Goal: Task Accomplishment & Management: Manage account settings

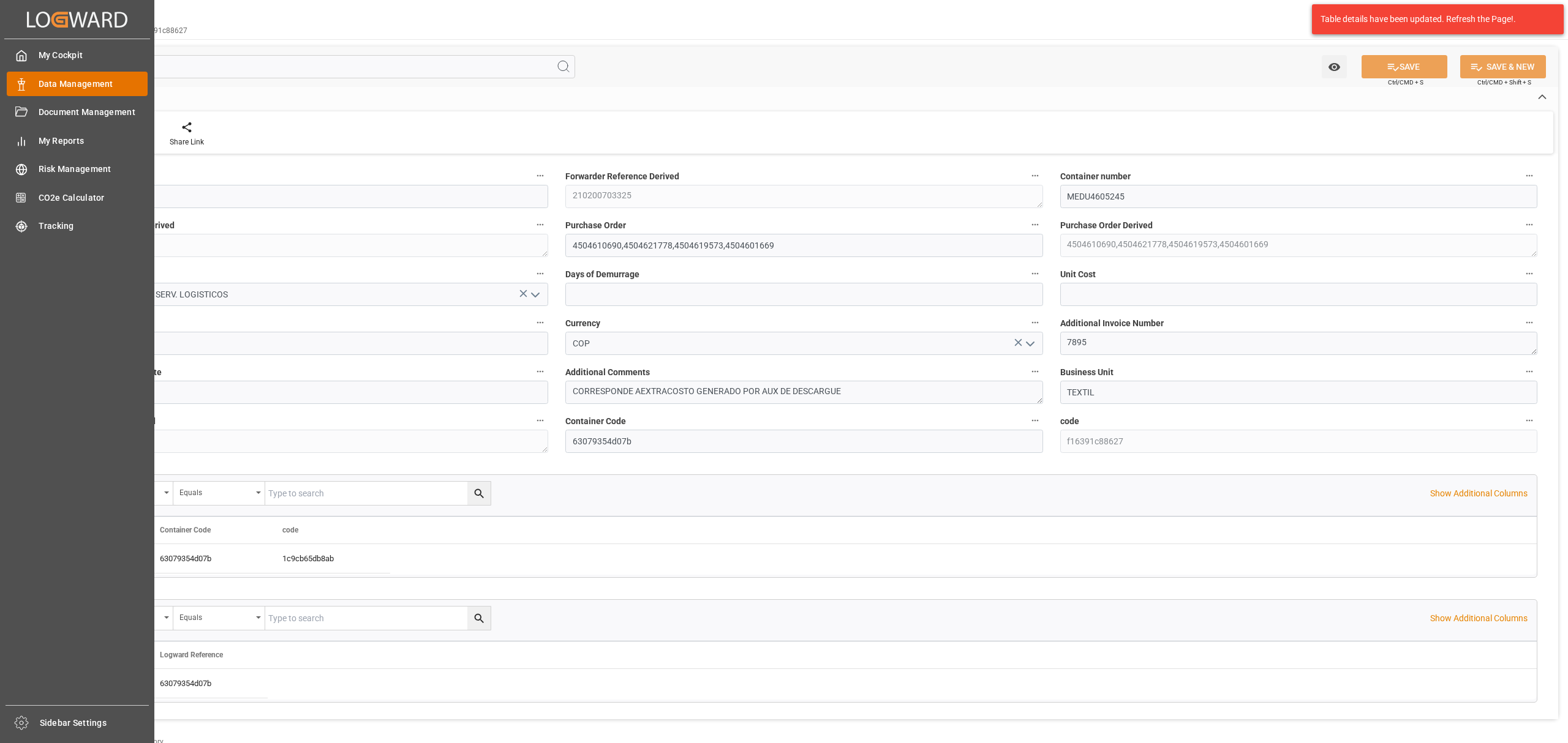
click at [36, 84] on div "Data Management Data Management" at bounding box center [77, 83] width 141 height 24
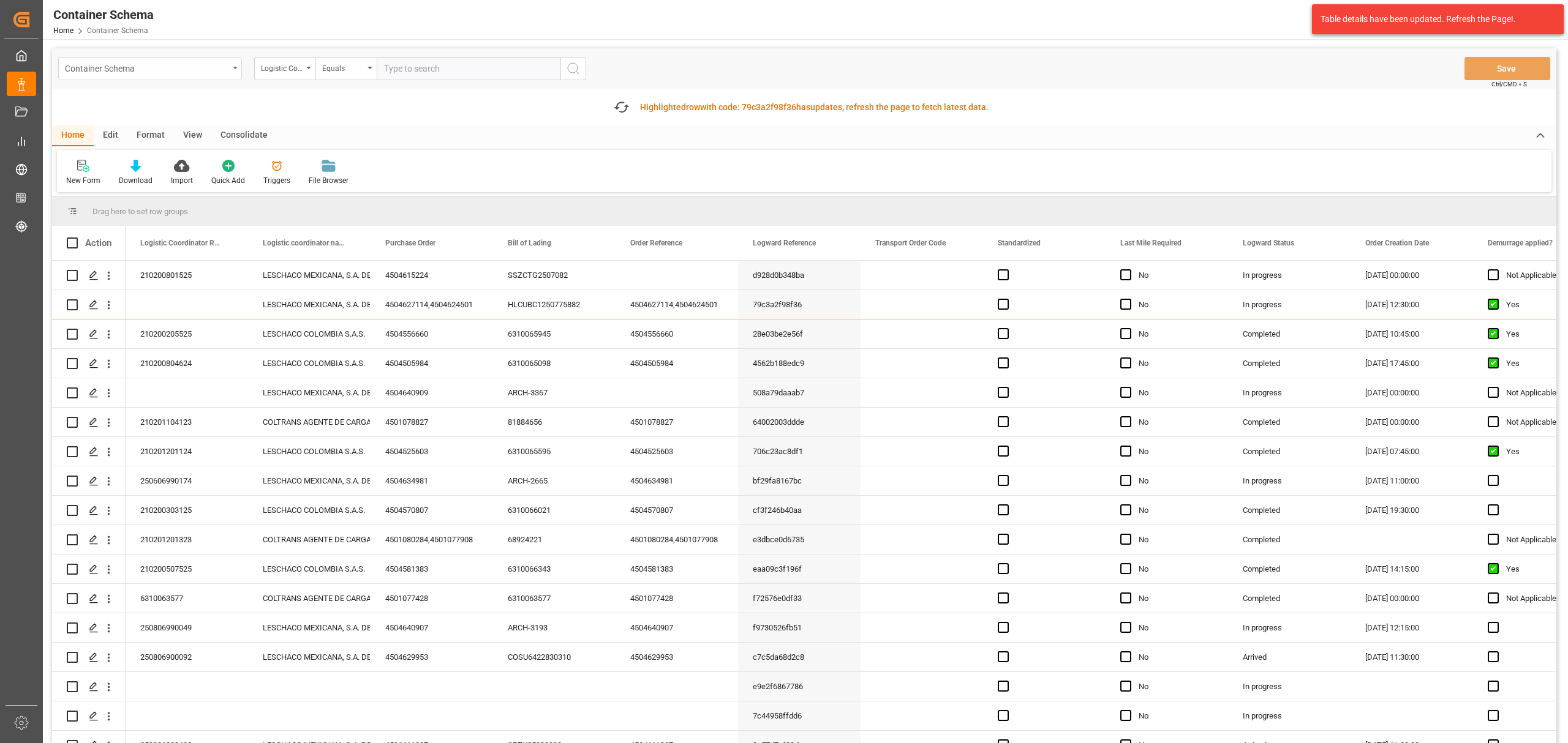
click at [198, 74] on div "Container Schema" at bounding box center [147, 67] width 163 height 15
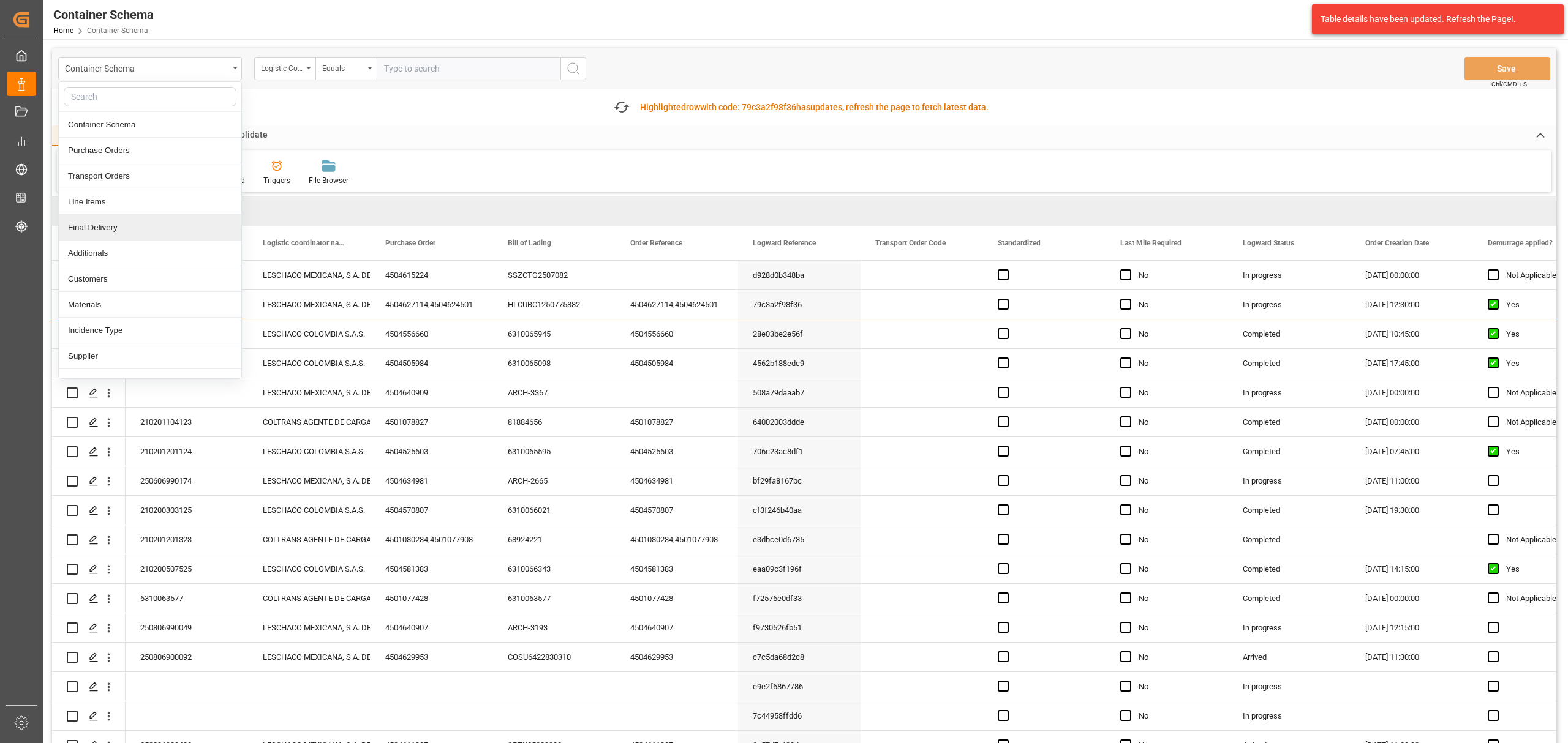
click at [117, 223] on div "Final Delivery" at bounding box center [149, 228] width 182 height 26
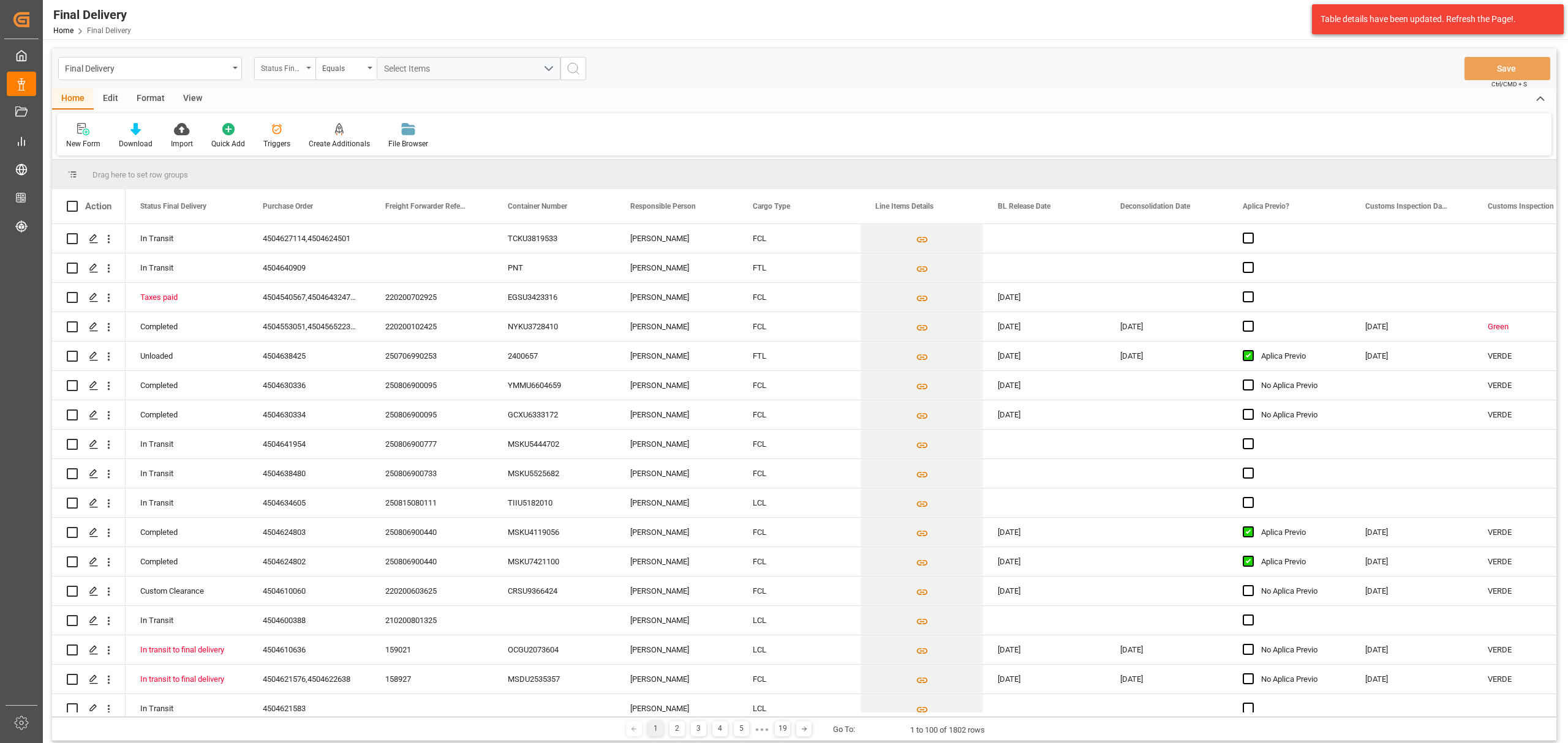
click at [300, 74] on div "Status Final Delivery" at bounding box center [285, 69] width 61 height 24
click at [321, 153] on div "Purchase Order" at bounding box center [345, 150] width 182 height 26
click at [327, 76] on div "Equals" at bounding box center [346, 69] width 61 height 24
click at [398, 145] on div "Fuzzy search" at bounding box center [407, 150] width 182 height 26
click at [429, 82] on div "Final Delivery Purchase Order Fuzzy search Save Ctrl/CMD + S" at bounding box center [805, 68] width 1505 height 41
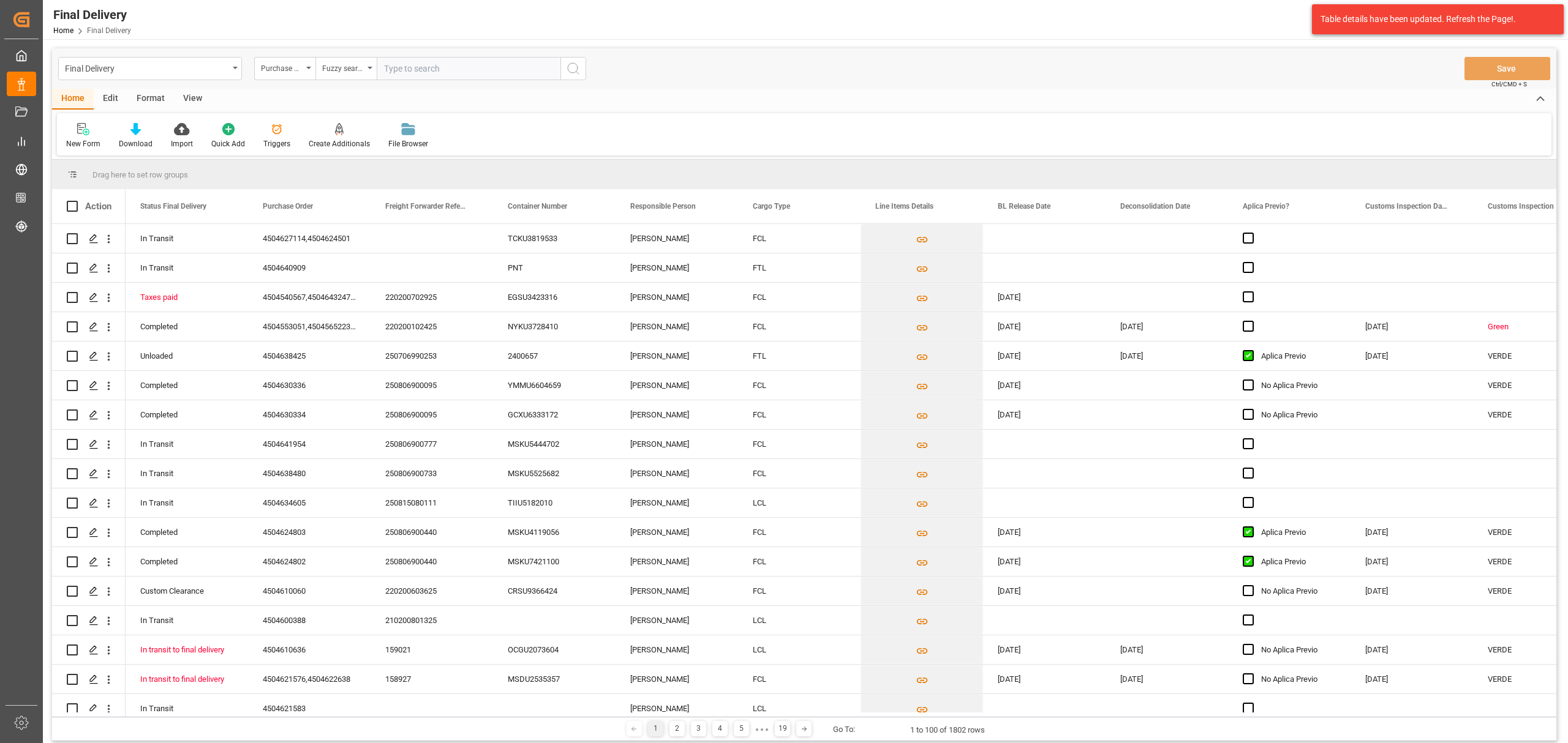
click at [433, 61] on input "text" at bounding box center [469, 69] width 184 height 24
paste input "4504649454"
type input "4504649454"
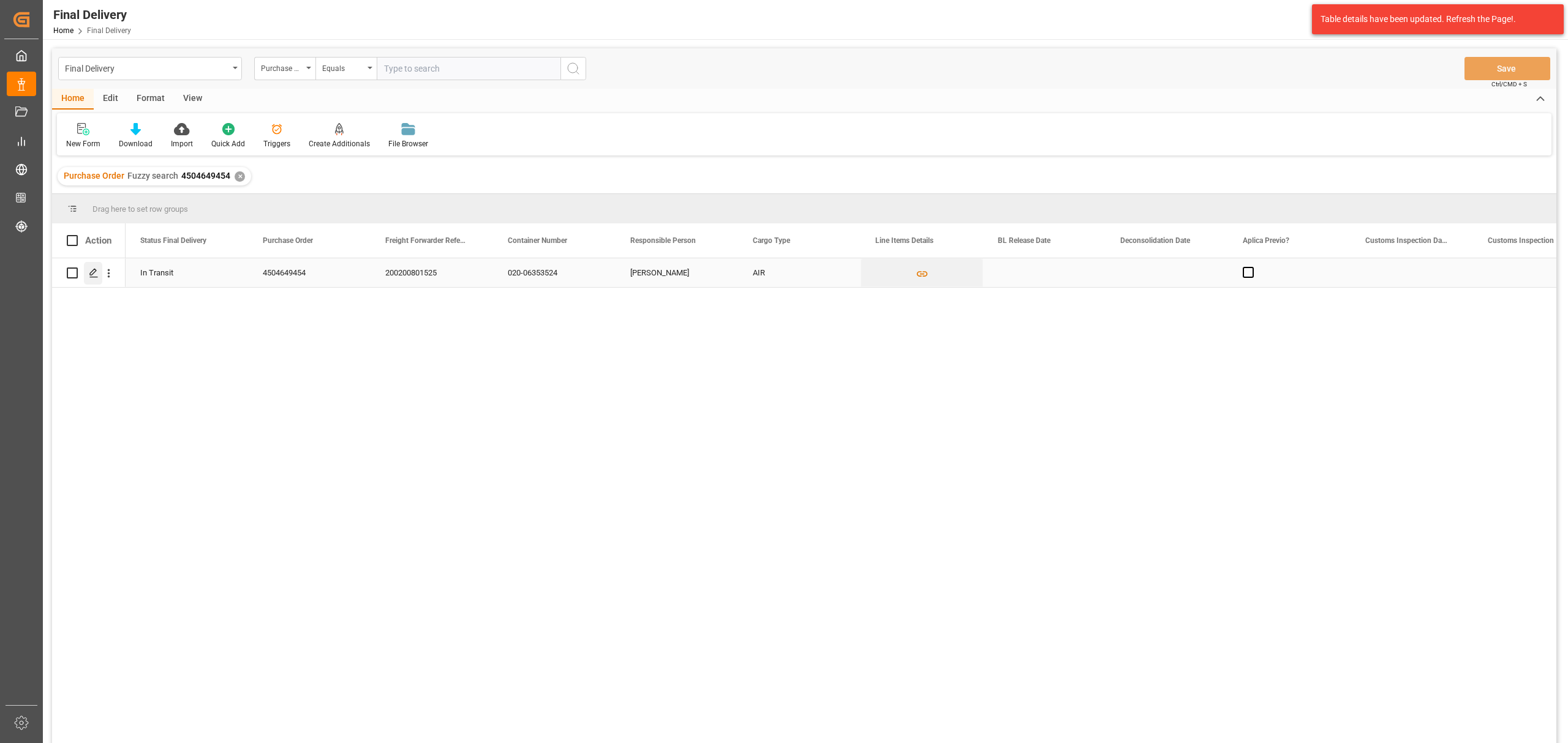
click at [92, 275] on icon "Press SPACE to select this row." at bounding box center [94, 273] width 10 height 10
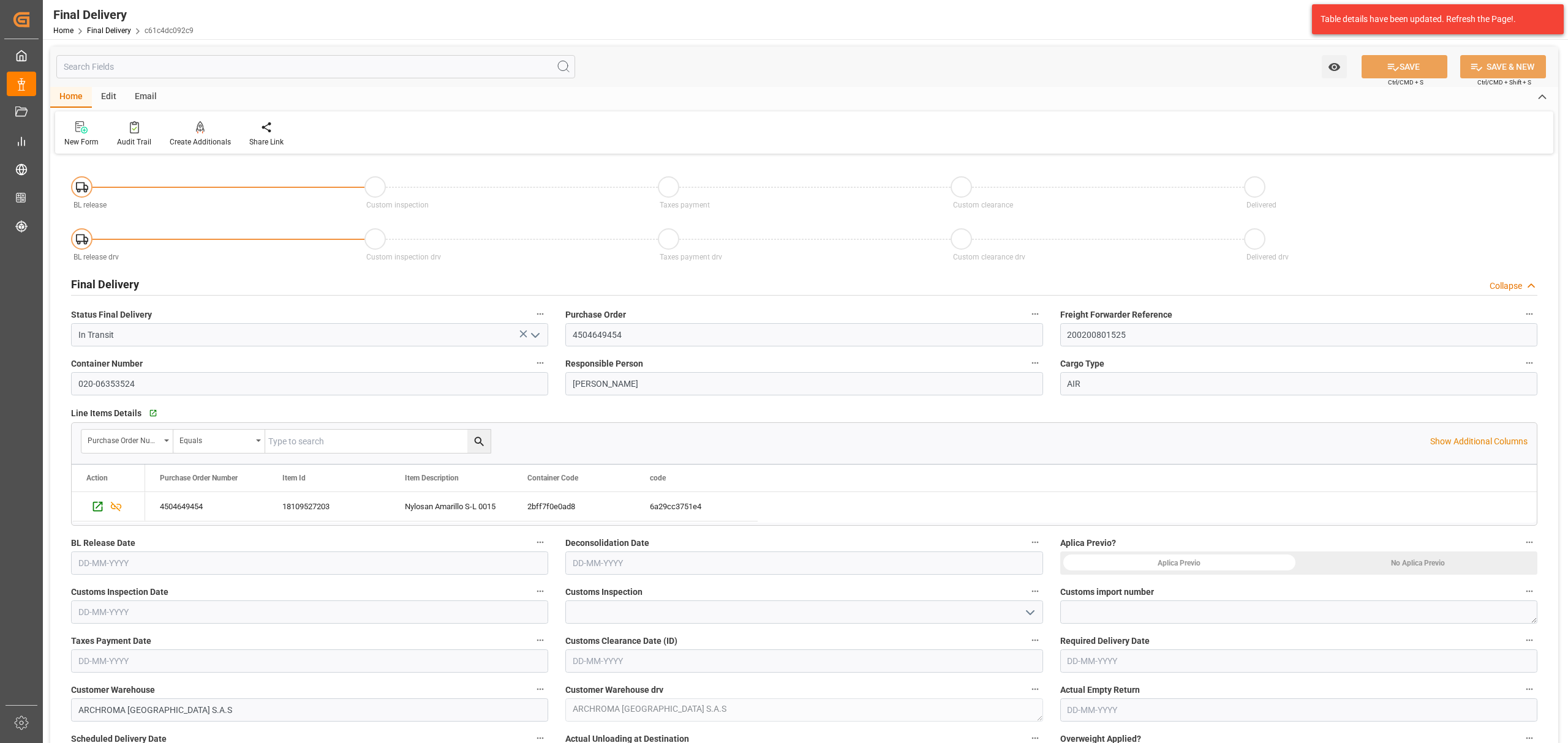
click at [260, 576] on div "BL Release Date" at bounding box center [309, 555] width 494 height 49
click at [256, 568] on input "text" at bounding box center [310, 564] width 477 height 24
click at [115, 424] on div "28 29 30 31 1 2 3" at bounding box center [158, 429] width 167 height 24
click at [112, 483] on div "12" at bounding box center [111, 477] width 15 height 15
type input "12-08-2025"
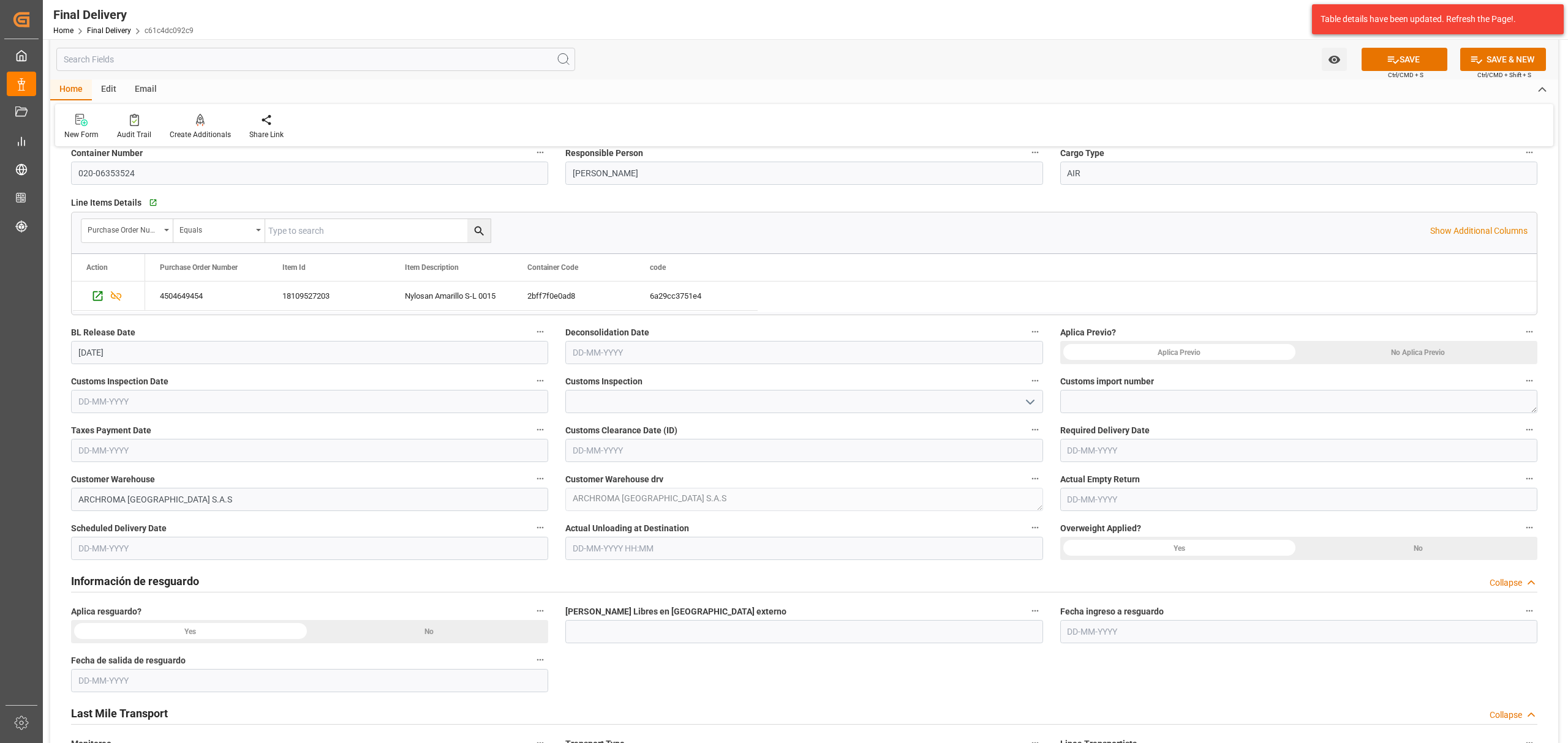
scroll to position [245, 0]
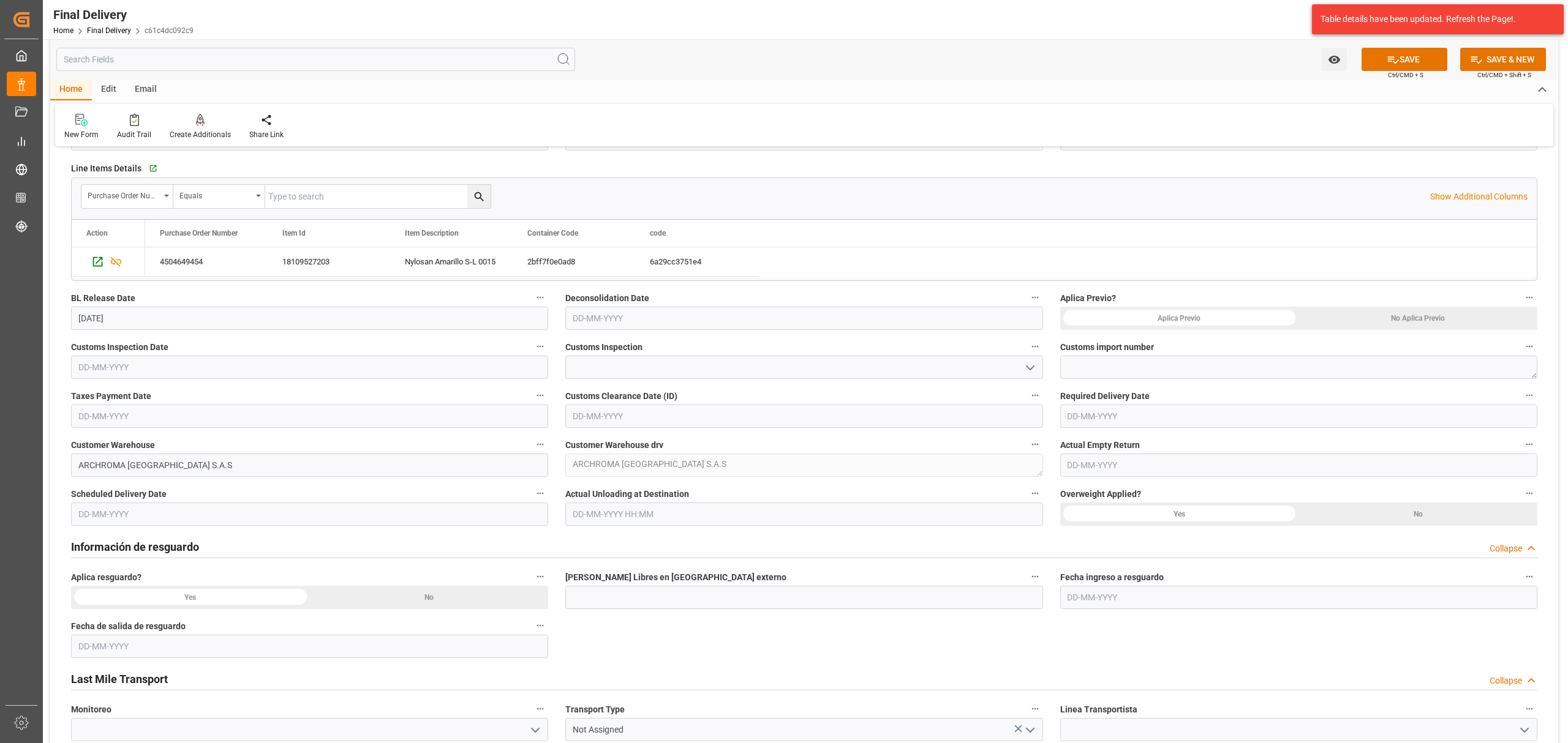
click at [677, 326] on input "text" at bounding box center [804, 319] width 477 height 24
click at [601, 385] on div "28 29 30 31 1 2 3" at bounding box center [652, 393] width 167 height 24
click at [601, 444] on span "12" at bounding box center [605, 440] width 8 height 9
type input "12-08-2025"
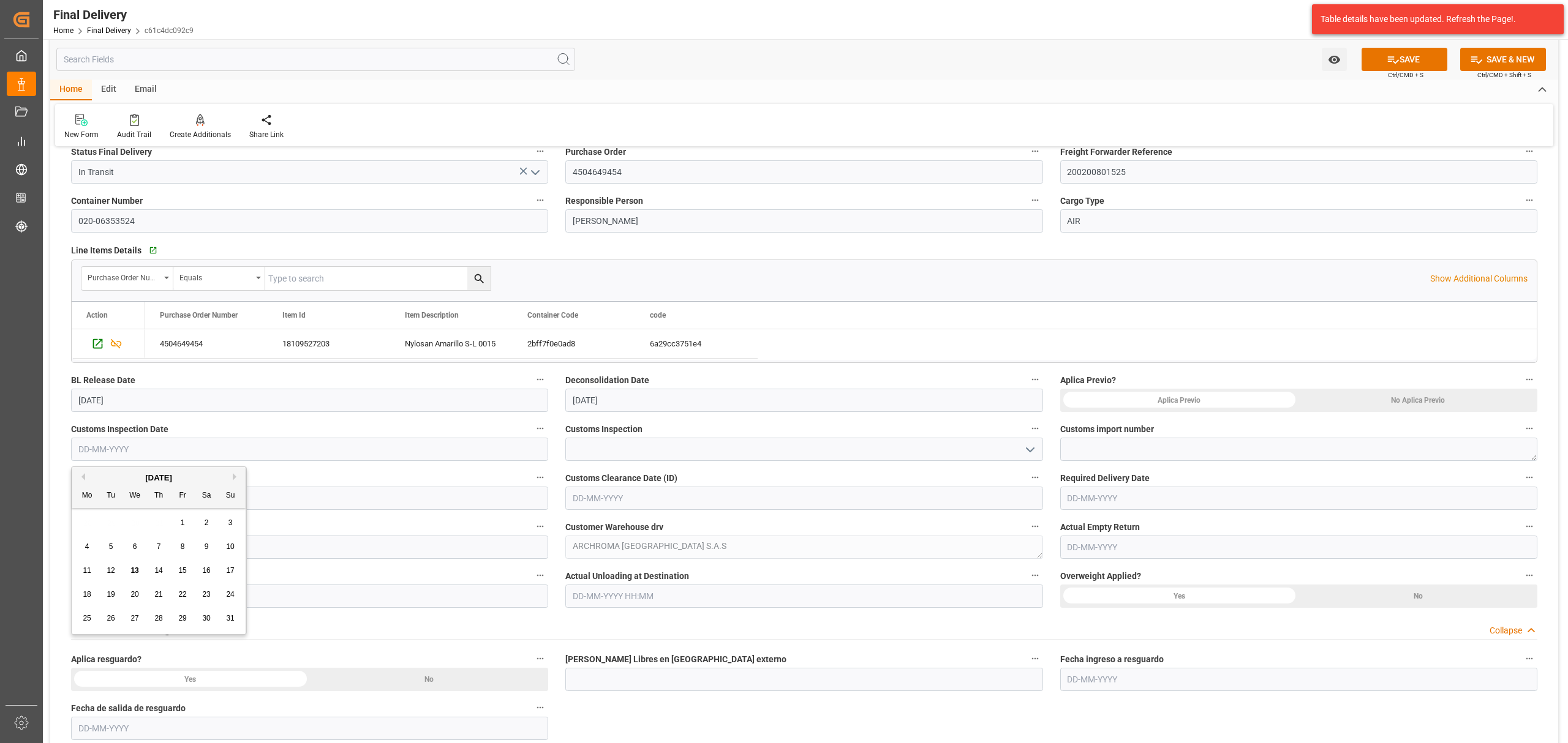
click at [195, 447] on input "text" at bounding box center [310, 449] width 477 height 24
click at [130, 509] on div "Mo Tu We Th Fr Sa Su" at bounding box center [158, 496] width 174 height 24
click at [134, 571] on span "13" at bounding box center [135, 570] width 8 height 9
type input "[DATE]"
click at [726, 449] on input at bounding box center [804, 449] width 477 height 24
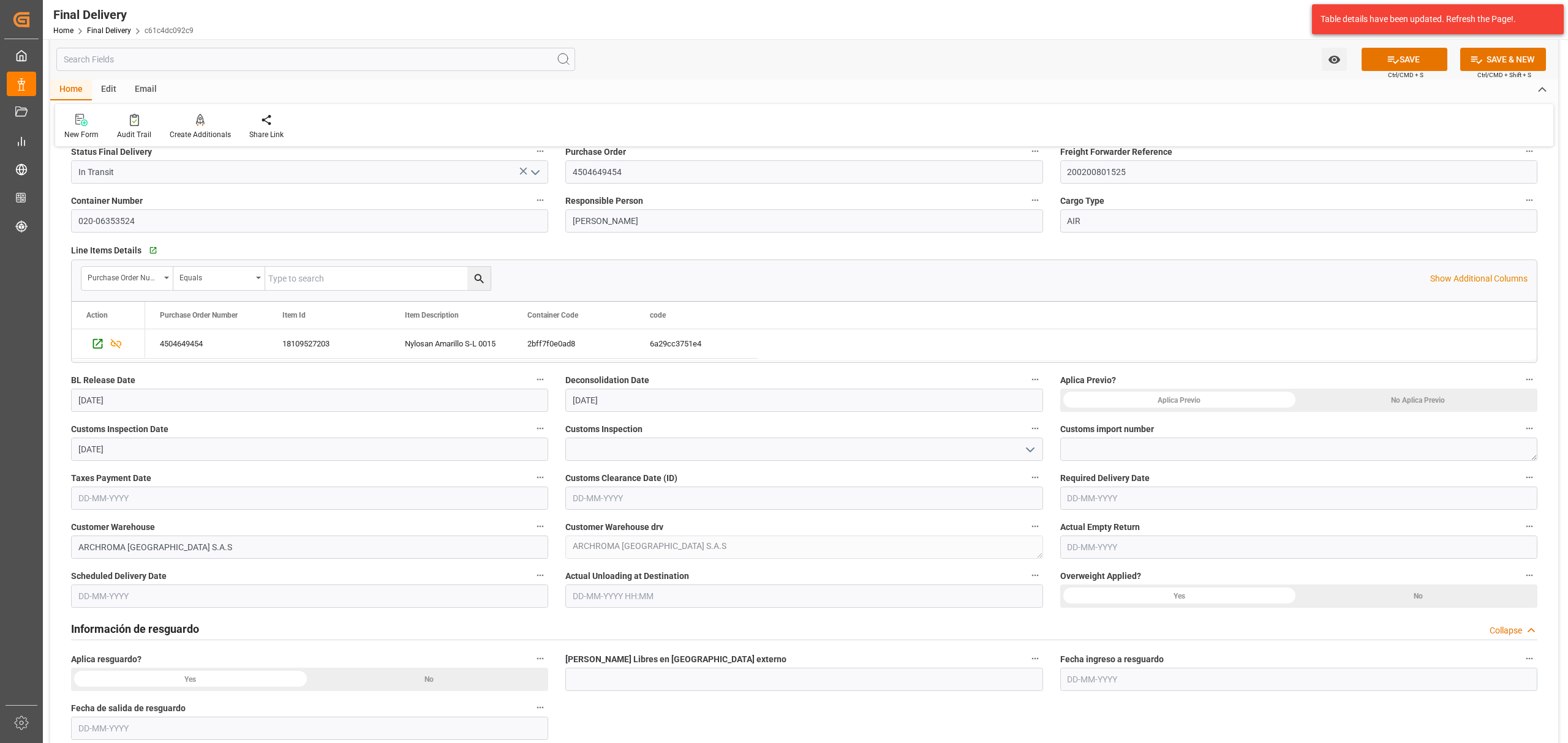
click at [1030, 450] on polyline "open menu" at bounding box center [1029, 450] width 7 height 4
drag, startPoint x: 614, startPoint y: 527, endPoint x: 847, endPoint y: 494, distance: 235.3
click at [615, 527] on div "VERDE" at bounding box center [804, 531] width 476 height 28
type input "VERDE"
click at [1429, 458] on textarea at bounding box center [1299, 449] width 477 height 24
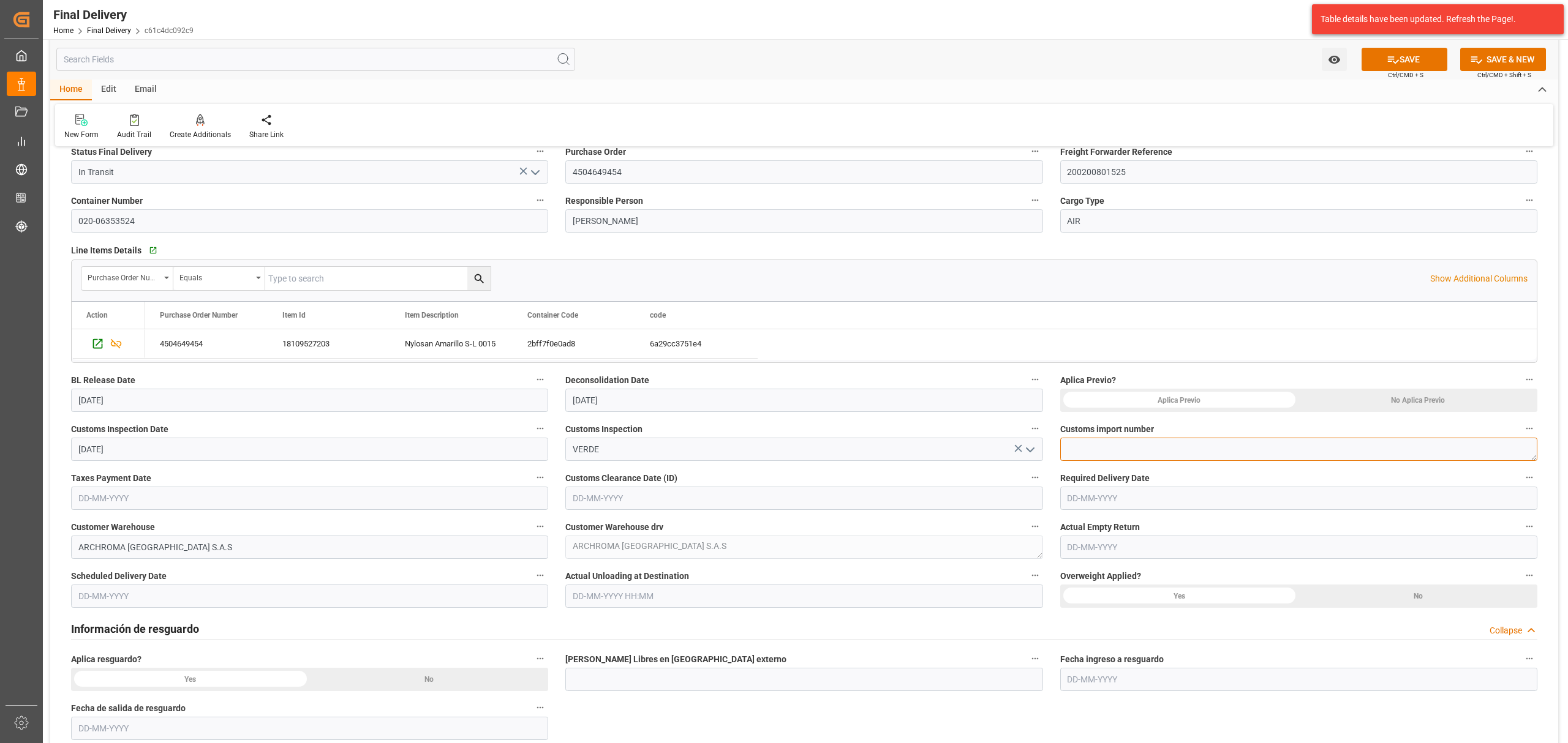
paste textarea "320250304134580"
type textarea "320250304134580"
click at [192, 487] on input "text" at bounding box center [310, 499] width 477 height 24
click at [122, 568] on div "28 29 30 31 1 2 3" at bounding box center [158, 572] width 167 height 24
click at [133, 624] on div "13" at bounding box center [135, 619] width 15 height 15
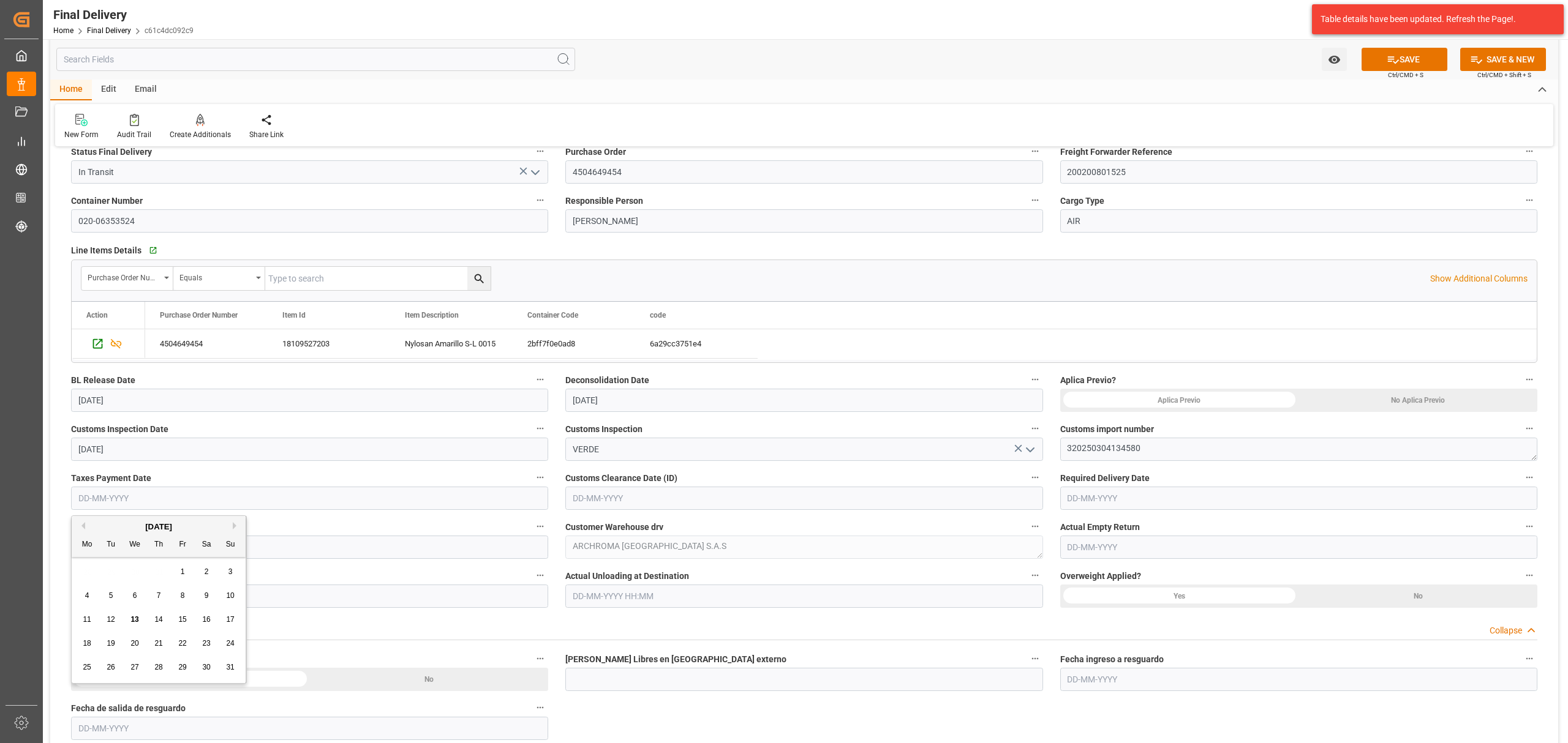
type input "[DATE]"
click at [849, 503] on input "text" at bounding box center [804, 499] width 477 height 24
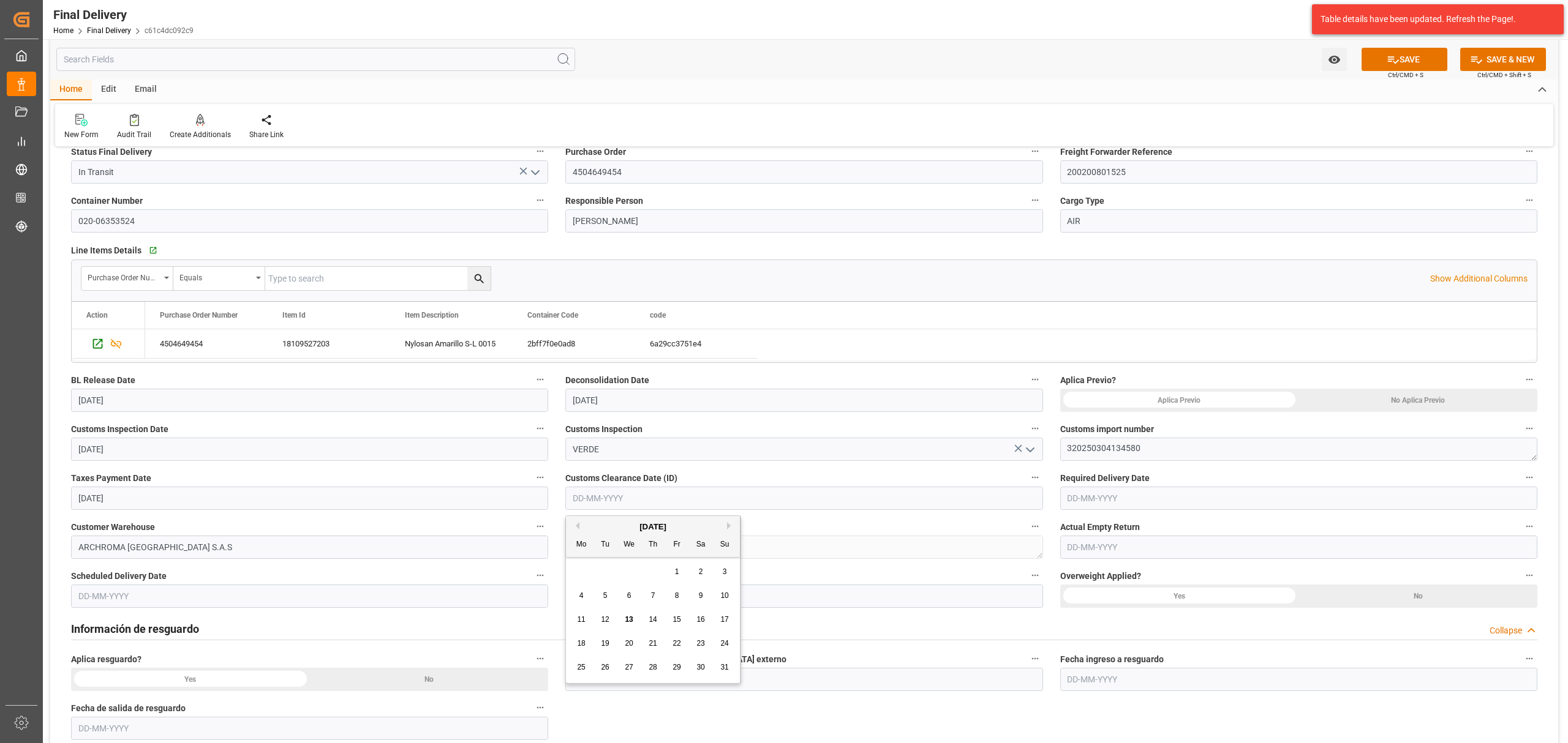
click at [616, 569] on div "28 29 30 31 1 2 3" at bounding box center [652, 572] width 167 height 24
click at [633, 620] on span "13" at bounding box center [629, 619] width 8 height 9
type input "[DATE]"
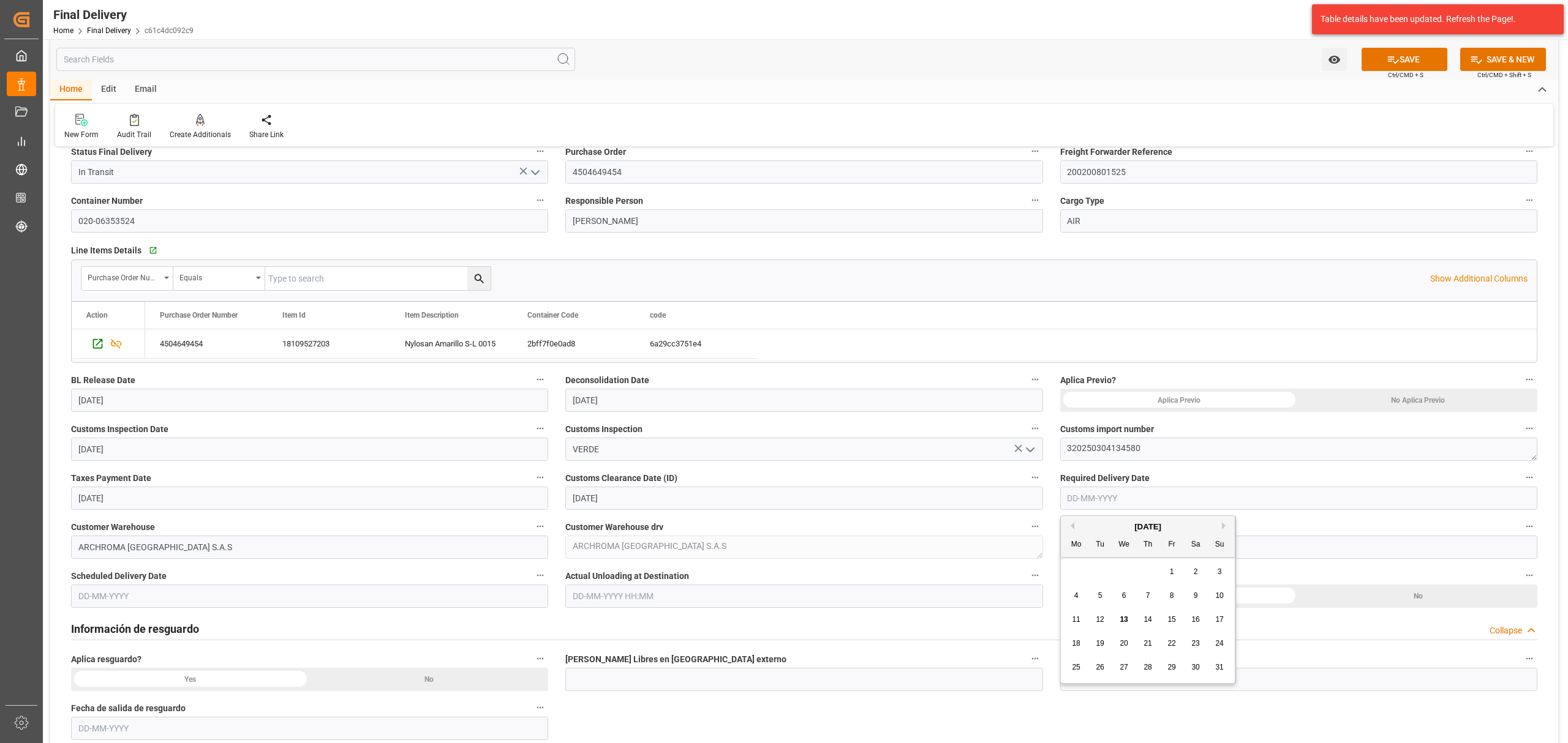
click at [1184, 496] on input "text" at bounding box center [1299, 499] width 477 height 24
click at [1107, 563] on div "28 29 30 31 1 2 3" at bounding box center [1147, 572] width 167 height 24
click at [1149, 625] on div "14" at bounding box center [1147, 619] width 15 height 15
type input "[DATE]"
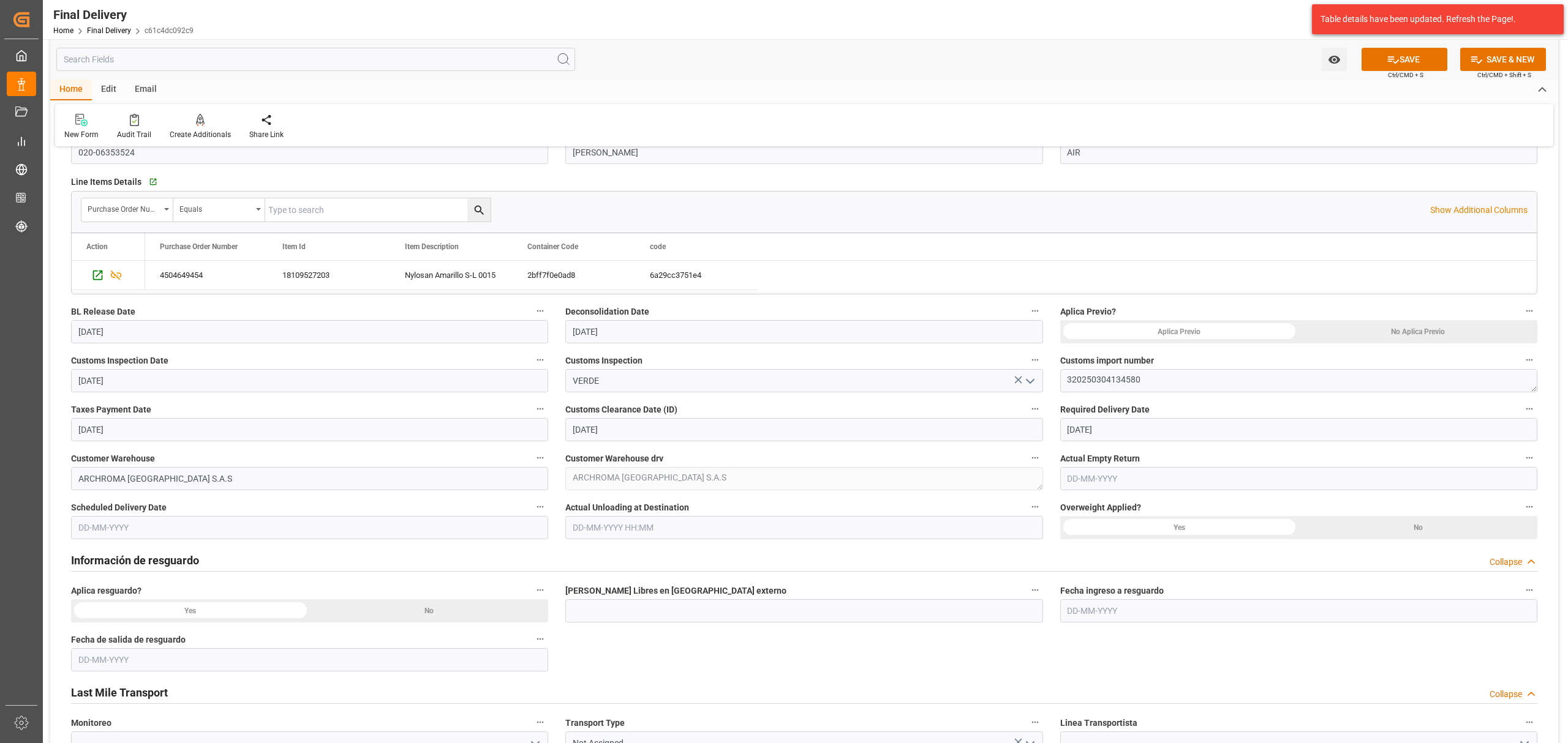
scroll to position [490, 0]
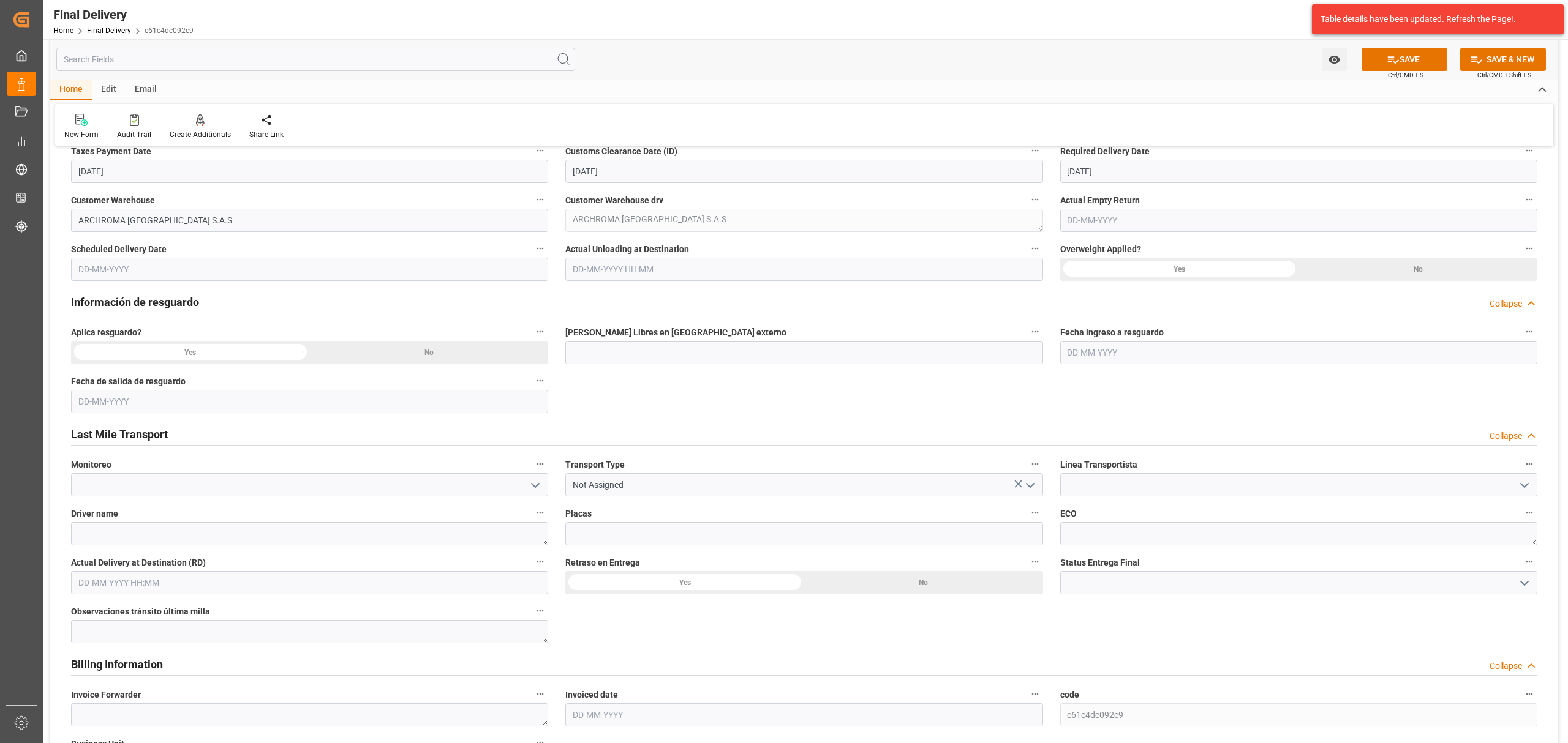
click at [1530, 486] on icon "open menu" at bounding box center [1524, 485] width 15 height 15
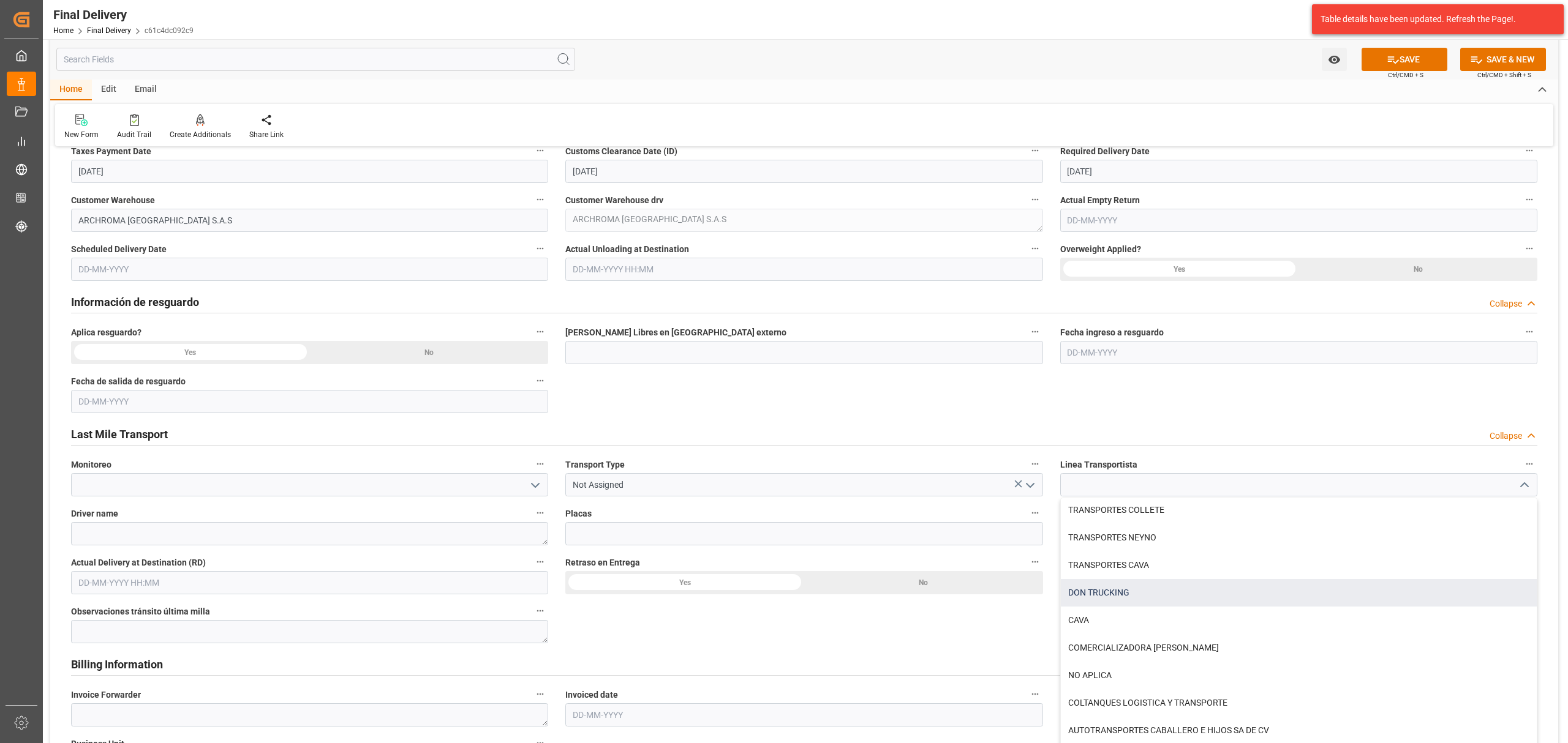
scroll to position [408, 0]
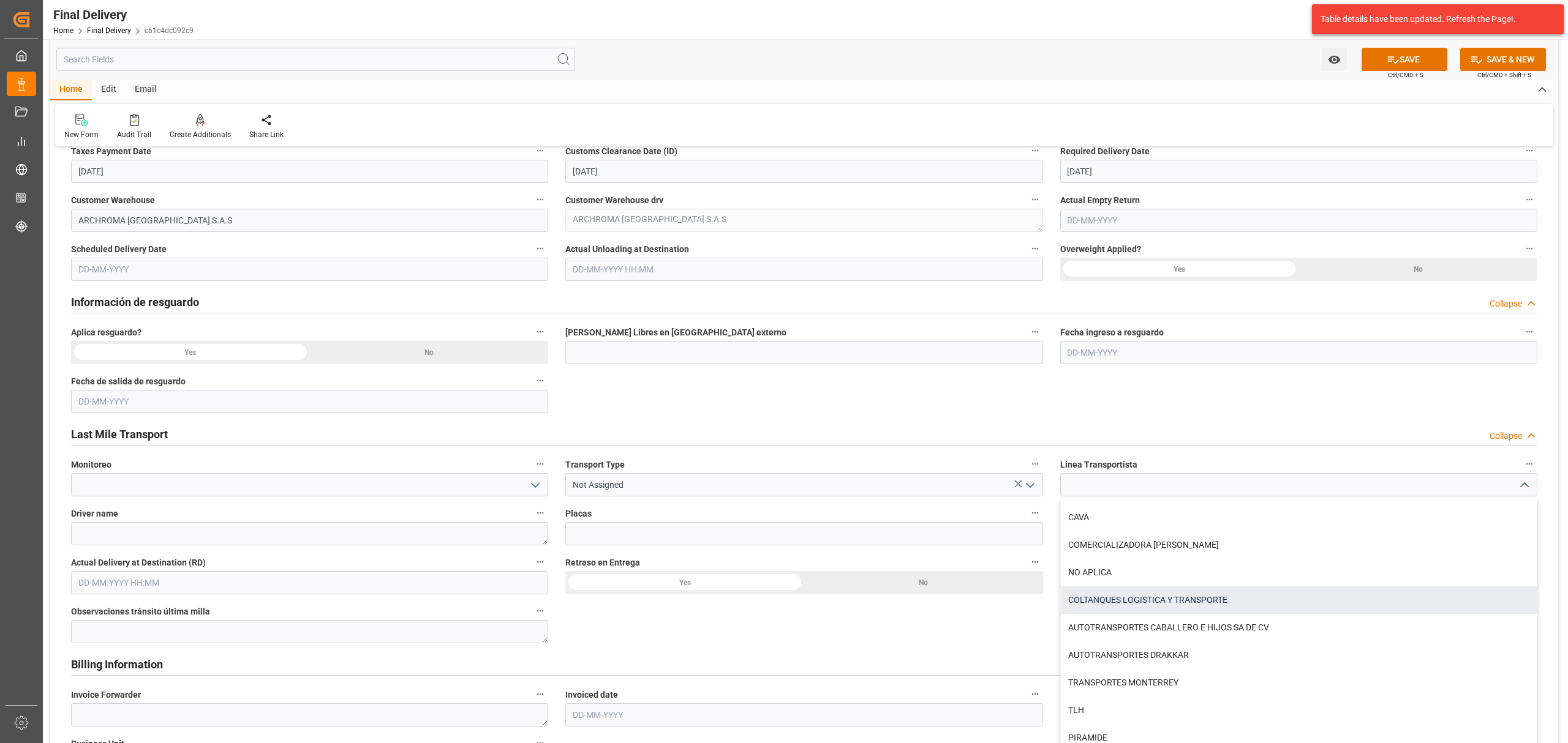
click at [1166, 594] on div "COLTANQUES LOGISTICA Y TRANSPORTE" at bounding box center [1299, 601] width 476 height 28
type input "COLTANQUES LOGISTICA Y TRANSPORTE"
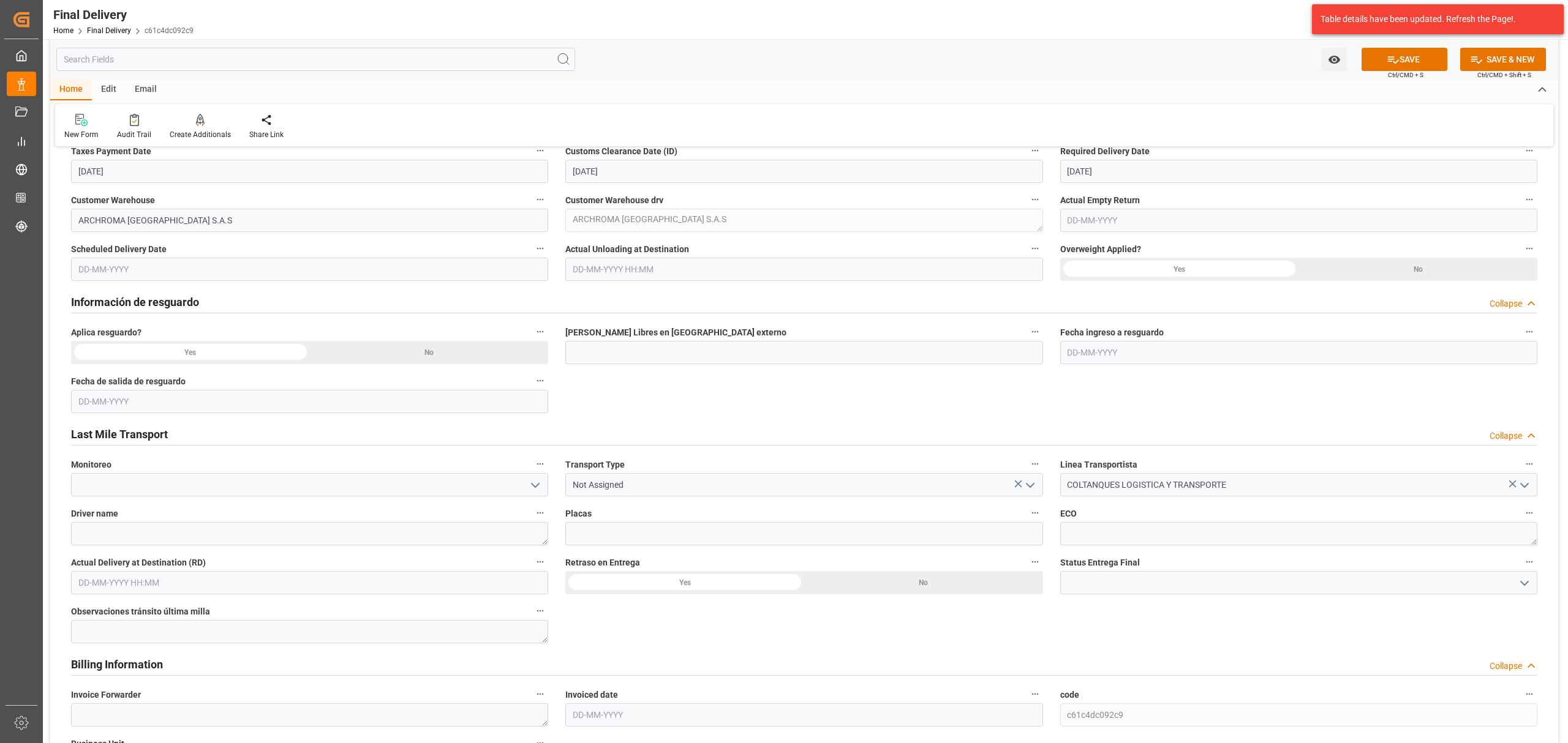
click at [238, 282] on div "Scheduled Delivery Date" at bounding box center [309, 261] width 494 height 49
click at [236, 270] on input "text" at bounding box center [310, 270] width 477 height 24
click at [128, 331] on div "28 29 30 31 1 2 3" at bounding box center [158, 343] width 167 height 24
click at [162, 383] on div "11 12 13 14 15 16 17" at bounding box center [158, 392] width 167 height 24
click at [162, 394] on span "14" at bounding box center [158, 391] width 8 height 9
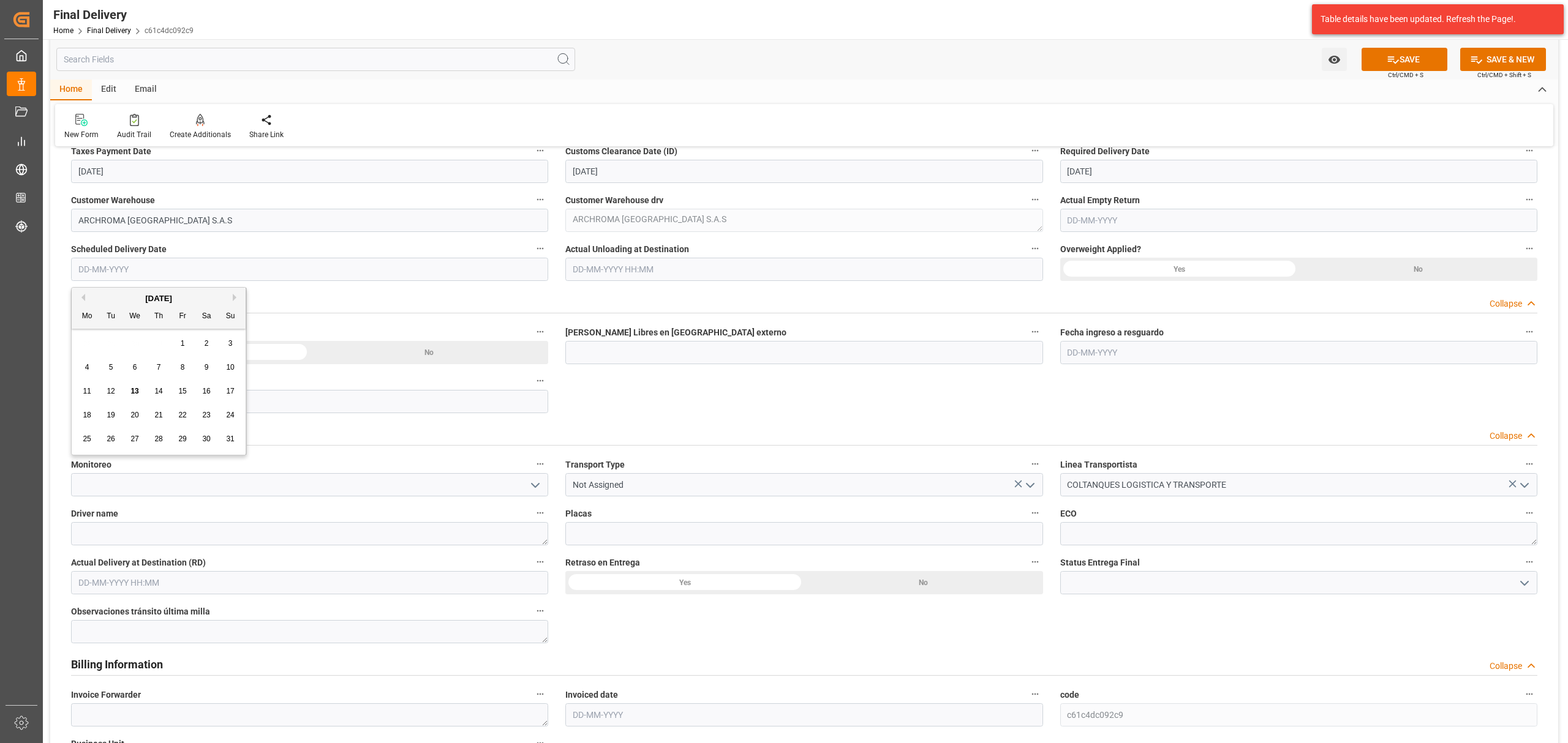
type input "[DATE]"
click at [1028, 488] on icon "open menu" at bounding box center [1029, 485] width 15 height 15
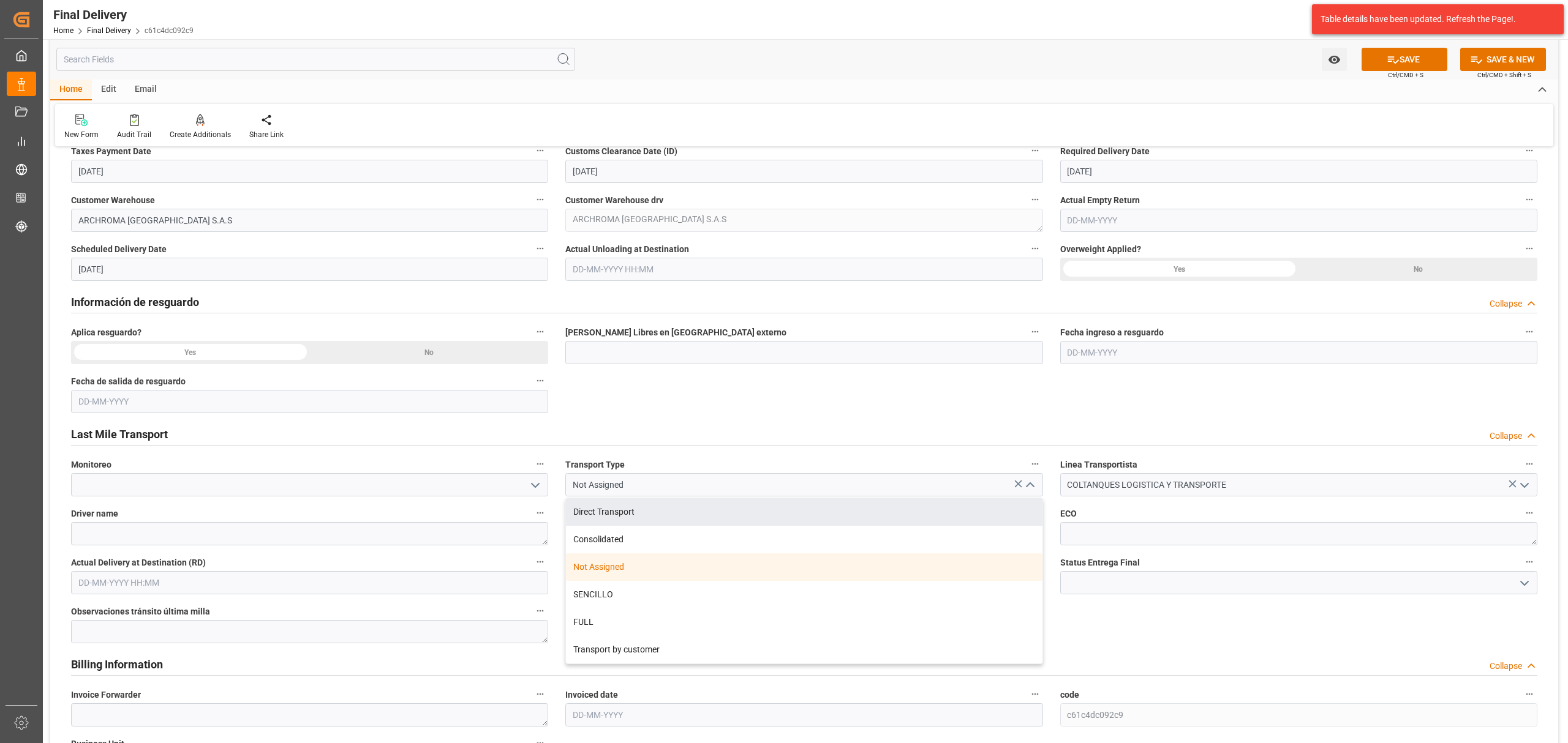
click at [621, 514] on div "Direct Transport" at bounding box center [804, 512] width 476 height 28
type input "Direct Transport"
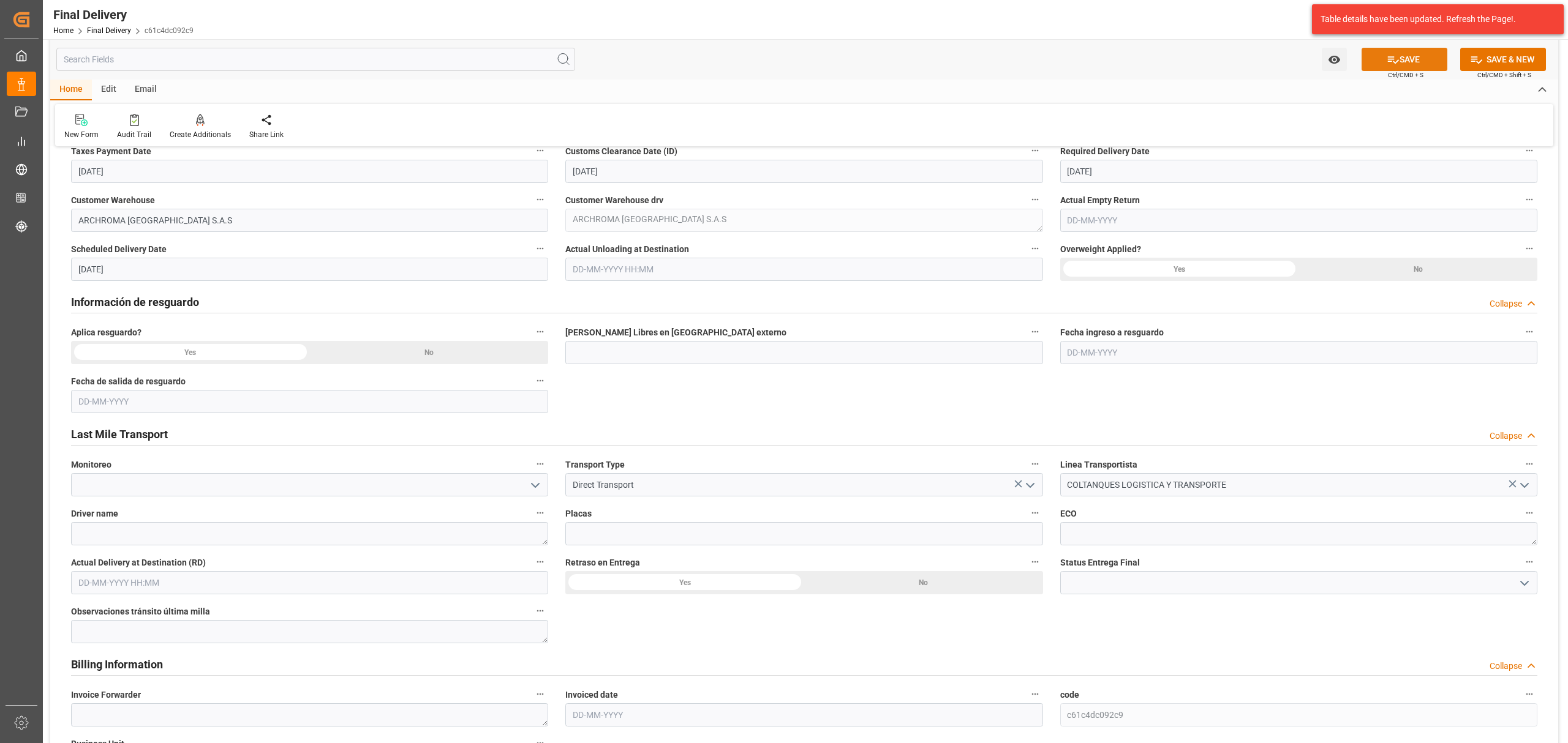
click at [1415, 63] on button "SAVE" at bounding box center [1405, 59] width 86 height 24
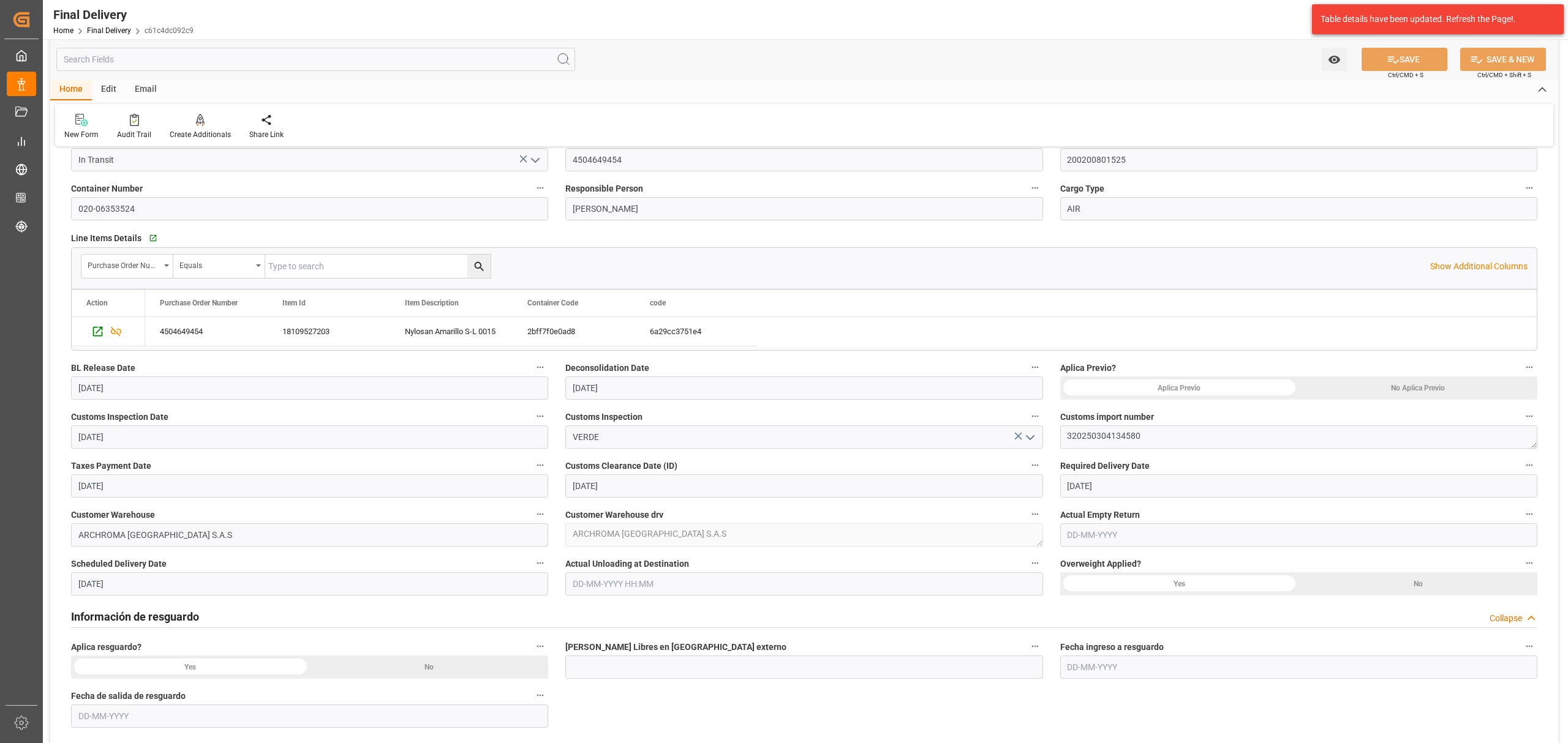
scroll to position [0, 0]
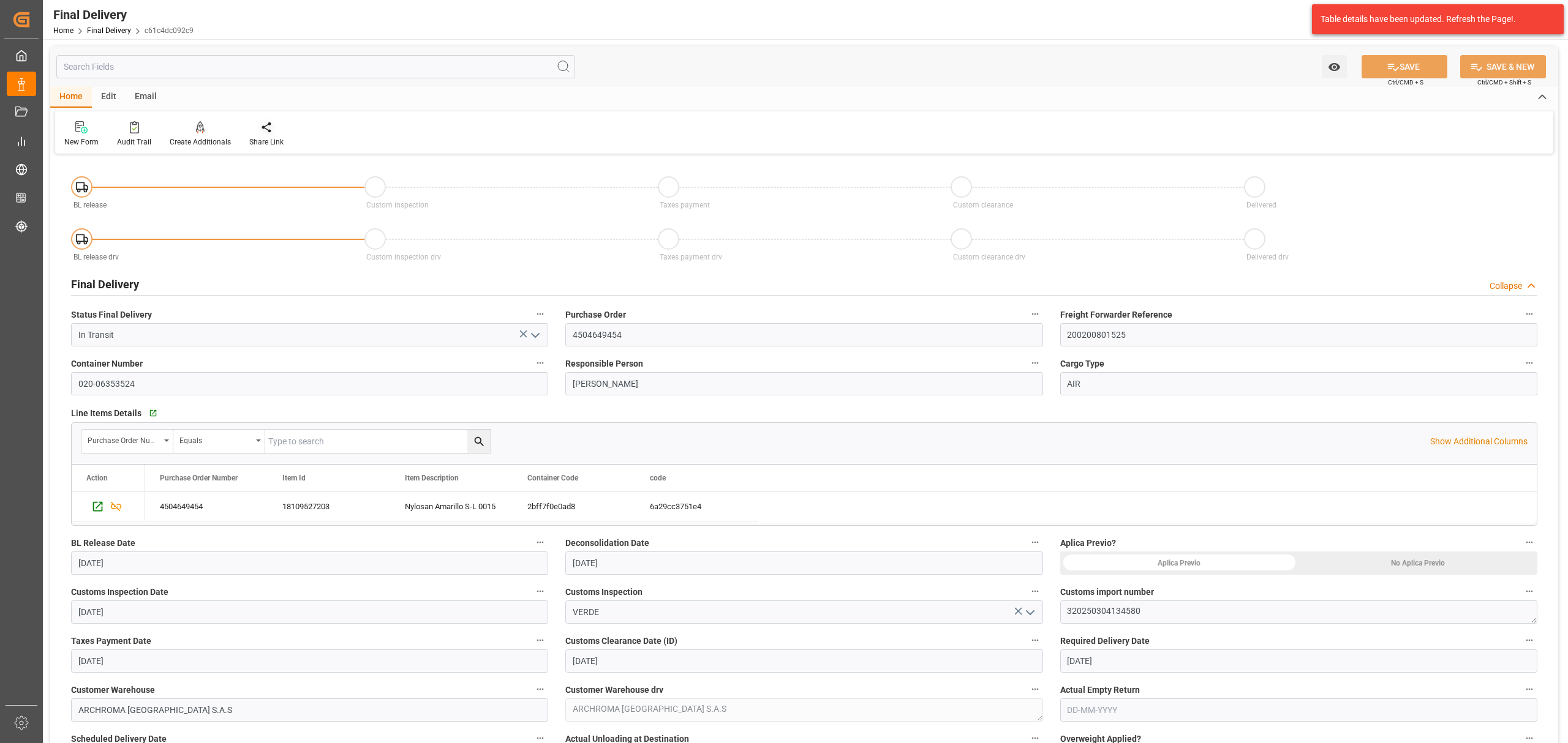
click at [249, 122] on div at bounding box center [266, 127] width 35 height 13
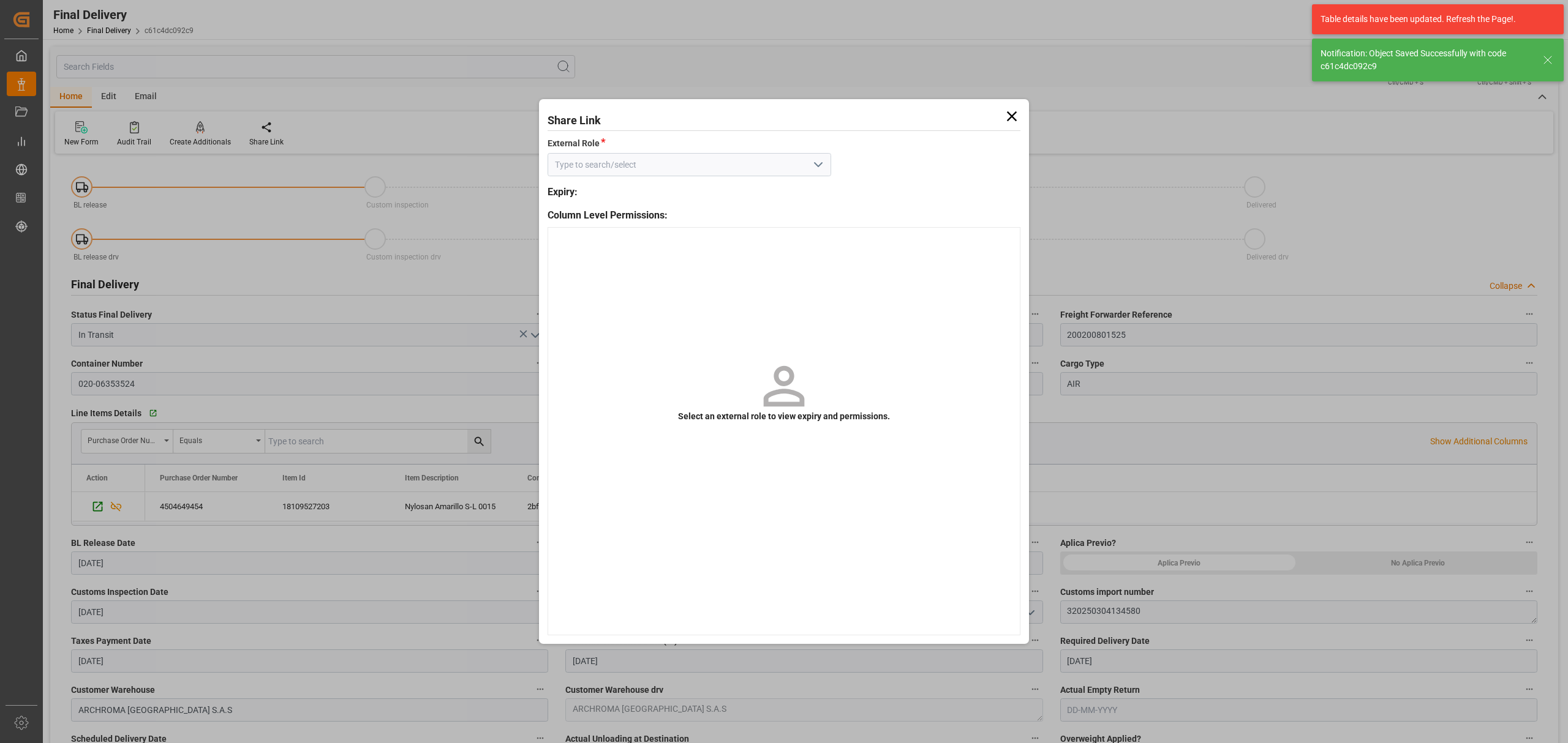
click at [814, 165] on icon "open menu" at bounding box center [818, 164] width 15 height 15
type textarea "1"
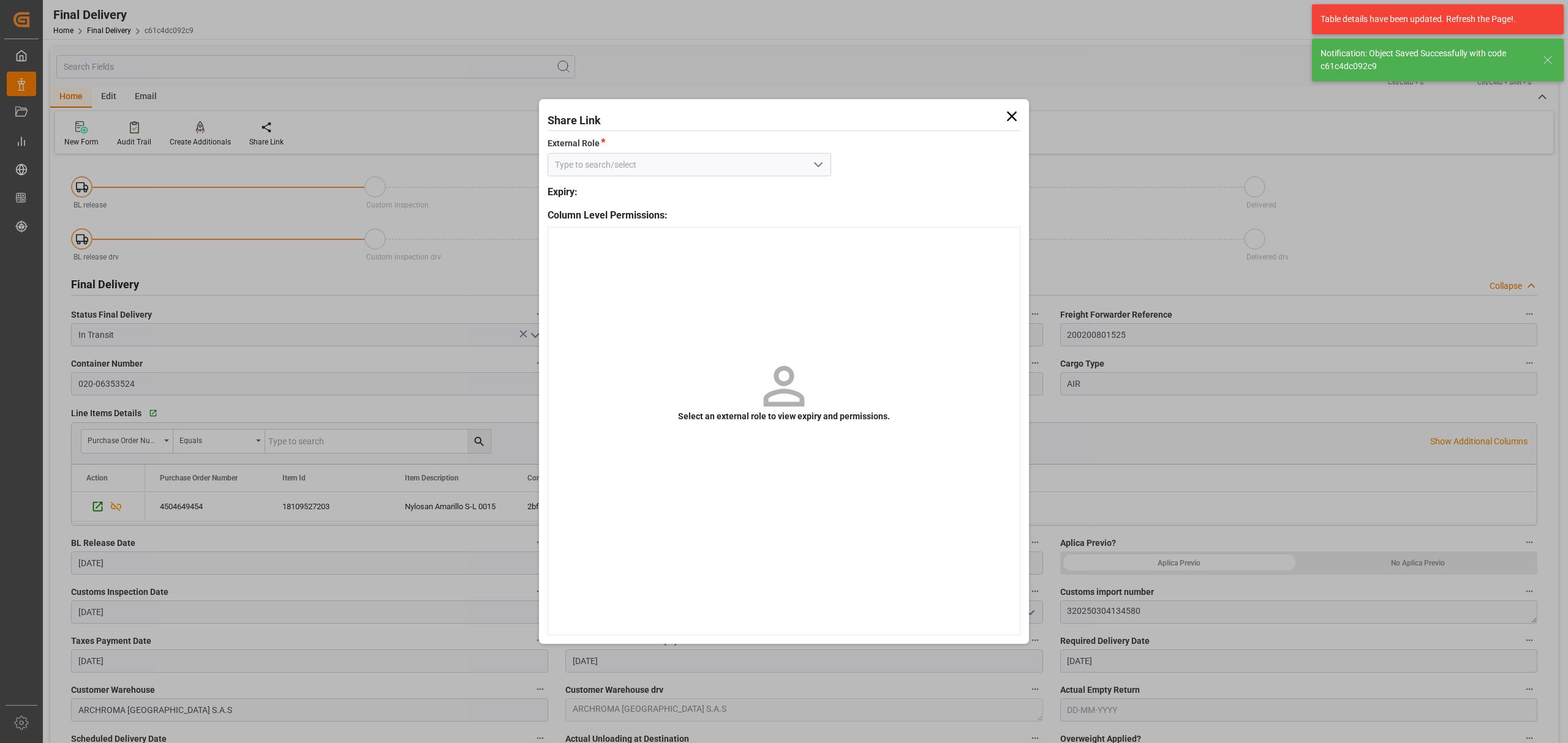
type input "In transit to final delivery"
click at [716, 200] on div "External" at bounding box center [689, 192] width 282 height 28
type input "External"
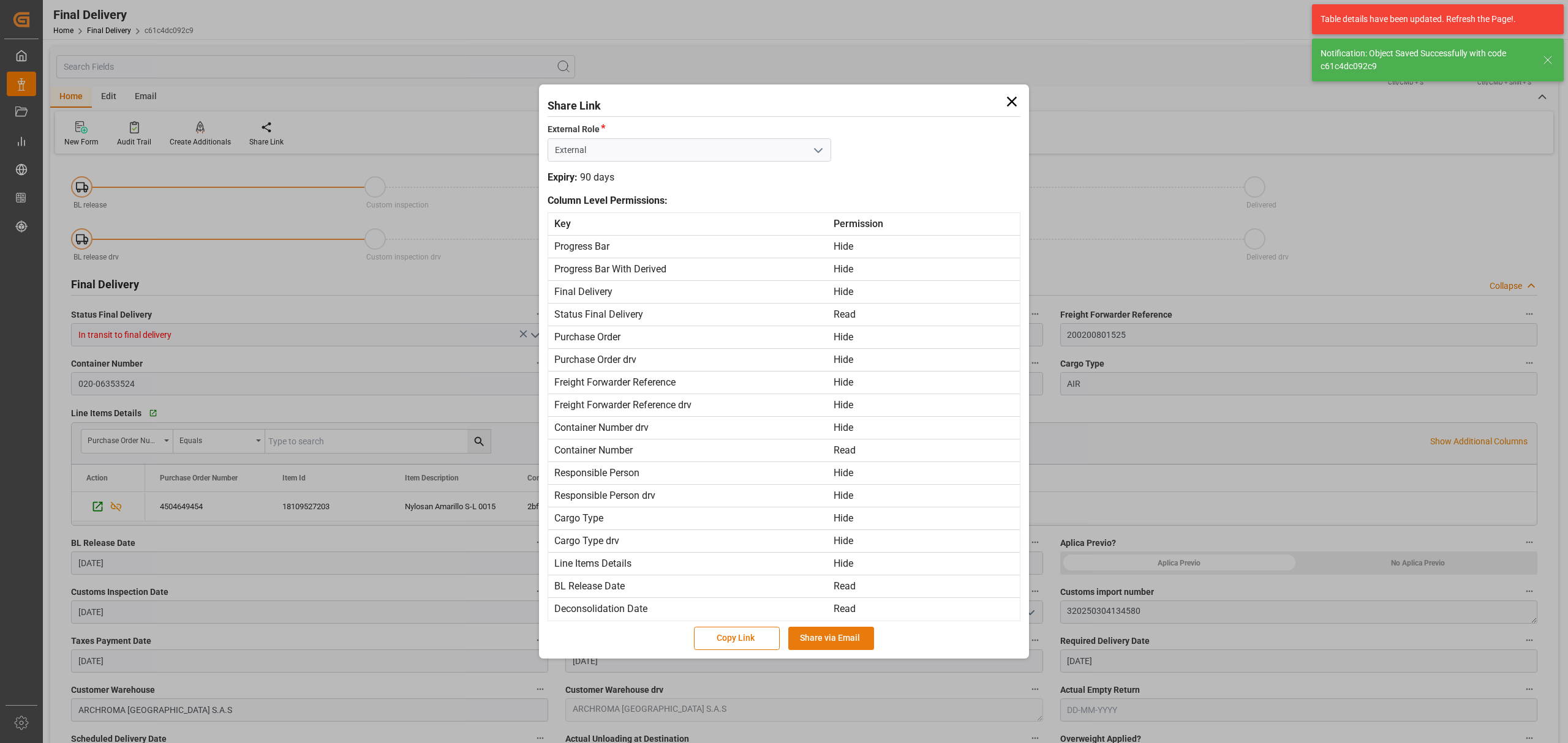
click at [840, 637] on button "Share via Email" at bounding box center [831, 639] width 86 height 24
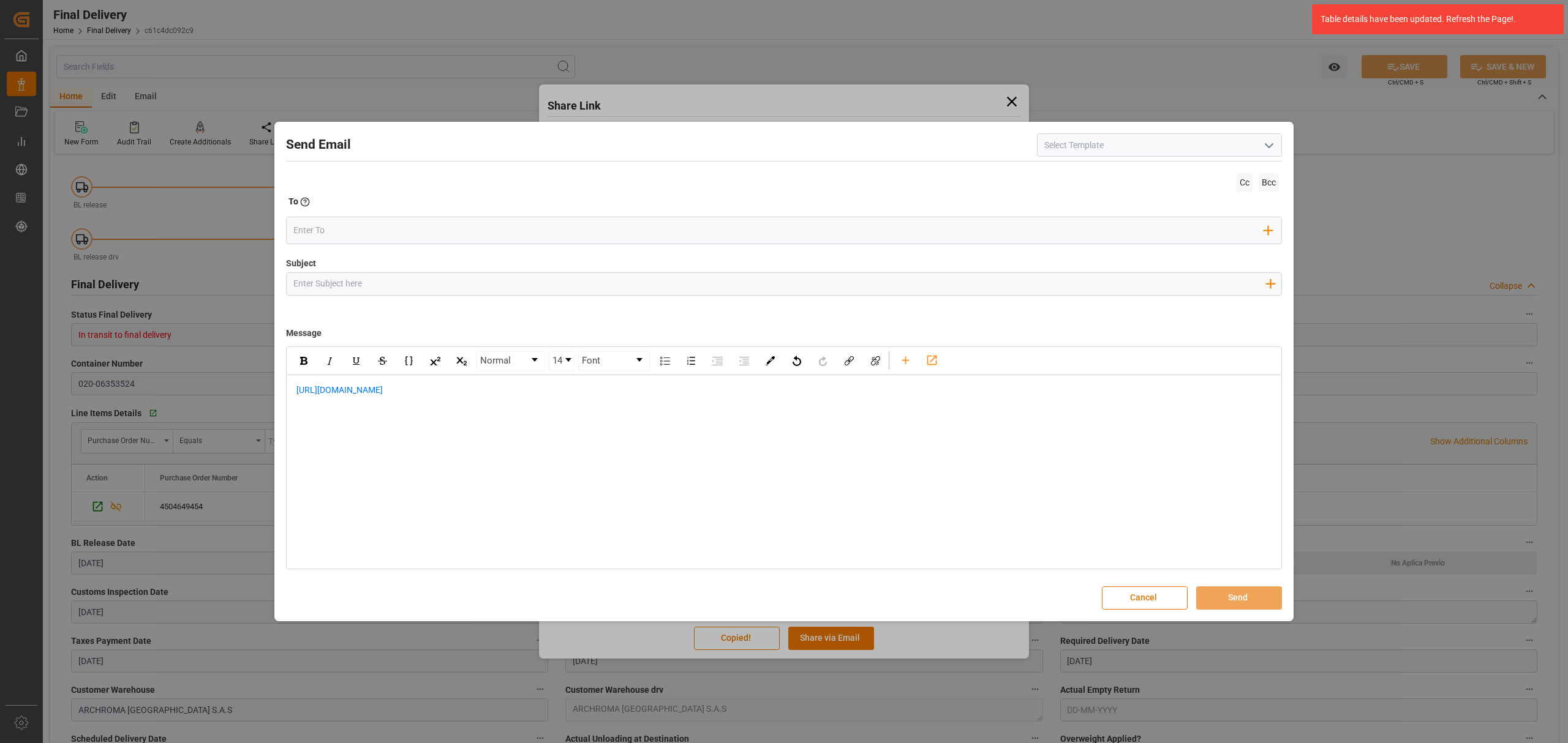
click at [488, 266] on div "Subject Add field to Subject" at bounding box center [784, 288] width 996 height 61
click at [486, 289] on input "Subject" at bounding box center [779, 284] width 985 height 22
paste input "PO 4504649454//TE/AIR//LOGWARD STATUS// COLOURTEX INDUSTRIES PVT. LTD.//ARCHROM…"
click at [463, 283] on input "PO 4504649454//TE/AIR//LOGWARD STATUS// COLOURTEX INDUSTRIES PVT. LTD.//ARCHROM…" at bounding box center [779, 284] width 985 height 22
drag, startPoint x: 468, startPoint y: 282, endPoint x: 399, endPoint y: 282, distance: 69.0
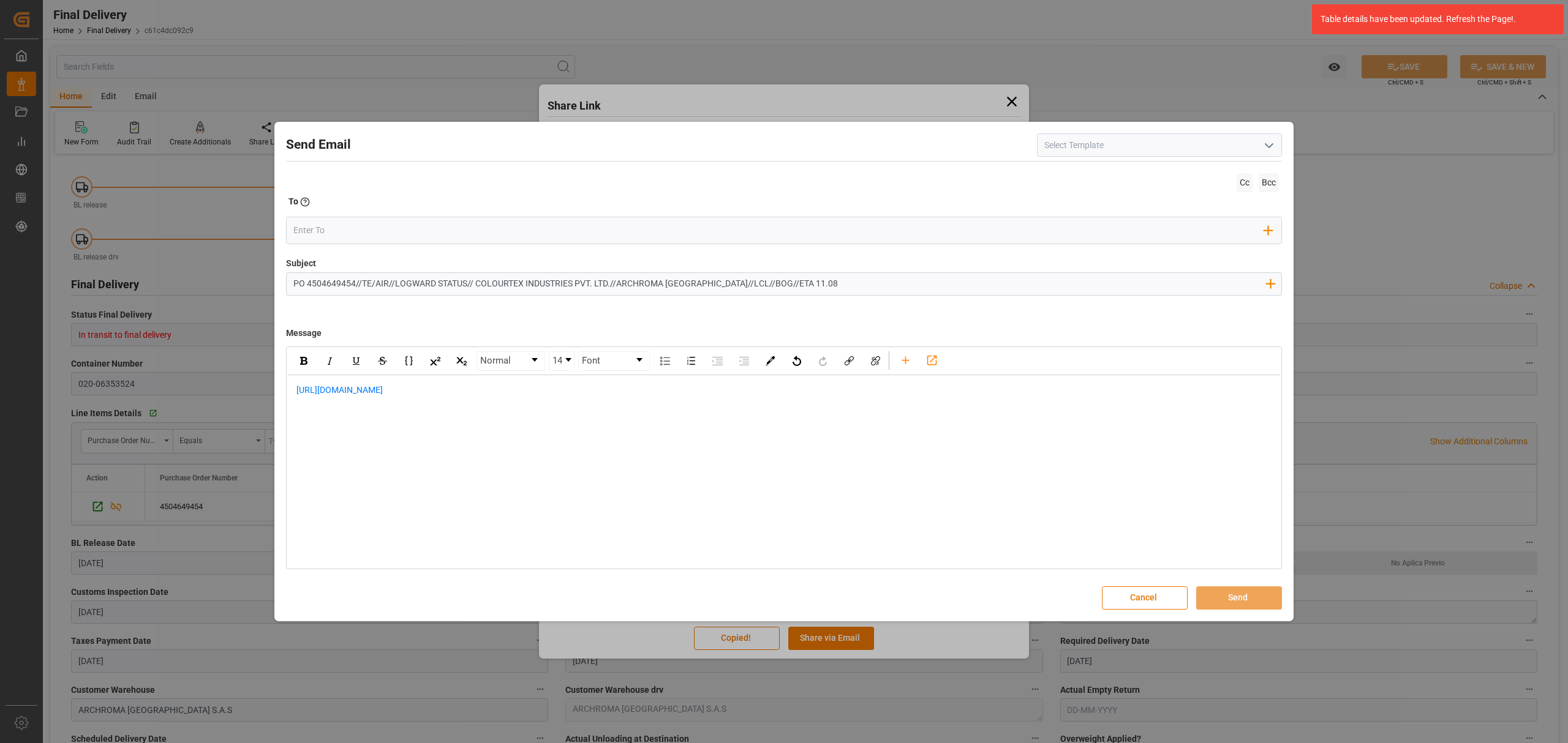
click at [399, 282] on input "PO 4504649454//TE/AIR//LOGWARD STATUS// COLOURTEX INDUSTRIES PVT. LTD.//ARCHROM…" at bounding box center [779, 284] width 985 height 22
type input "PO 4504649454//TE/AIR//LEVANTE// COLOURTEX INDUSTRIES PVT. LTD.//ARCHROMA COLOM…"
click at [294, 391] on div "https://app.logward.com/share/2e3bebe8b553" at bounding box center [784, 396] width 994 height 43
click at [329, 390] on div "rdw-editor" at bounding box center [784, 390] width 976 height 13
click at [501, 444] on div "https://app.logward.com/share/2e3bebe8b553" at bounding box center [784, 448] width 976 height 26
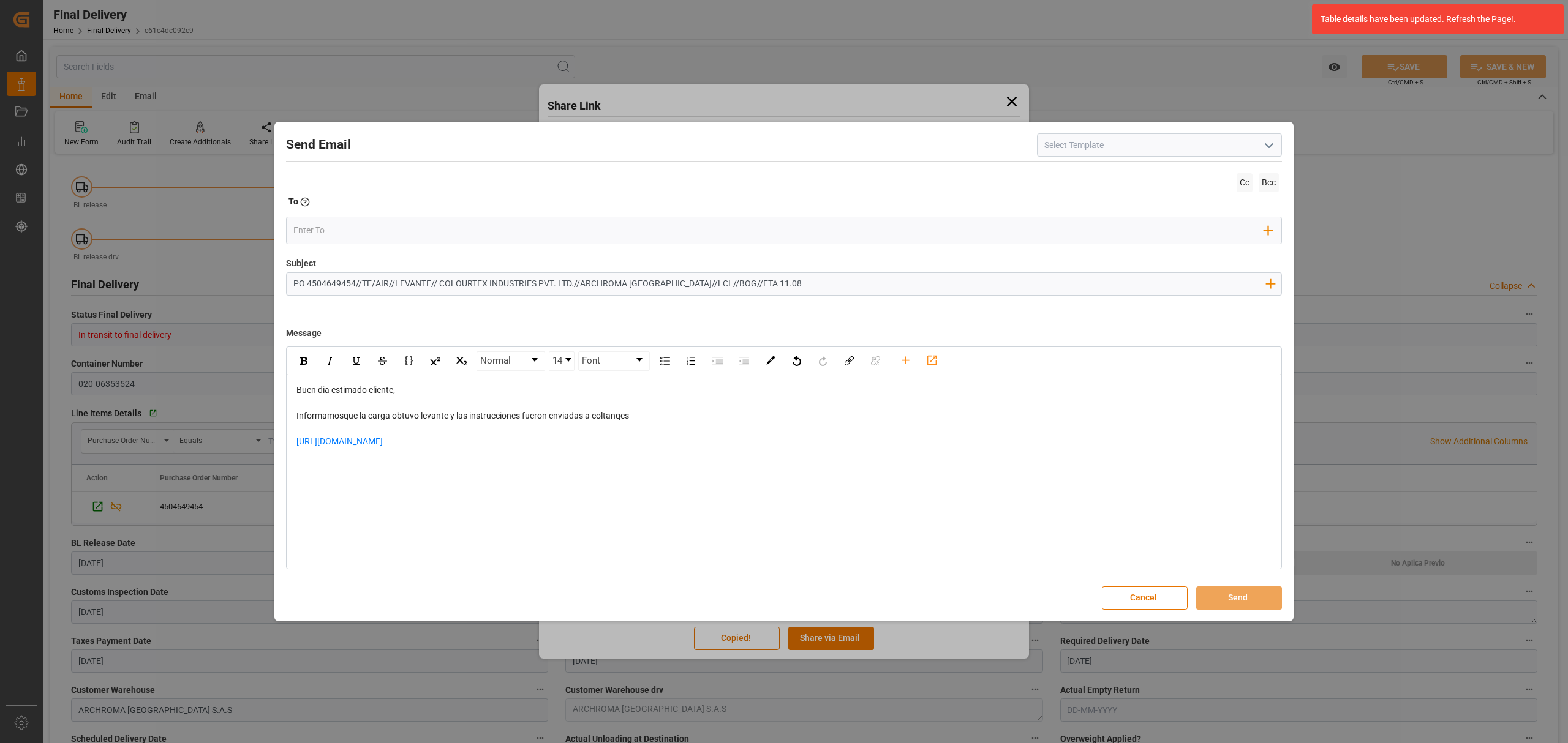
click at [386, 469] on div "rdw-editor" at bounding box center [784, 474] width 976 height 26
click at [342, 224] on input "email" at bounding box center [778, 231] width 971 height 19
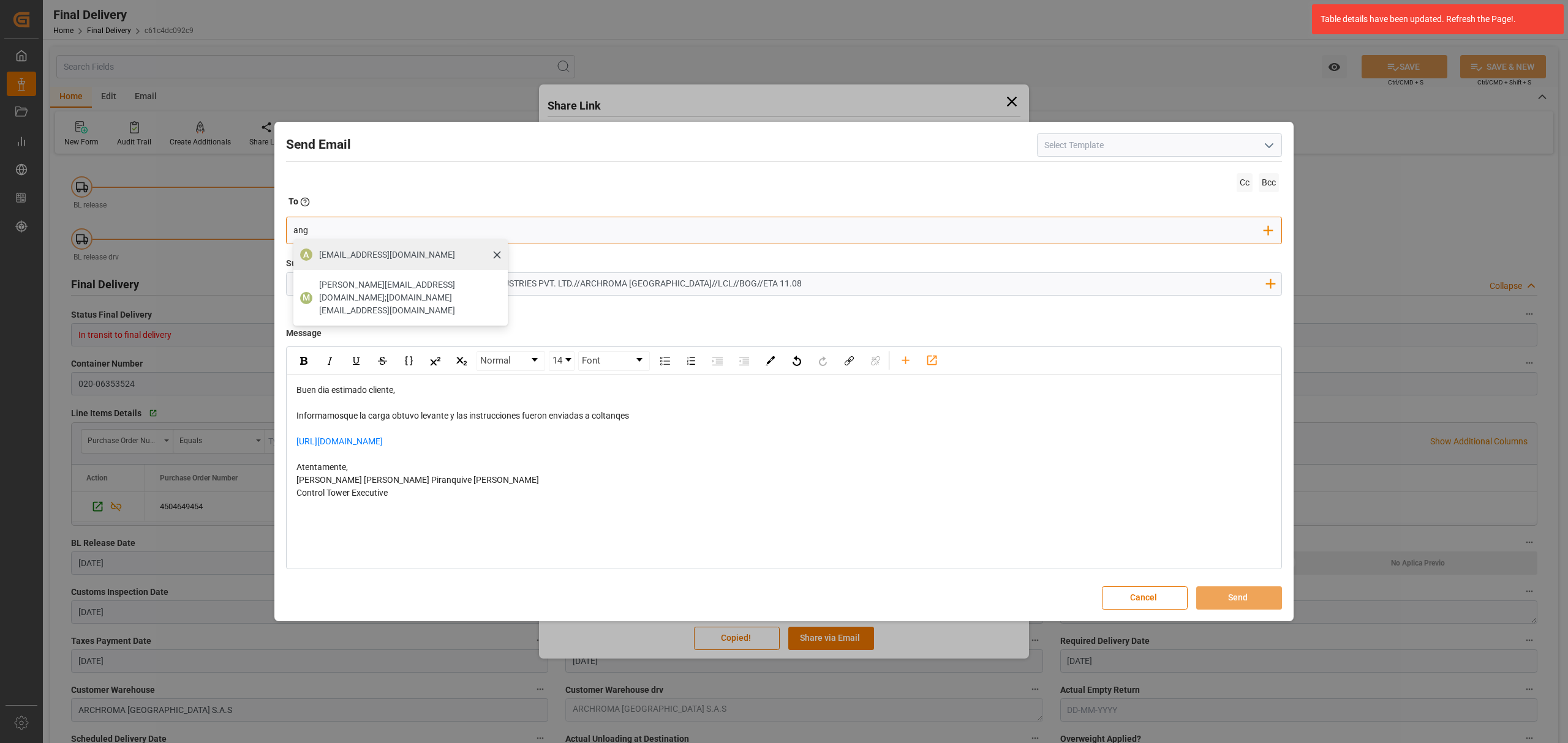
type input "ang"
click at [342, 255] on span "angiee.lamilla@archroma.com" at bounding box center [386, 254] width 136 height 13
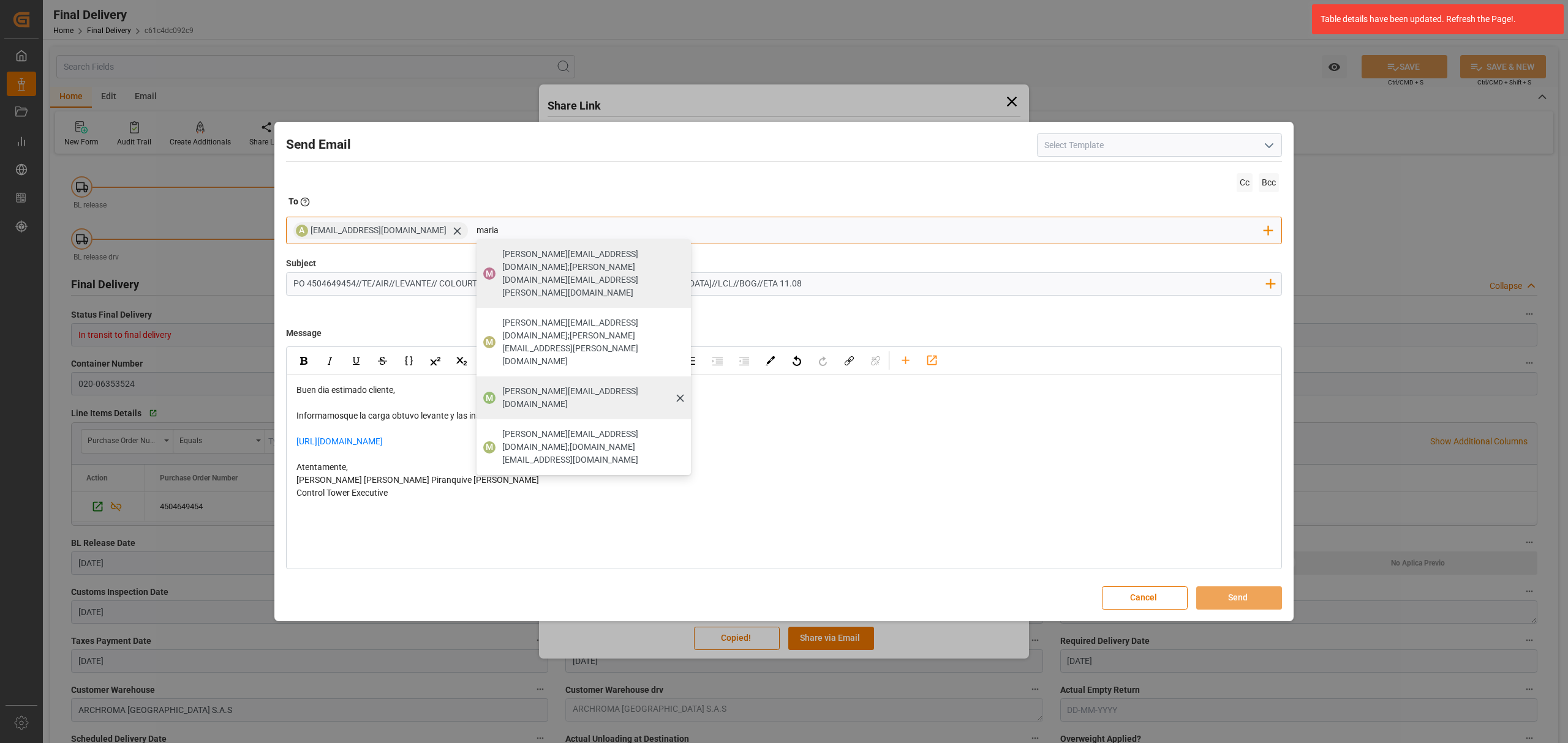
type input "maria"
click at [565, 385] on span "maria.piranquive@leschaco.com" at bounding box center [592, 398] width 180 height 26
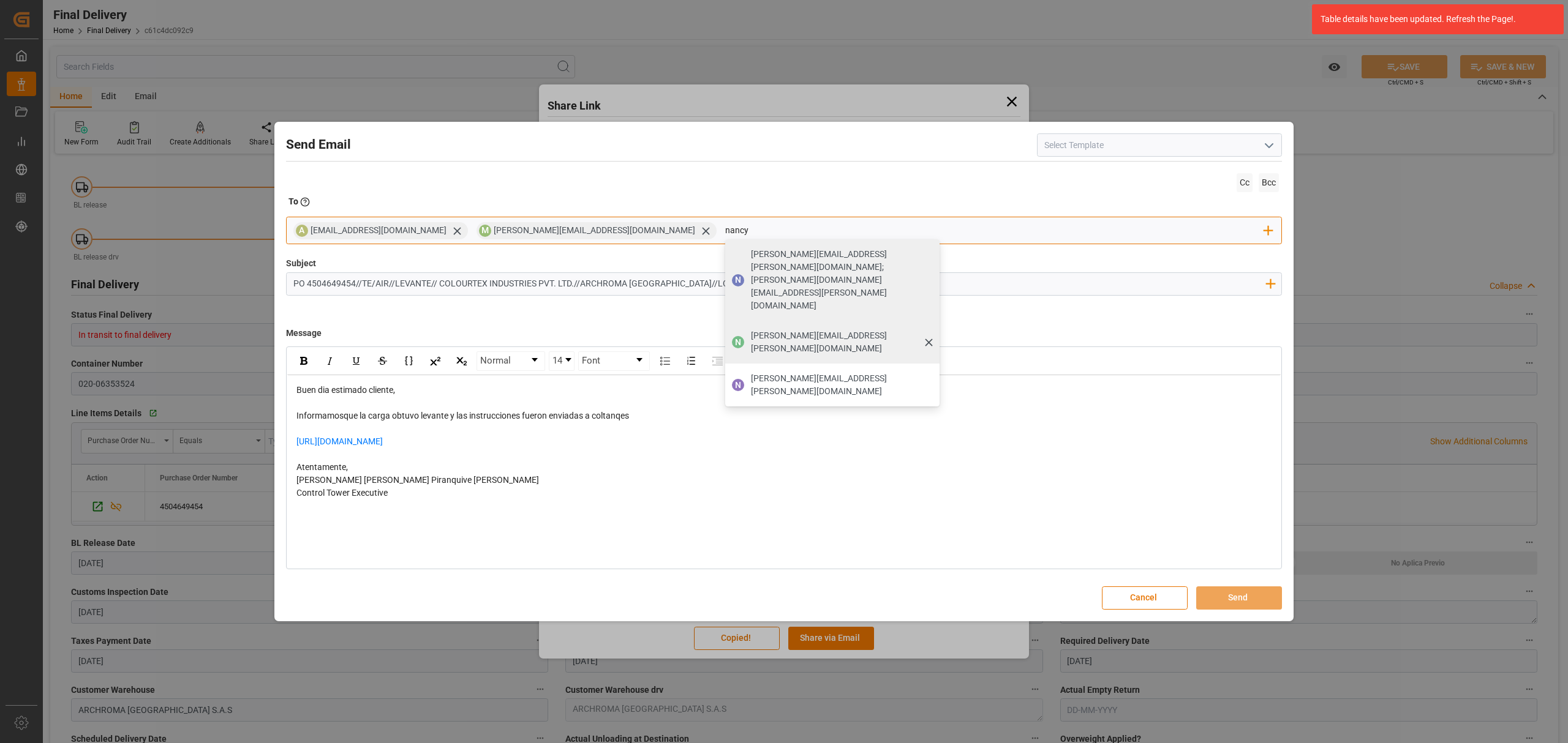
type input "nancy"
click at [746, 325] on div "nancy.castellanos@archroma.com" at bounding box center [840, 342] width 189 height 35
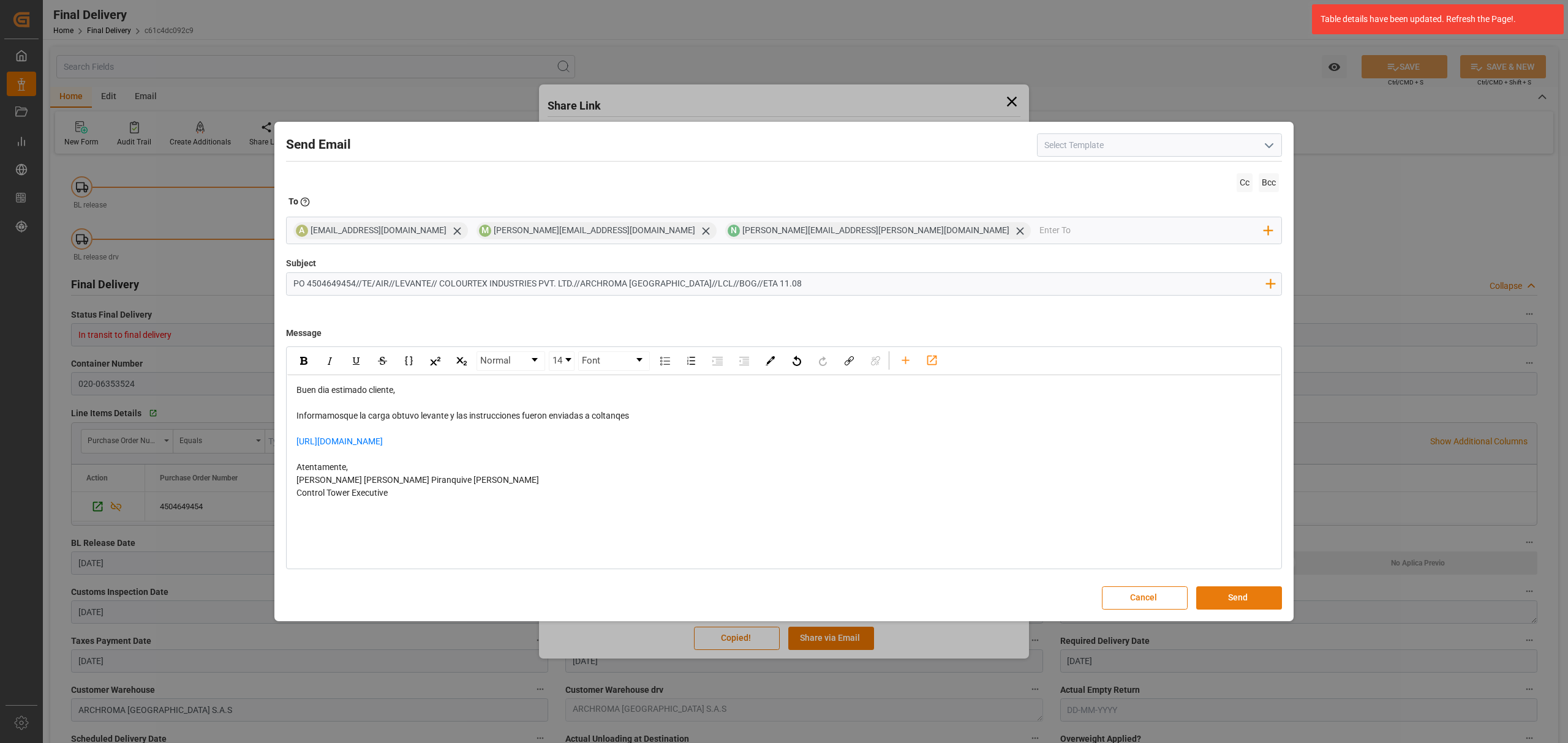
click at [1248, 591] on button "Send" at bounding box center [1238, 599] width 86 height 24
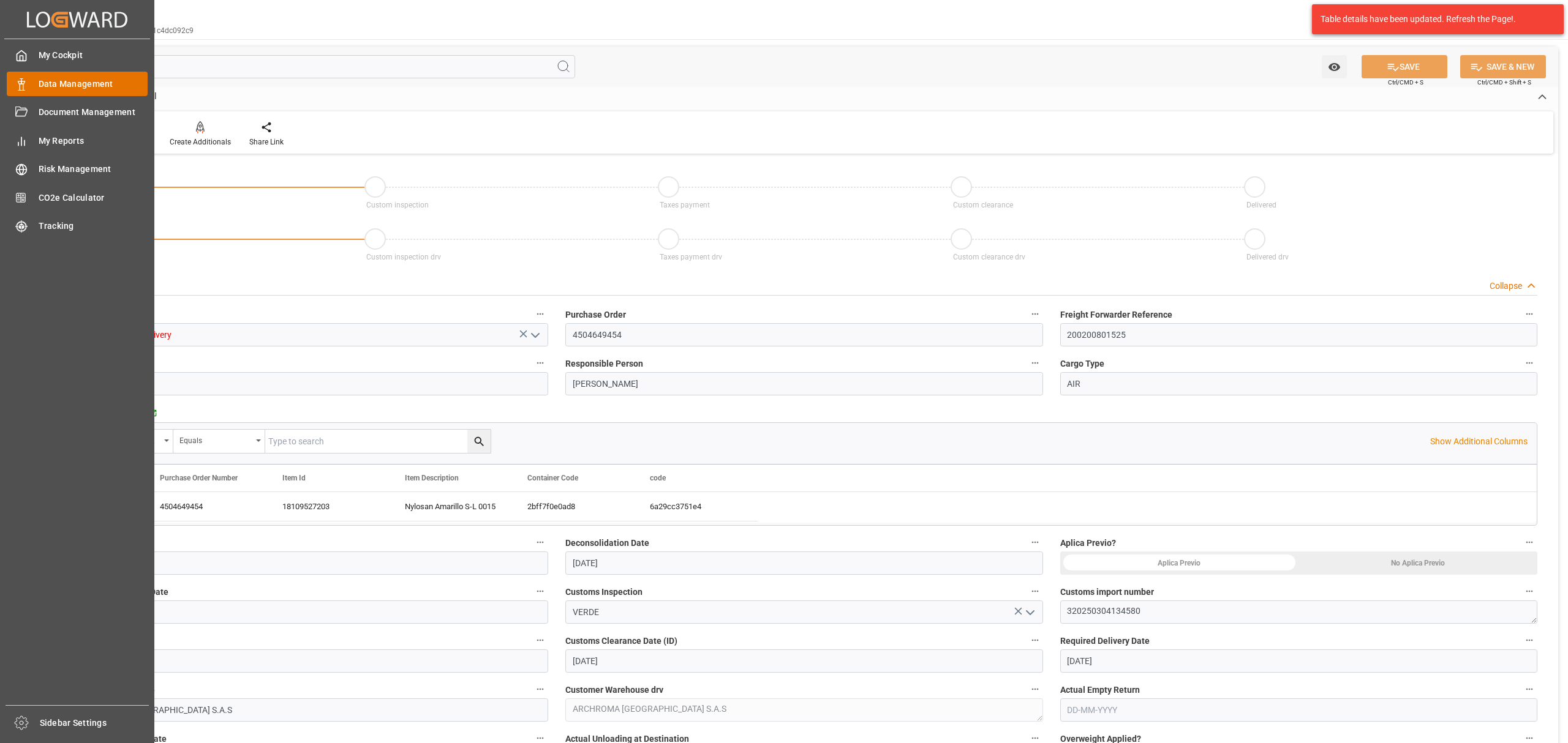
click at [31, 83] on div "Data Management Data Management" at bounding box center [77, 83] width 141 height 24
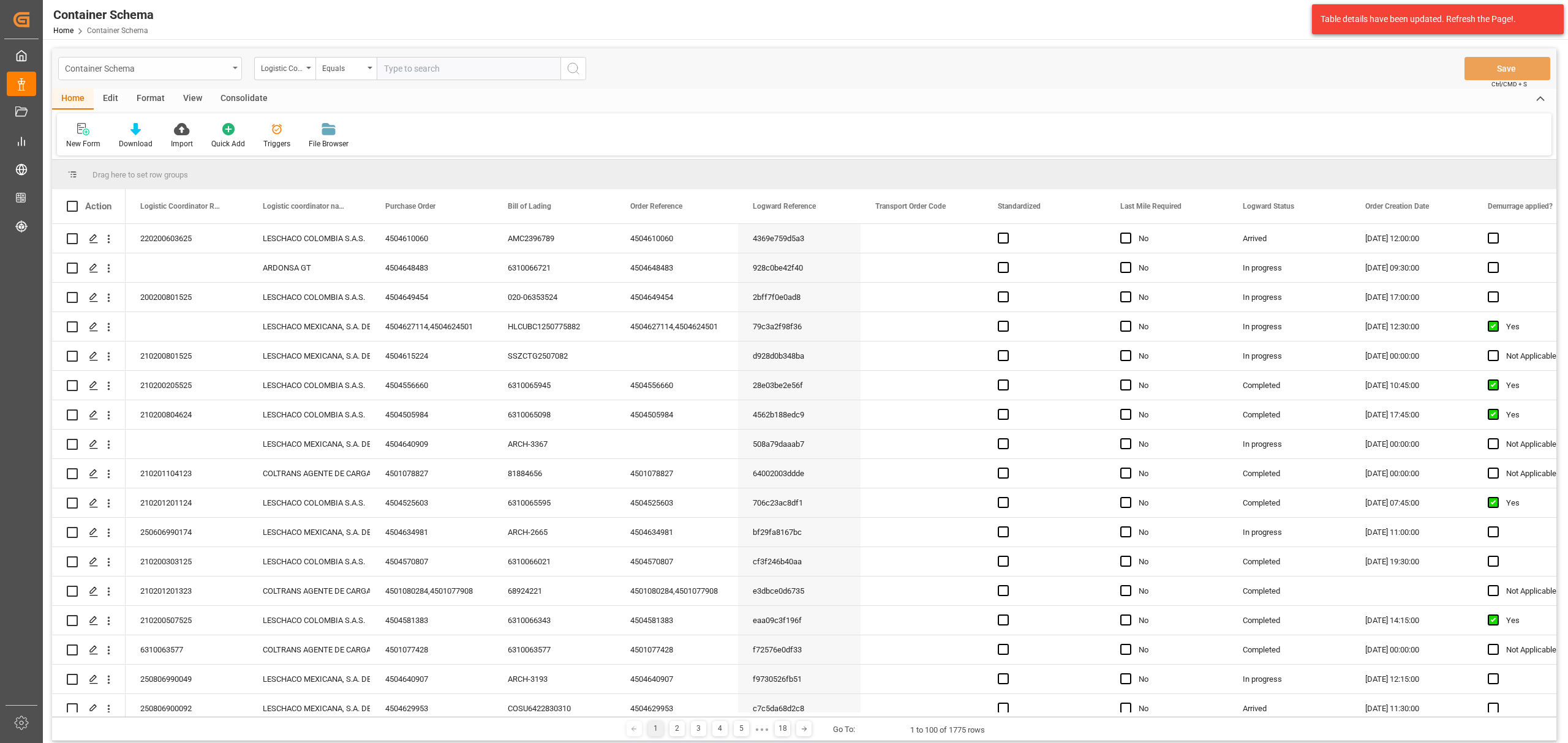
click at [233, 73] on div "Container Schema" at bounding box center [150, 69] width 184 height 24
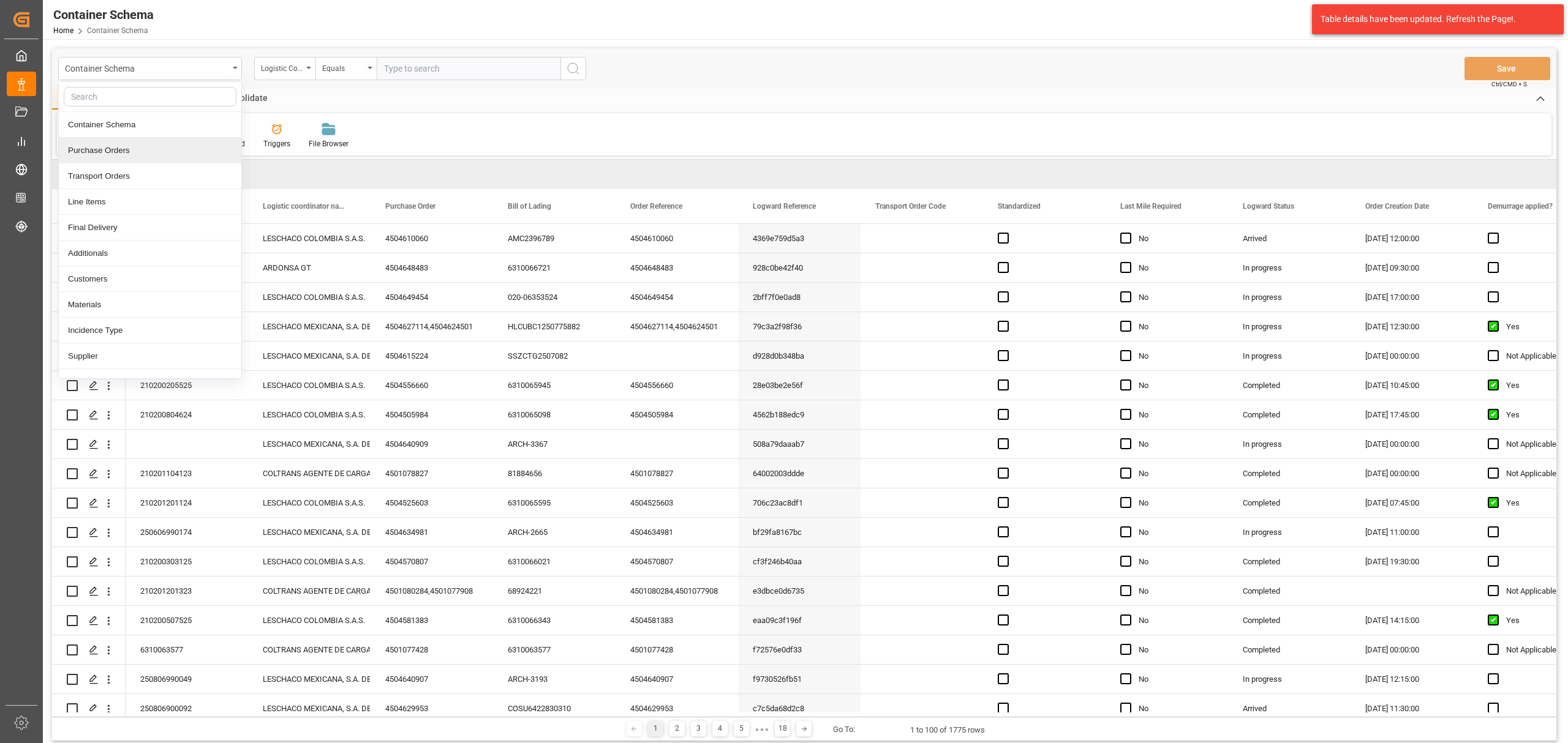
click at [129, 151] on div "Purchase Orders" at bounding box center [149, 150] width 182 height 26
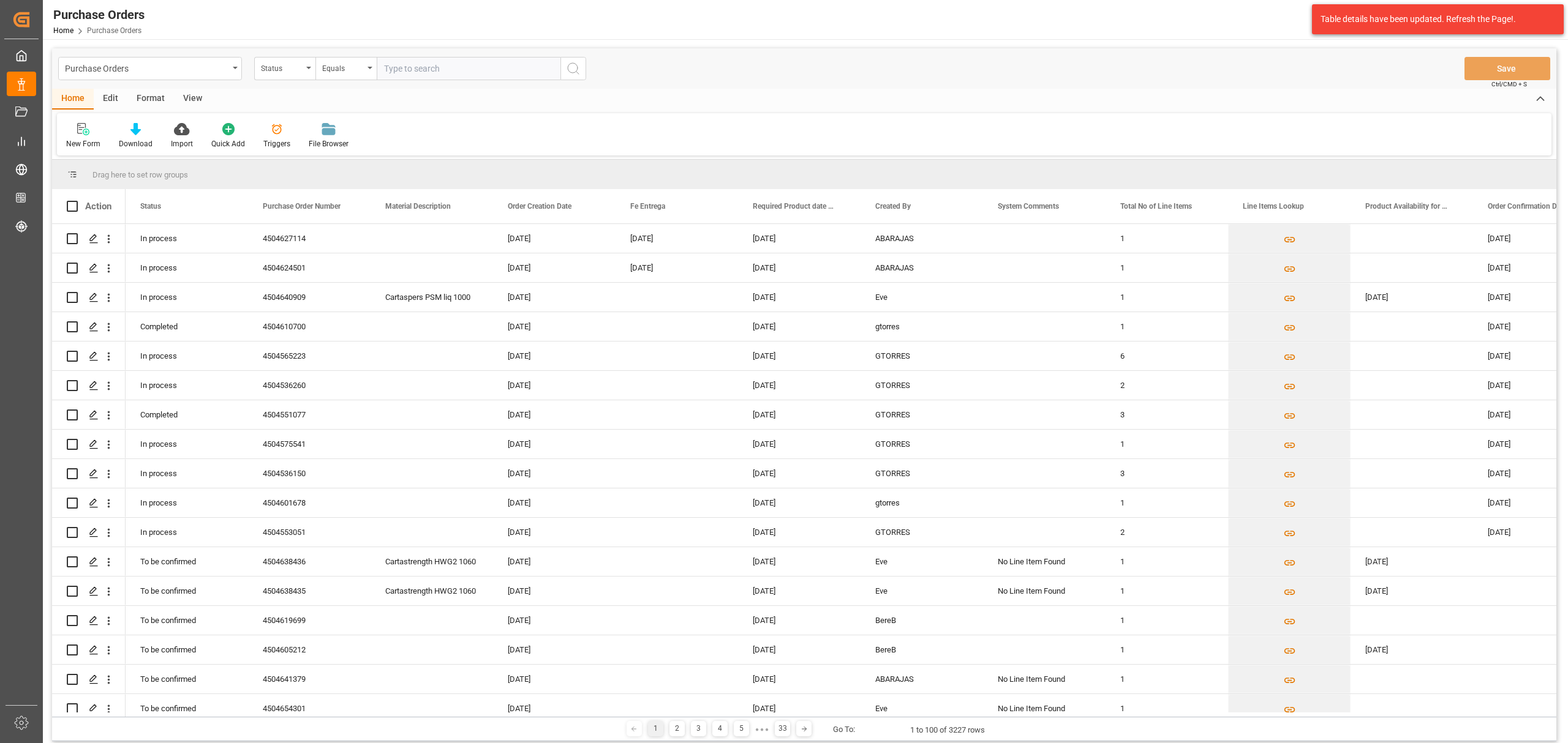
click at [271, 72] on div "Status" at bounding box center [282, 67] width 42 height 14
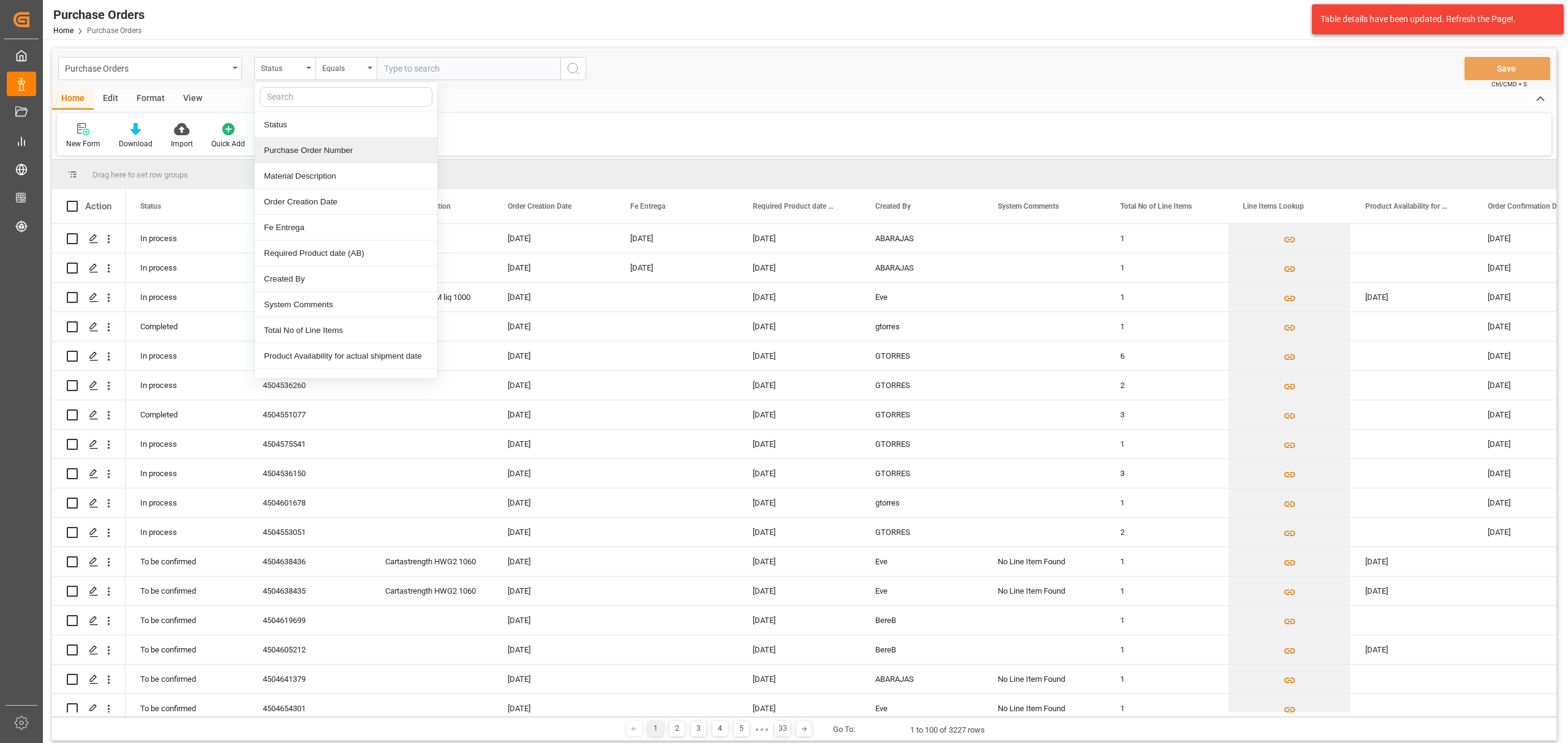
click at [316, 153] on div "Purchase Order Number" at bounding box center [345, 150] width 182 height 26
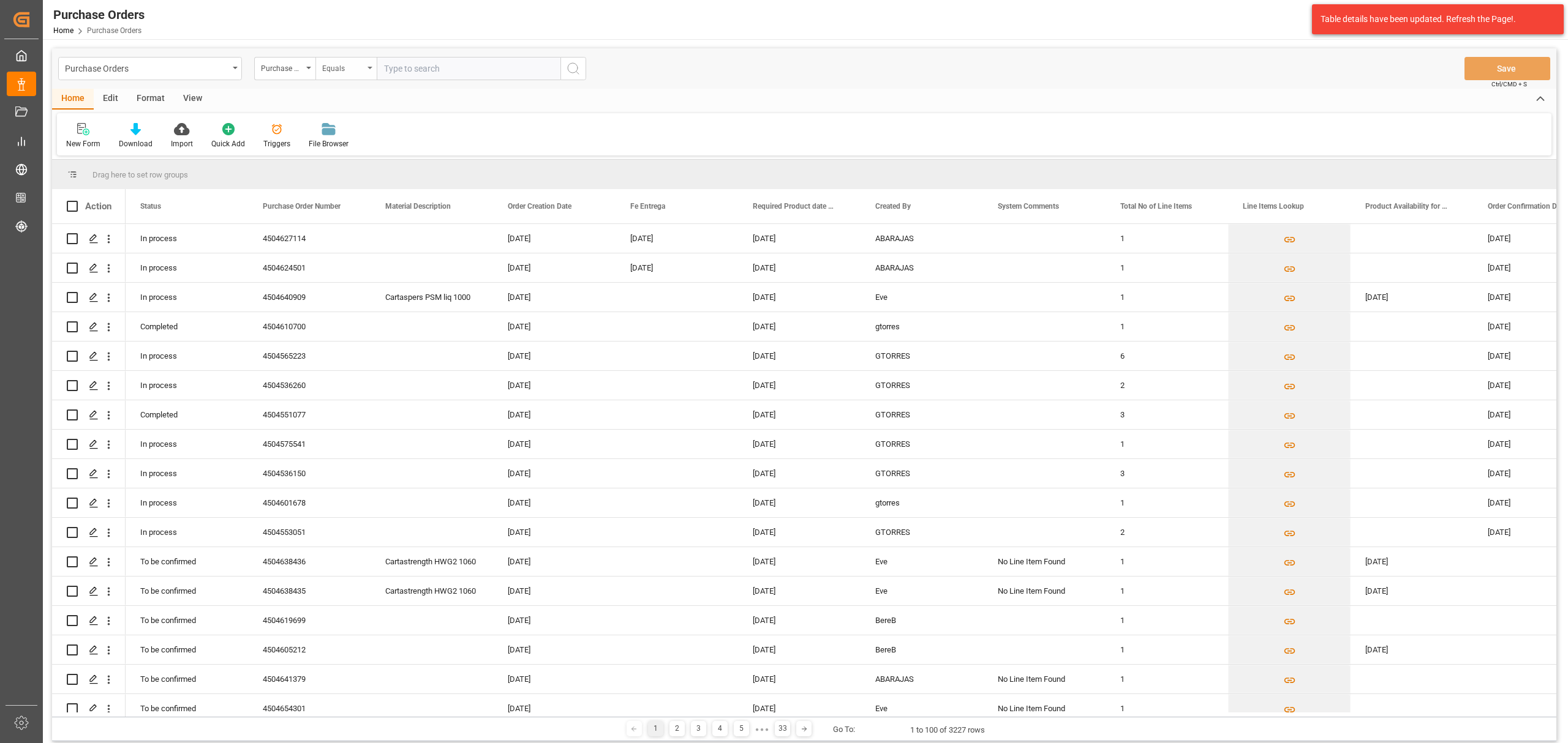
click at [361, 67] on div "Equals" at bounding box center [343, 67] width 42 height 14
drag, startPoint x: 360, startPoint y: 150, endPoint x: 385, endPoint y: 111, distance: 46.3
click at [360, 150] on div "Fuzzy search" at bounding box center [407, 150] width 182 height 26
click at [419, 67] on input "text" at bounding box center [469, 69] width 184 height 24
paste input "4504653908"
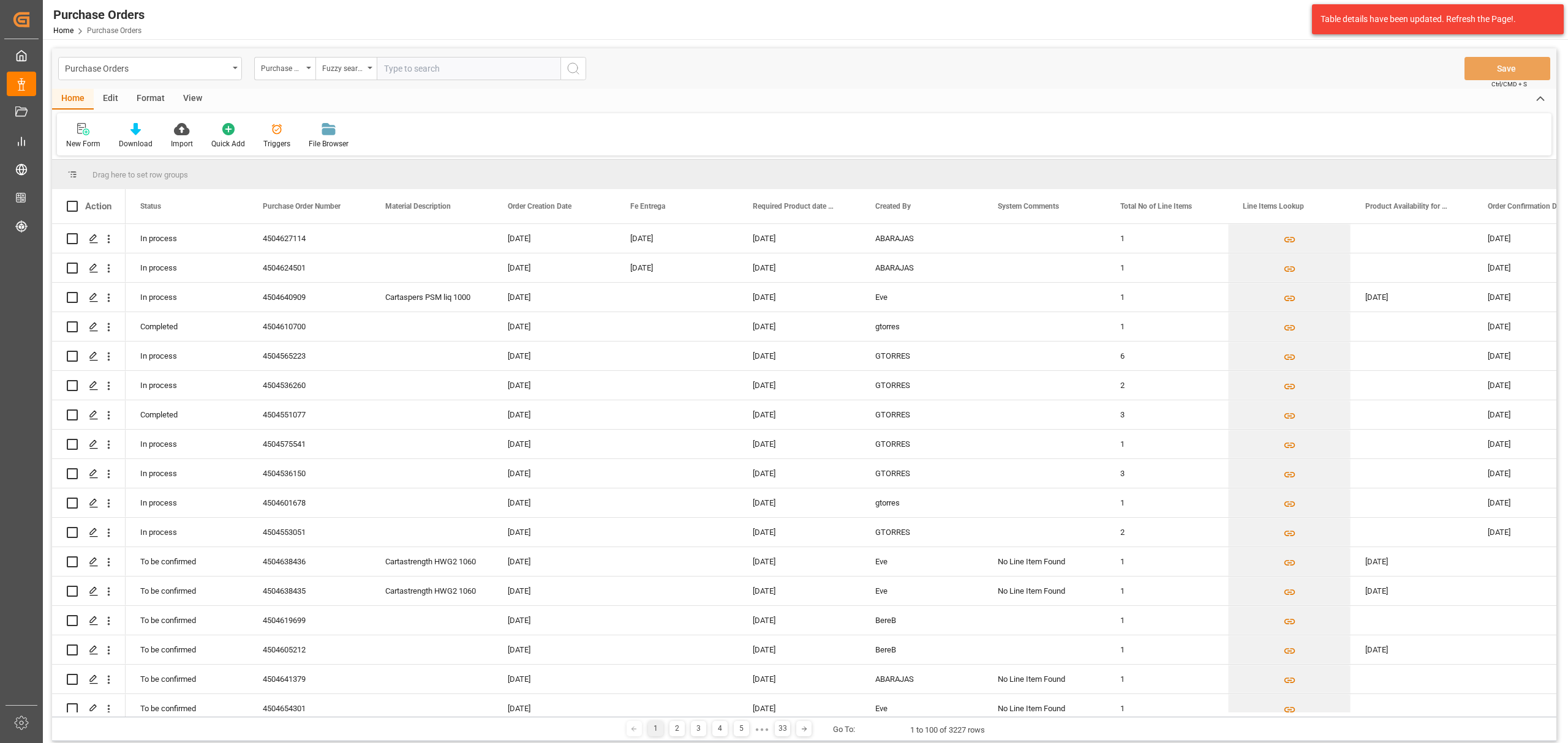
type input "4504653908"
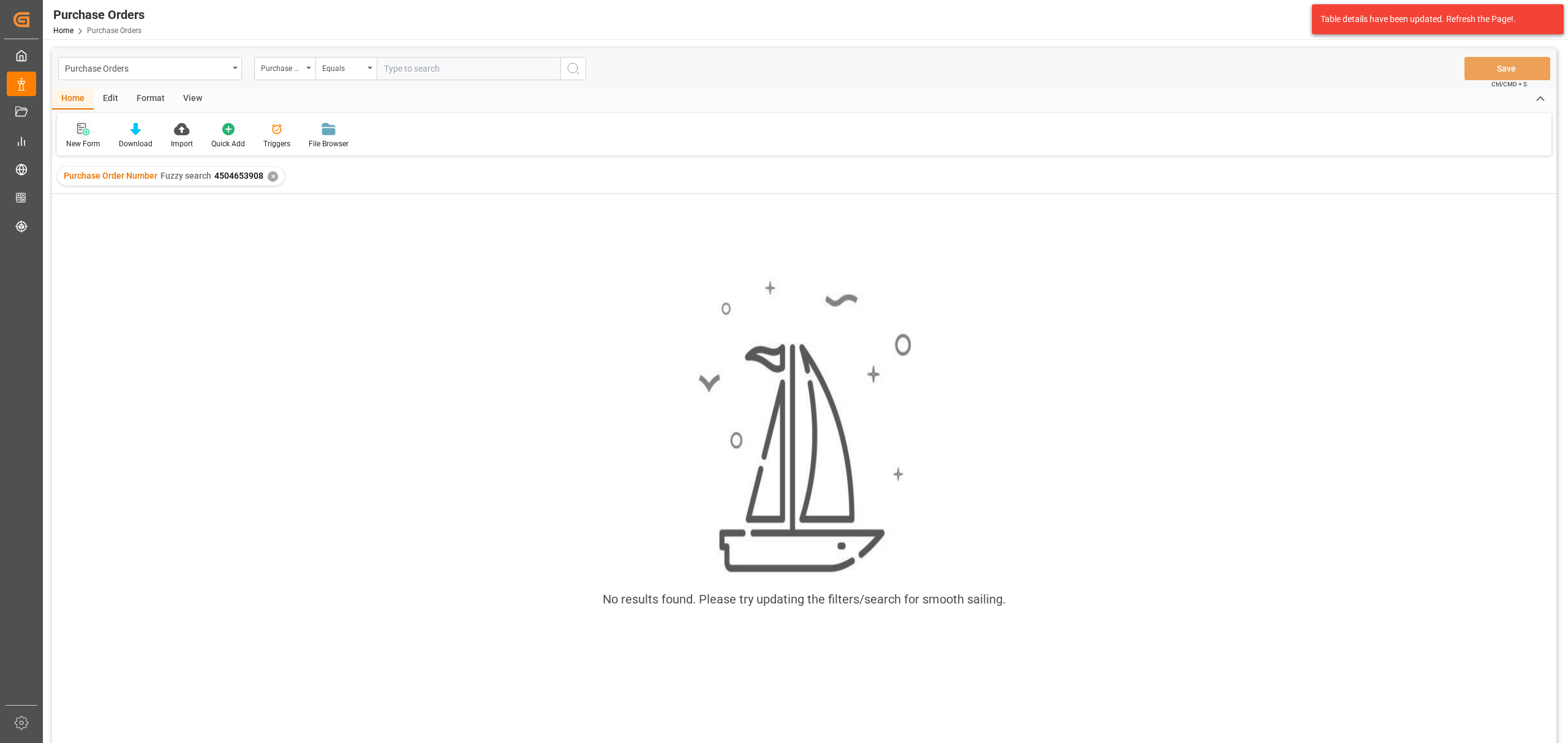
click at [86, 135] on icon at bounding box center [83, 129] width 12 height 12
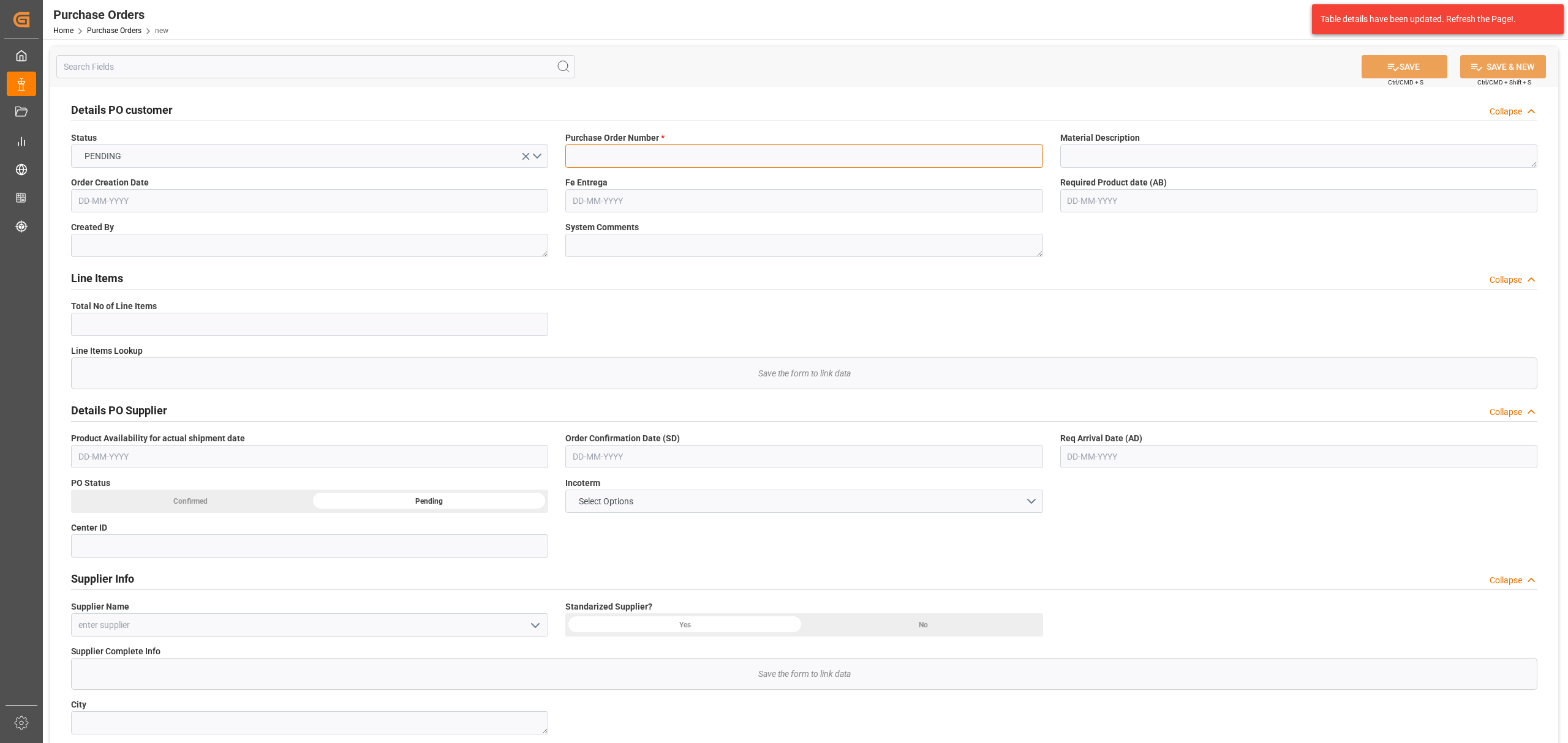
click at [825, 160] on input at bounding box center [804, 156] width 477 height 24
paste input "4504653908"
type input "4504653908"
click at [697, 462] on input "text" at bounding box center [804, 457] width 477 height 24
click at [618, 524] on div "28 29 30 31 1 2 3" at bounding box center [652, 532] width 167 height 24
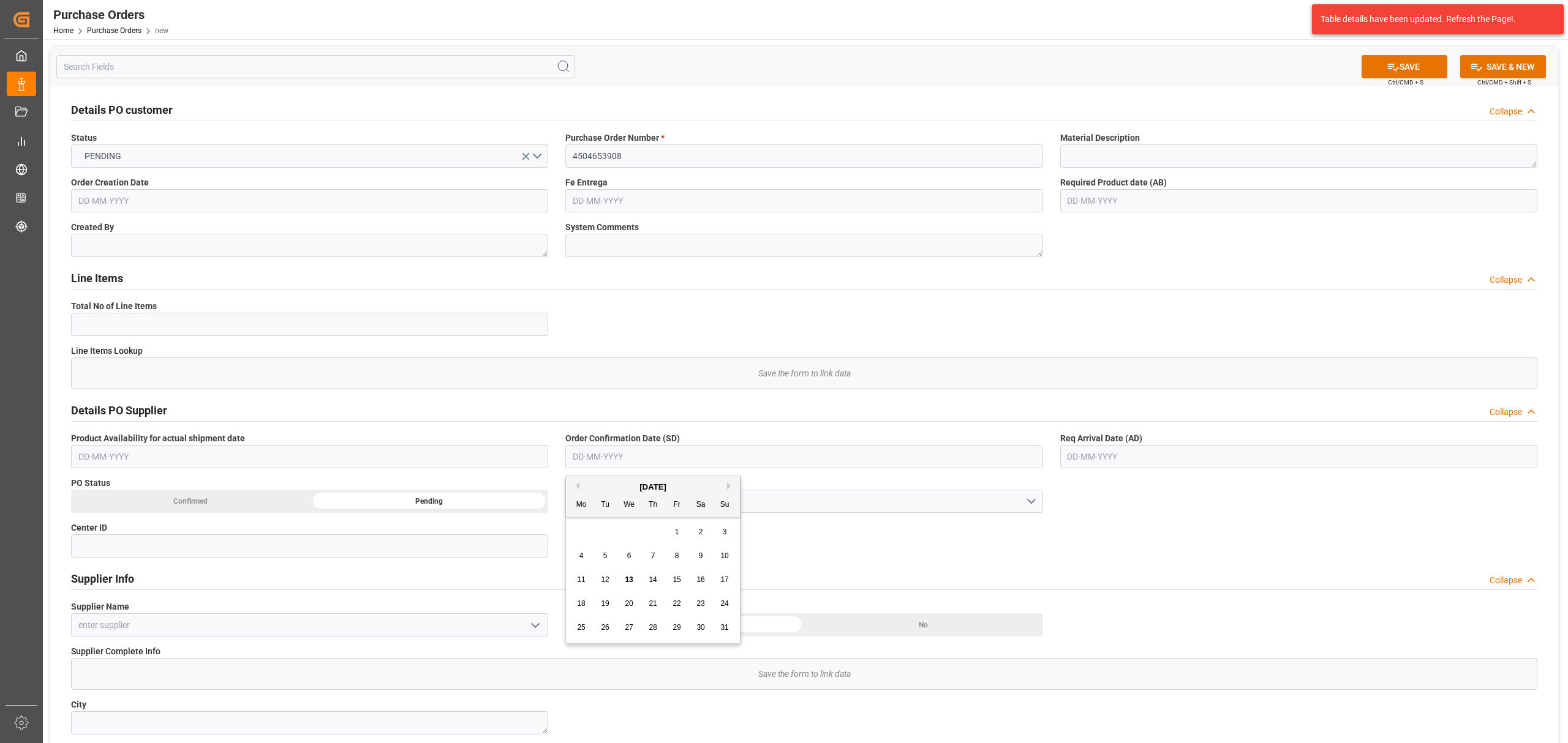
click at [654, 607] on span "21" at bounding box center [652, 604] width 8 height 9
type input "[DATE]"
click at [1108, 456] on input "text" at bounding box center [1299, 457] width 477 height 24
click at [1084, 530] on div "28 29 30 31 1 2 3" at bounding box center [1147, 532] width 167 height 24
click at [1138, 604] on div "18 19 20 21 22 23 24" at bounding box center [1147, 604] width 167 height 24
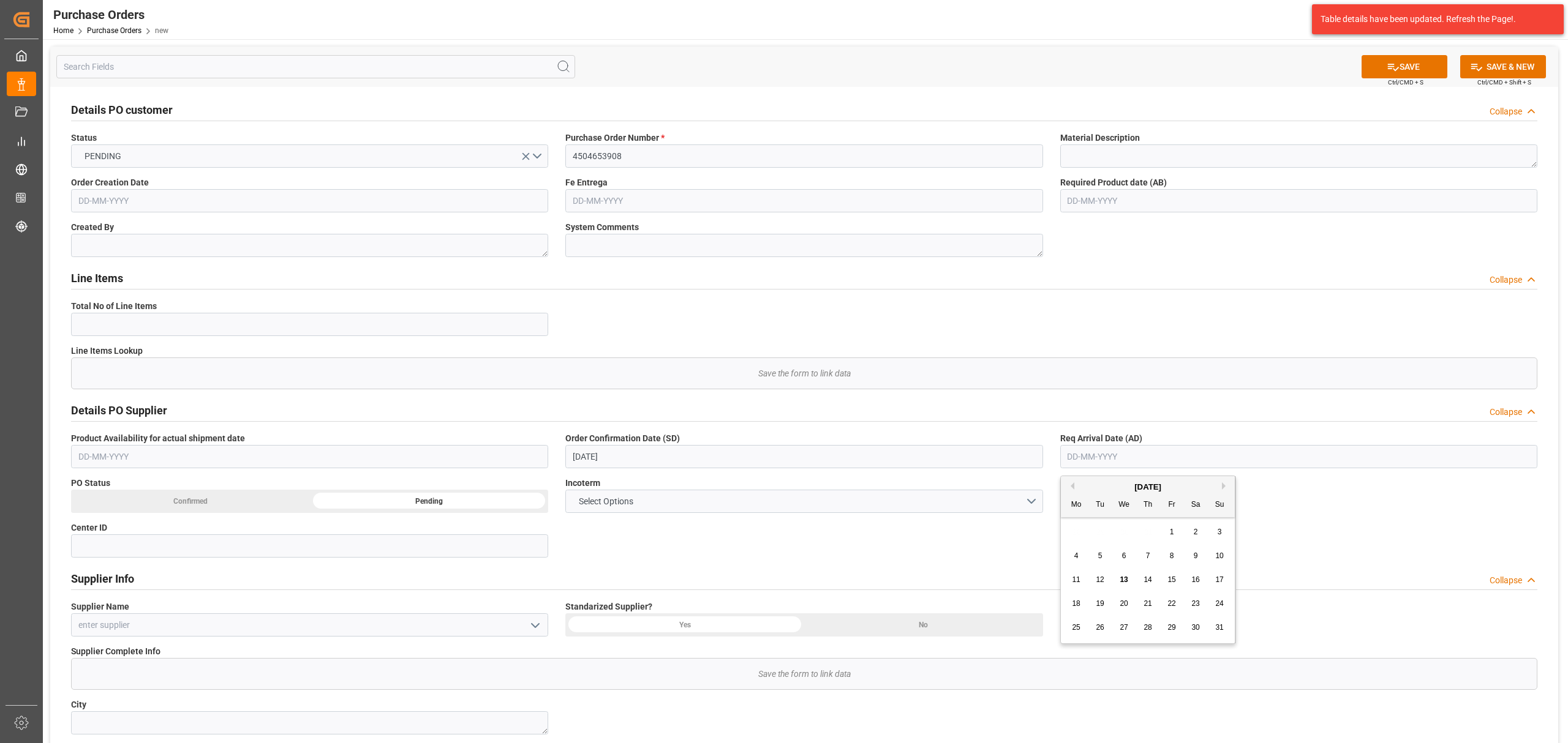
click at [1138, 604] on div "18 19 20 21 22 23 24" at bounding box center [1147, 604] width 167 height 24
click at [1142, 601] on div "21" at bounding box center [1147, 604] width 15 height 15
type input "[DATE]"
click at [1145, 203] on input "text" at bounding box center [1299, 201] width 477 height 24
click at [1095, 279] on div "28 29 30 31 1 2 3" at bounding box center [1147, 275] width 167 height 24
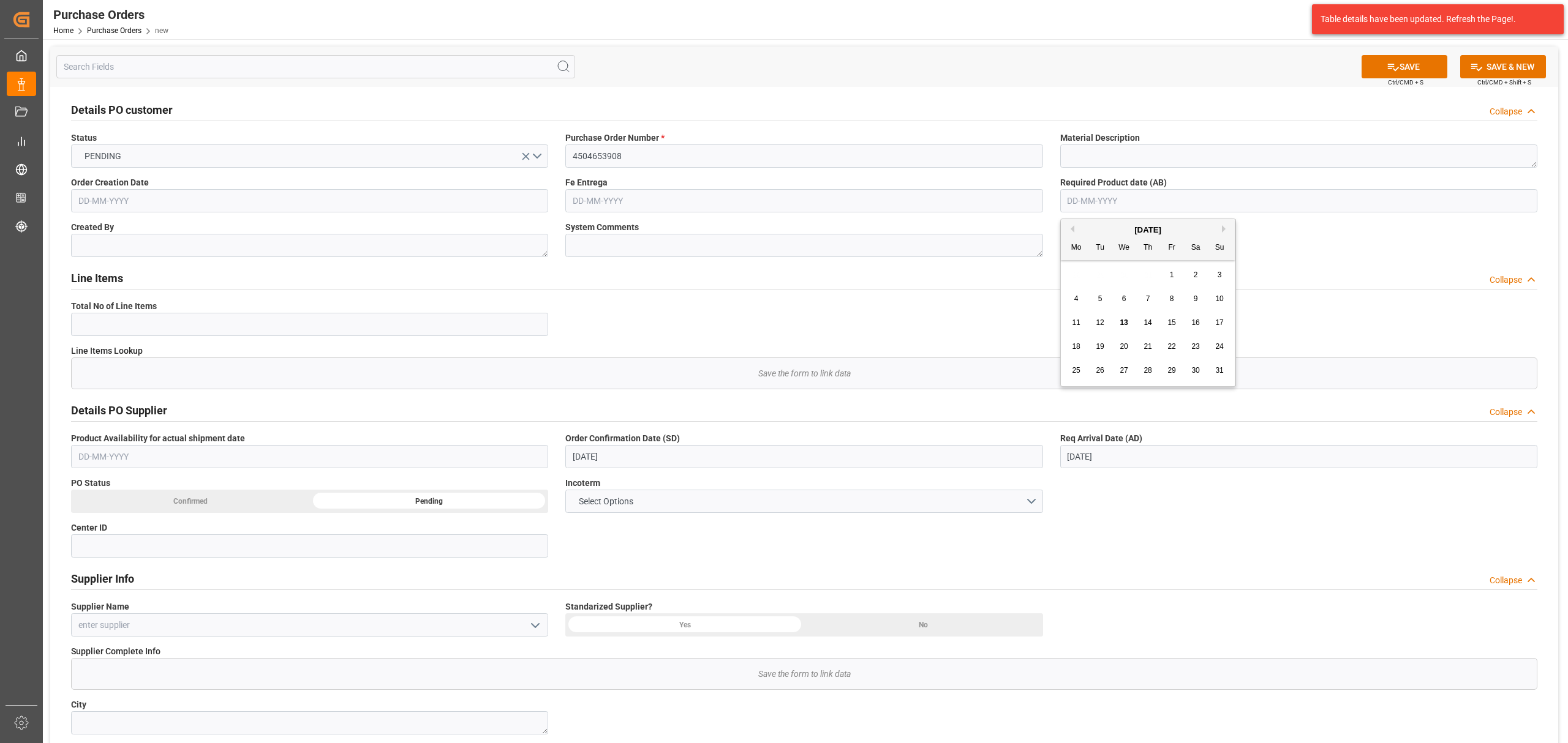
click at [1077, 369] on span "25" at bounding box center [1076, 370] width 8 height 9
type input "[DATE]"
click at [128, 206] on input "text" at bounding box center [310, 201] width 477 height 24
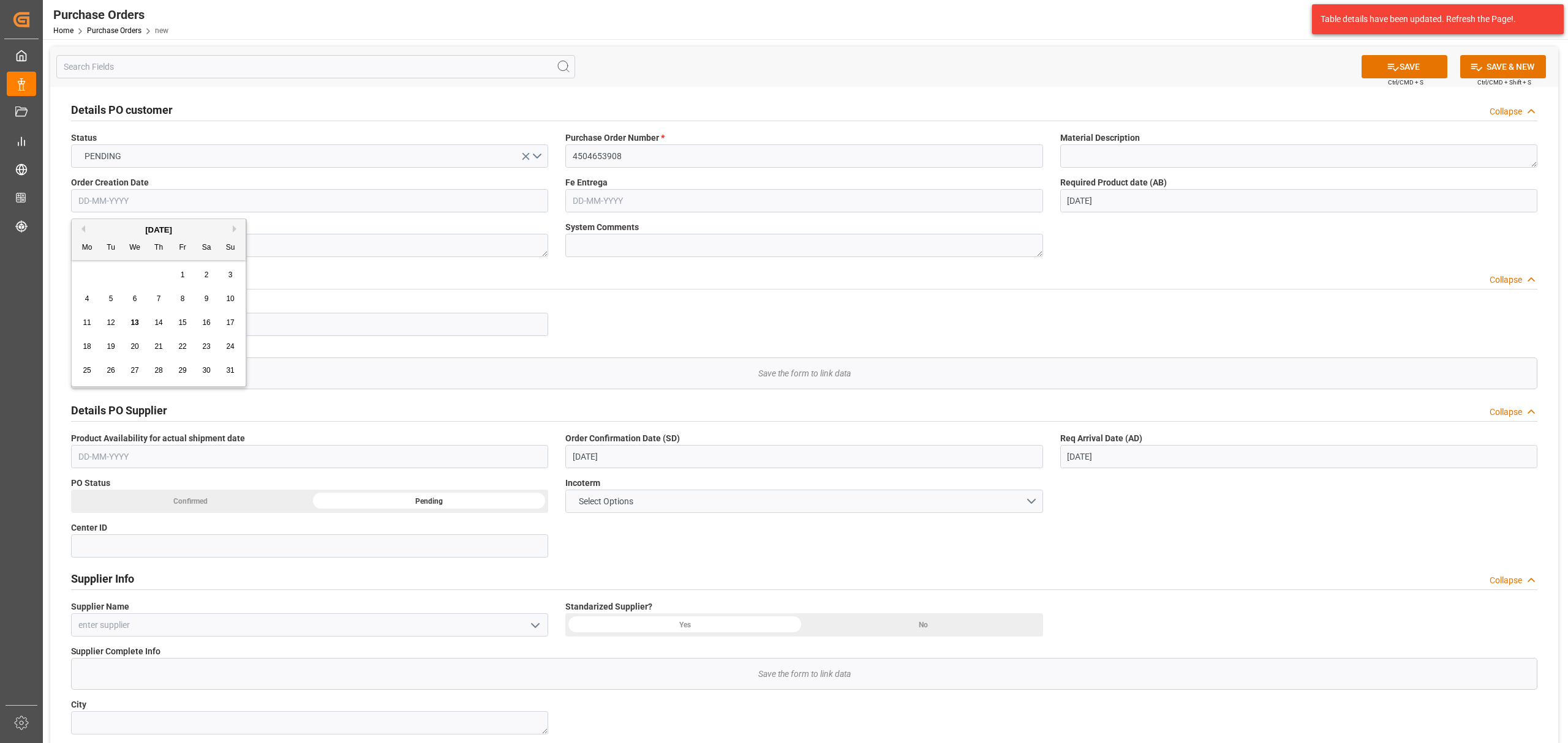
drag, startPoint x: 109, startPoint y: 267, endPoint x: 122, endPoint y: 277, distance: 16.4
click at [109, 267] on div "28 29 30 31 1 2 3" at bounding box center [158, 275] width 167 height 24
click at [135, 322] on span "13" at bounding box center [135, 323] width 8 height 9
type input "[DATE]"
click at [158, 241] on textarea at bounding box center [310, 245] width 477 height 24
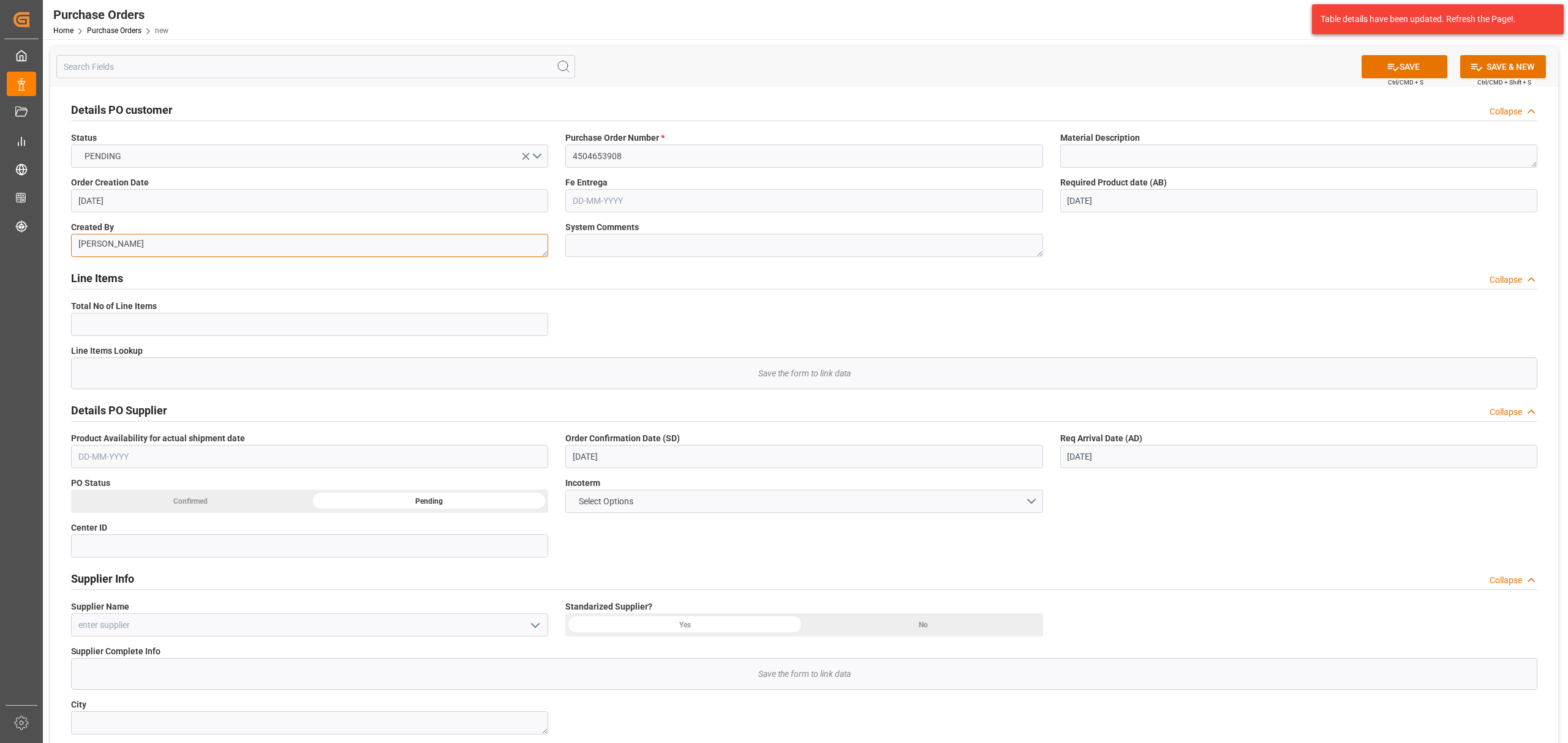
type textarea "[PERSON_NAME]"
click at [1124, 148] on textarea at bounding box center [1299, 156] width 477 height 24
click at [1103, 155] on textarea at bounding box center [1299, 156] width 477 height 24
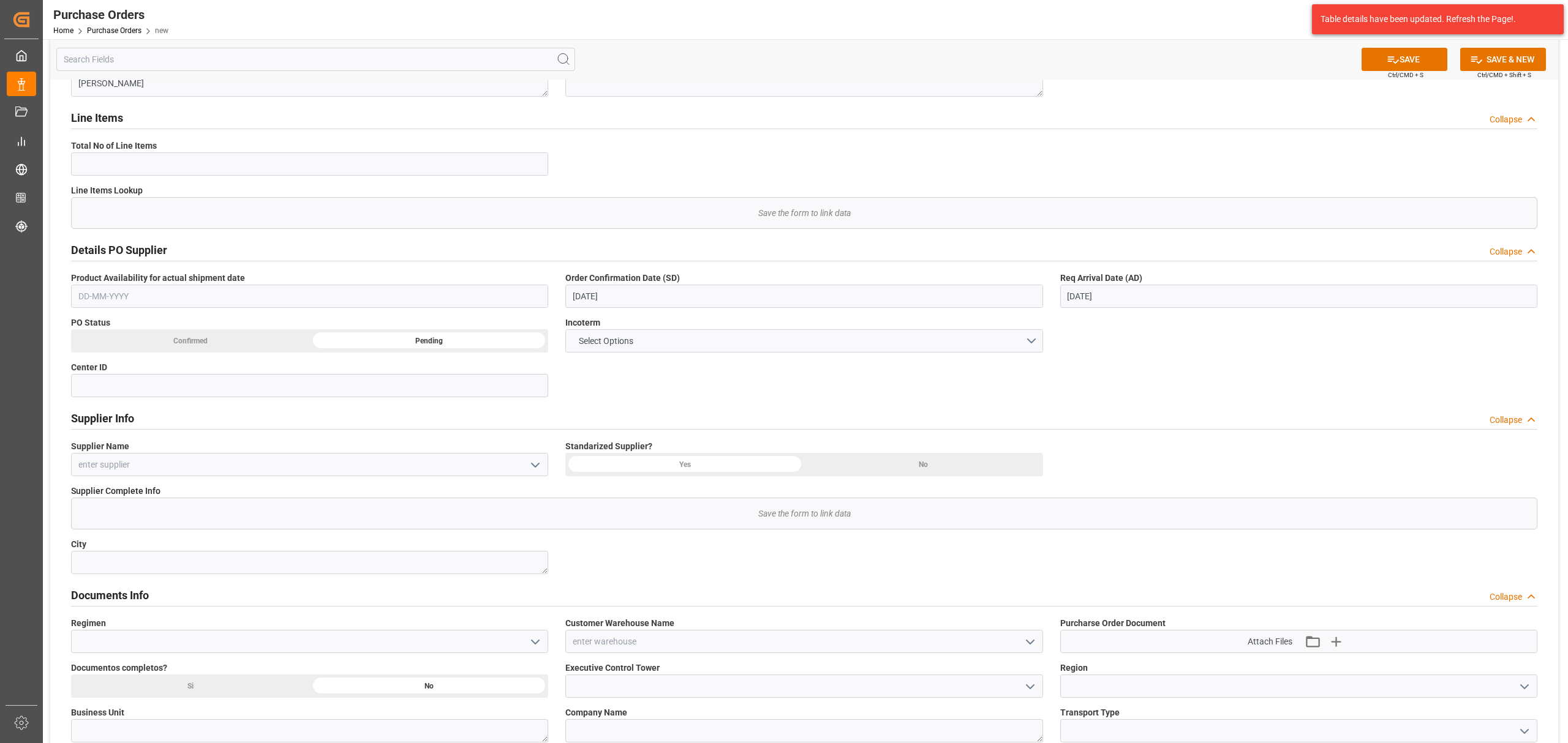
scroll to position [163, 0]
type textarea "REDUCING AGWNT FST LIQ"
click at [767, 338] on button "Select Options" at bounding box center [804, 338] width 477 height 24
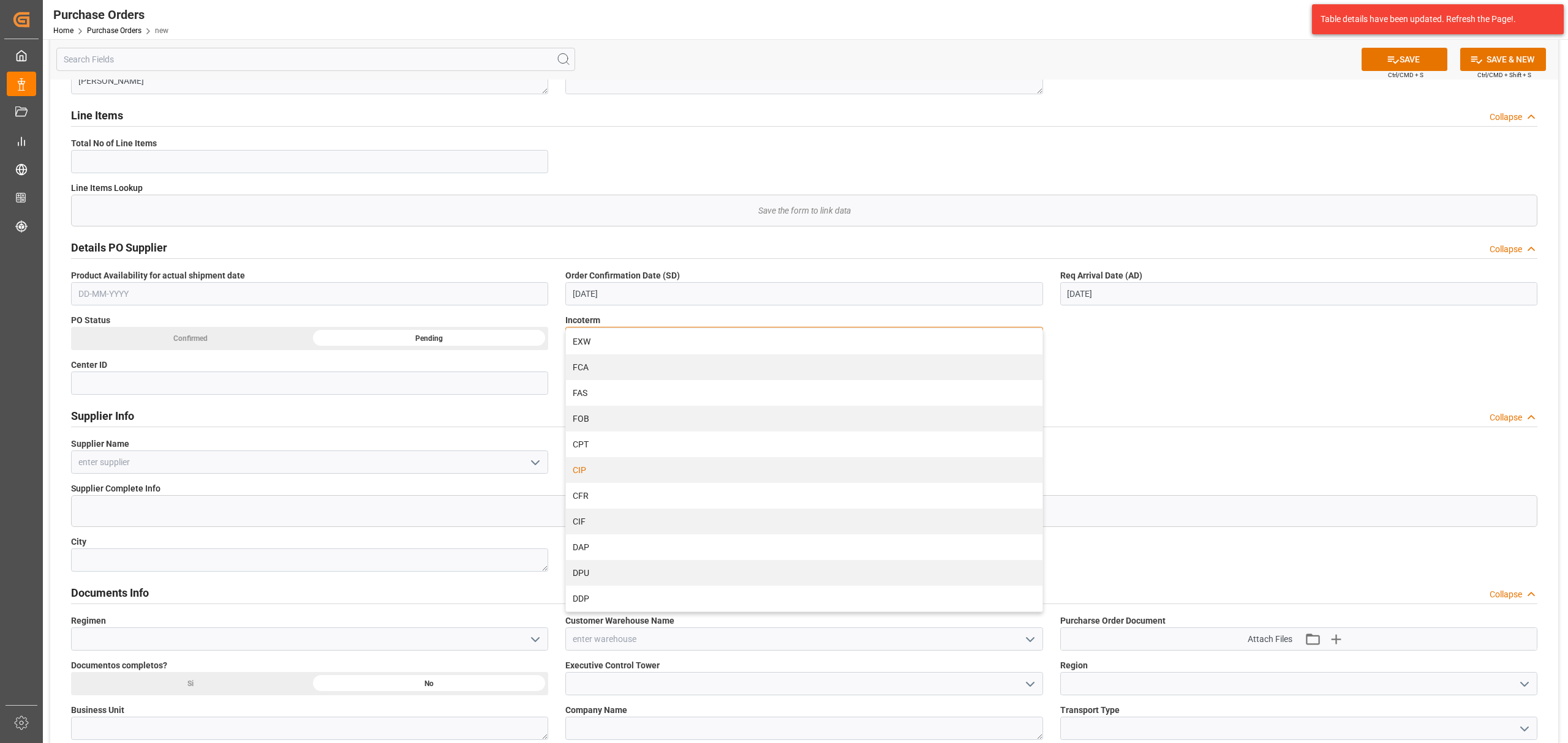
click at [613, 480] on div "CIP" at bounding box center [804, 470] width 476 height 26
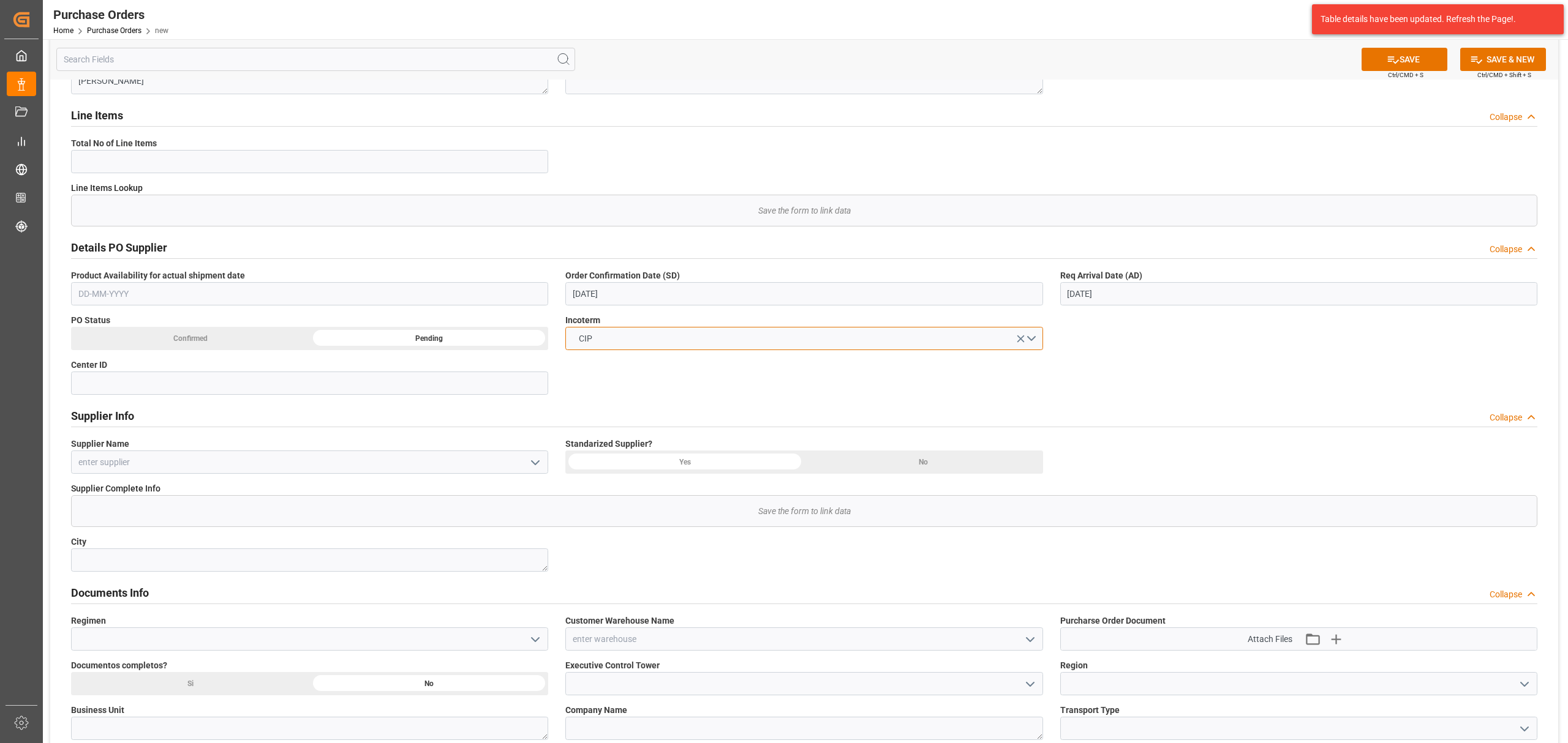
scroll to position [326, 0]
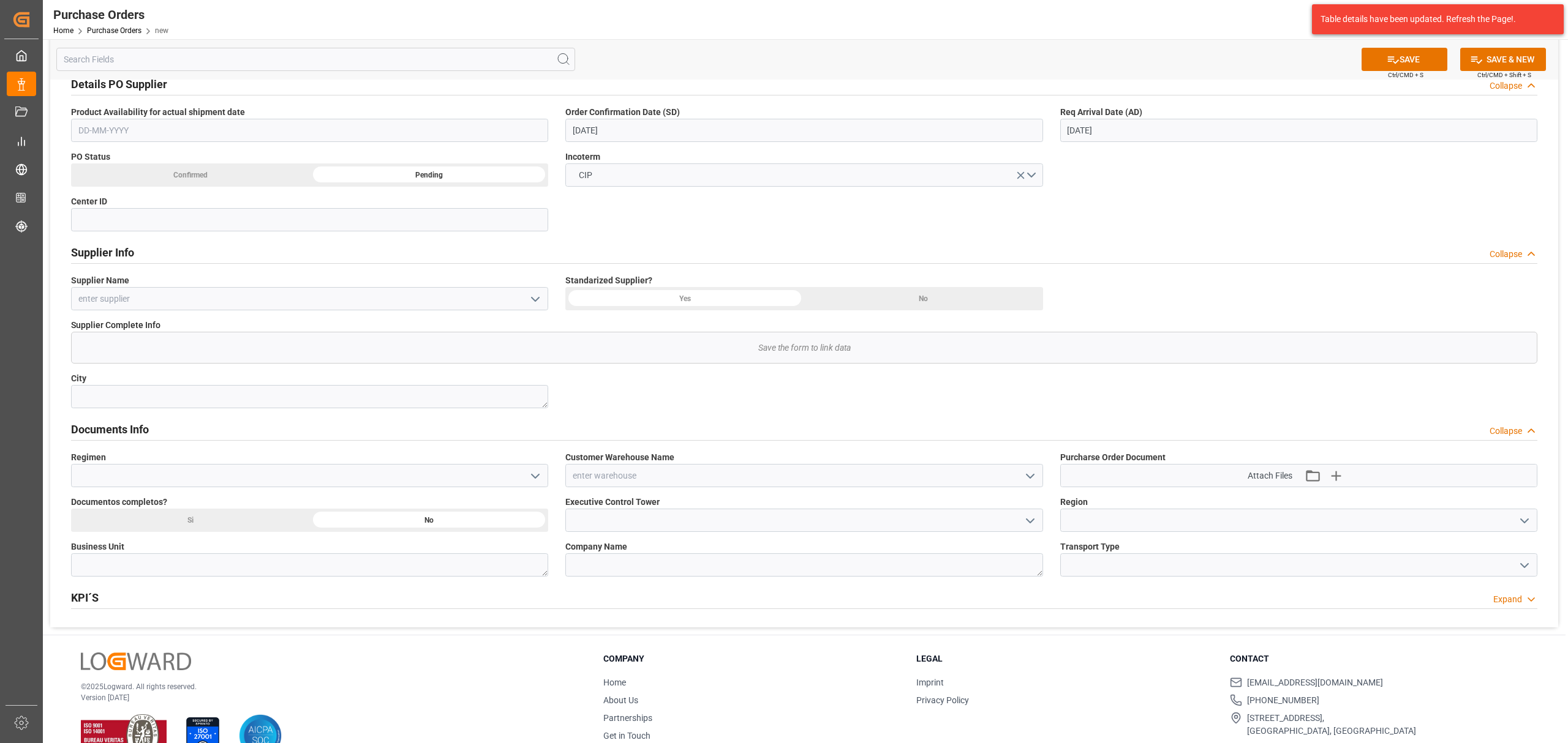
click at [530, 300] on icon "open menu" at bounding box center [535, 299] width 15 height 15
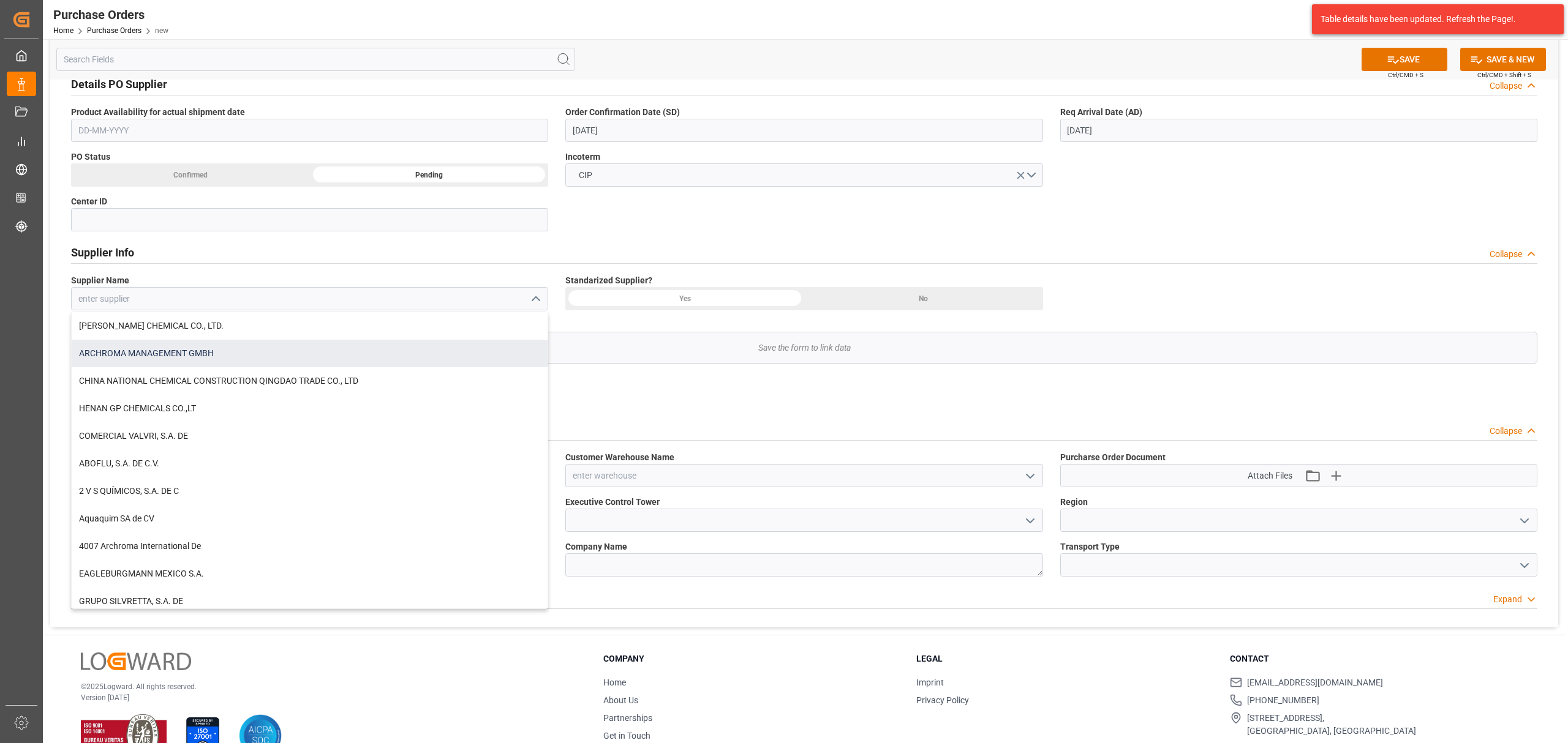
click at [266, 352] on div "ARCHROMA MANAGEMENT GMBH" at bounding box center [309, 353] width 476 height 28
type input "ARCHROMA MANAGEMENT GMBH"
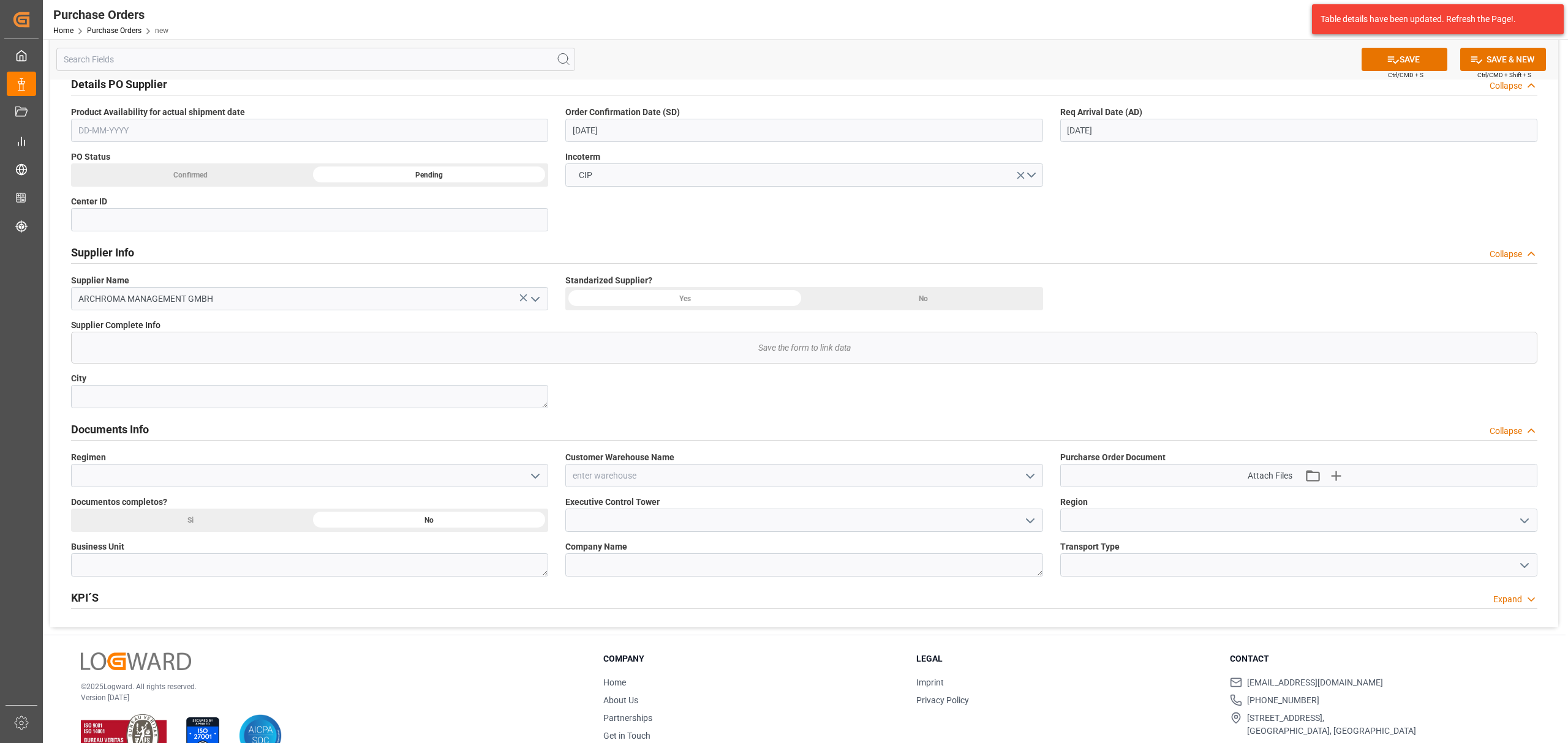
scroll to position [359, 0]
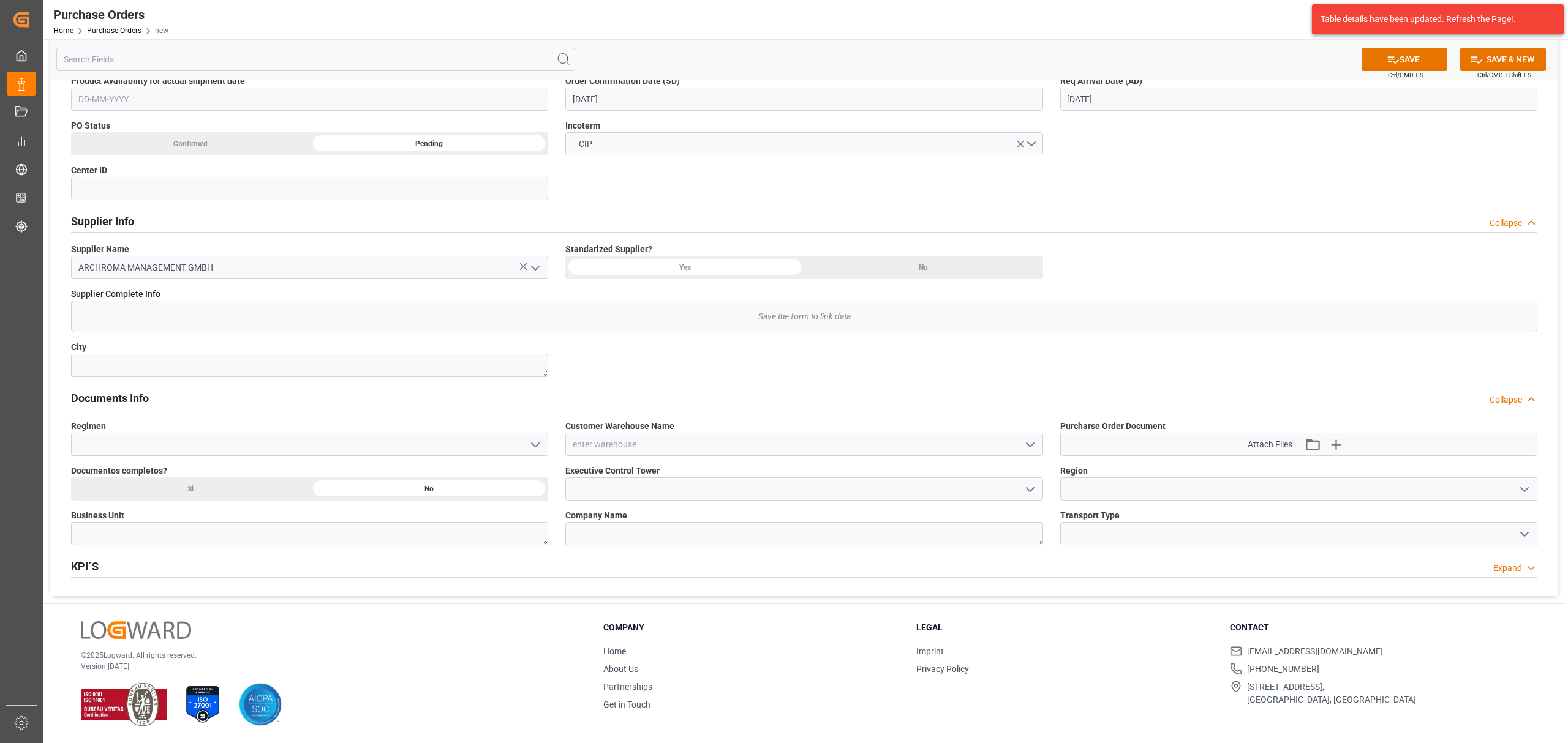
click at [542, 445] on icon "open menu" at bounding box center [535, 444] width 15 height 15
click at [373, 497] on div "Definitivo" at bounding box center [309, 500] width 476 height 28
type input "Definitivo"
click at [233, 155] on div "Si" at bounding box center [190, 144] width 239 height 24
click at [533, 535] on textarea at bounding box center [310, 534] width 477 height 24
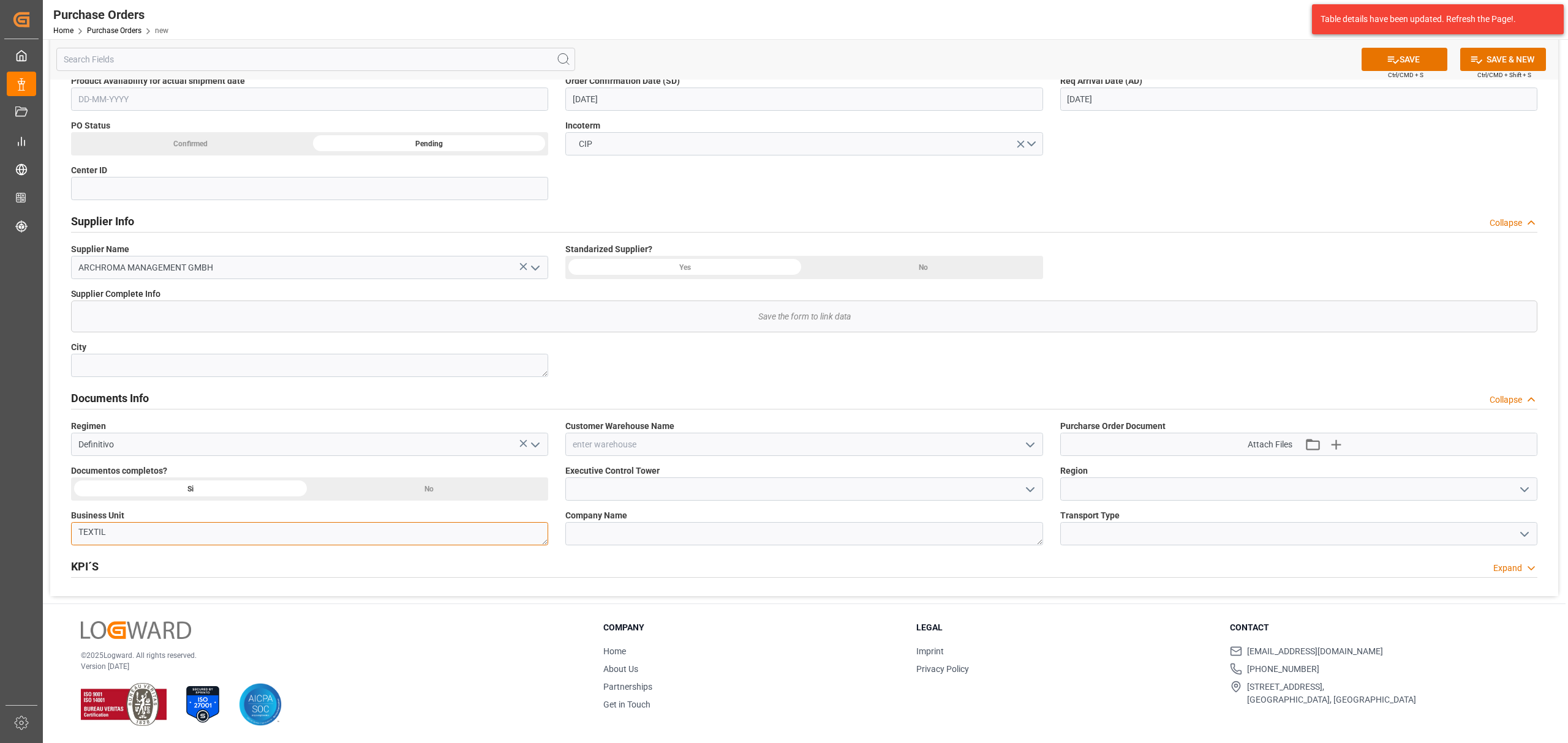
type textarea "TEXTIL"
click at [1029, 446] on polyline "open menu" at bounding box center [1029, 445] width 7 height 4
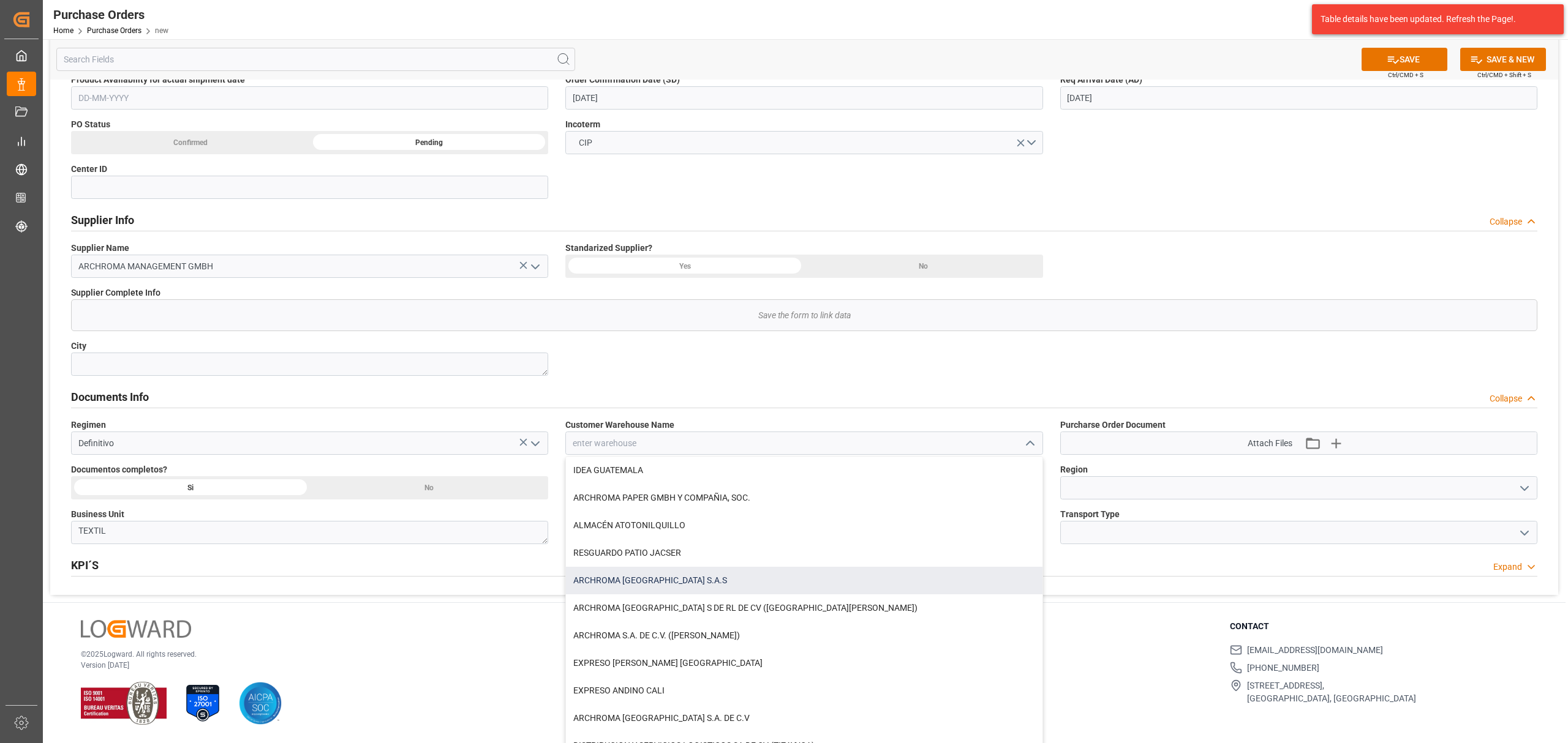
drag, startPoint x: 671, startPoint y: 581, endPoint x: 671, endPoint y: 574, distance: 7.0
click at [671, 581] on div "ARCHROMA COLOMBIA S.A.S" at bounding box center [804, 581] width 476 height 28
type input "ARCHROMA COLOMBIA S.A.S"
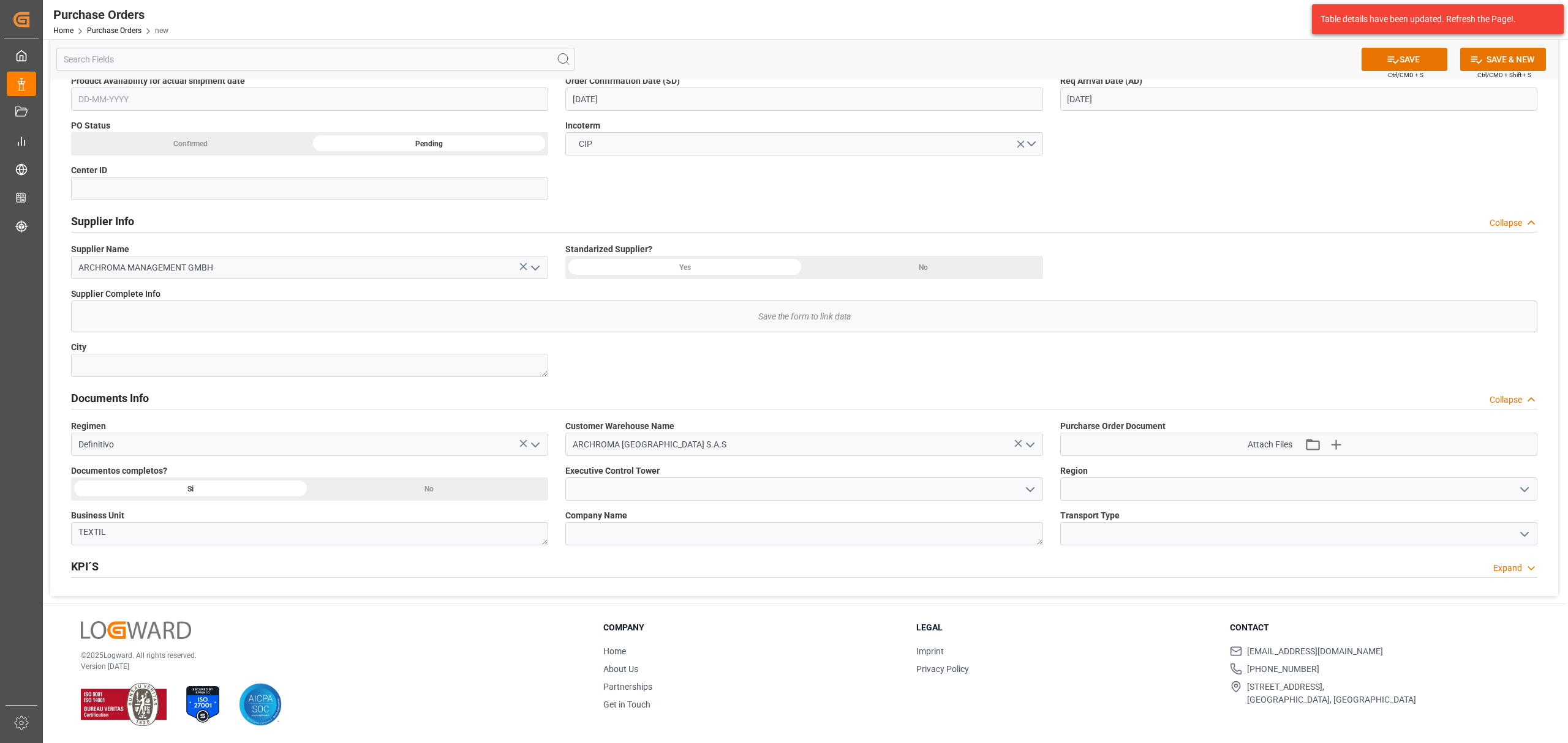
click at [1025, 491] on icon "open menu" at bounding box center [1029, 490] width 15 height 15
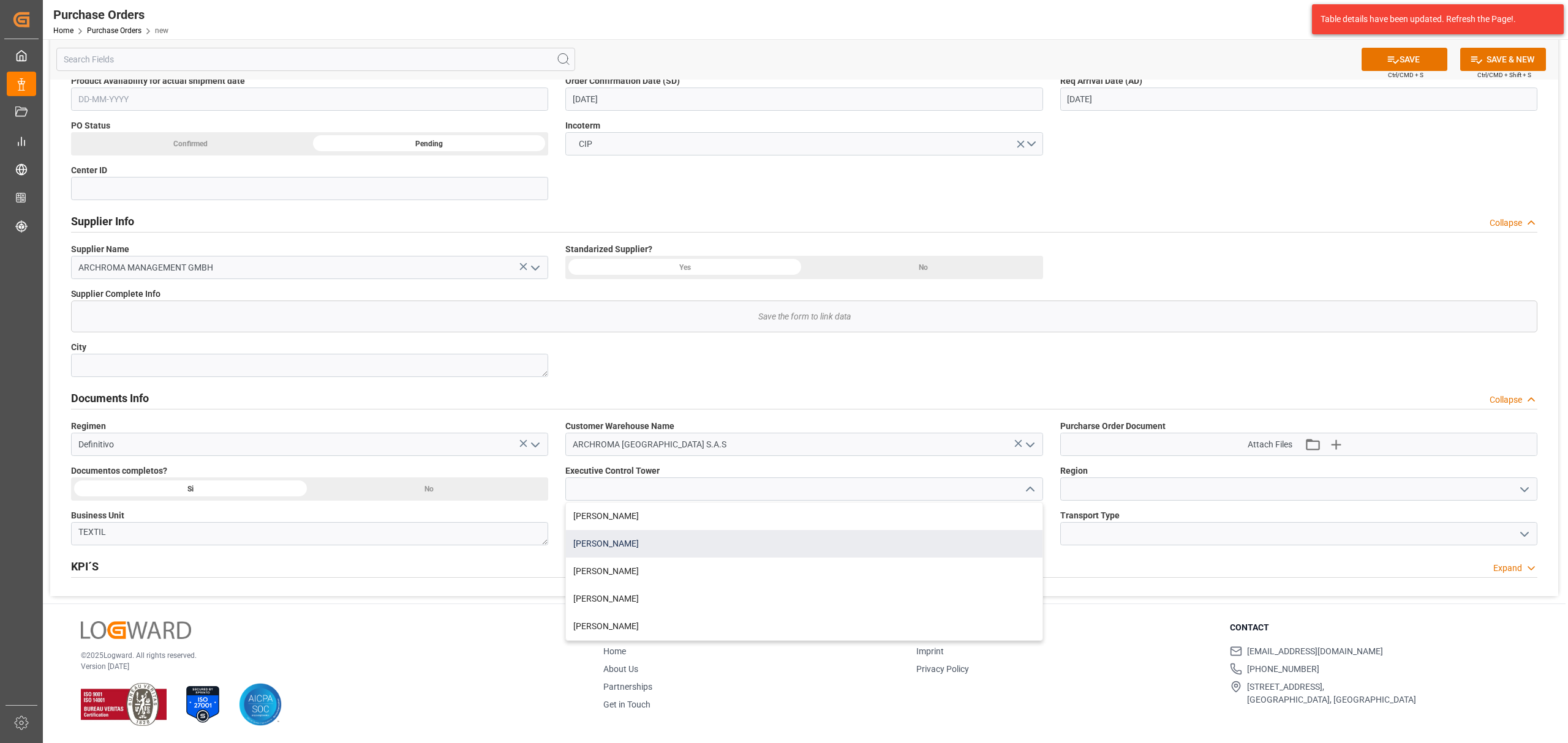
click at [642, 545] on div "Maria Piranquive" at bounding box center [804, 544] width 476 height 28
type input "Maria Piranquive"
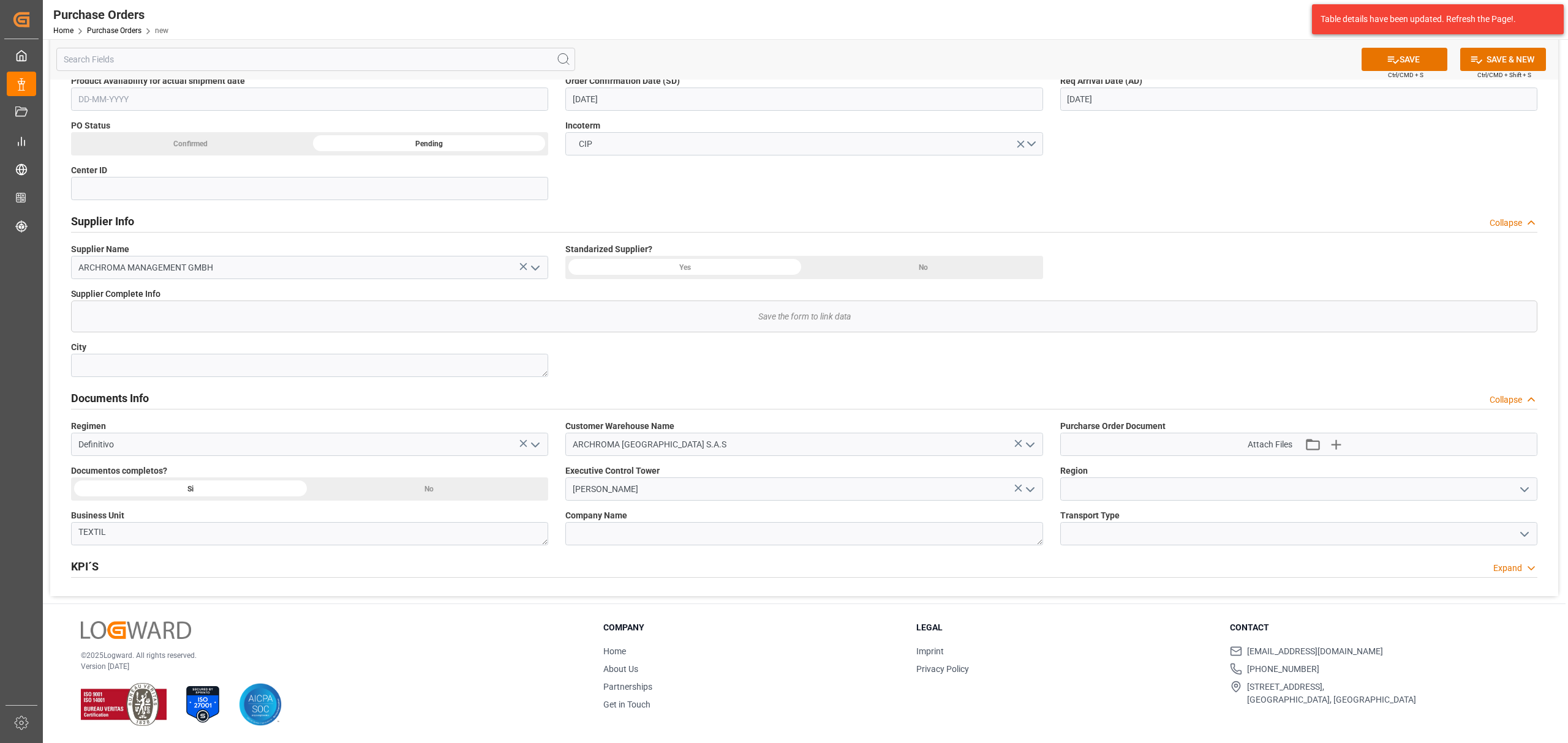
drag, startPoint x: 1528, startPoint y: 493, endPoint x: 1495, endPoint y: 497, distance: 33.2
click at [1527, 493] on icon "open menu" at bounding box center [1524, 490] width 15 height 15
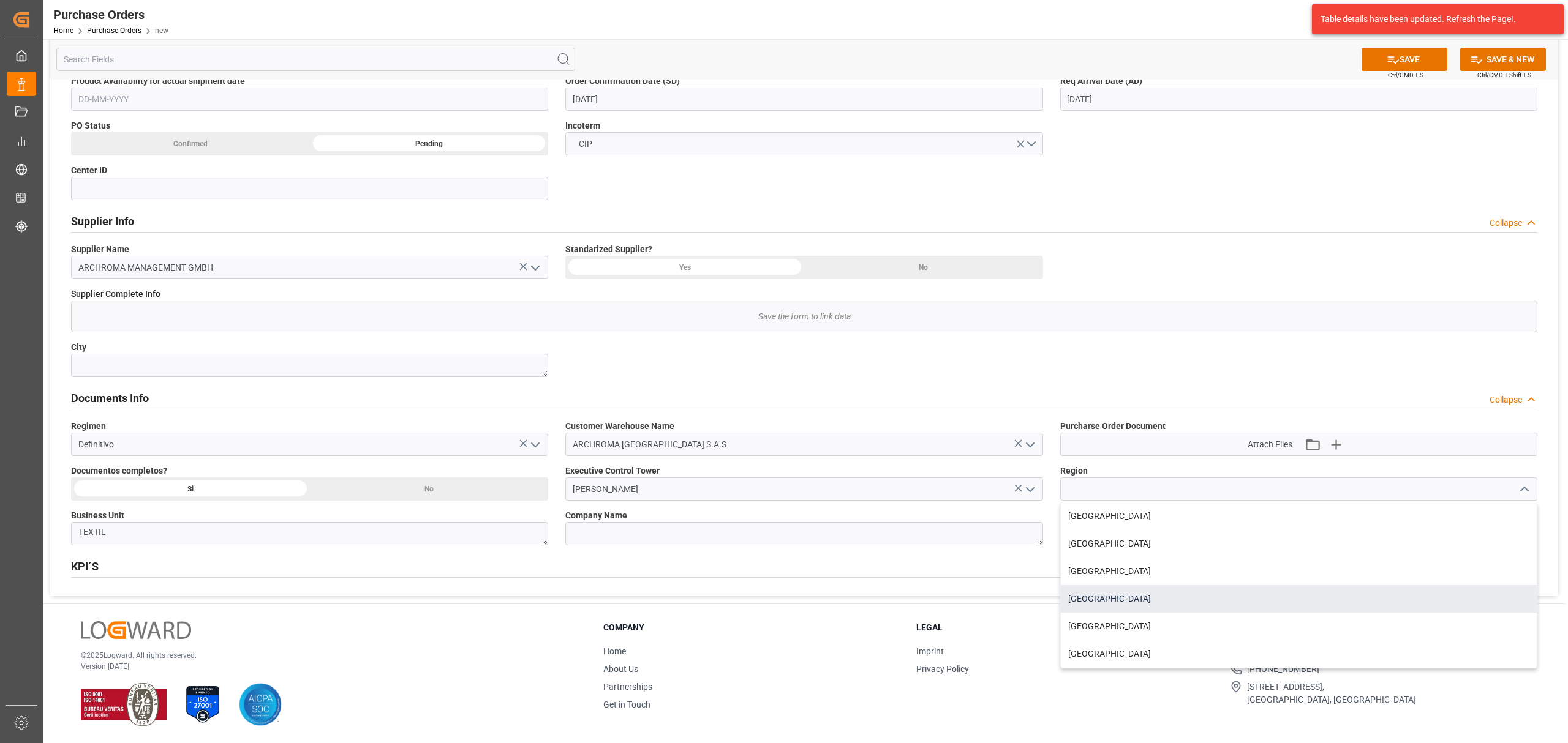
click at [1107, 601] on div "COLOMBIA" at bounding box center [1299, 600] width 476 height 28
type input "COLOMBIA"
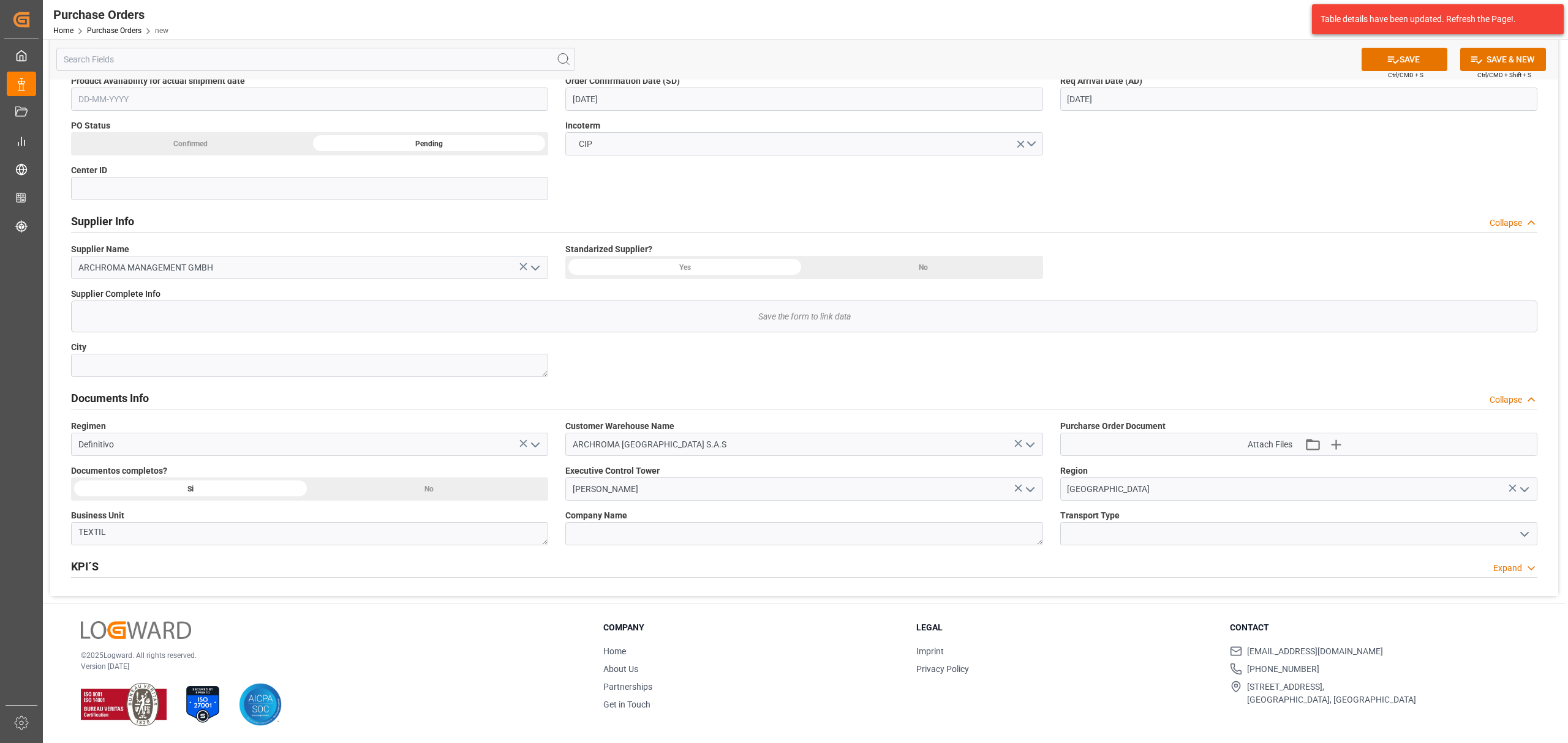
drag, startPoint x: 1526, startPoint y: 532, endPoint x: 1506, endPoint y: 532, distance: 20.0
click at [1525, 534] on icon "open menu" at bounding box center [1524, 534] width 15 height 15
drag, startPoint x: 1109, startPoint y: 594, endPoint x: 1198, endPoint y: 452, distance: 167.6
click at [1110, 593] on div "AIRFREIGHT" at bounding box center [1299, 589] width 476 height 28
type input "AIRFREIGHT"
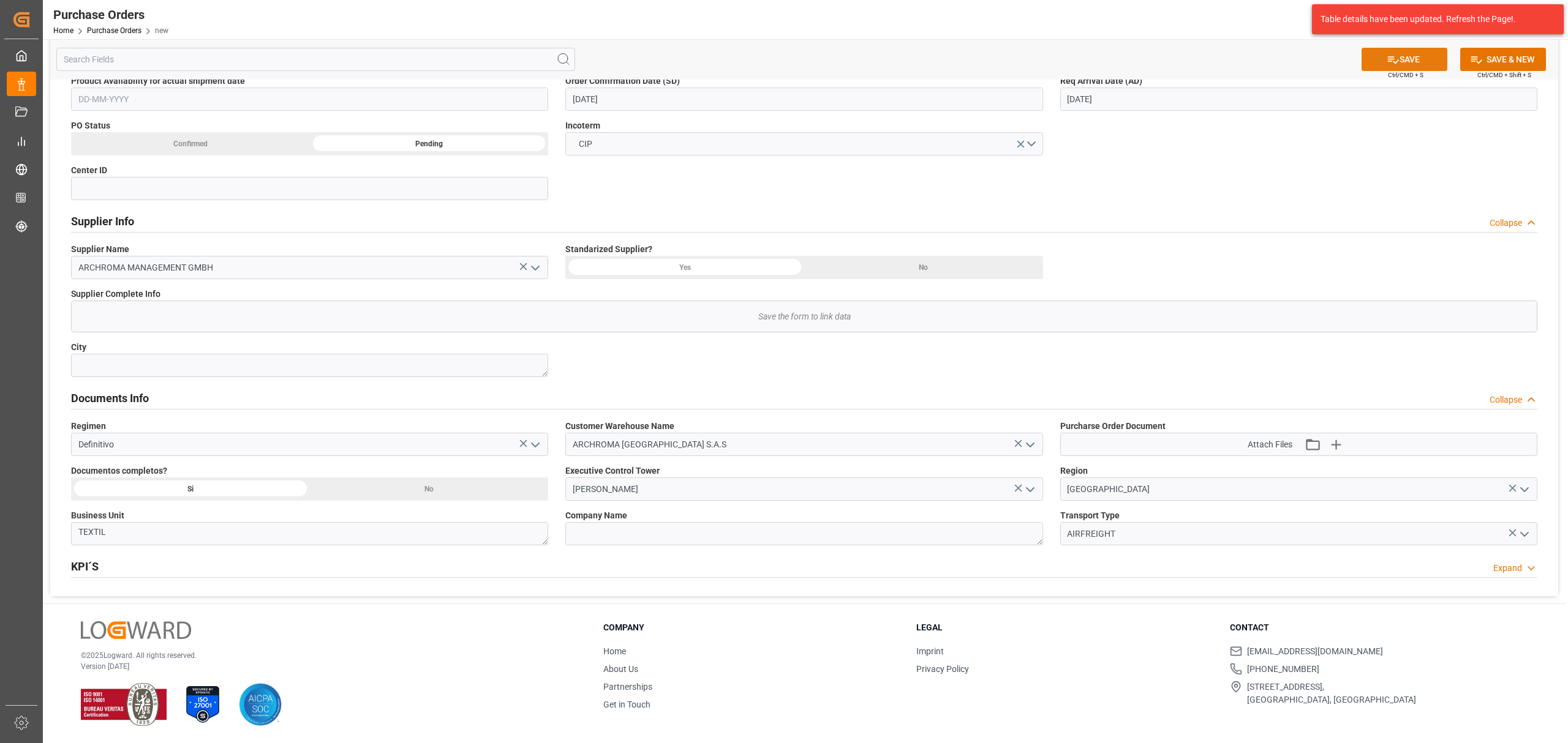
click at [1396, 55] on icon at bounding box center [1393, 59] width 13 height 13
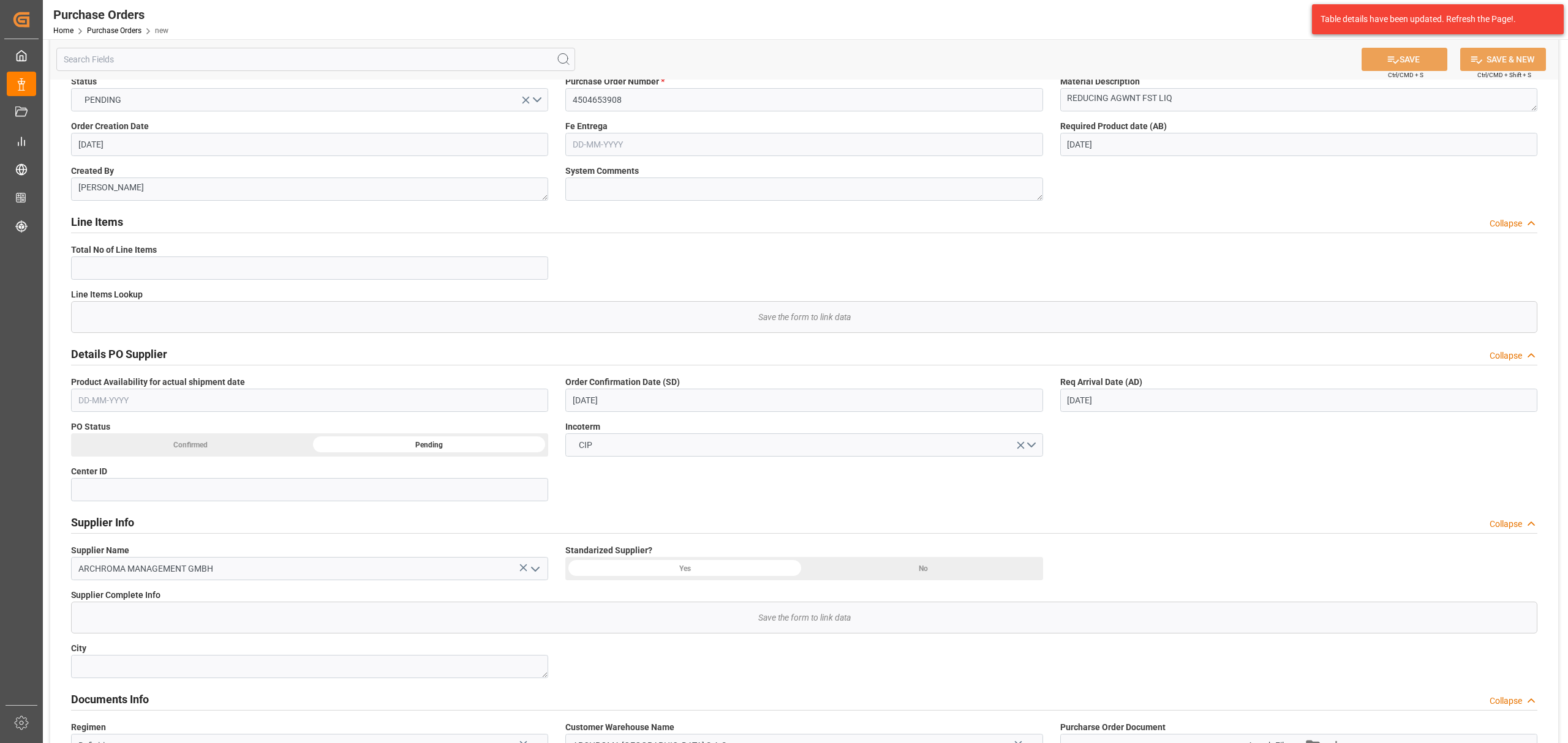
scroll to position [0, 0]
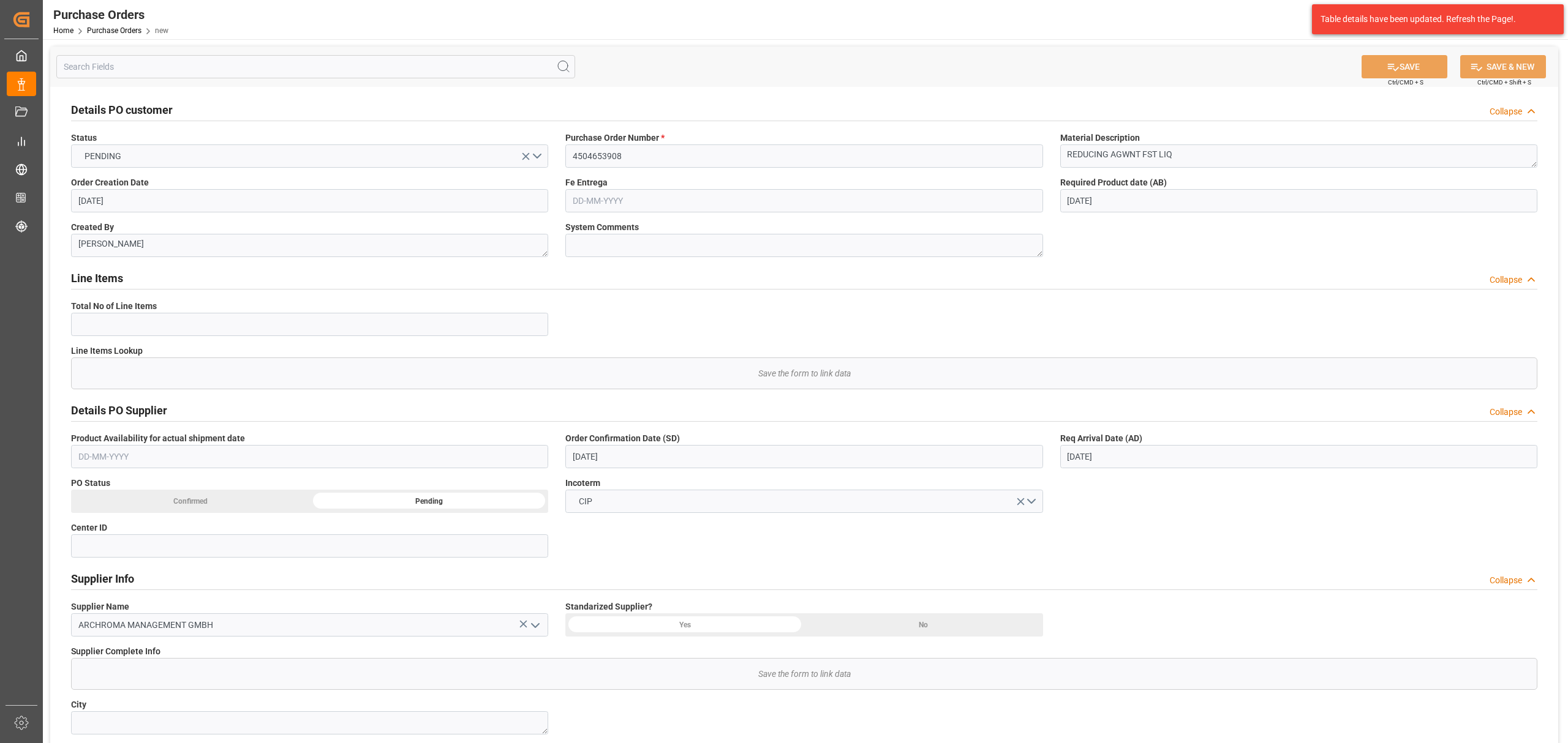
click at [629, 201] on input "text" at bounding box center [804, 201] width 477 height 24
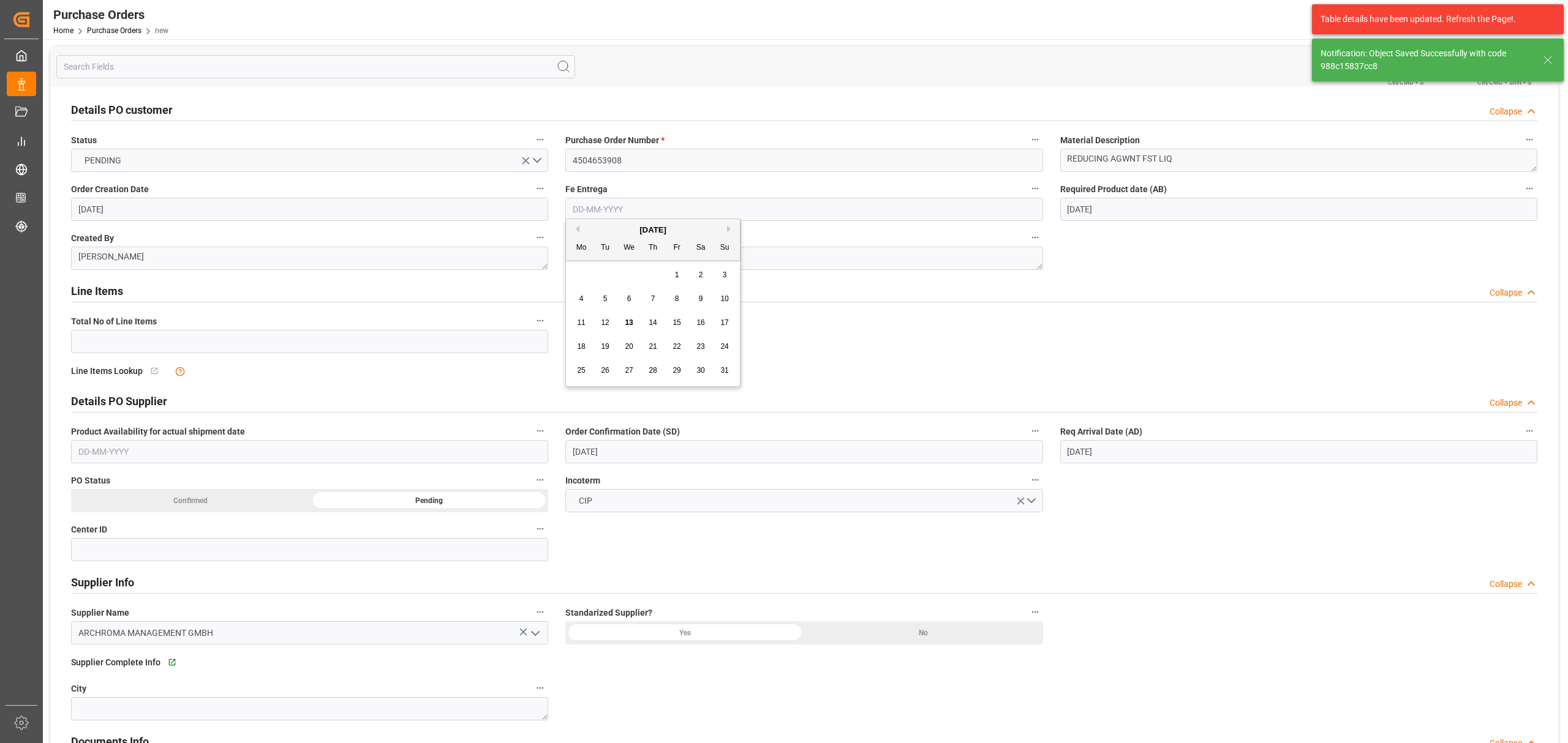
type textarea "No Line Item Found"
type input "0"
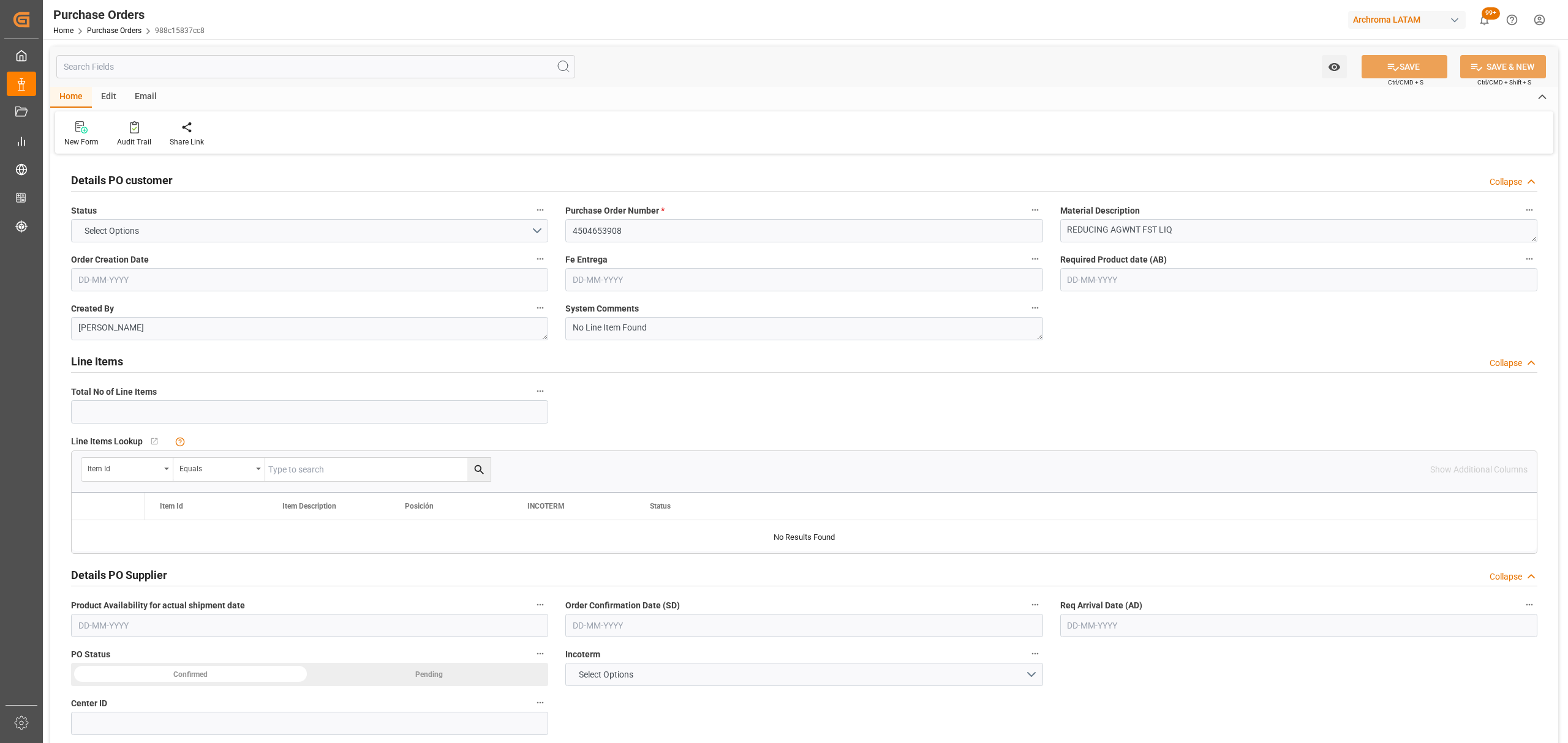
type input "0"
type input "[DATE]"
type input "25-08-2025"
type input "21-08-2025"
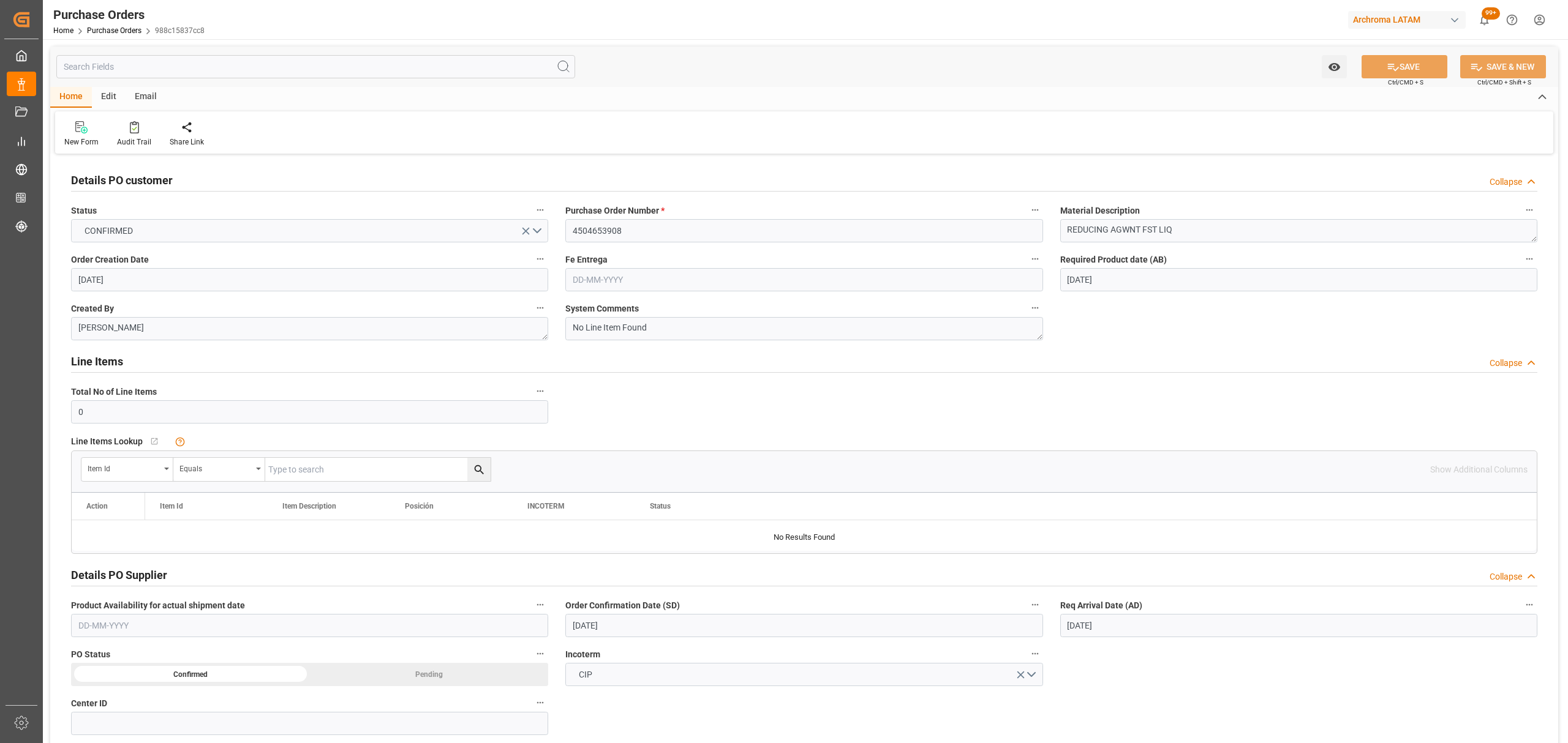
click at [615, 273] on input "text" at bounding box center [804, 280] width 477 height 24
click at [623, 351] on div "28 29 30 31 1 2 3" at bounding box center [652, 354] width 167 height 24
click at [579, 450] on span "25" at bounding box center [581, 449] width 8 height 9
type input "25-08-2025"
click at [1410, 62] on button "SAVE" at bounding box center [1405, 67] width 86 height 24
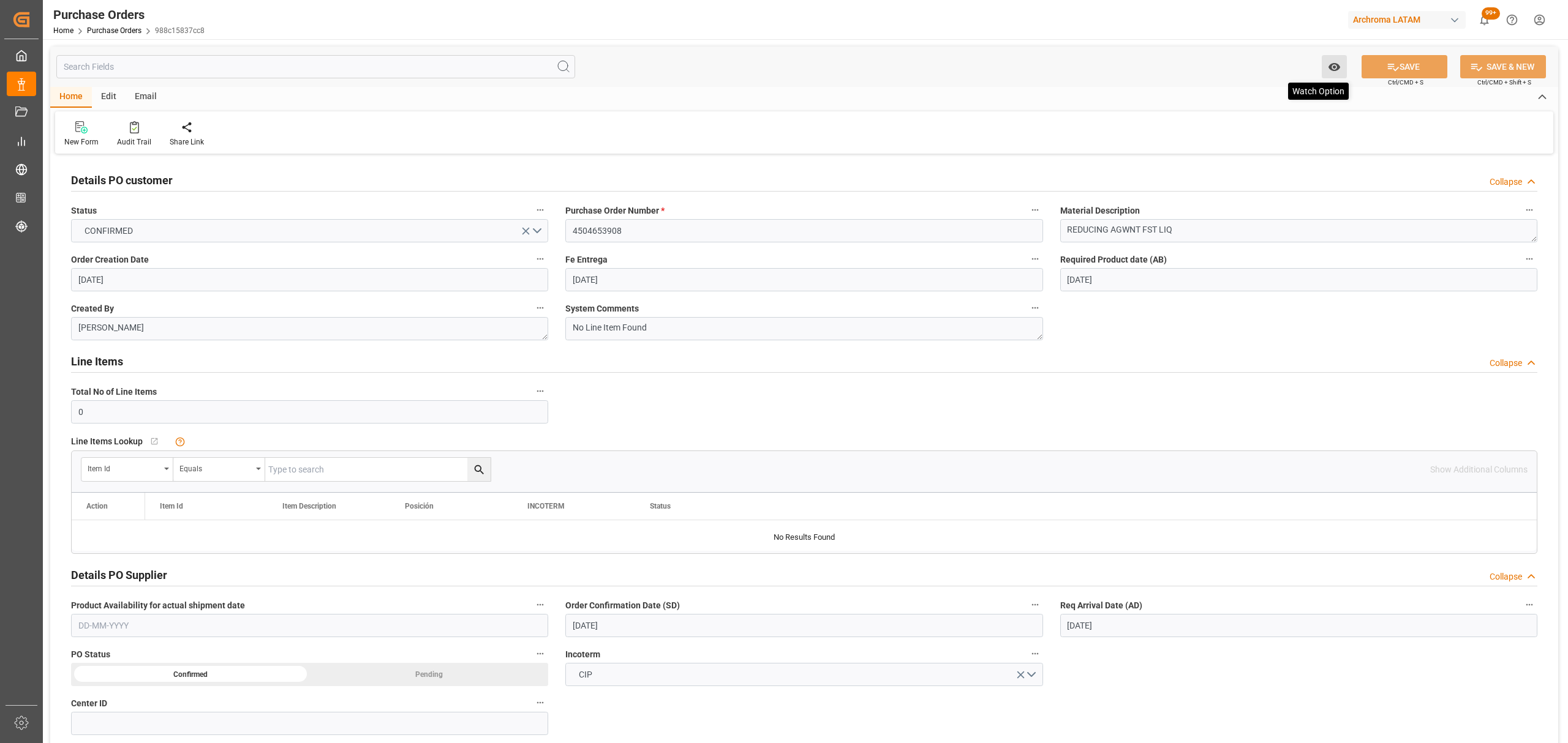
click at [1331, 71] on icon "open menu" at bounding box center [1334, 66] width 13 height 13
click at [1262, 103] on div "Start Watching" at bounding box center [1274, 94] width 147 height 28
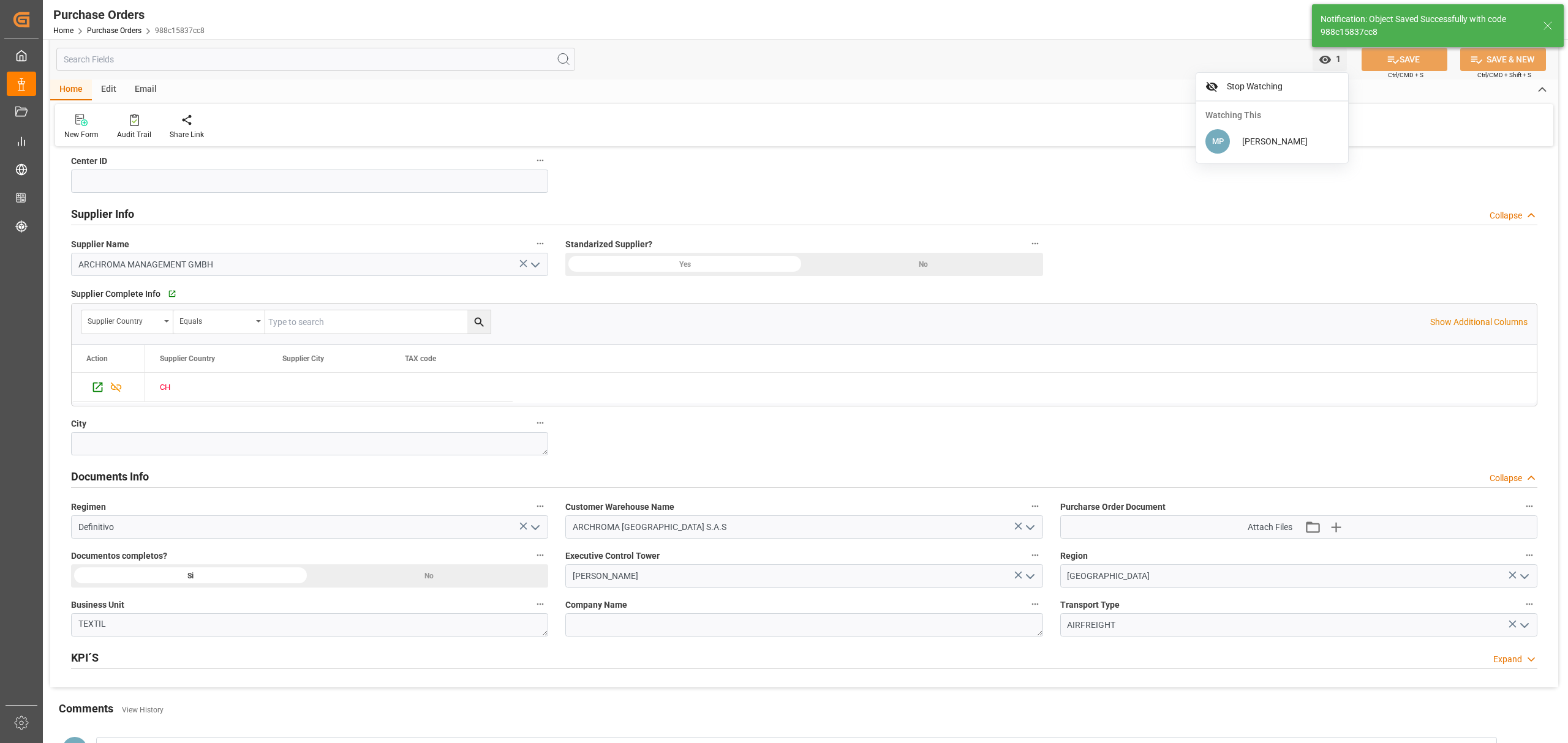
scroll to position [571, 0]
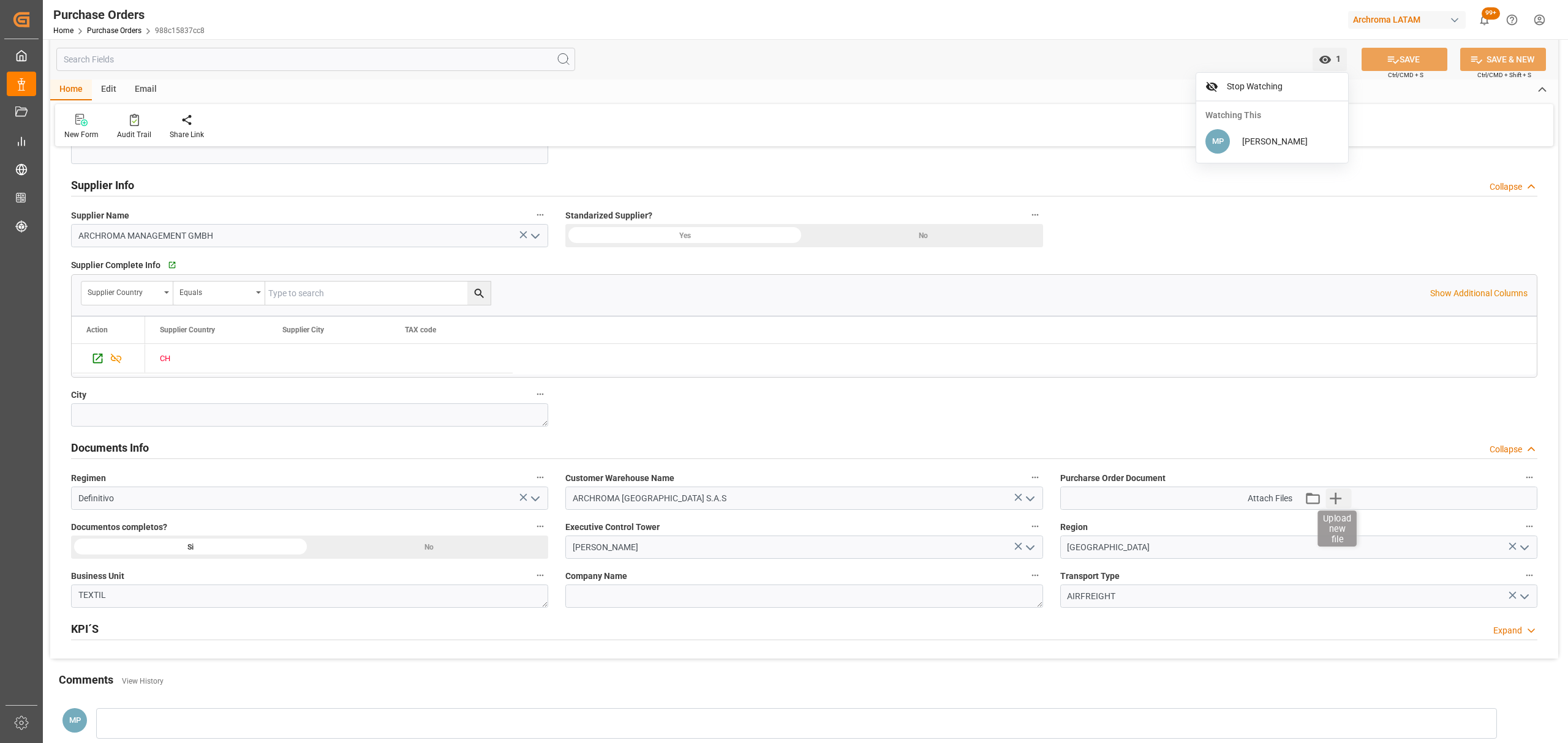
click at [1336, 505] on icon "button" at bounding box center [1336, 499] width 12 height 12
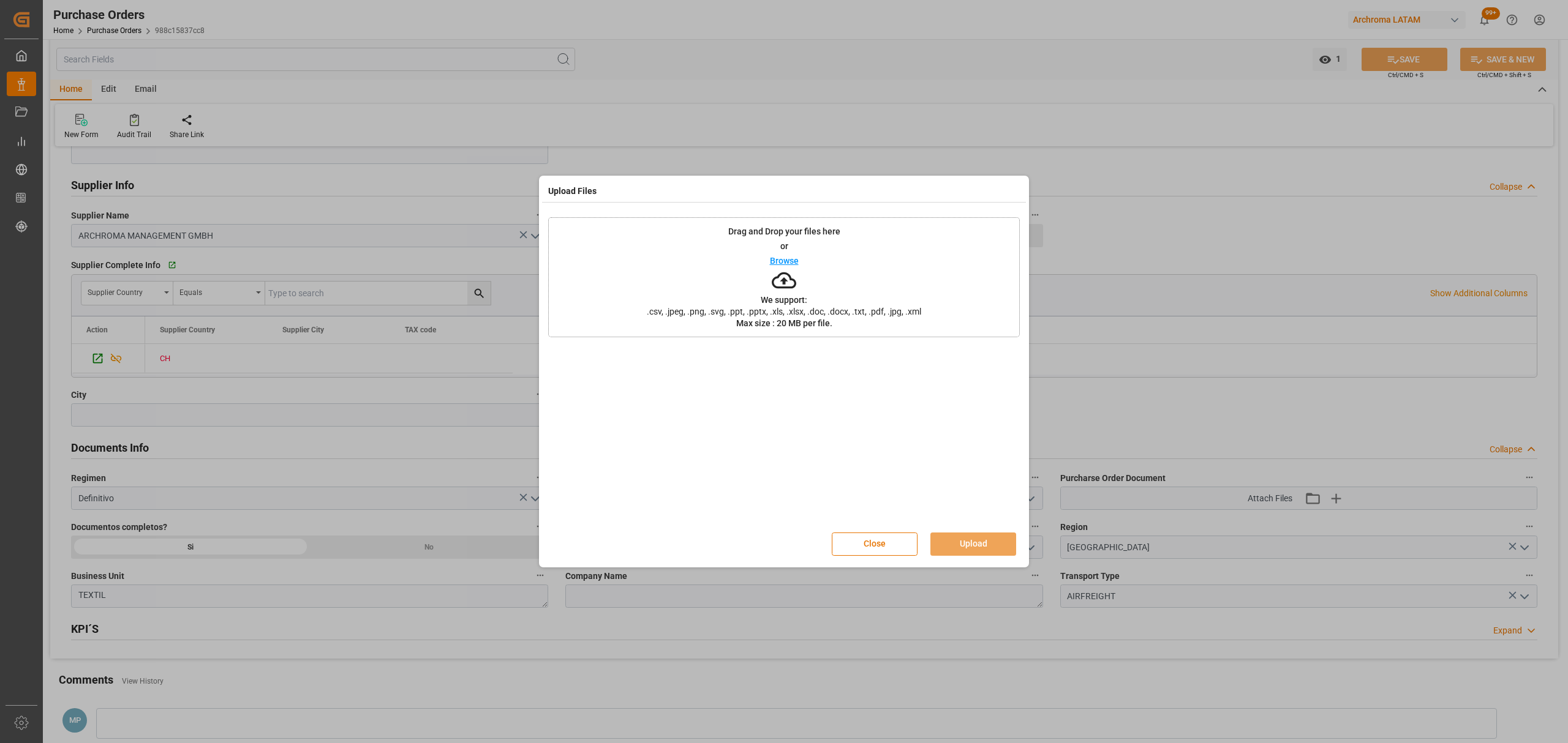
click at [788, 266] on div "Browse" at bounding box center [784, 260] width 29 height 15
click at [970, 537] on button "Upload" at bounding box center [973, 544] width 86 height 24
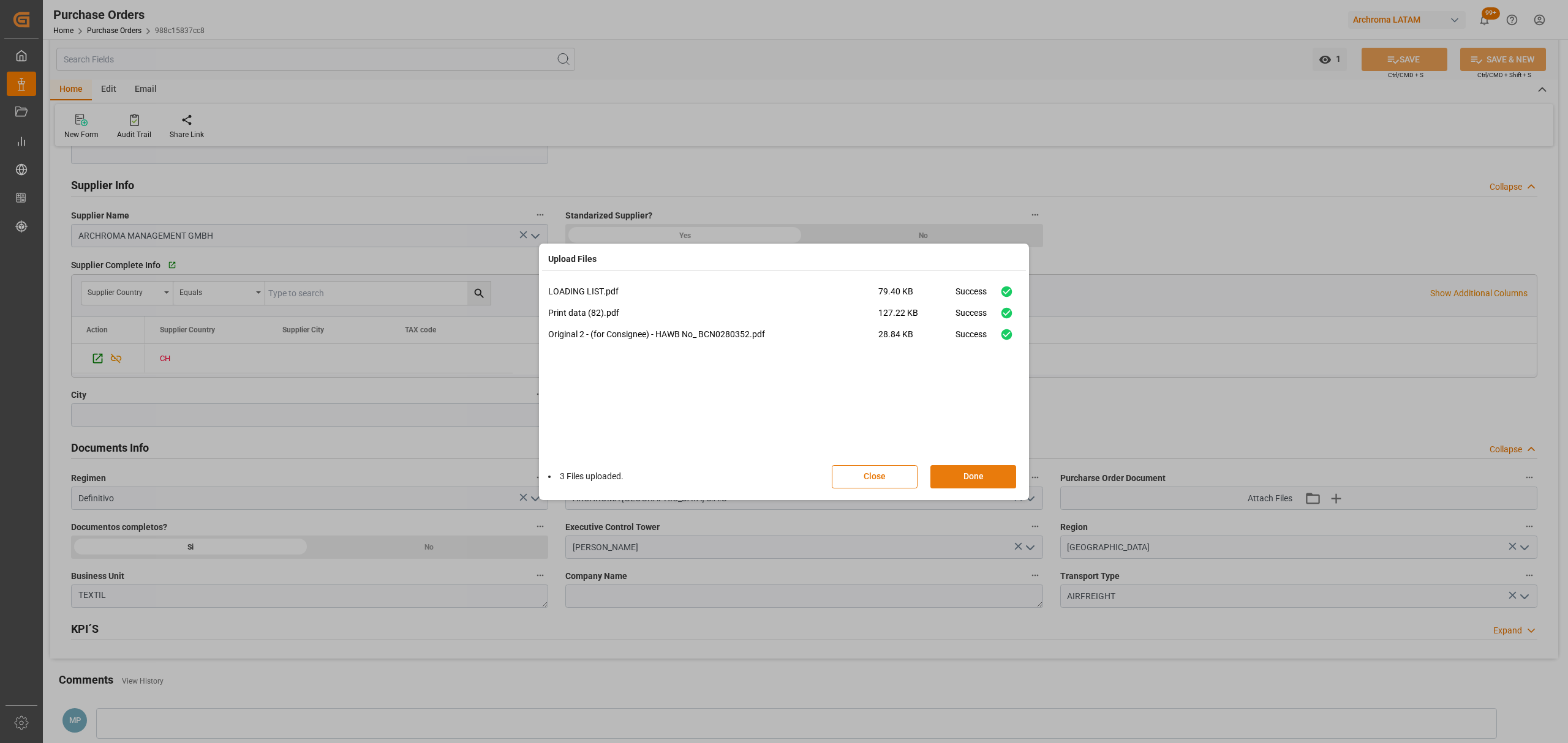
click at [981, 484] on button "Done" at bounding box center [973, 477] width 86 height 24
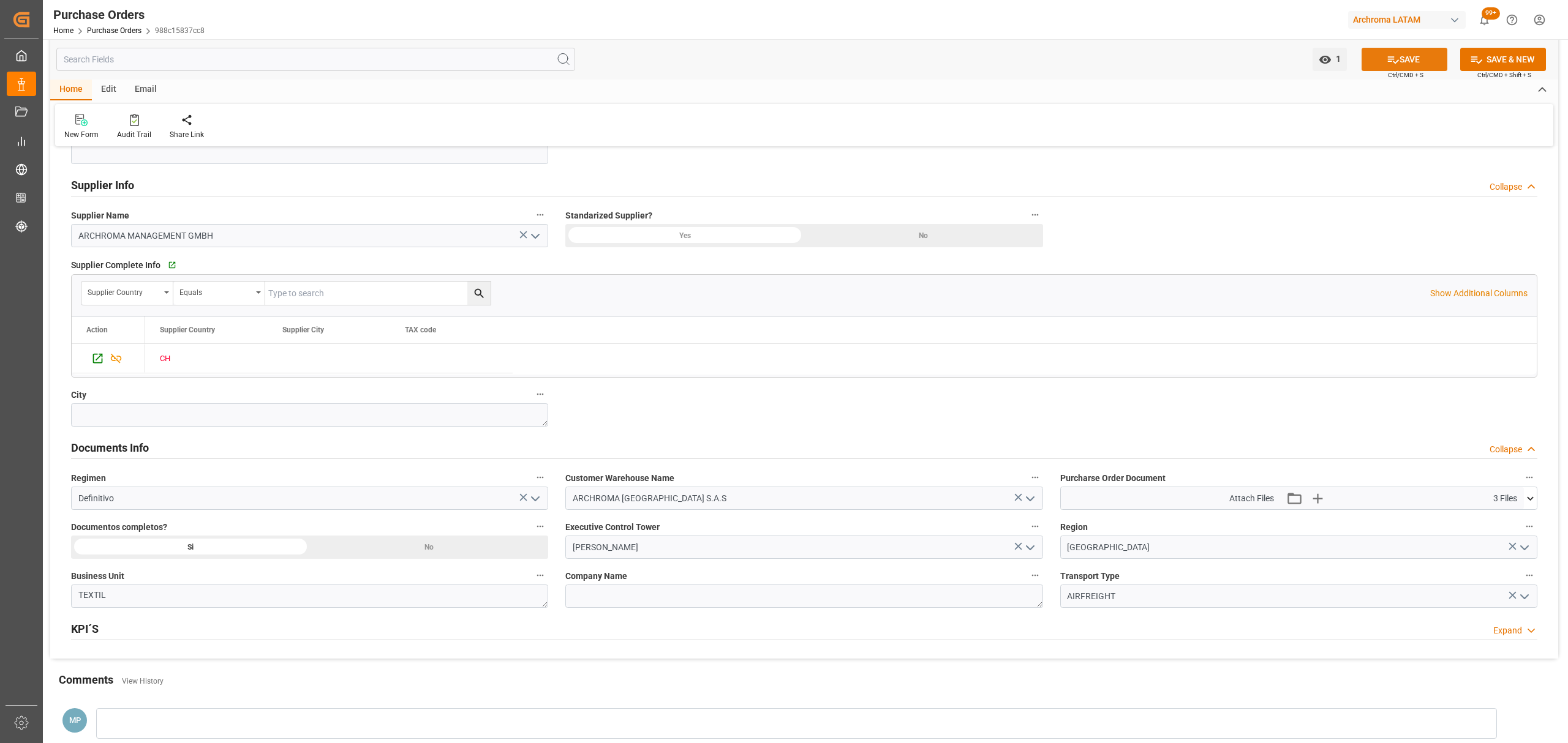
click at [1415, 54] on button "SAVE" at bounding box center [1405, 59] width 86 height 24
click at [156, 86] on div "Email" at bounding box center [146, 89] width 41 height 21
click at [97, 126] on div at bounding box center [83, 119] width 38 height 13
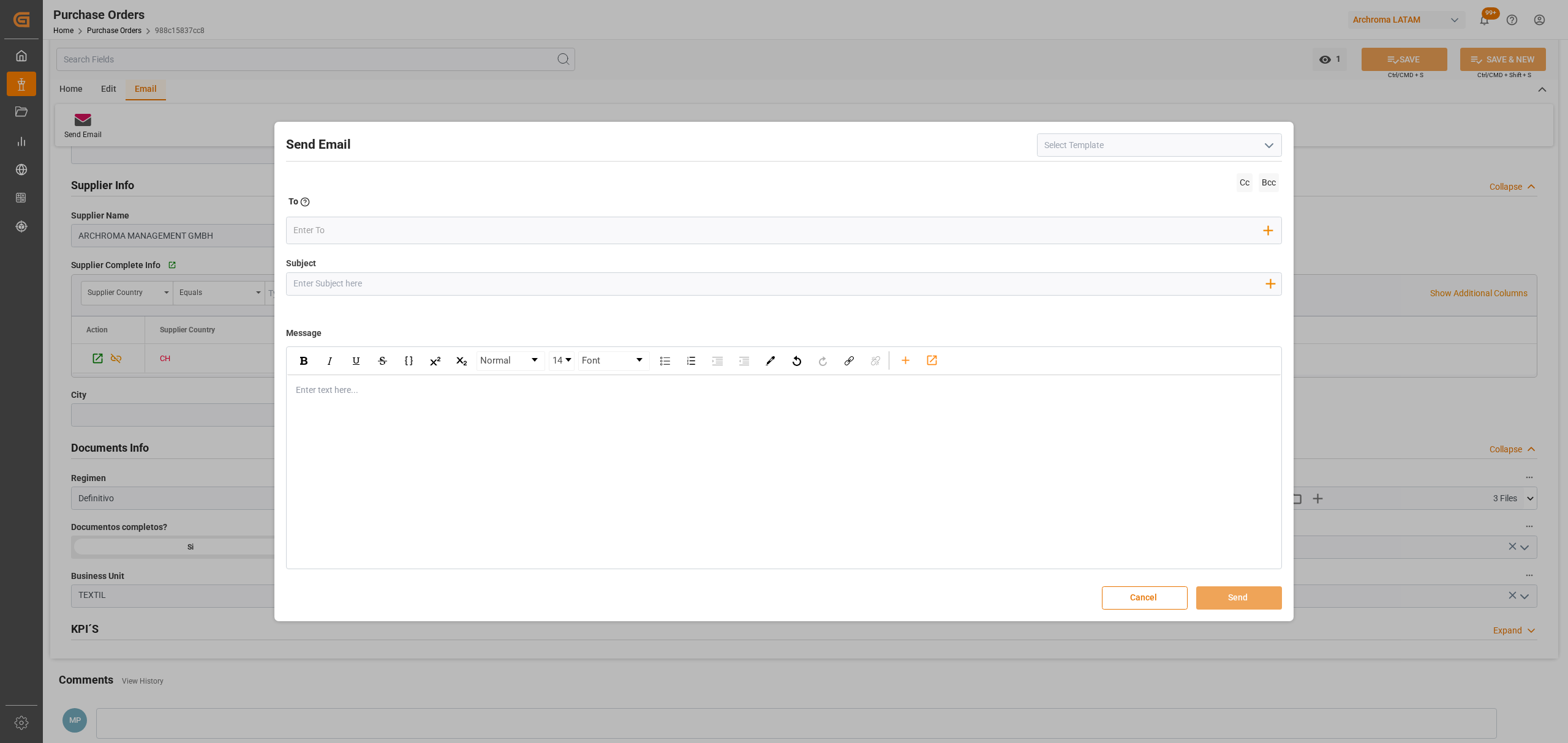
click at [341, 288] on input "Subject" at bounding box center [779, 284] width 985 height 22
paste input "**********"
type input "**********"
click at [315, 393] on div "rdw-editor" at bounding box center [784, 390] width 976 height 13
click at [1153, 599] on button "Cancel" at bounding box center [1144, 599] width 86 height 24
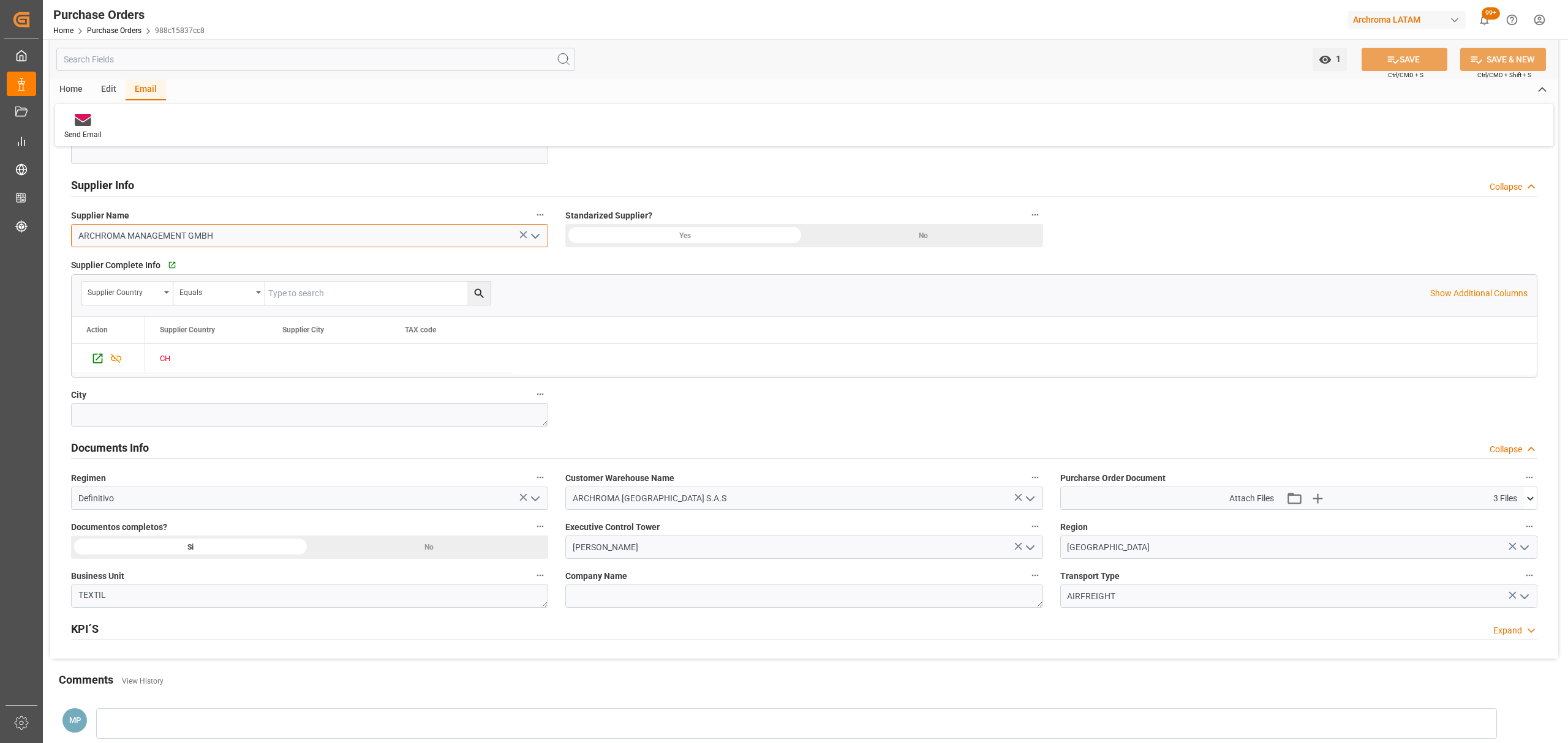
drag, startPoint x: 224, startPoint y: 236, endPoint x: 28, endPoint y: 242, distance: 196.1
click at [1, 242] on div "Created by potrace 1.15, written by Peter Selinger 2001-2017 Created by potrace…" at bounding box center [784, 371] width 1568 height 743
click at [78, 123] on icon at bounding box center [82, 122] width 17 height 9
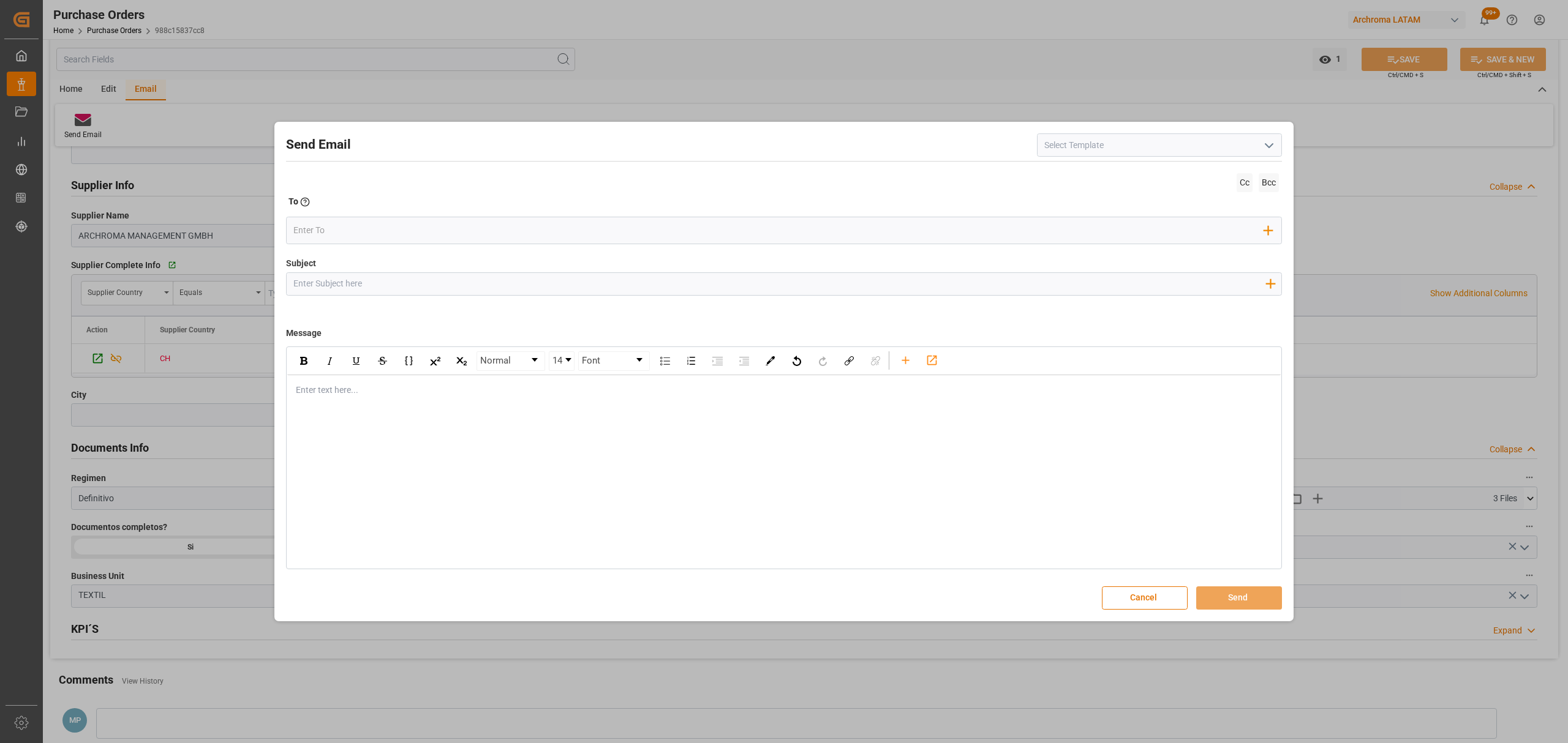
click at [425, 284] on input "Subject" at bounding box center [779, 284] width 985 height 22
paste input "ARCHROMA MANAGEMENT GMBH"
type input "PO 4504653908 //TE/7AIR//DOCUMENTOS//ARCHROMA MANAGEMENT GMBH//ARCHROMA COLOMBI…"
click at [486, 426] on div "Normal 14 Font Enter text here..." at bounding box center [784, 457] width 996 height 223
click at [459, 406] on div "Enter text here..." at bounding box center [784, 390] width 994 height 30
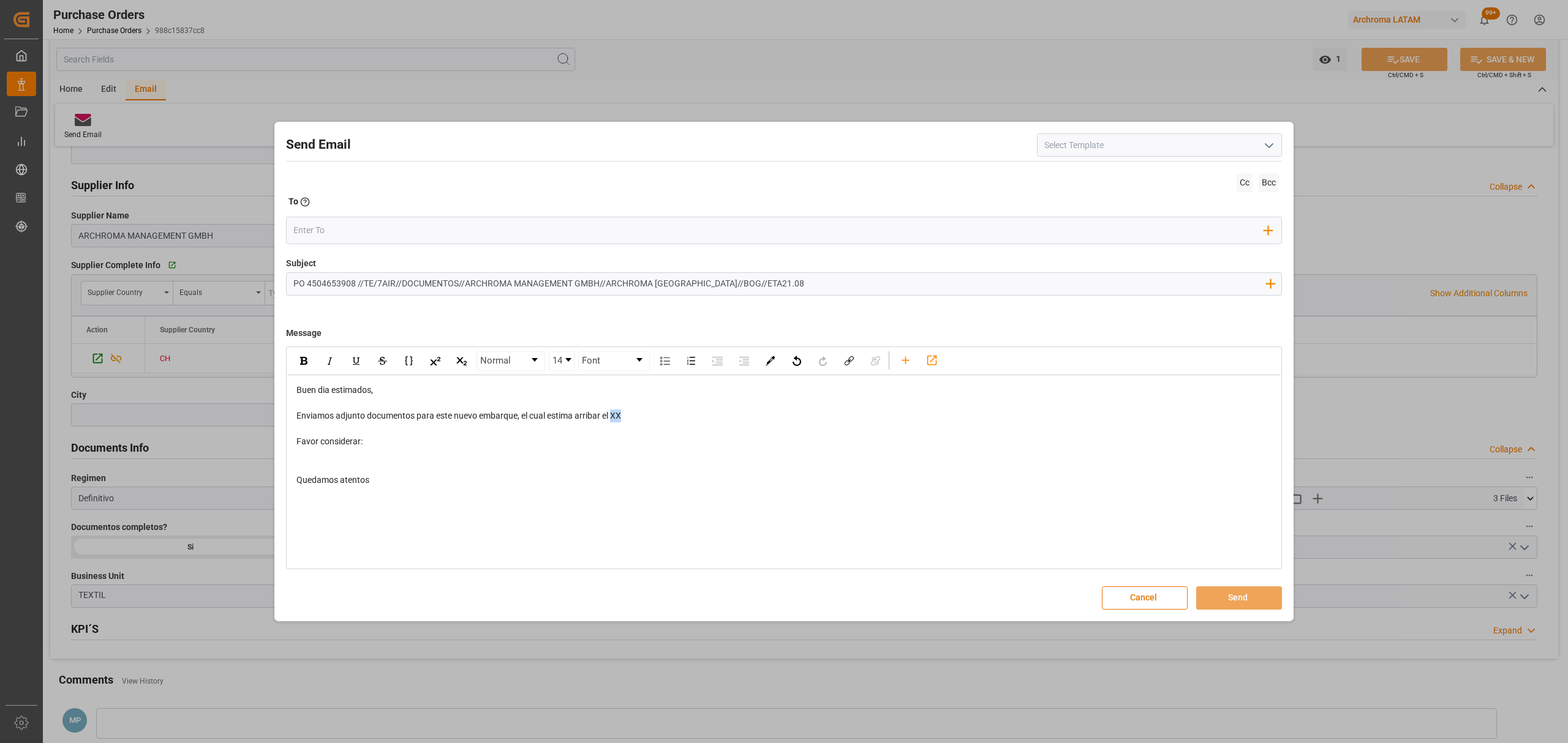
drag, startPoint x: 623, startPoint y: 415, endPoint x: 612, endPoint y: 419, distance: 11.7
click at [612, 419] on span "Enviamos adjunto documentos para este nuevo embarque, el cual estima arribar el…" at bounding box center [458, 416] width 325 height 10
click at [355, 451] on div "rdw-editor" at bounding box center [784, 454] width 976 height 13
drag, startPoint x: 634, startPoint y: 415, endPoint x: 613, endPoint y: 417, distance: 21.1
click at [613, 417] on span "Enviamos adjunto documentos para este nuevo embarque, el cual estima arribar el…" at bounding box center [463, 416] width 336 height 10
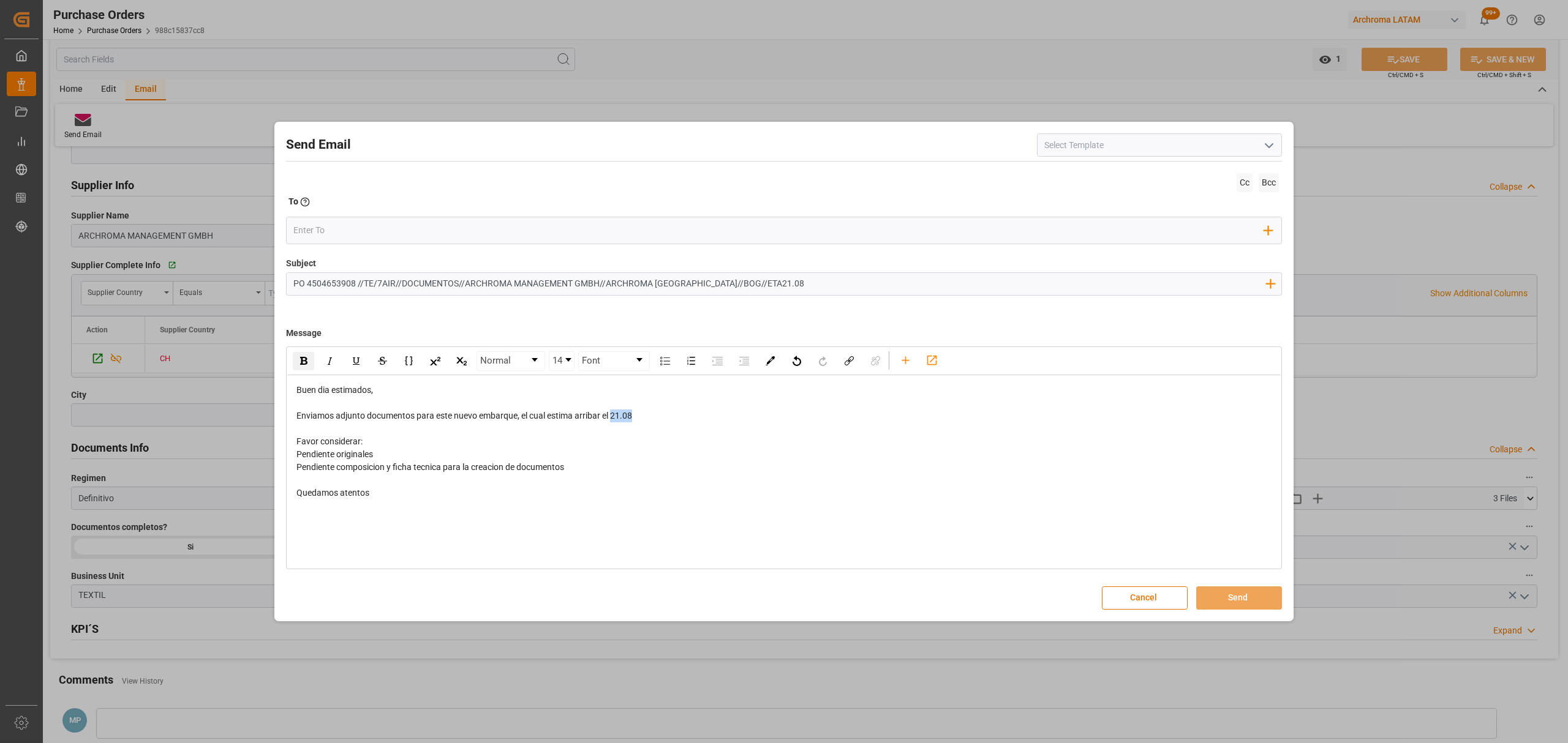
click at [302, 359] on img "rdw-inline-control" at bounding box center [303, 361] width 7 height 8
click at [902, 360] on icon "rdw-toolbar" at bounding box center [905, 360] width 13 height 13
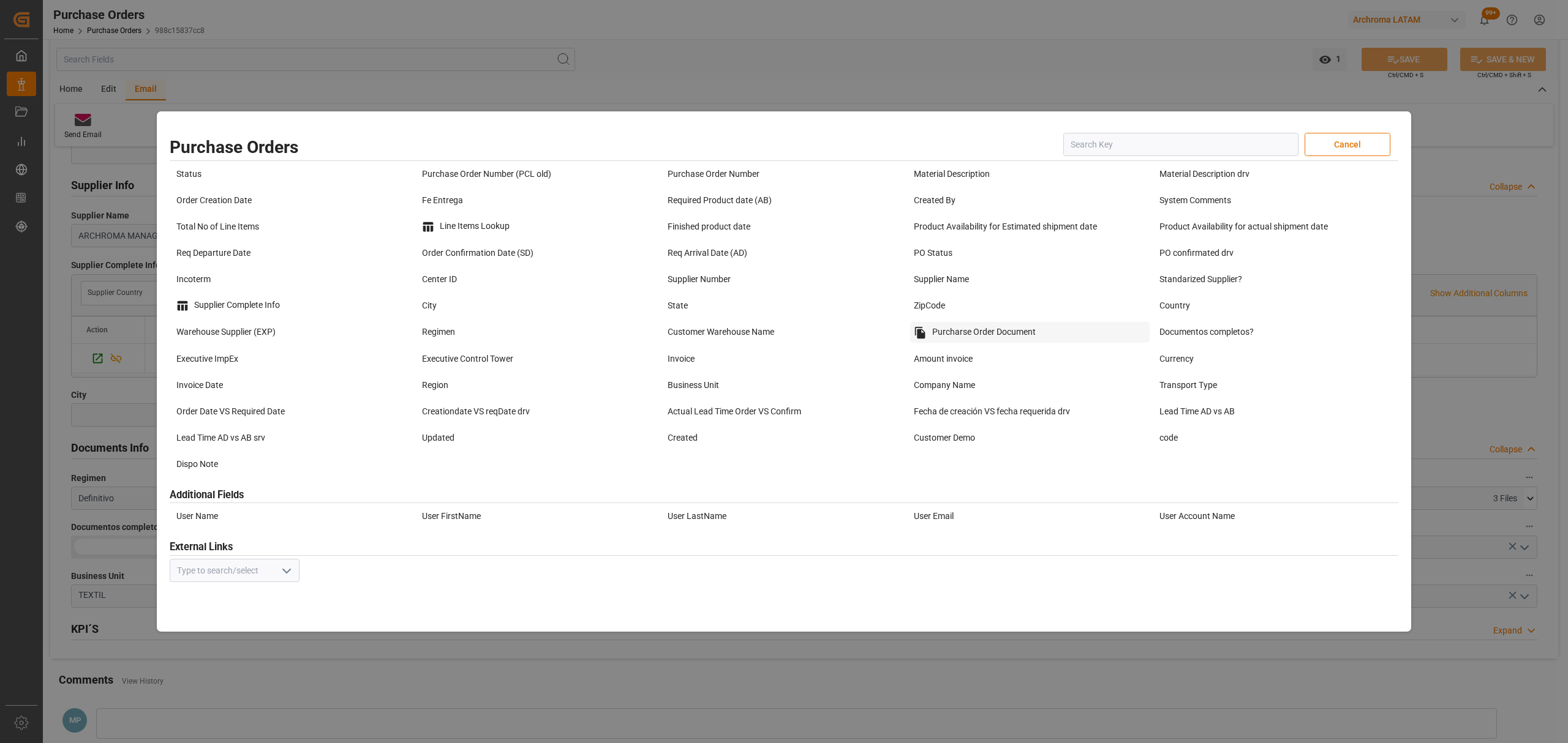
click at [1006, 326] on div "Purcharse Order Document" at bounding box center [1030, 331] width 240 height 21
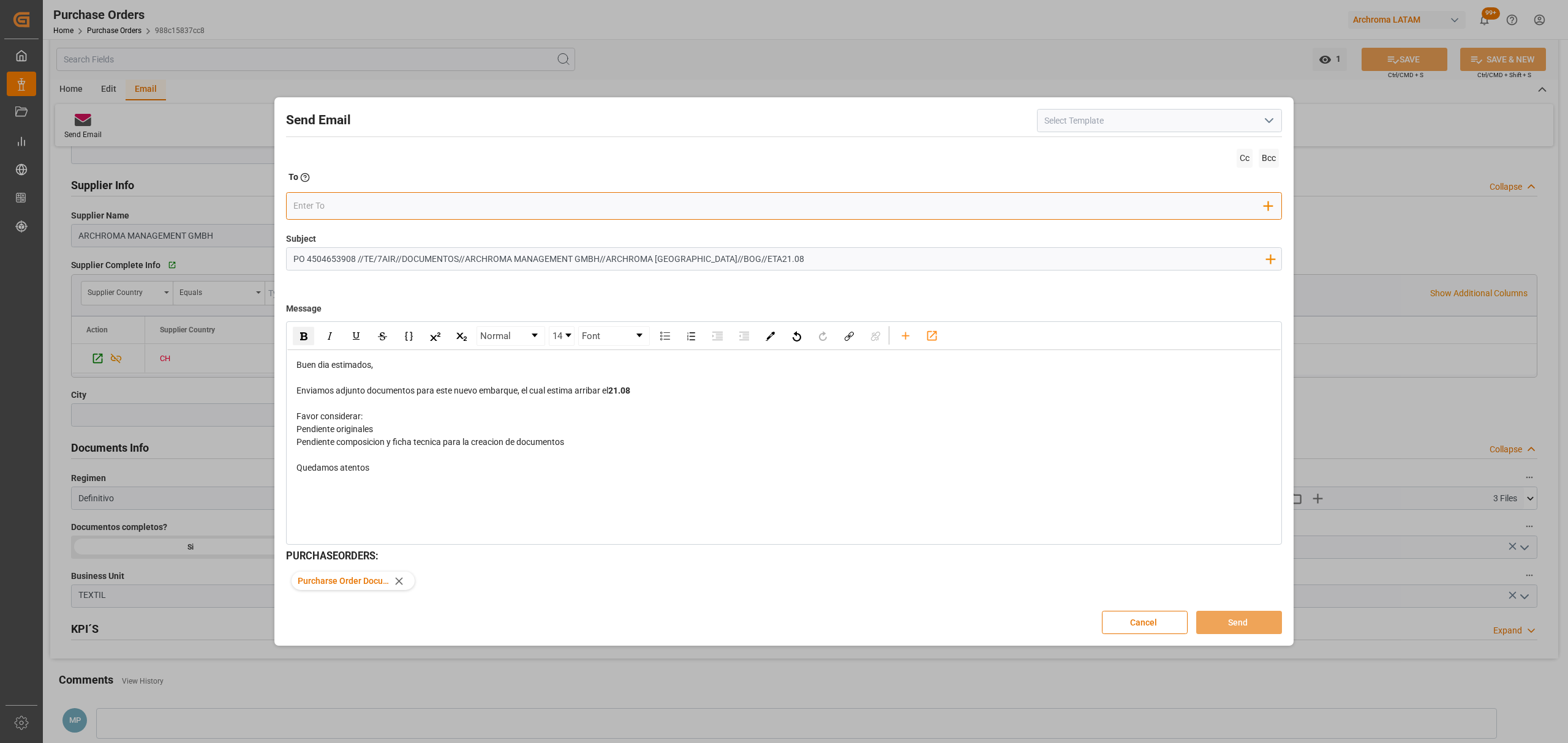
click at [500, 213] on input "email" at bounding box center [778, 206] width 971 height 19
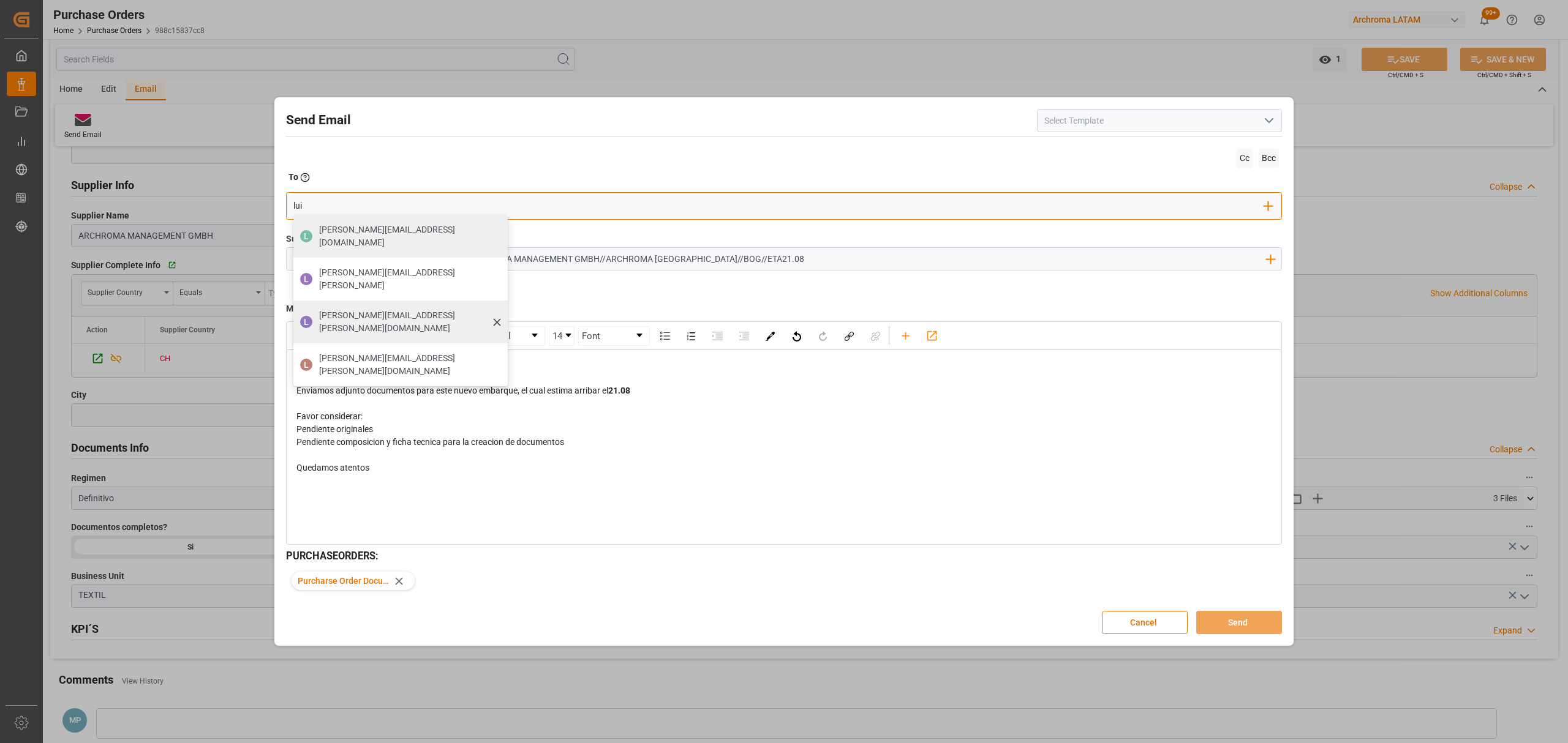
type input "lui"
click at [356, 309] on span "luis.montoya@leschaco.com" at bounding box center [409, 322] width 180 height 26
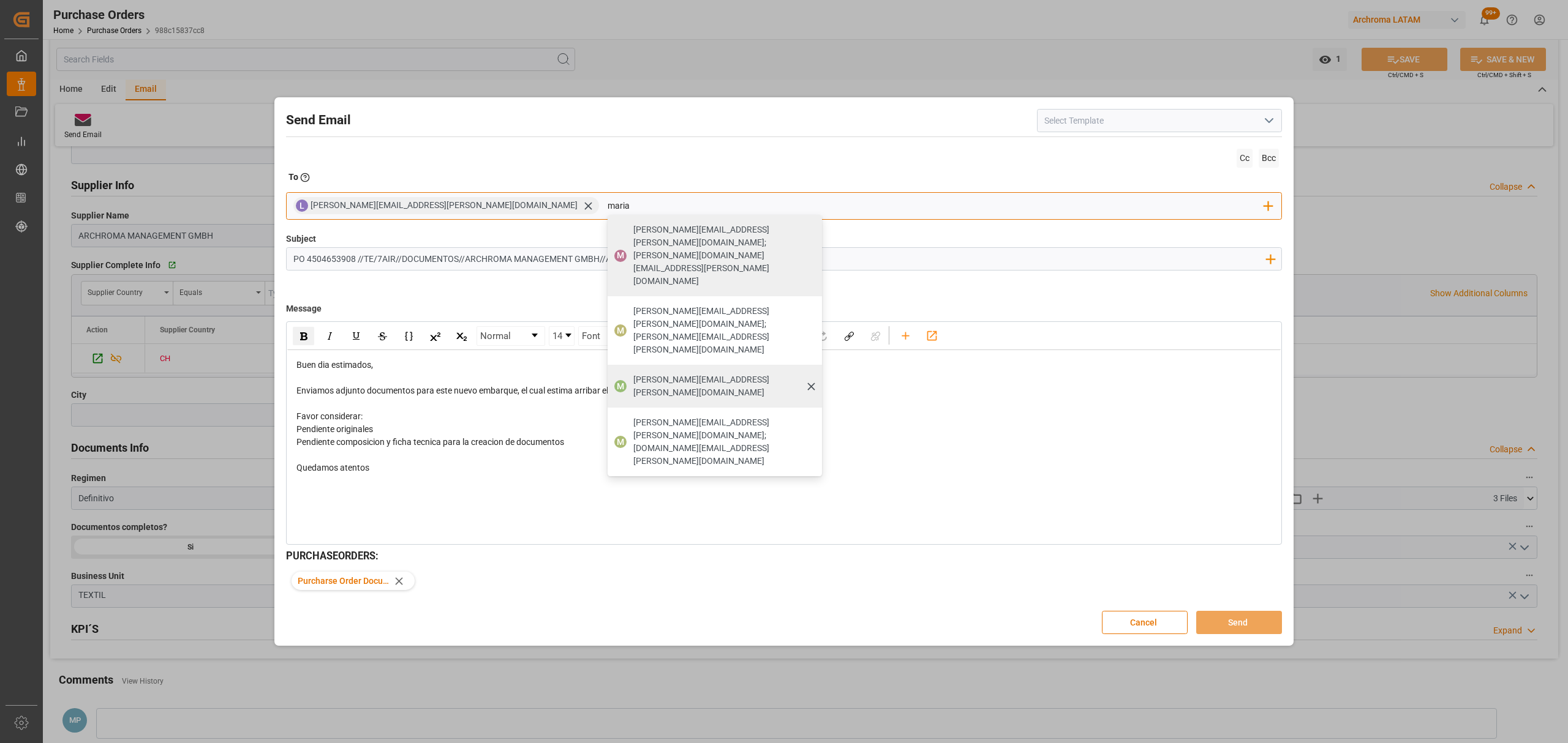
type input "maria"
click at [629, 369] on div "maria.piranquive@leschaco.com" at bounding box center [723, 386] width 189 height 35
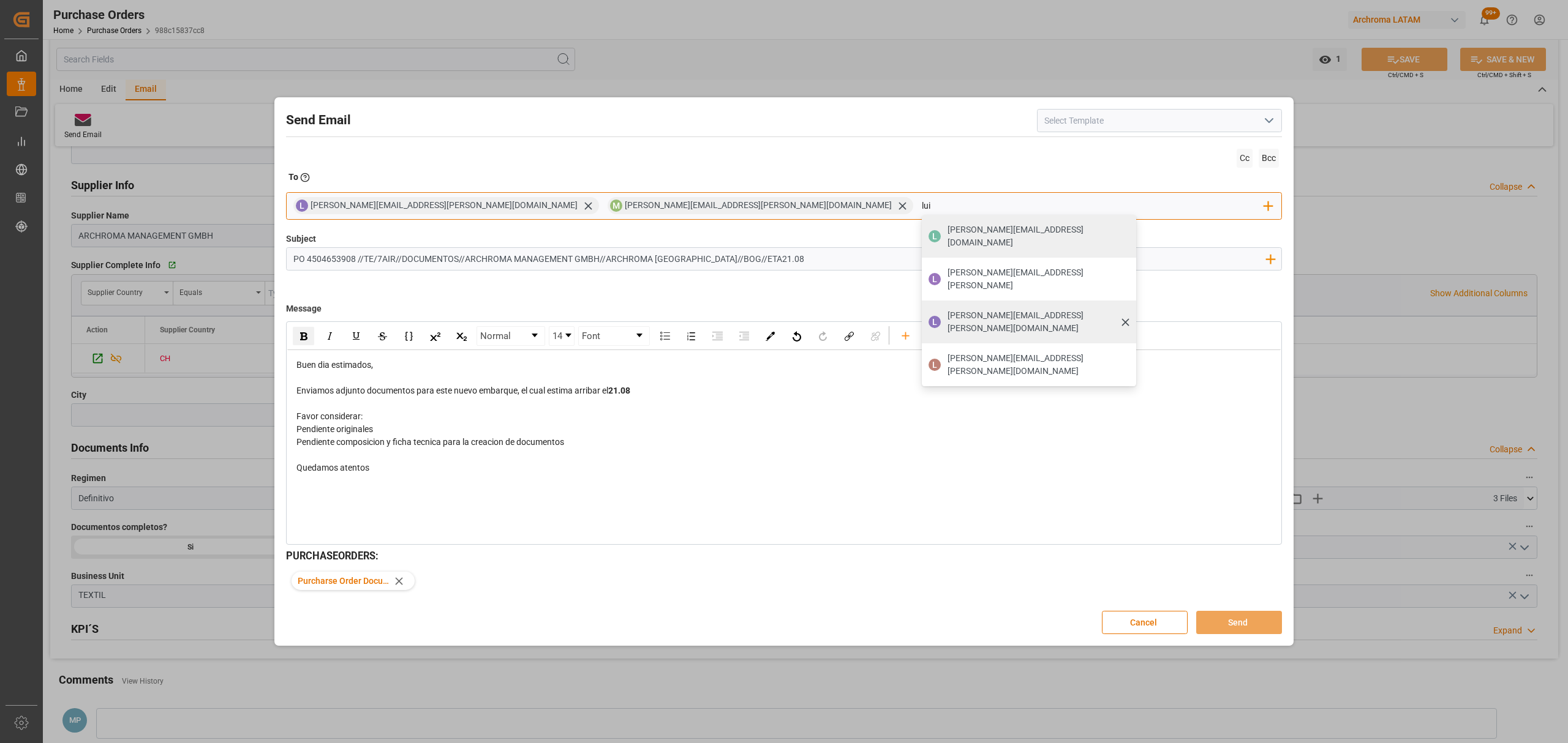
click at [947, 309] on span "luis.montoya@leschaco.com" at bounding box center [1037, 322] width 180 height 26
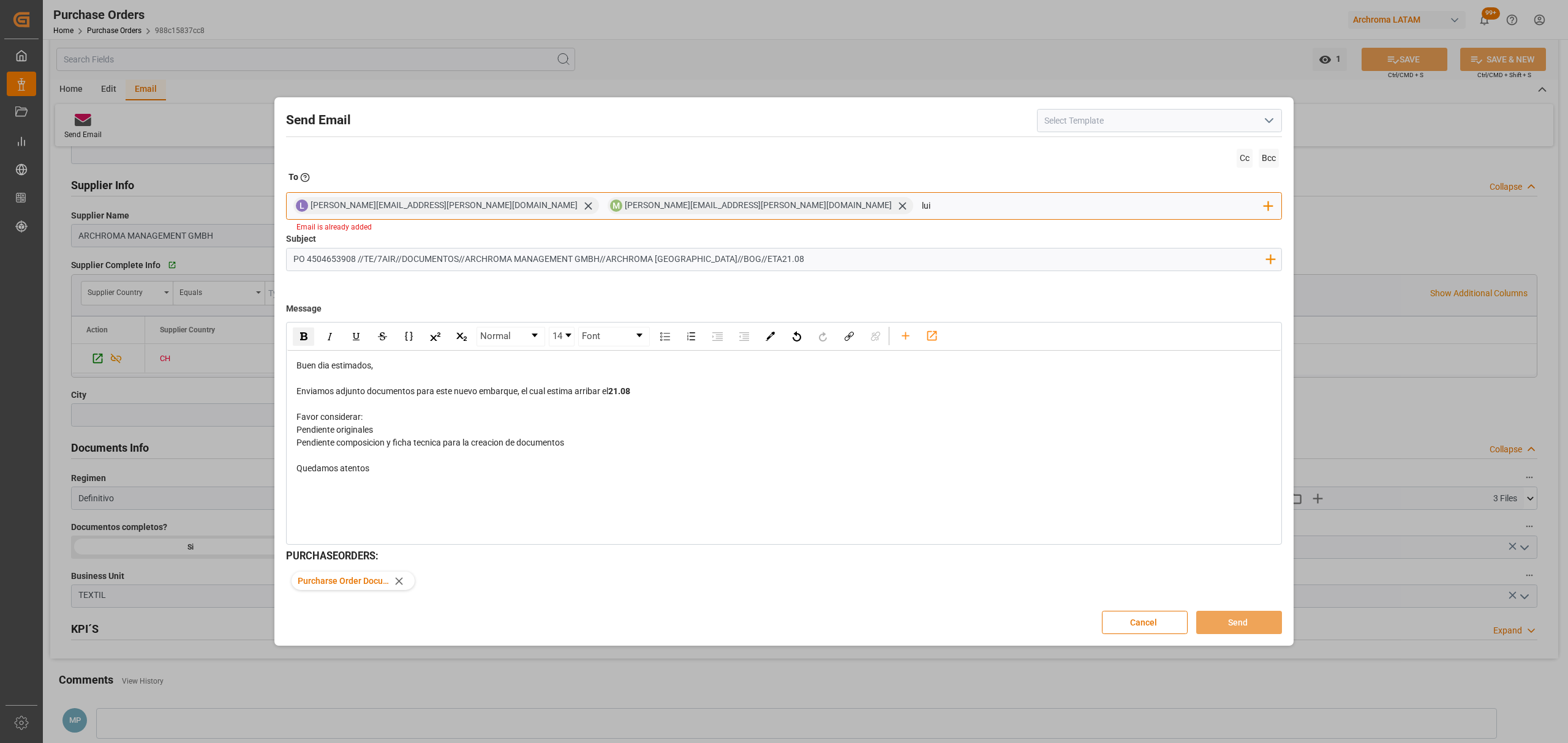
click at [922, 213] on input "lui" at bounding box center [1093, 206] width 343 height 19
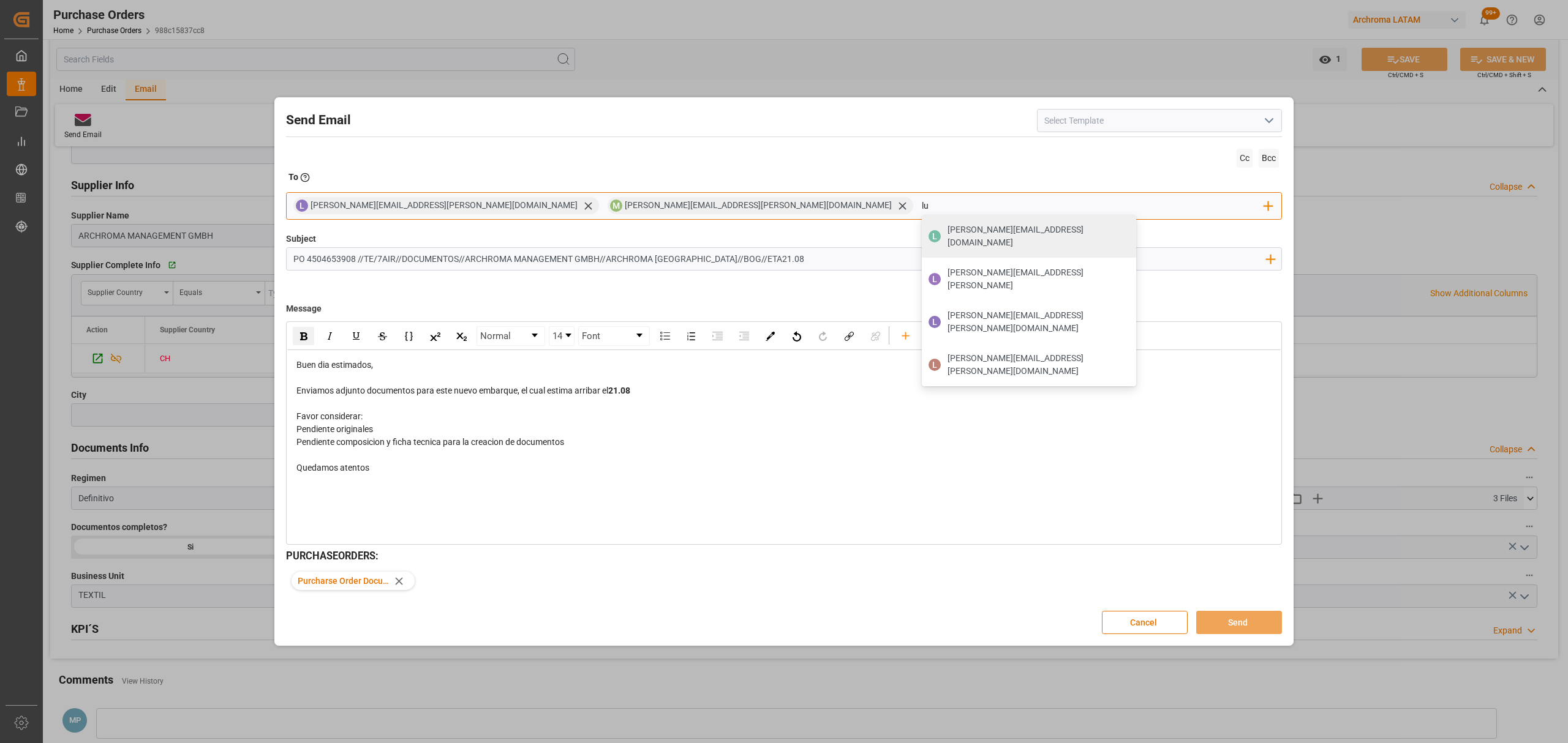
type input "l"
type input "jon"
click at [947, 235] on span "jonathan.rodriguez@leschaco.com" at bounding box center [1037, 236] width 180 height 26
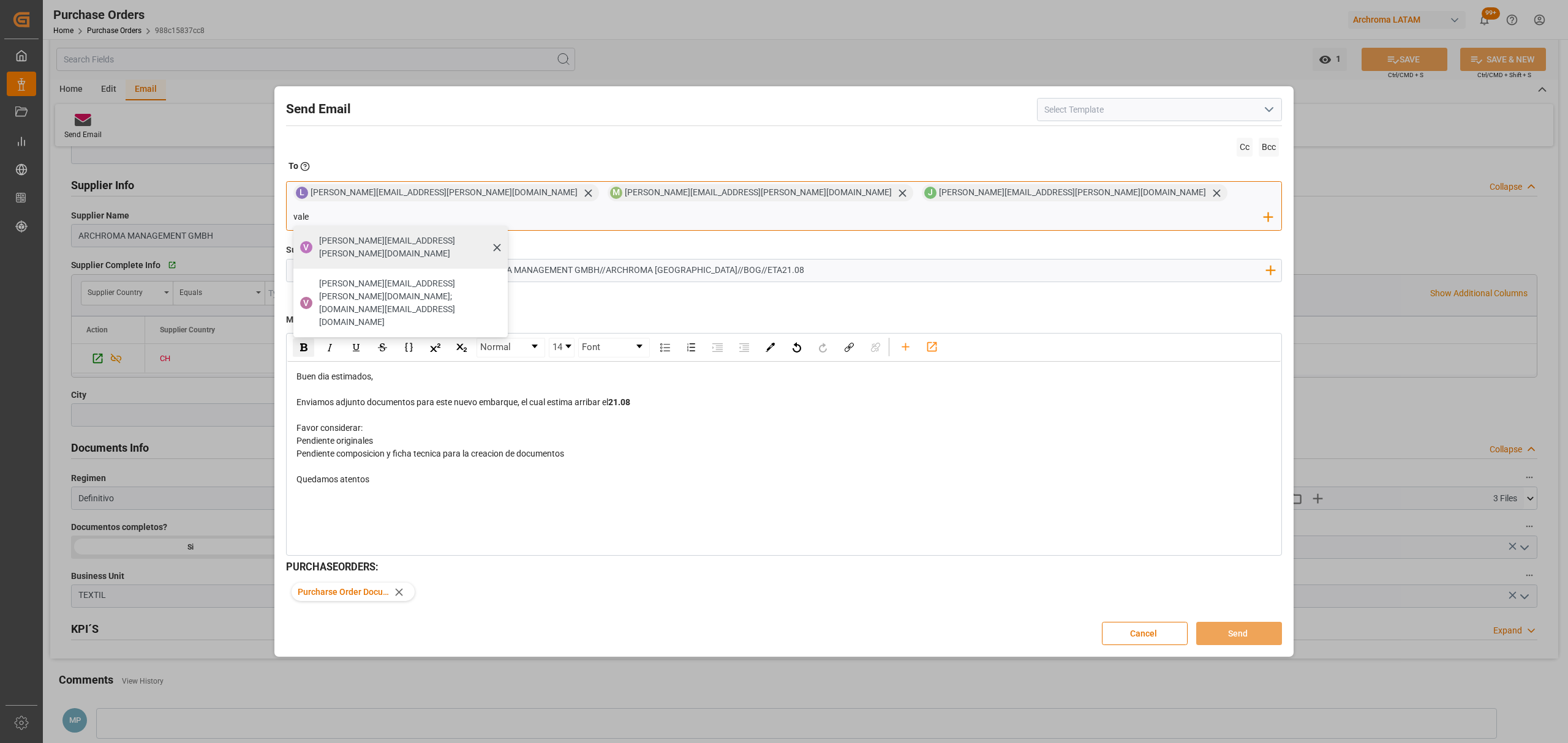
type input "vale"
click at [499, 235] on span "valeria.hurtado@leschaco.com" at bounding box center [409, 247] width 180 height 26
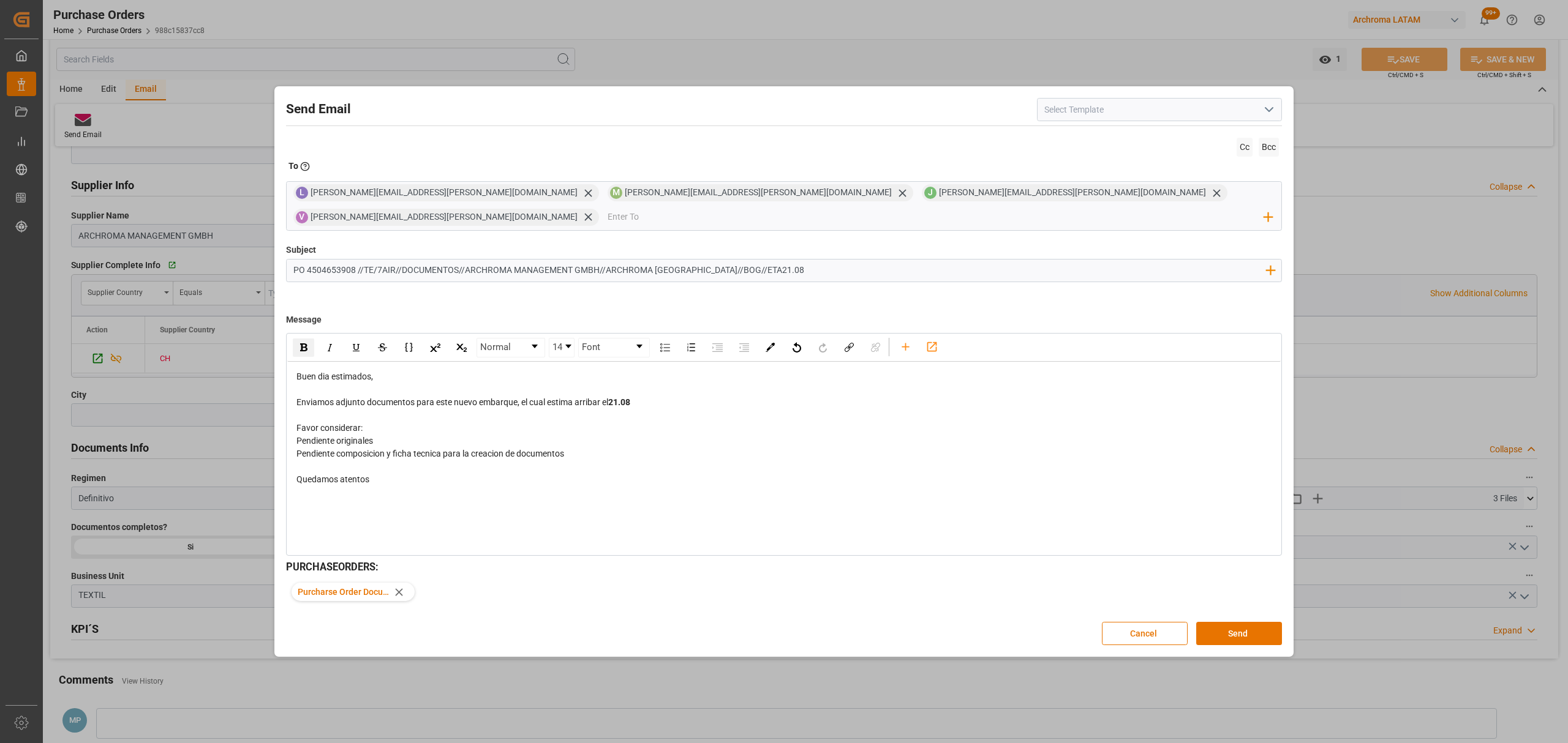
click at [380, 259] on input "PO 4504653908 //TE/7AIR//DOCUMENTOS//ARCHROMA MANAGEMENT GMBH//ARCHROMA COLOMBI…" at bounding box center [779, 270] width 985 height 22
type input "PO 4504653908 //TE//AIR//DOCUMENTOS//ARCHROMA MANAGEMENT GMBH//ARCHROMA COLOMBI…"
drag, startPoint x: 600, startPoint y: 450, endPoint x: 292, endPoint y: 431, distance: 308.6
click at [292, 431] on div "Buen dia estimados, Enviamos adjunto documentos para este nuevo embarque, el cu…" at bounding box center [784, 428] width 994 height 133
click at [309, 338] on div "rdw-inline-control" at bounding box center [304, 347] width 22 height 19
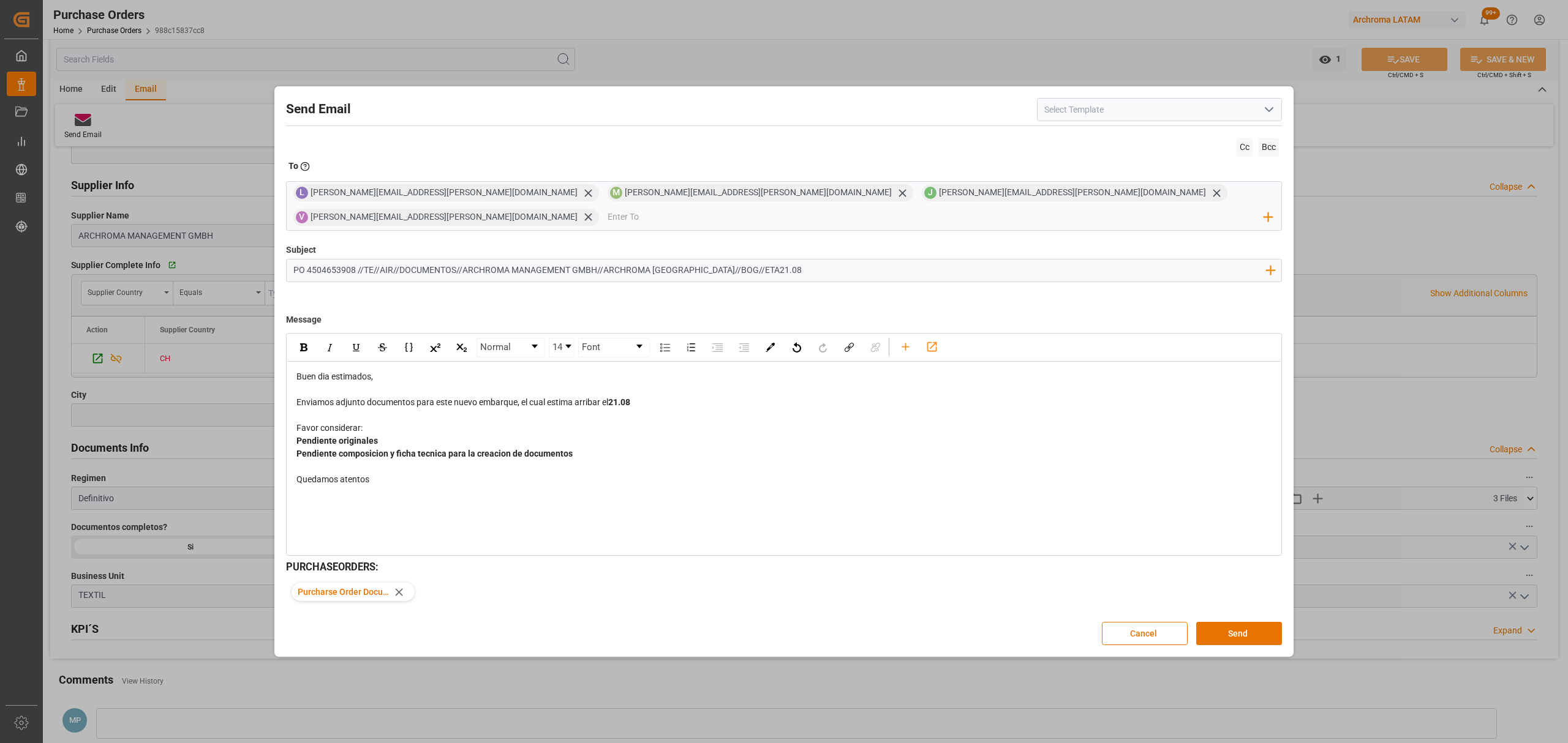
click at [778, 478] on div "Buen dia estimados, Enviamos adjunto documentos para este nuevo embarque, el cu…" at bounding box center [784, 428] width 994 height 133
click at [1246, 629] on button "Send" at bounding box center [1238, 634] width 86 height 24
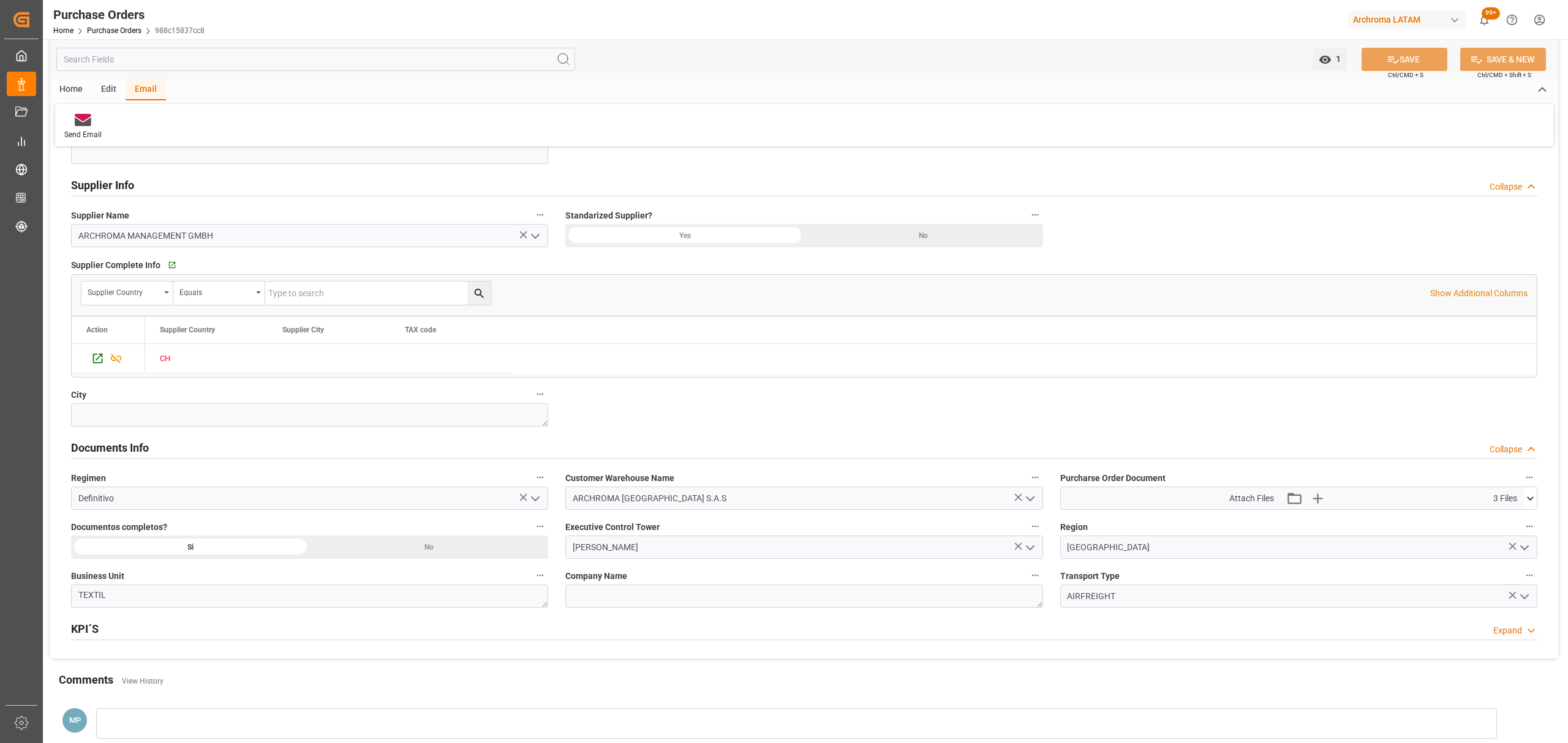
click at [119, 36] on div "Purchase Orders Home Purchase Orders 988c15837cc8" at bounding box center [130, 20] width 160 height 40
click at [123, 28] on link "Purchase Orders" at bounding box center [114, 31] width 54 height 9
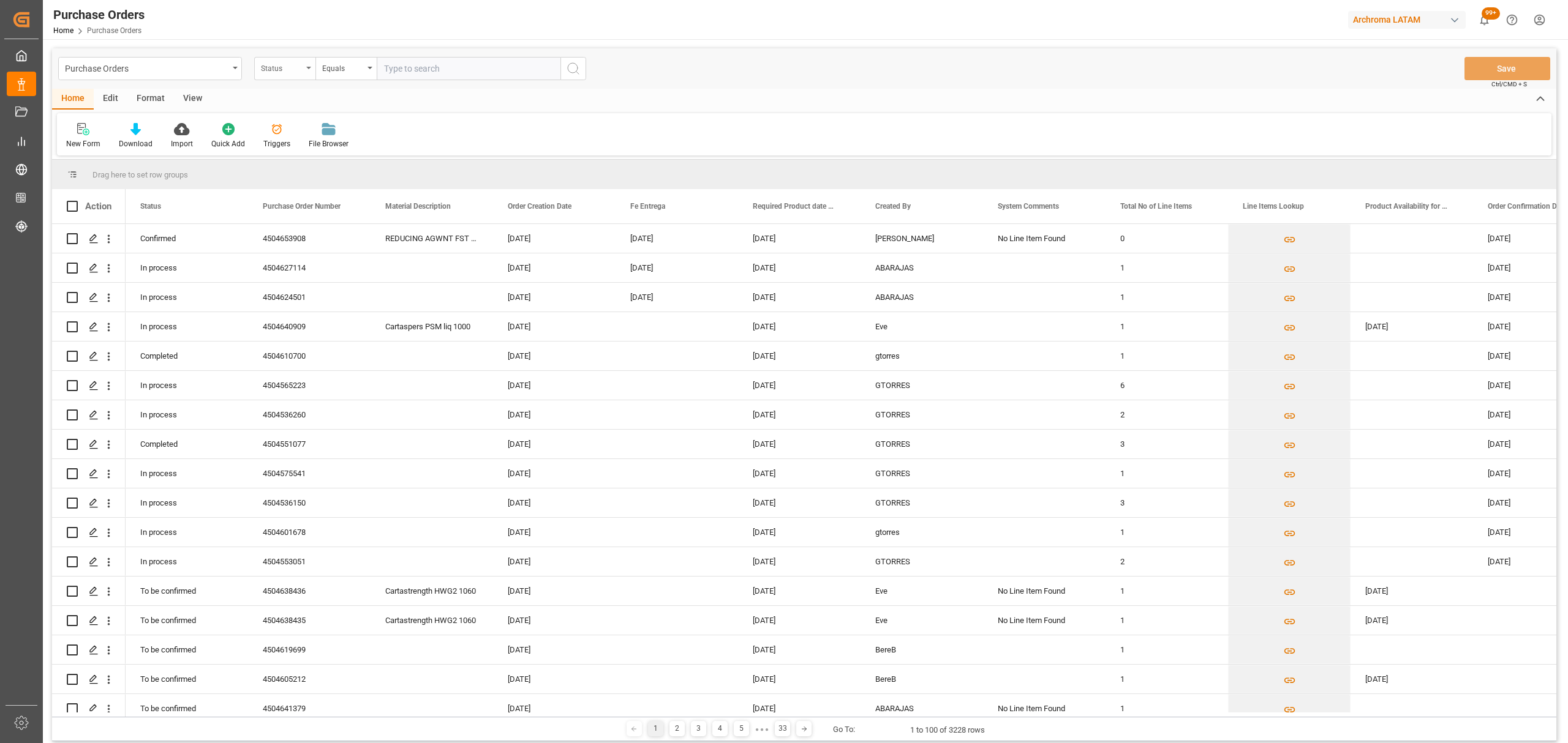
click at [284, 72] on div "Status" at bounding box center [282, 67] width 42 height 14
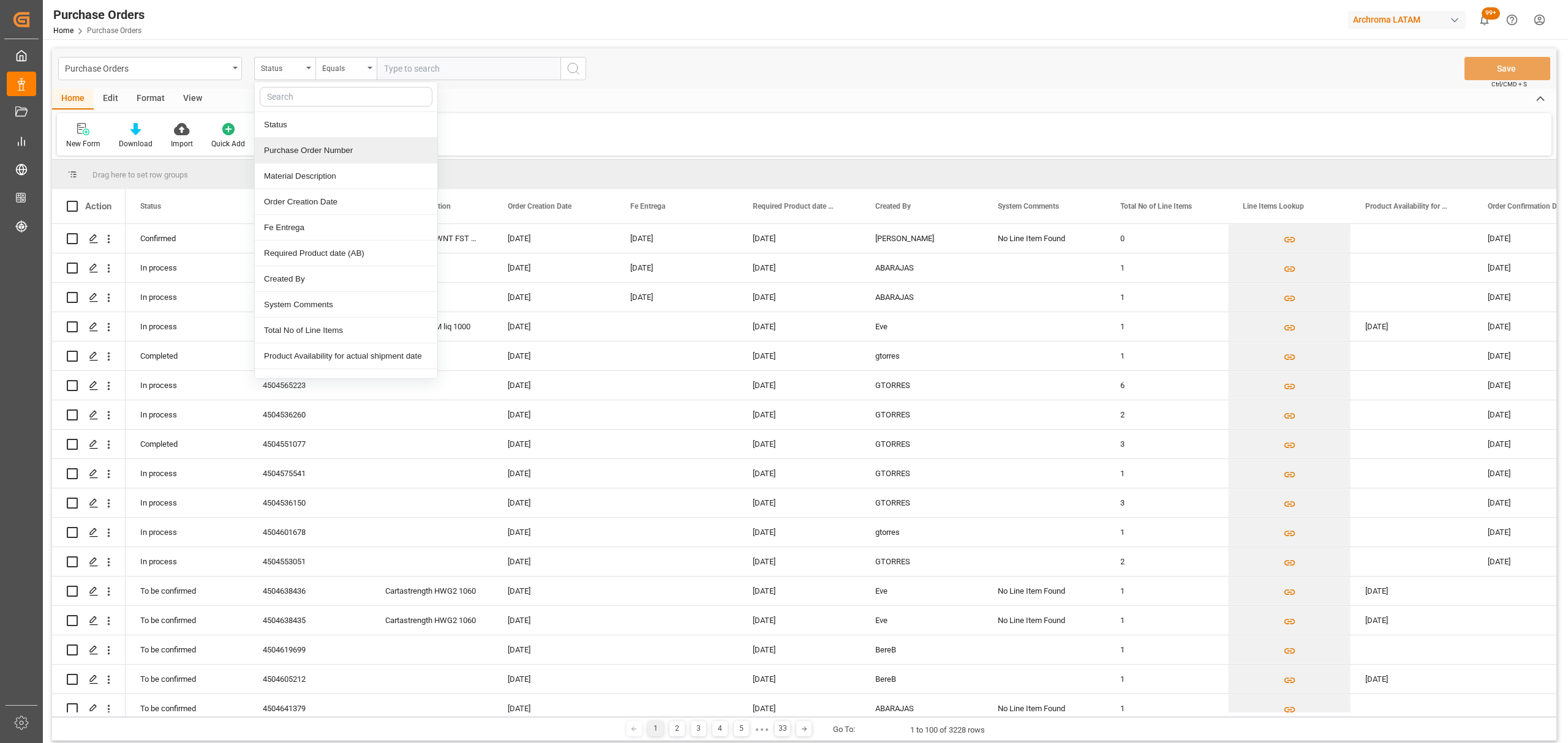
click at [319, 156] on div "Purchase Order Number" at bounding box center [345, 150] width 182 height 26
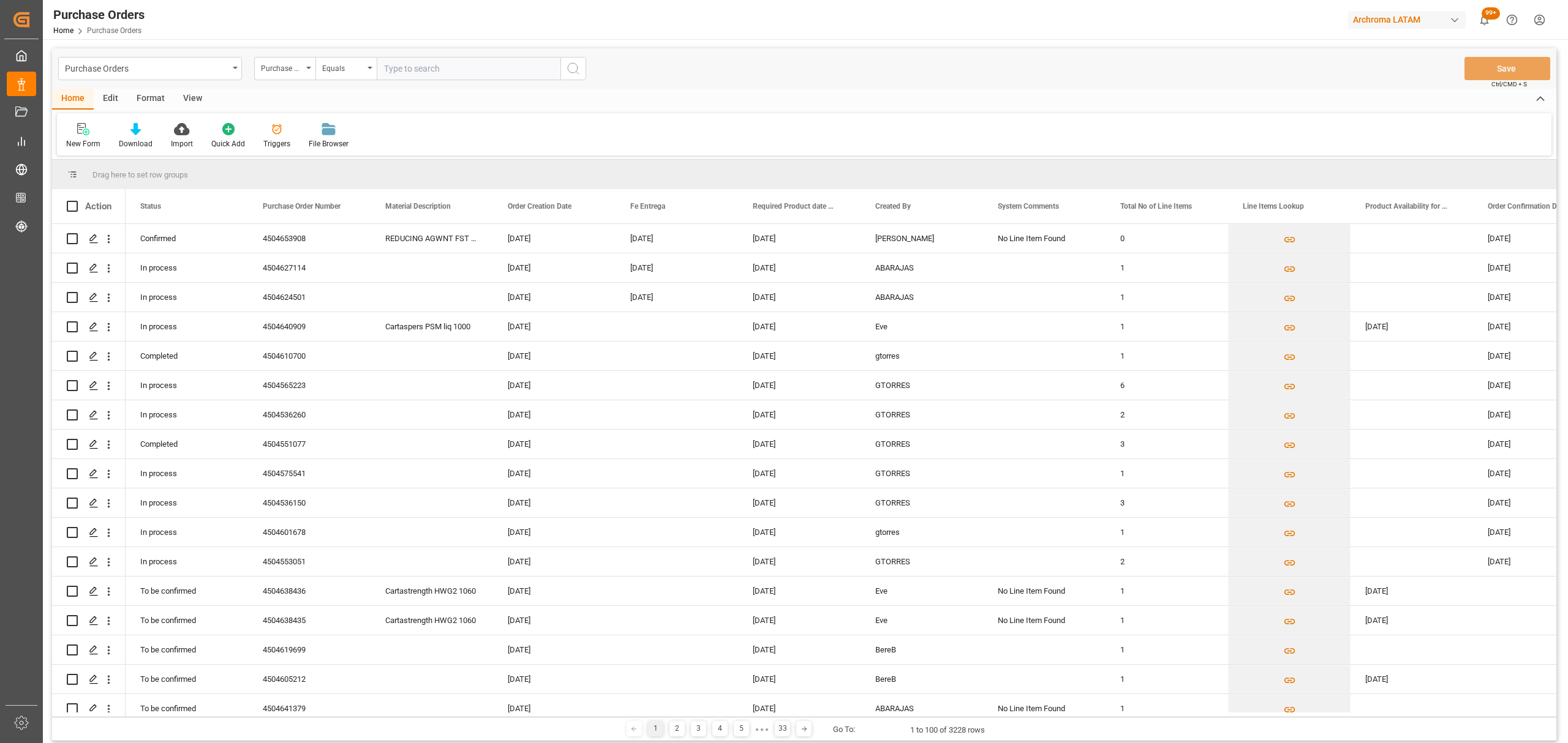
click at [330, 52] on div "Purchase Orders Purchase Order Number Equals Save Ctrl/CMD + S" at bounding box center [805, 68] width 1505 height 41
click at [349, 71] on div "Equals" at bounding box center [343, 67] width 42 height 14
click at [390, 156] on div "Fuzzy search" at bounding box center [407, 150] width 182 height 26
click at [414, 65] on input "text" at bounding box center [469, 69] width 184 height 24
paste input "4504640909"
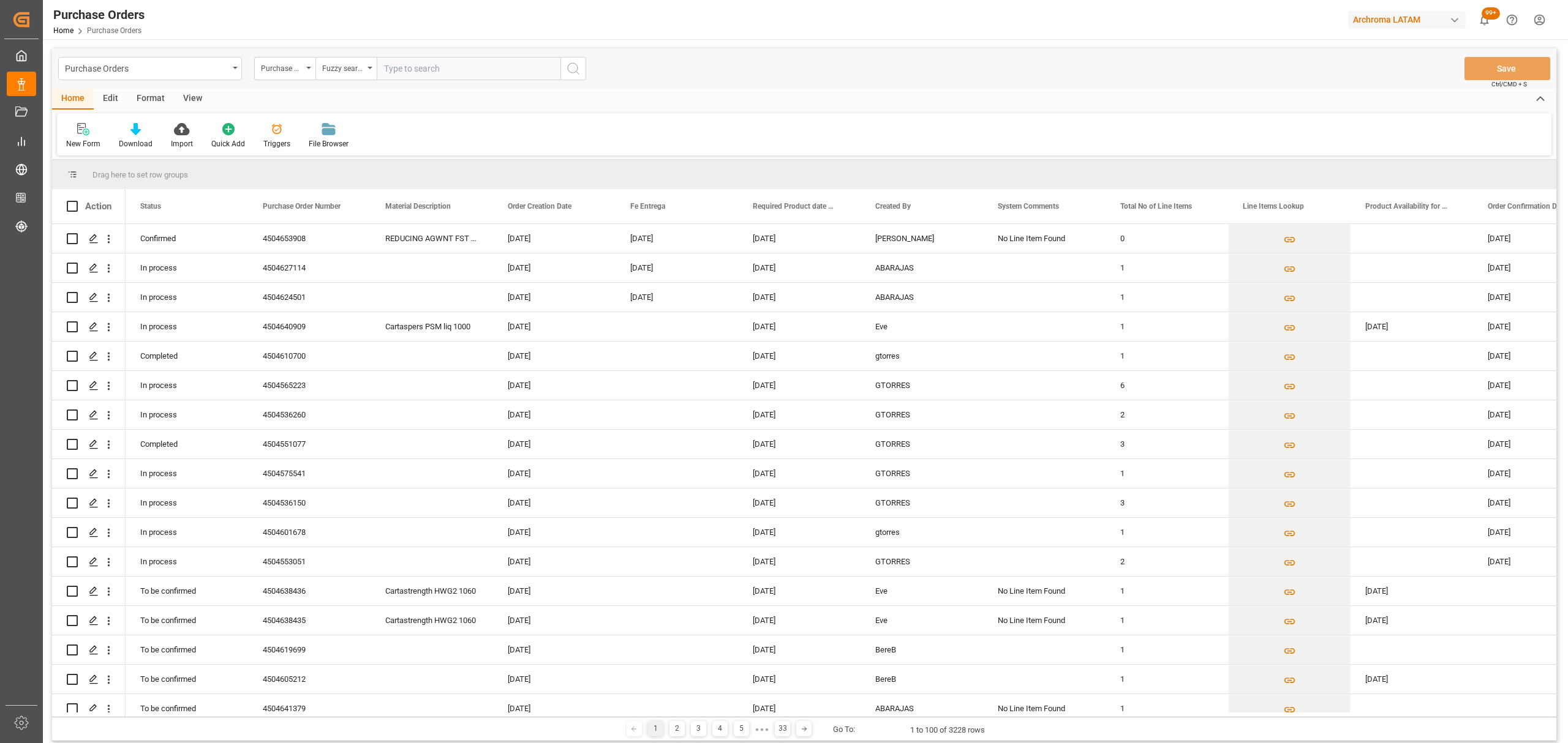
type input "4504640909"
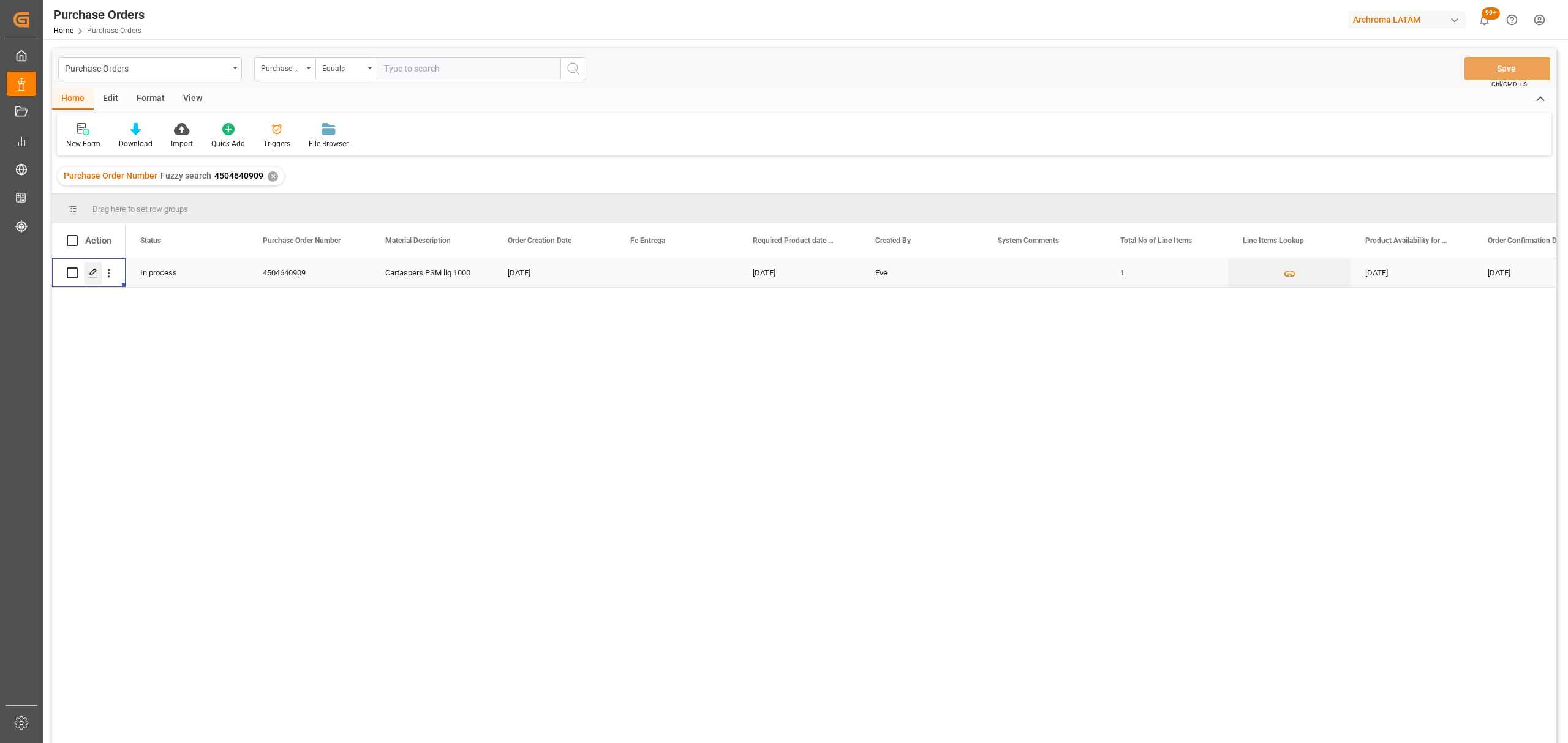
click at [97, 275] on icon "Press SPACE to select this row." at bounding box center [94, 273] width 10 height 10
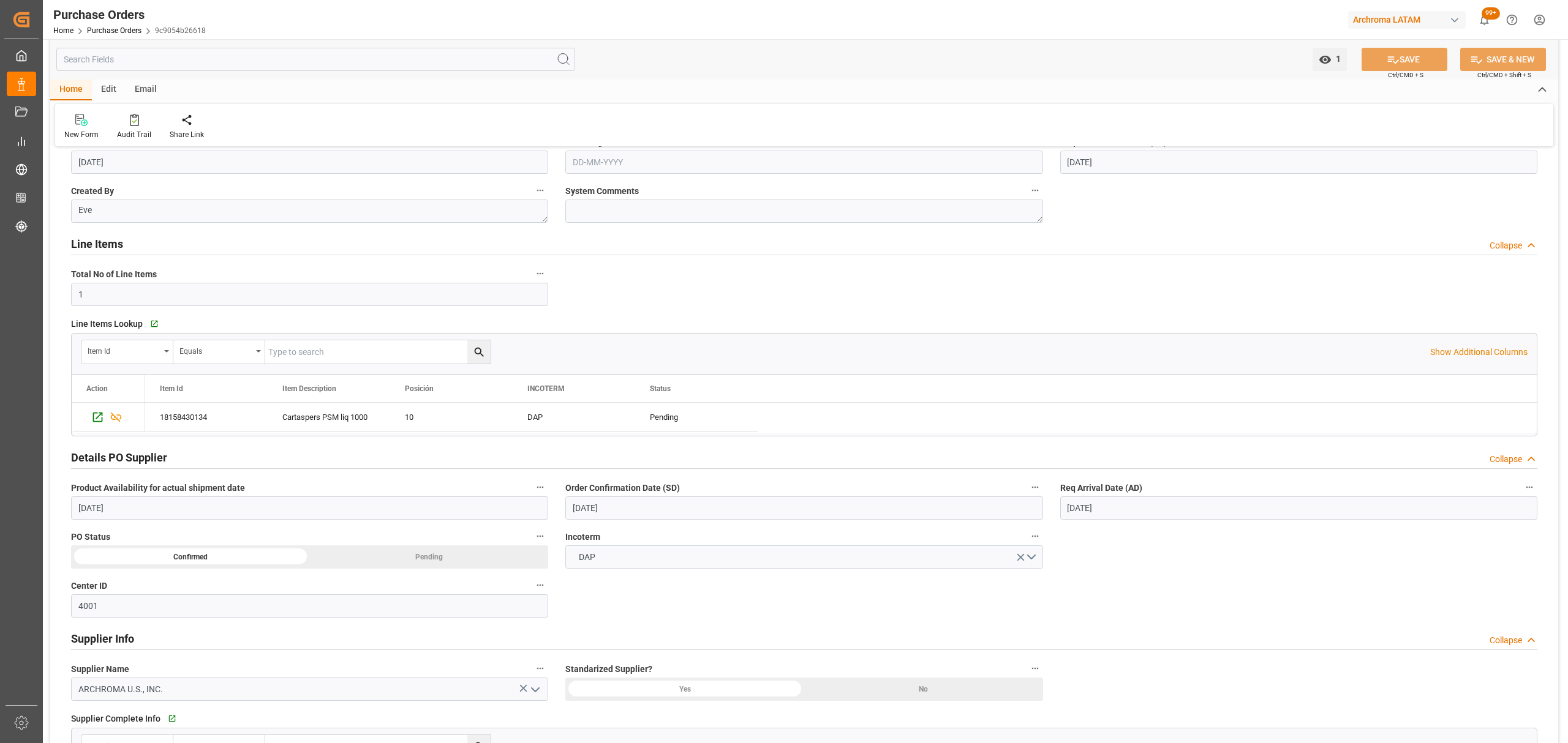
scroll to position [245, 0]
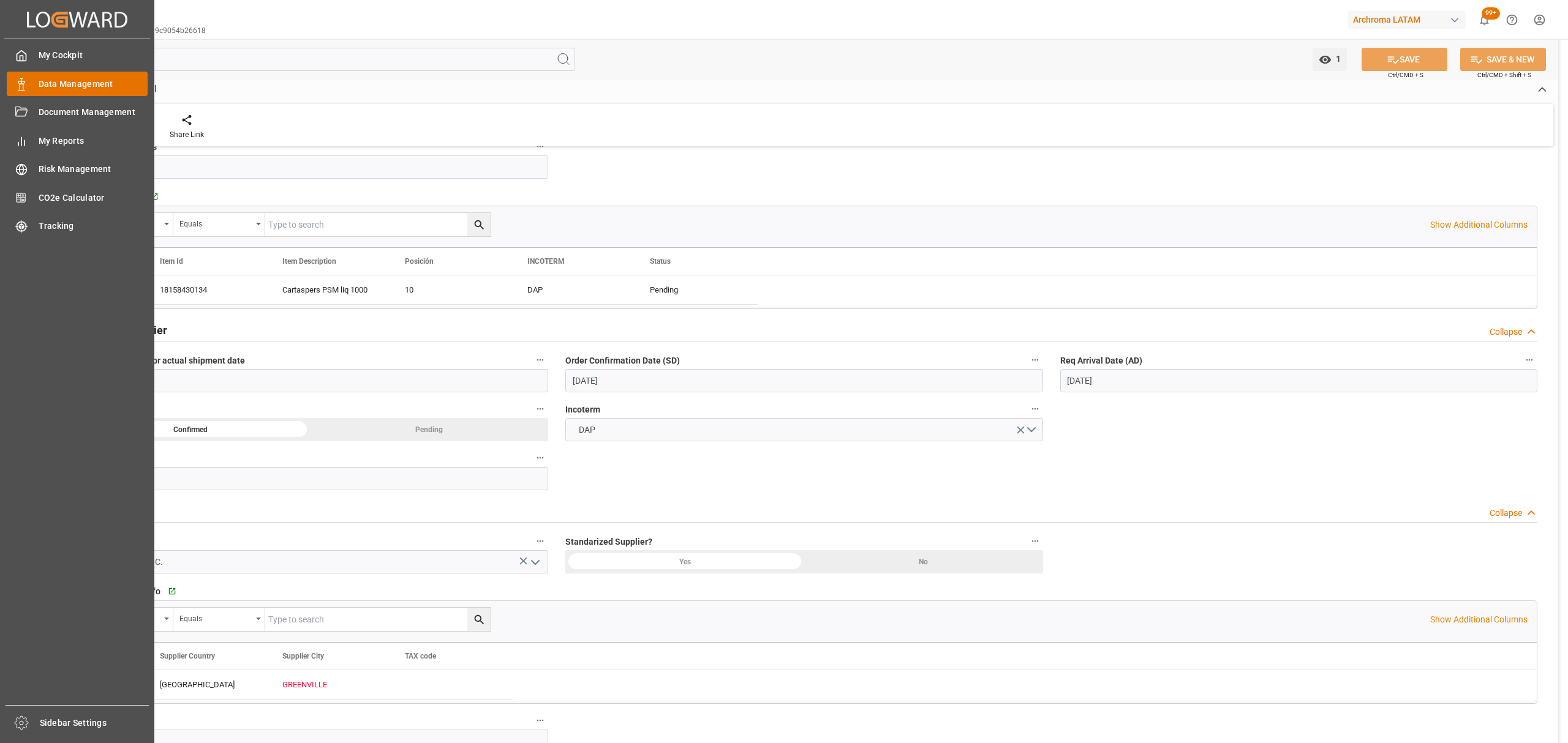
click at [48, 84] on span "Data Management" at bounding box center [93, 84] width 110 height 13
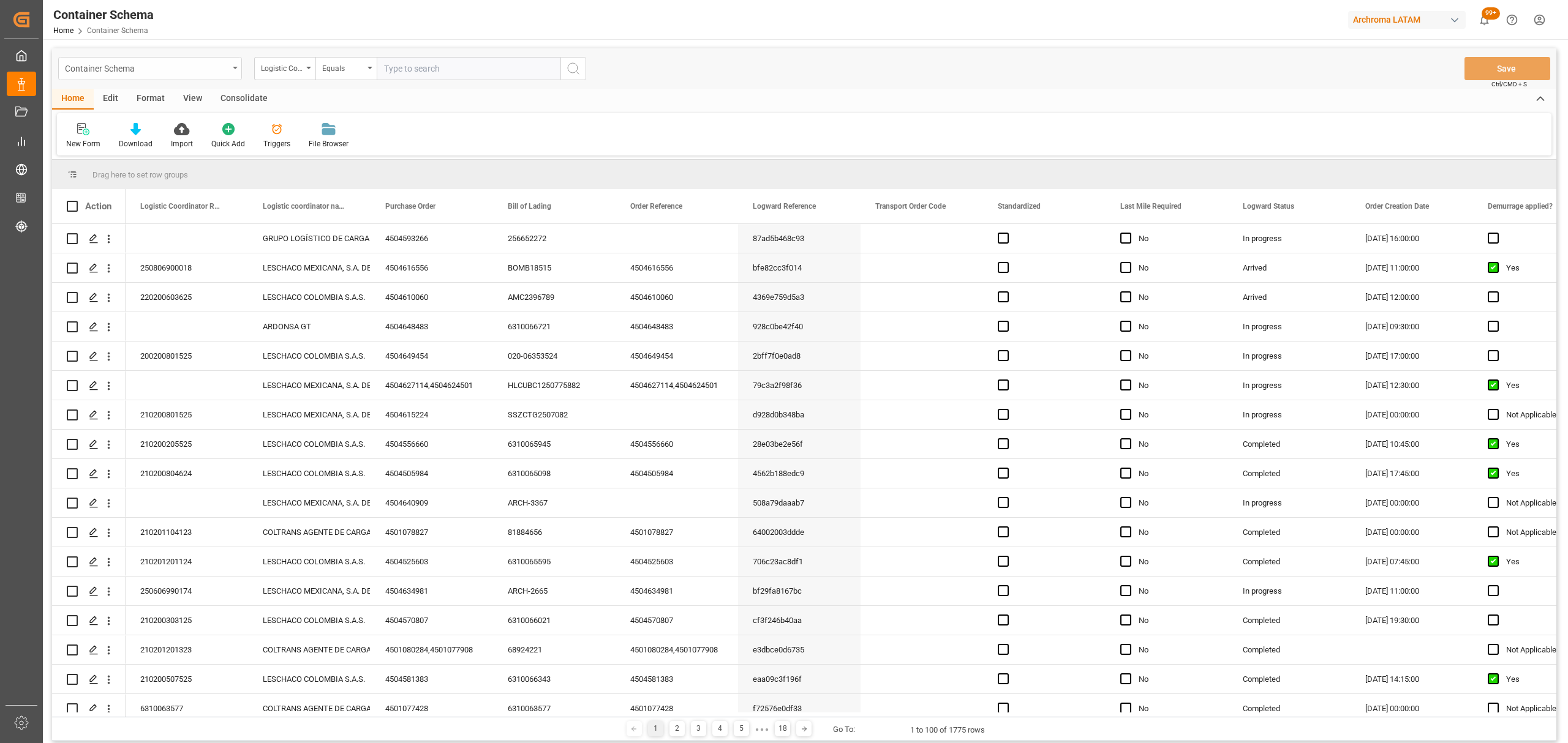
click at [160, 71] on div "Container Schema" at bounding box center [147, 67] width 163 height 15
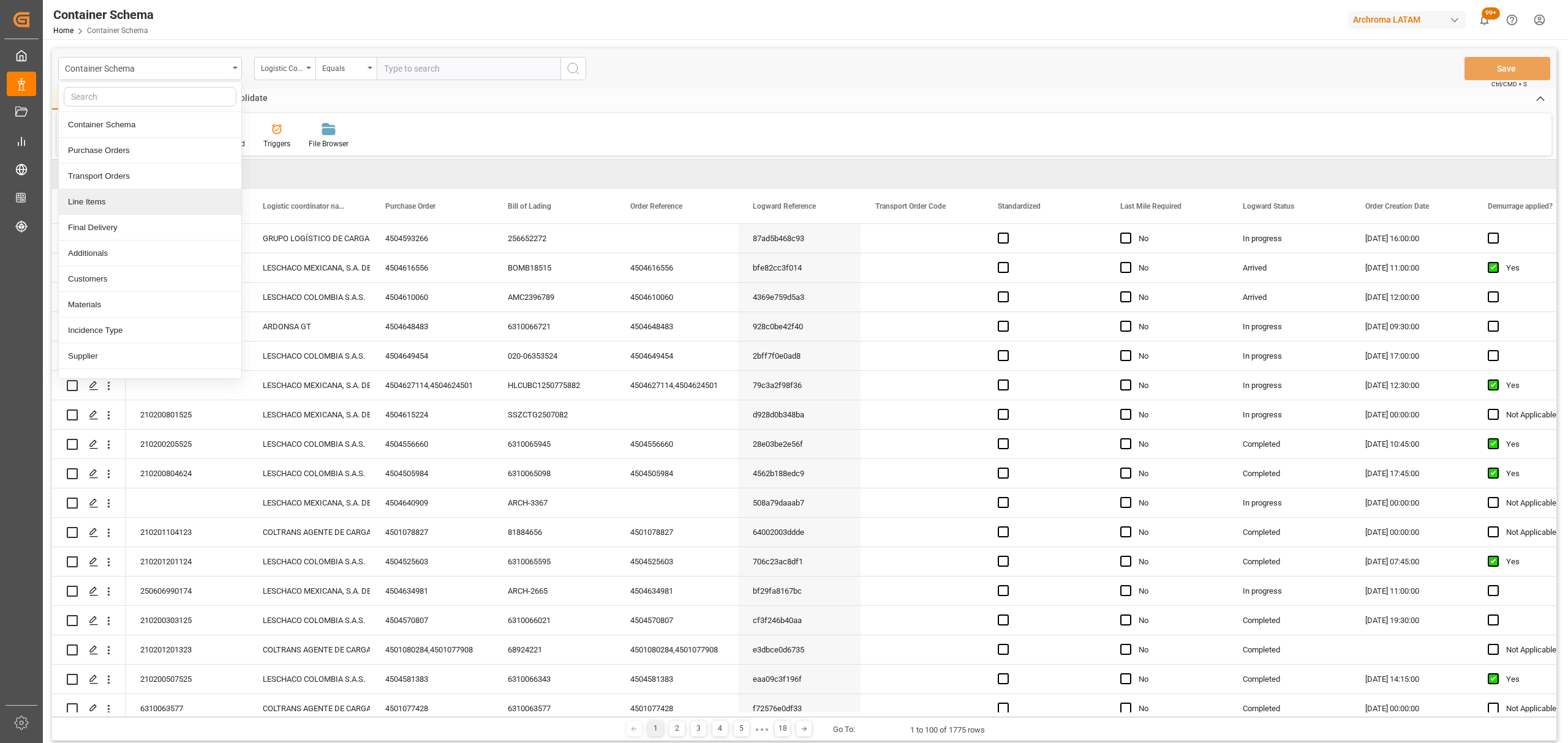
click at [122, 202] on div "Line Items" at bounding box center [149, 202] width 182 height 26
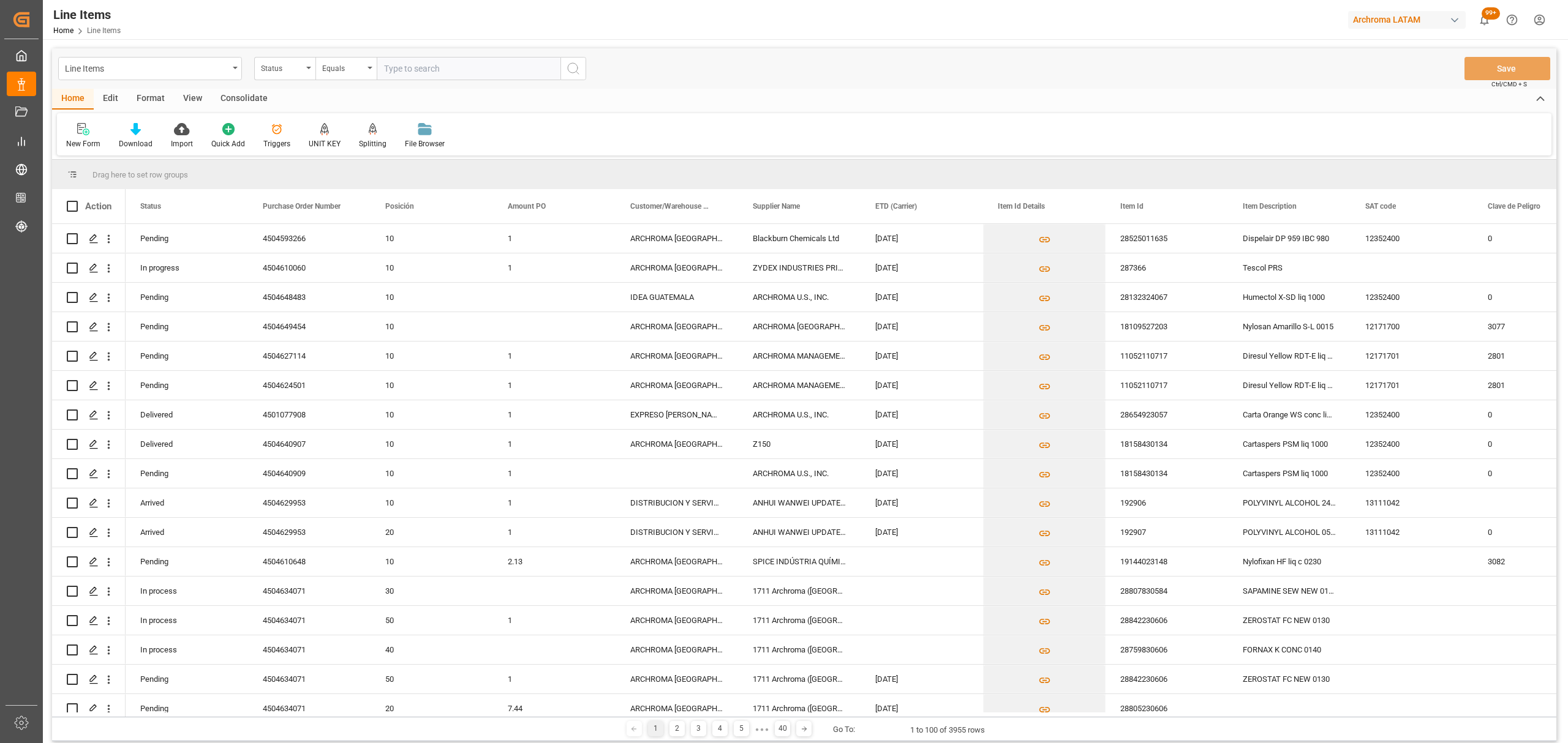
click at [285, 71] on div "Status" at bounding box center [282, 67] width 42 height 14
click at [314, 153] on div "Purchase Order Number" at bounding box center [345, 150] width 182 height 26
click at [336, 71] on div "Equals" at bounding box center [343, 67] width 42 height 14
click at [366, 147] on div "Fuzzy search" at bounding box center [407, 150] width 182 height 26
click at [439, 71] on input "text" at bounding box center [469, 69] width 184 height 24
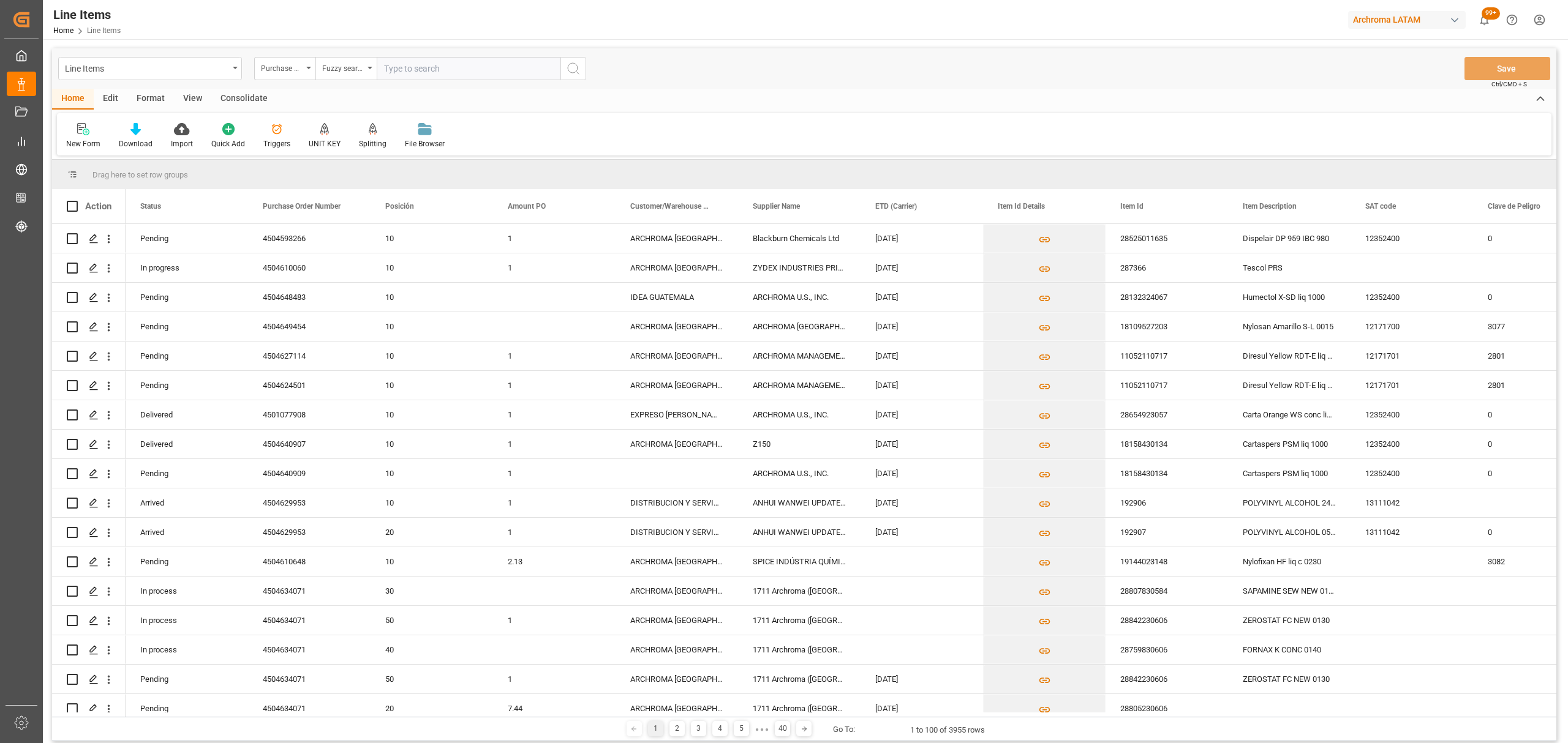
paste input "4504634071"
type input "4504634071"
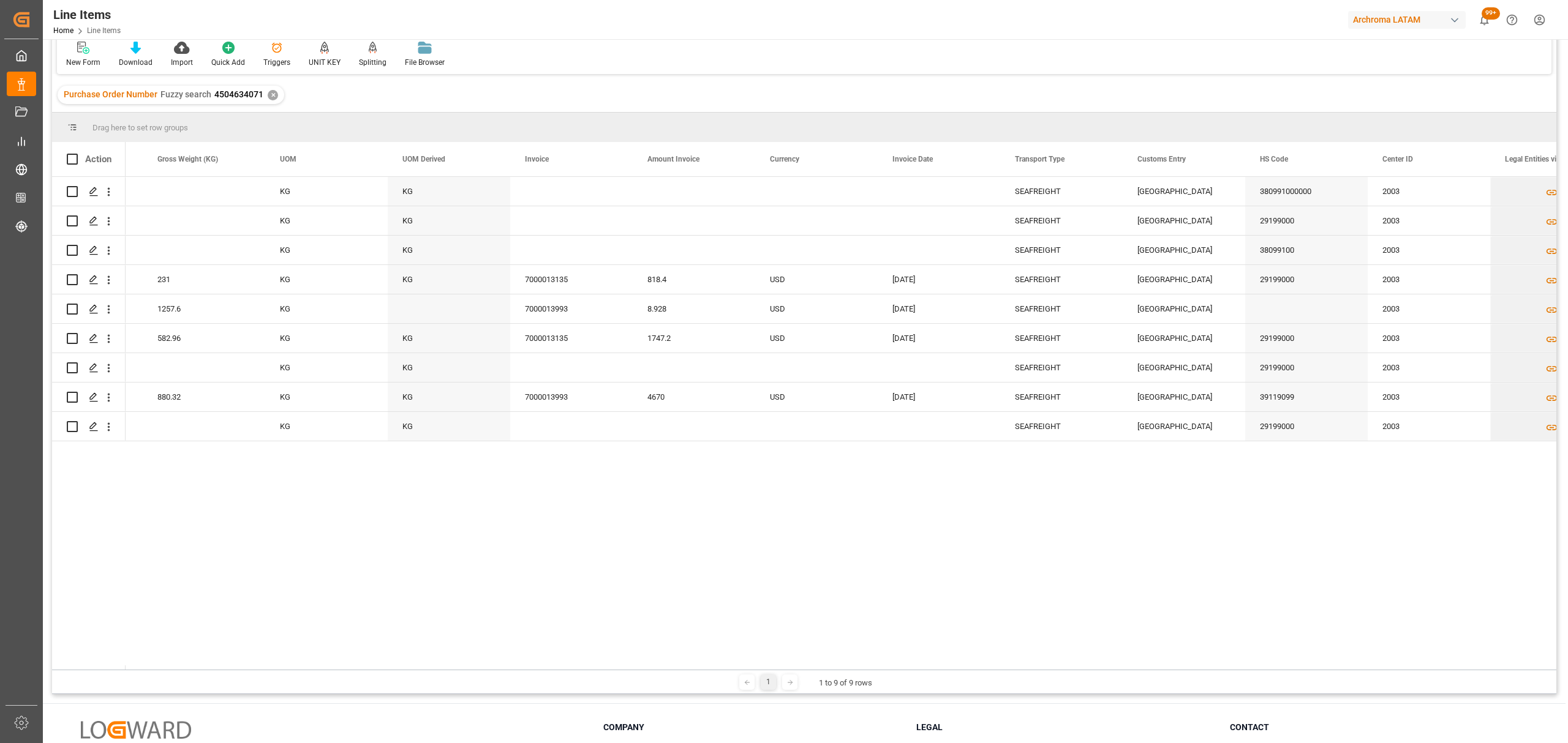
scroll to position [0, 3023]
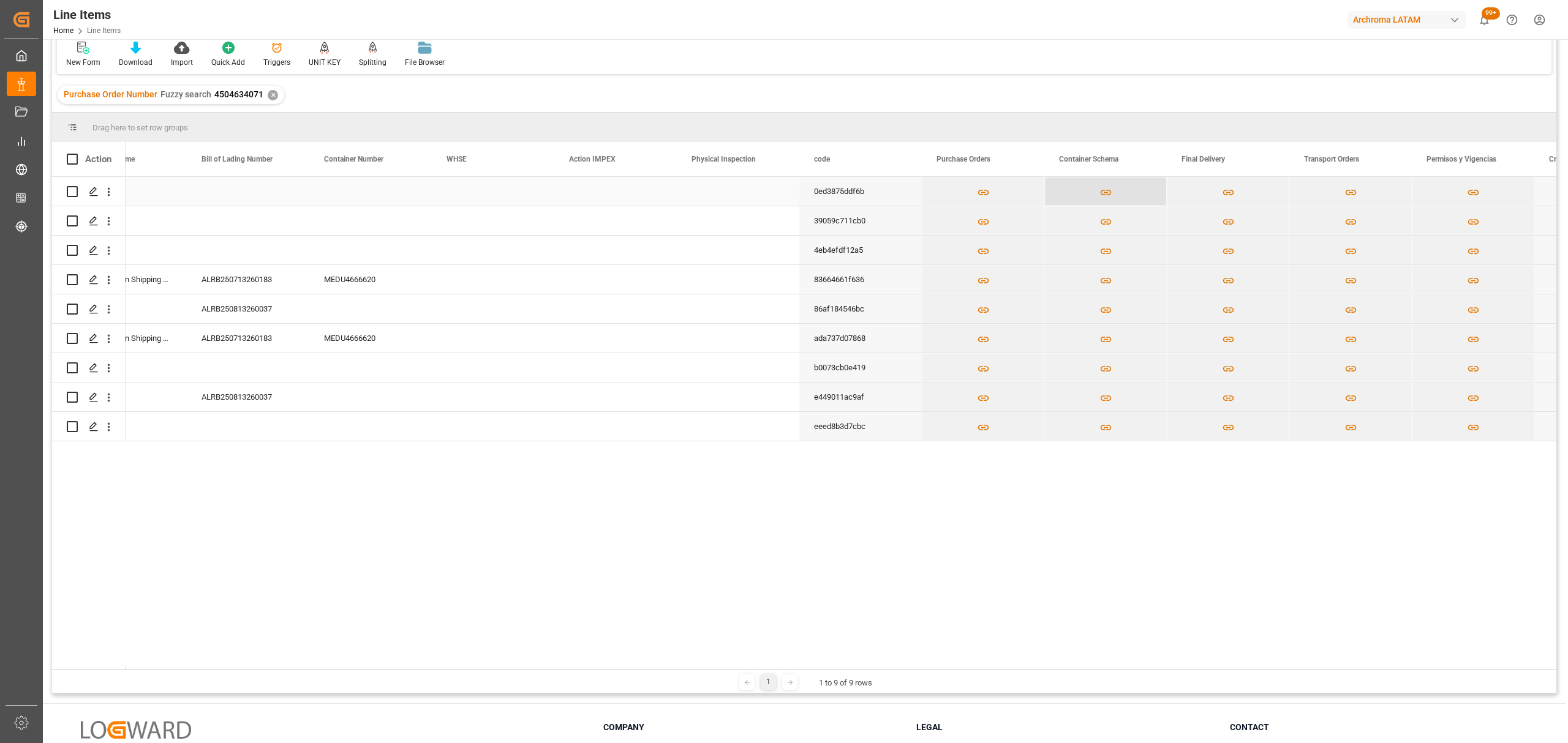
click at [1113, 192] on button "Press SPACE to select this row." at bounding box center [1106, 191] width 122 height 28
click at [1111, 192] on icon "Press SPACE to select this row." at bounding box center [1105, 193] width 11 height 6
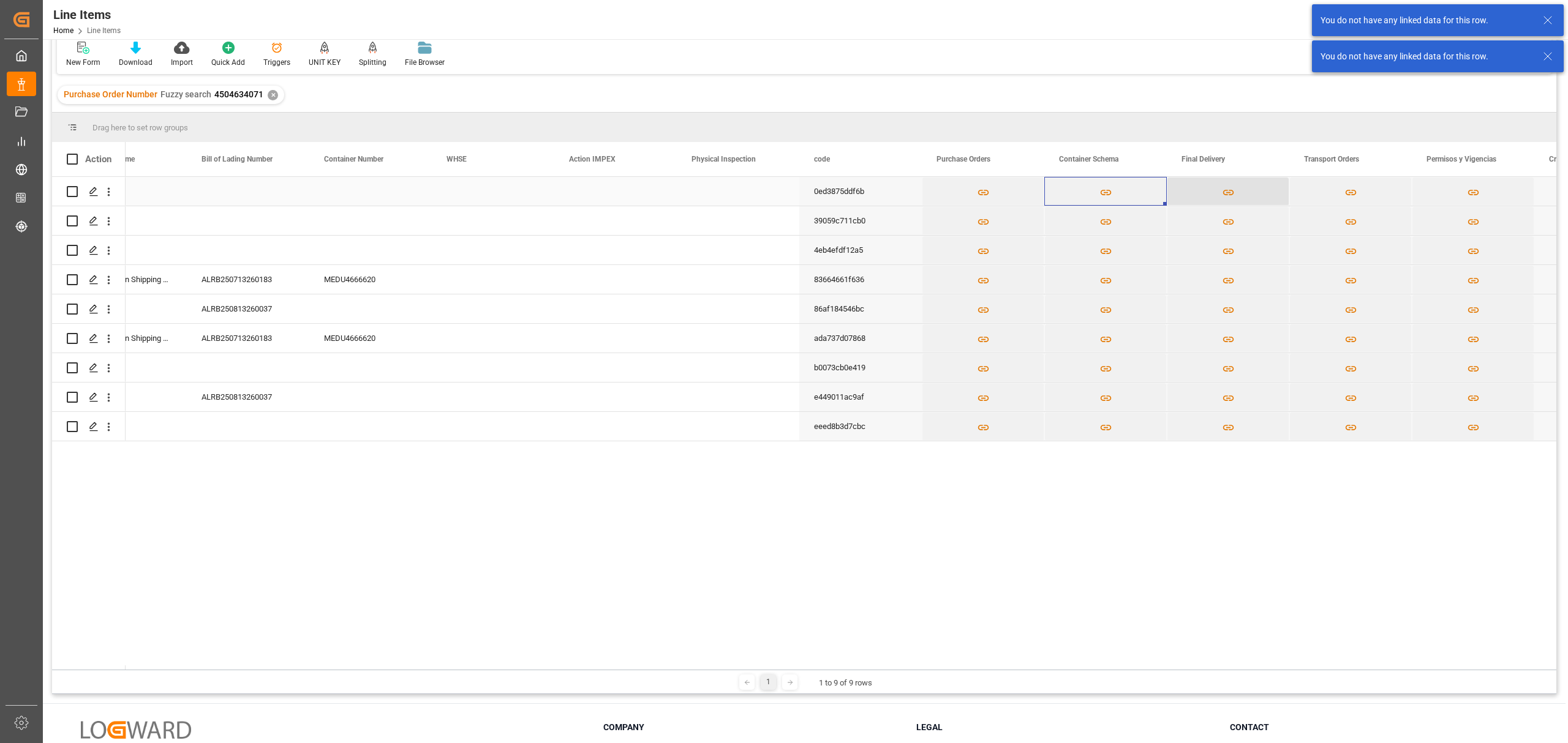
click at [1219, 189] on button "Press SPACE to select this row." at bounding box center [1227, 191] width 122 height 28
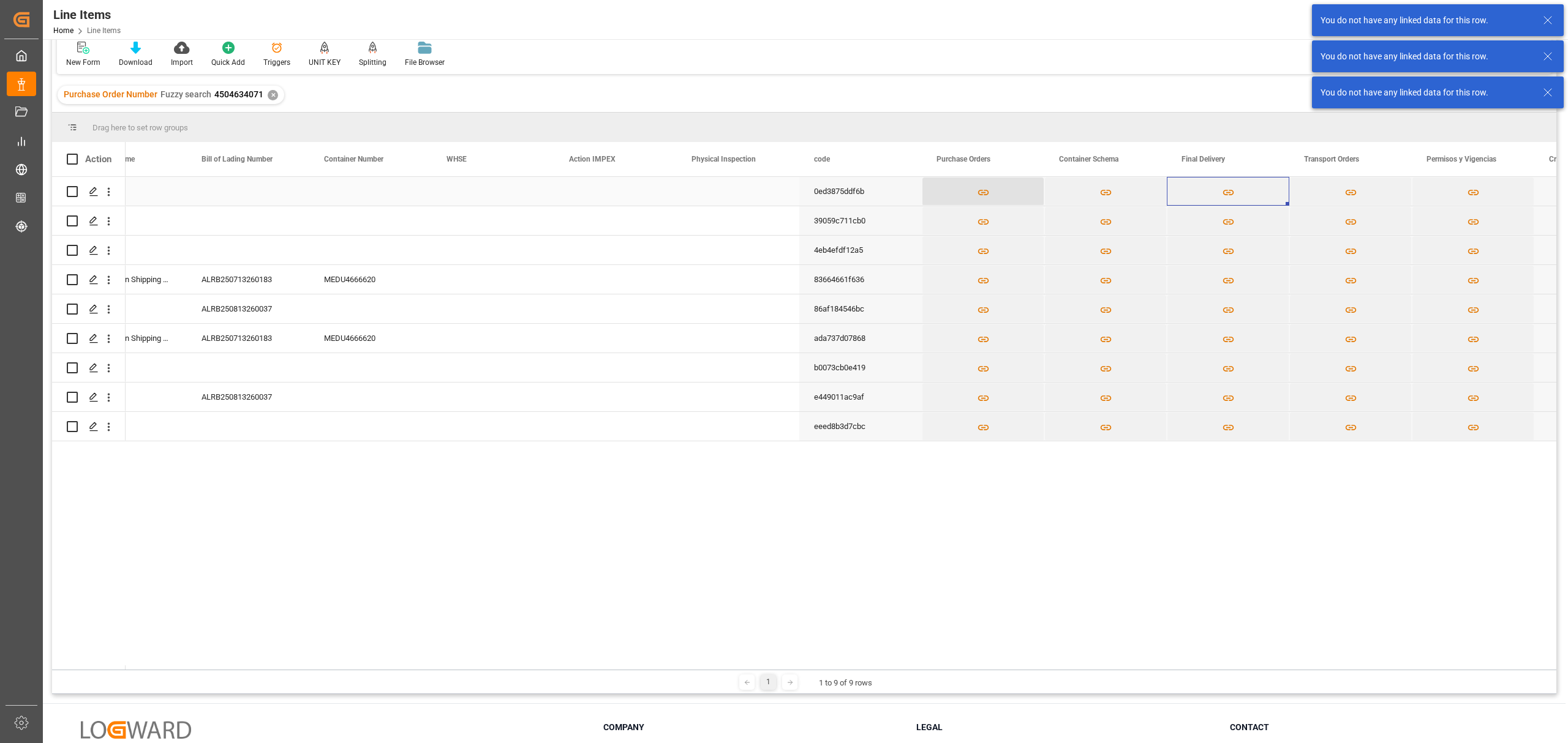
click at [978, 189] on icon "Press SPACE to select this row." at bounding box center [983, 192] width 13 height 13
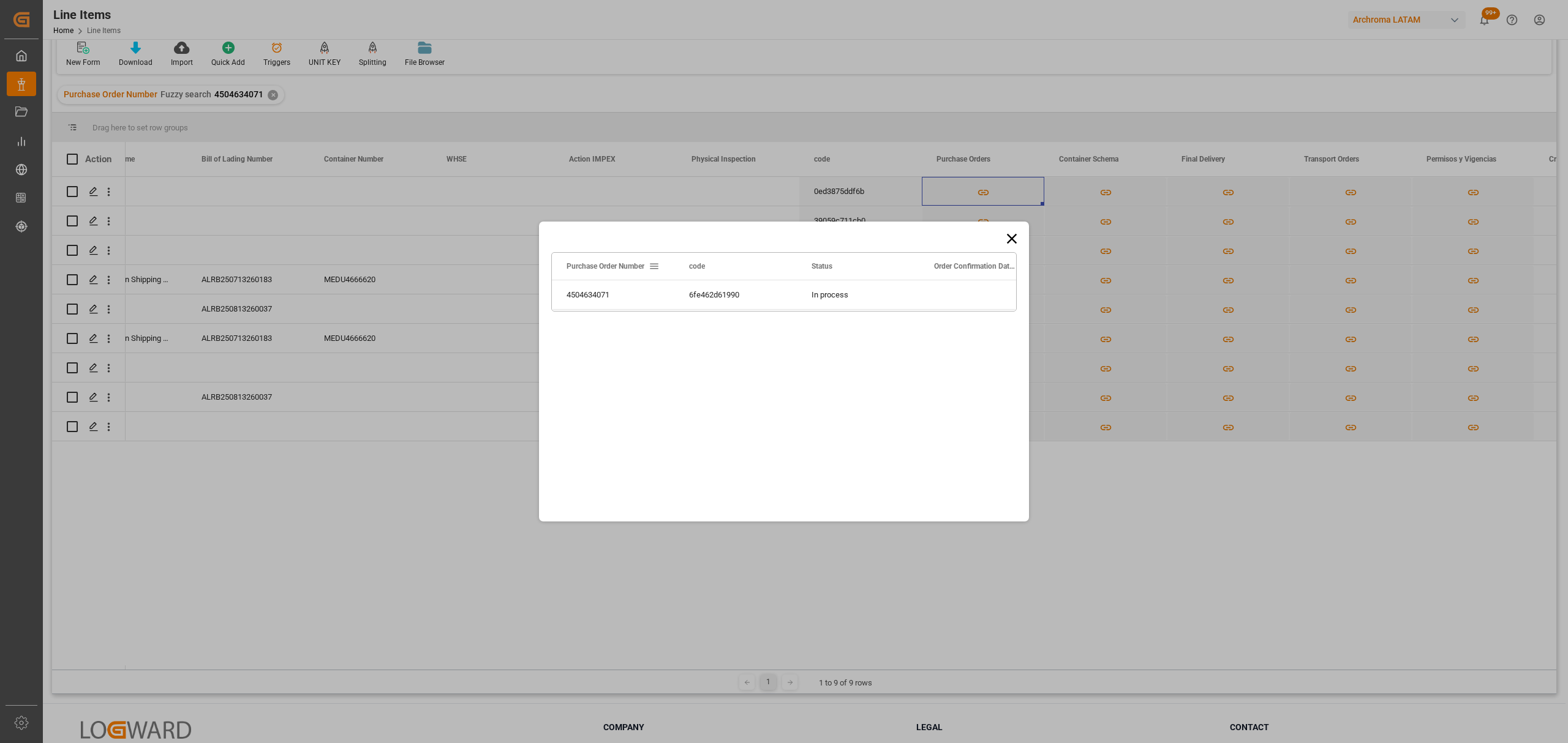
click at [1012, 236] on icon at bounding box center [1012, 238] width 17 height 17
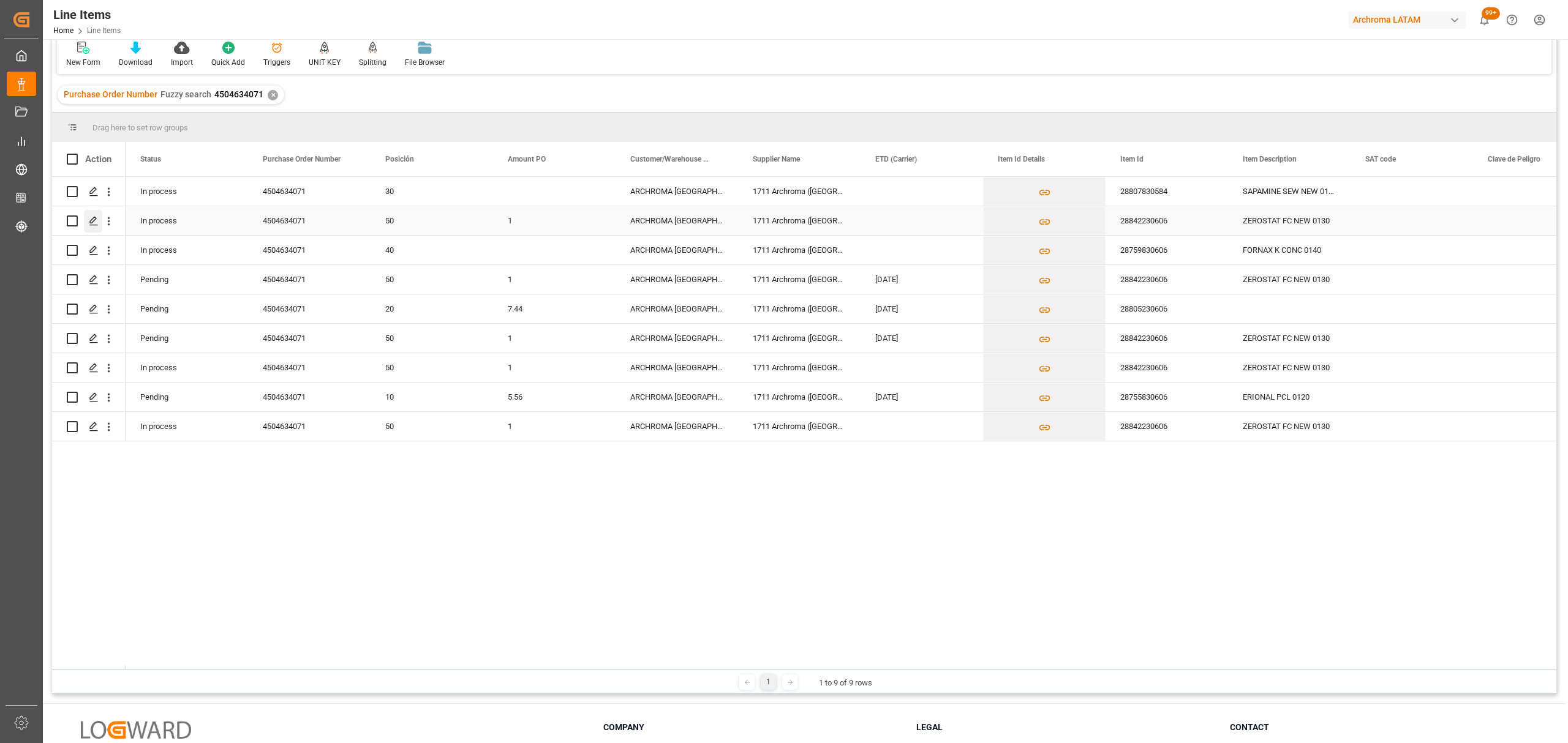
click at [91, 222] on icon "Press SPACE to select this row." at bounding box center [94, 221] width 10 height 10
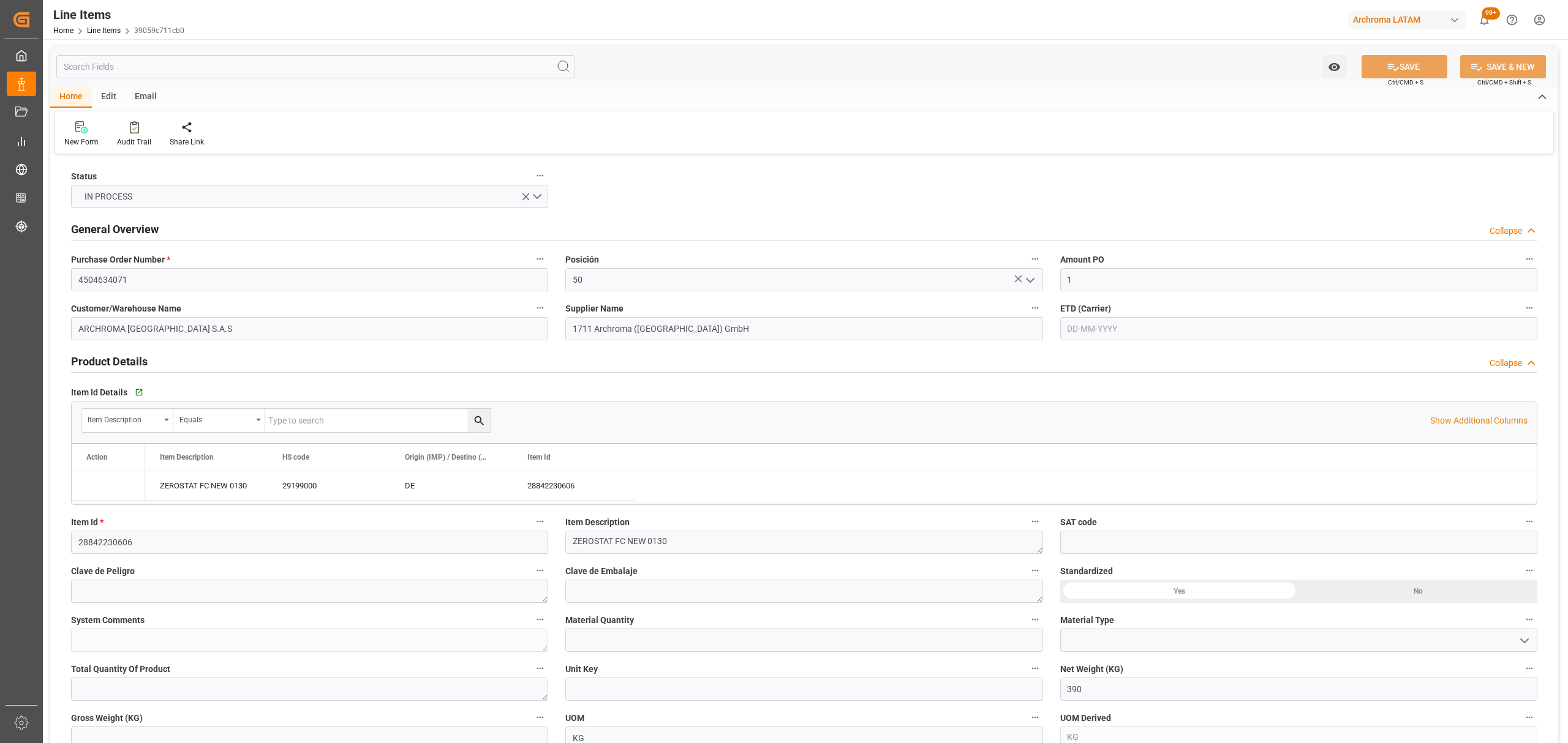
type input "[DATE] 18:10"
type input "26-06-2025 15:28"
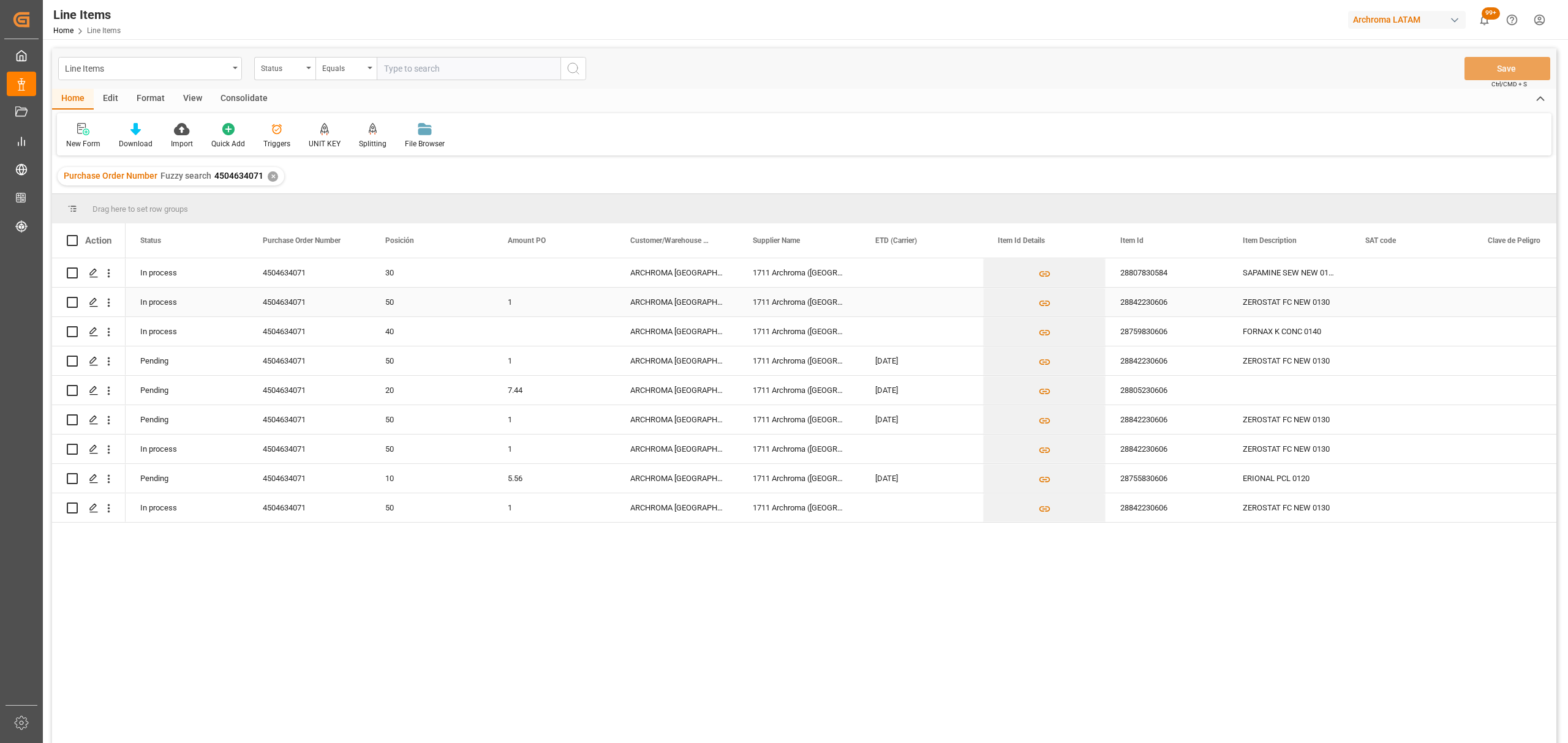
click at [72, 300] on input "Press Space to toggle row selection (unchecked)" at bounding box center [71, 302] width 11 height 11
checkbox input "true"
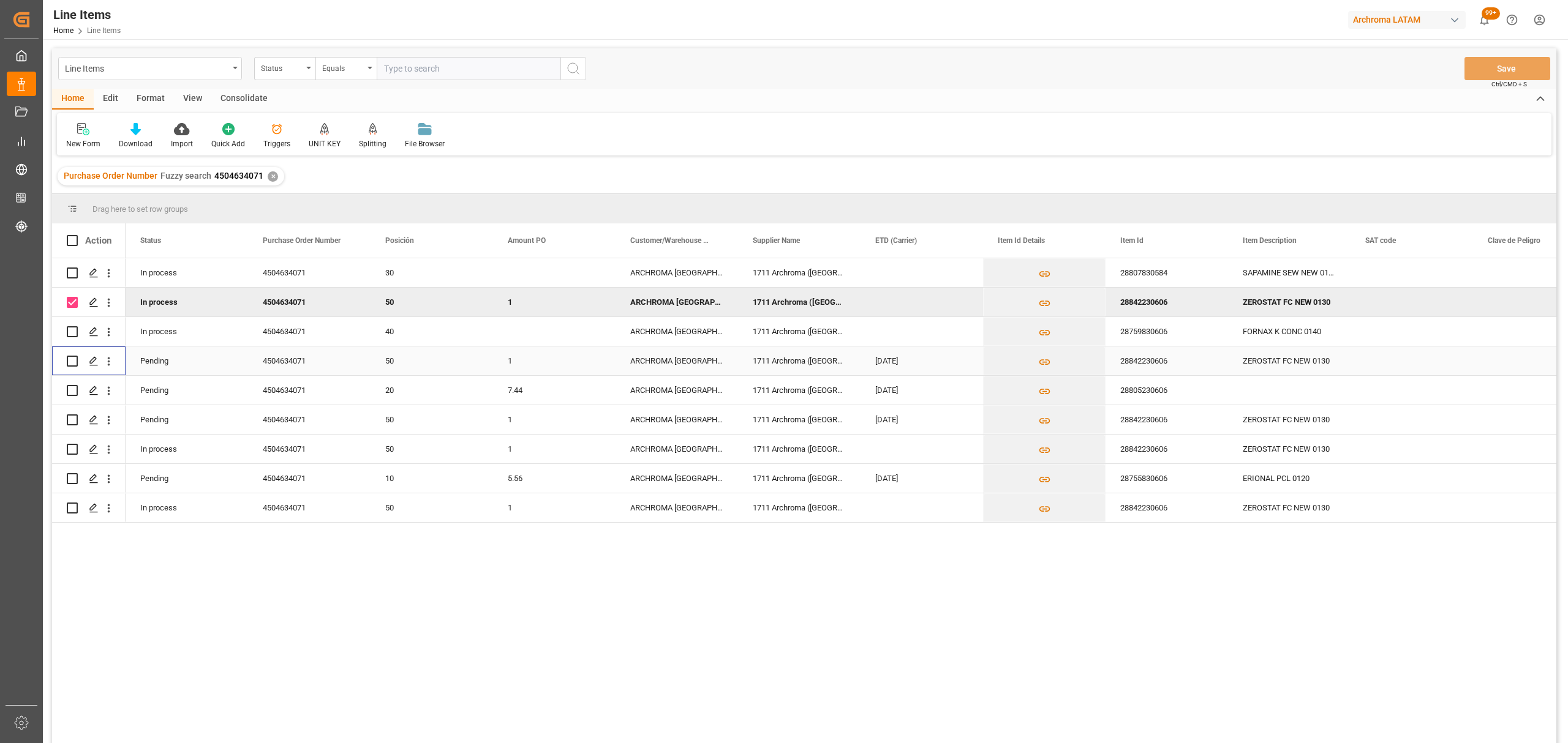
click at [74, 363] on input "Press Space to toggle row selection (unchecked)" at bounding box center [71, 361] width 11 height 11
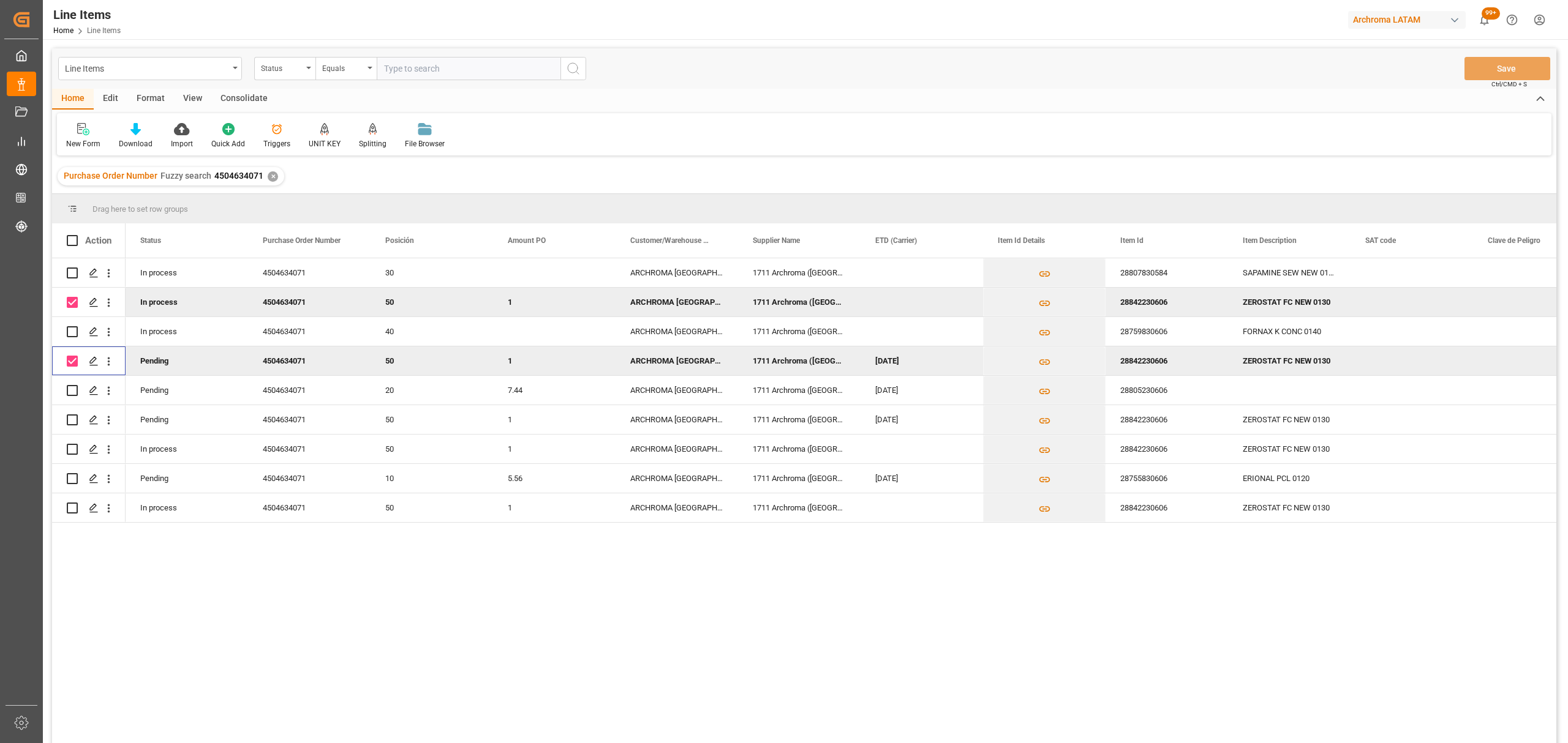
click at [69, 363] on input "Press Space to toggle row selection (checked)" at bounding box center [71, 361] width 11 height 11
checkbox input "false"
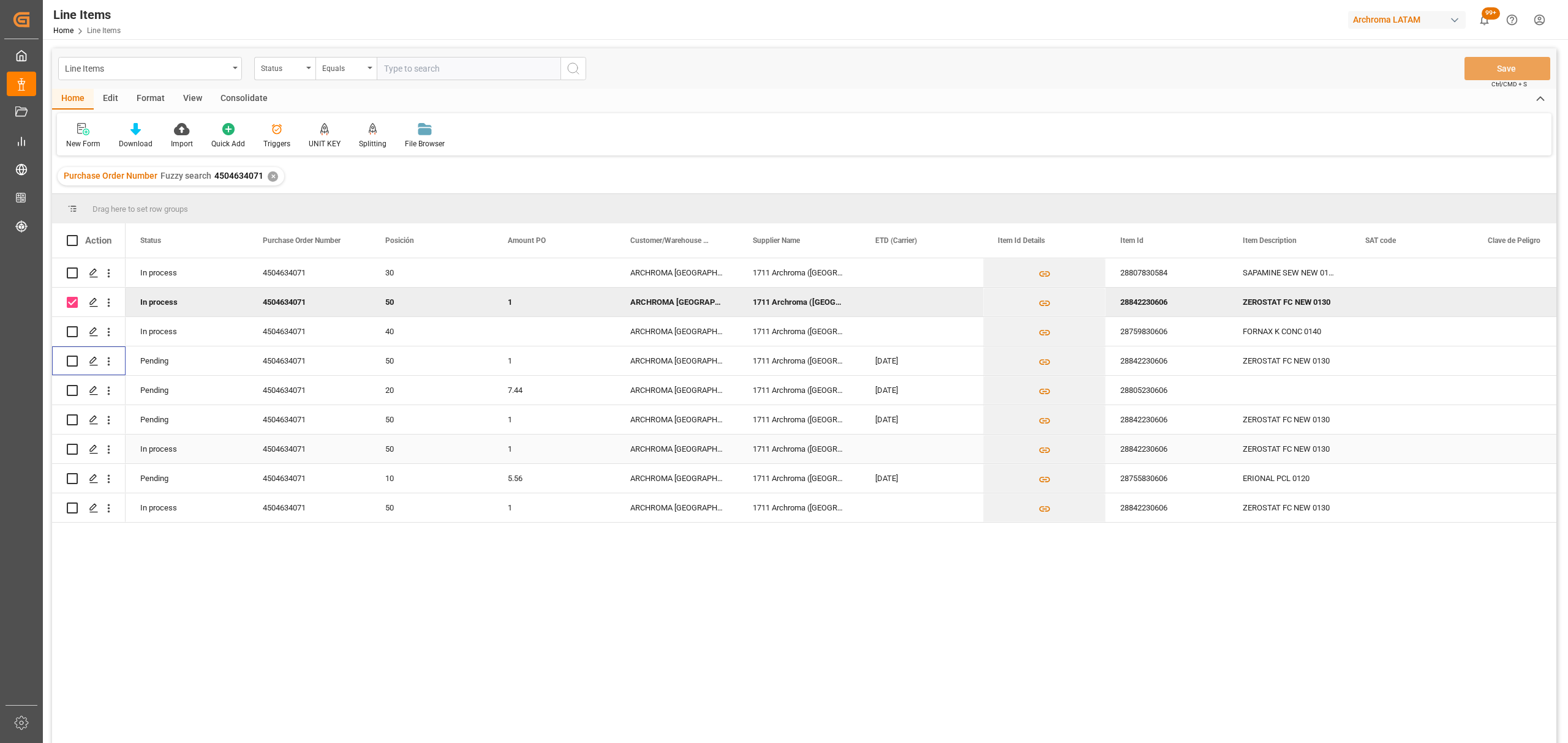
click at [68, 449] on input "Press Space to toggle row selection (unchecked)" at bounding box center [71, 449] width 11 height 11
checkbox input "true"
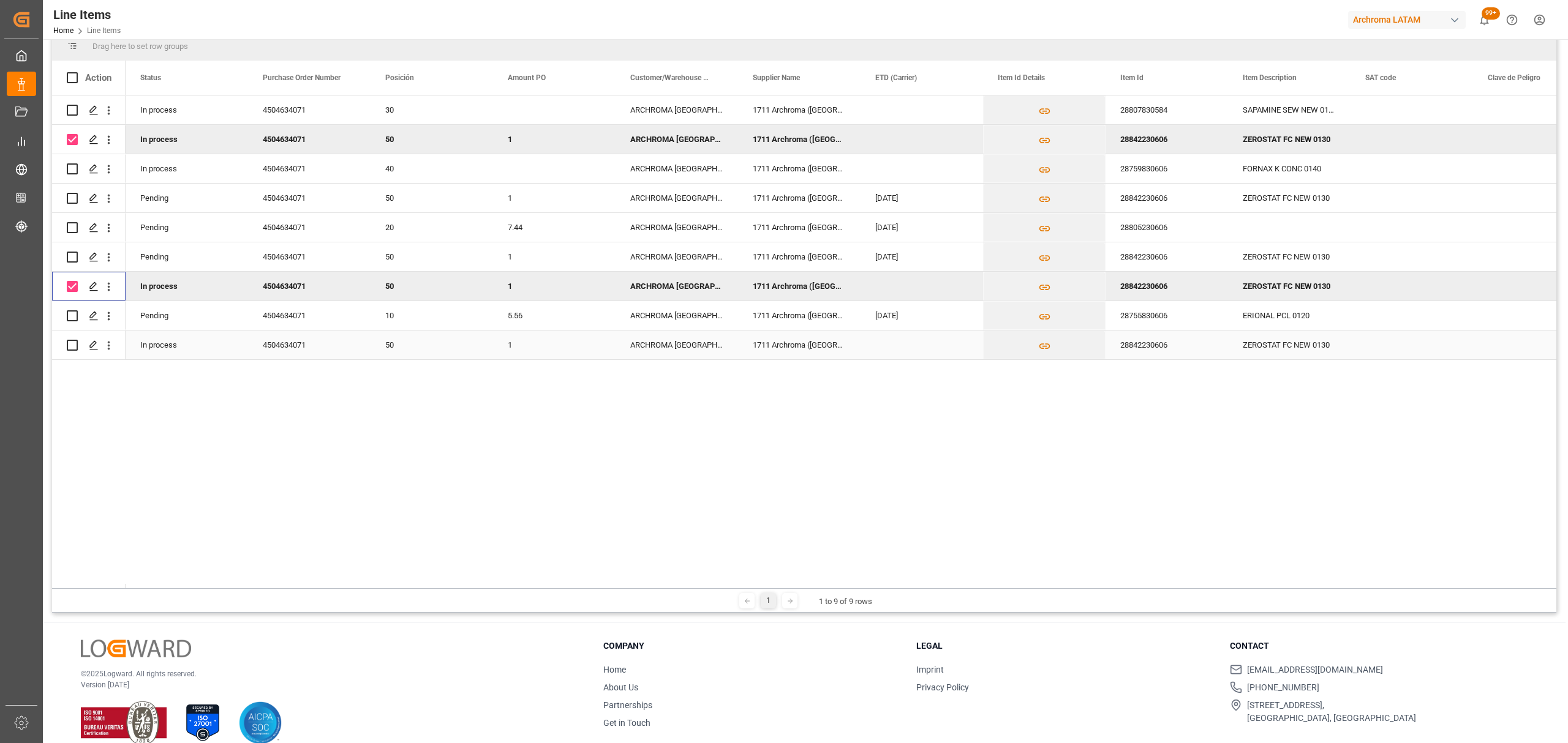
click at [68, 346] on input "Press Space to toggle row selection (unchecked)" at bounding box center [71, 344] width 11 height 11
checkbox input "true"
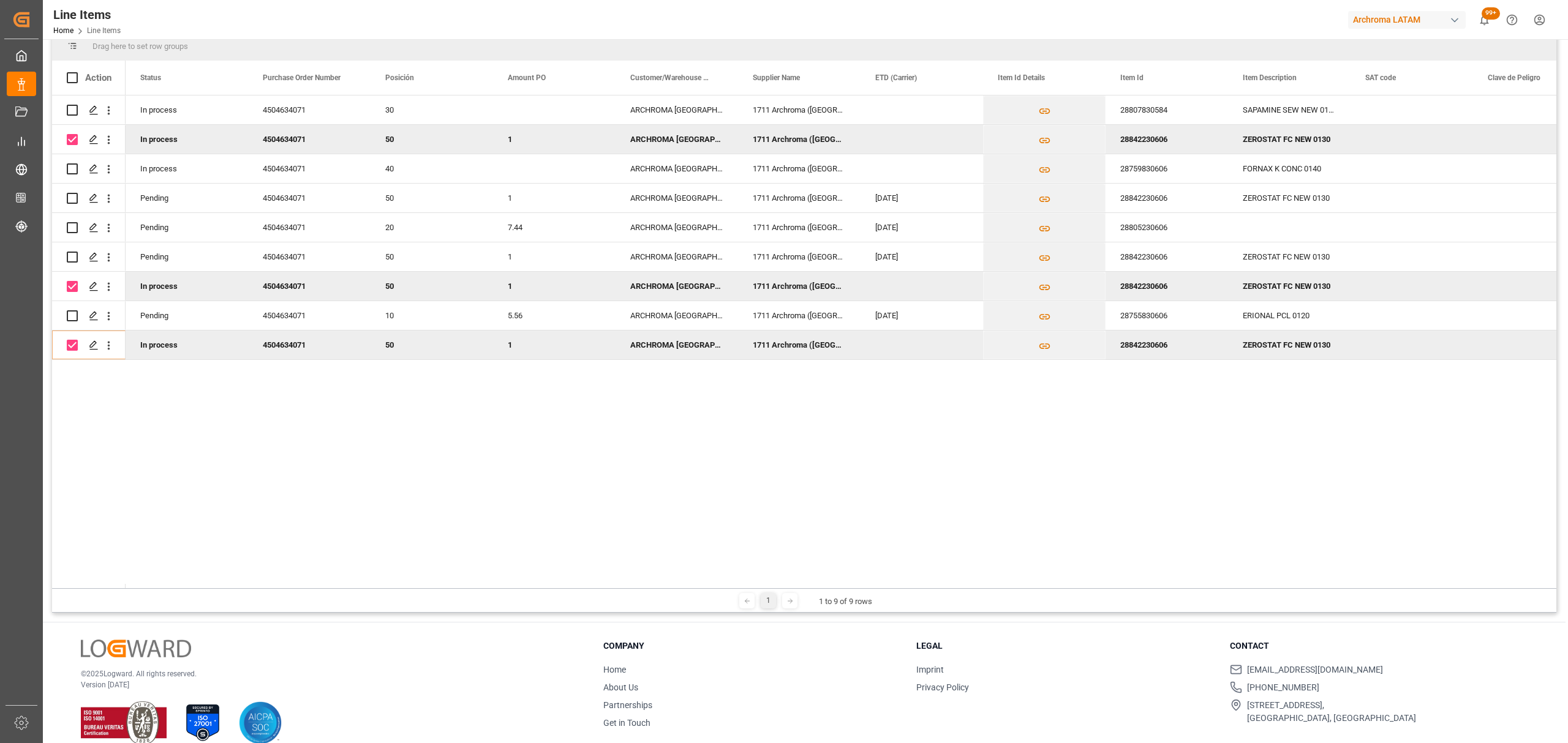
drag, startPoint x: 335, startPoint y: 584, endPoint x: 382, endPoint y: 583, distance: 47.0
click at [382, 583] on div "Action Status Purchase Order Number Posición Item Id" at bounding box center [805, 324] width 1505 height 527
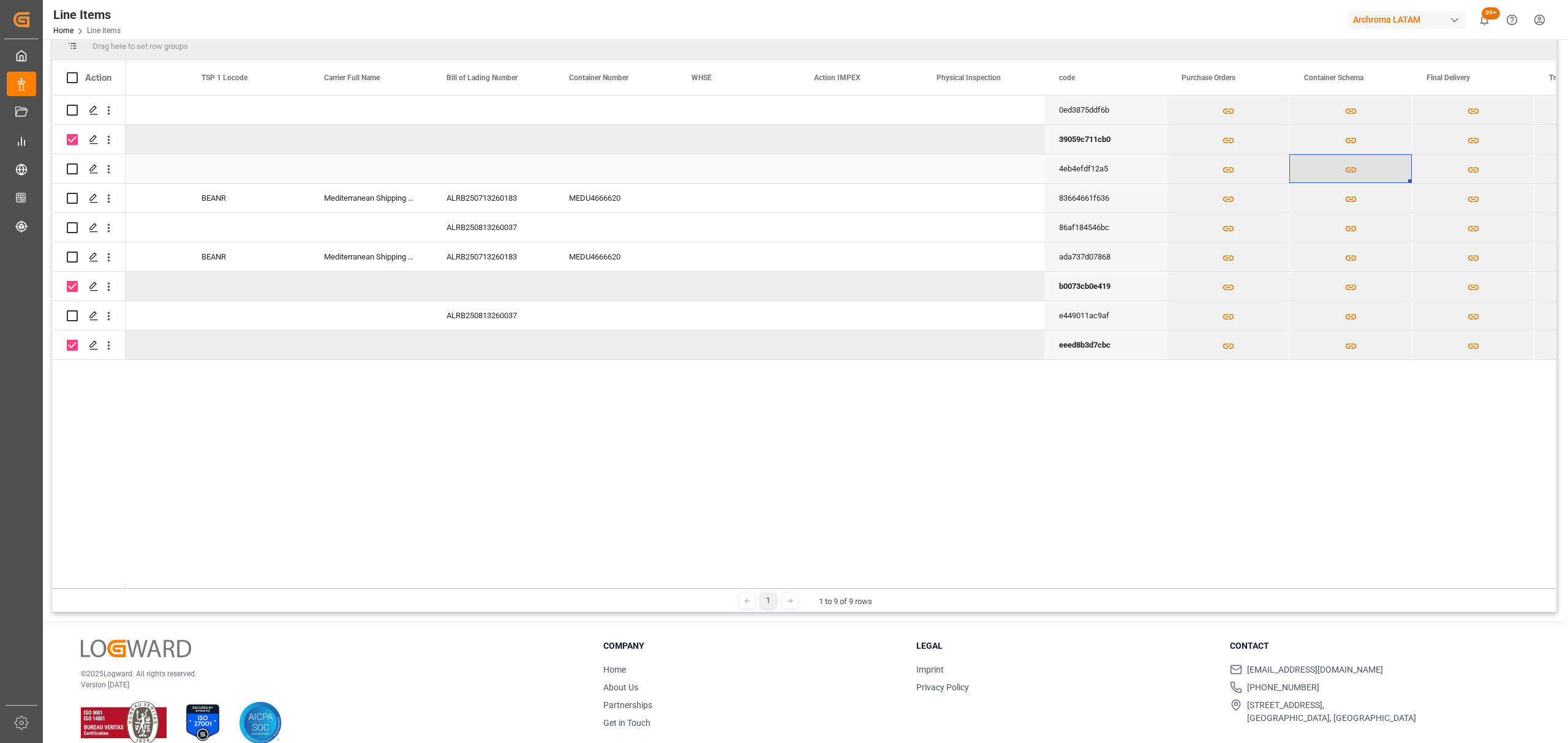
click at [1351, 169] on icon "Press SPACE to select this row." at bounding box center [1350, 170] width 11 height 6
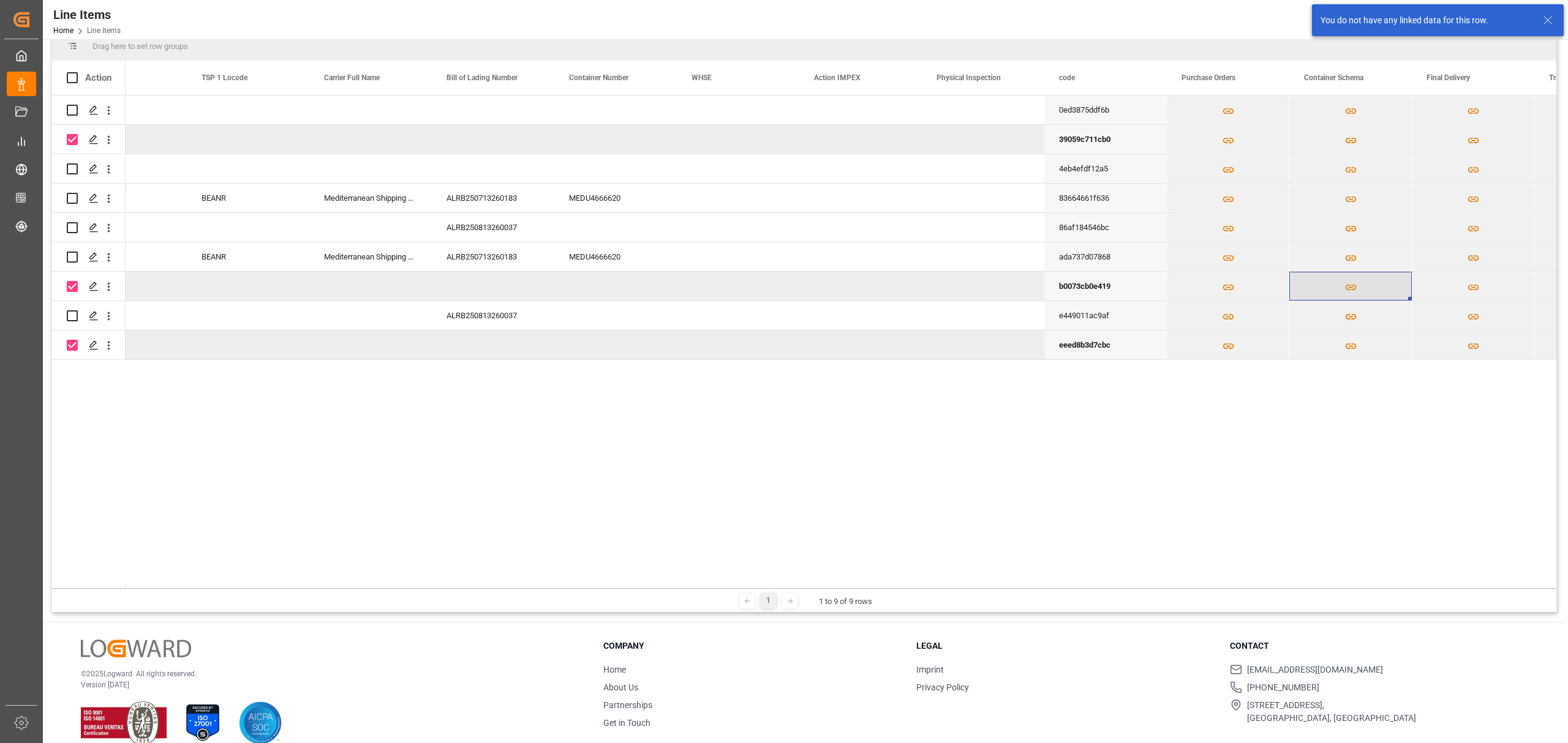
click at [1347, 285] on icon "Press SPACE to deselect this row." at bounding box center [1350, 287] width 13 height 13
click at [1348, 285] on icon "Press SPACE to deselect this row." at bounding box center [1350, 287] width 13 height 13
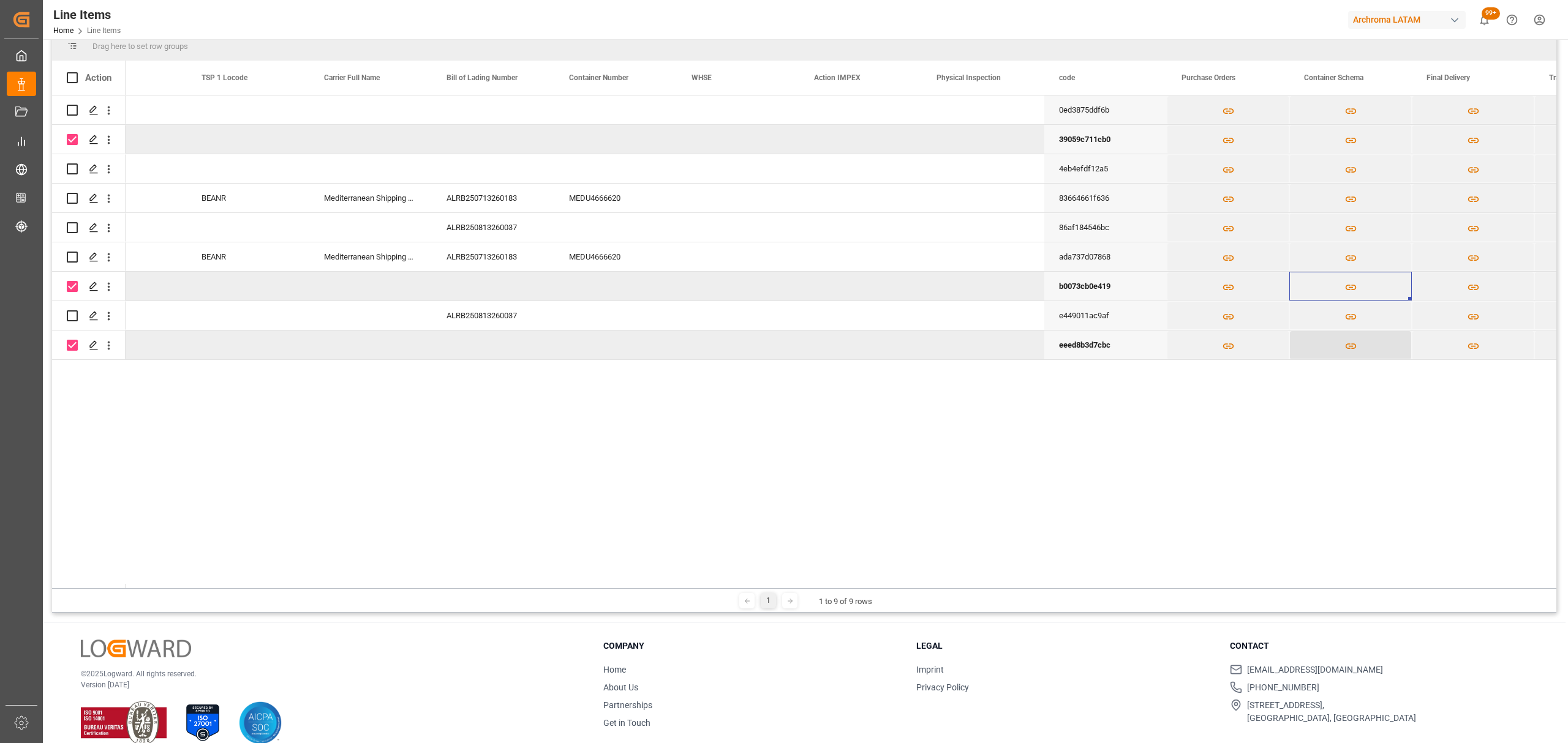
click at [1355, 343] on icon "Press SPACE to deselect this row." at bounding box center [1350, 346] width 11 height 6
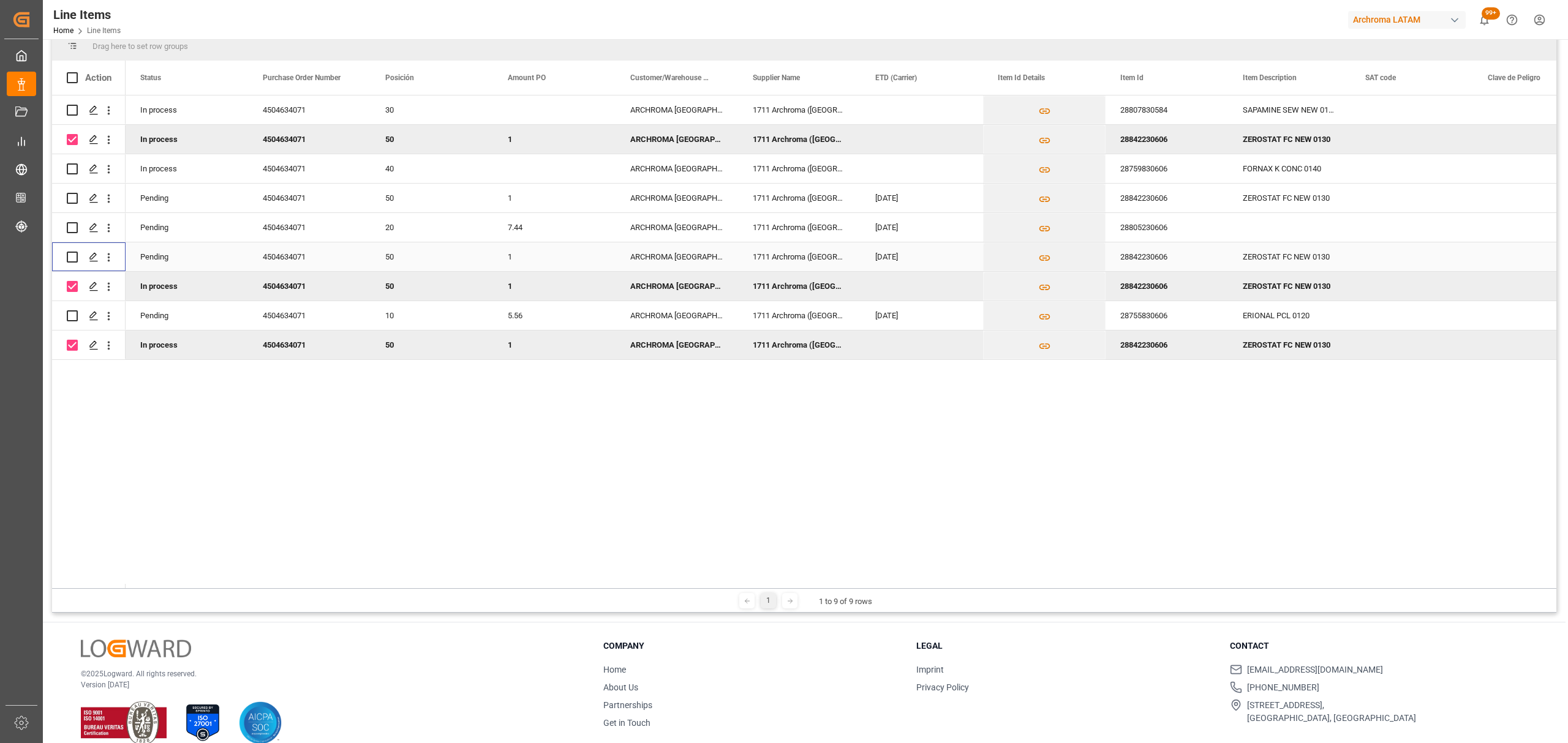
click at [66, 256] on input "Press Space to toggle row selection (unchecked)" at bounding box center [71, 256] width 11 height 11
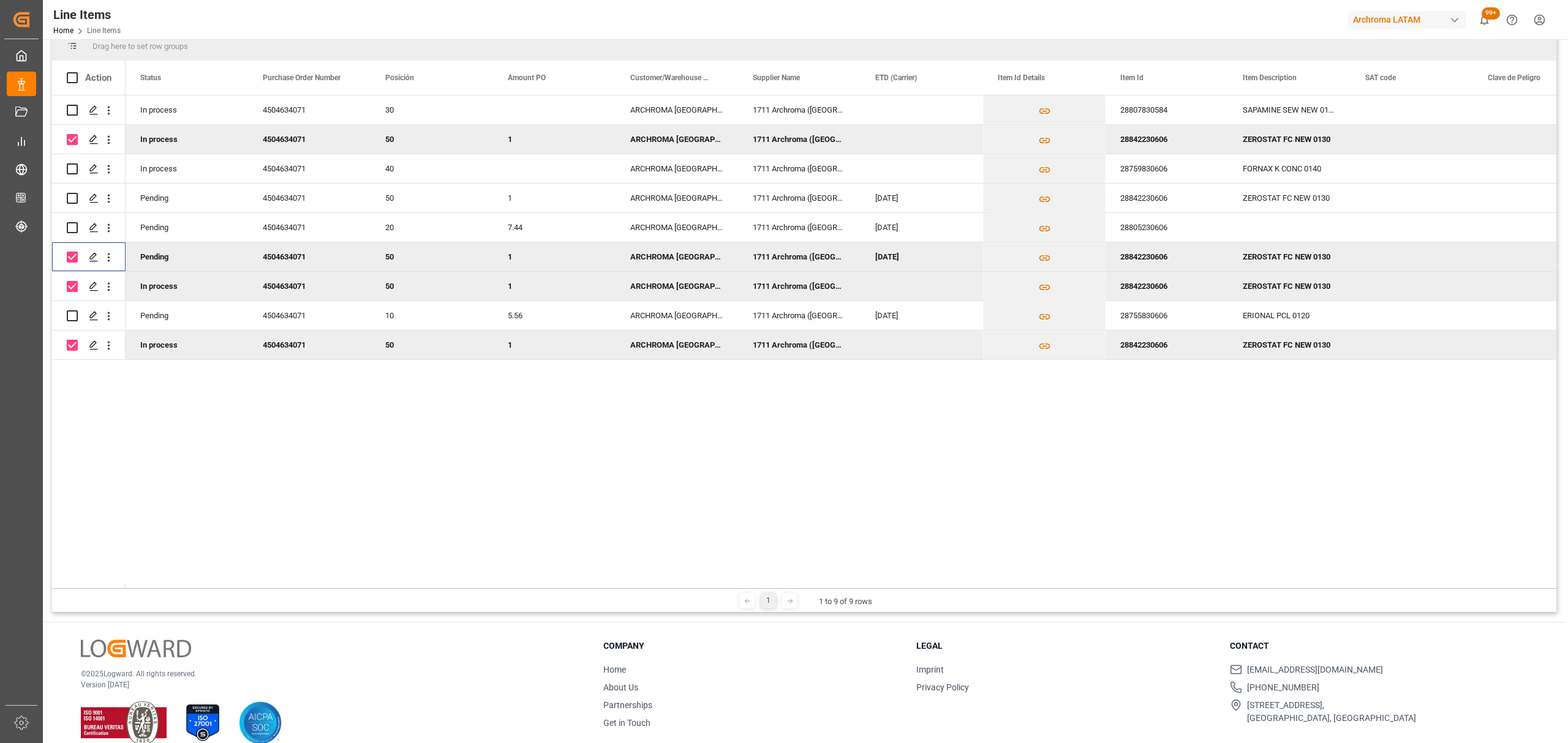
click at [70, 261] on input "Press Space to toggle row selection (checked)" at bounding box center [71, 256] width 11 height 11
checkbox input "false"
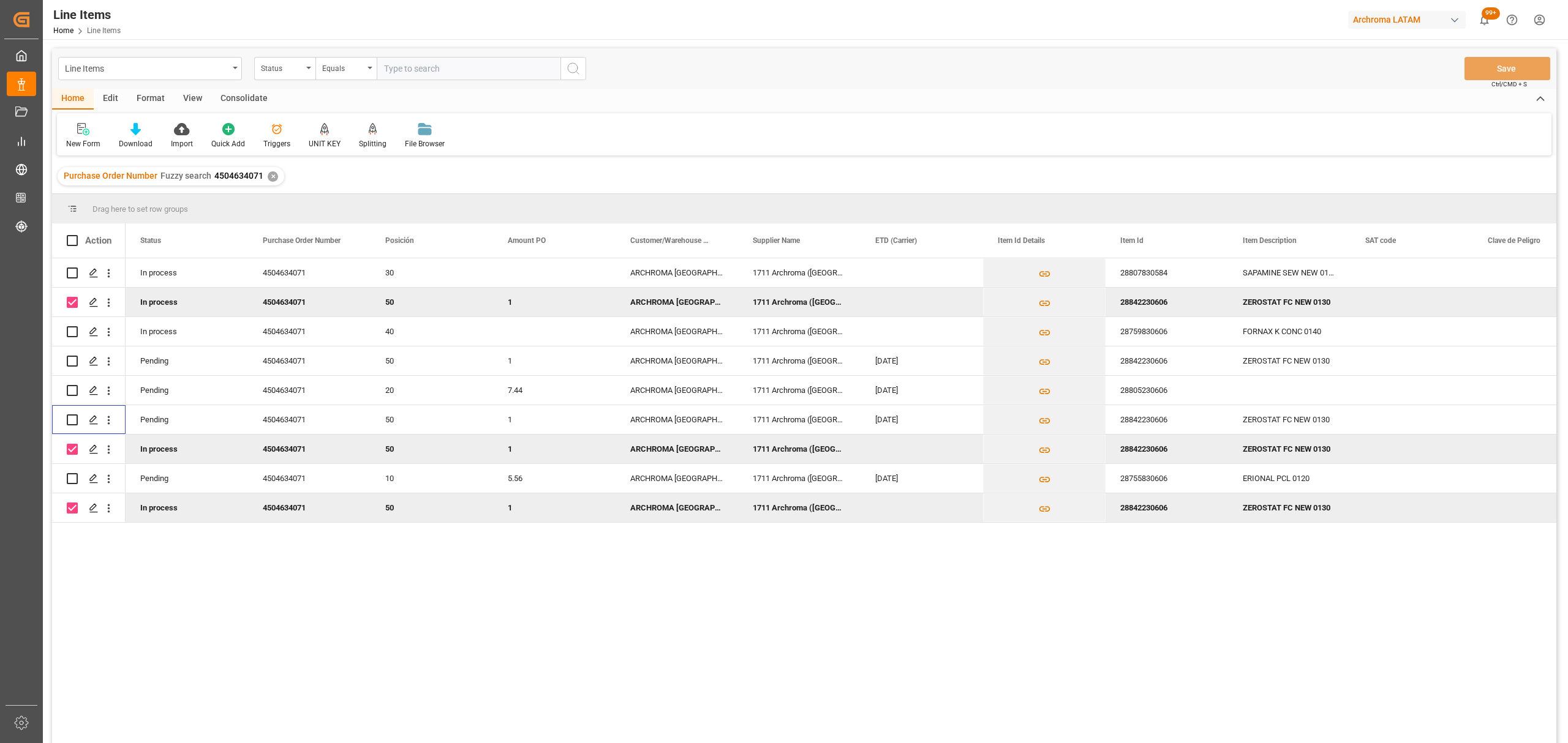
click at [114, 103] on div "Edit" at bounding box center [111, 99] width 34 height 21
click at [194, 140] on div "Bulk Delete" at bounding box center [193, 143] width 37 height 11
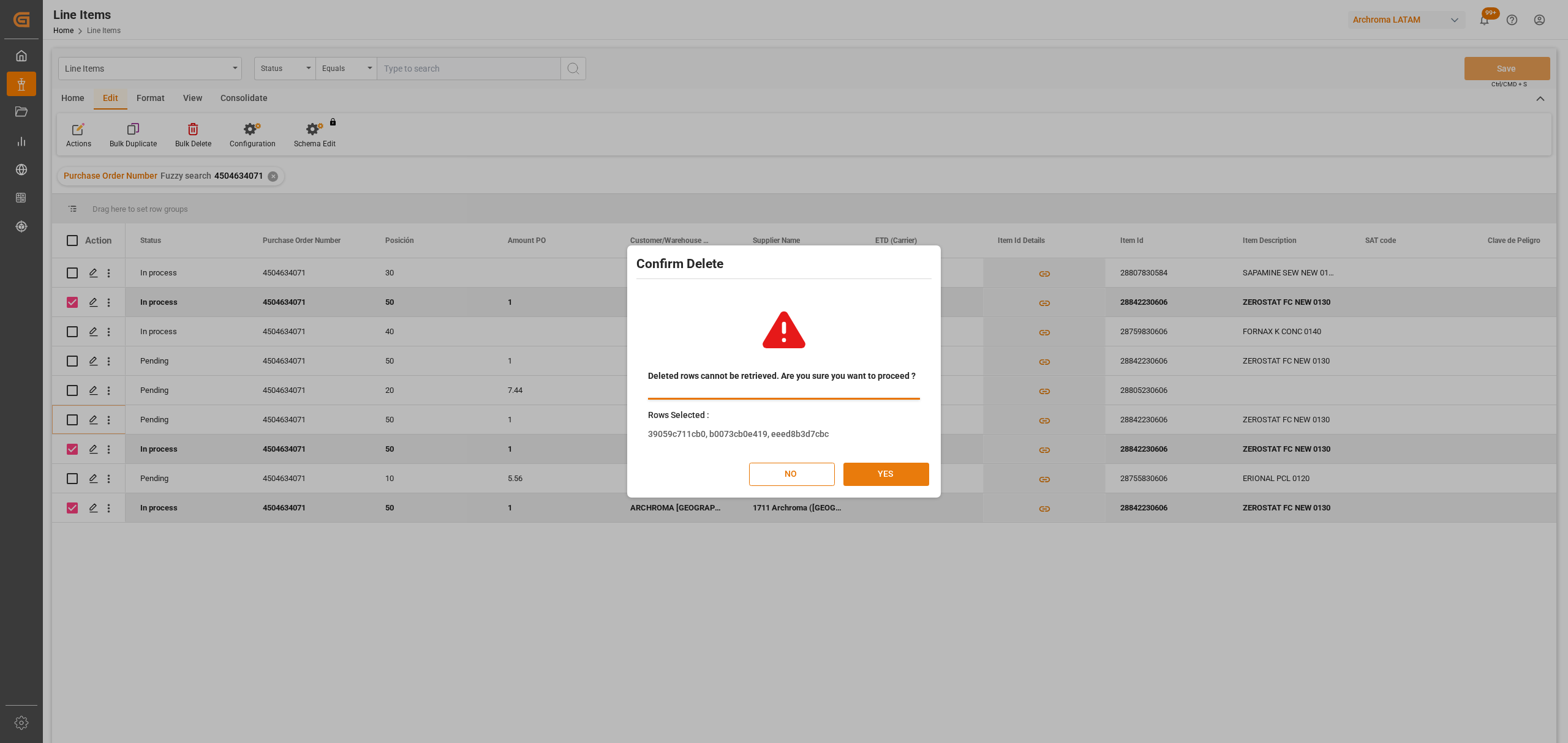
click at [892, 473] on button "YES" at bounding box center [886, 475] width 86 height 24
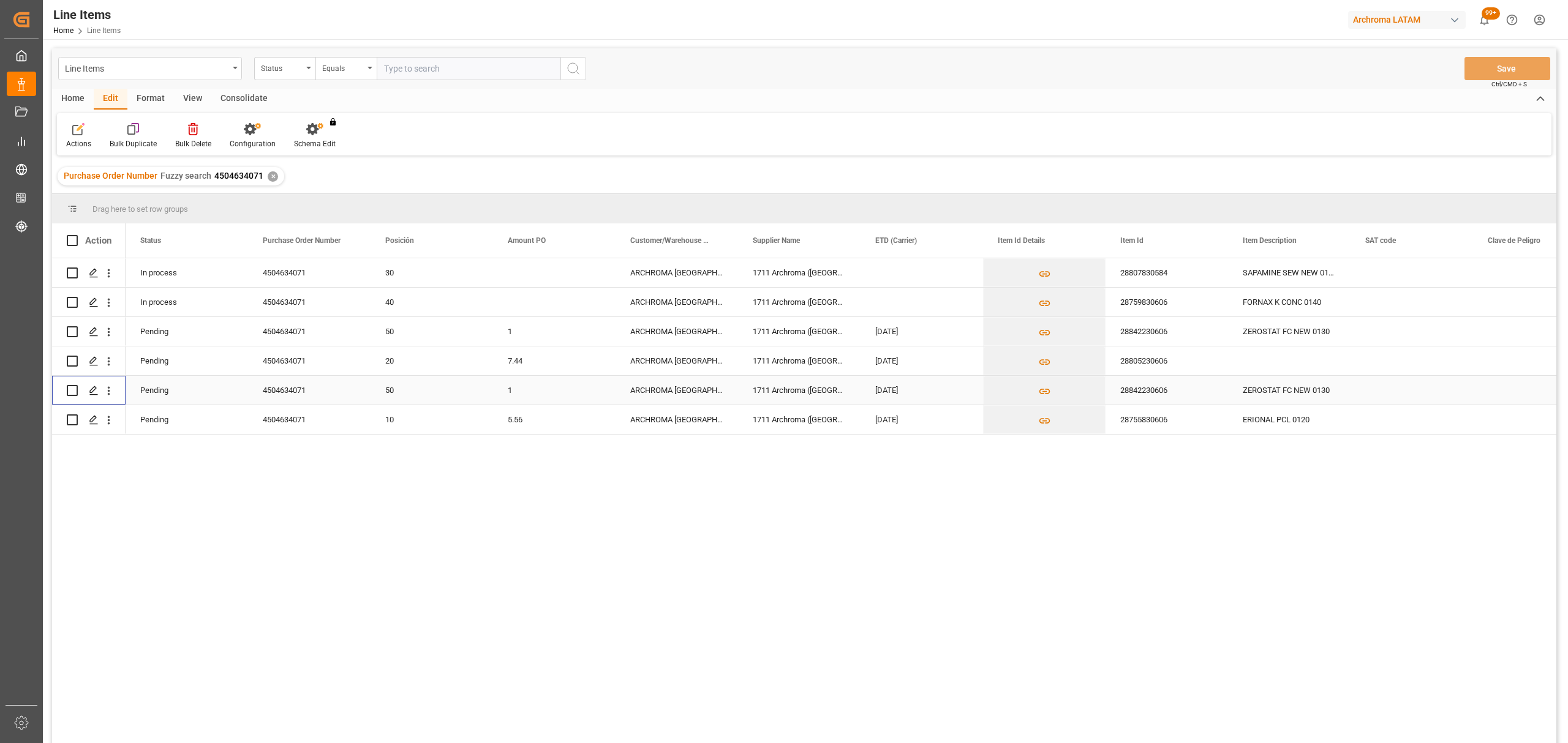
click at [72, 390] on input "Press Space to toggle row selection (unchecked)" at bounding box center [71, 390] width 11 height 11
checkbox input "true"
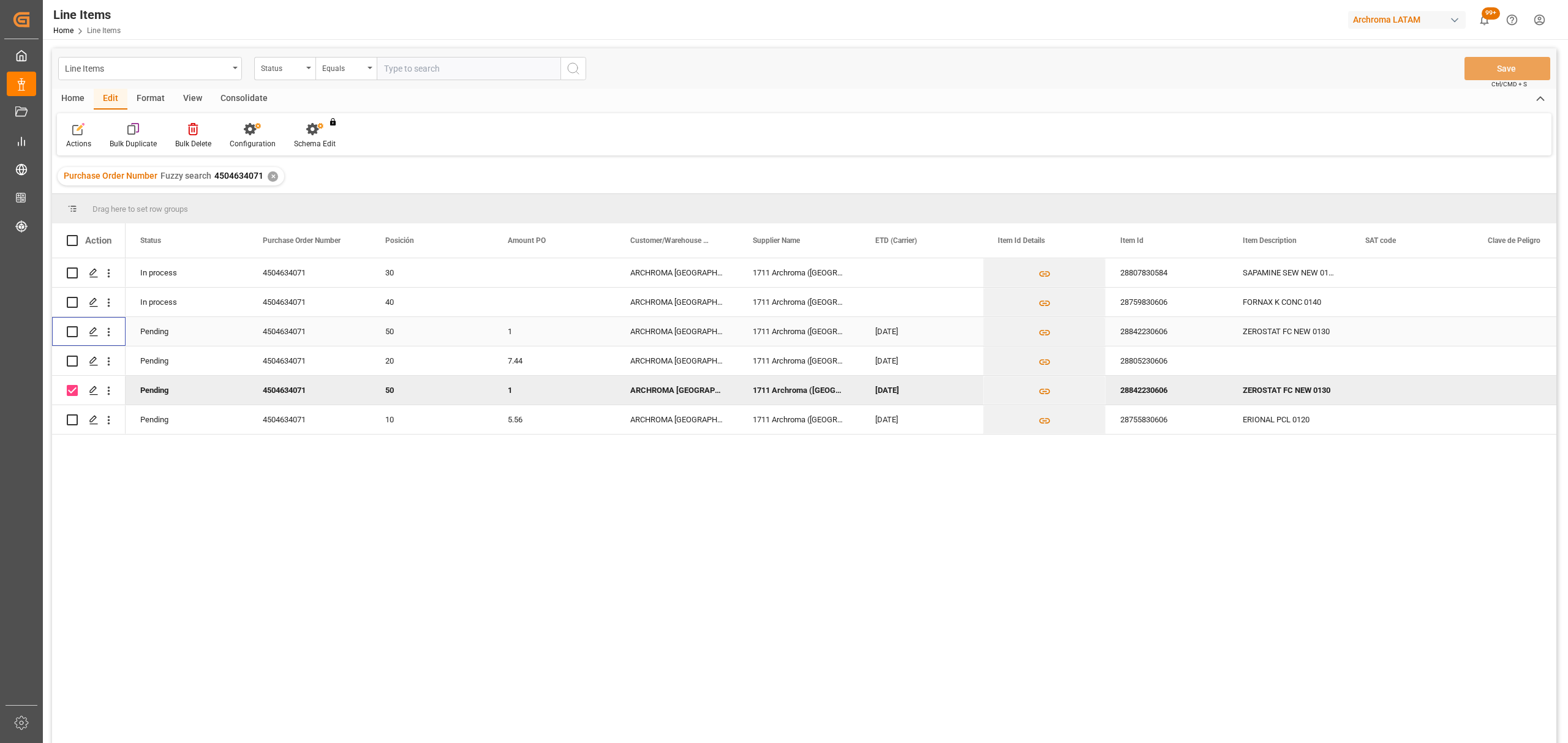
click at [68, 333] on input "Press Space to toggle row selection (unchecked)" at bounding box center [71, 331] width 11 height 11
checkbox input "true"
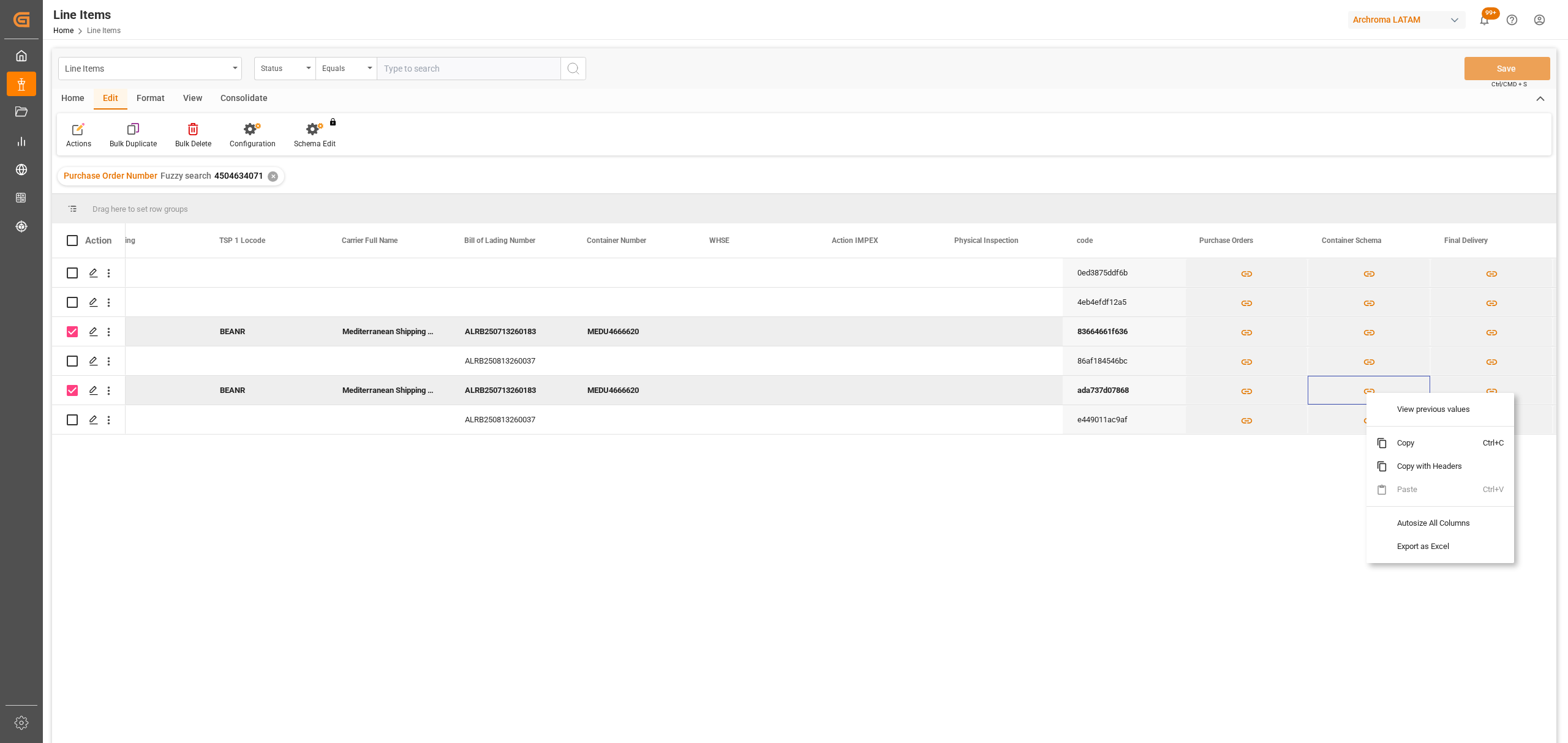
click at [1370, 393] on div "View previous values Copy Ctrl+C Copy with Headers Paste Ctrl+V Autosize All Co…" at bounding box center [1440, 478] width 147 height 170
click at [1363, 388] on icon "Press SPACE to deselect this row." at bounding box center [1369, 391] width 13 height 13
click at [1367, 398] on button "Press SPACE to deselect this row." at bounding box center [1369, 391] width 122 height 28
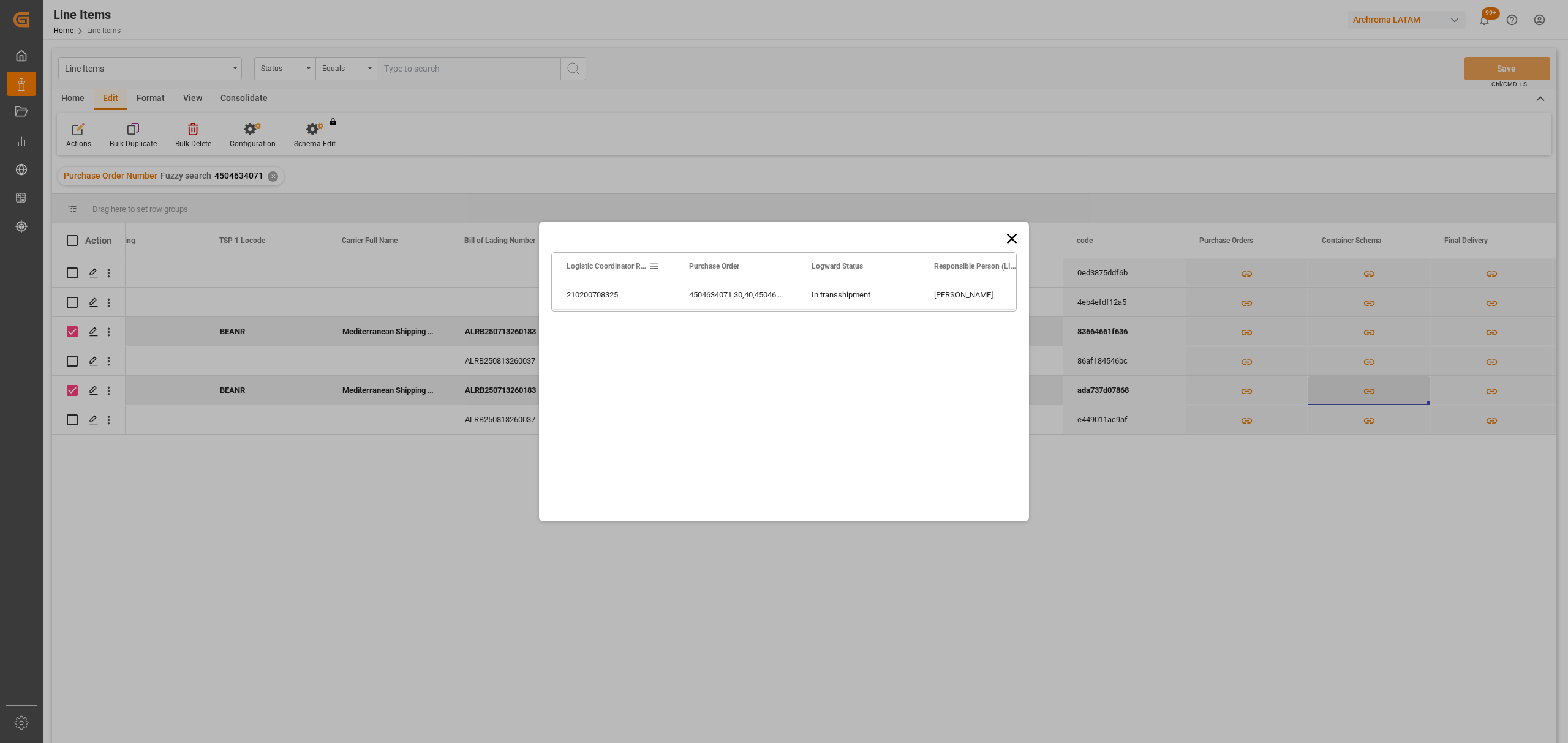
click at [1366, 390] on body "Created by potrace 1.15, written by Peter Selinger 2001-2017 Created by potrace…" at bounding box center [784, 371] width 1568 height 743
click at [1016, 238] on icon at bounding box center [1012, 238] width 17 height 17
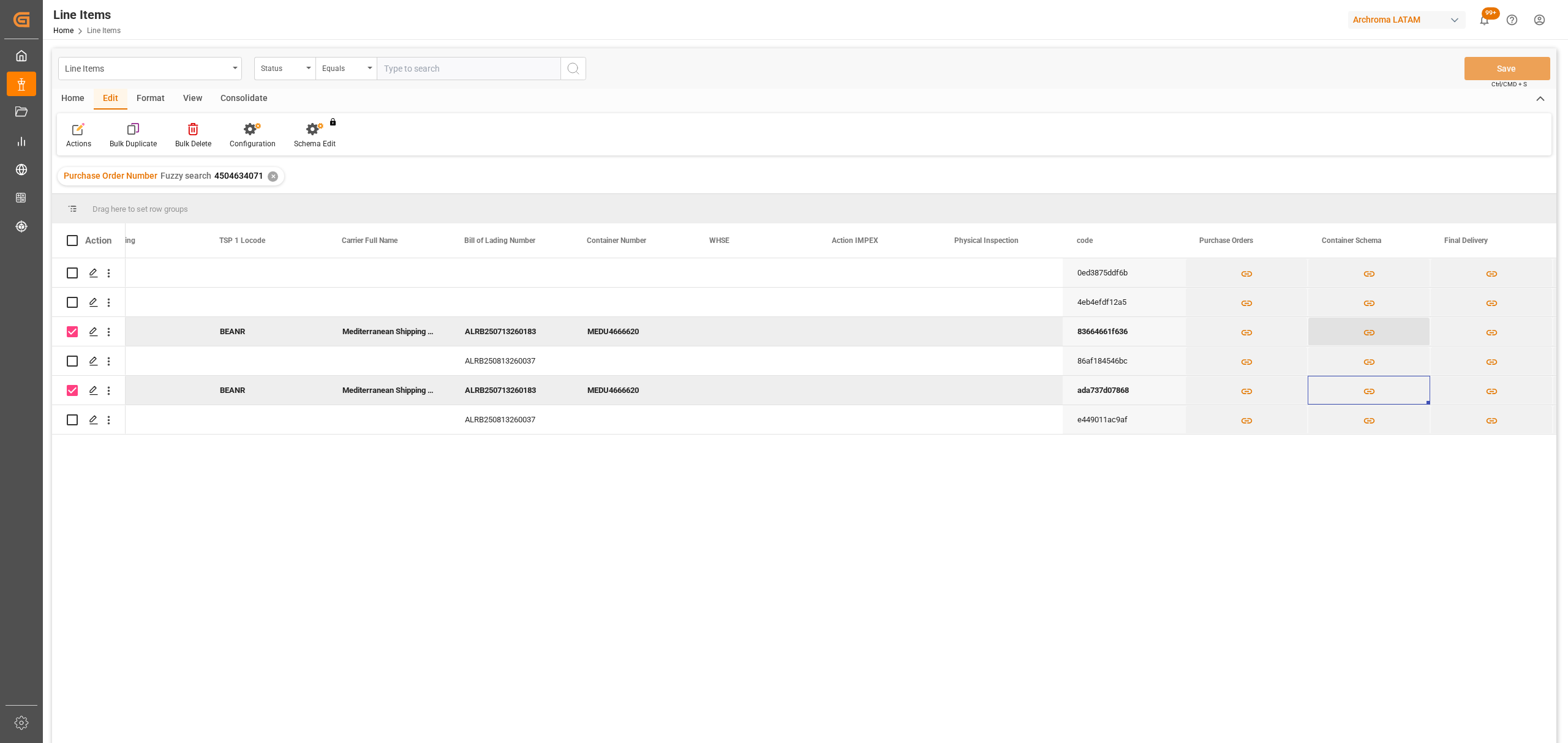
click at [1366, 330] on icon "Press SPACE to deselect this row." at bounding box center [1369, 332] width 13 height 13
click at [1368, 333] on icon "Press SPACE to deselect this row." at bounding box center [1369, 332] width 13 height 13
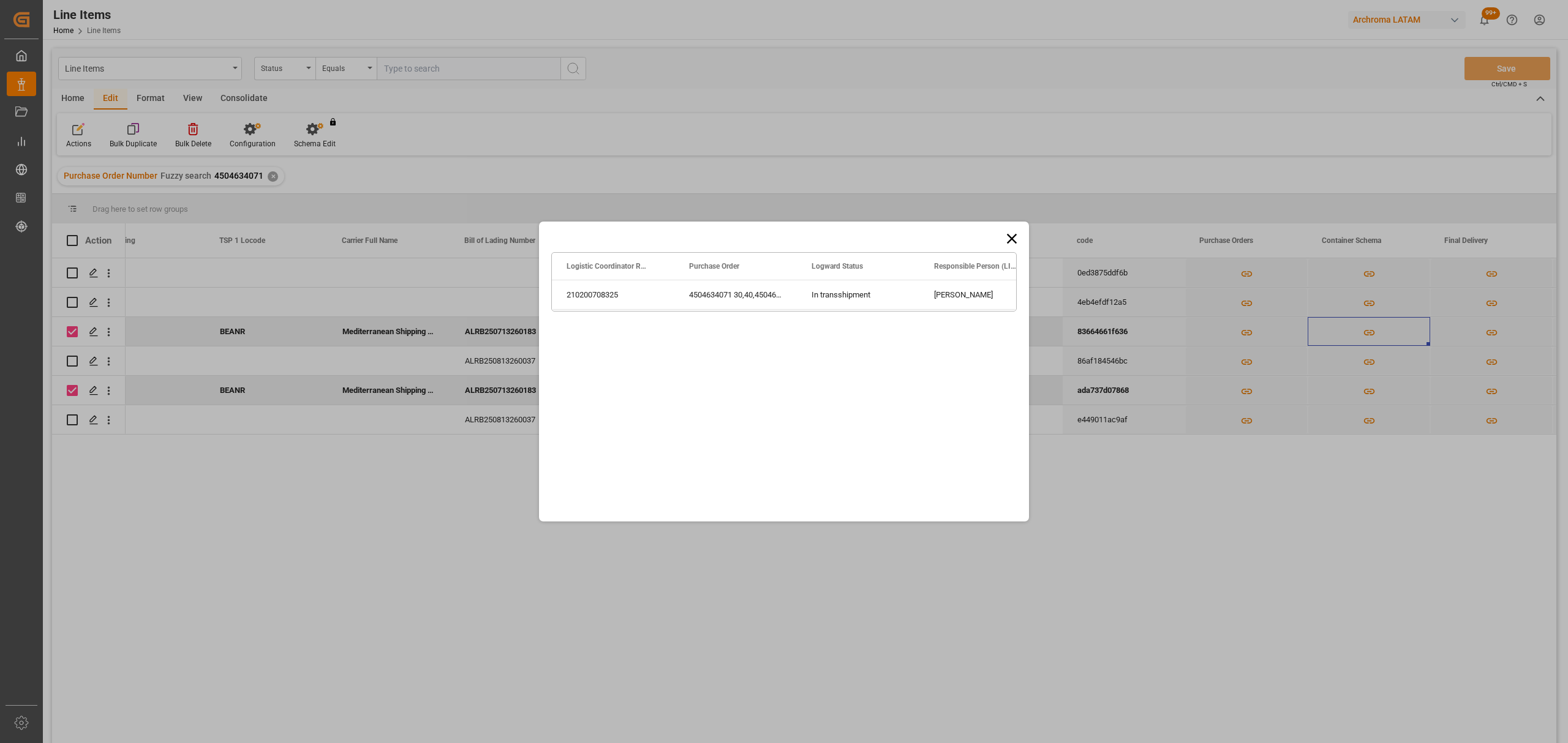
click at [1013, 241] on icon at bounding box center [1012, 238] width 17 height 17
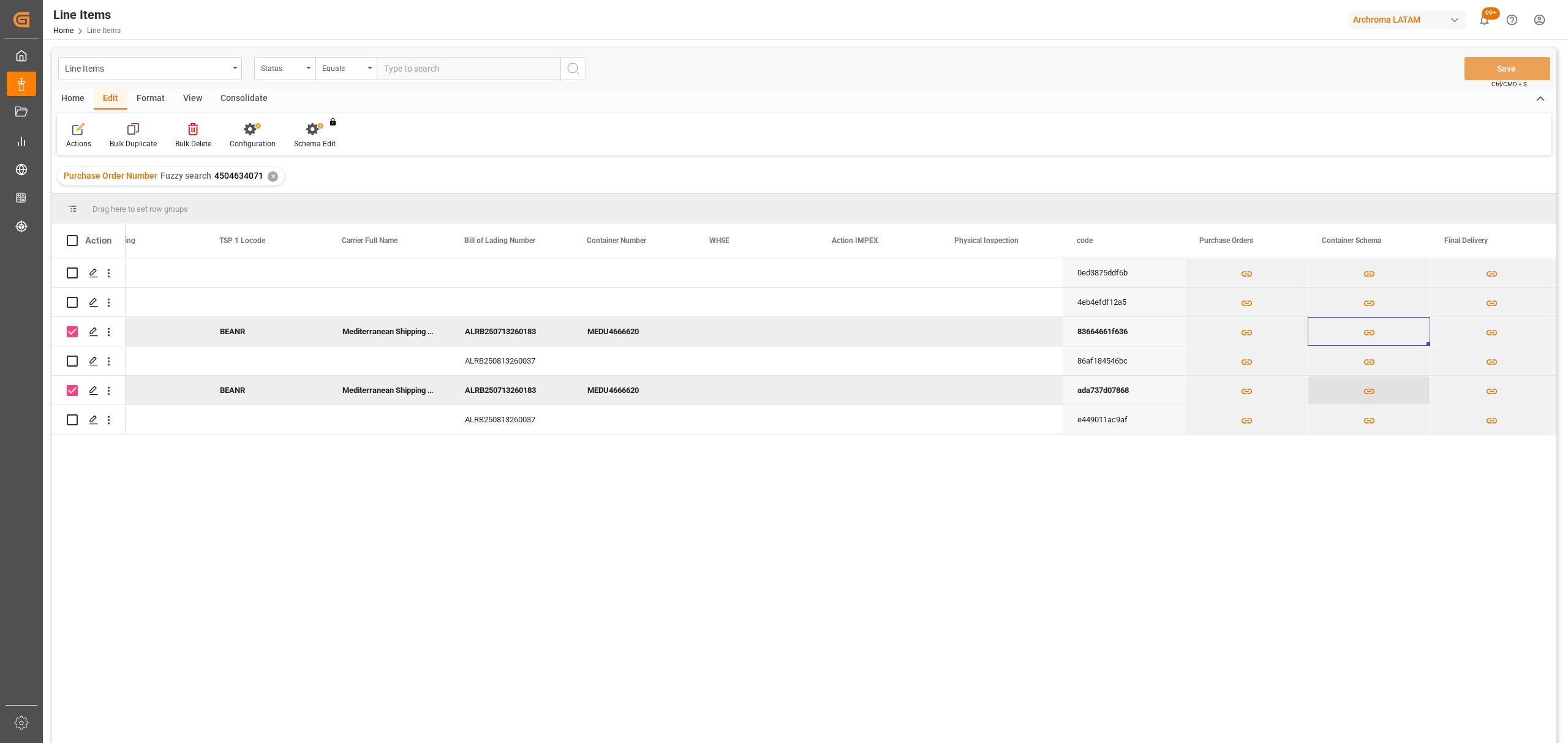
click at [1370, 391] on icon "Press SPACE to deselect this row." at bounding box center [1368, 392] width 11 height 6
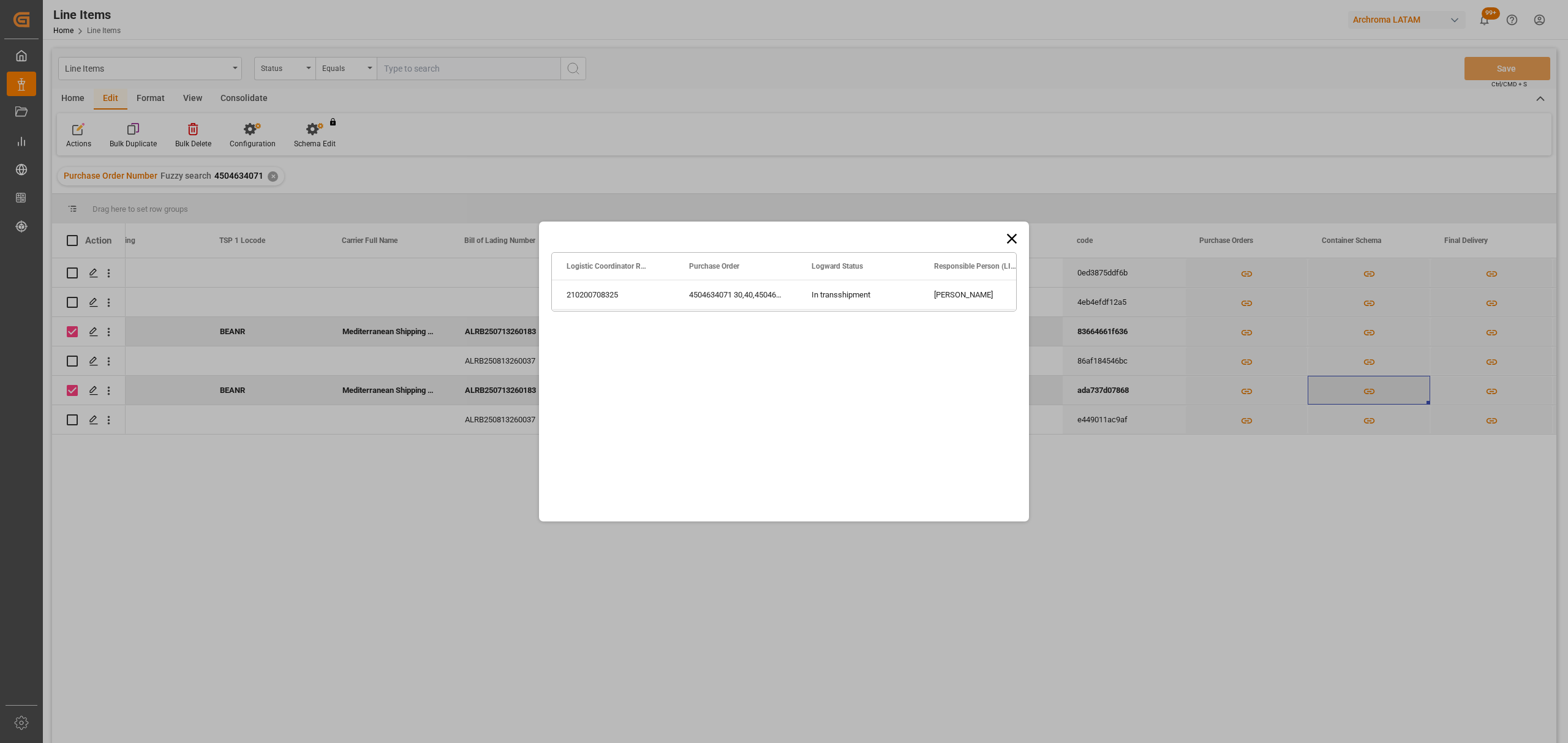
click at [1370, 391] on div "Drag here to set row groups Drag here to set column labels Logistic Coordinator…" at bounding box center [784, 371] width 1568 height 743
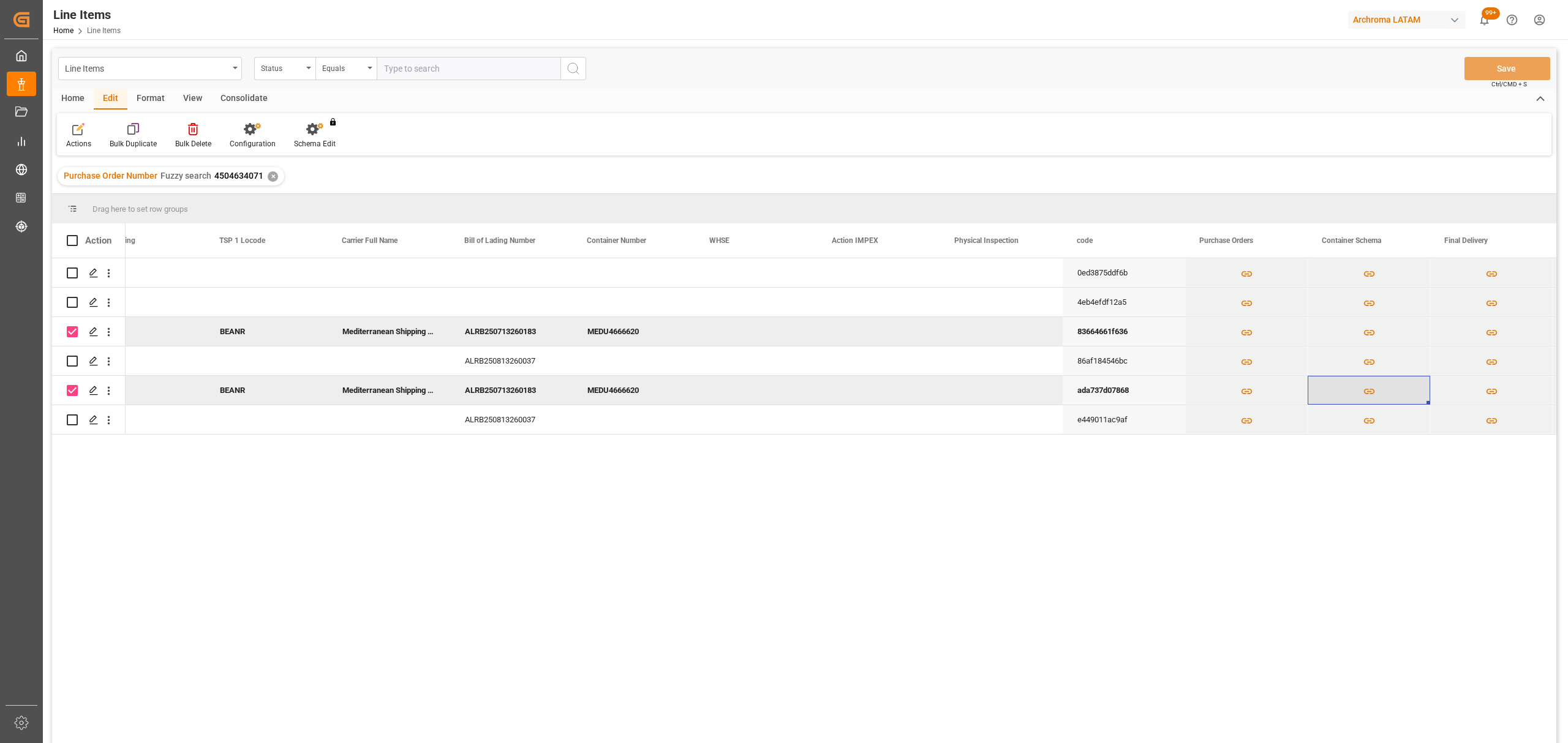
click at [1370, 391] on icon "Press SPACE to deselect this row." at bounding box center [1368, 392] width 11 height 6
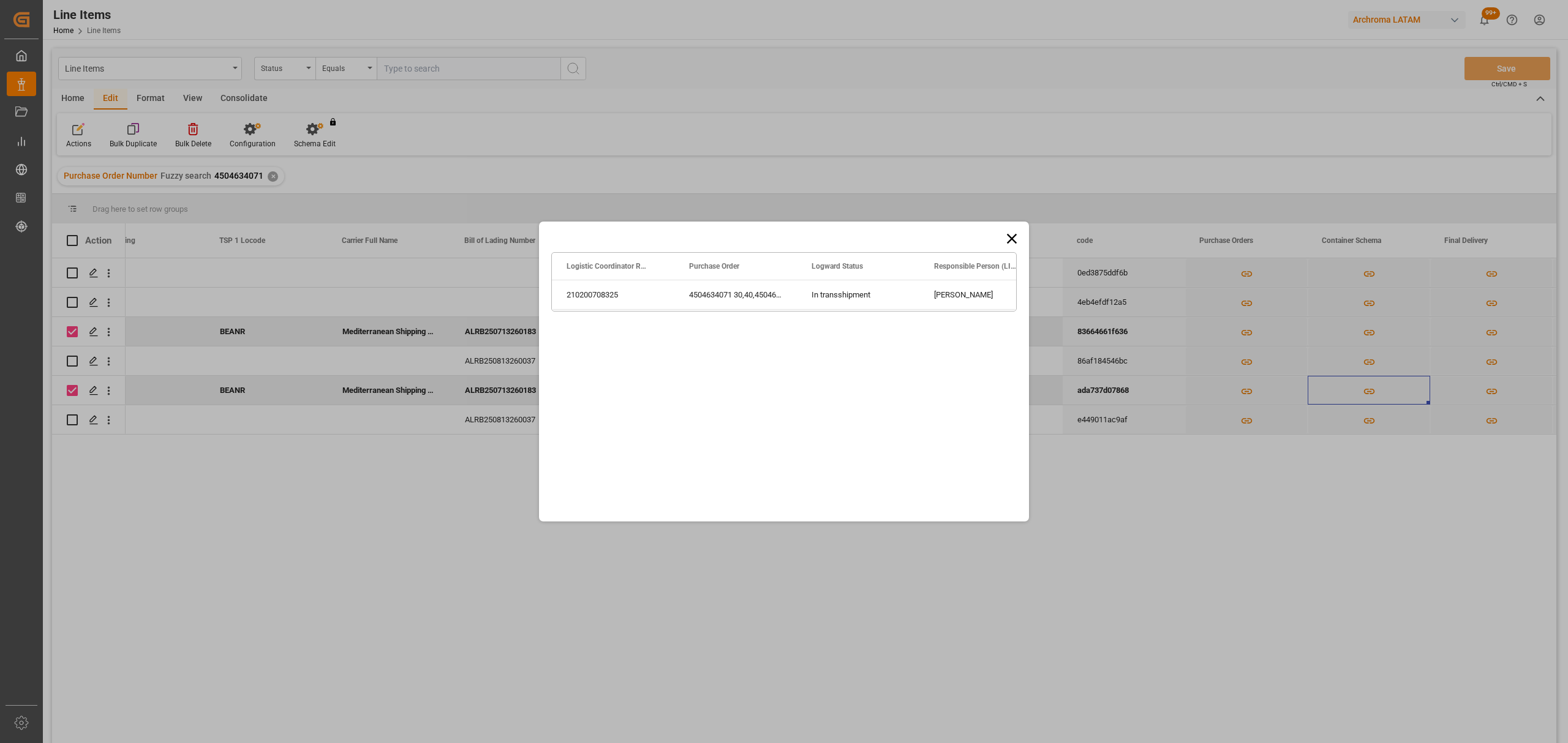
click at [1242, 455] on div "Drag here to set row groups Drag here to set column labels Logistic Coordinator…" at bounding box center [784, 371] width 1568 height 743
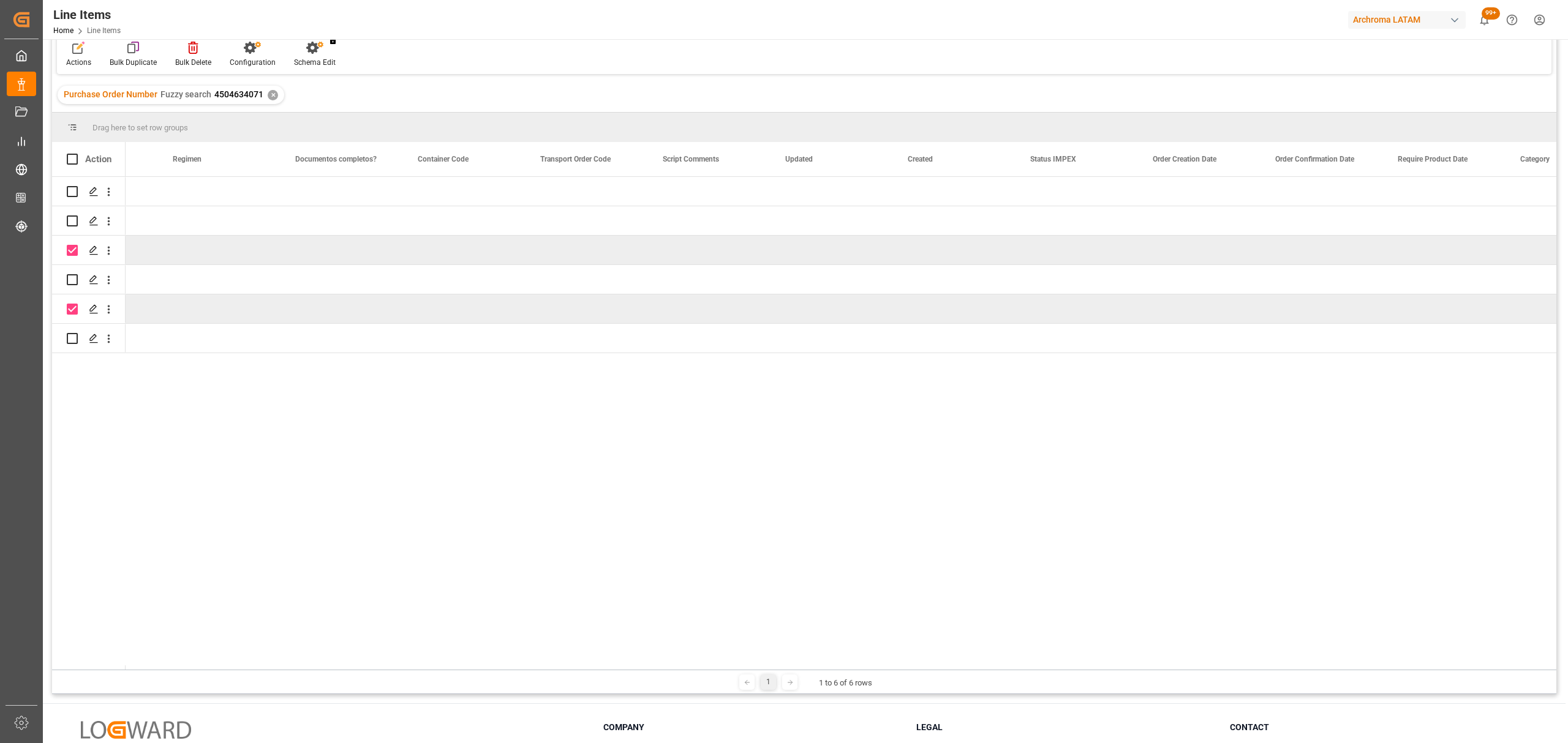
scroll to position [0, 1057]
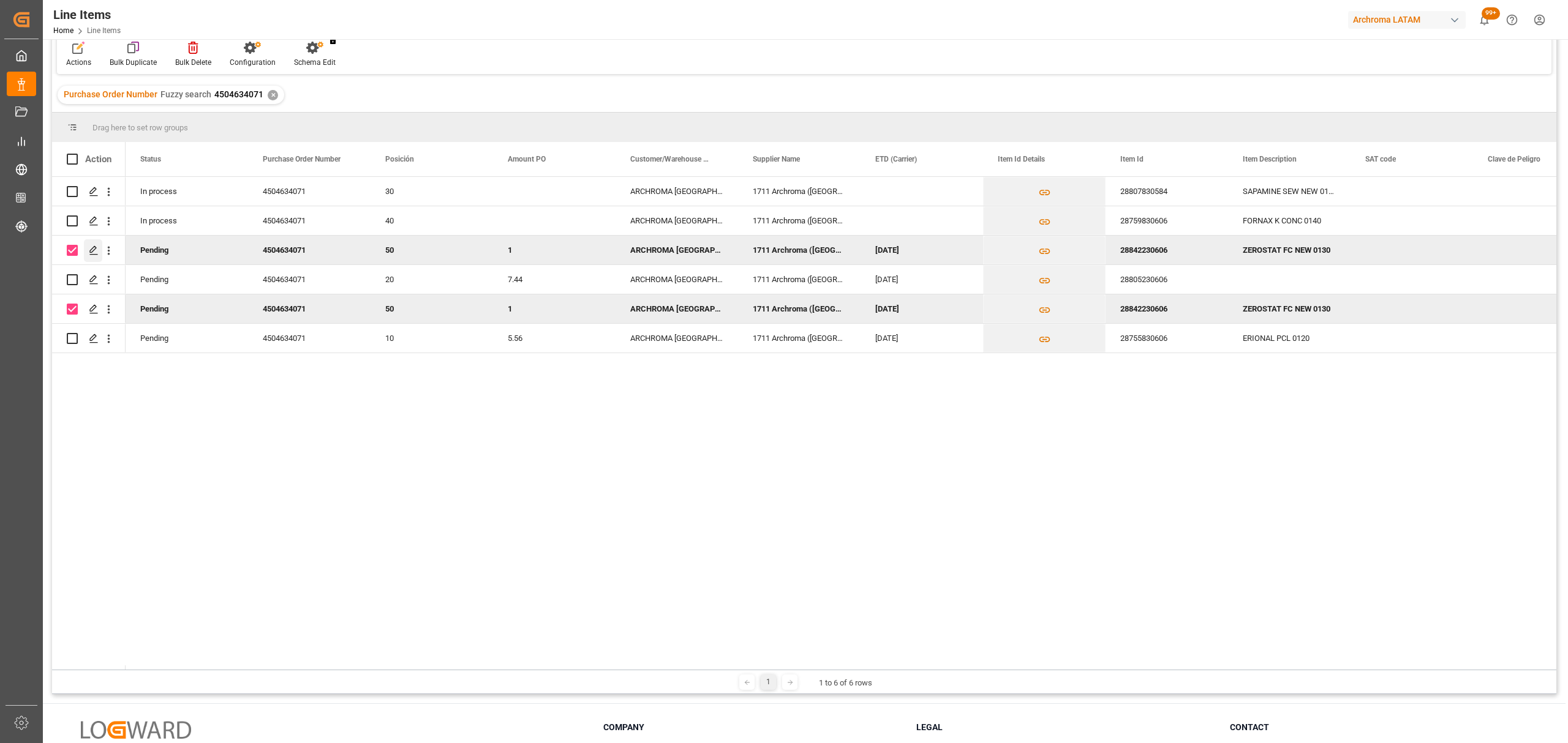
click at [89, 253] on icon "Press SPACE to deselect this row." at bounding box center [94, 250] width 10 height 10
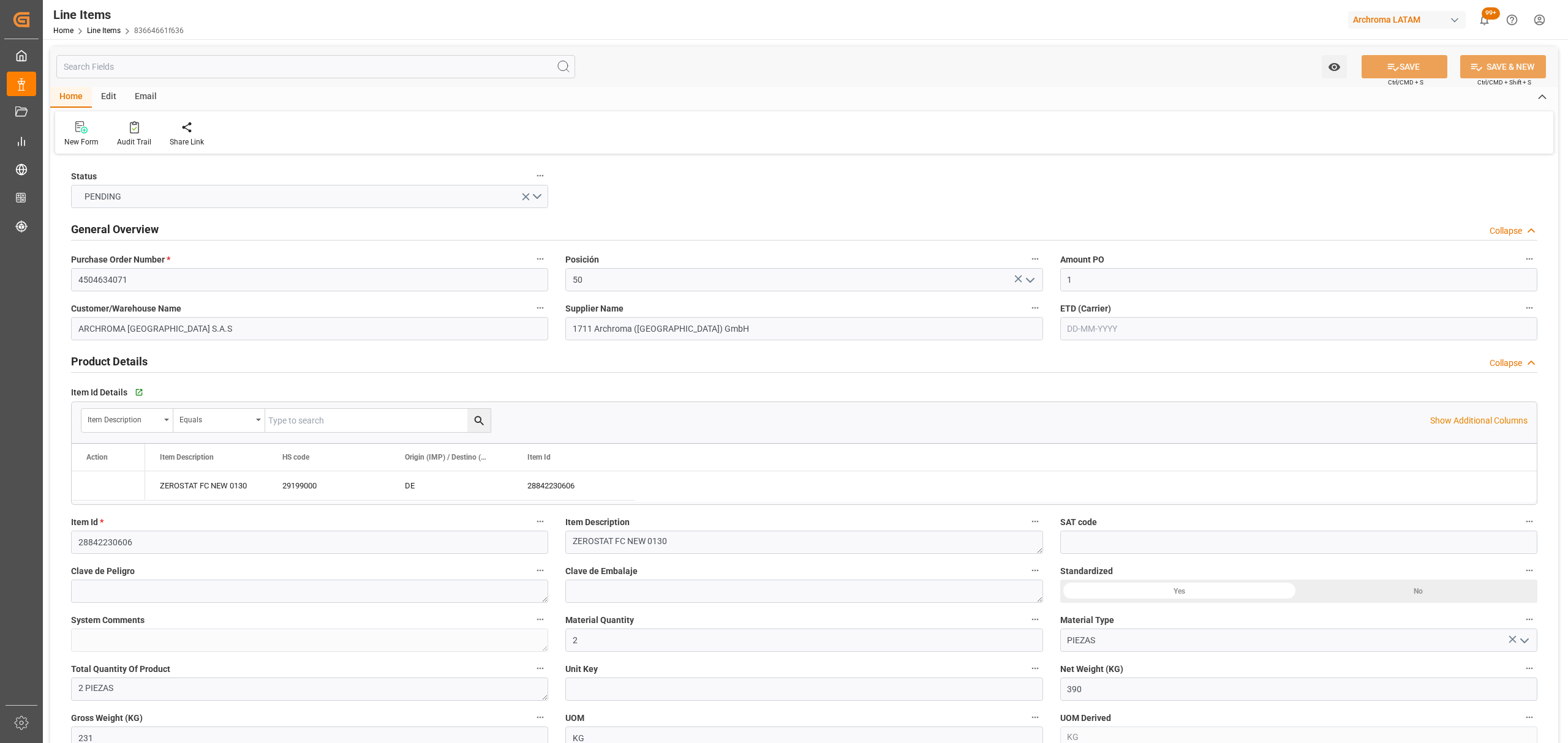
type input "[DATE]"
type input "[DATE] 18:10"
type input "26-06-2025 15:28"
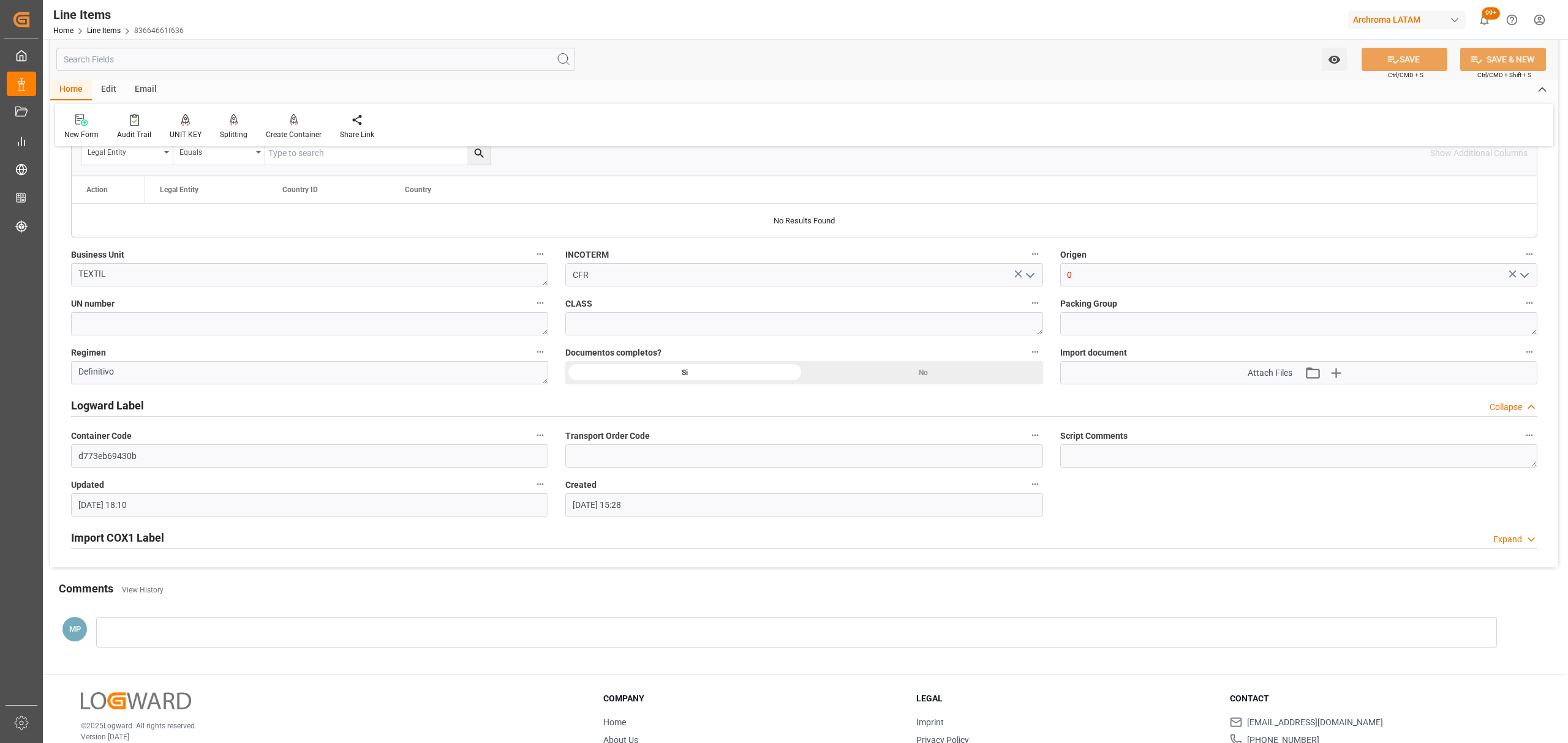
scroll to position [863, 0]
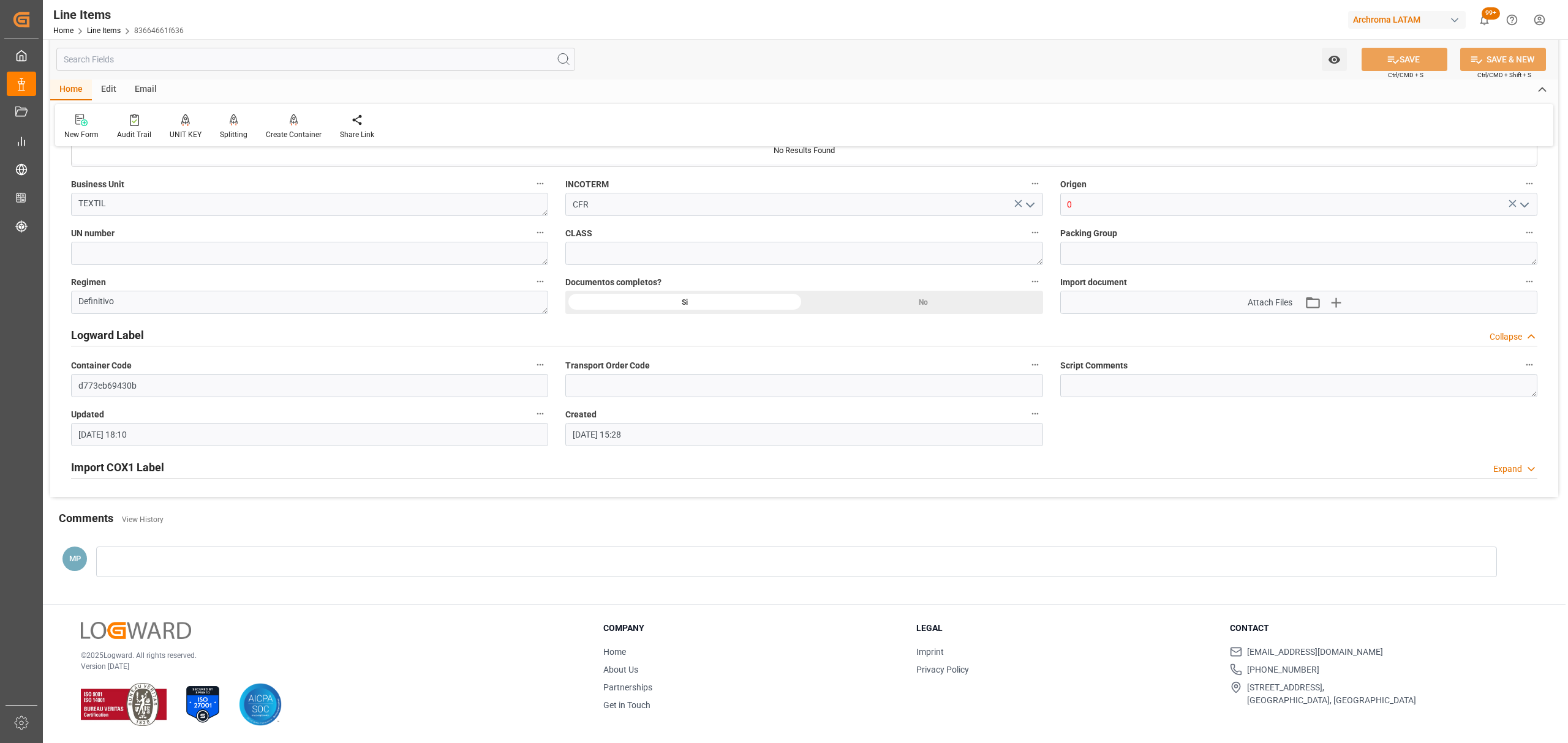
click at [134, 461] on h2 "Import COX1 Label" at bounding box center [118, 467] width 93 height 17
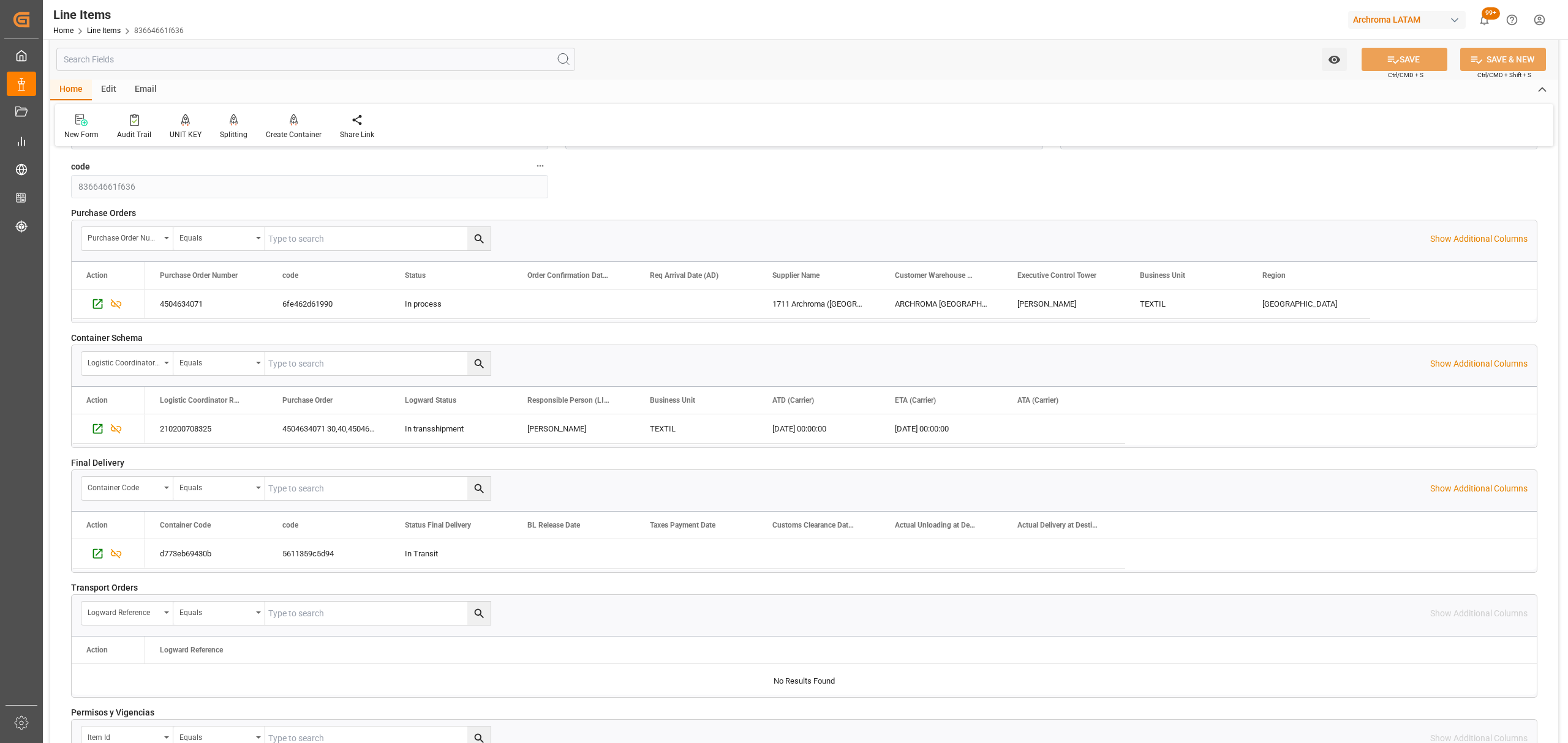
scroll to position [1597, 0]
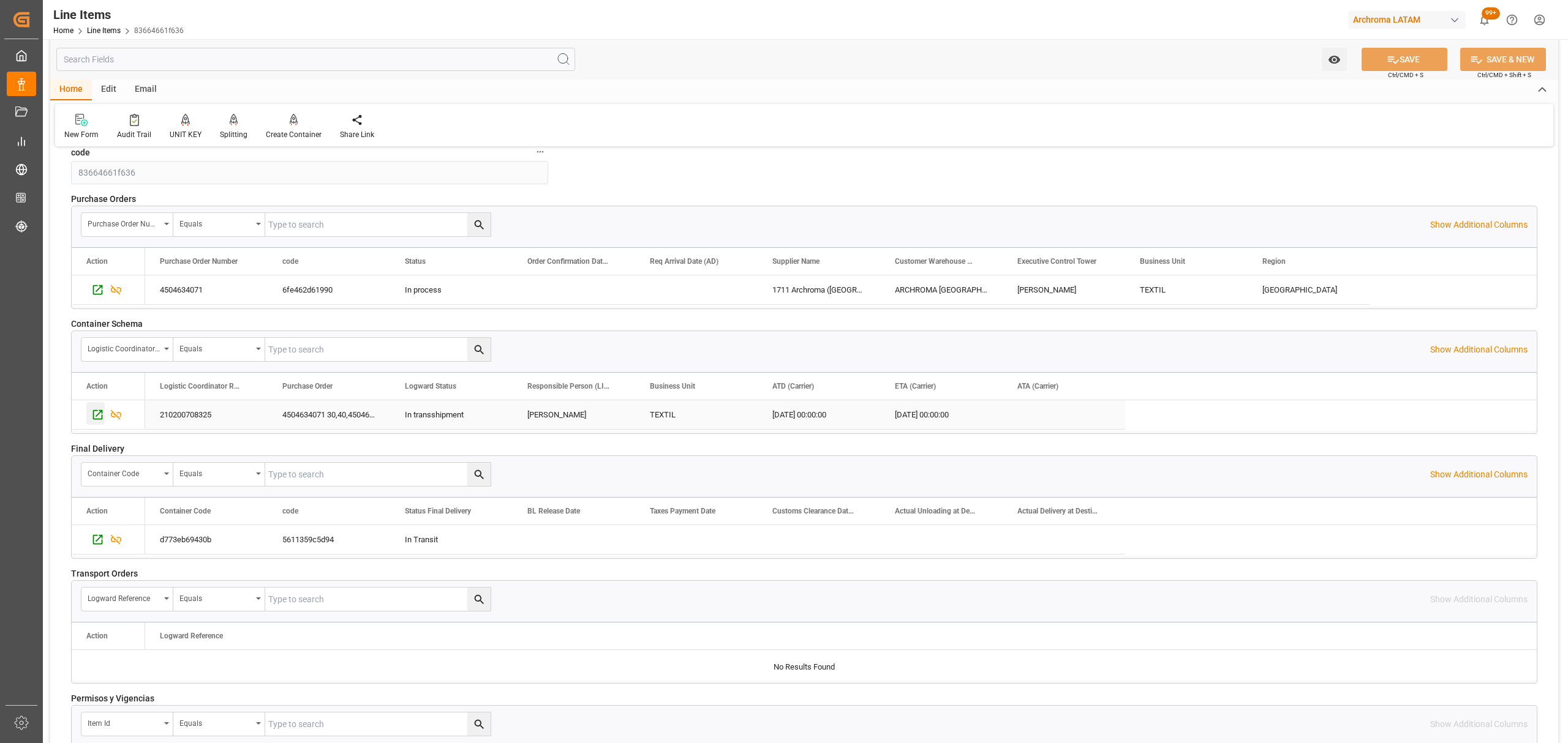
click at [96, 421] on icon "Press SPACE to select this row." at bounding box center [97, 415] width 13 height 13
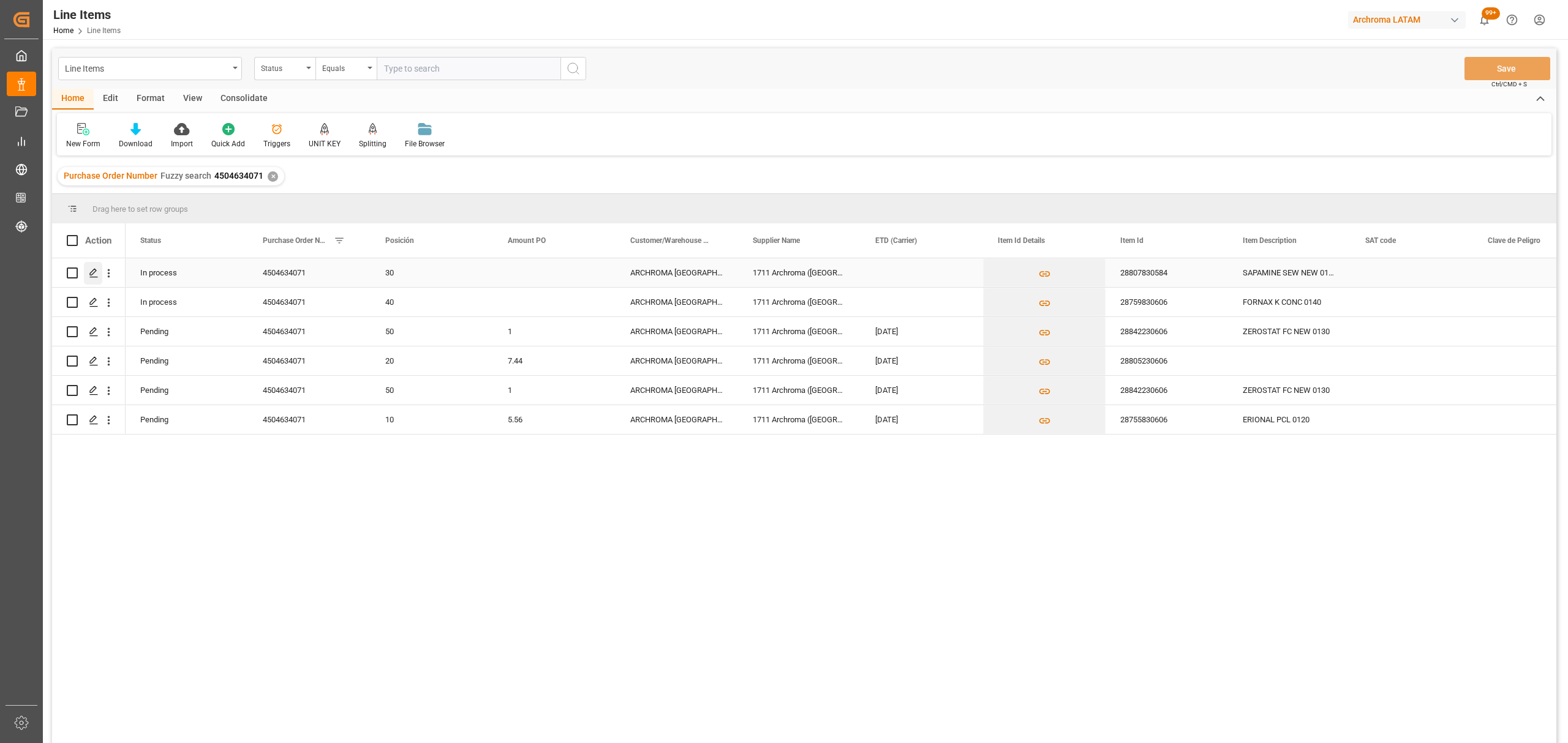
click at [99, 272] on div "Press SPACE to select this row." at bounding box center [93, 273] width 19 height 23
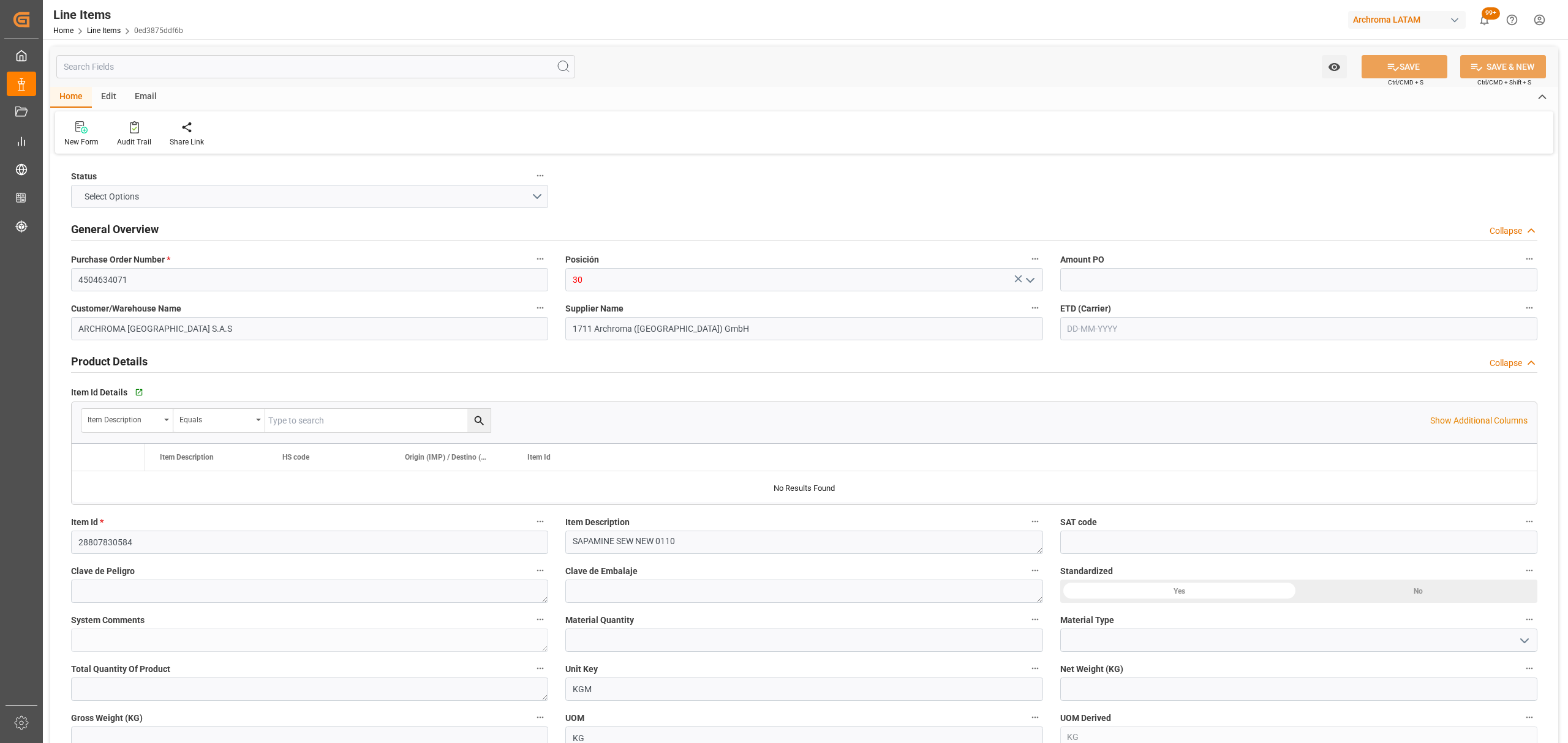
type input "220"
type input "380991000000"
type input "[DATE] 18:10"
type input "23-07-2025 16:20"
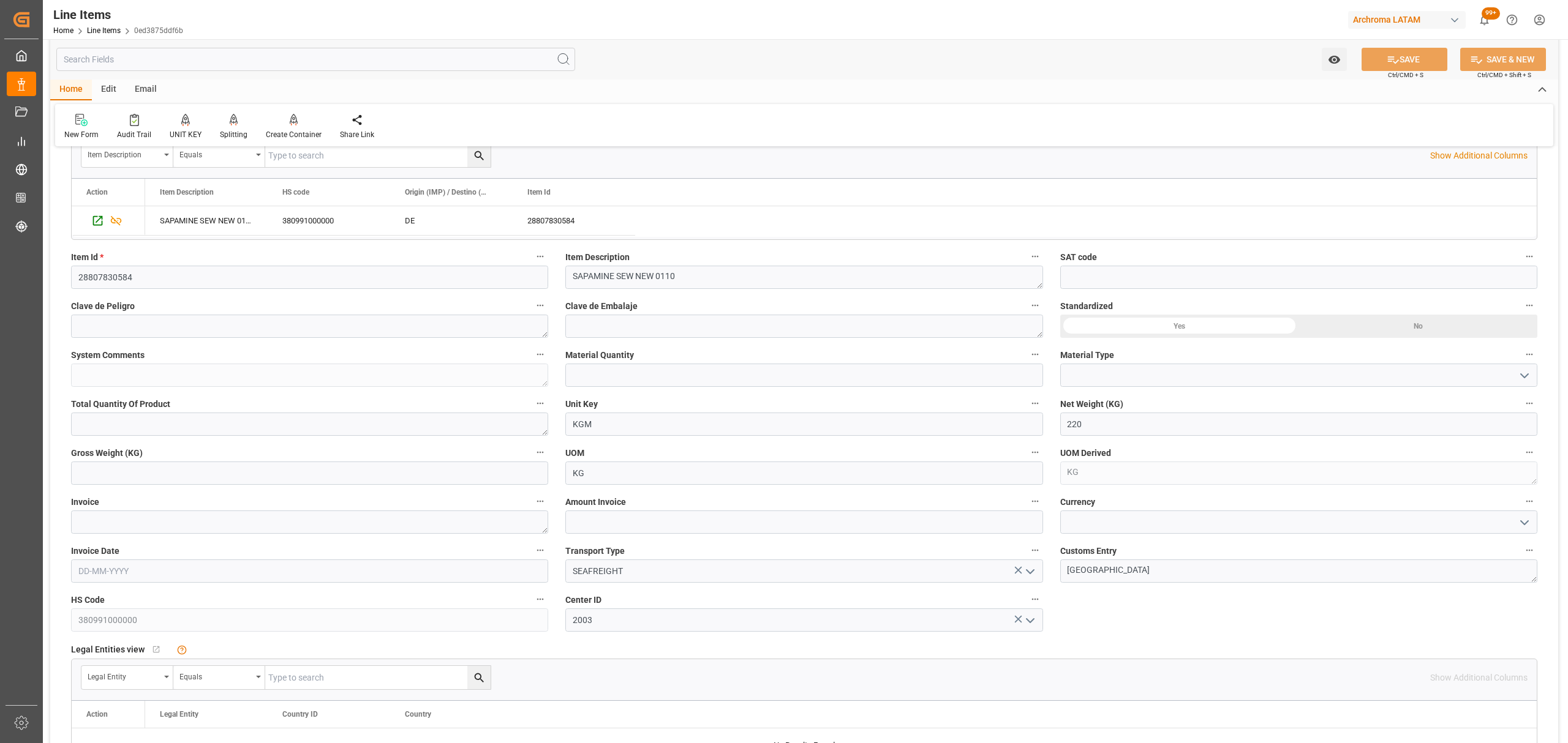
scroll to position [245, 0]
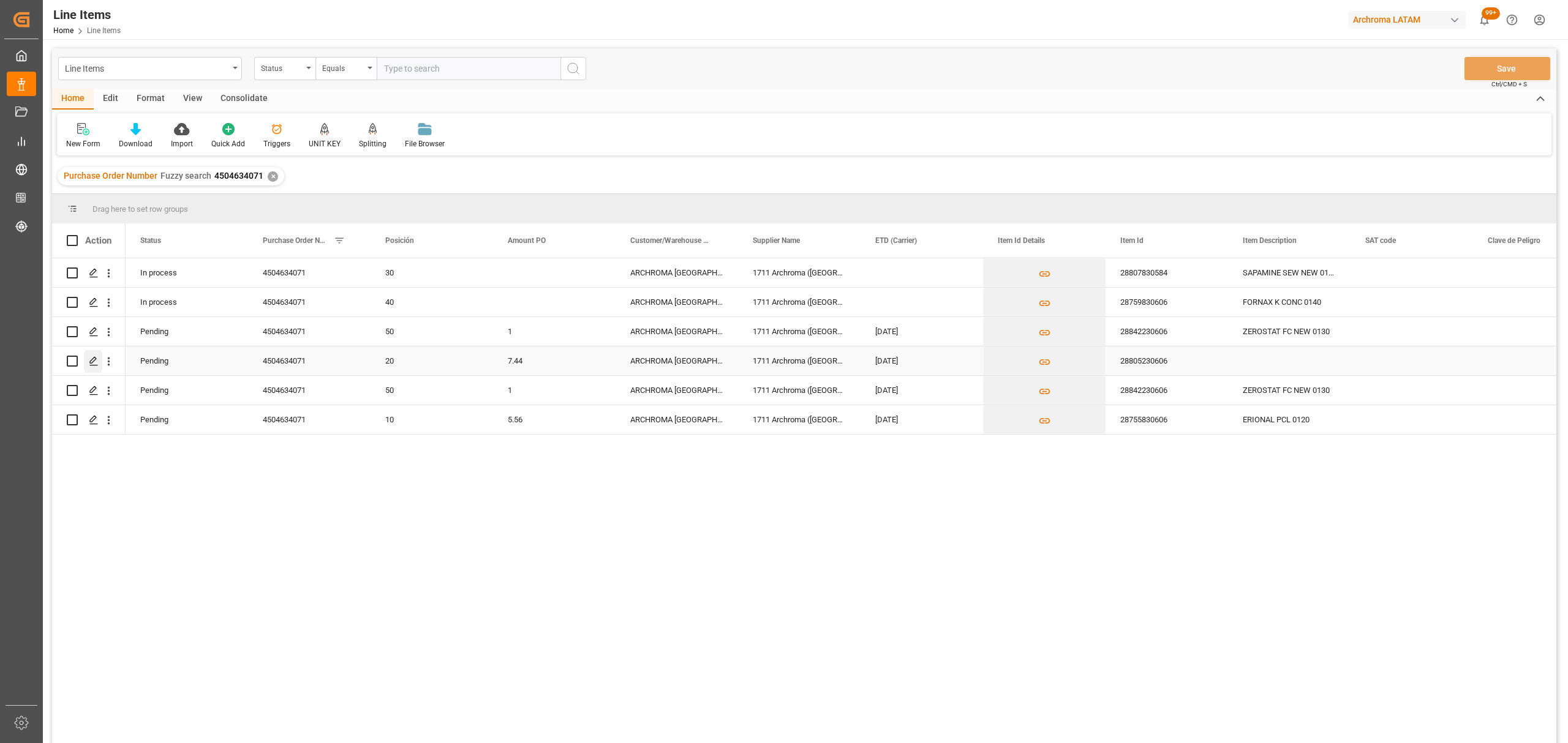
click at [96, 363] on icon "Press SPACE to select this row." at bounding box center [94, 361] width 10 height 10
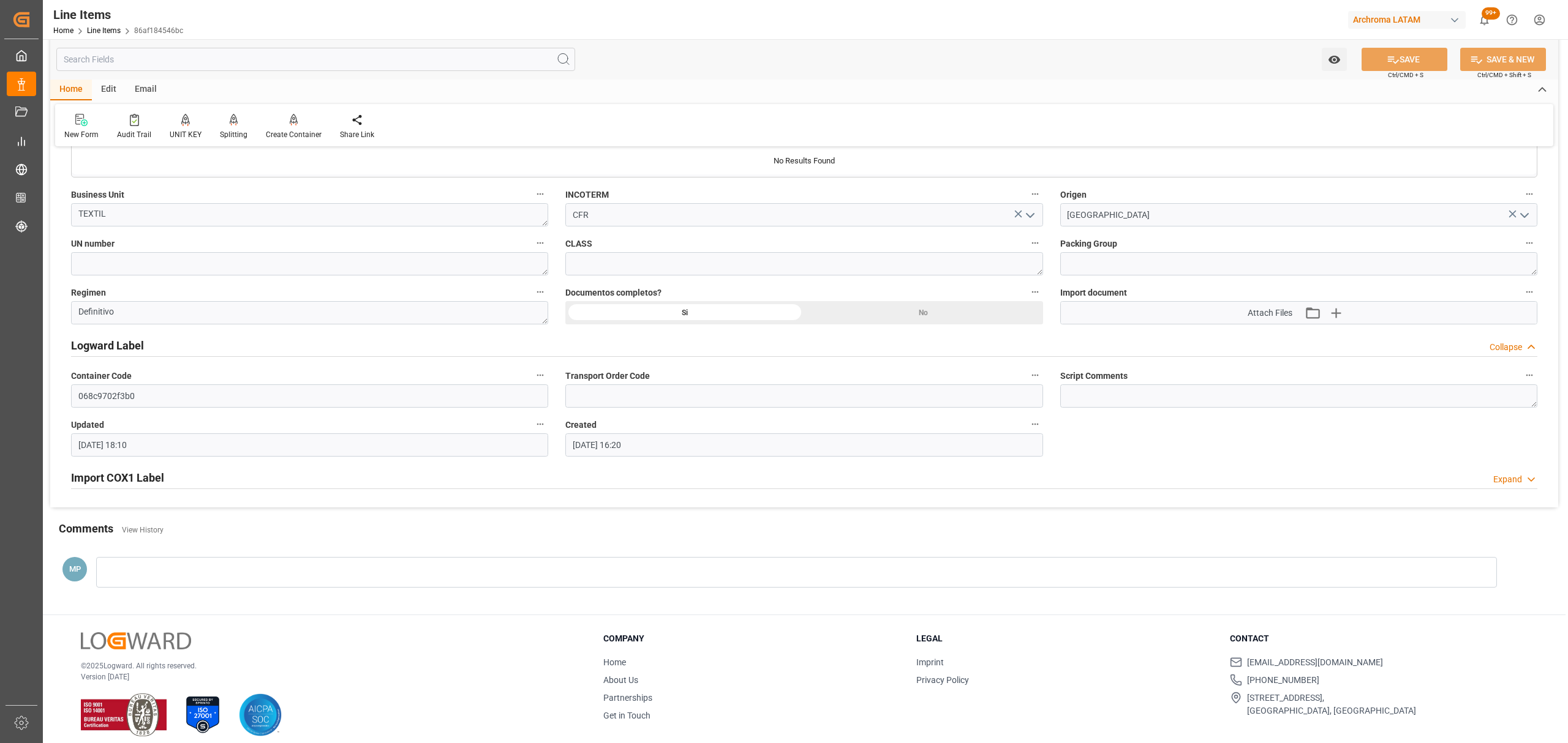
scroll to position [863, 0]
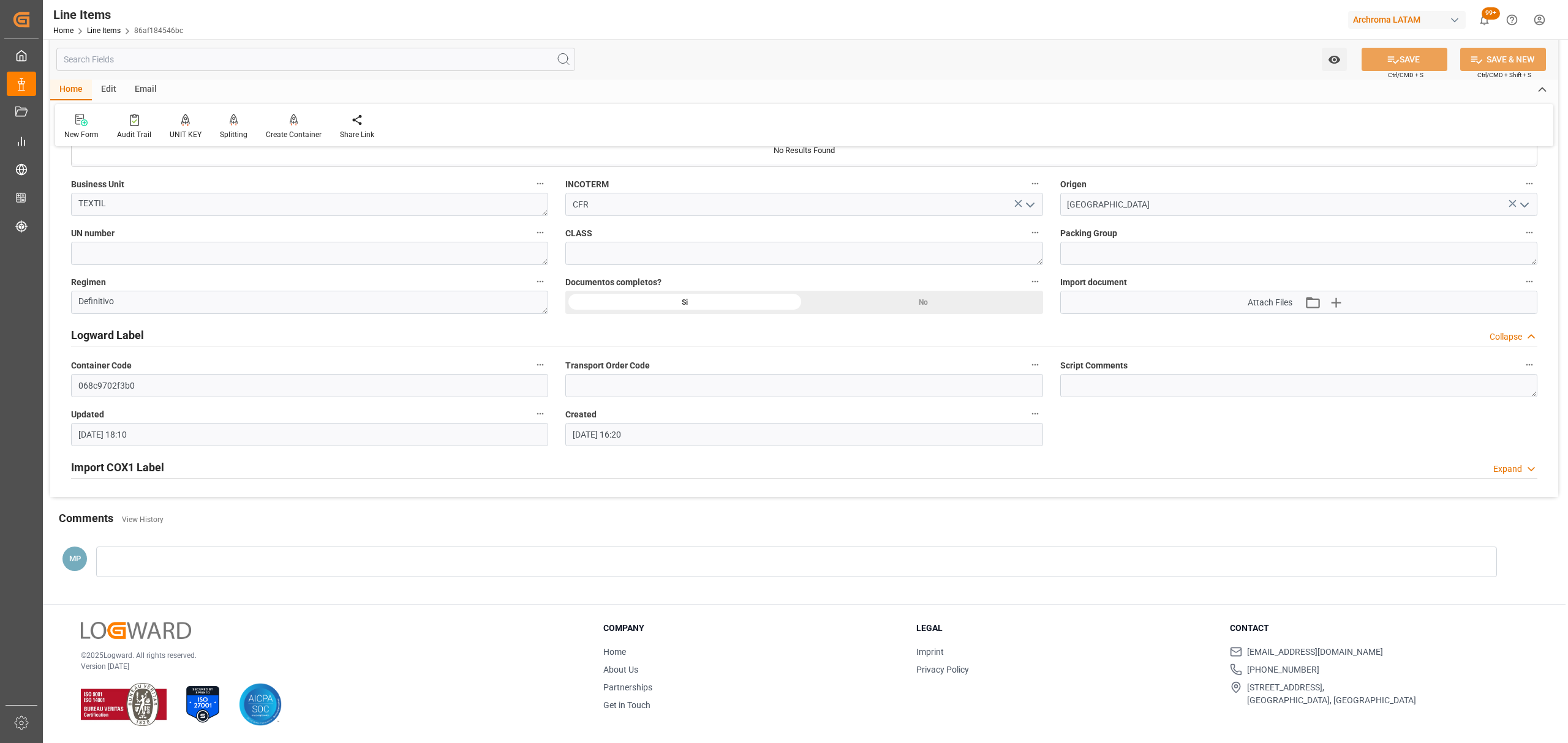
click at [153, 467] on h2 "Import COX1 Label" at bounding box center [118, 467] width 93 height 17
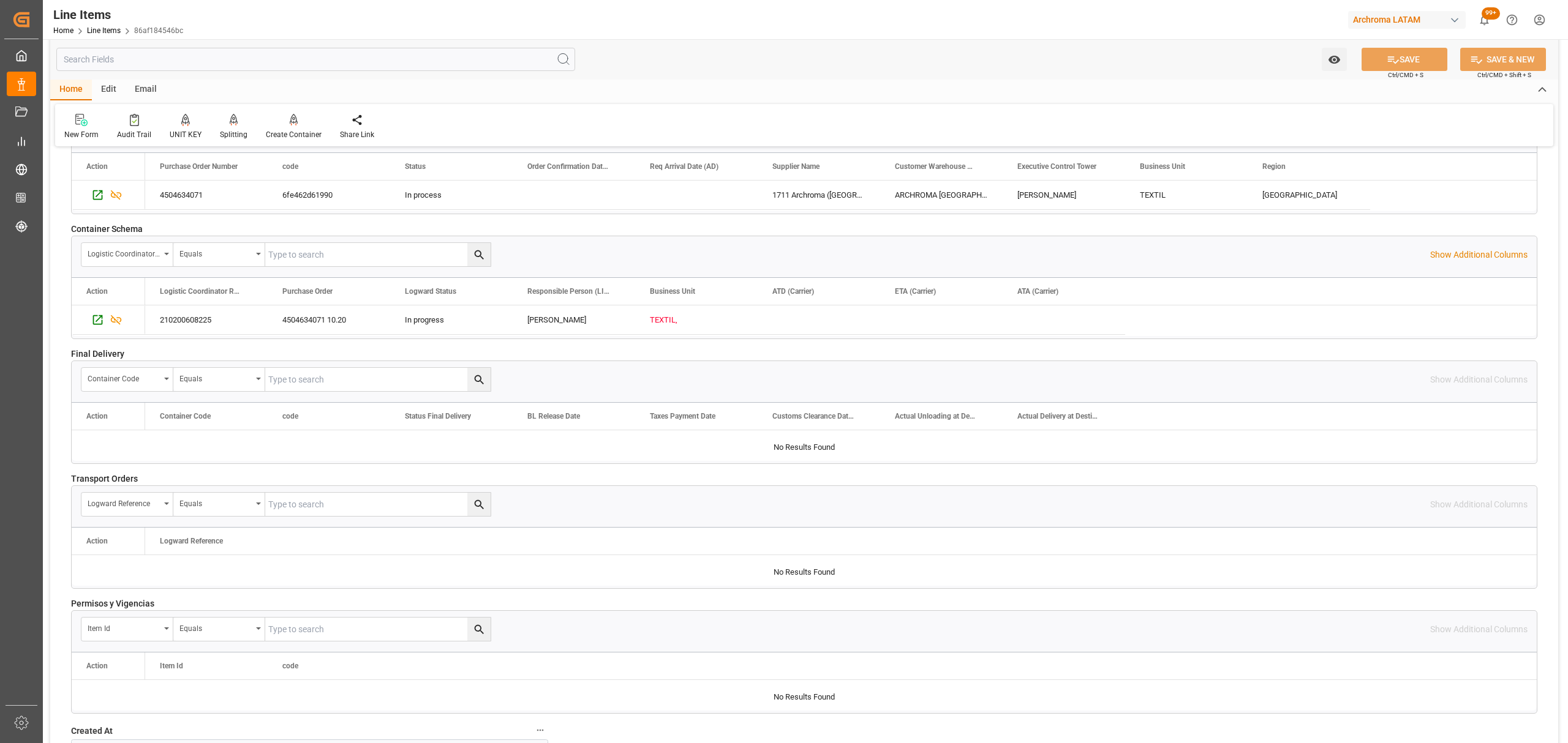
scroll to position [1679, 0]
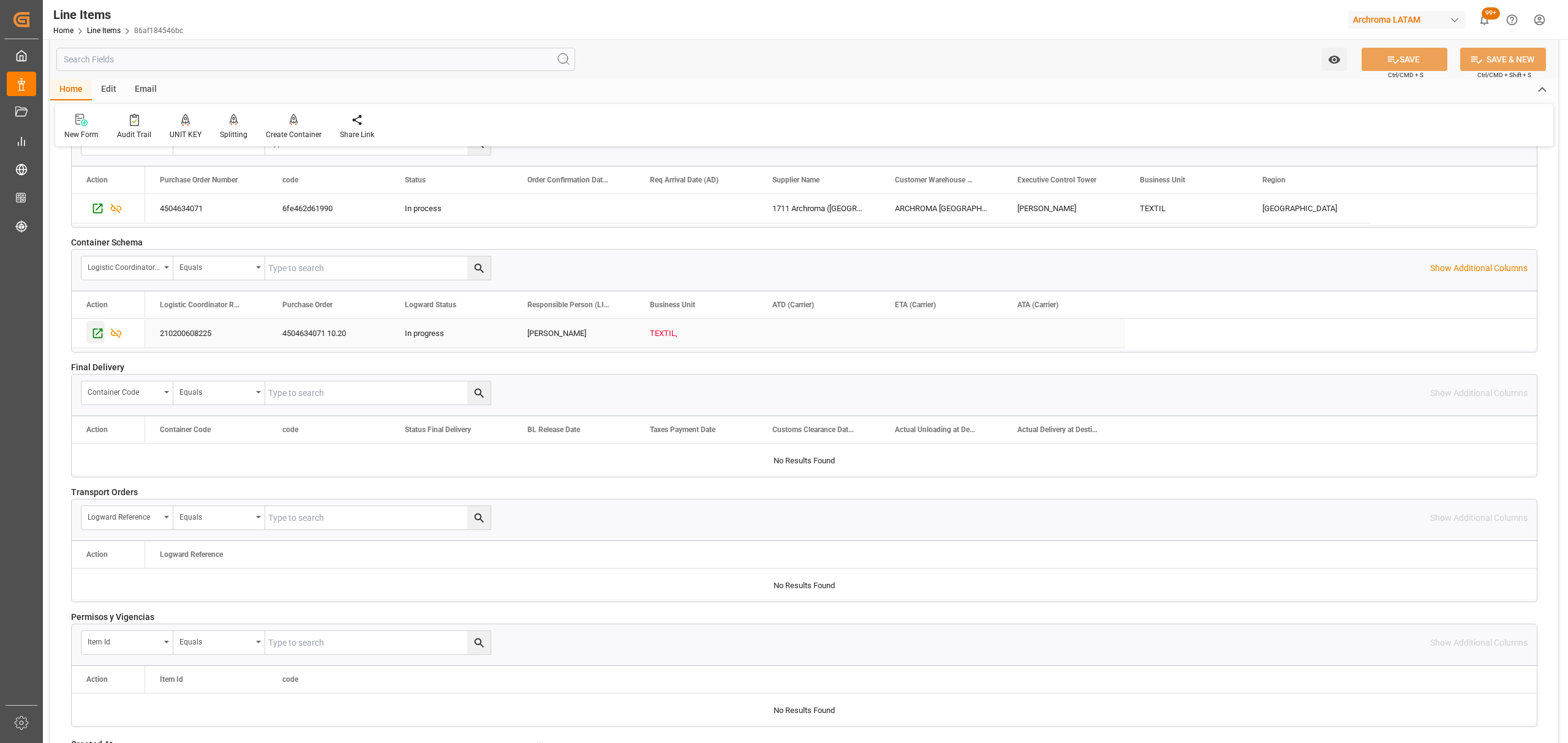
click at [96, 339] on icon "Press SPACE to select this row." at bounding box center [97, 332] width 13 height 13
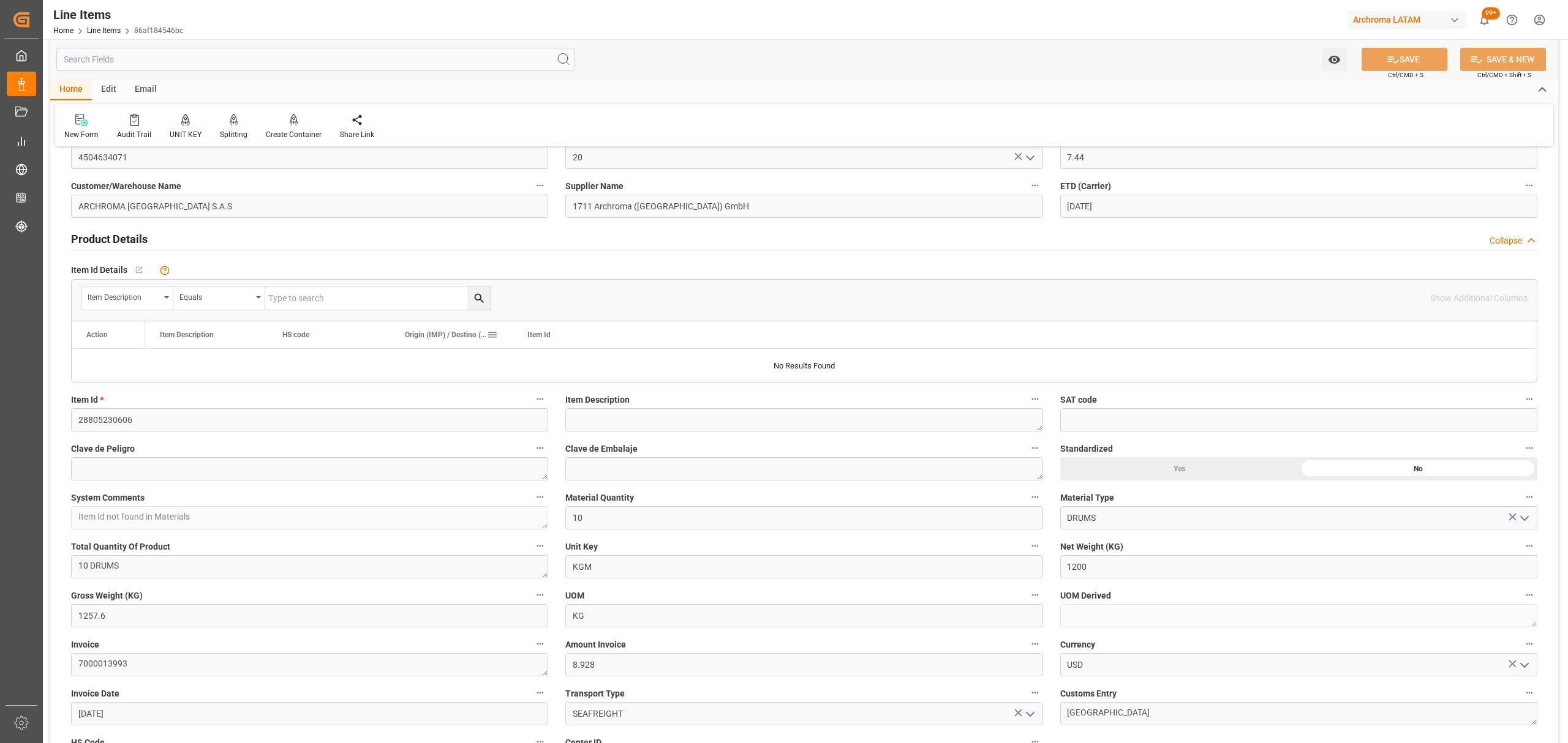
scroll to position [0, 0]
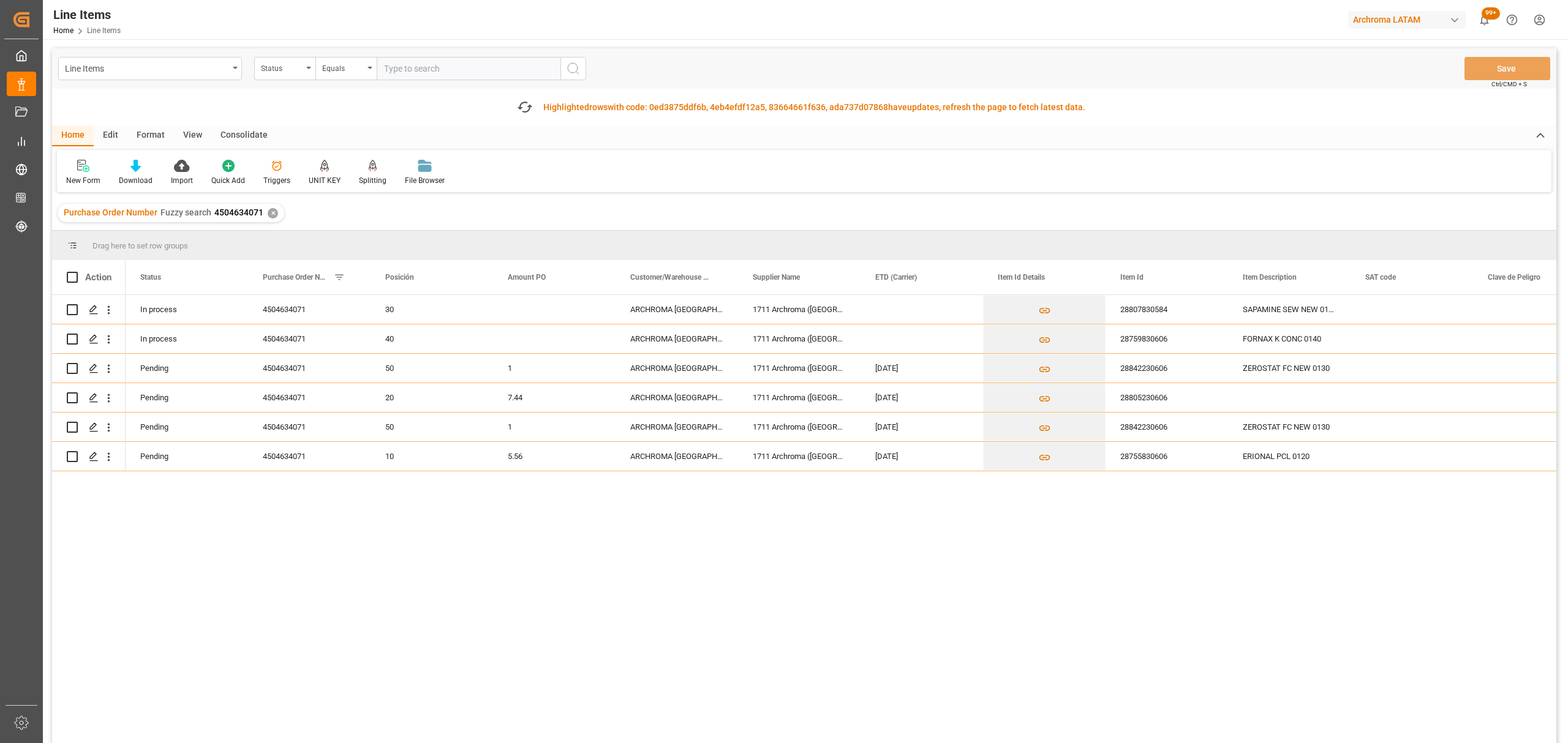
click at [244, 210] on span "4504634071" at bounding box center [240, 213] width 49 height 10
click at [234, 215] on span "4504634071" at bounding box center [240, 213] width 49 height 10
drag, startPoint x: 211, startPoint y: 211, endPoint x: 259, endPoint y: 215, distance: 48.2
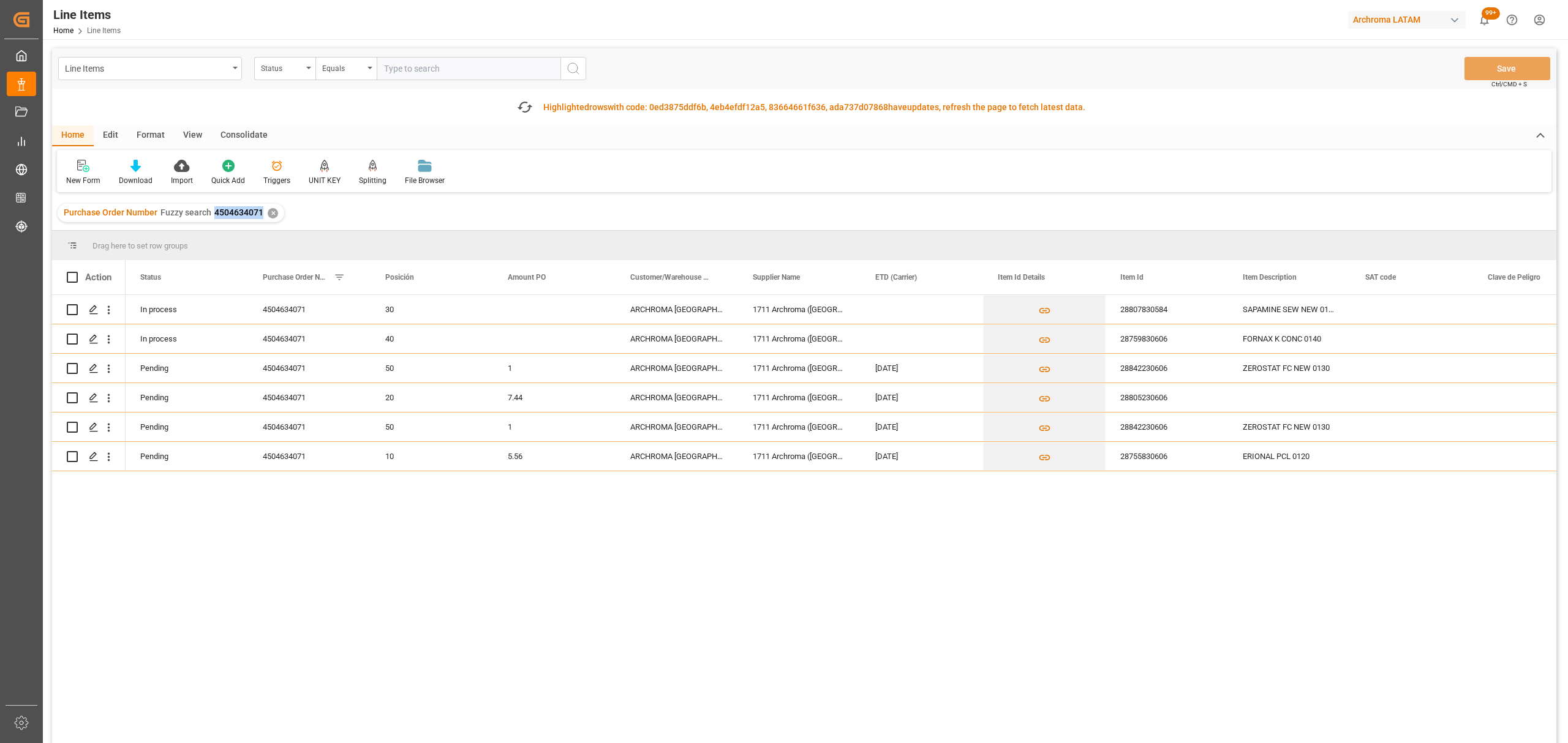
click at [259, 215] on div "Purchase Order Number Fuzzy search 4504634071" at bounding box center [163, 213] width 200 height 13
copy span "4504634071"
click at [179, 66] on div "Line Items" at bounding box center [147, 67] width 163 height 15
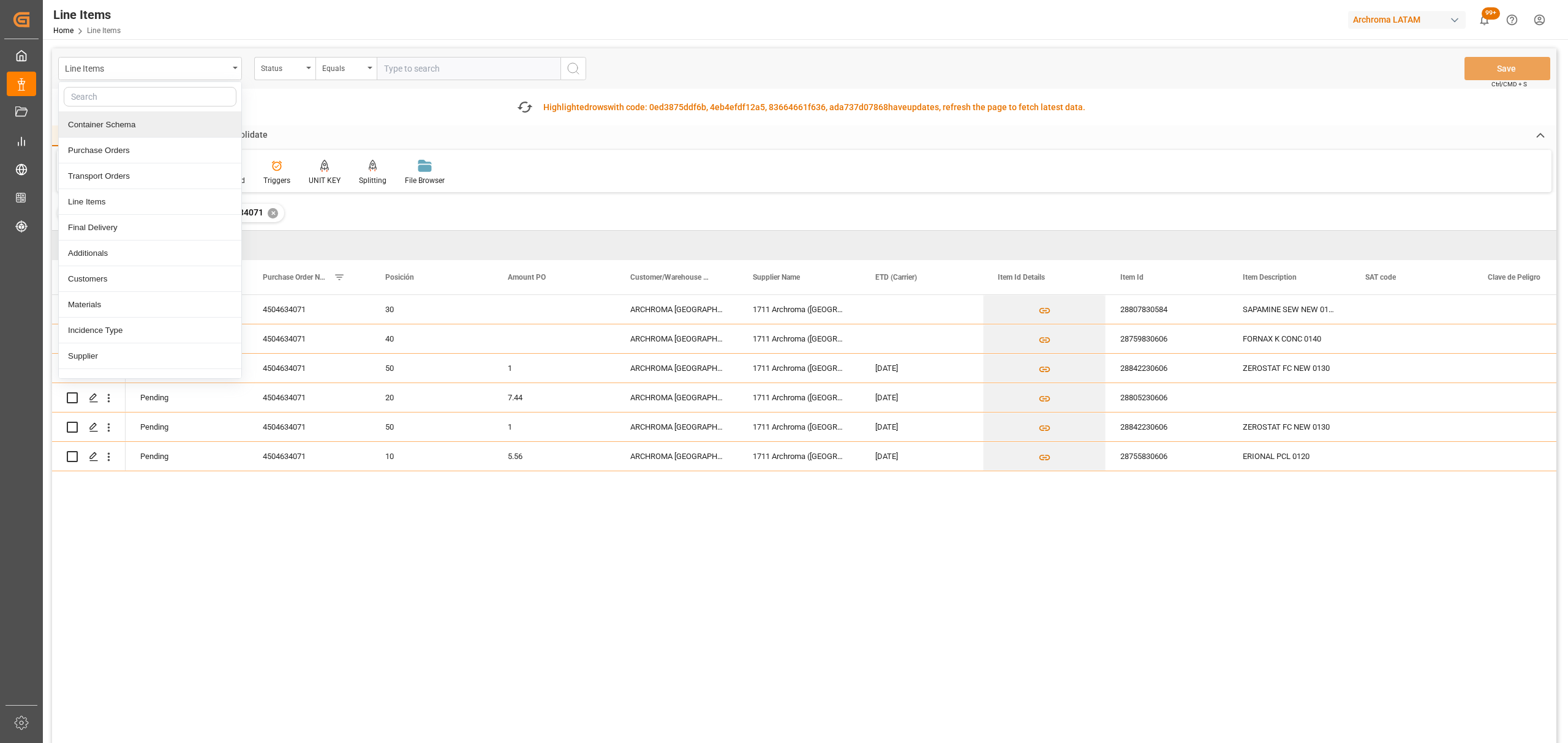
click at [140, 131] on div "Container Schema" at bounding box center [149, 125] width 182 height 26
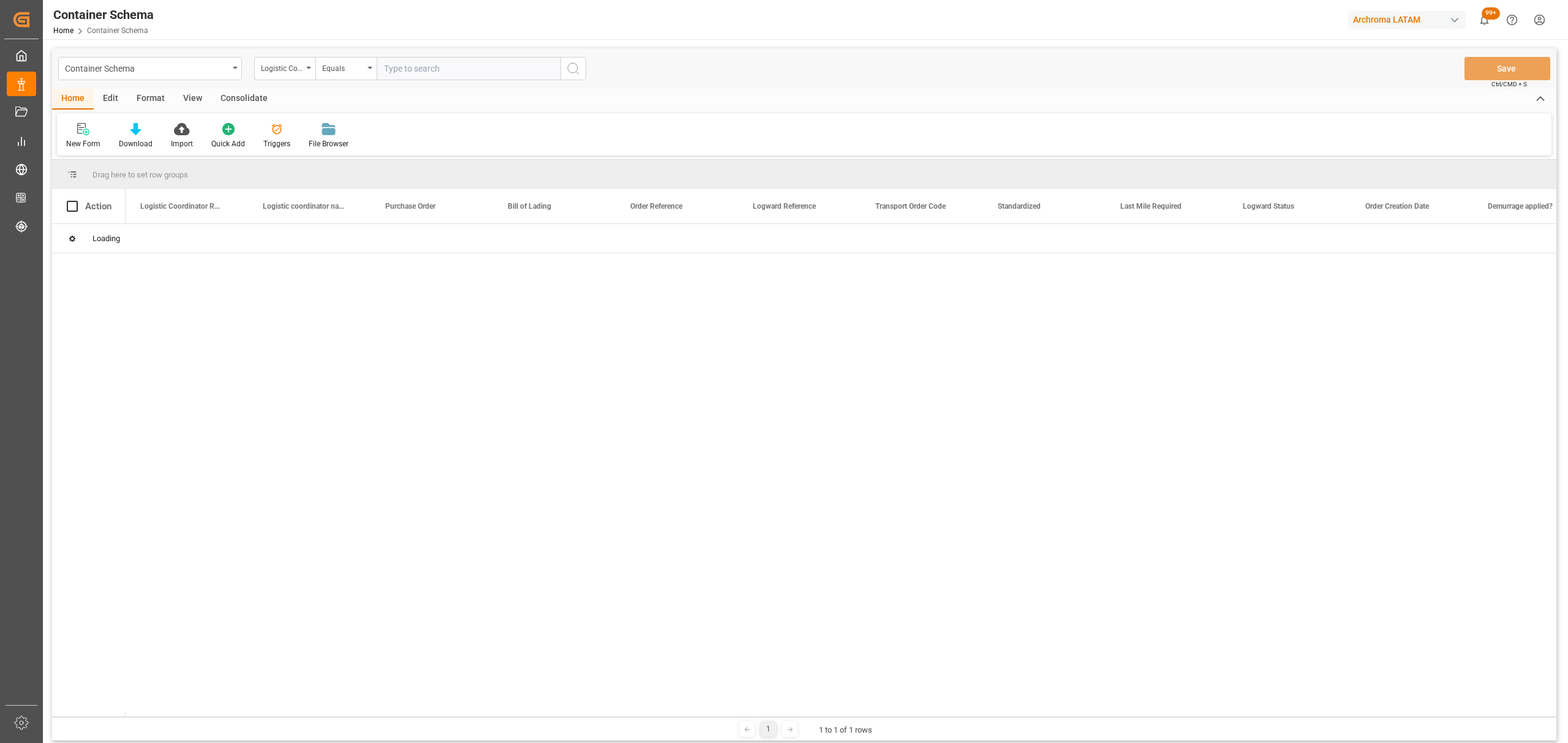
click at [295, 74] on div "Logistic Coordinator Reference Number" at bounding box center [285, 69] width 61 height 24
click at [327, 179] on div "Purchase Order" at bounding box center [345, 176] width 182 height 26
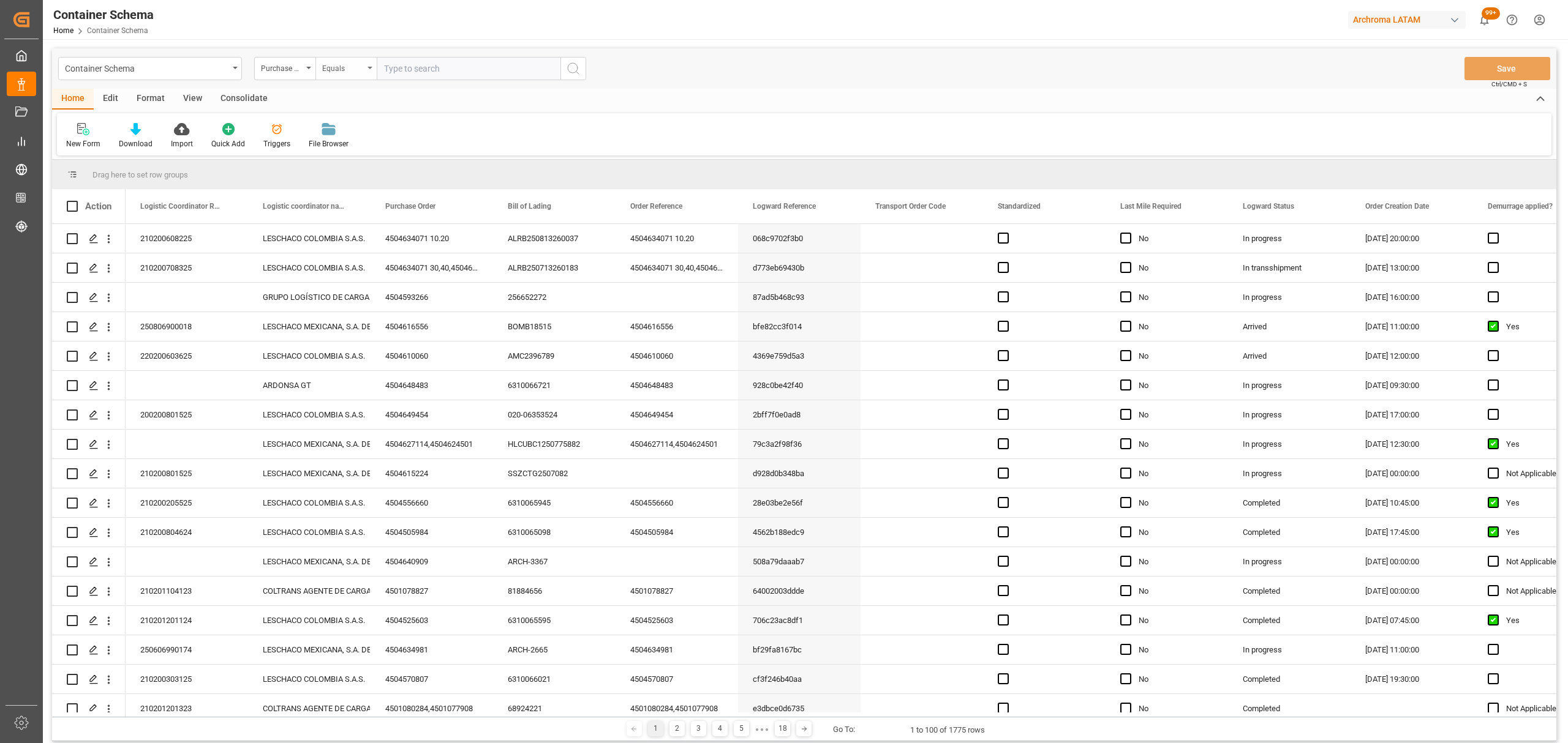
click at [342, 77] on div "Equals" at bounding box center [346, 69] width 61 height 24
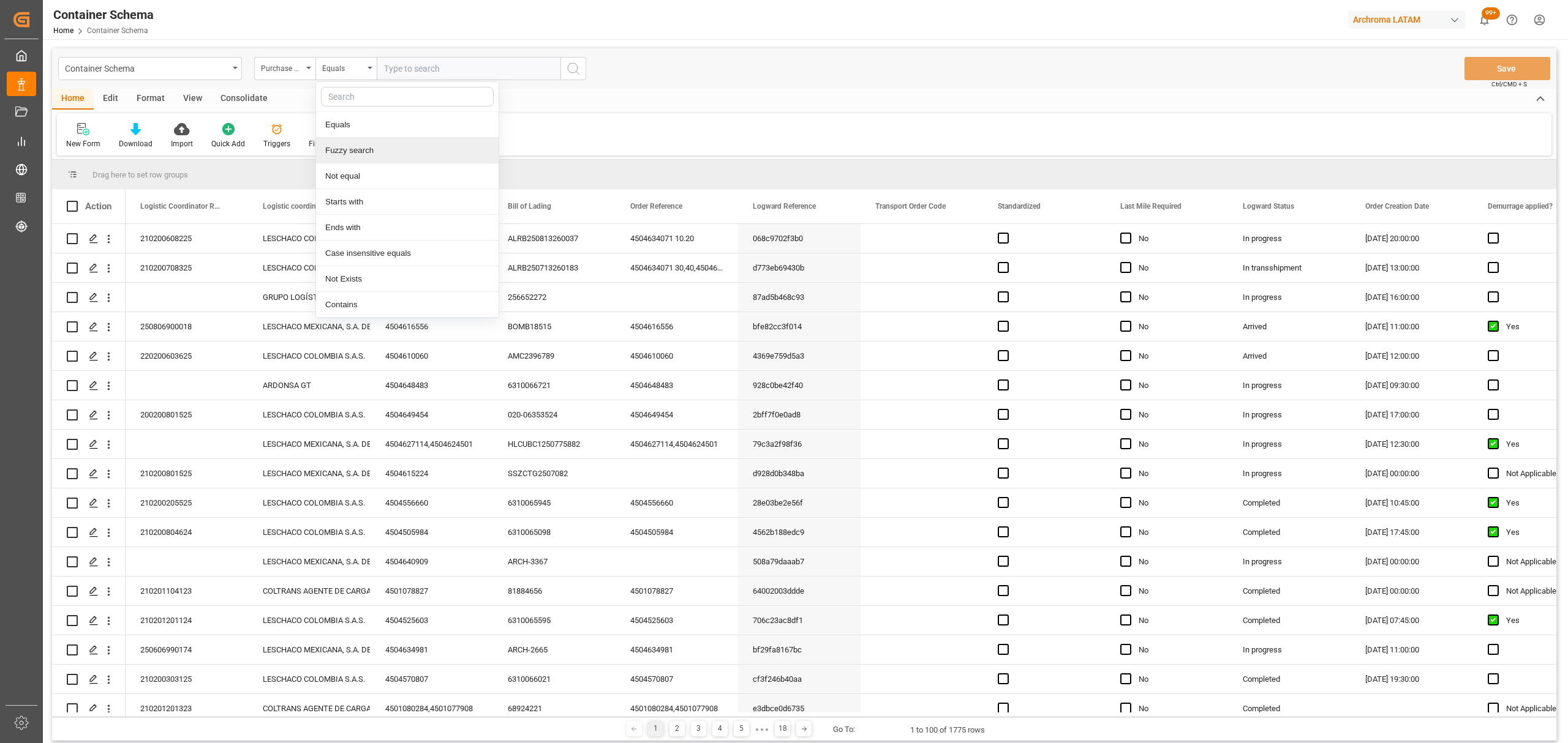
click at [365, 142] on div "Fuzzy search" at bounding box center [407, 150] width 182 height 26
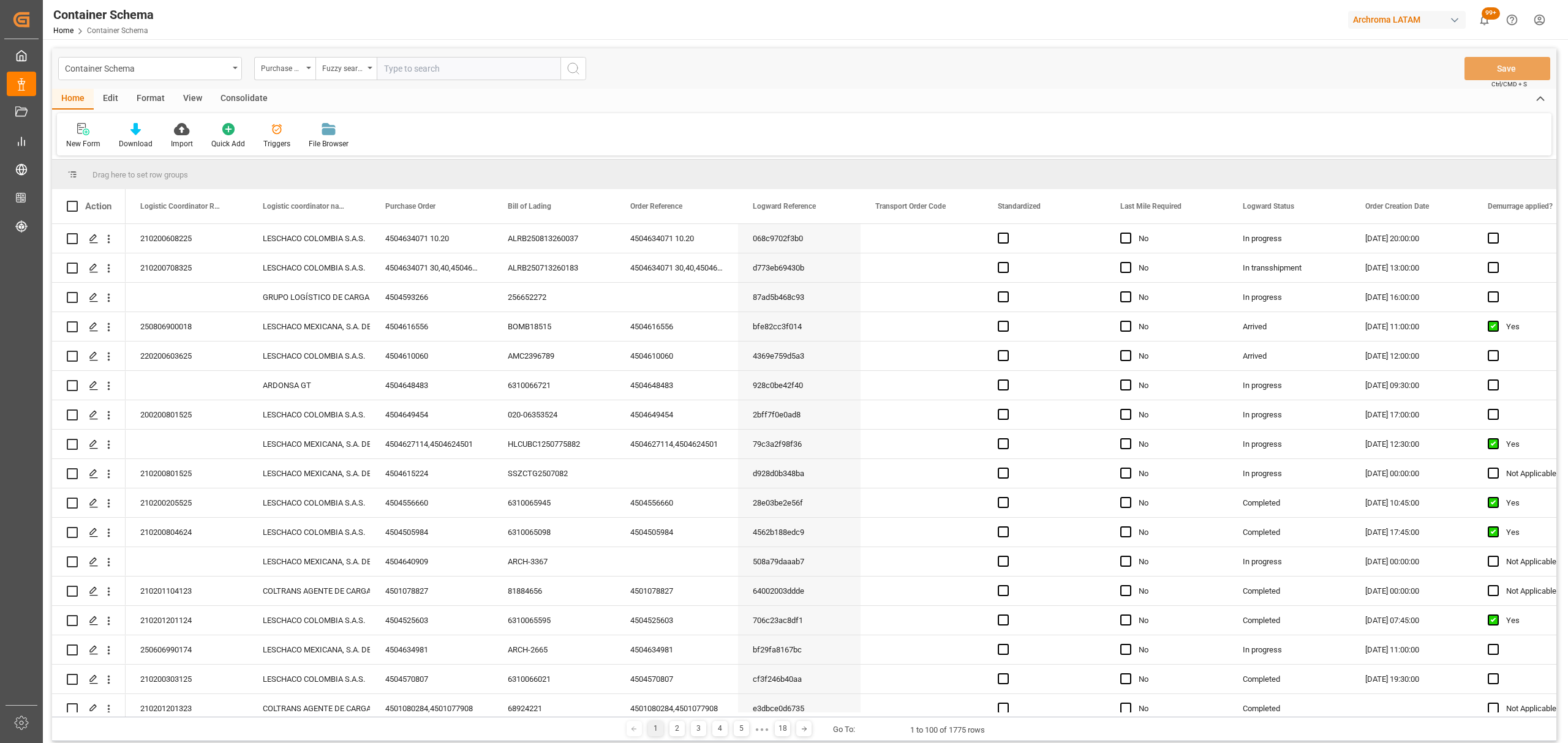
click at [423, 67] on input "text" at bounding box center [469, 69] width 184 height 24
paste input "4504634071"
type input "4504634071"
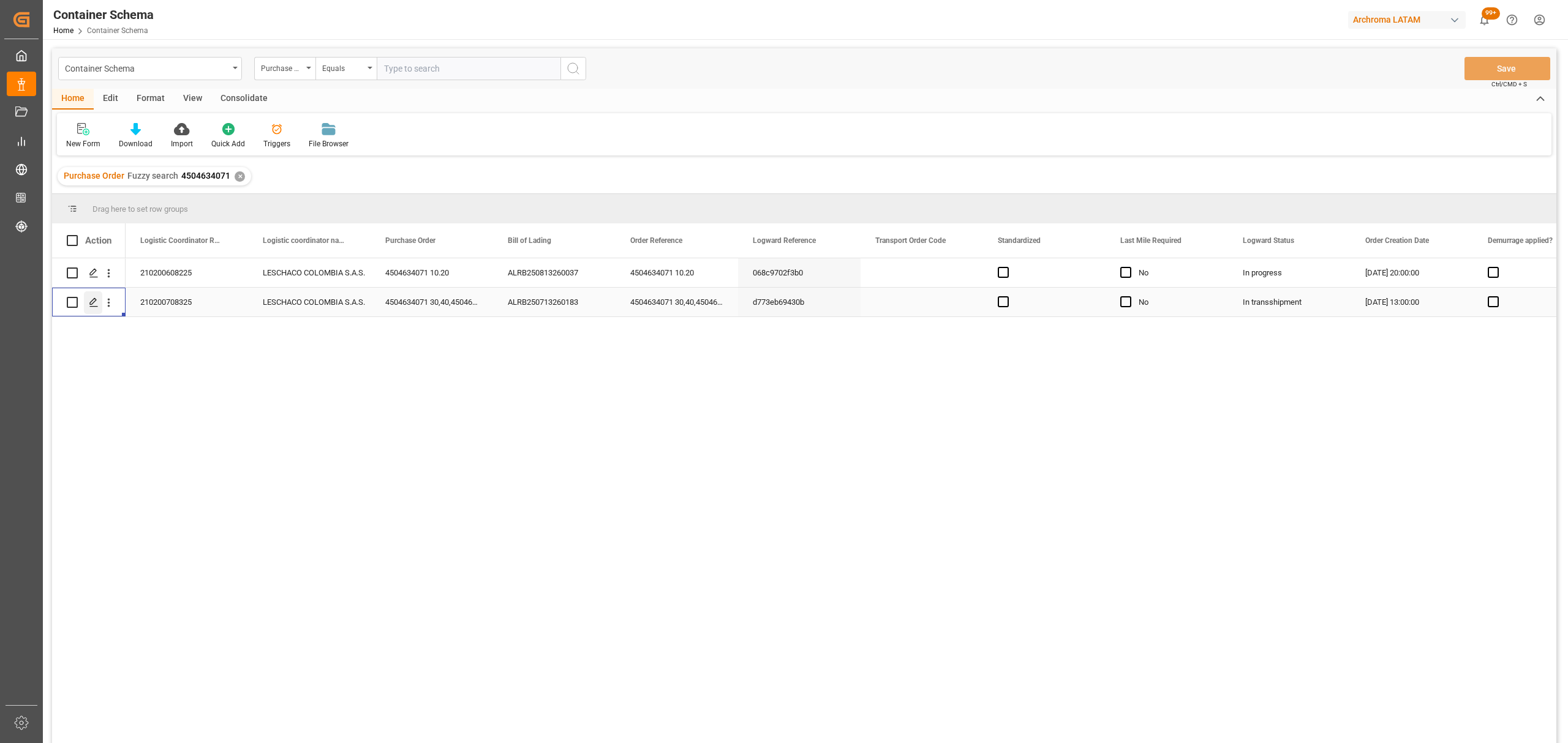
click at [94, 305] on icon "Press SPACE to select this row." at bounding box center [94, 303] width 10 height 10
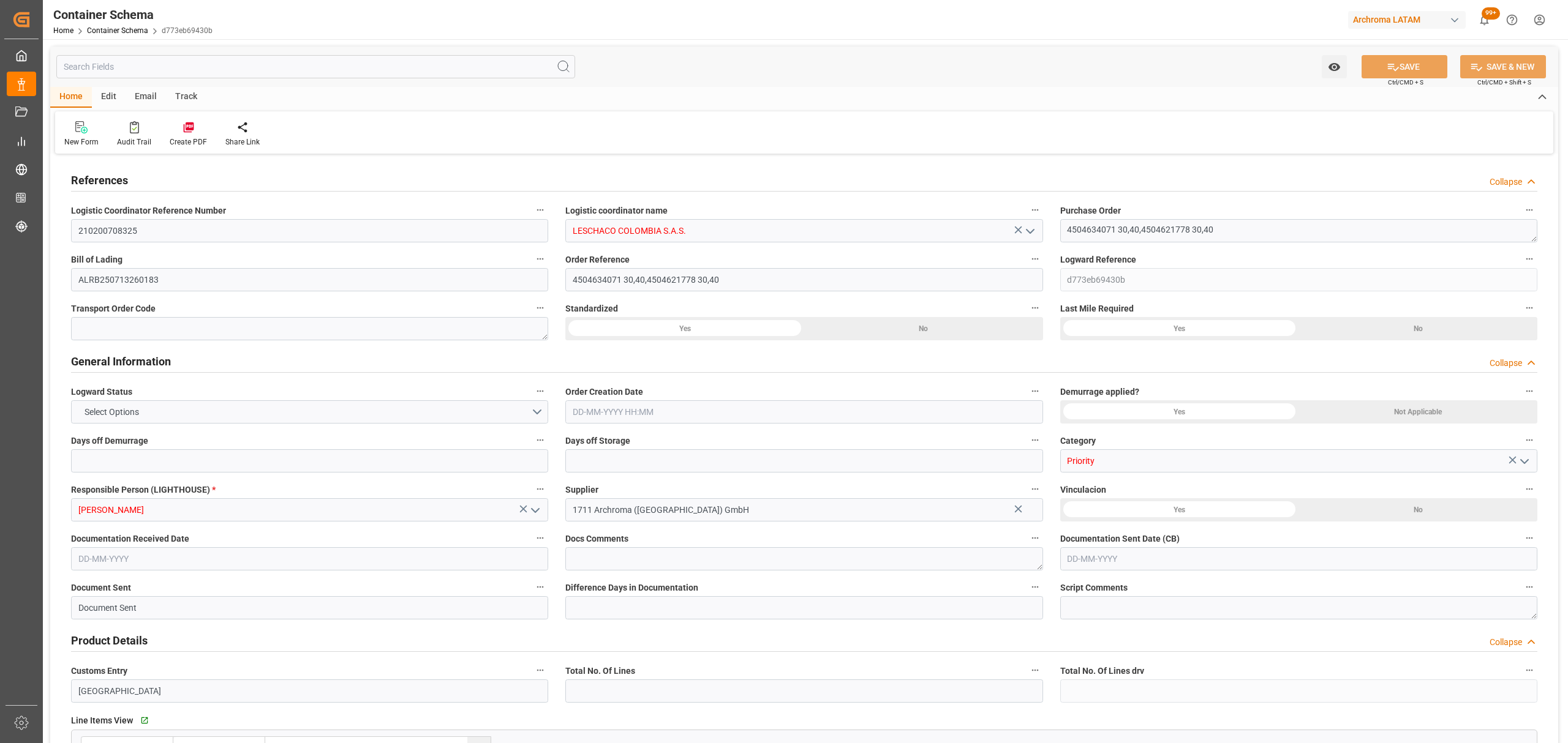
type input "0"
type input "3"
type input "4"
type input "9"
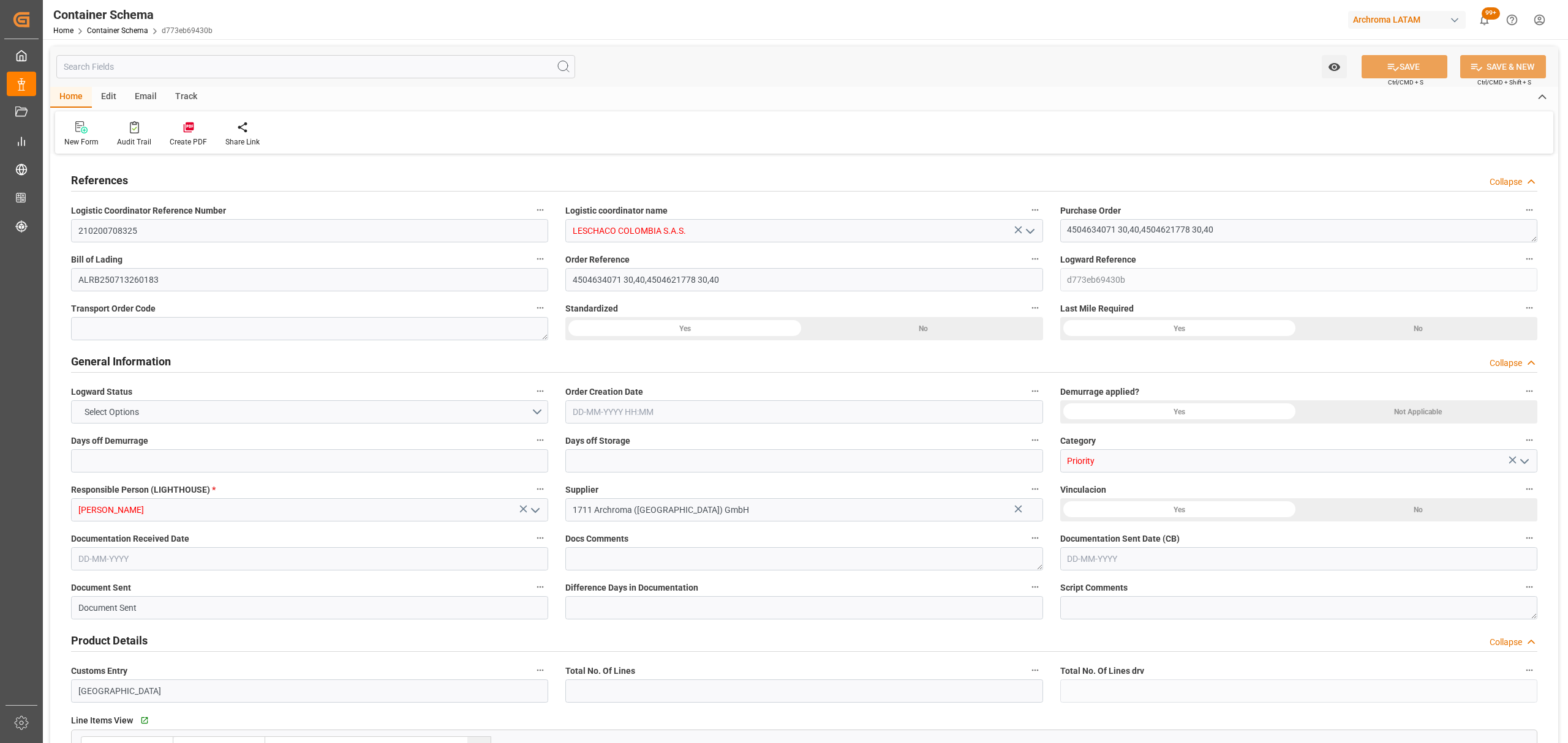
type input "1580"
type input "1648.44"
type input "MSC"
type input "Mediterranean Shipping Company"
type input "DEBRV"
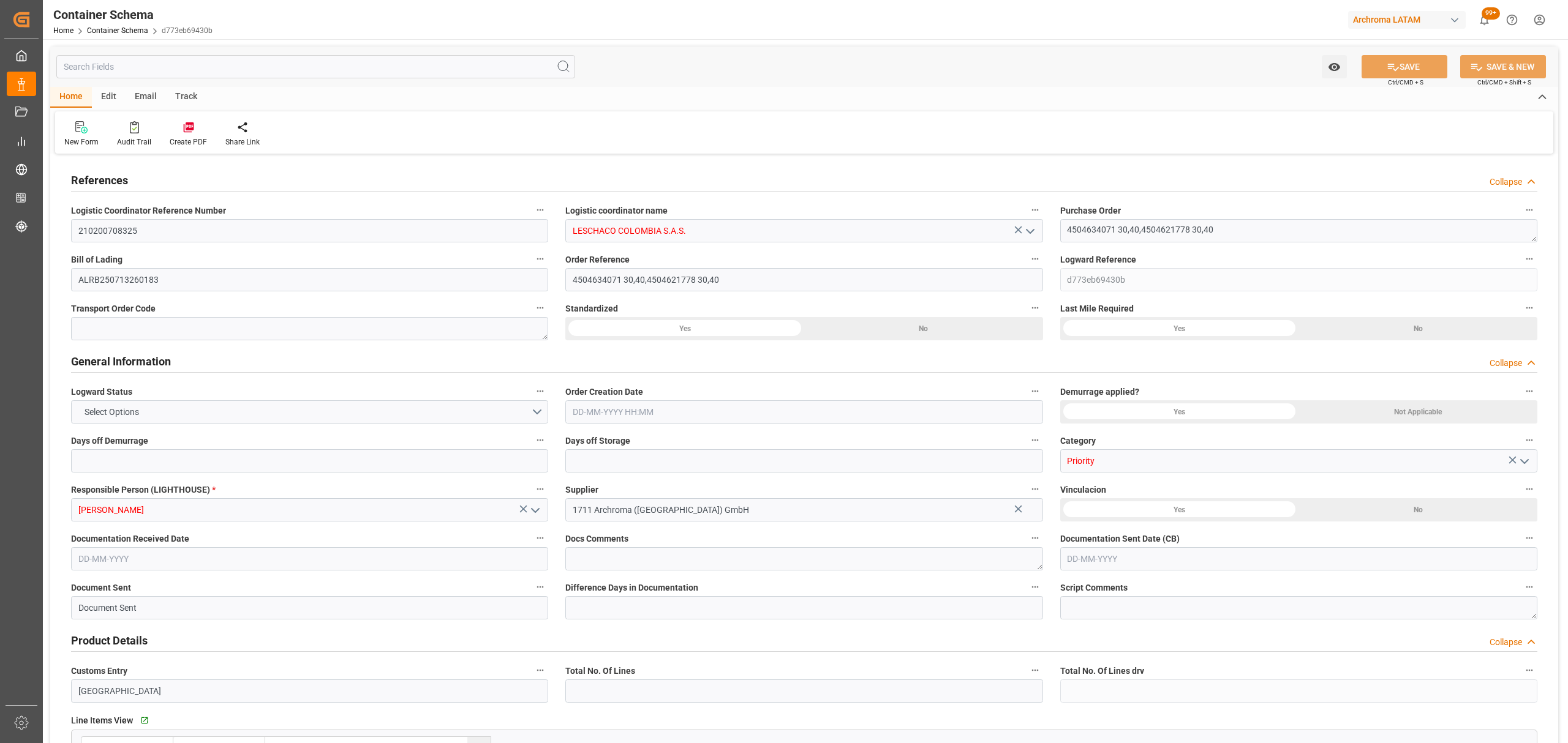
type input "COCTG"
type input "9244881"
type input "9535187"
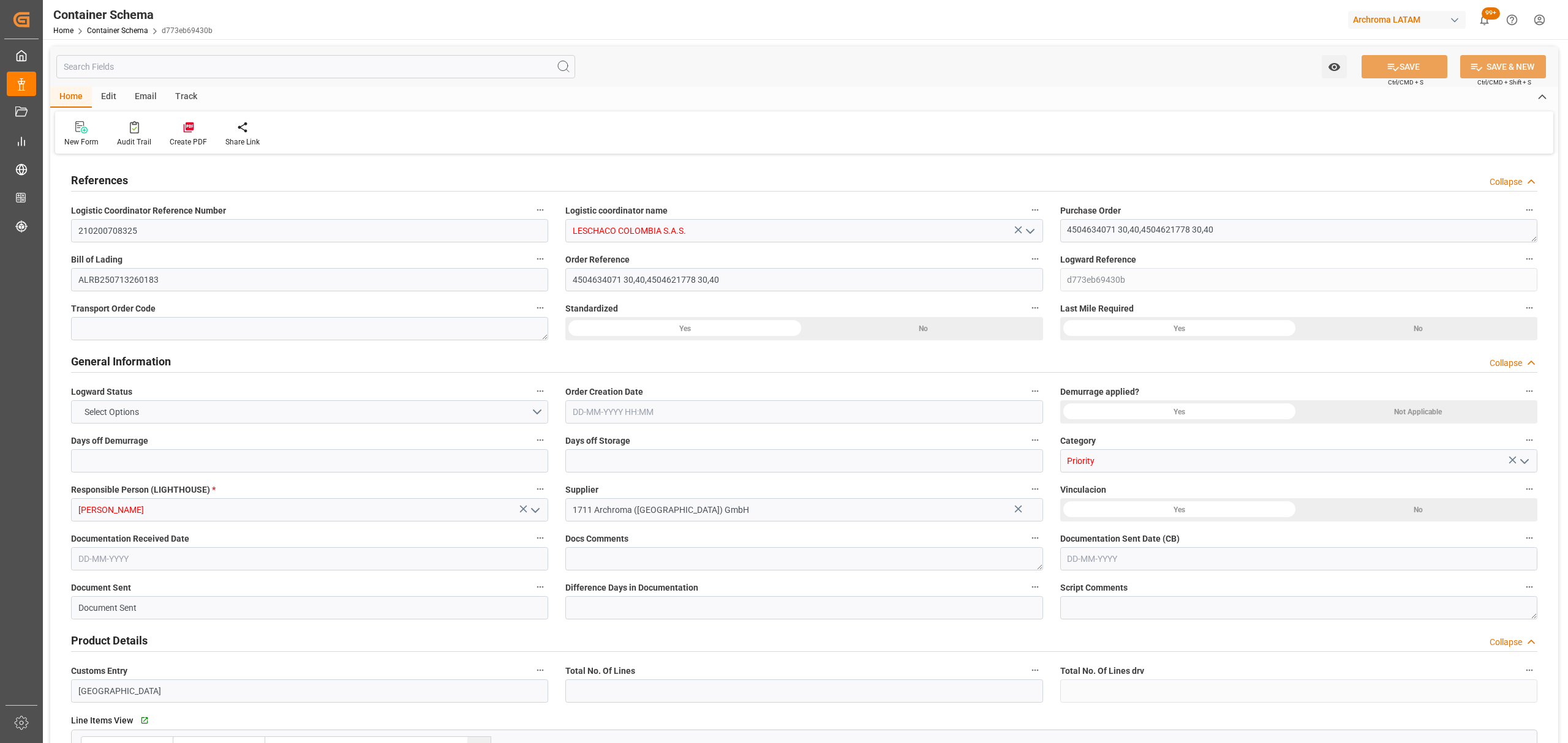
type input "5"
type input "0"
type input "19-07-2025 13:00"
type input "[DATE]"
type input "19-07-2025"
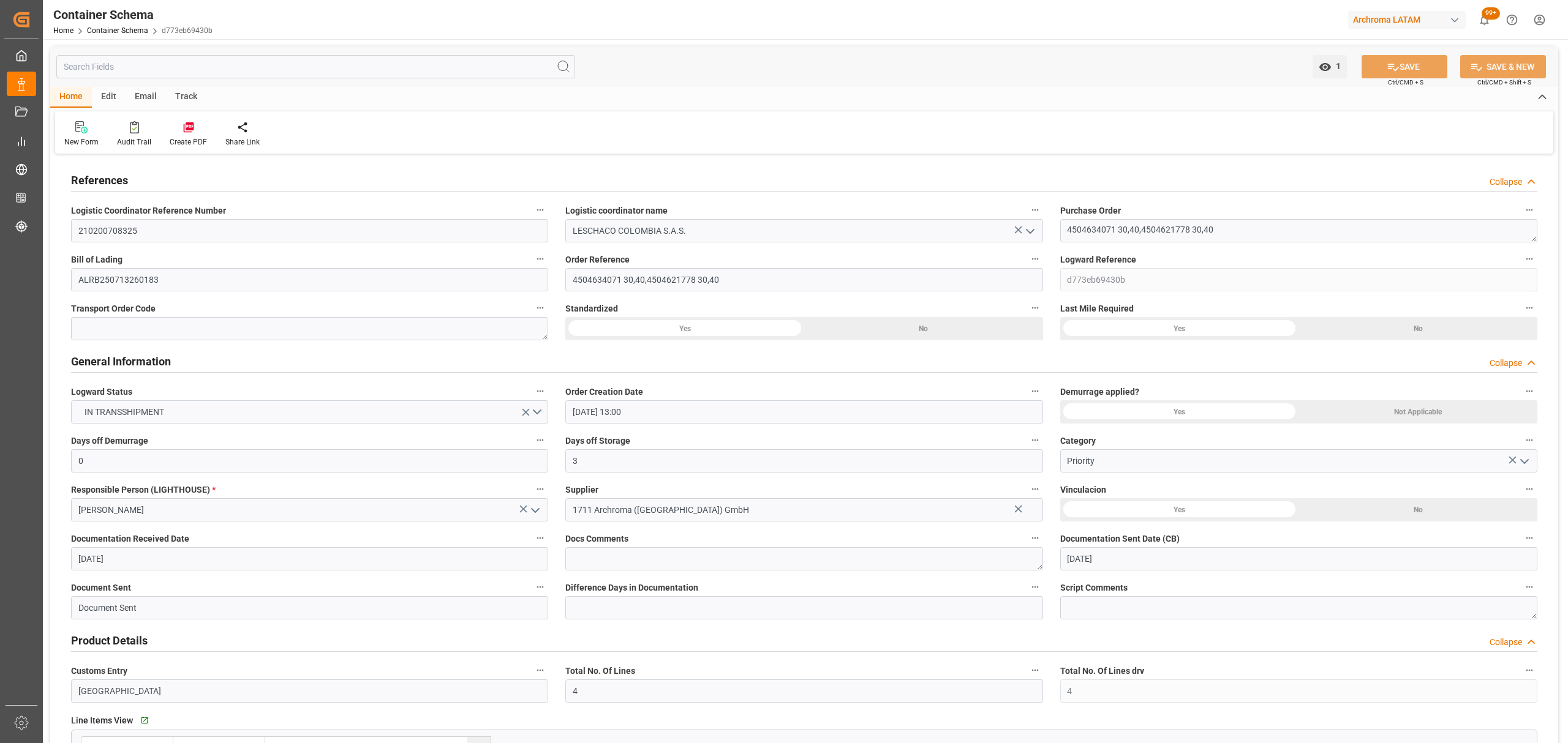
type input "[DATE]"
type input "19-07-2025"
type input "[DATE]"
type input "13-08-2025 19:58"
type input "19-07-2025 17:52"
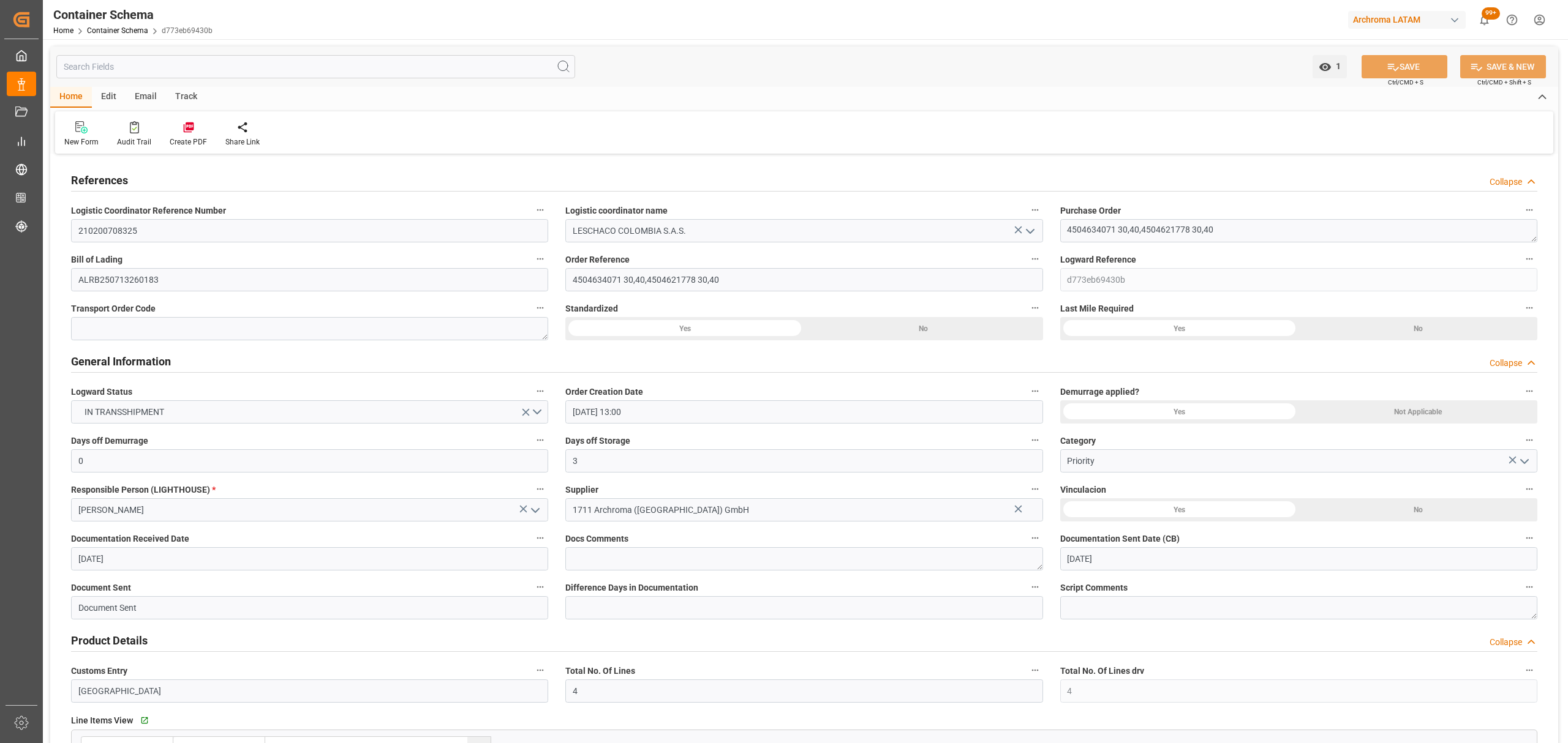
type input "[DATE]"
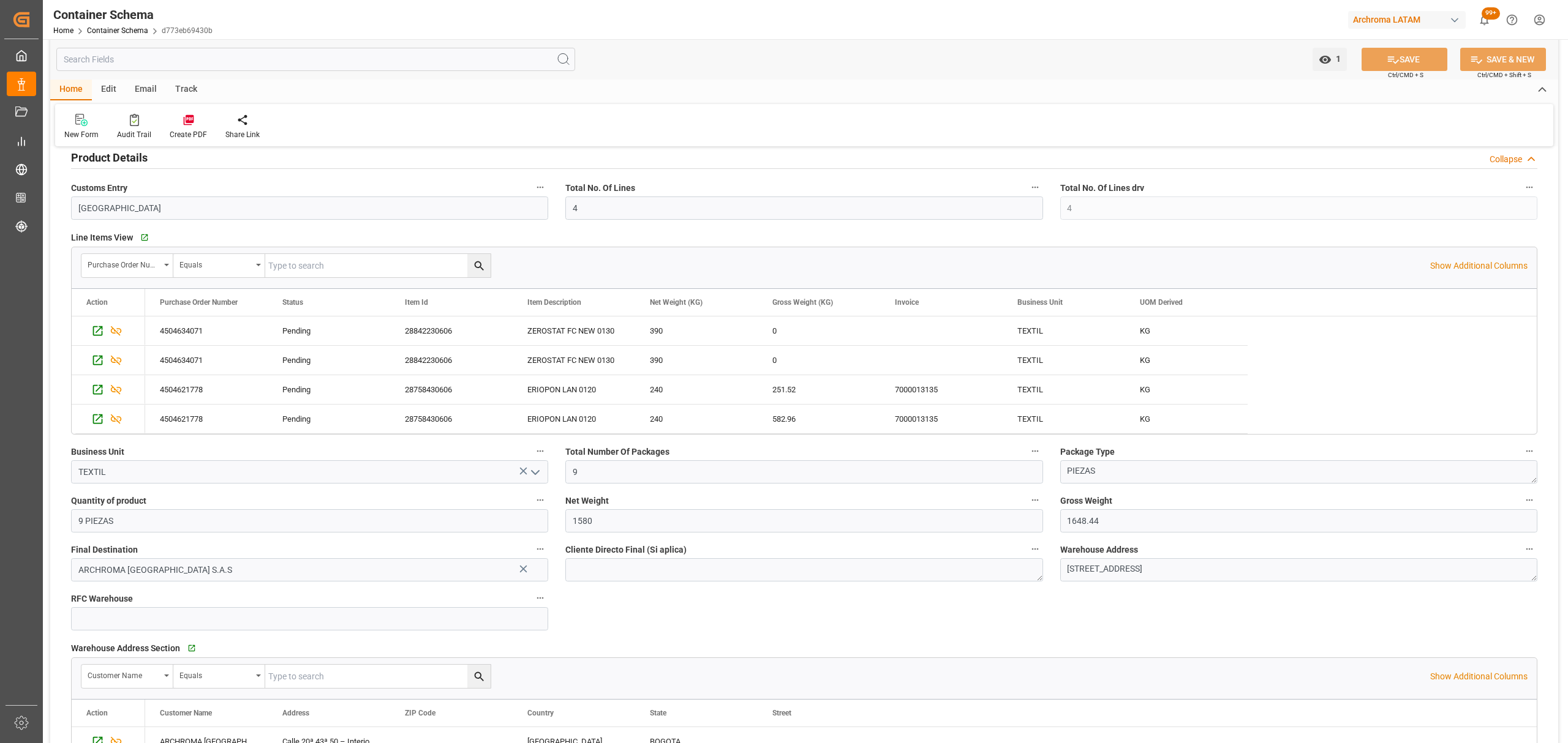
scroll to position [490, 0]
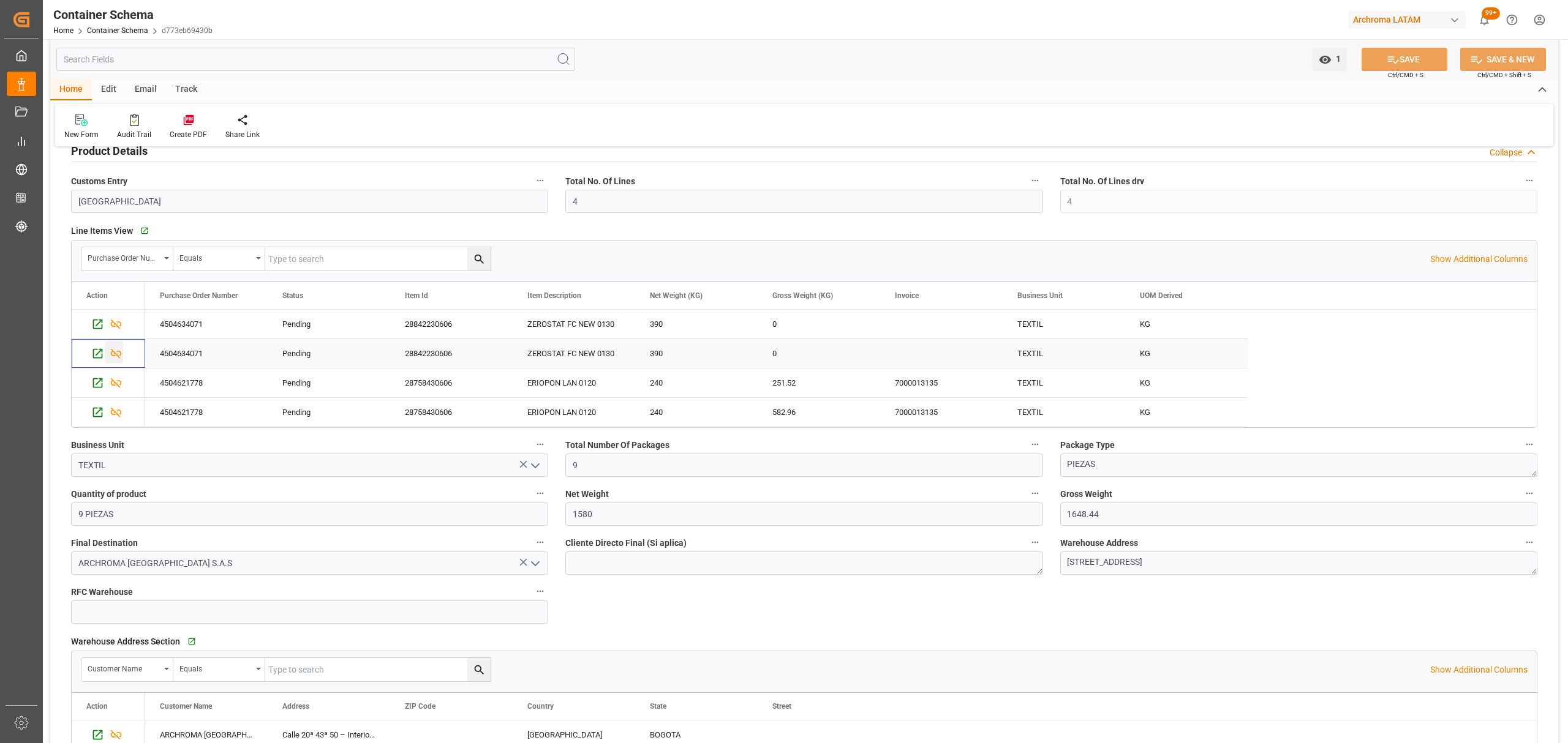
click at [118, 356] on icon "Press SPACE to select this row." at bounding box center [116, 354] width 11 height 10
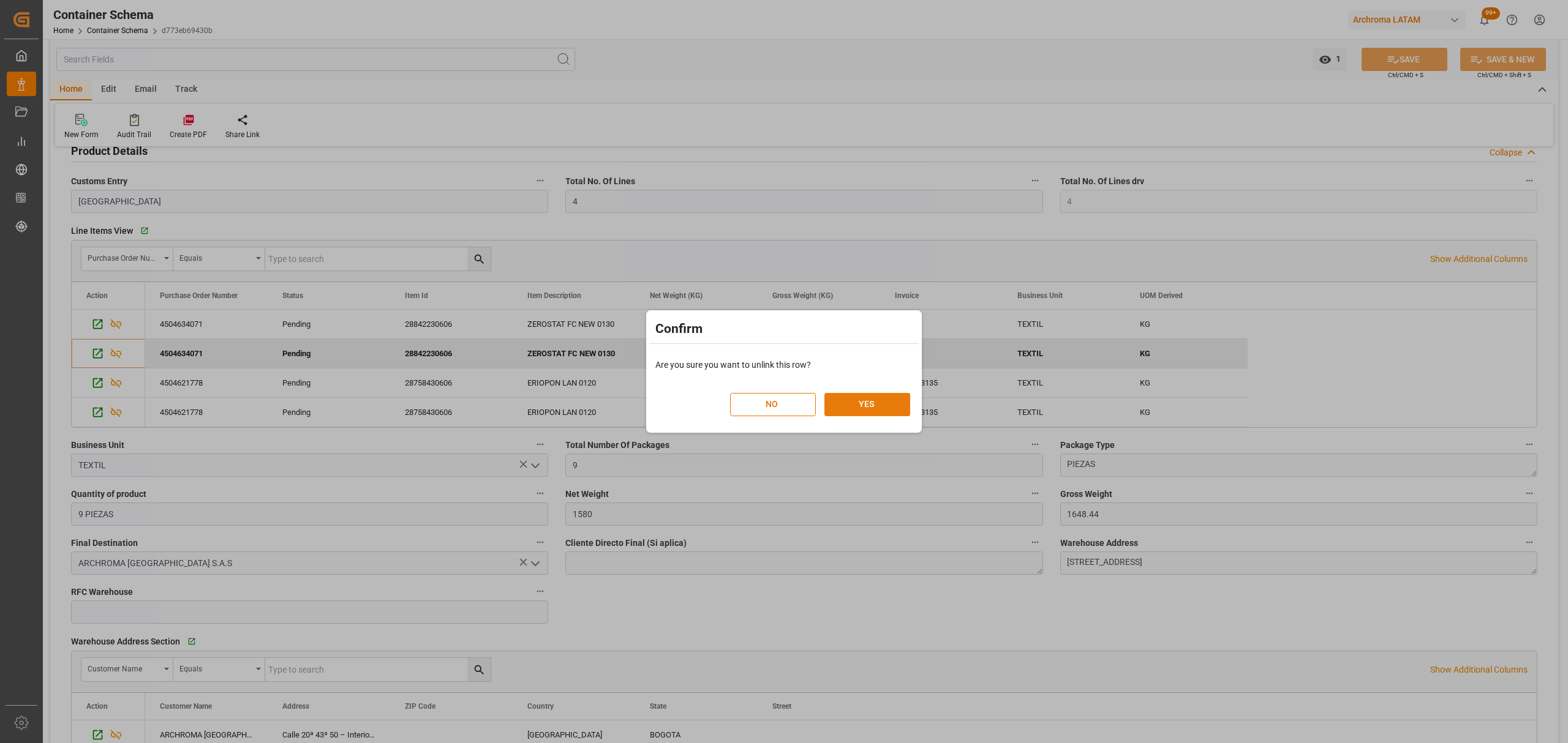
click at [870, 403] on button "YES" at bounding box center [867, 405] width 86 height 24
click at [848, 407] on button "YES" at bounding box center [867, 405] width 86 height 24
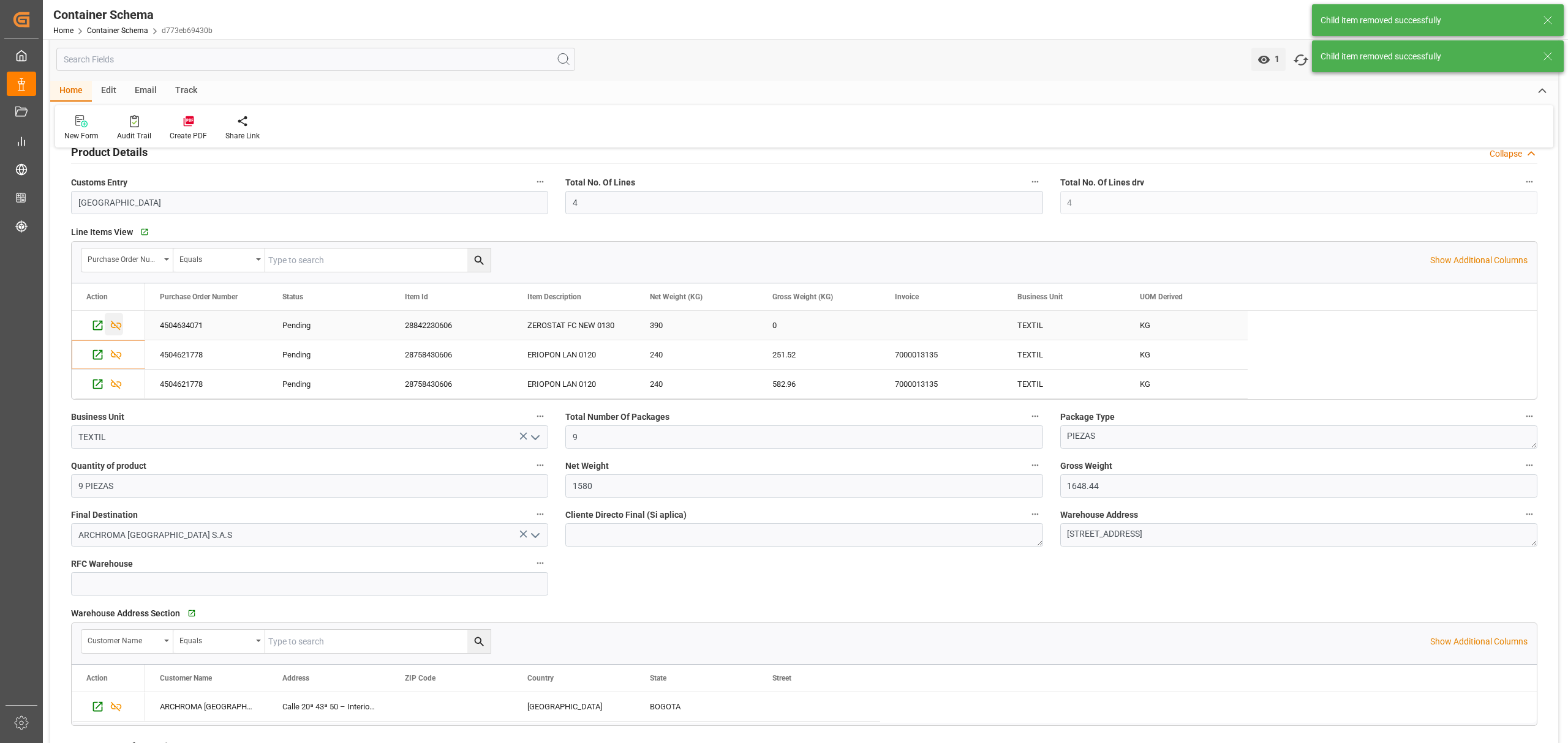
scroll to position [491, 0]
click at [114, 325] on icon "Press SPACE to select this row." at bounding box center [116, 325] width 11 height 10
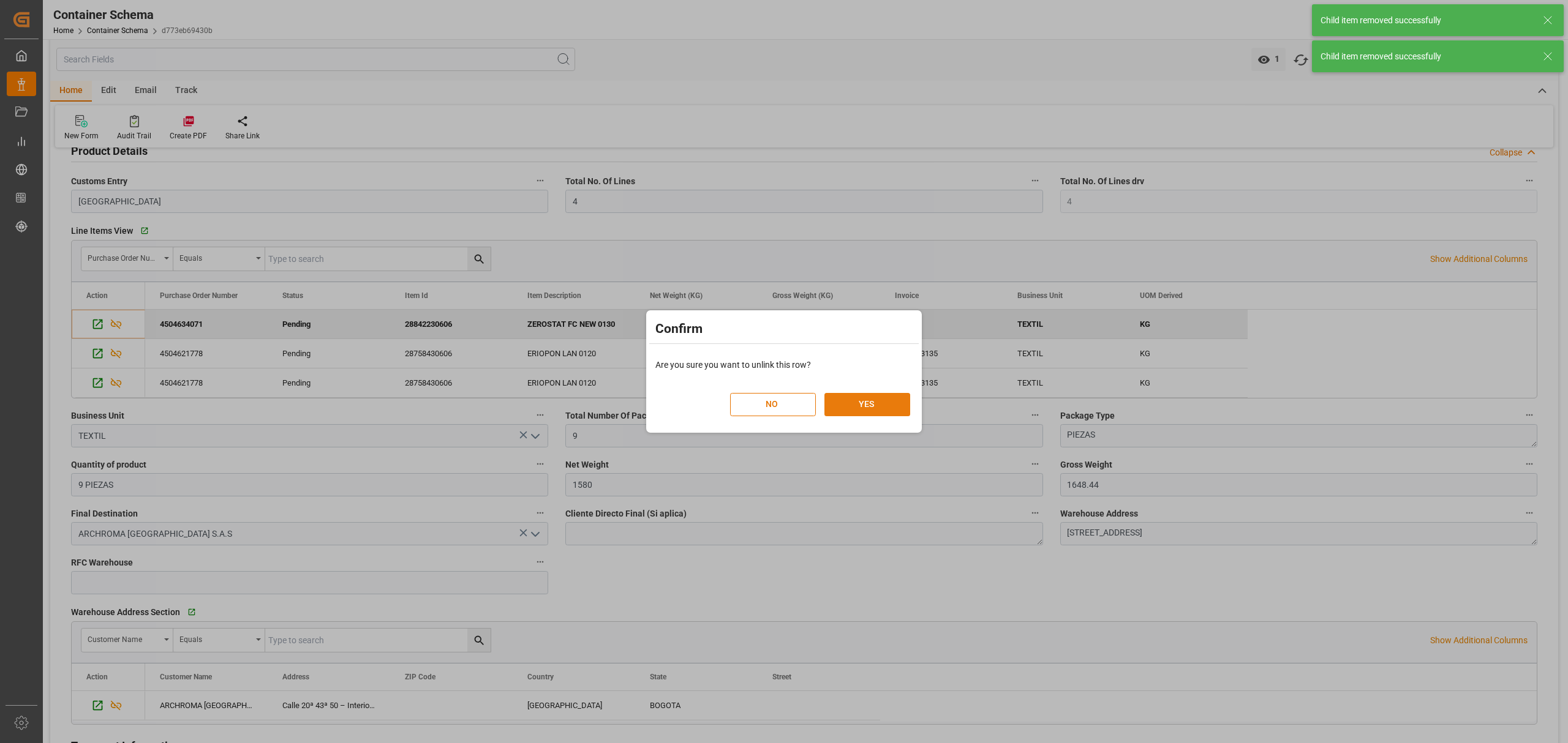
click at [882, 409] on button "YES" at bounding box center [867, 405] width 86 height 24
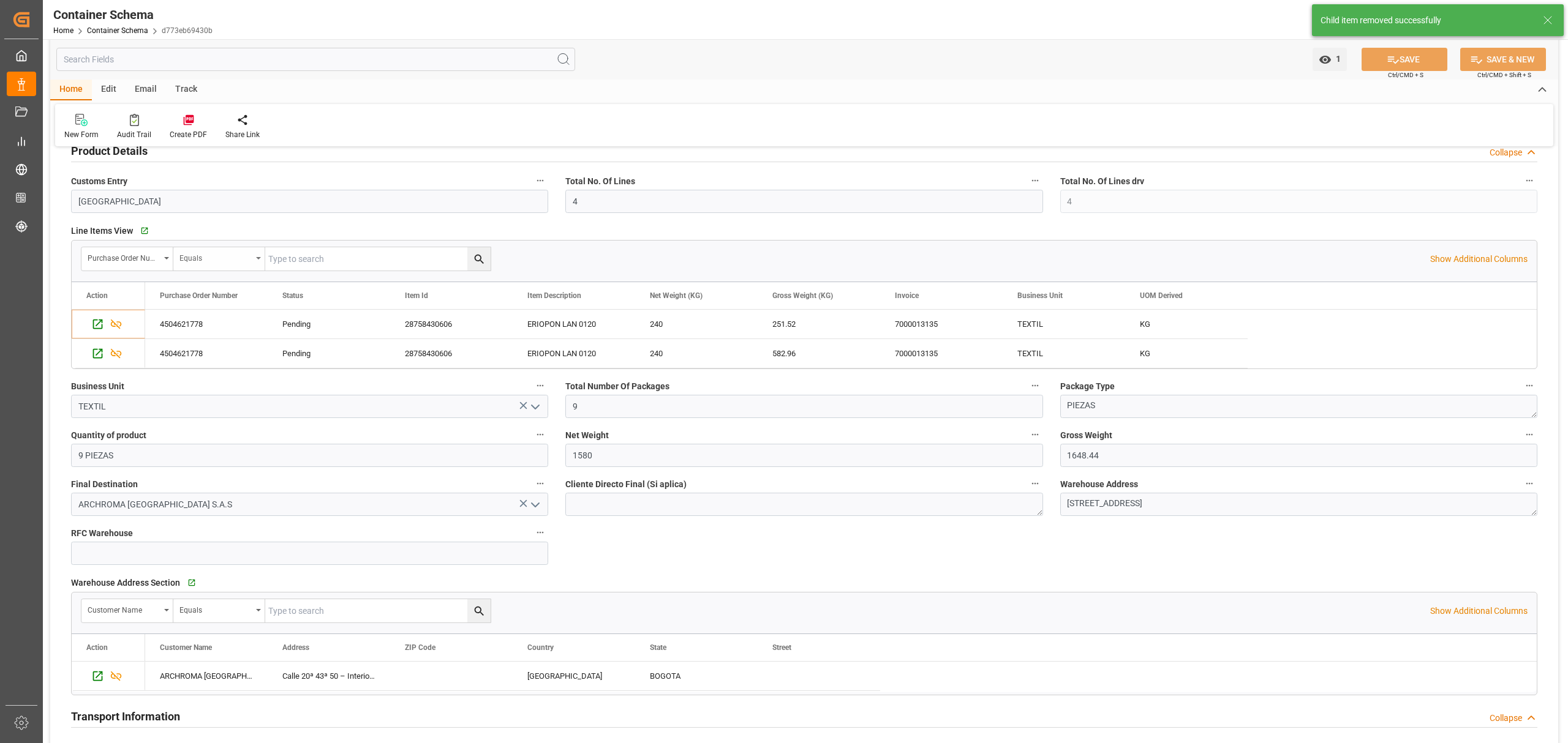
click at [211, 260] on div "Equals" at bounding box center [215, 256] width 72 height 14
click at [234, 334] on div "Fuzzy search" at bounding box center [265, 341] width 182 height 26
click at [300, 257] on input "text" at bounding box center [378, 259] width 226 height 24
paste input "4504634071"
type input "4504634071"
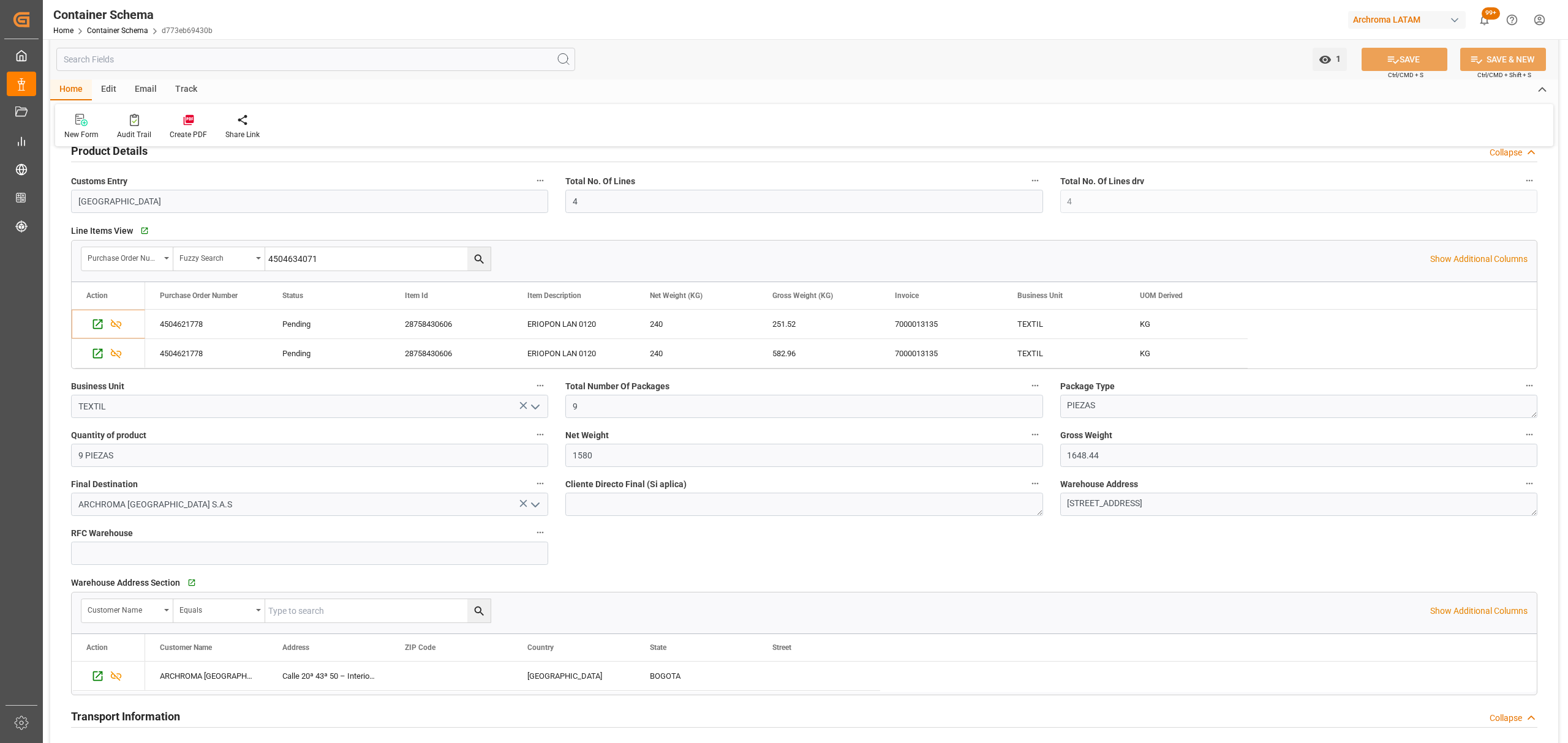
click at [483, 253] on icon "search button" at bounding box center [479, 259] width 13 height 13
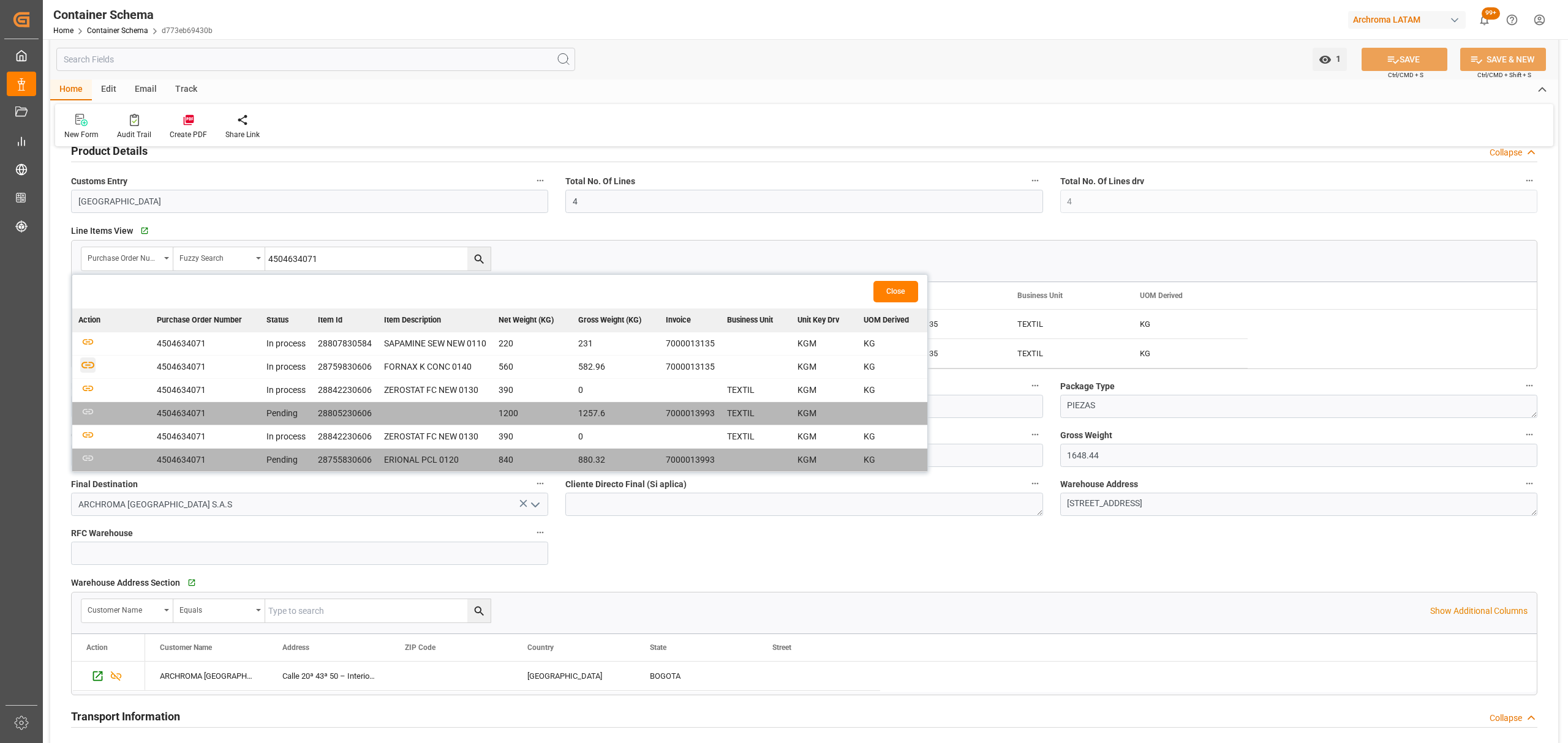
click at [89, 367] on icon "button" at bounding box center [87, 364] width 15 height 15
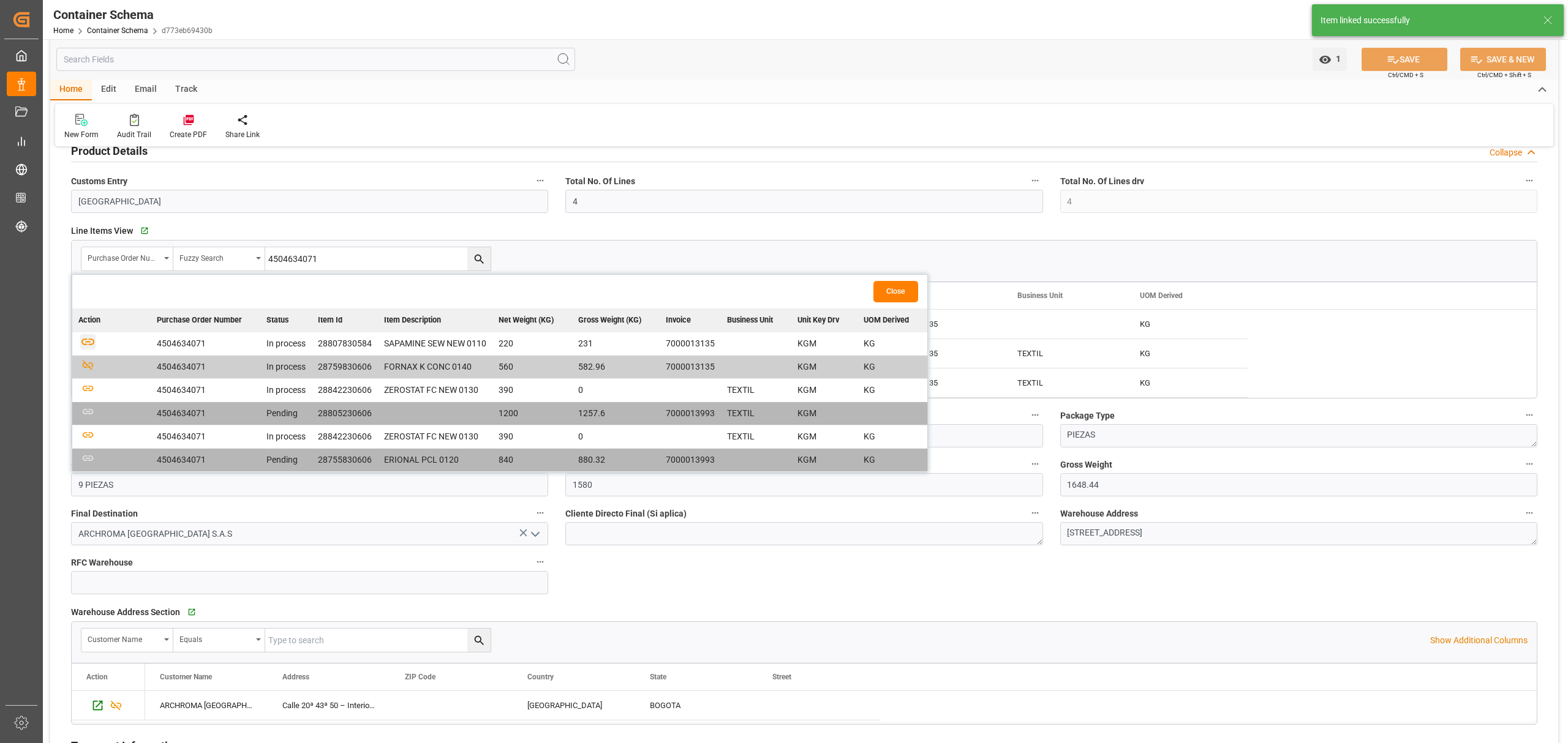
click at [92, 341] on icon "button" at bounding box center [87, 341] width 15 height 15
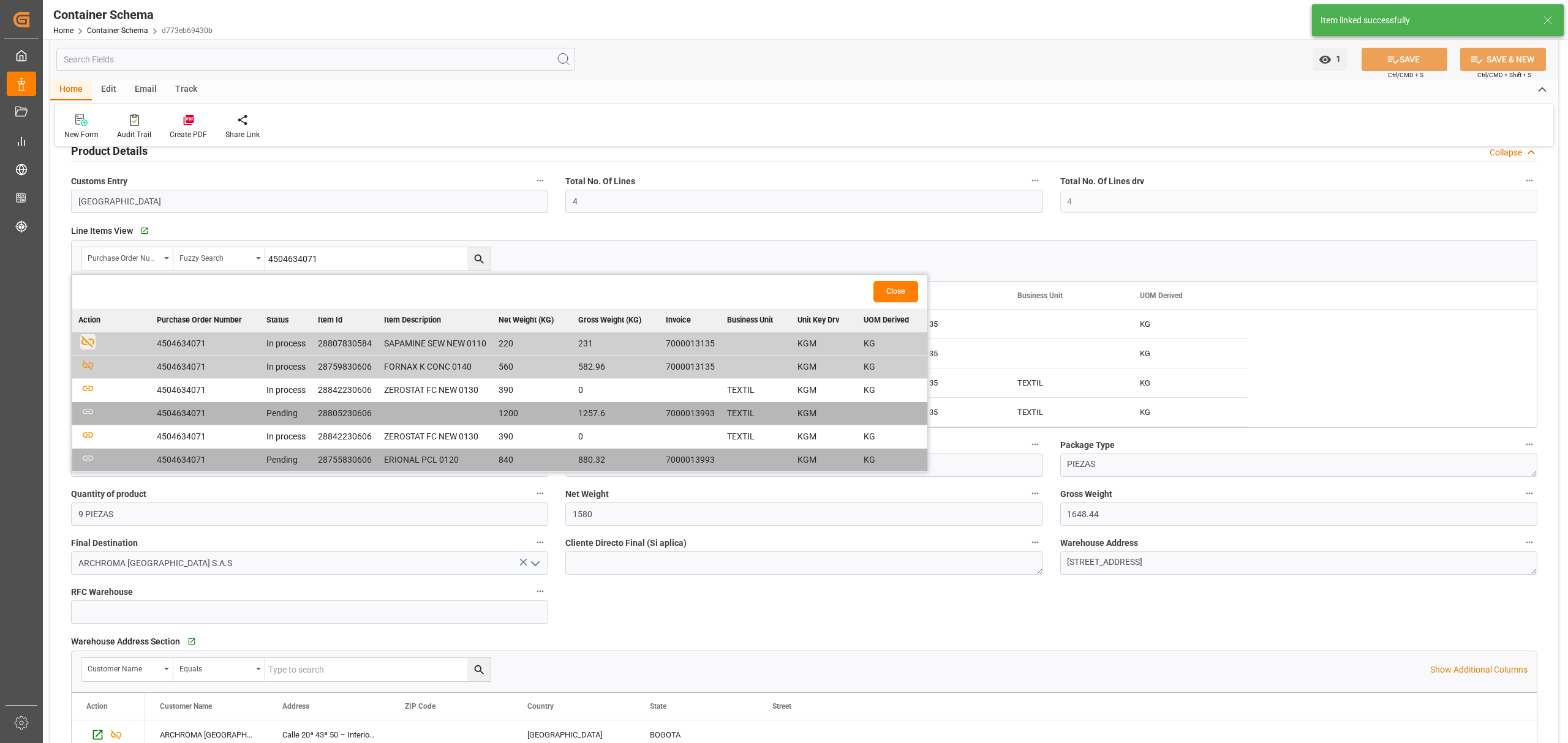
click at [900, 292] on button "Close" at bounding box center [895, 292] width 45 height 22
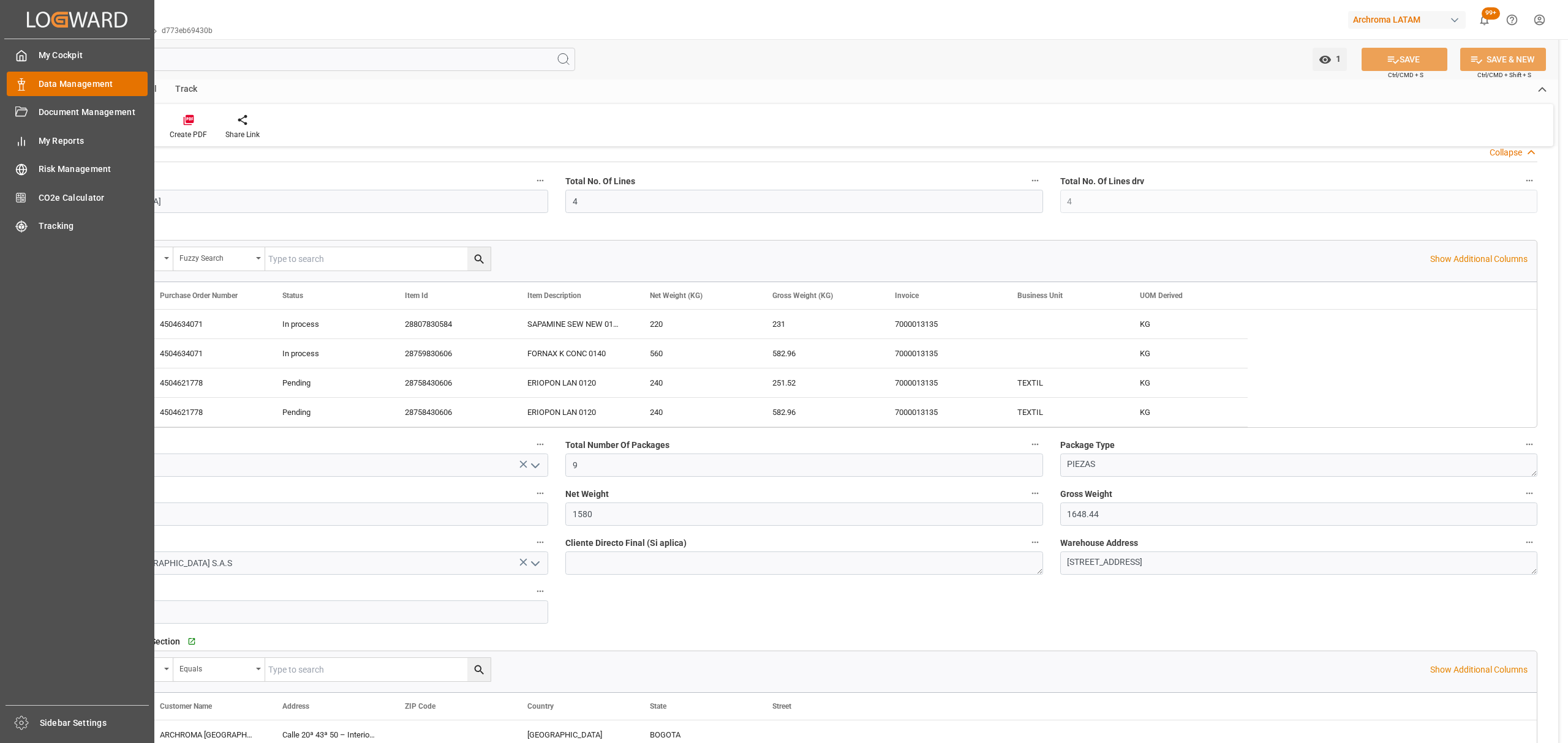
click at [39, 86] on span "Data Management" at bounding box center [93, 84] width 110 height 13
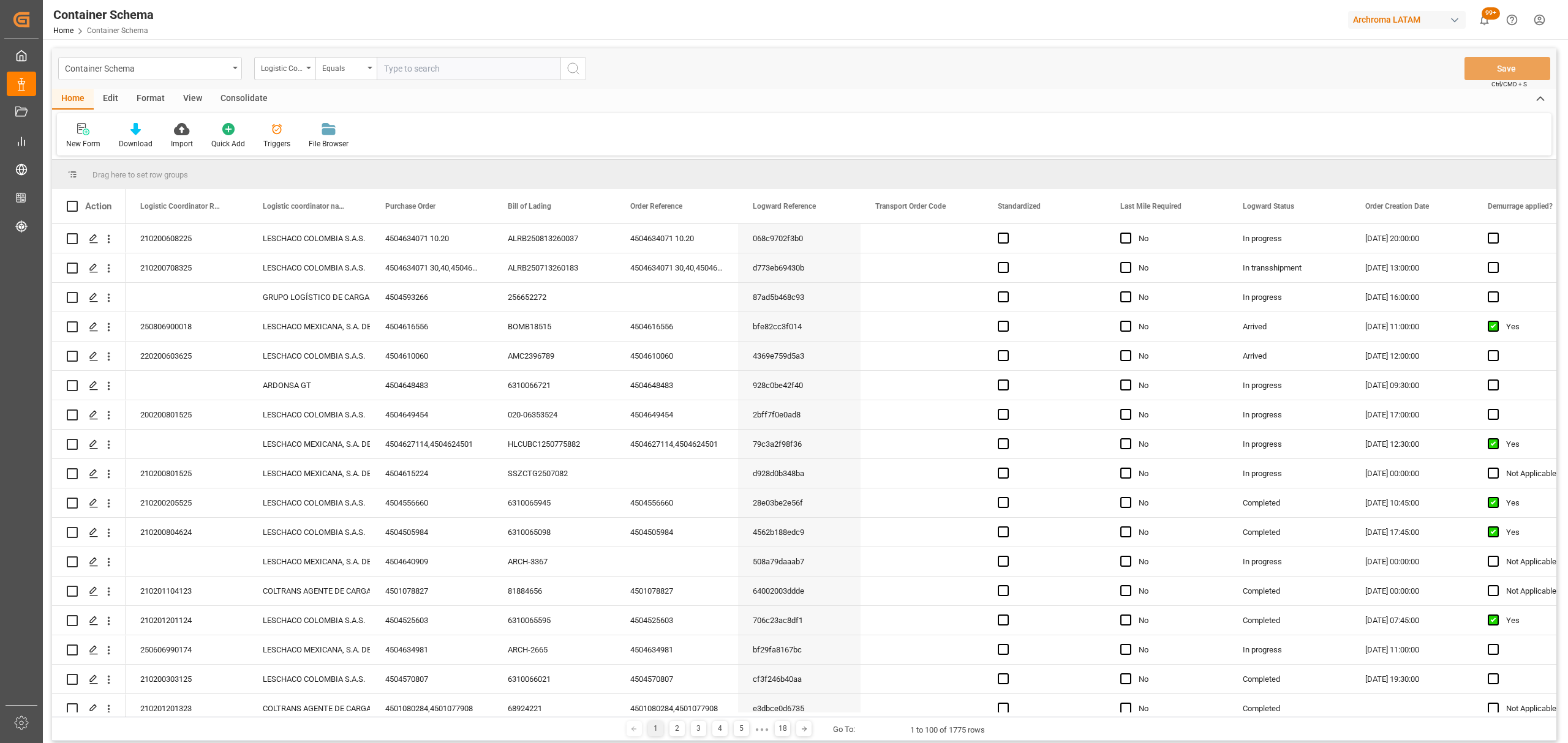
click at [284, 72] on div "Logistic Coordinator Reference Number" at bounding box center [282, 67] width 42 height 14
click at [304, 184] on div "Purchase Order" at bounding box center [345, 176] width 182 height 26
click at [346, 71] on div "Equals" at bounding box center [343, 67] width 42 height 14
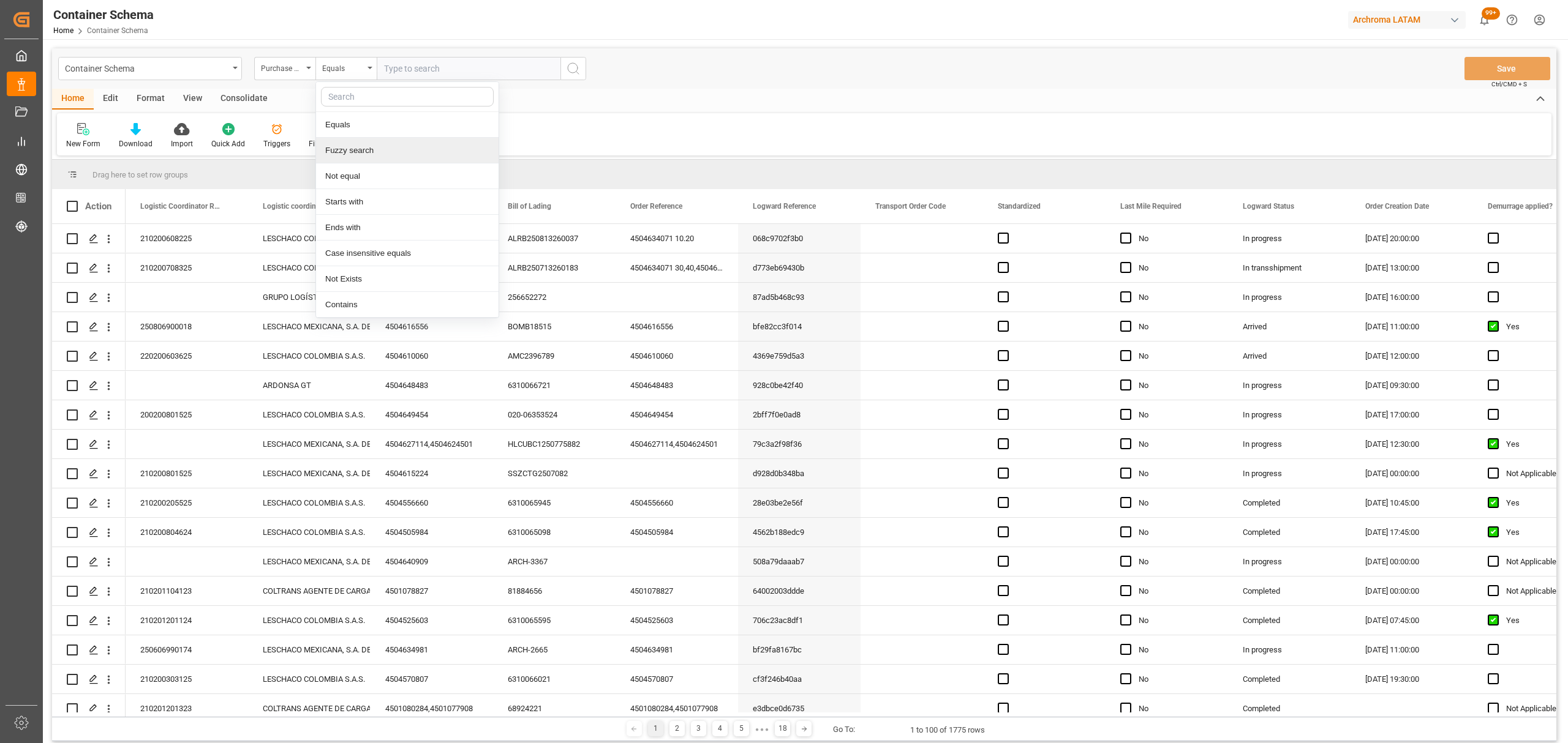
click at [375, 155] on div "Fuzzy search" at bounding box center [407, 150] width 182 height 26
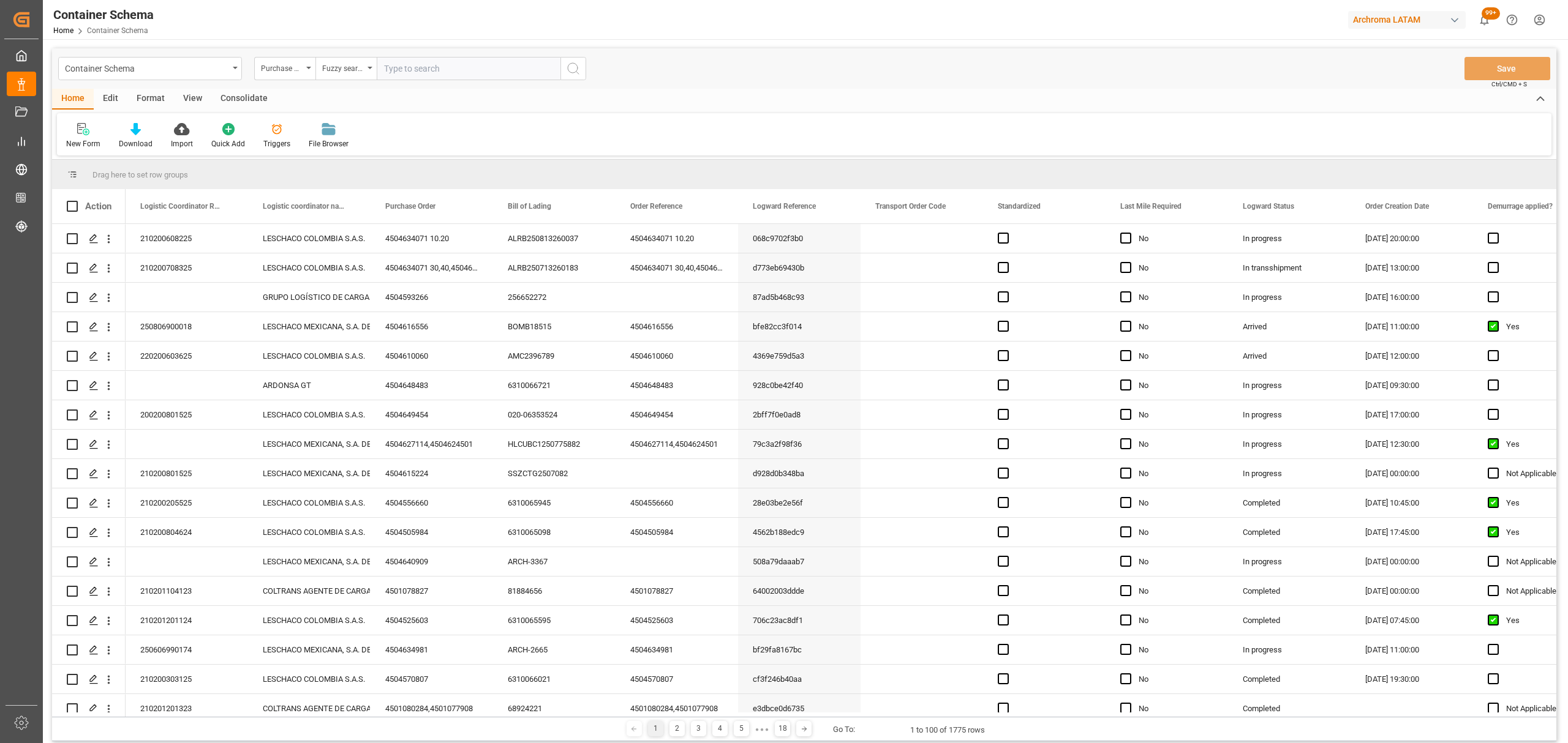
click at [441, 66] on input "text" at bounding box center [469, 69] width 184 height 24
paste input "4504634071"
type input "4504634071"
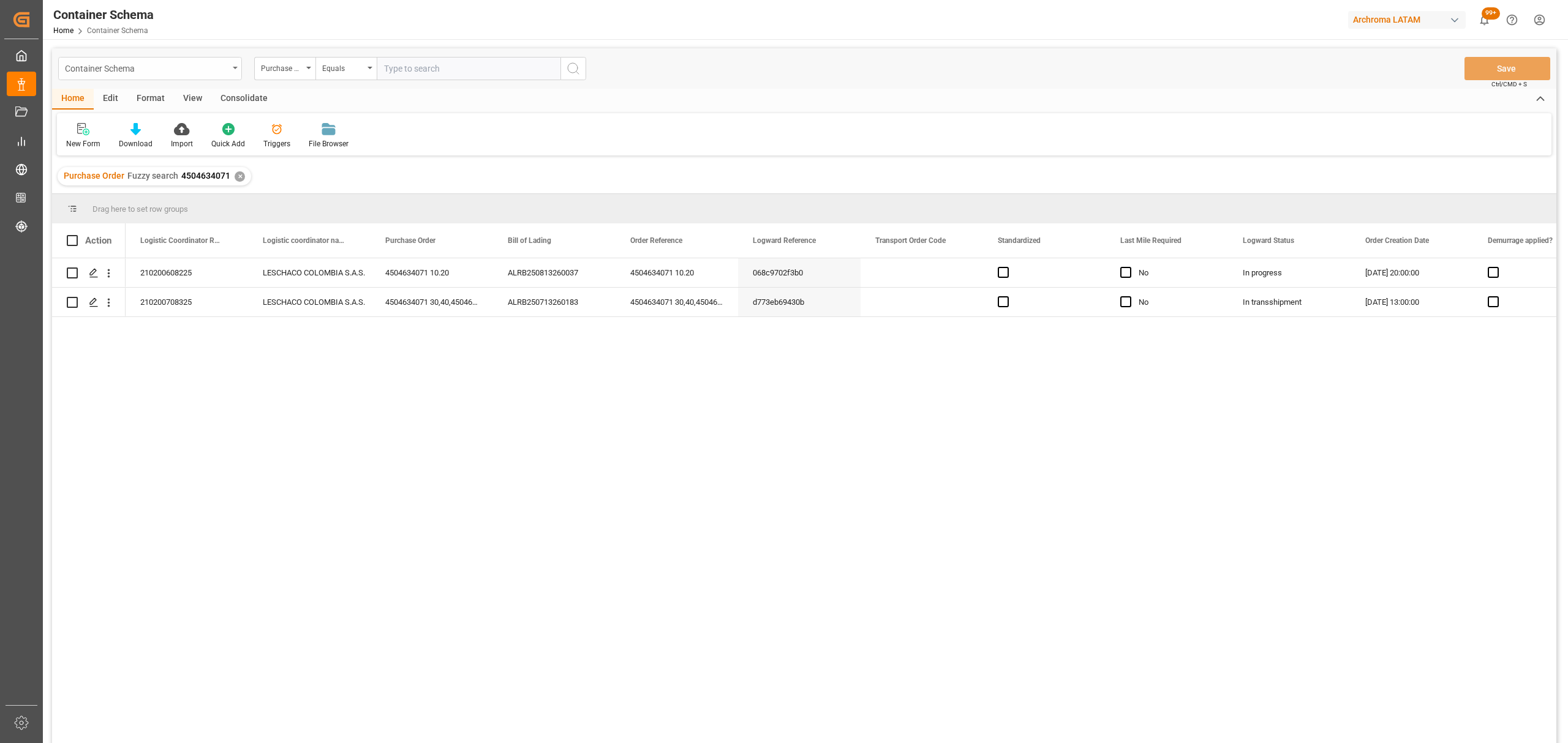
click at [147, 71] on div "Container Schema" at bounding box center [147, 67] width 163 height 15
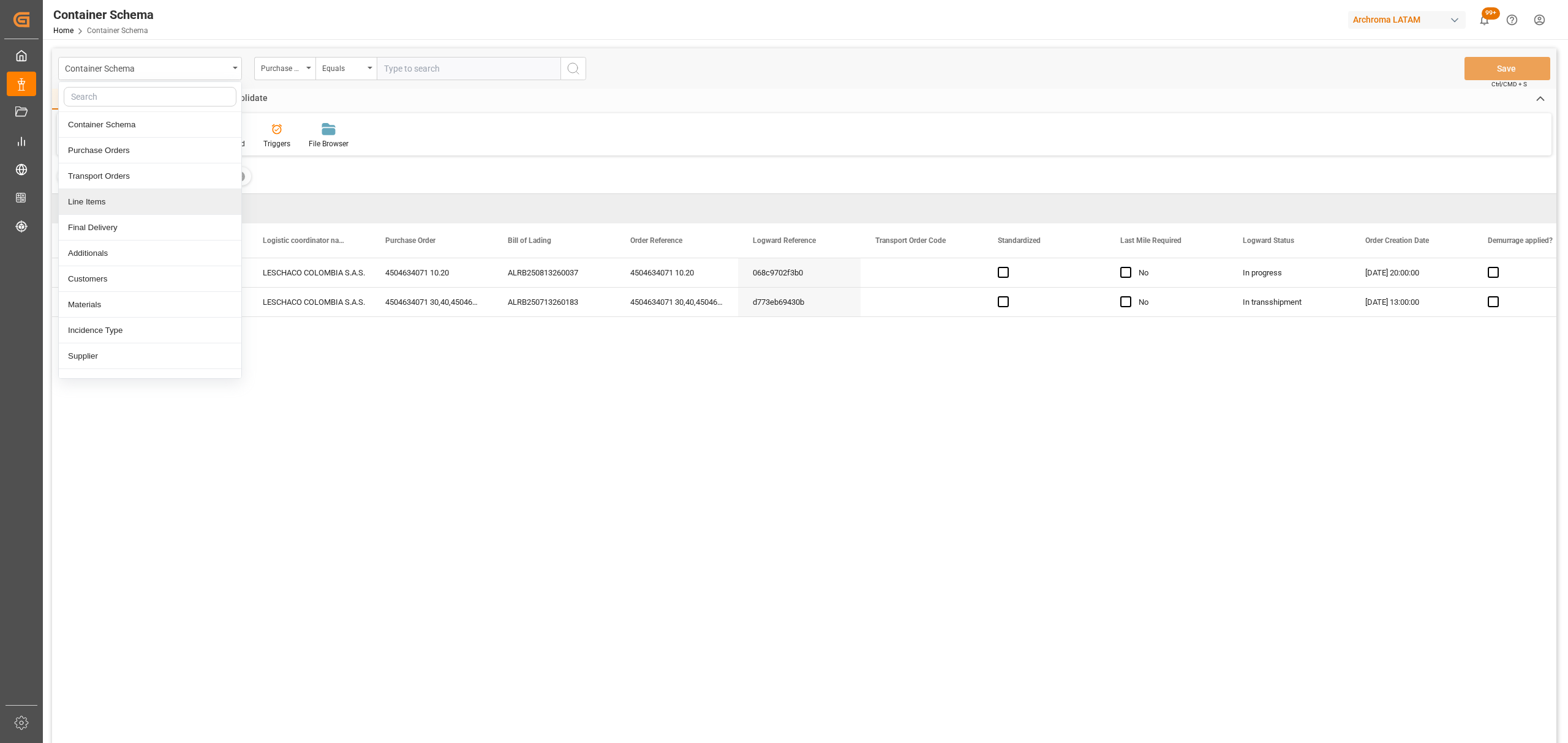
click at [128, 208] on div "Line Items" at bounding box center [149, 202] width 182 height 26
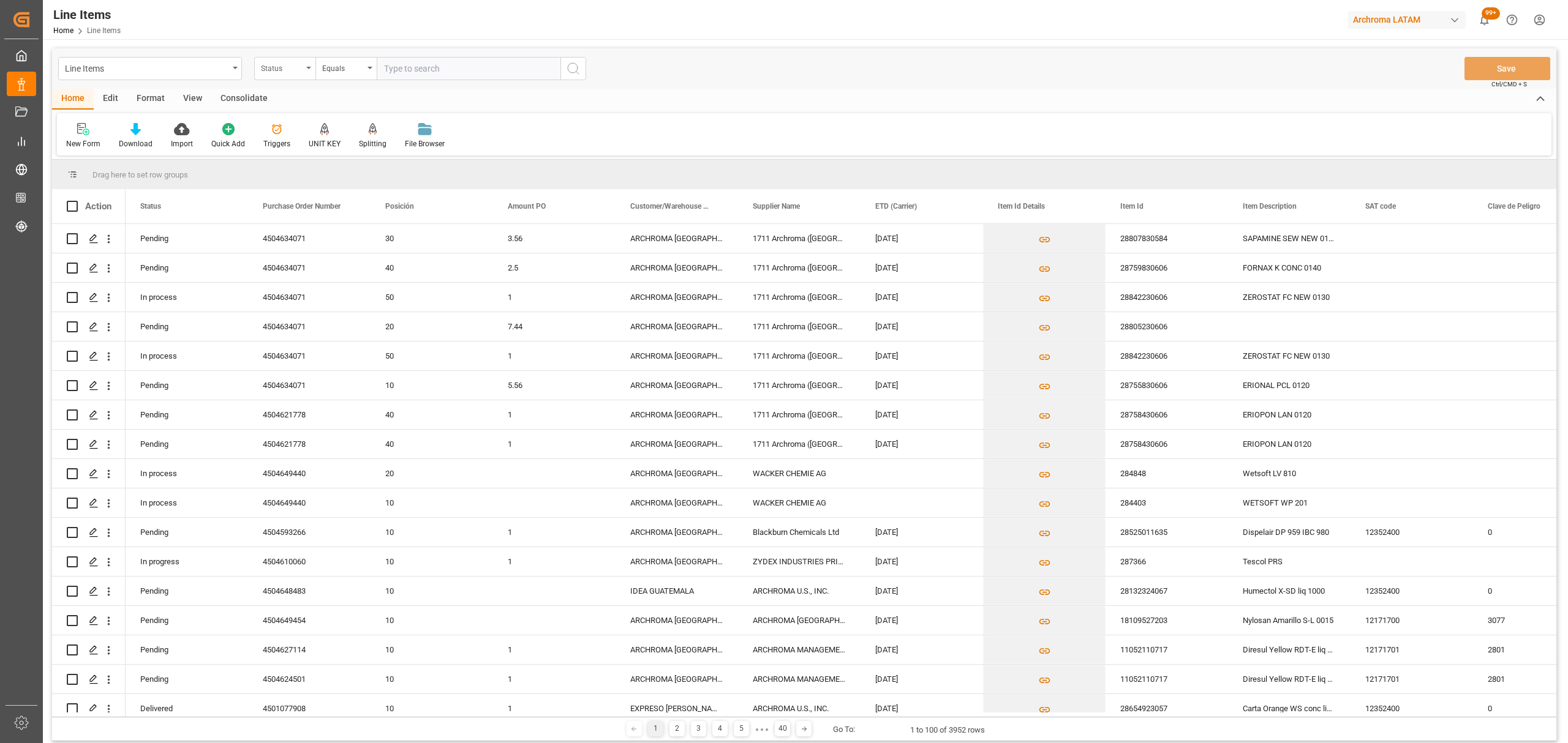
click at [300, 71] on div "Status" at bounding box center [282, 67] width 42 height 14
drag, startPoint x: 313, startPoint y: 151, endPoint x: 344, endPoint y: 91, distance: 67.5
click at [314, 151] on div "Purchase Order Number" at bounding box center [345, 150] width 182 height 26
click at [347, 72] on div "Equals" at bounding box center [343, 67] width 42 height 14
click at [364, 150] on div "Fuzzy search" at bounding box center [407, 150] width 182 height 26
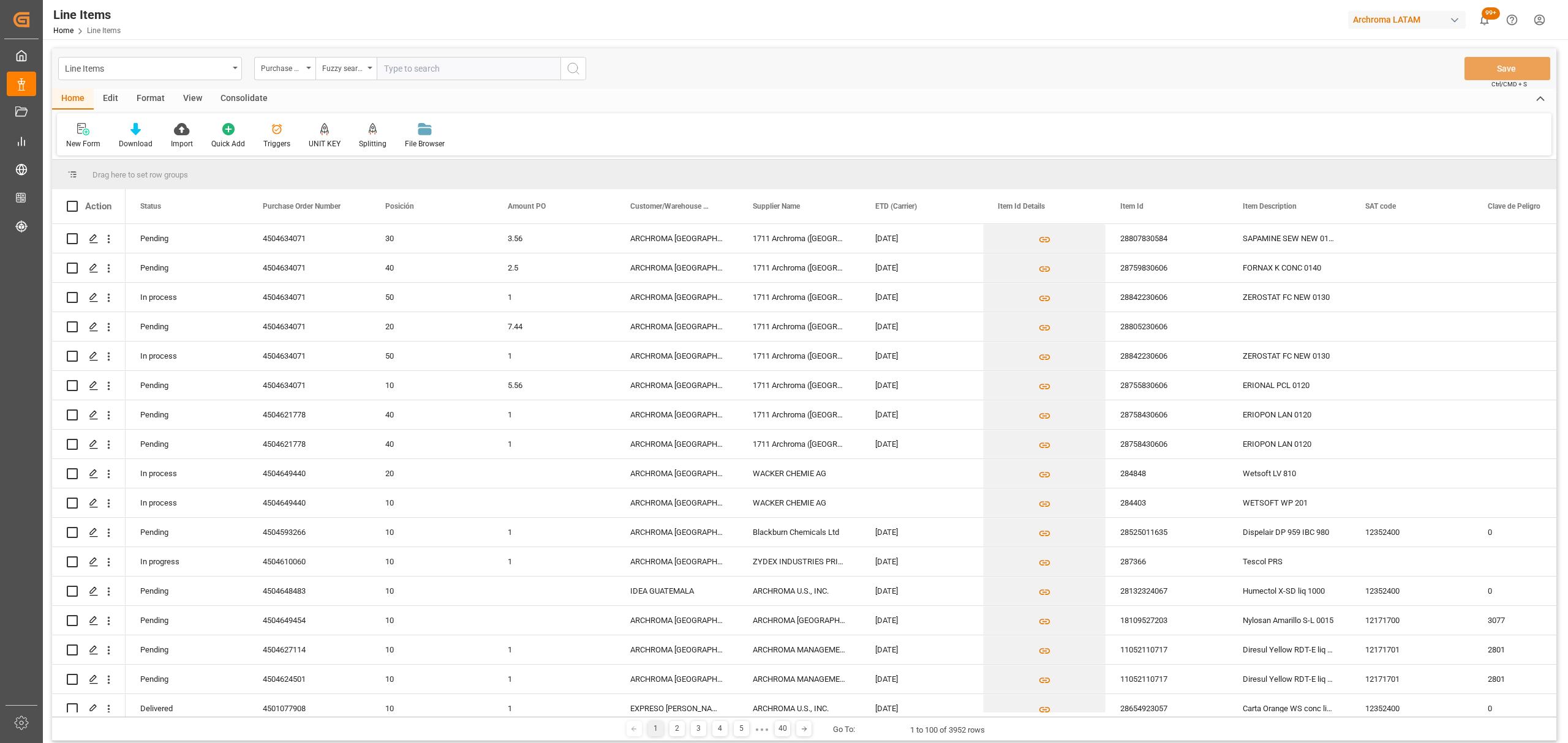
click at [420, 53] on div "Line Items Purchase Order Number Fuzzy search Save Ctrl/CMD + S" at bounding box center [805, 68] width 1505 height 41
click at [420, 59] on input "text" at bounding box center [469, 69] width 184 height 24
paste input "4504634071"
type input "4504634071"
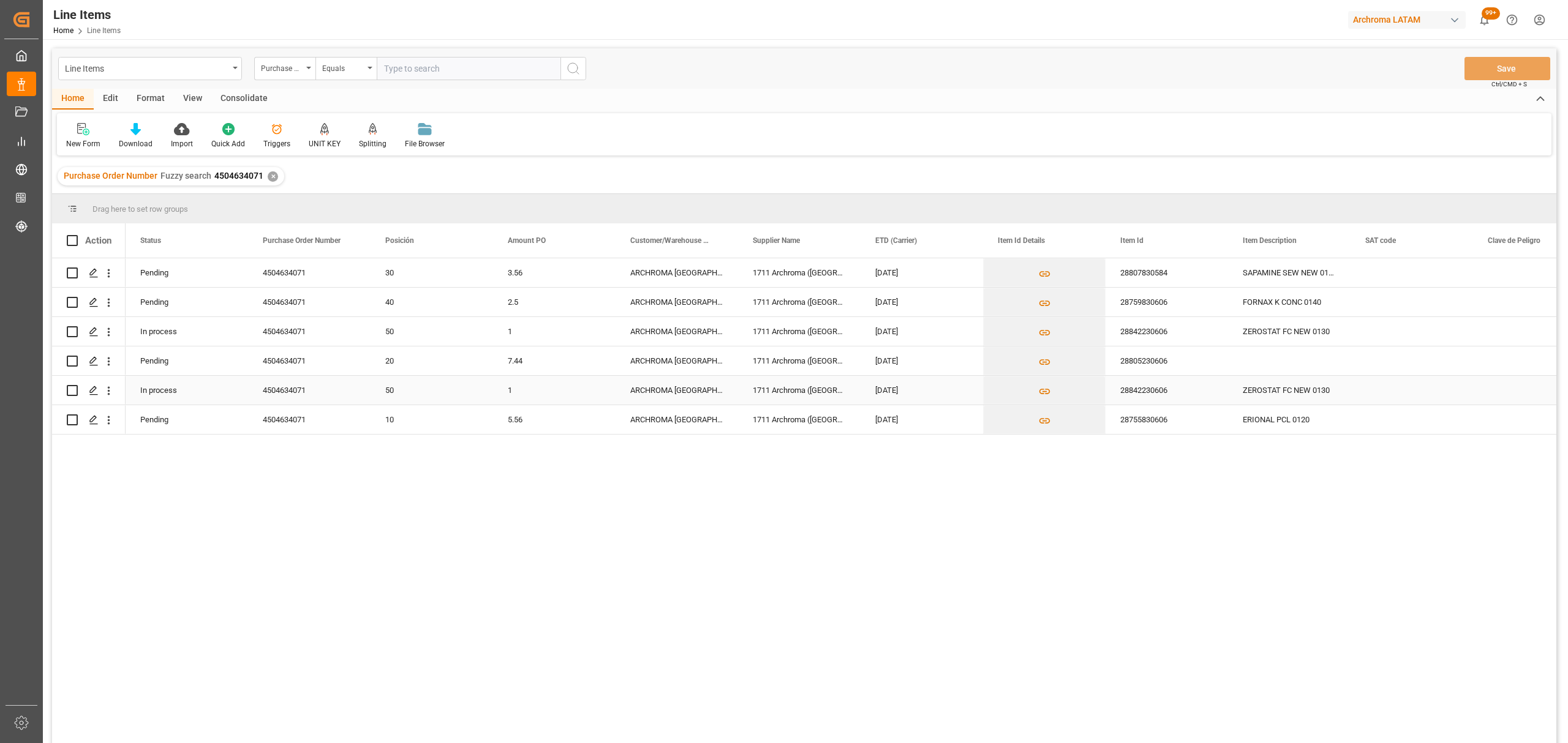
click at [77, 390] on input "Press Space to toggle row selection (unchecked)" at bounding box center [71, 390] width 11 height 11
checkbox input "true"
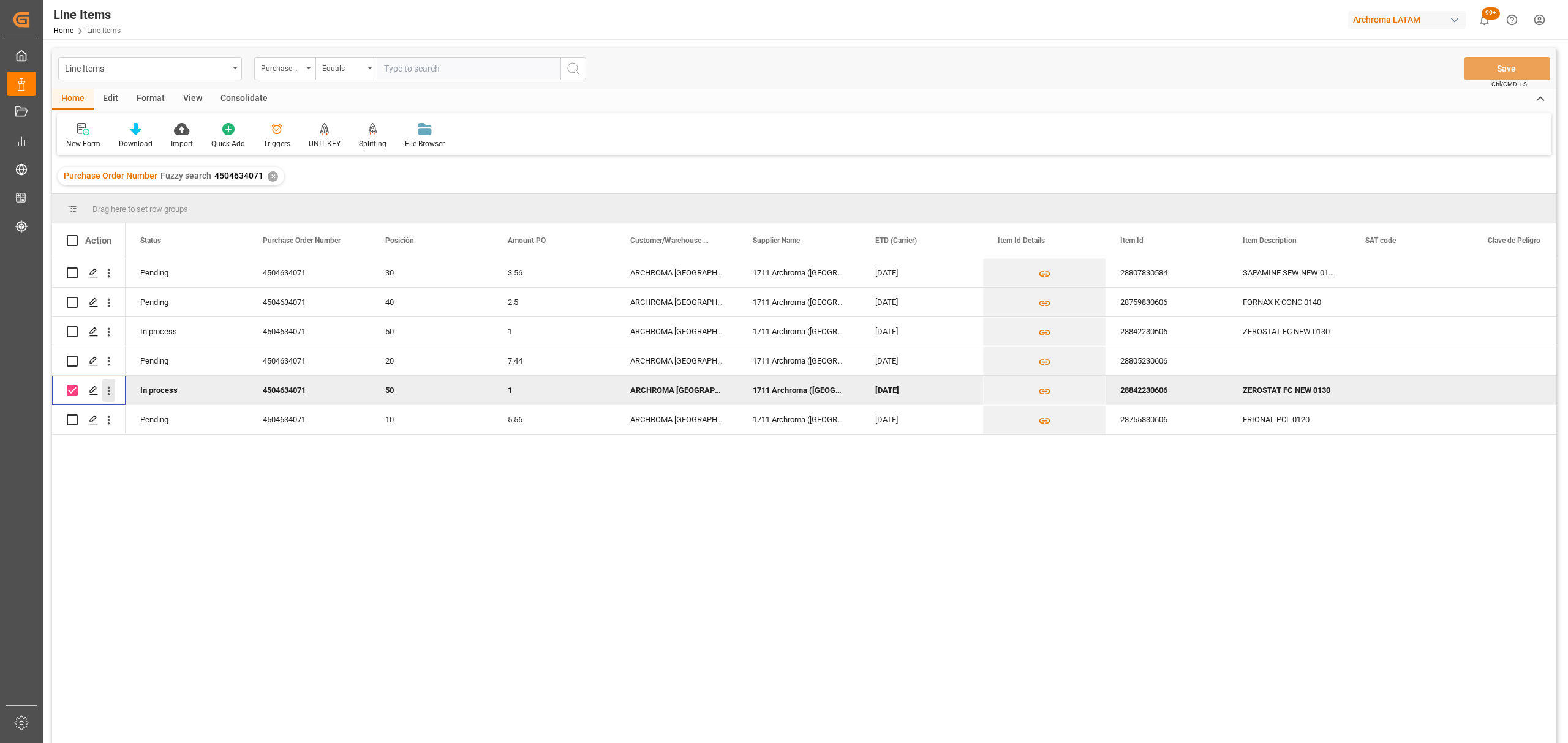
click at [106, 390] on icon "open menu" at bounding box center [108, 391] width 13 height 13
click at [145, 567] on span "Delete" at bounding box center [188, 568] width 113 height 11
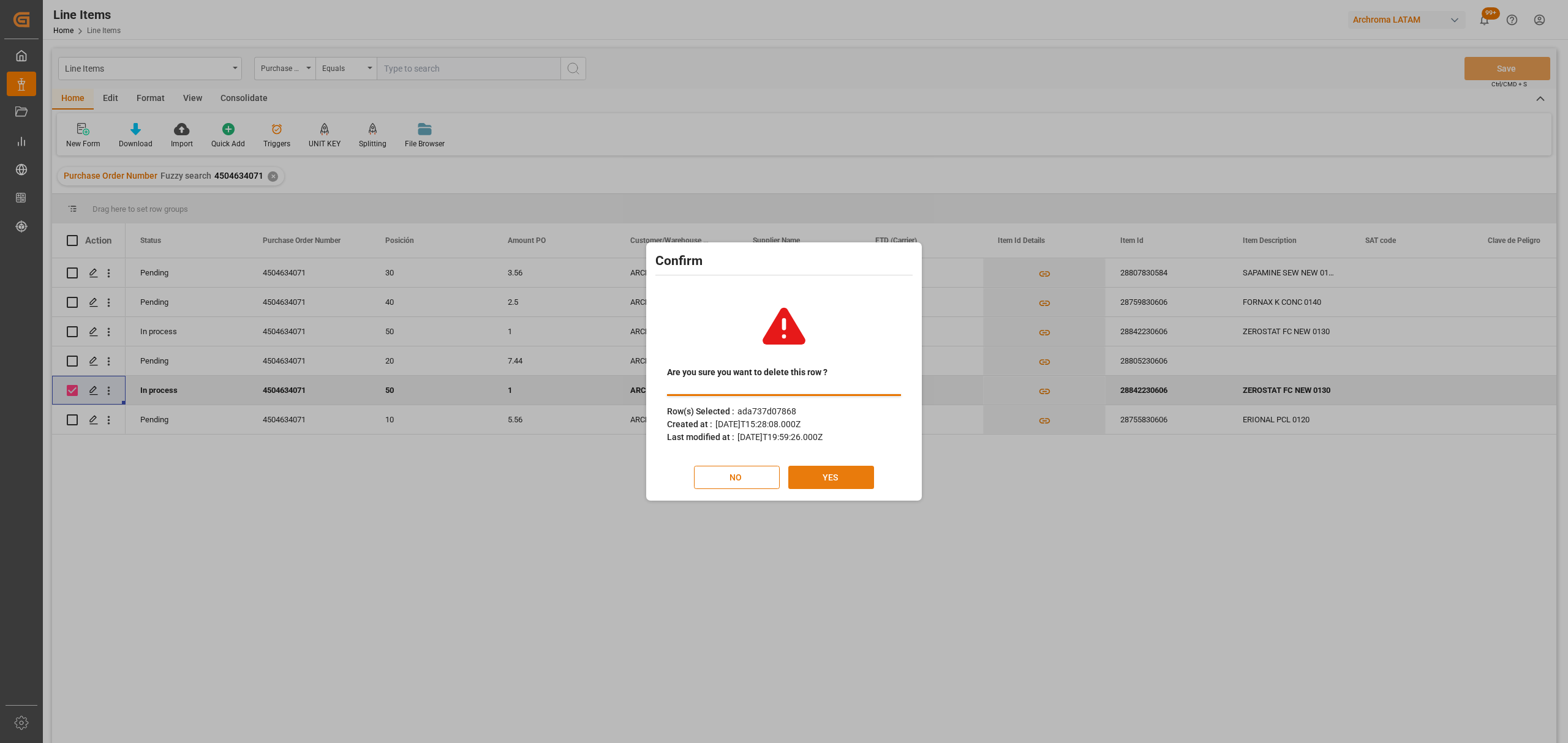
click at [821, 485] on button "YES" at bounding box center [831, 478] width 86 height 24
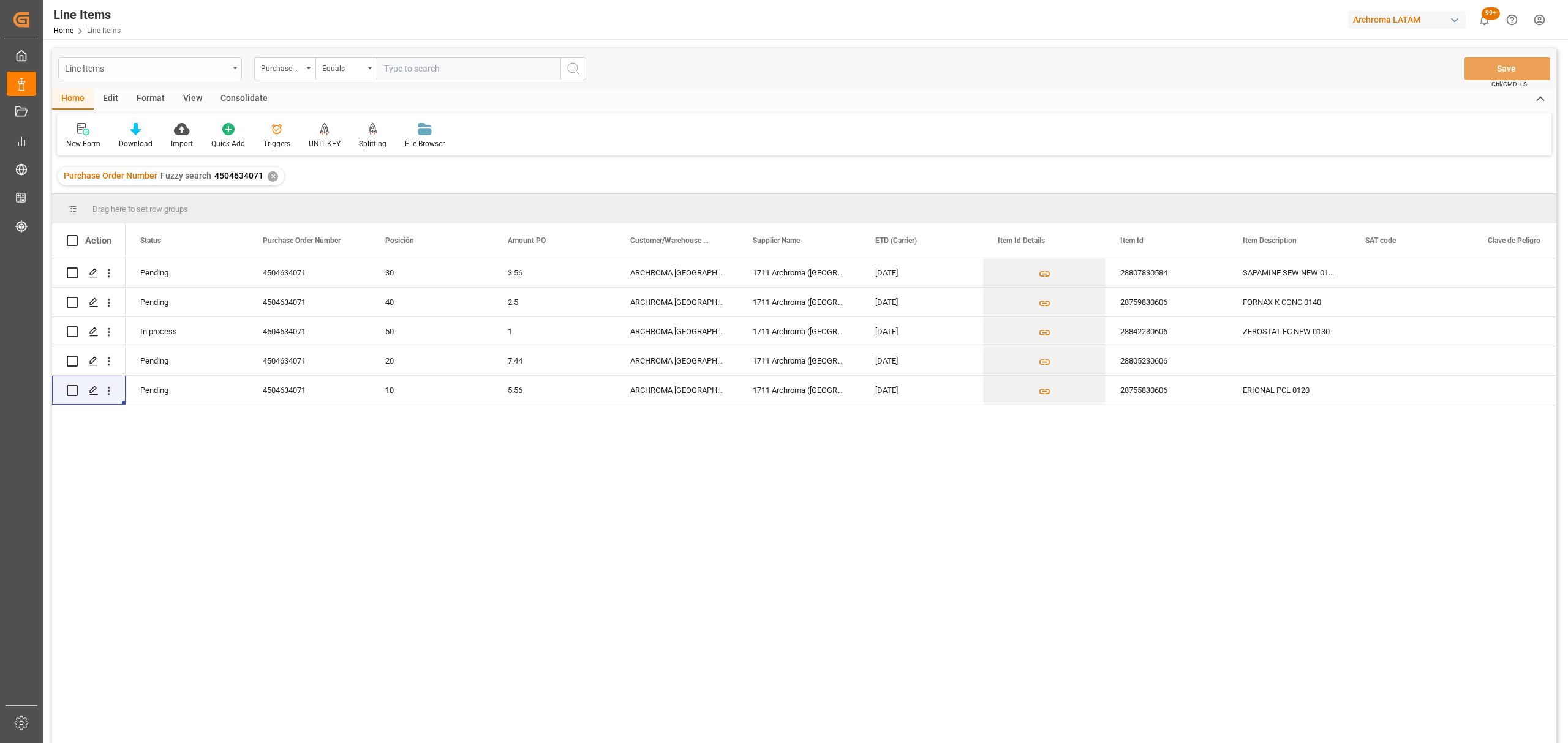
click at [234, 66] on icon "open menu" at bounding box center [235, 67] width 5 height 2
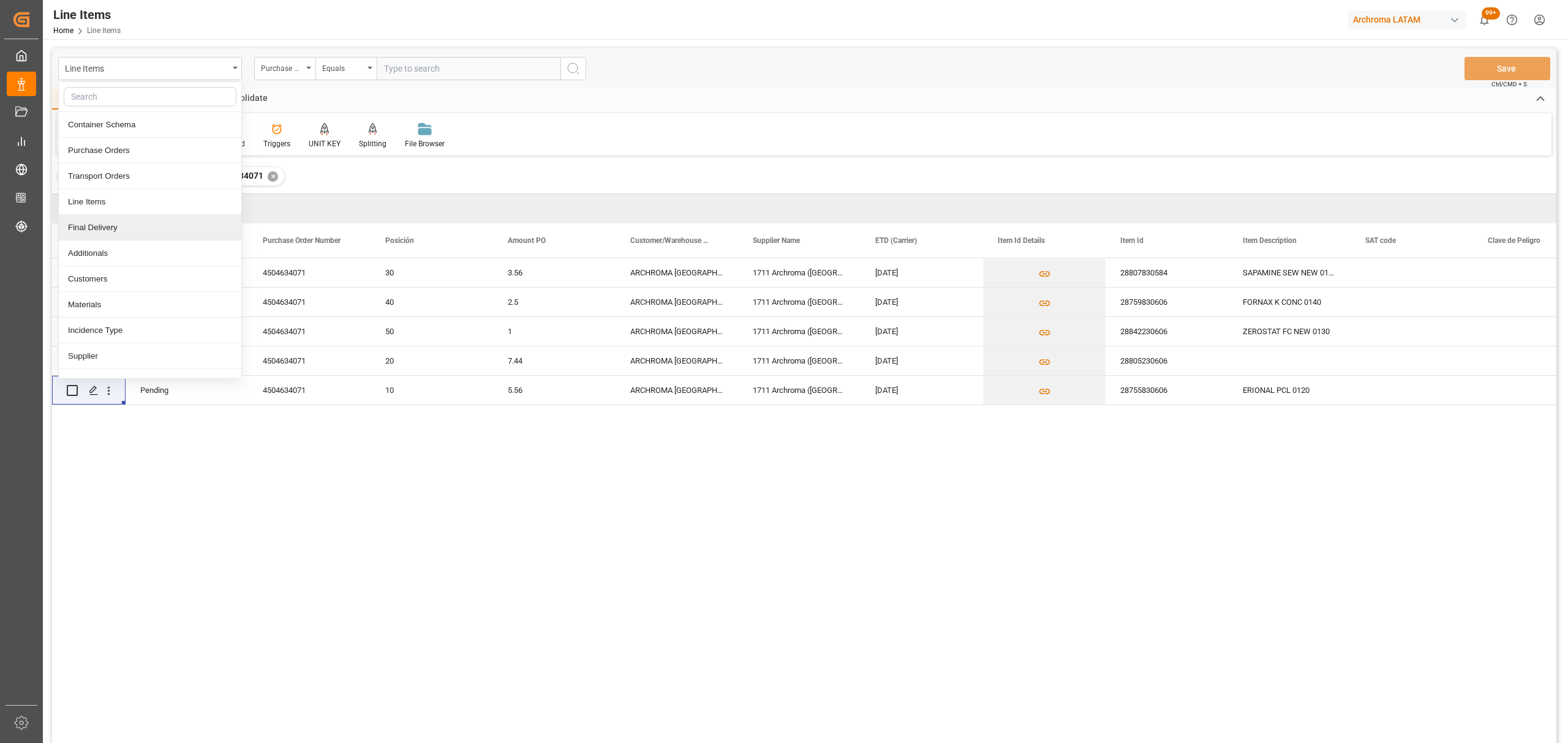
click at [119, 238] on div "Final Delivery" at bounding box center [149, 228] width 182 height 26
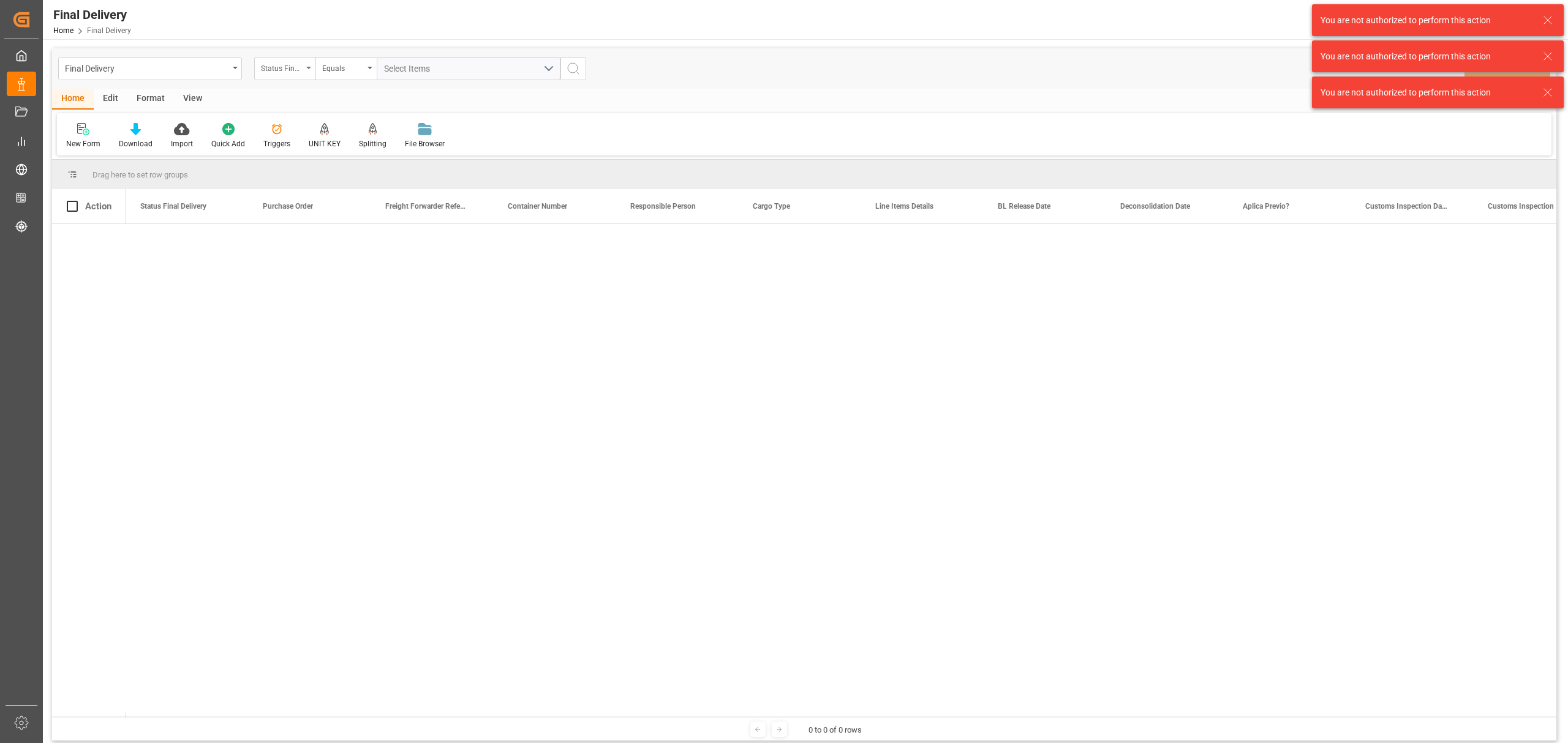
click at [295, 67] on div "Status Final Delivery" at bounding box center [282, 67] width 42 height 14
click at [320, 151] on div "Purchase Order" at bounding box center [345, 150] width 182 height 26
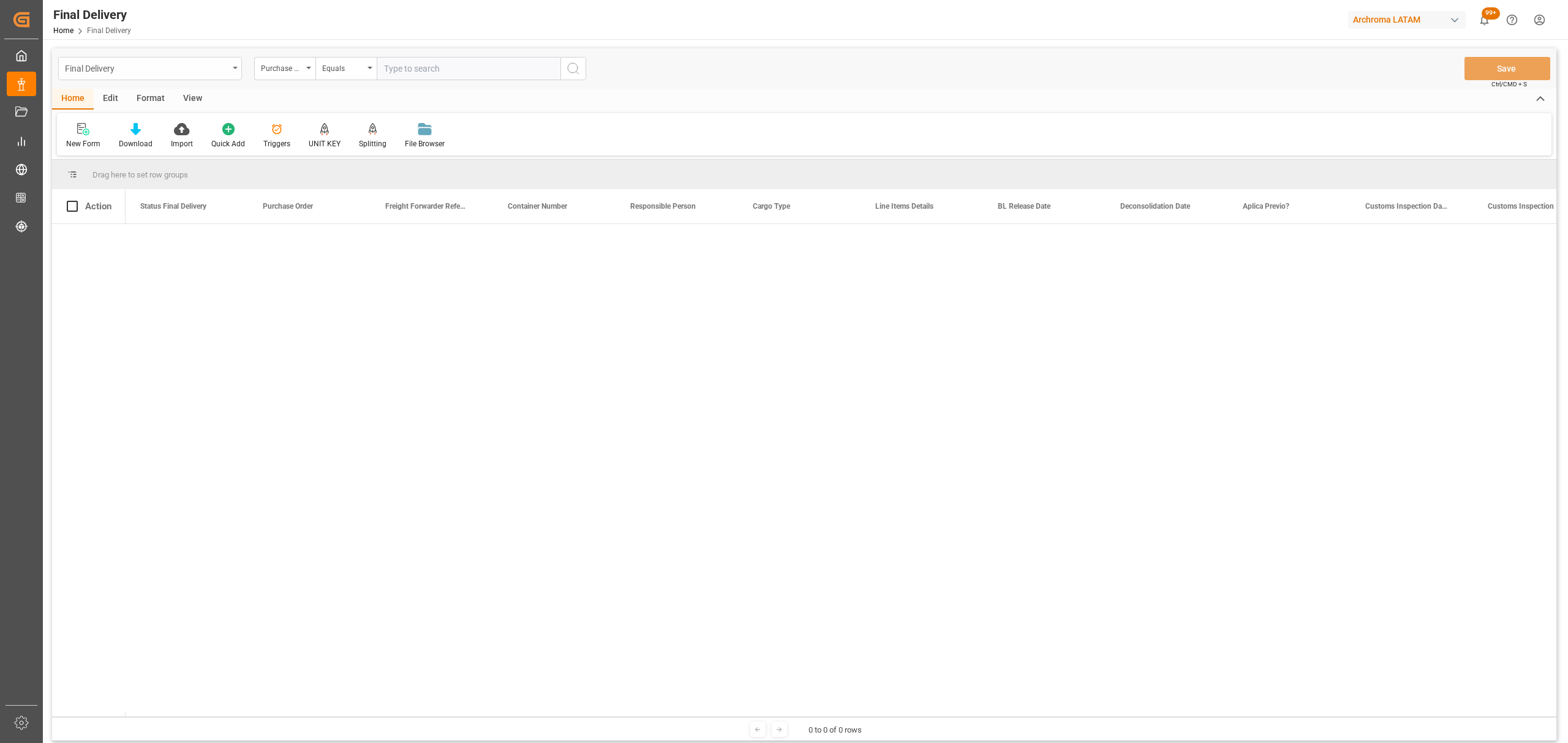
click at [224, 66] on div "Final Delivery" at bounding box center [147, 67] width 163 height 15
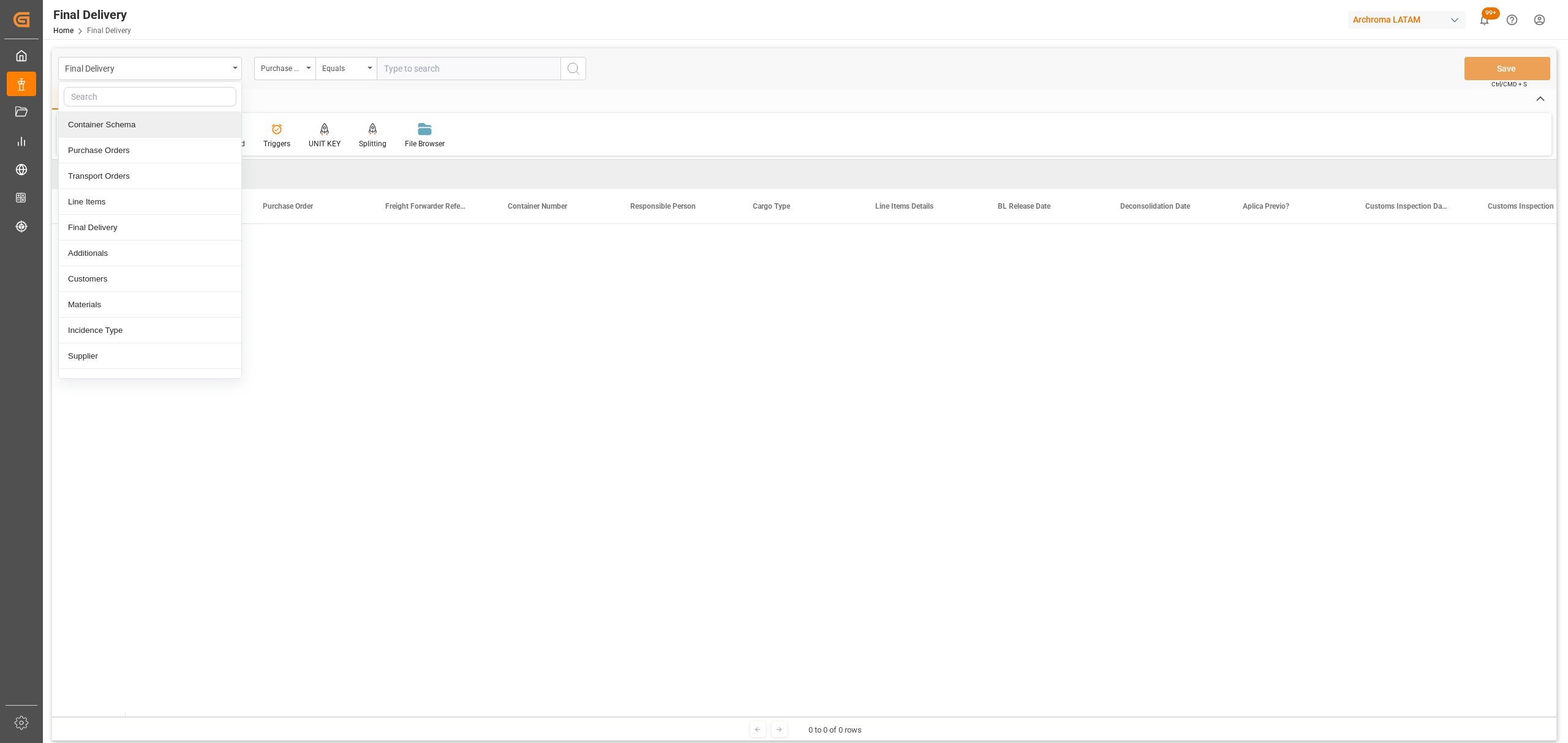
click at [150, 123] on div "Container Schema" at bounding box center [149, 125] width 182 height 26
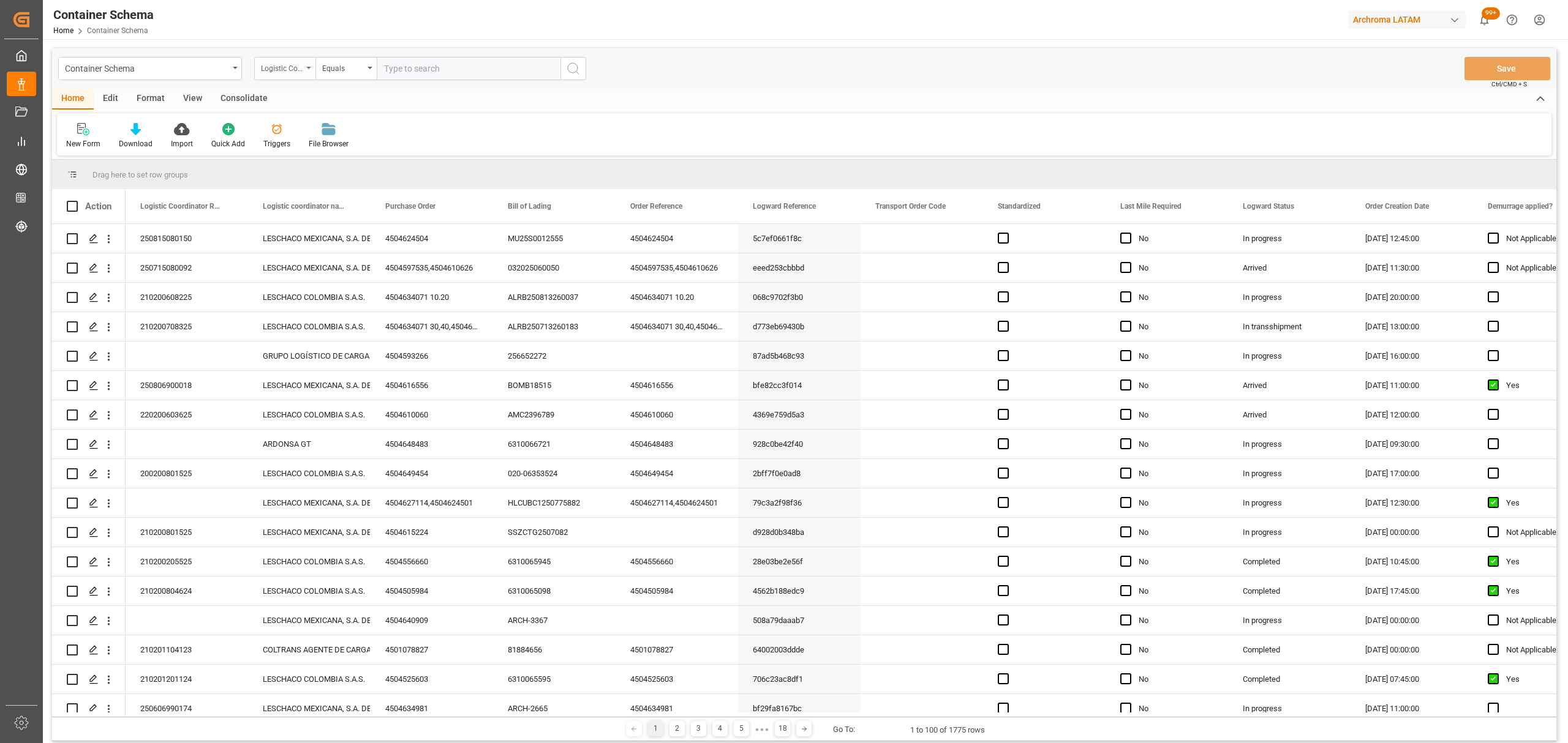
click at [254, 73] on div "Logistic Coordinator Reference Number" at bounding box center [285, 69] width 61 height 24
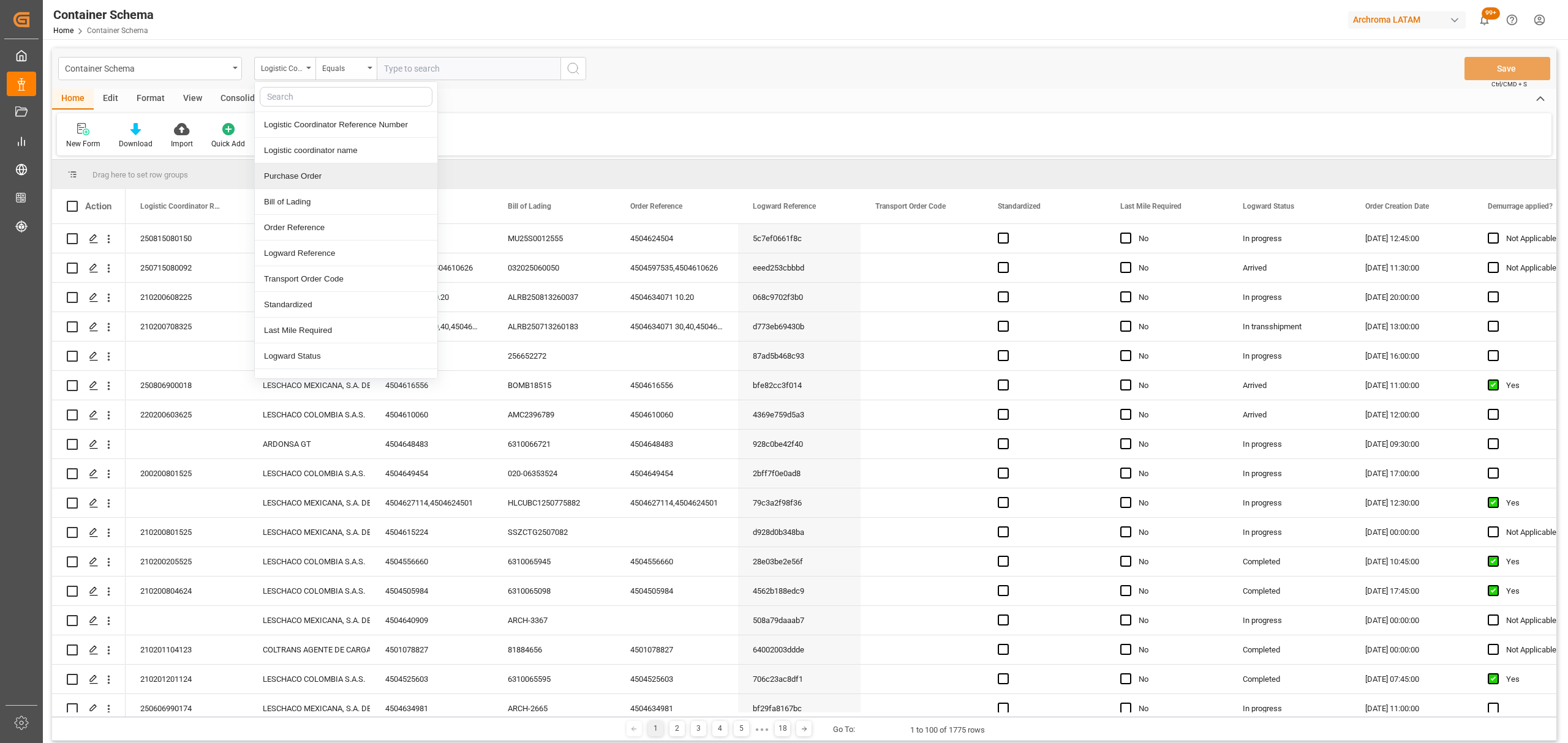
click at [322, 169] on div "Purchase Order" at bounding box center [345, 176] width 182 height 26
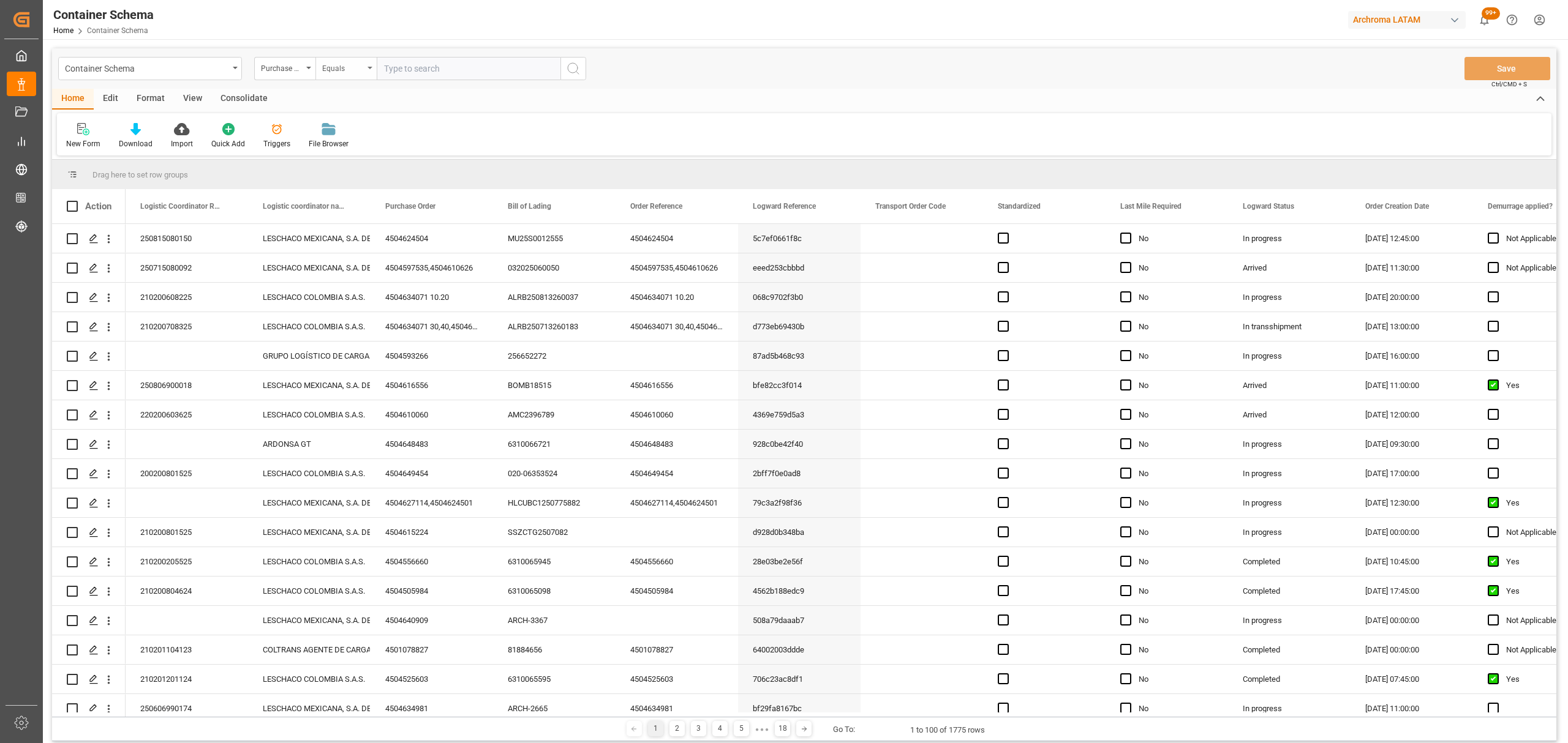
click at [356, 74] on div "Equals" at bounding box center [346, 69] width 61 height 24
click at [385, 142] on div "Fuzzy search" at bounding box center [407, 150] width 182 height 26
click at [428, 76] on input "text" at bounding box center [469, 69] width 184 height 24
paste input "4504626128"
type input "4504626128"
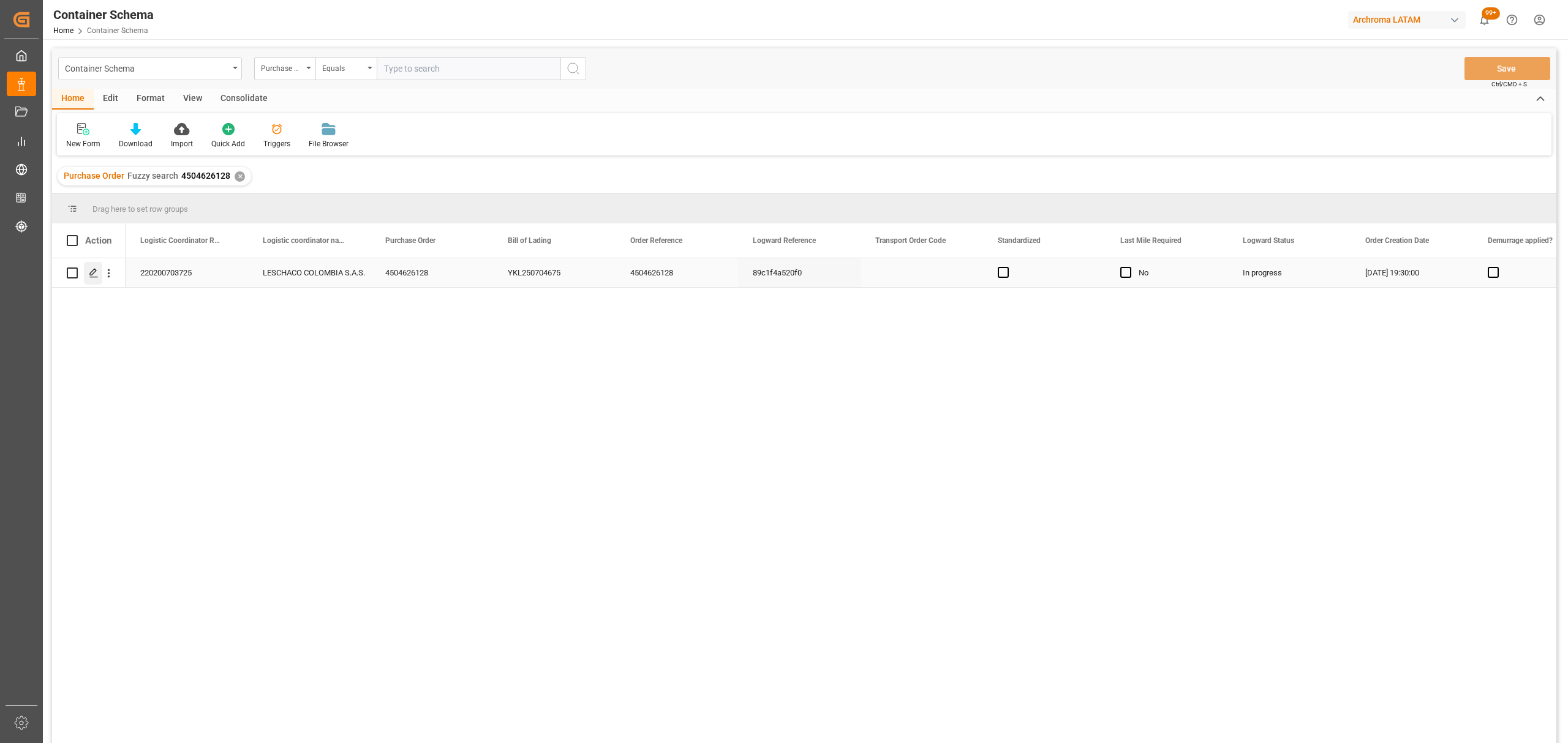
click at [91, 272] on polygon "Press SPACE to select this row." at bounding box center [93, 272] width 6 height 6
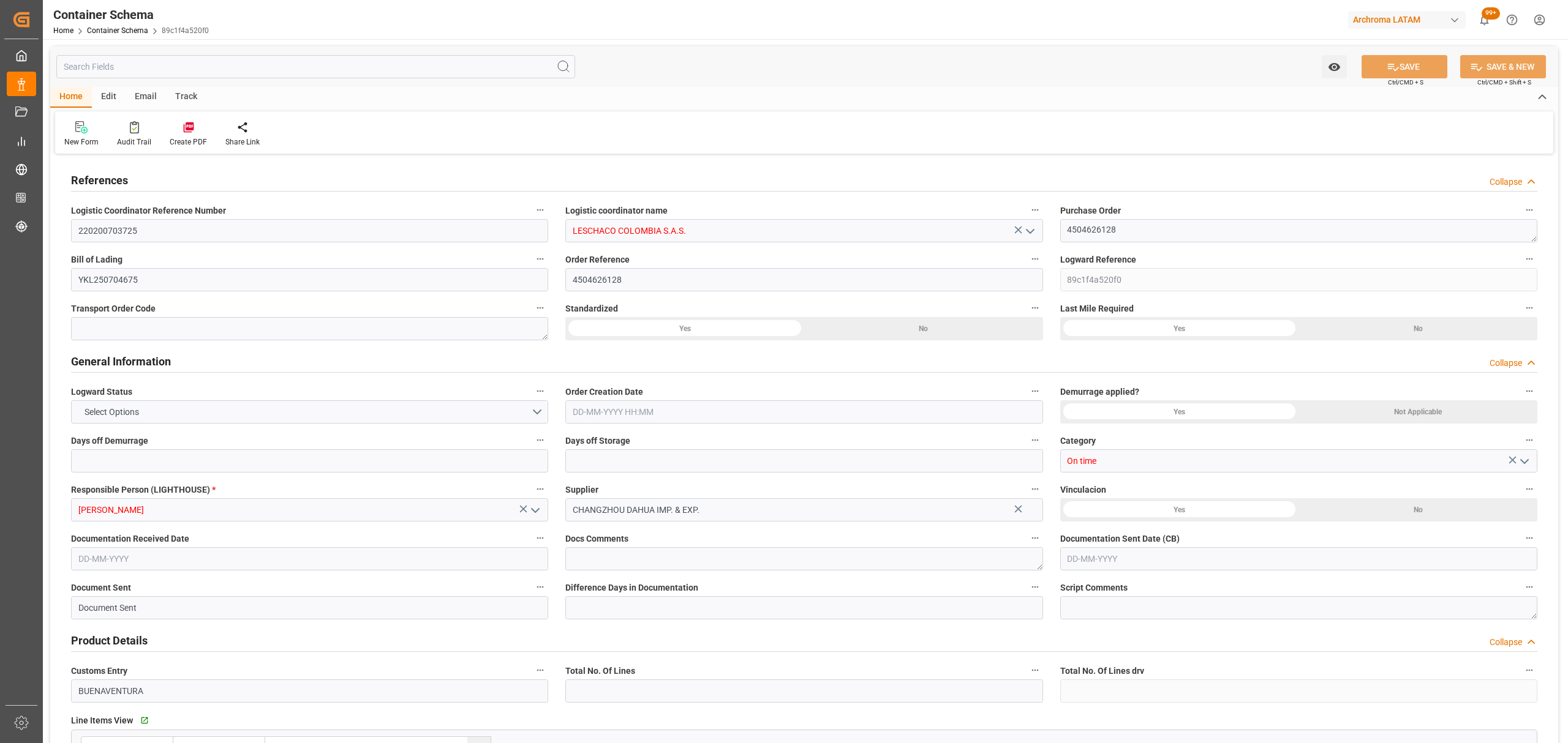
type input "0"
type input "3"
type input "1"
type input "3"
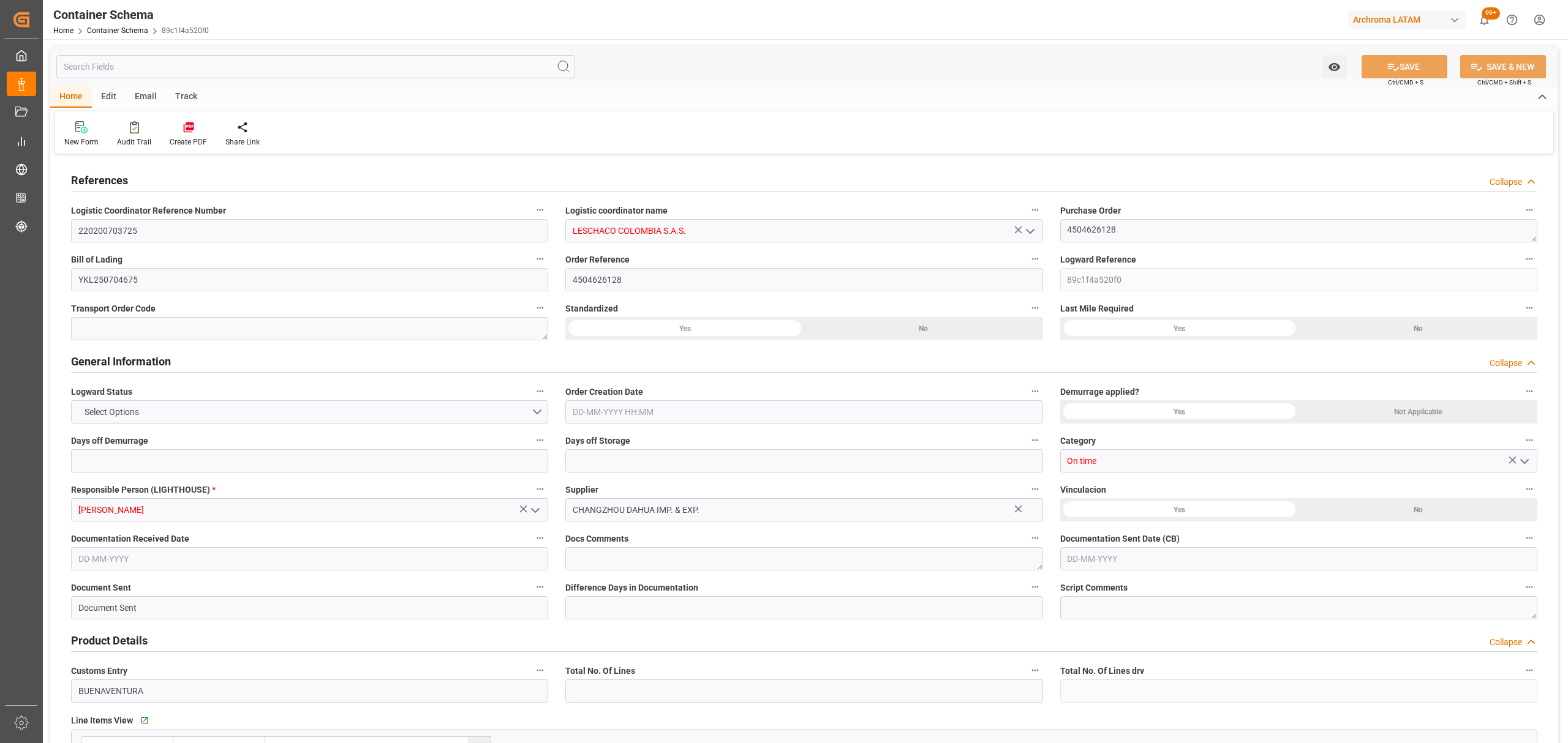
type input "3000"
type input "3120"
type input "Maersk"
type input "Maersk Line AS"
type input "CNSGH"
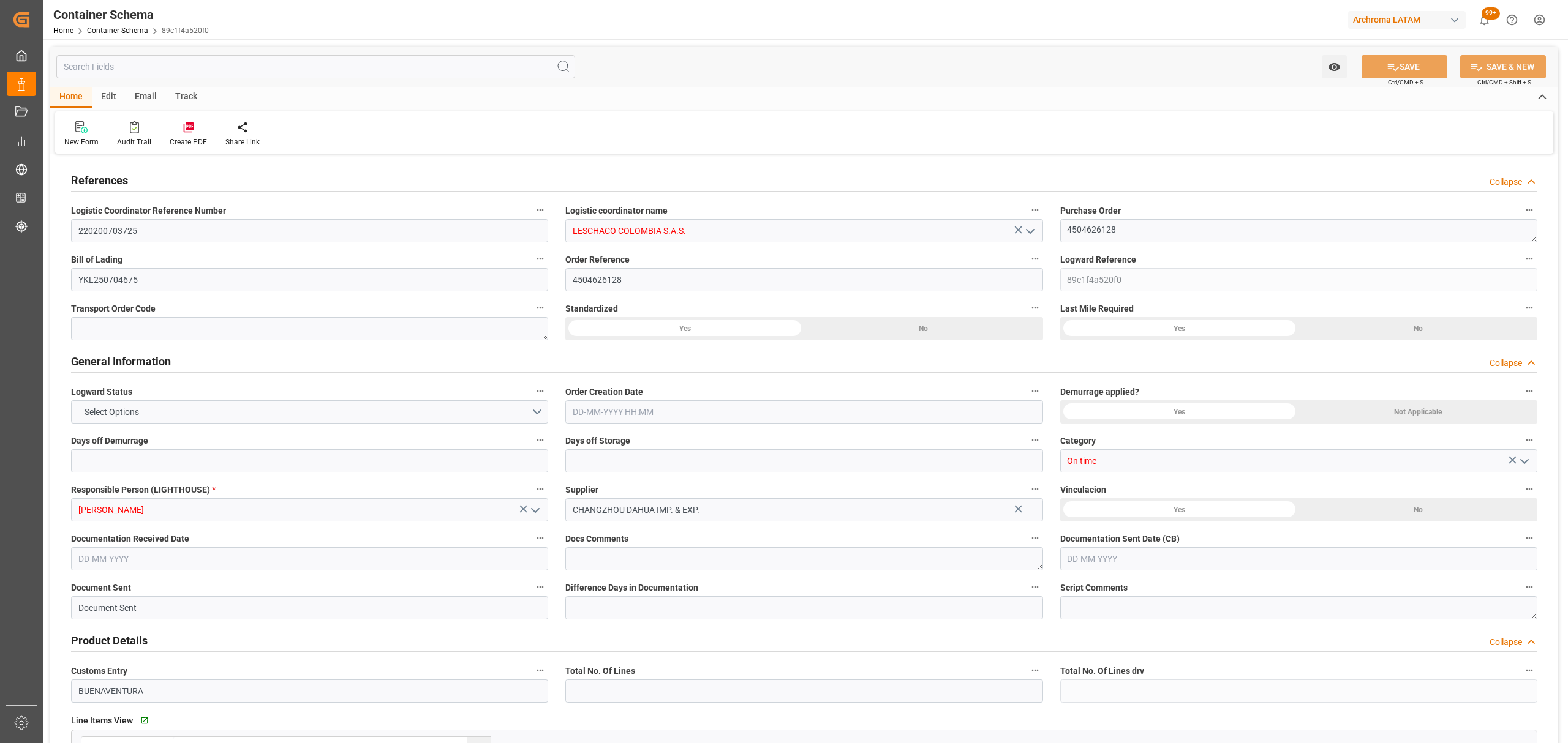
type input "CNSHA"
type input "COBUN"
type input "9120865"
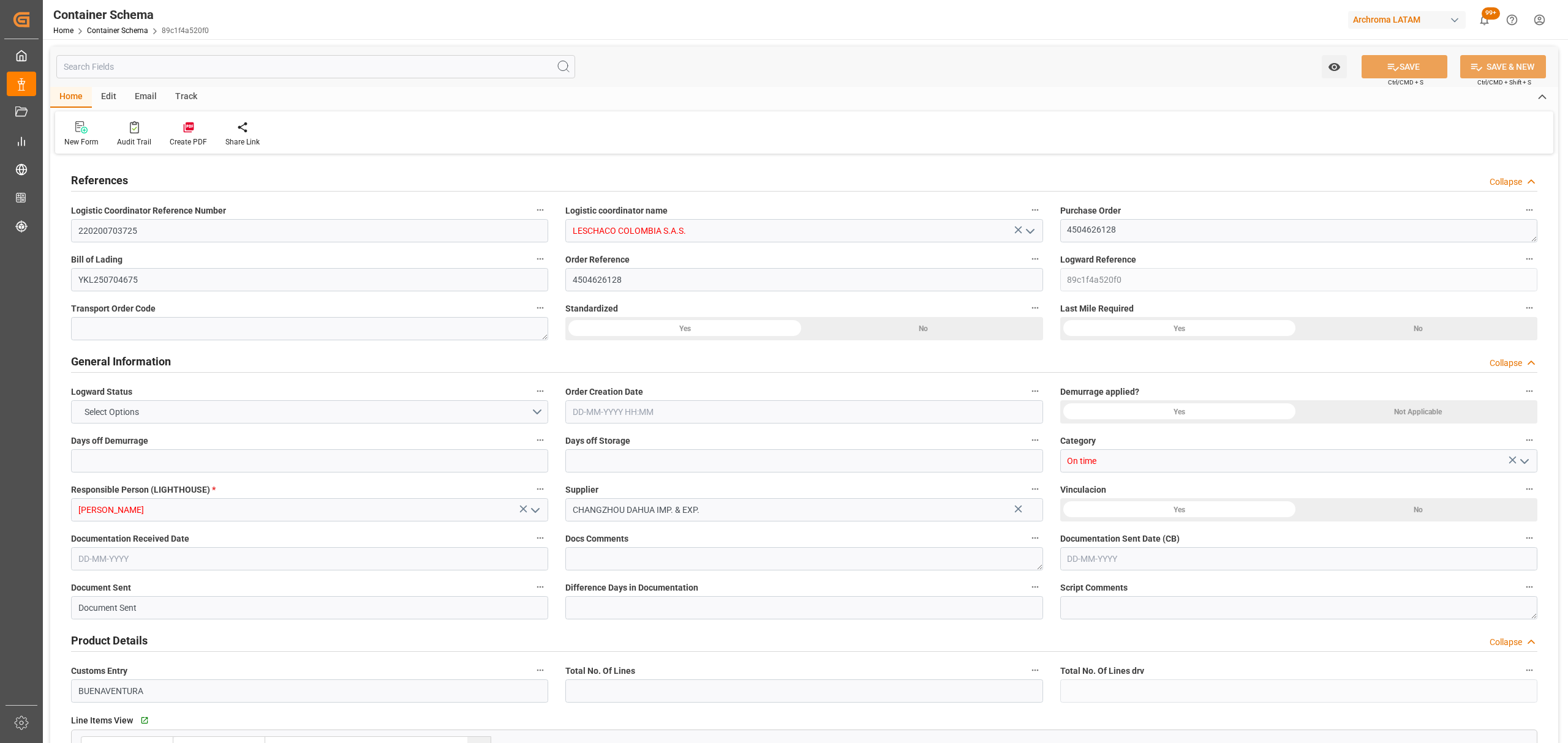
type input "-2"
type input "0"
type input "29-07-2025 19:30"
type input "[DATE]"
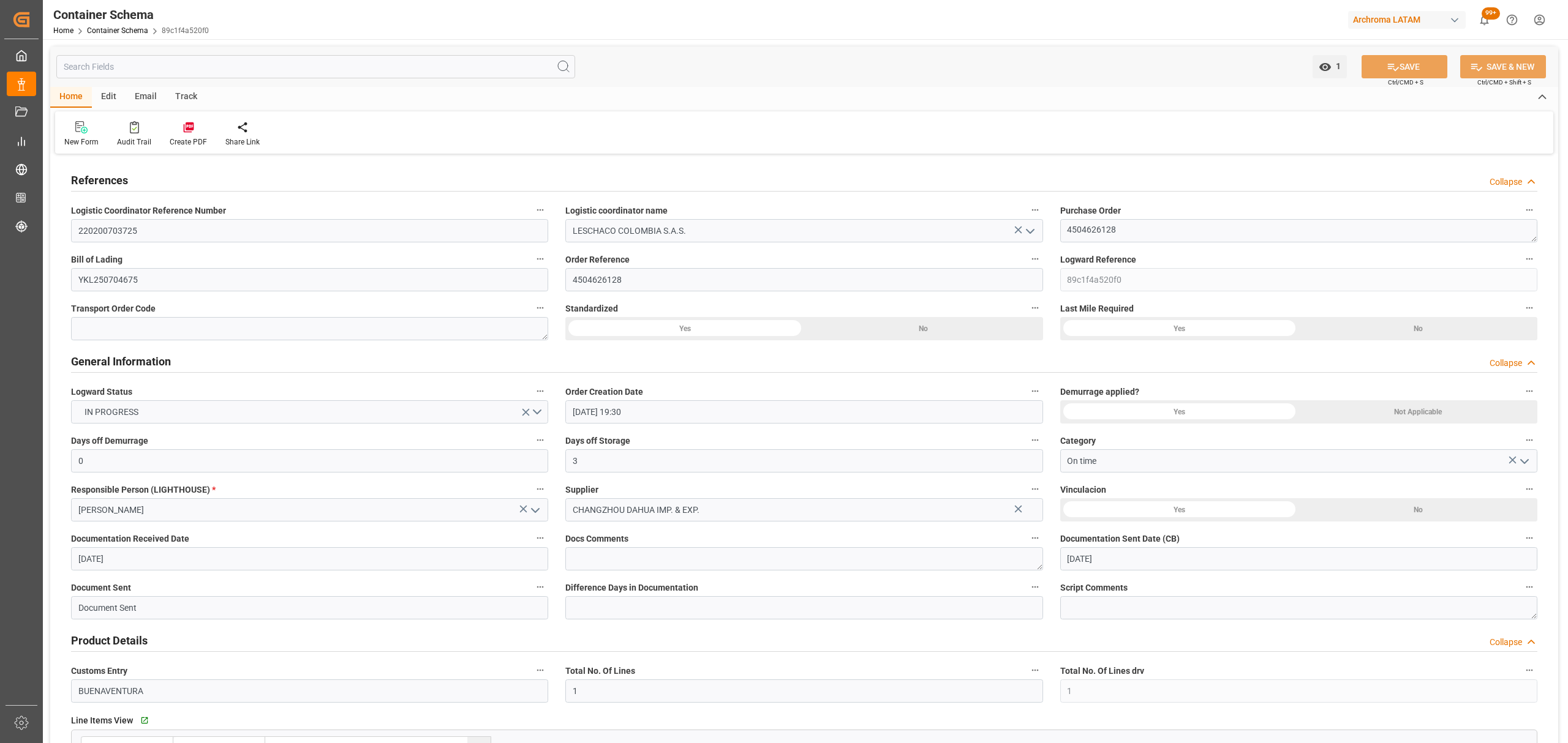
type input "23-08-2025"
type input "[DATE]"
type input "13-08-2025 06:16"
type input "30-07-2025 00:29"
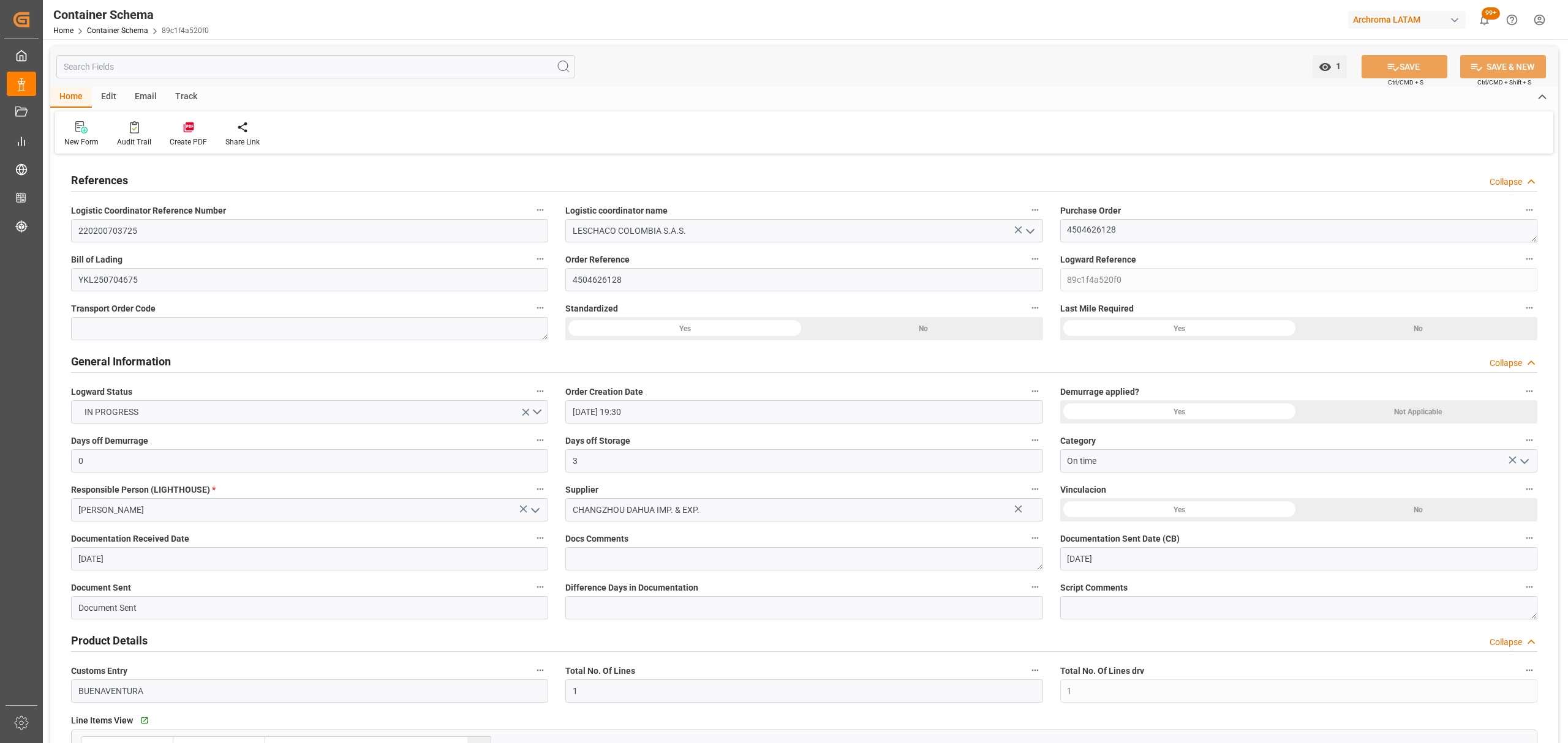
type input "[DATE]"
click at [197, 97] on div "Track" at bounding box center [186, 97] width 41 height 21
click at [59, 136] on div "Tracking" at bounding box center [79, 134] width 48 height 27
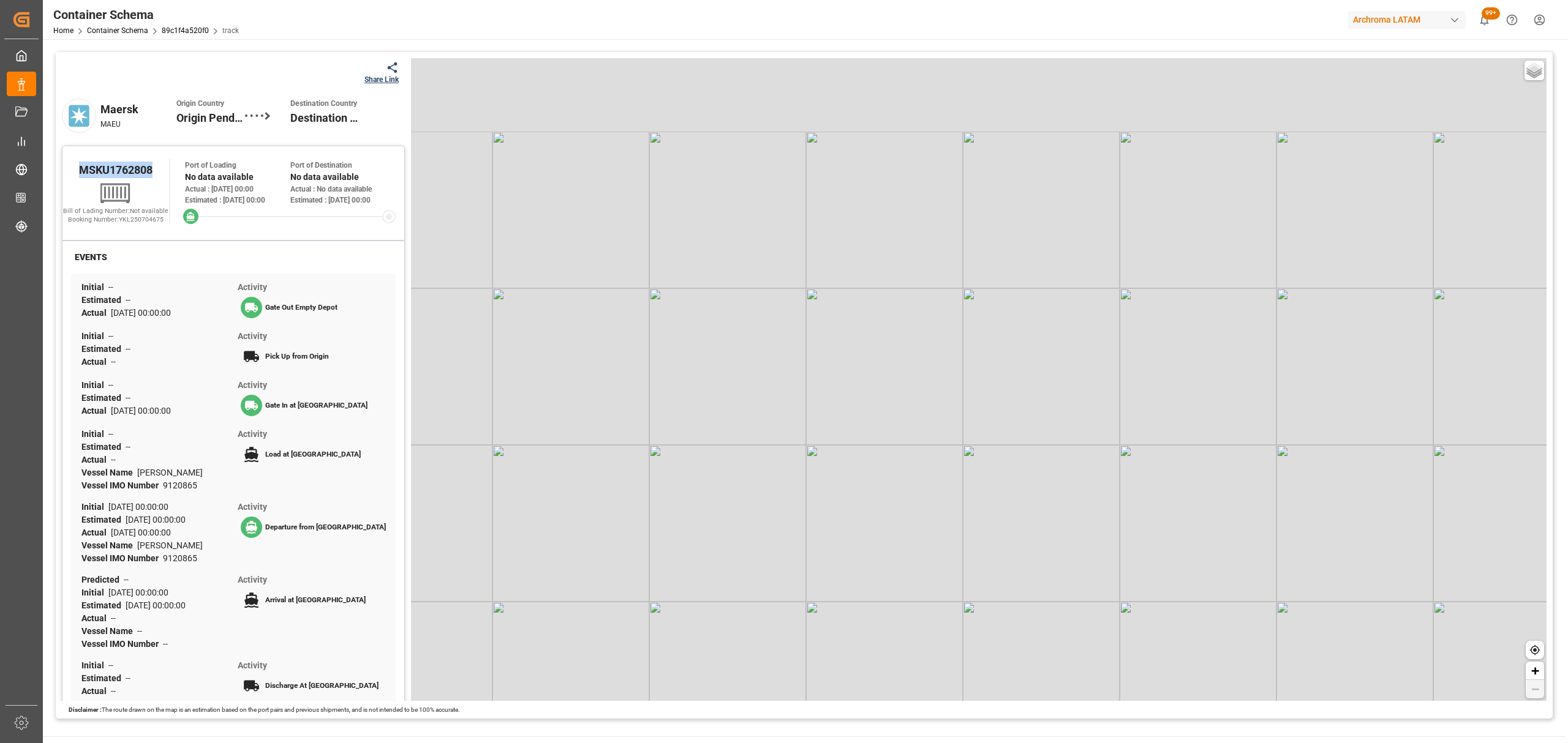
drag, startPoint x: 150, startPoint y: 174, endPoint x: 76, endPoint y: 174, distance: 74.0
click at [76, 174] on div "MSKU1762808" at bounding box center [116, 169] width 107 height 21
copy span "MSKU1762808"
click at [386, 73] on div "Share Link" at bounding box center [381, 73] width 35 height 24
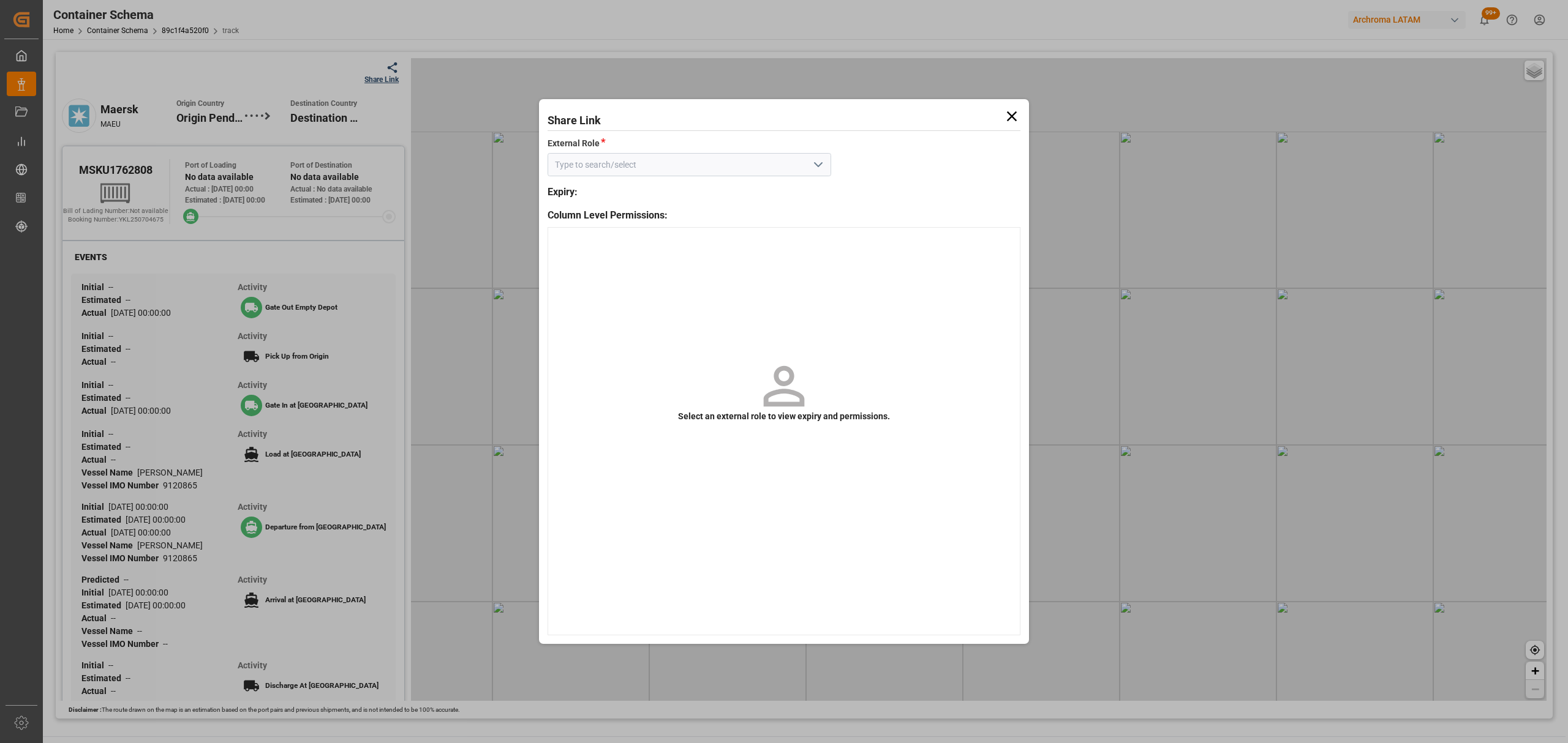
click at [830, 159] on input at bounding box center [689, 165] width 283 height 24
click at [819, 160] on icon "open menu" at bounding box center [818, 164] width 15 height 15
click at [733, 187] on div "Customer" at bounding box center [689, 192] width 282 height 28
type input "Customer"
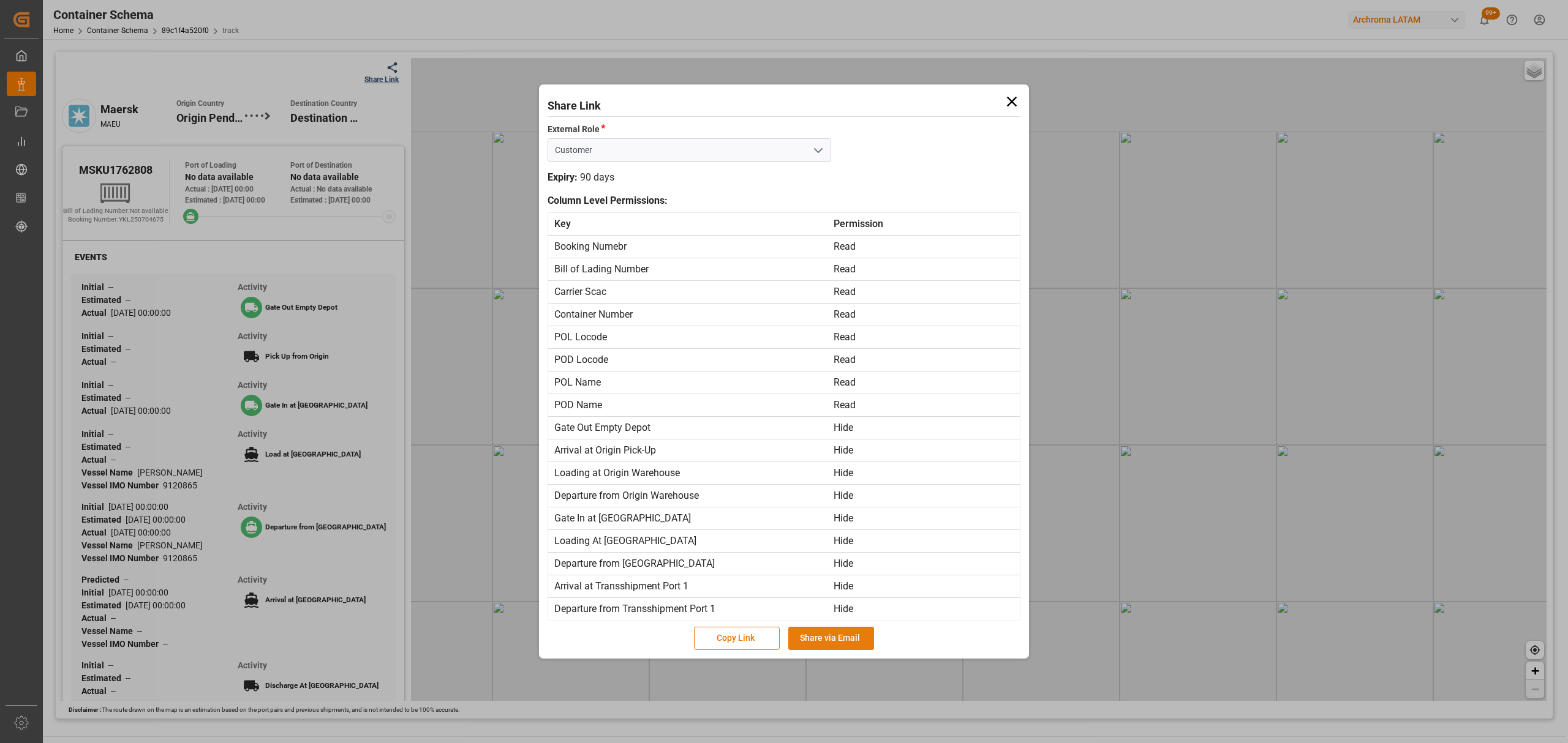
click at [832, 635] on button "Share via Email" at bounding box center [831, 639] width 86 height 24
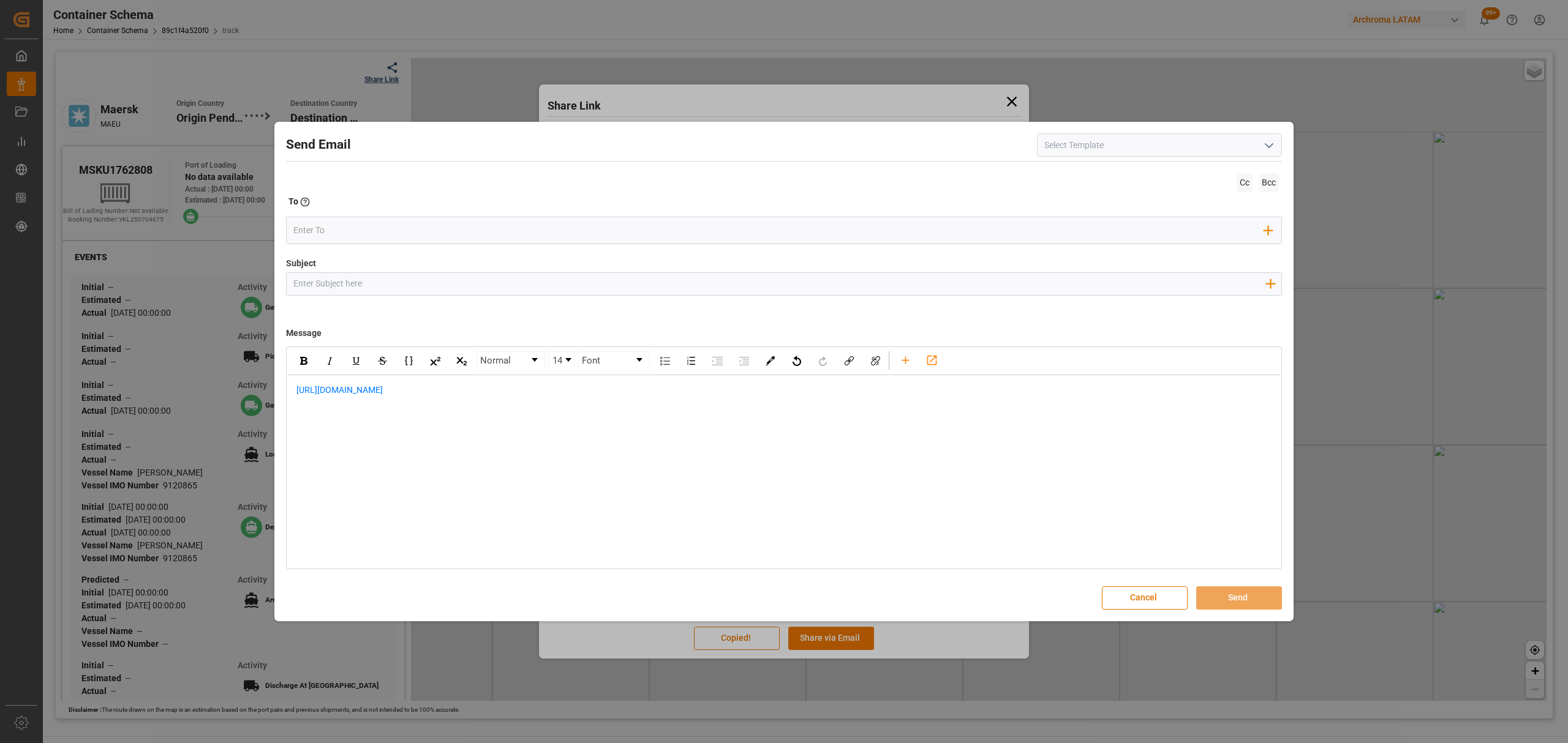
click at [288, 392] on div "https://app.logward.com/share/9c3f3a3cb3b7" at bounding box center [784, 396] width 994 height 43
click at [310, 395] on div "rdw-editor" at bounding box center [784, 390] width 976 height 13
paste div "rdw-editor"
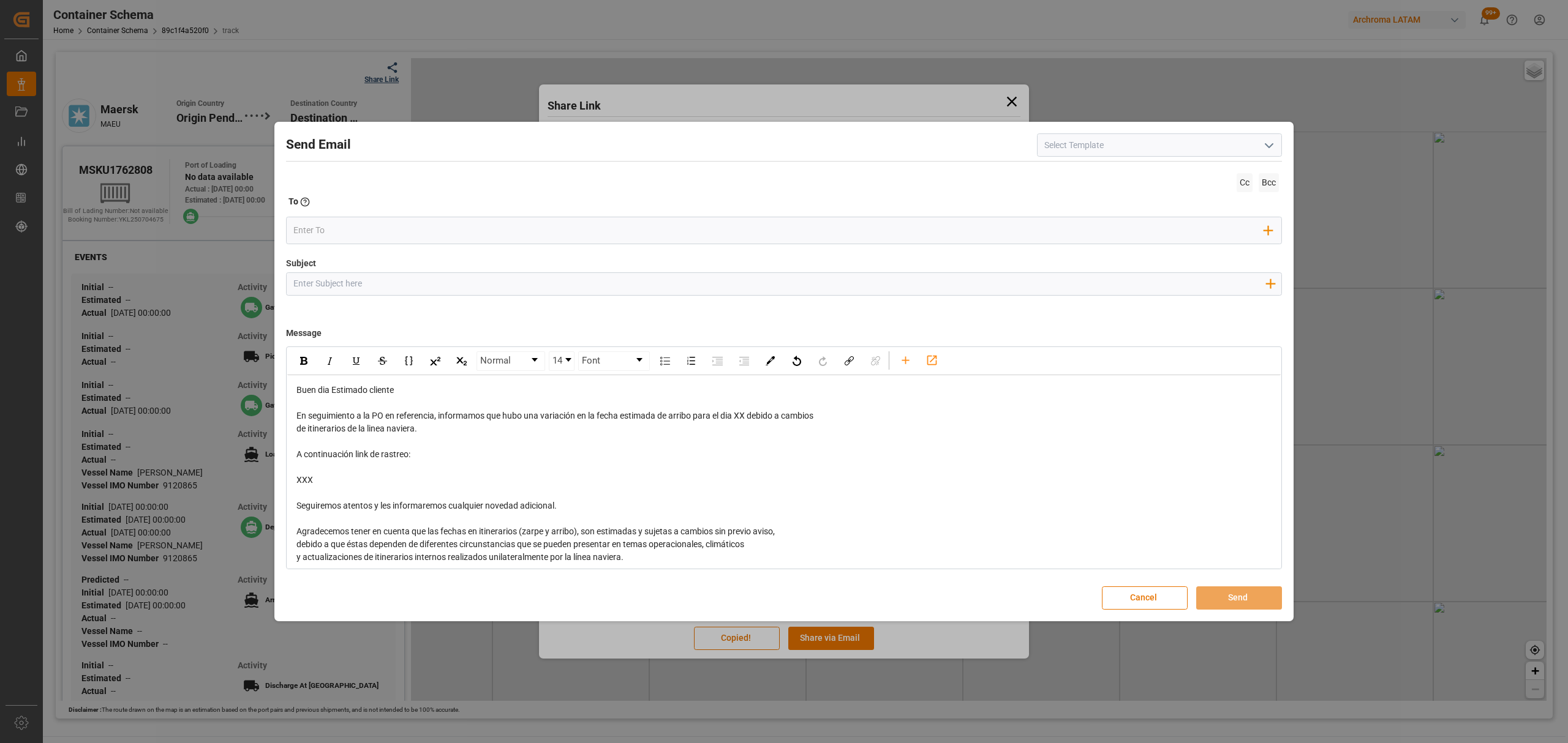
scroll to position [121, 0]
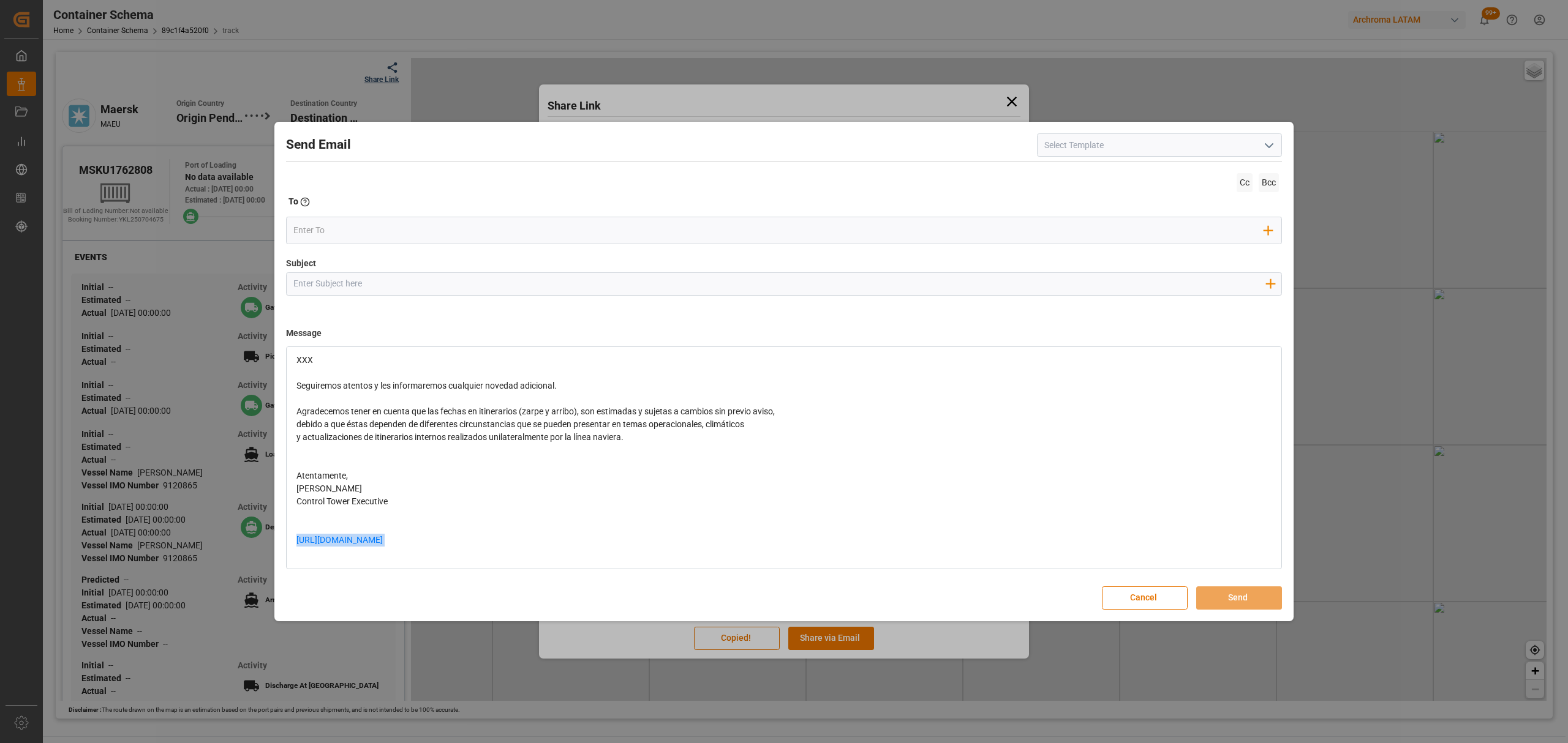
drag, startPoint x: 513, startPoint y: 537, endPoint x: 272, endPoint y: 534, distance: 241.0
click at [272, 534] on div "Send Email Cc Bcc To Enter the TO Email address Add Field to To Subject Add fie…" at bounding box center [784, 371] width 1568 height 743
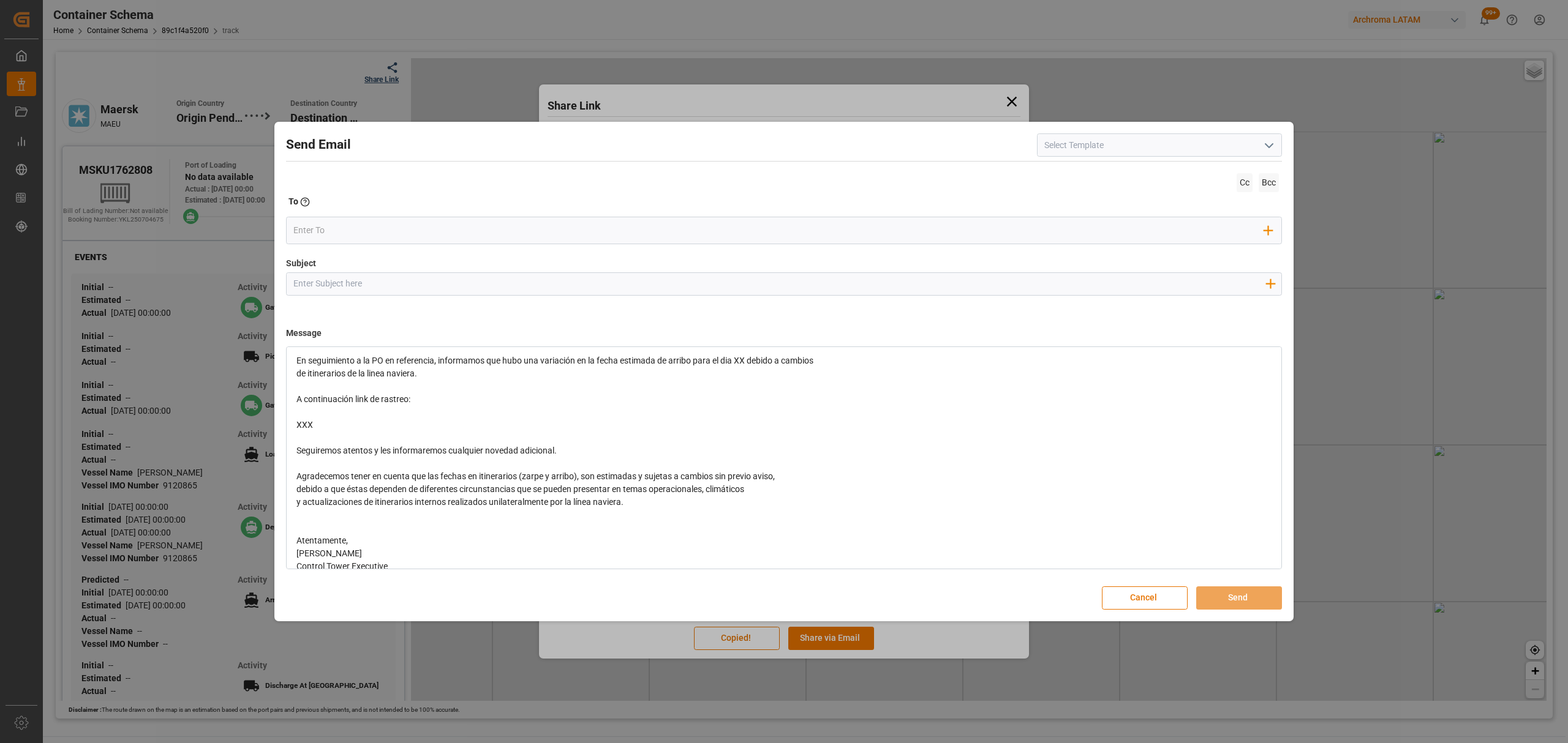
scroll to position [0, 0]
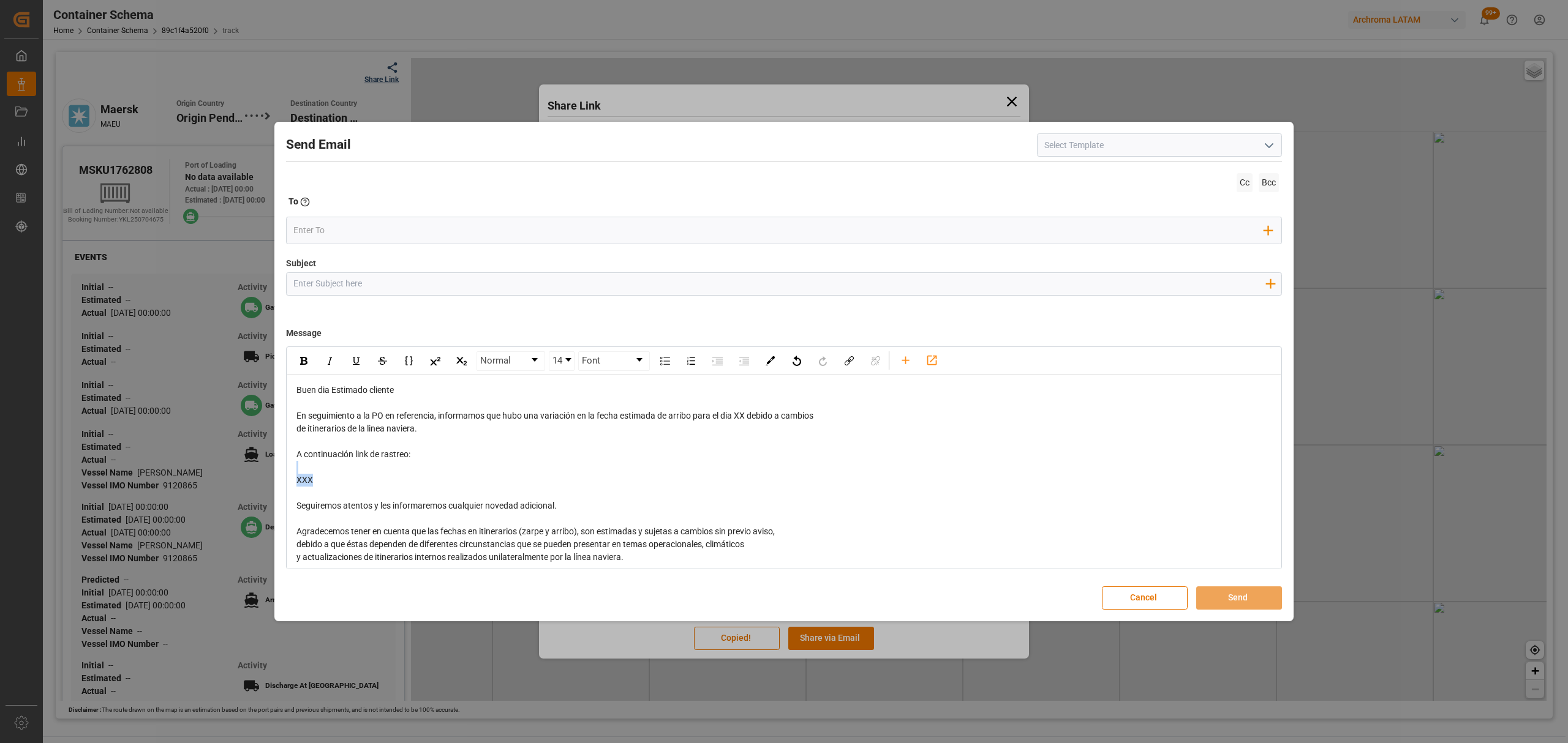
drag, startPoint x: 319, startPoint y: 481, endPoint x: 267, endPoint y: 464, distance: 54.7
click at [267, 464] on div "Send Email Cc Bcc To Enter the TO Email address Add Field to To Subject Add fie…" at bounding box center [784, 371] width 1568 height 743
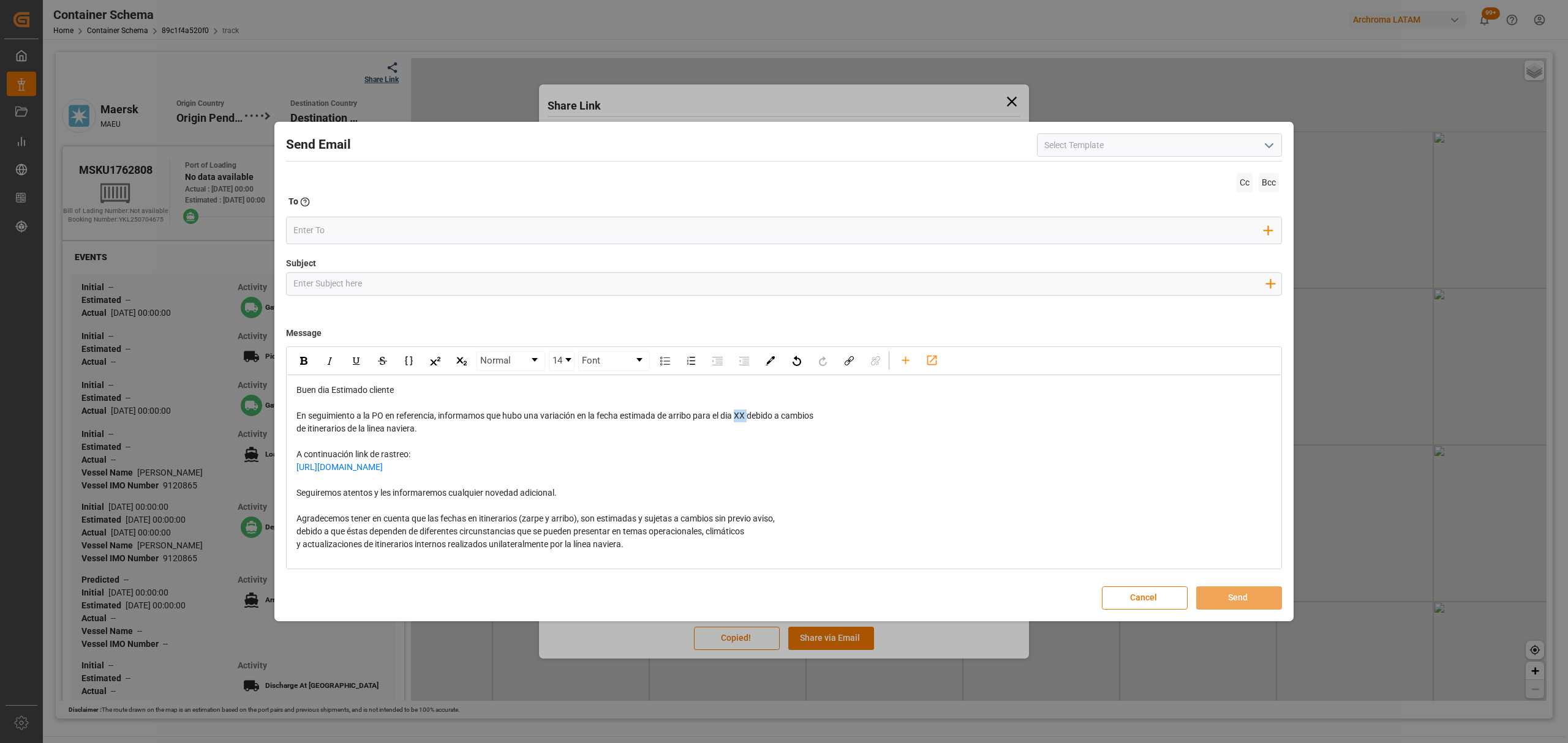
drag, startPoint x: 750, startPoint y: 416, endPoint x: 738, endPoint y: 415, distance: 12.0
click at [738, 415] on span "En seguimiento a la PO en referencia, informamos que hubo una variación en la f…" at bounding box center [554, 416] width 517 height 10
drag, startPoint x: 561, startPoint y: 494, endPoint x: 296, endPoint y: 494, distance: 265.0
click at [296, 494] on div "Seguiremos atentos y les informaremos cualquier novedad adicional." at bounding box center [784, 493] width 976 height 13
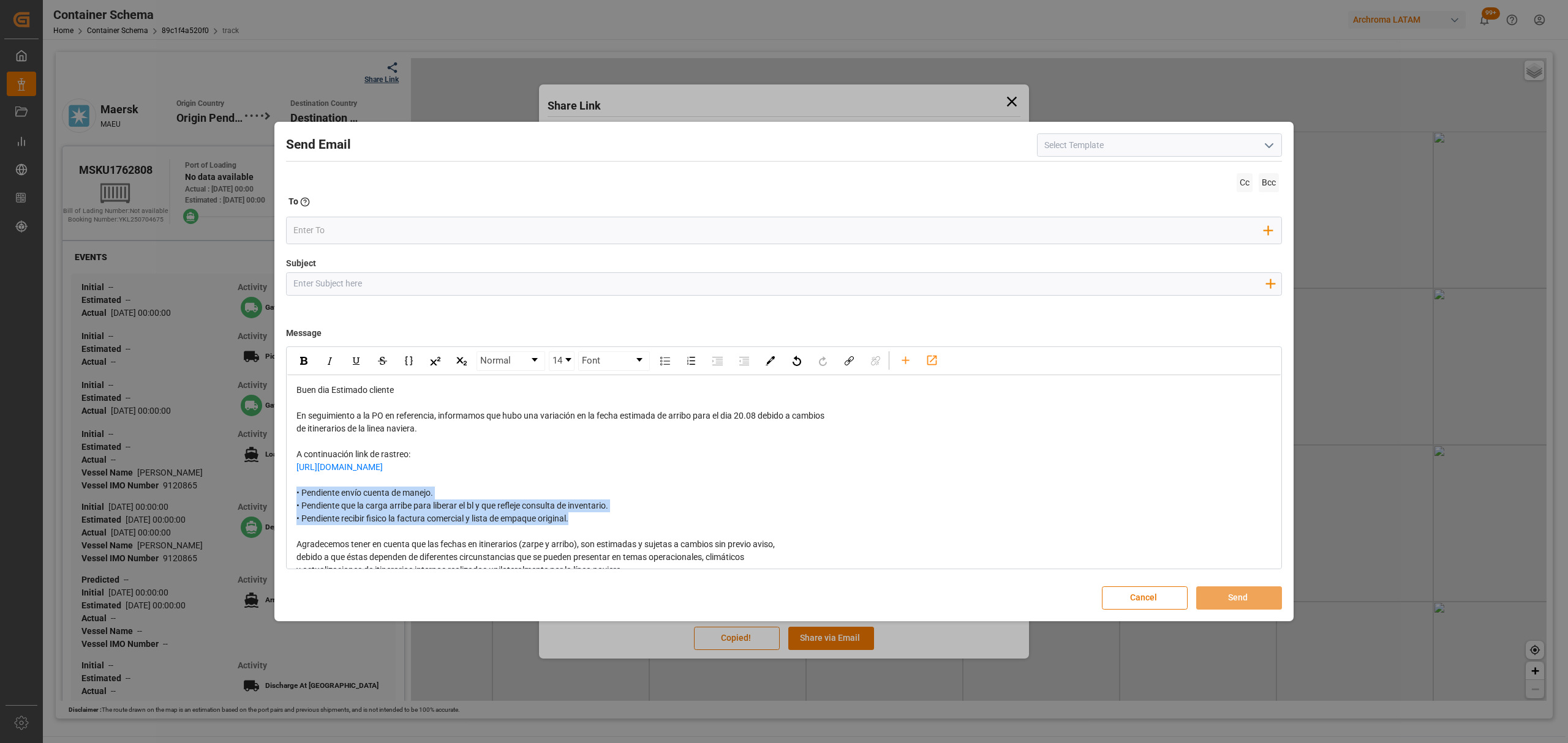
drag, startPoint x: 392, startPoint y: 510, endPoint x: 258, endPoint y: 501, distance: 134.3
click at [258, 501] on div "Send Email Cc Bcc To Enter the TO Email address Add Field to To Subject Add fie…" at bounding box center [784, 371] width 1568 height 743
click at [306, 366] on div "rdw-inline-control" at bounding box center [304, 361] width 22 height 19
click at [467, 493] on div "• Pendiente envío cuenta de manejo. • Pendiente que la carga arribe para libera…" at bounding box center [784, 506] width 976 height 39
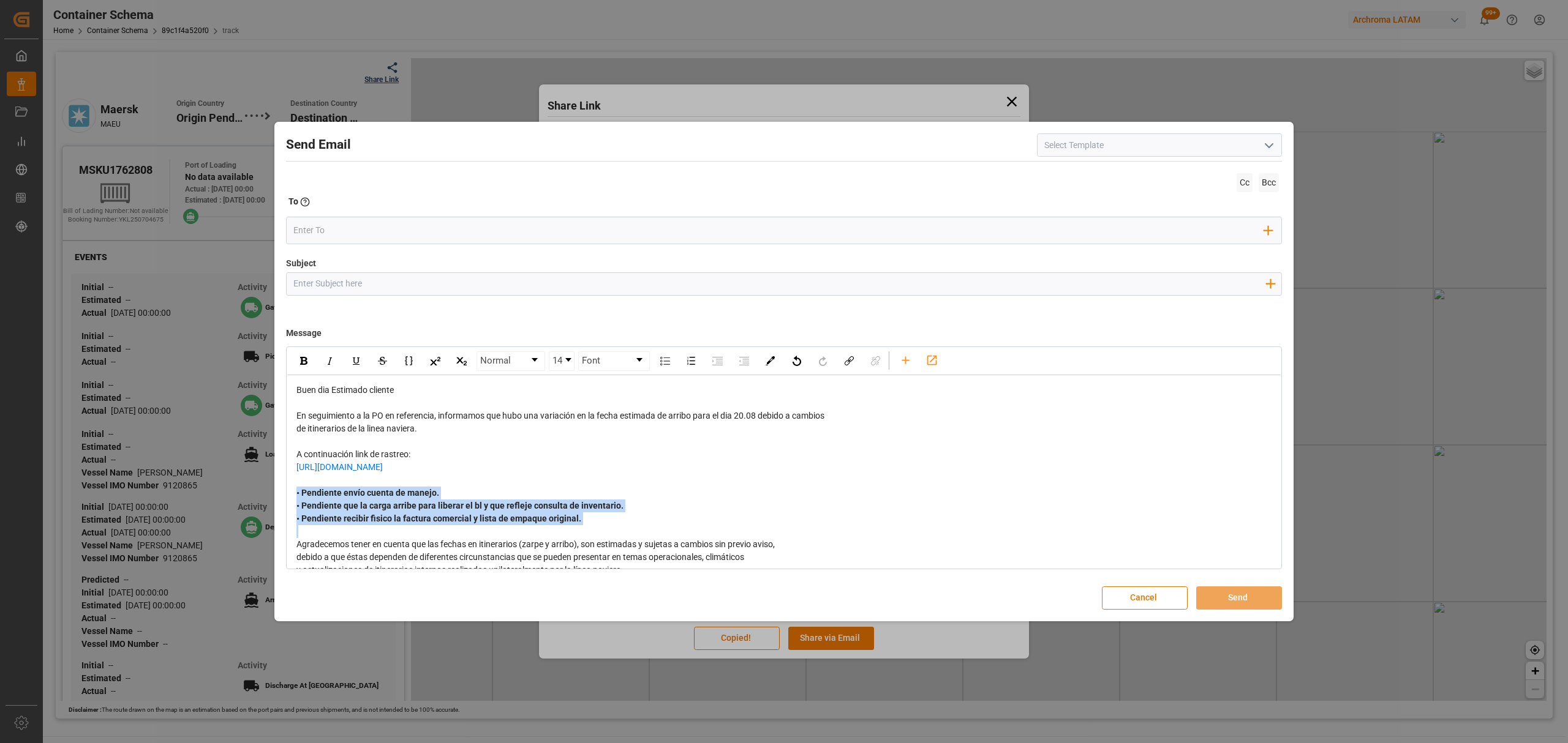
click at [463, 491] on div "• Pendiente envío cuenta de manejo. • Pendiente que la carga arribe para libera…" at bounding box center [784, 506] width 976 height 39
drag, startPoint x: 353, startPoint y: 277, endPoint x: 339, endPoint y: 243, distance: 36.8
click at [353, 277] on input "Subject" at bounding box center [779, 284] width 985 height 22
click at [375, 285] on input "Subject" at bounding box center [779, 284] width 985 height 22
paste input "PO 4504626128 //TE//LOGWARD STATUS//CHANGZHOU DAHUA IMP. & EXP.//ARCHROMA COLOM…"
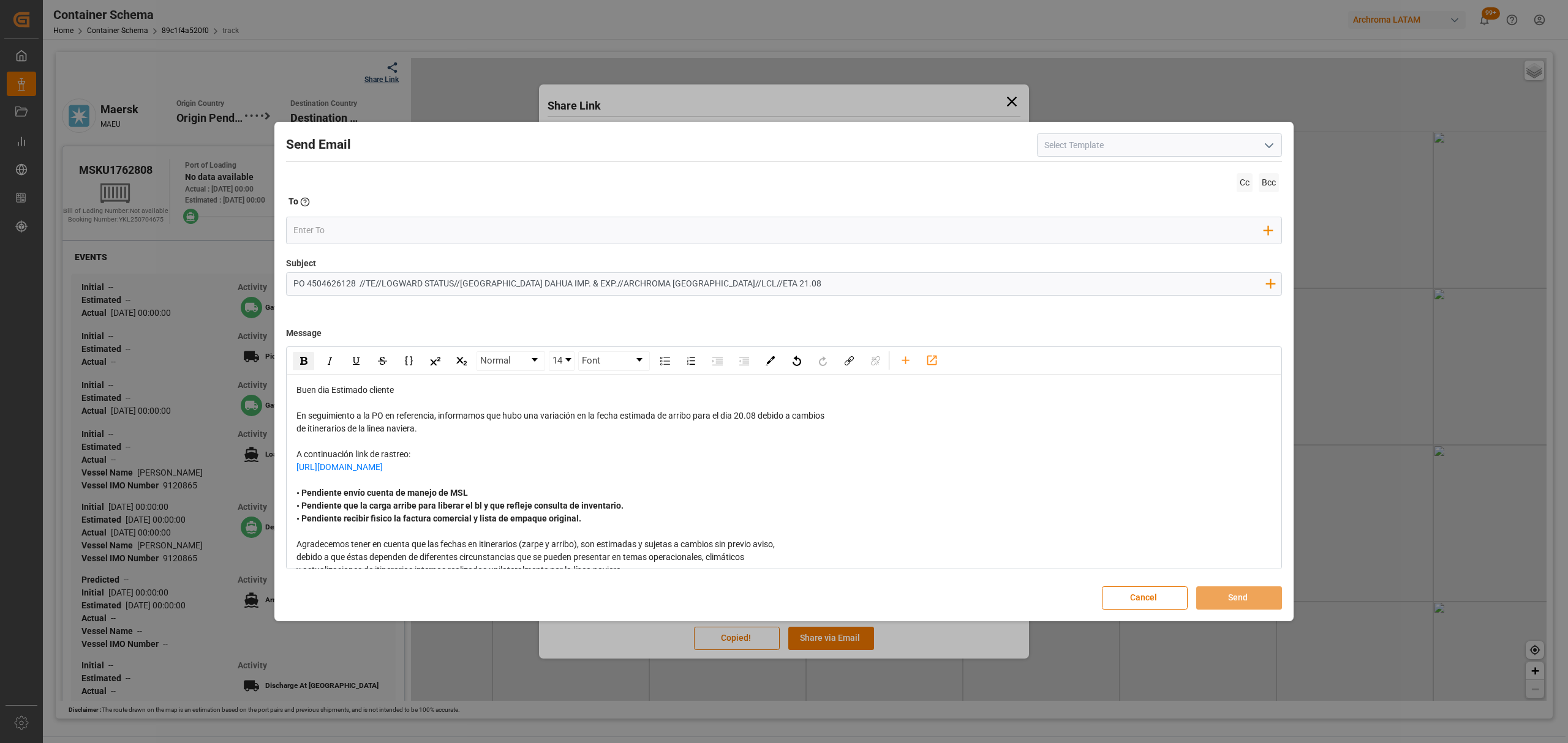
drag, startPoint x: 454, startPoint y: 283, endPoint x: 381, endPoint y: 285, distance: 73.0
click at [381, 285] on input "PO 4504626128 //TE//LOGWARD STATUS//CHANGZHOU DAHUA IMP. & EXP.//ARCHROMA COLOM…" at bounding box center [779, 284] width 985 height 22
click at [726, 287] on input "PO 4504626128 //TE//VARIACION ETA//CHANGZHOU DAHUA IMP. & EXP.//ARCHROMA COLOMB…" at bounding box center [779, 284] width 985 height 22
type input "PO 4504626128 //TE//VARIACION ETA//CHANGZHOU DAHUA IMP. & EXP.//ARCHROMA COLOMB…"
click at [437, 233] on input "email" at bounding box center [778, 231] width 971 height 19
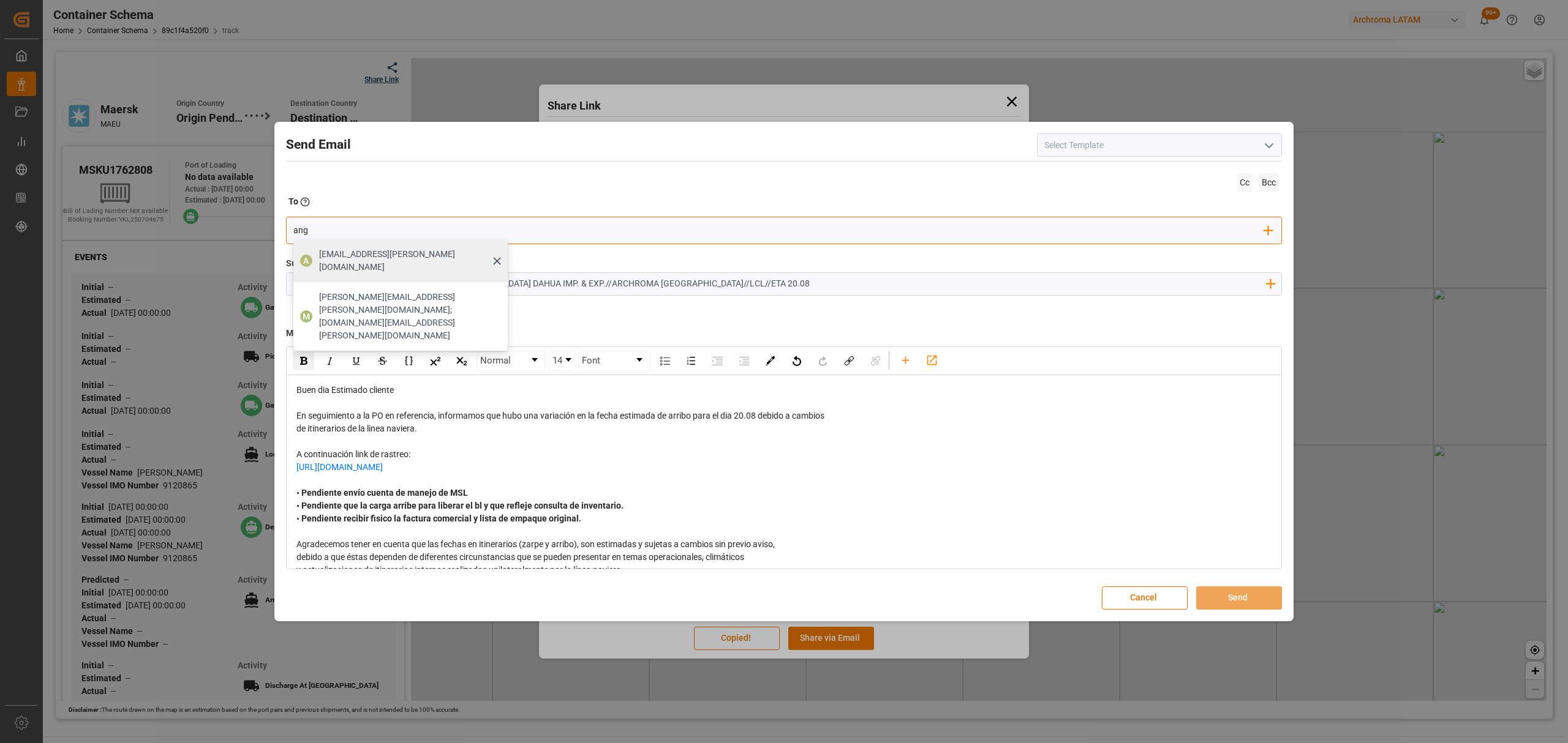
type input "ang"
click at [351, 258] on span "angiee.lamilla@archroma.com" at bounding box center [409, 261] width 180 height 26
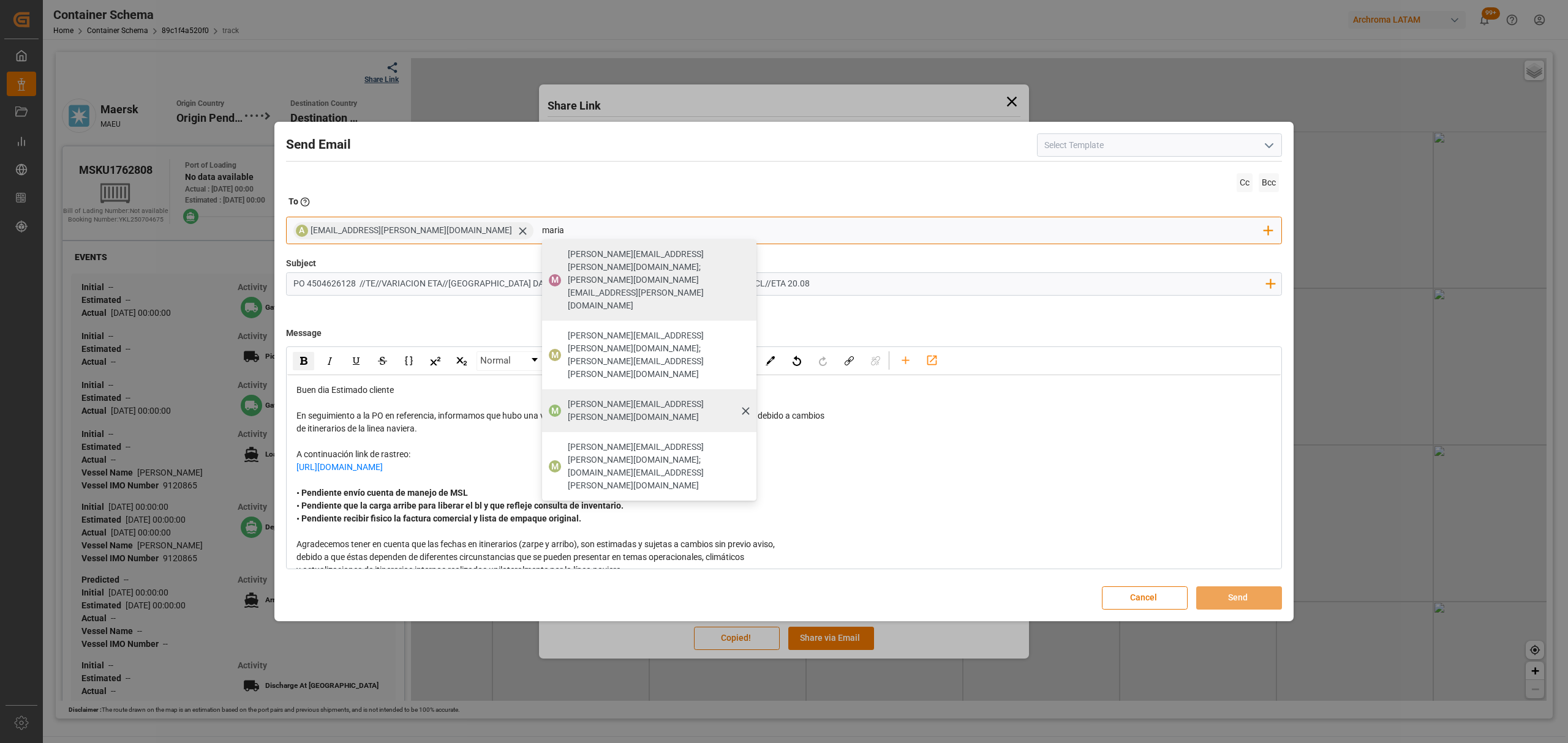
type input "maria"
click at [568, 398] on span "maria.piranquive@leschaco.com" at bounding box center [658, 411] width 180 height 26
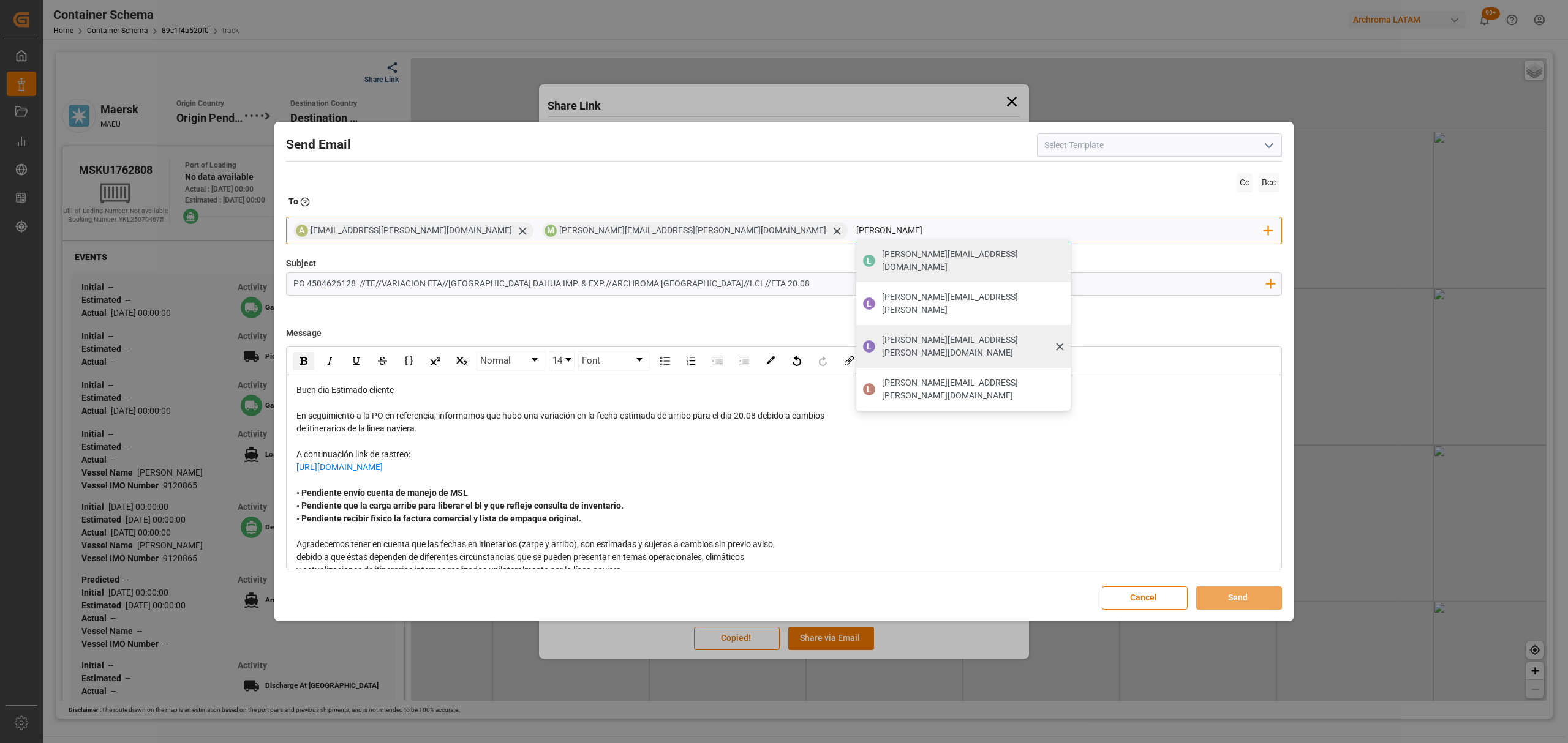
type input "luis"
click at [878, 329] on div "luis.montoya@leschaco.com" at bounding box center [972, 346] width 189 height 35
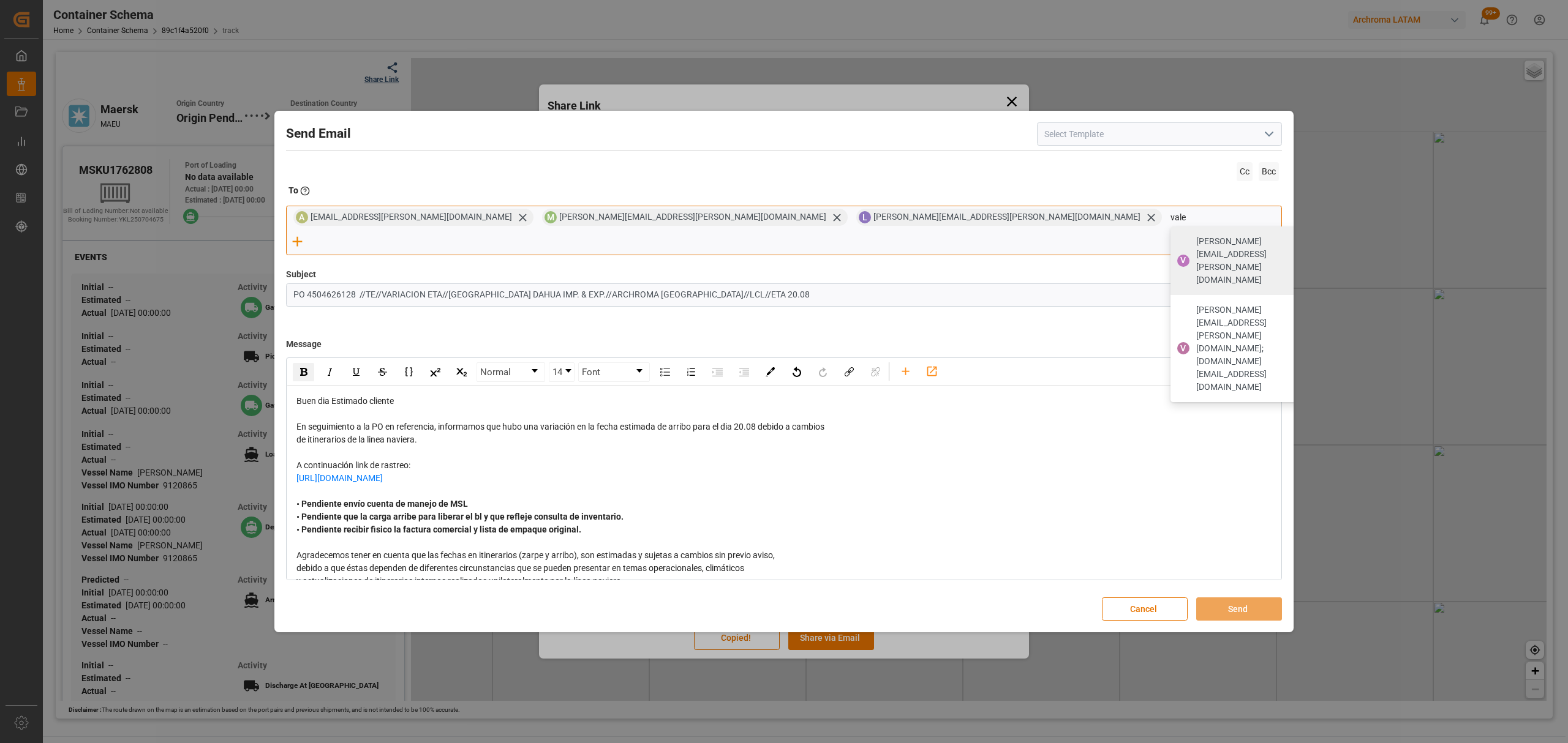
type input "vale"
click at [1196, 257] on span "valeria.hurtado@leschaco.com" at bounding box center [1255, 261] width 119 height 51
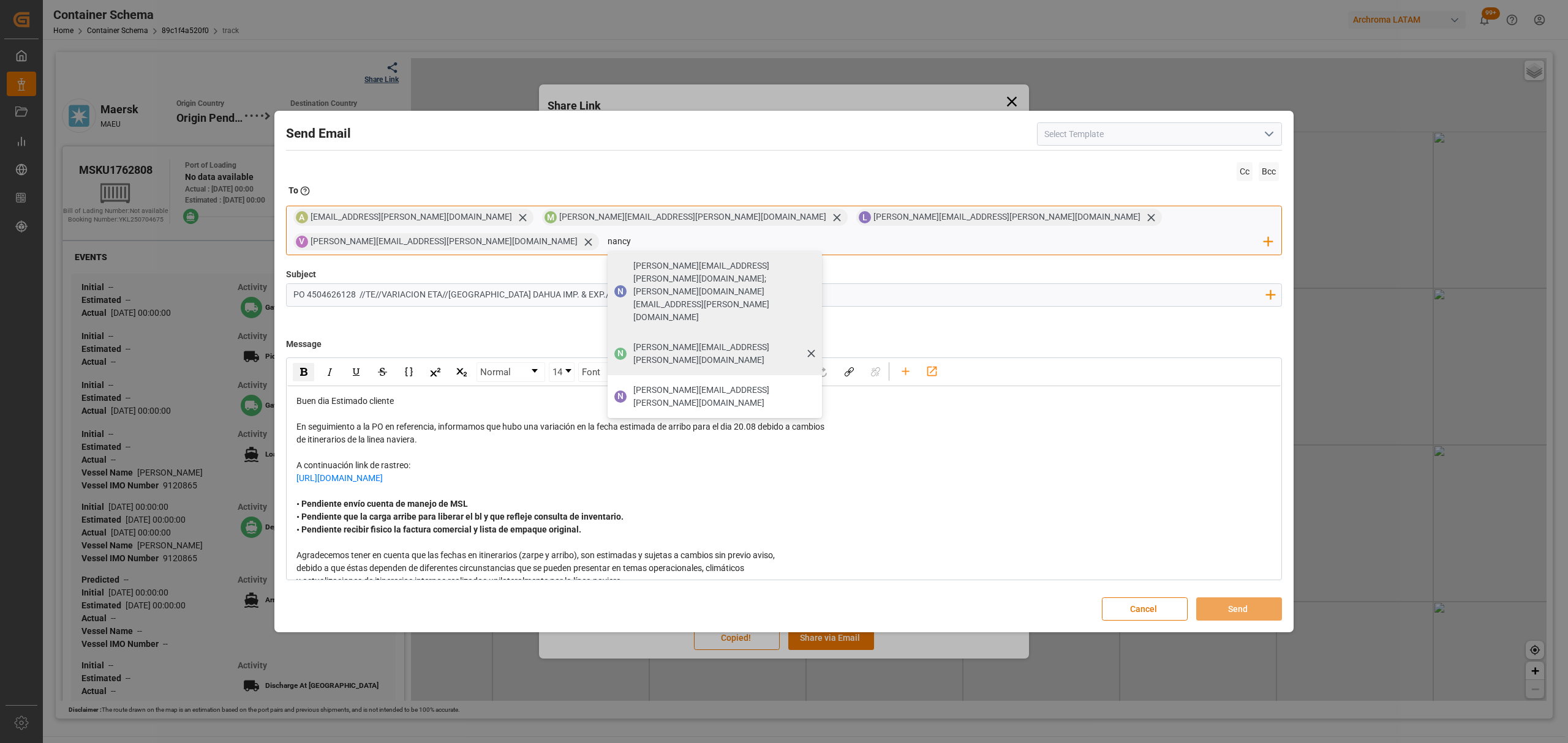
type input "nancy"
click at [814, 341] on span "nancy.castellanos@archroma.com" at bounding box center [724, 354] width 180 height 26
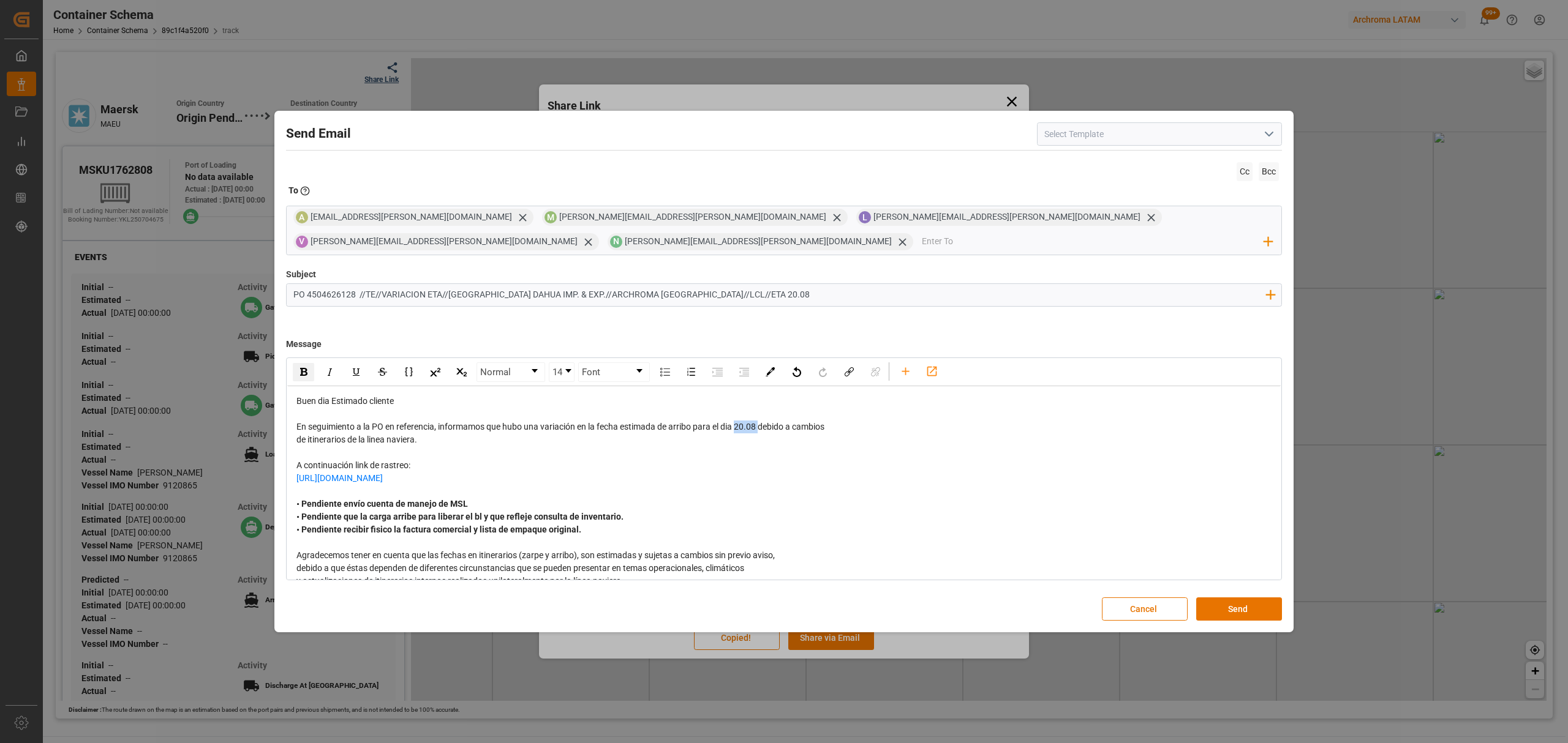
drag, startPoint x: 762, startPoint y: 417, endPoint x: 738, endPoint y: 418, distance: 24.0
click at [738, 421] on span "En seguimiento a la PO en referencia, informamos que hubo una variación en la f…" at bounding box center [559, 426] width 528 height 10
click at [311, 364] on div "rdw-inline-control" at bounding box center [304, 372] width 22 height 19
click at [1234, 586] on div "Send Email Cc Bcc To Enter the TO Email address A angiee.lamilla@archroma.com M…" at bounding box center [783, 371] width 1013 height 515
click at [1239, 598] on button "Send" at bounding box center [1238, 609] width 86 height 24
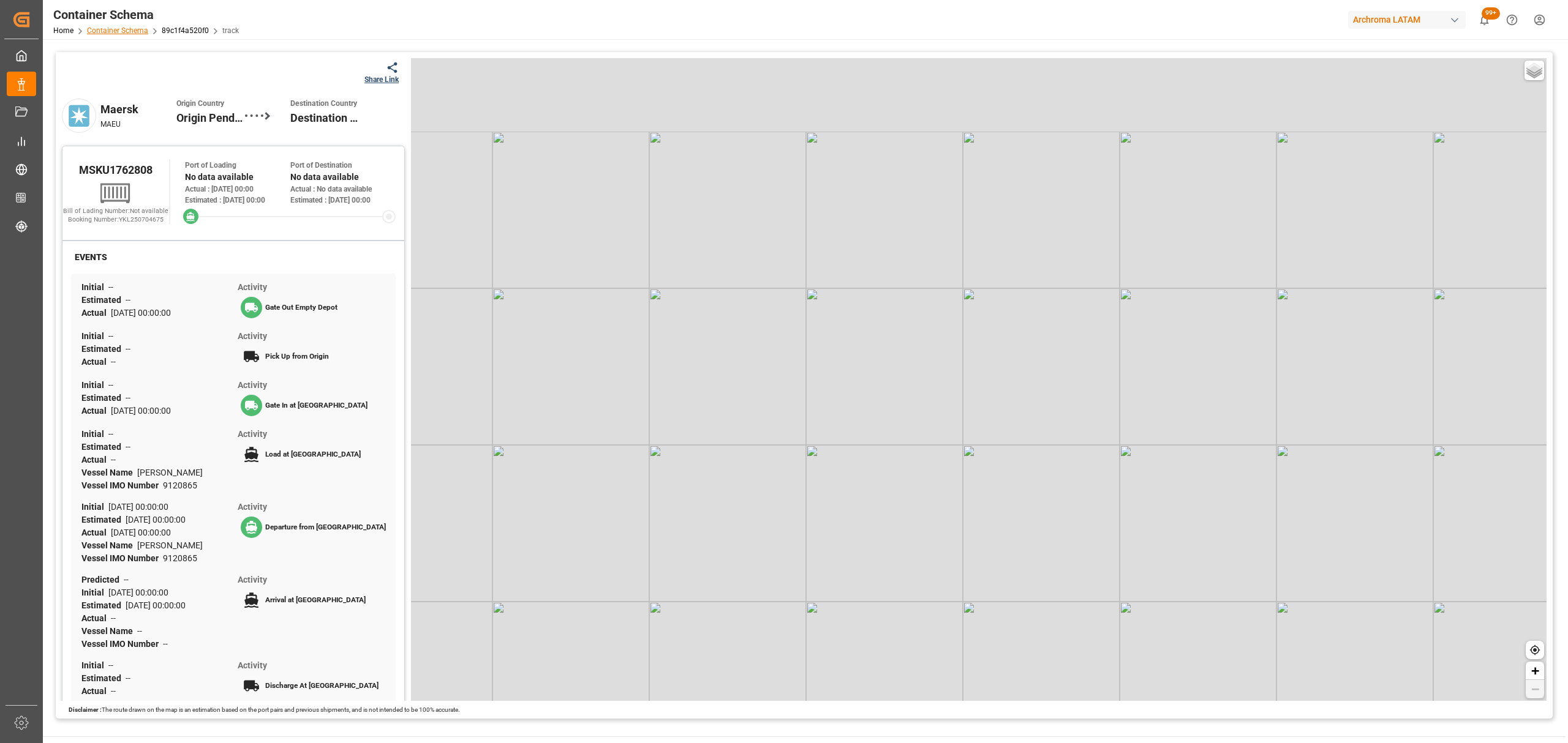
click at [136, 32] on link "Container Schema" at bounding box center [118, 31] width 61 height 9
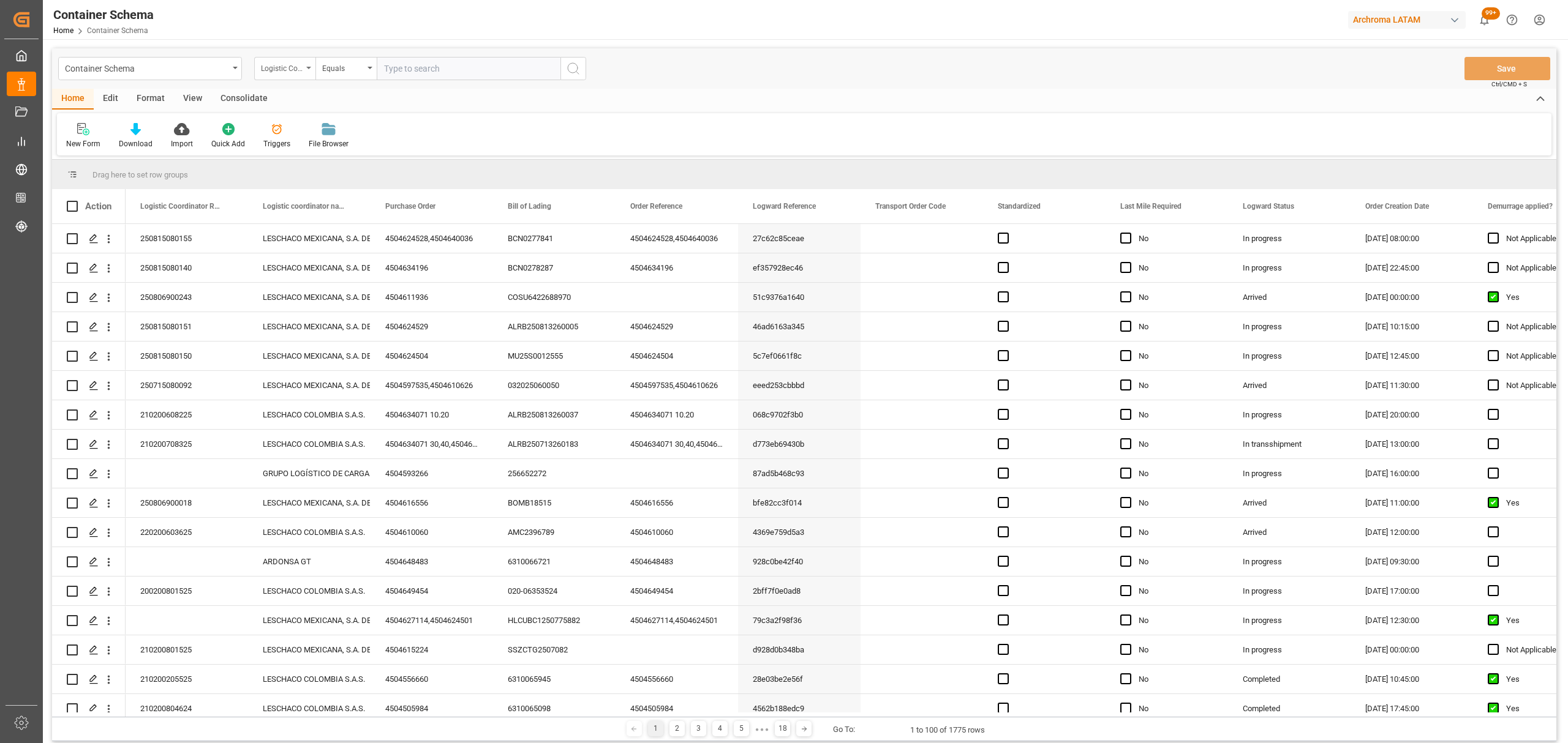
click at [296, 72] on div "Logistic Coordinator Reference Number" at bounding box center [282, 67] width 42 height 14
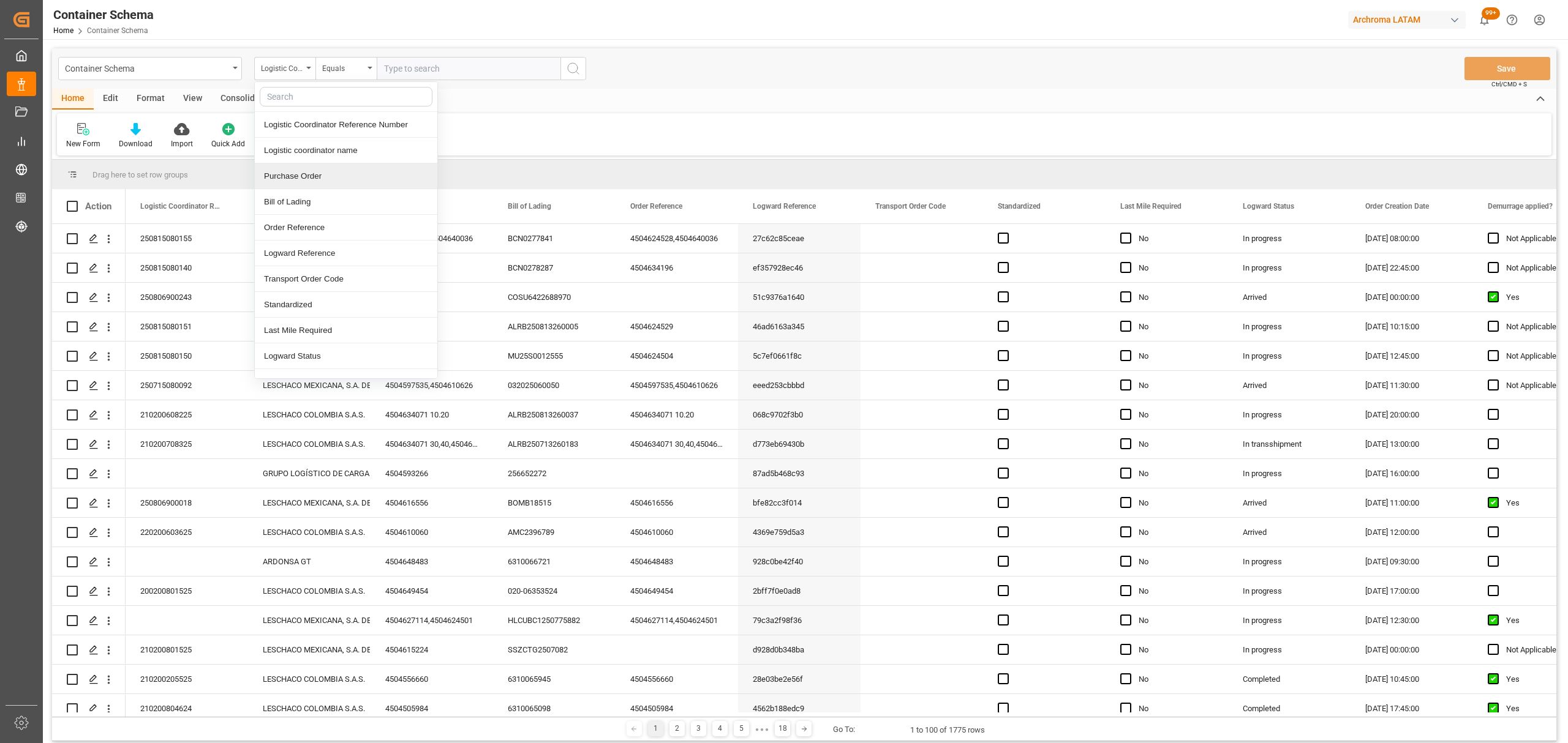
click at [313, 175] on div "Purchase Order" at bounding box center [345, 176] width 182 height 26
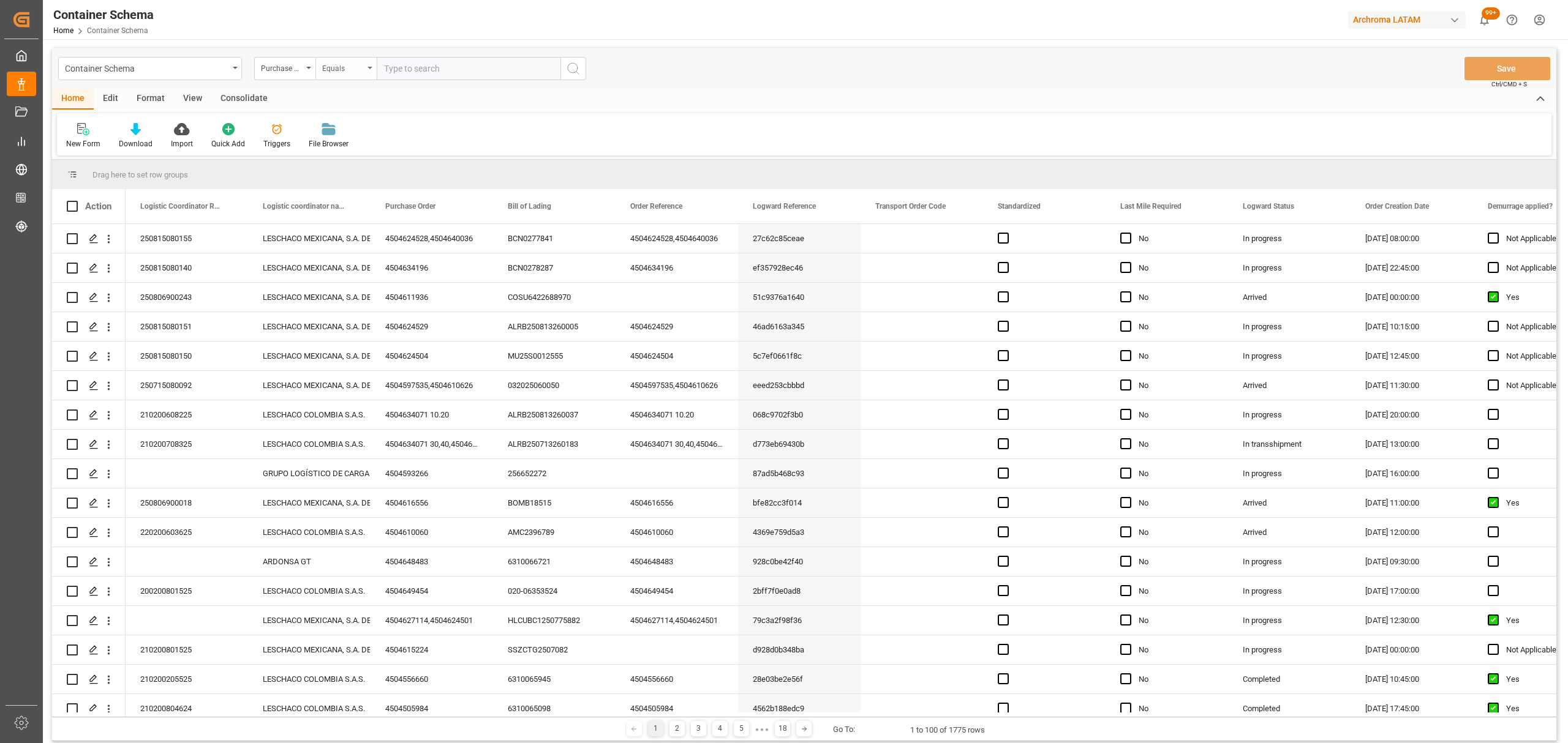
click at [339, 71] on div "Equals" at bounding box center [343, 67] width 42 height 14
click at [393, 153] on div "Fuzzy search" at bounding box center [407, 150] width 182 height 26
click at [402, 70] on input "text" at bounding box center [469, 69] width 184 height 24
paste input "4504640831"
type input "4504640831"
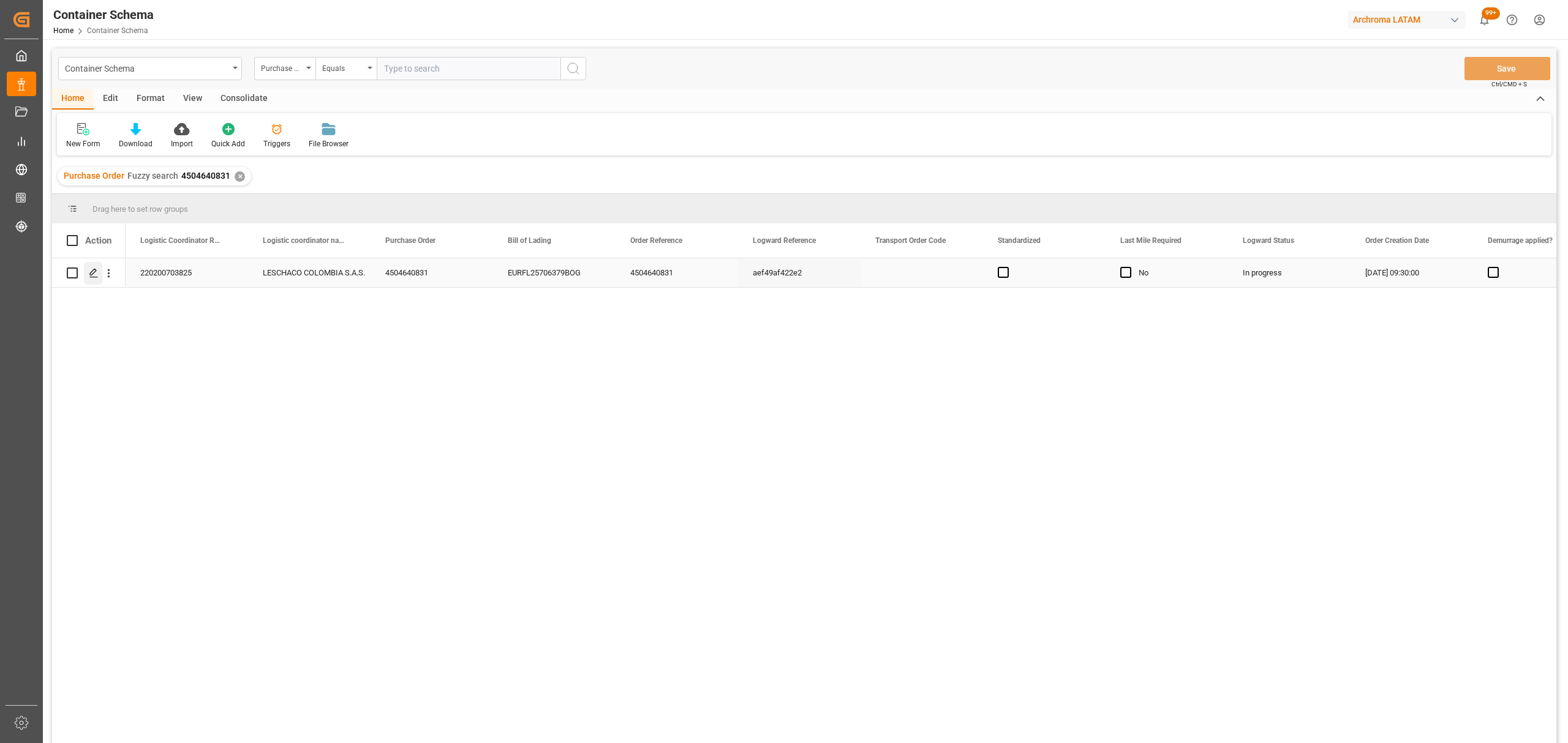
click at [90, 274] on polygon "Press SPACE to select this row." at bounding box center [93, 272] width 6 height 6
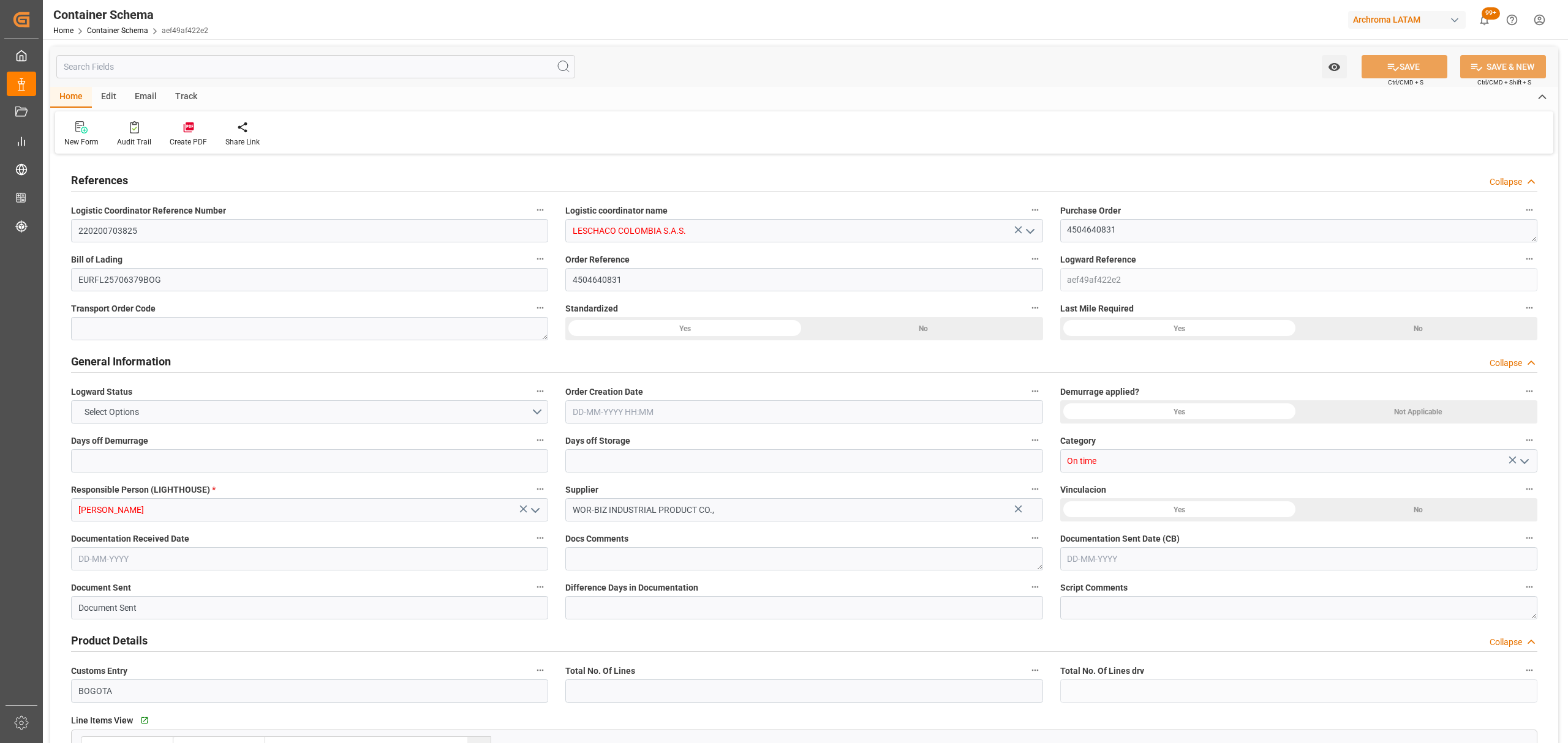
type input "0"
type input "3"
type input "1"
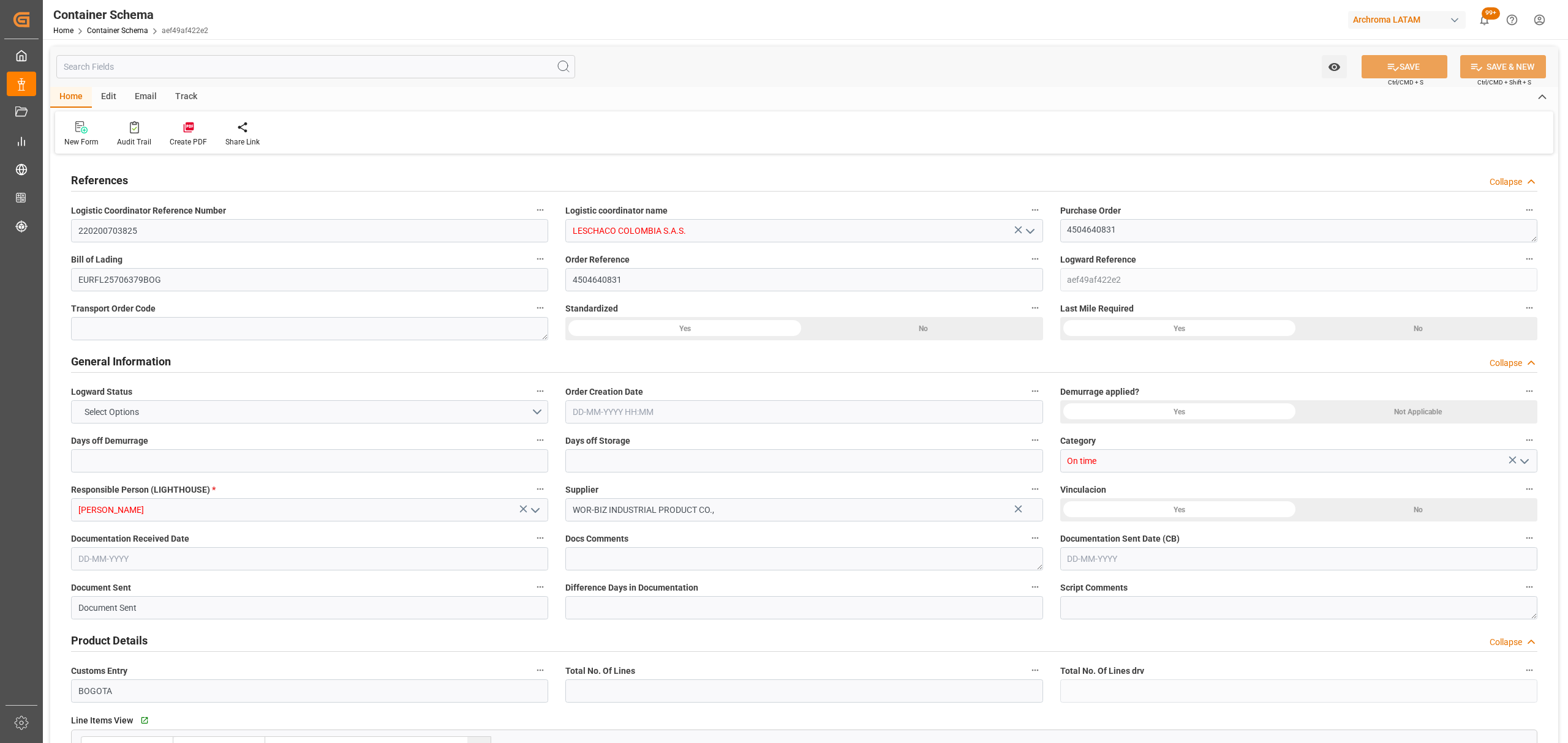
type input "200"
type input "215"
type input "Maersk"
type input "Maersk Line AS"
type input "CNSGH"
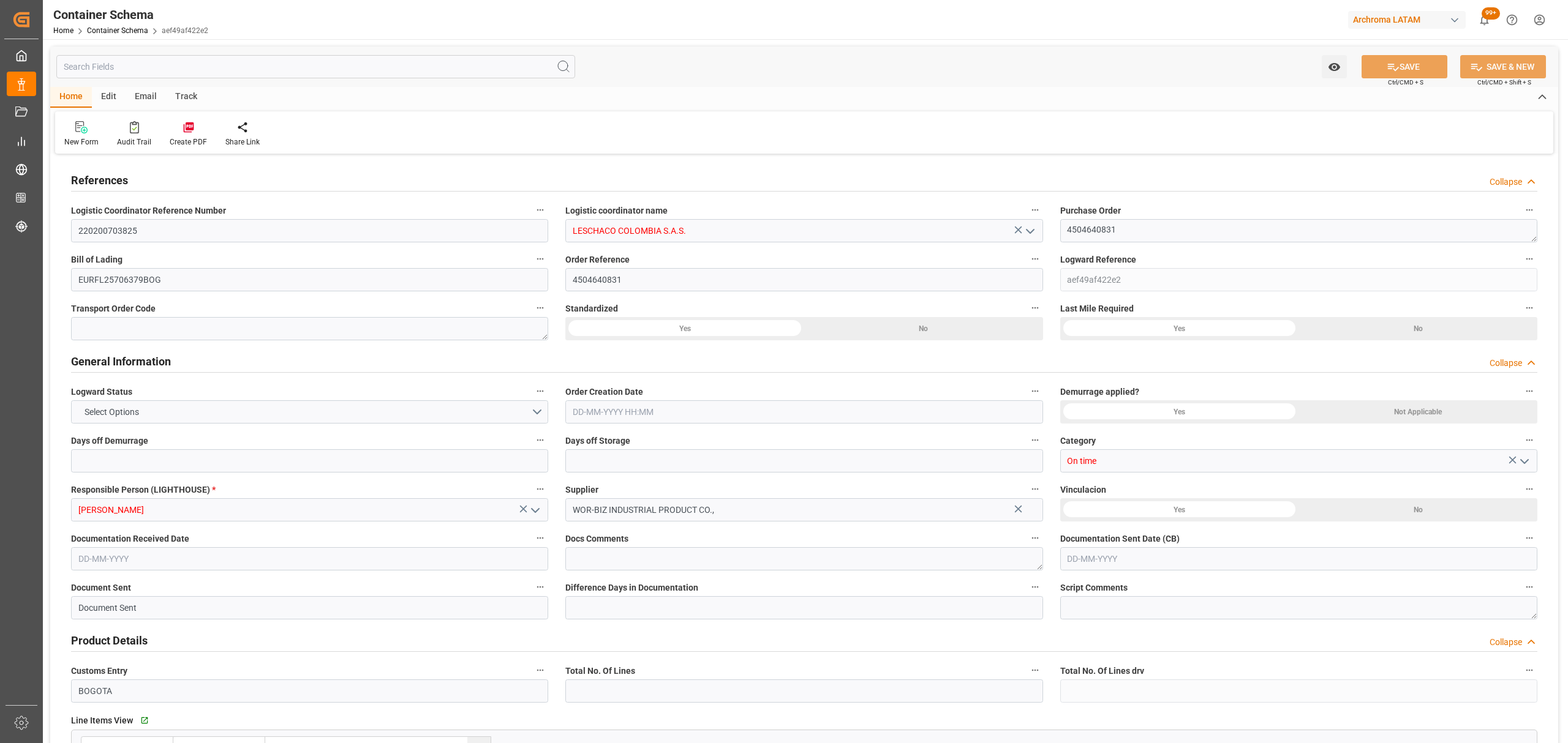
type input "CNSHA"
type input "COBUN"
type input "9245744"
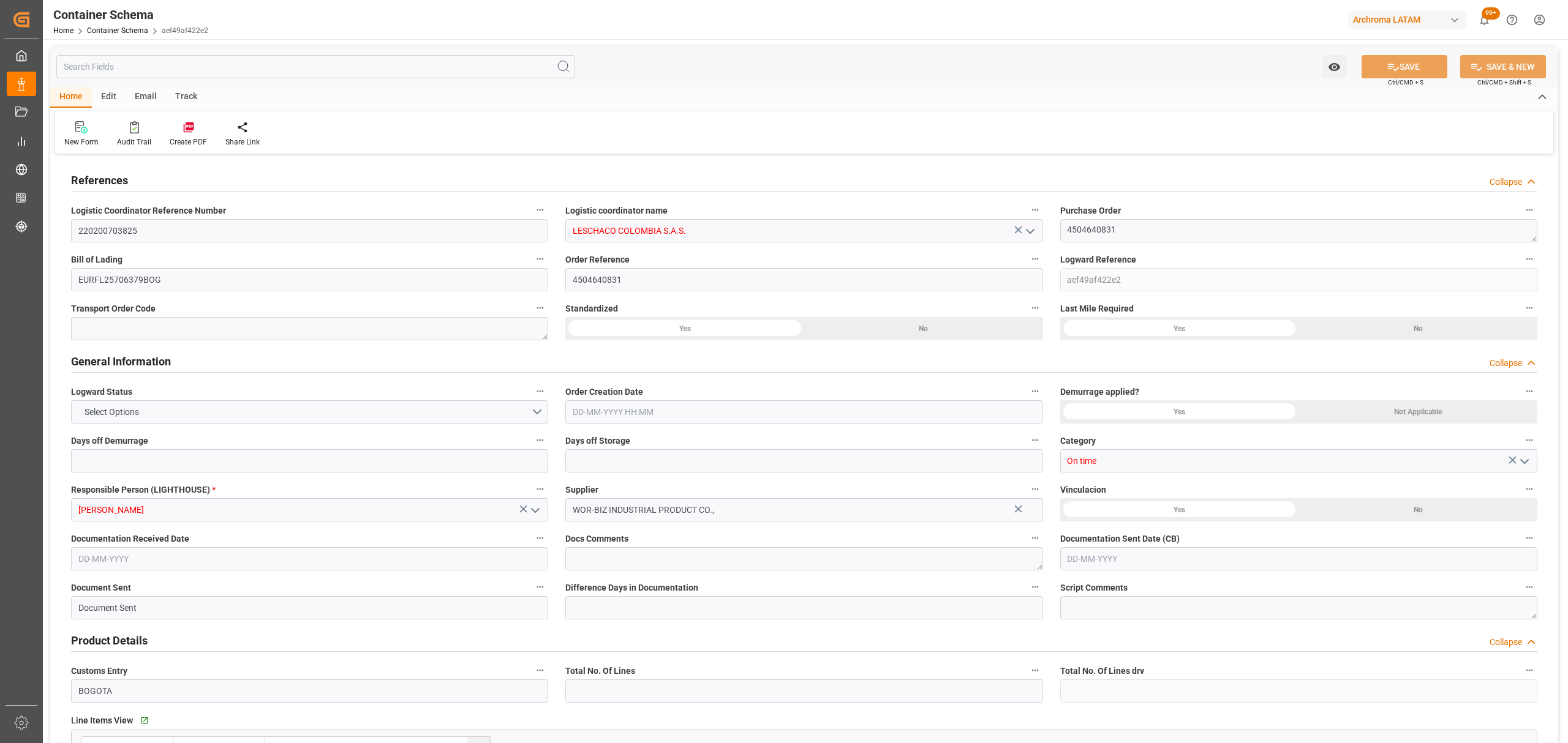
type input "0"
type input "30-07-2025 09:30"
type input "[DATE]"
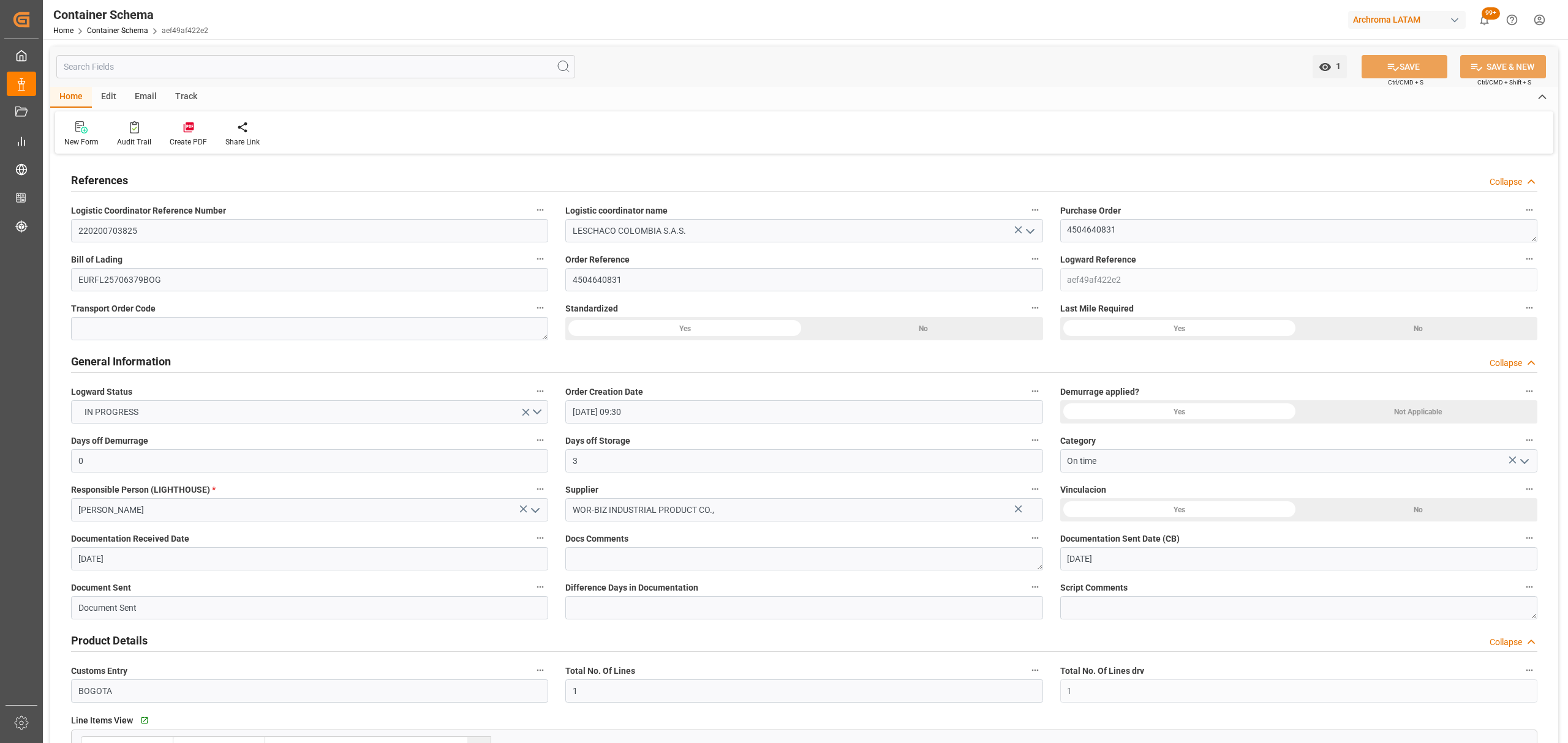
type input "[DATE]"
type input "13-08-2025 15:19"
type input "30-07-2025 14:40"
type input "[DATE]"
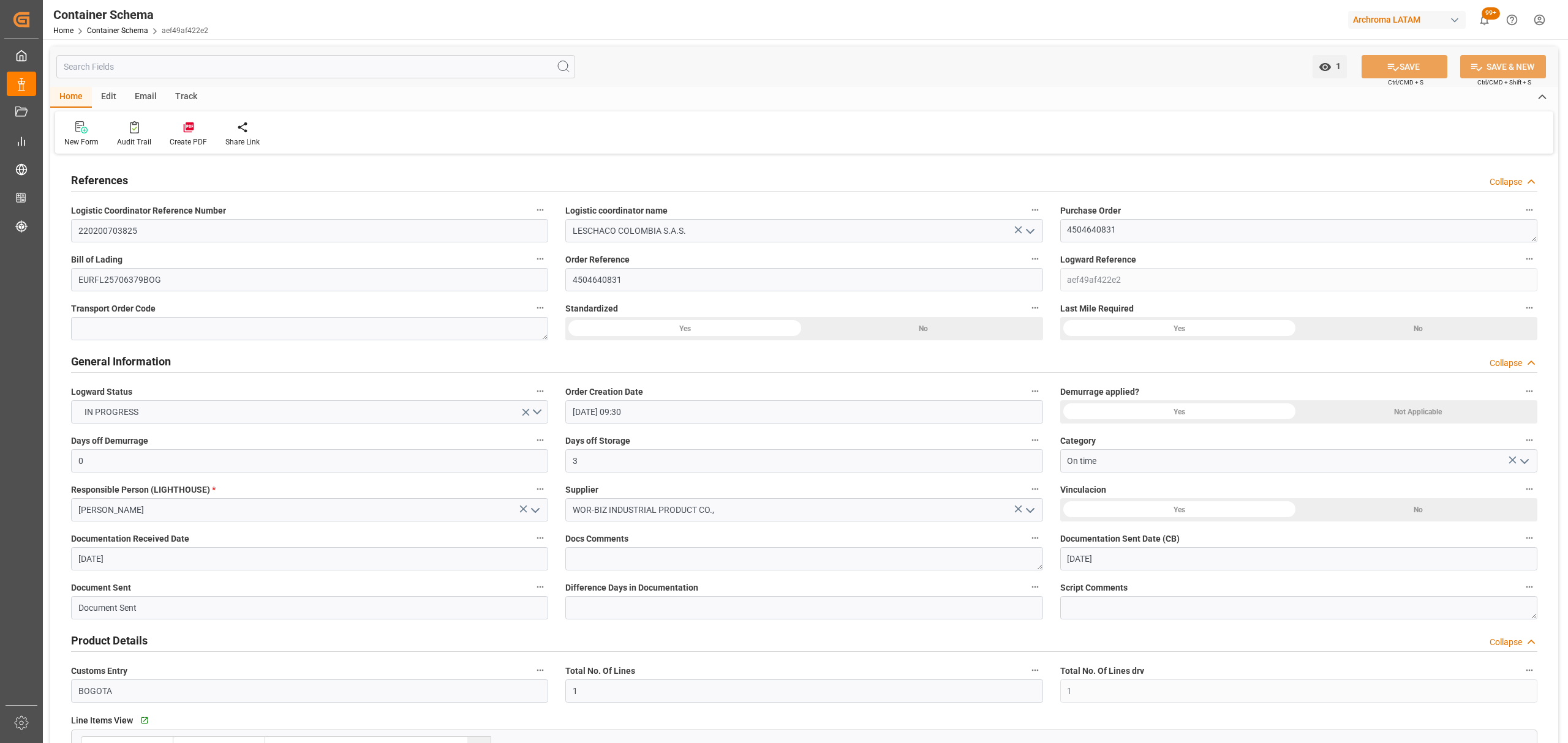
click at [187, 97] on div "Track" at bounding box center [186, 97] width 41 height 21
click at [79, 130] on icon at bounding box center [78, 130] width 12 height 9
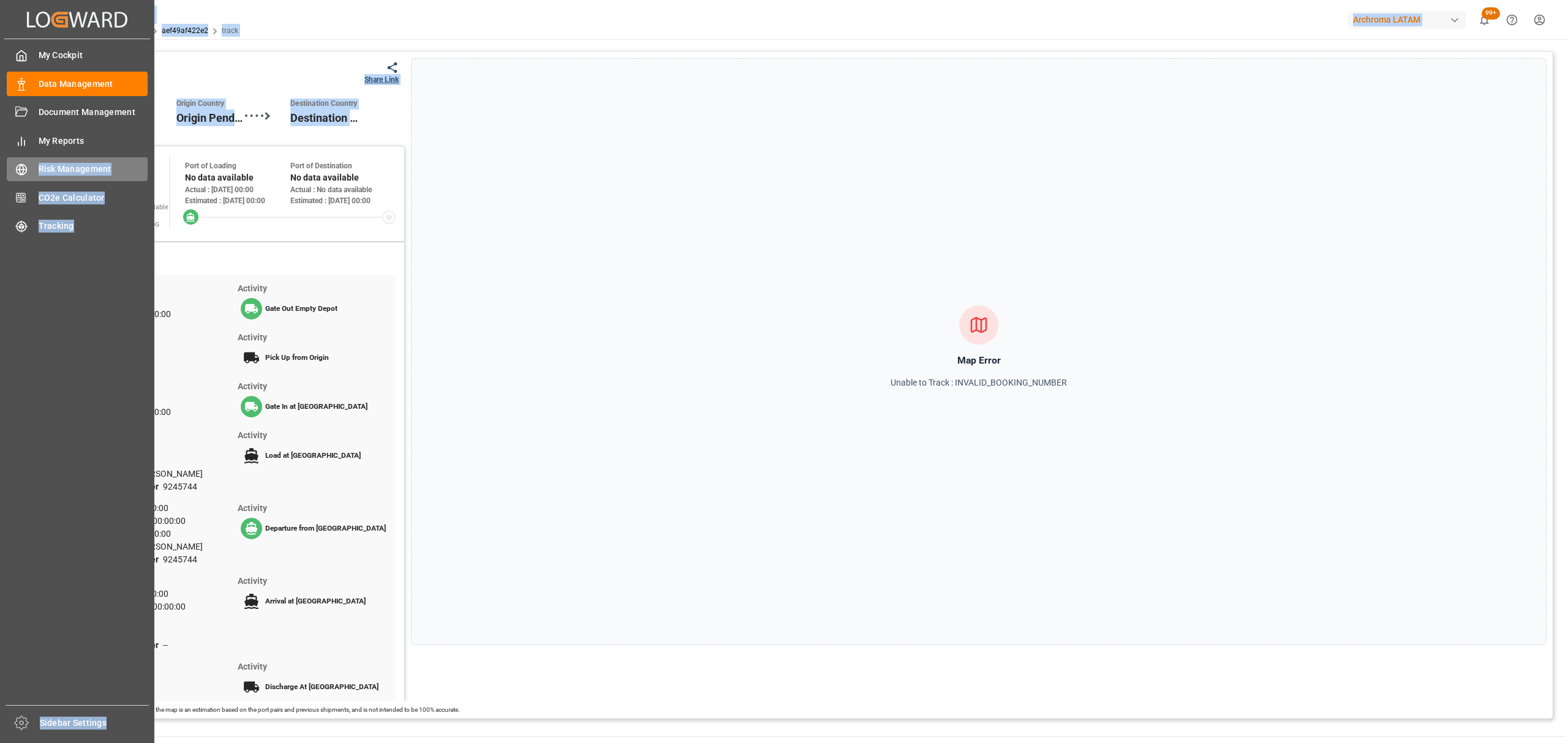
drag, startPoint x: 158, startPoint y: 174, endPoint x: 61, endPoint y: 172, distance: 97.0
click at [40, 172] on div "Created by potrace 1.15, written by Peter Selinger 2001-2017 Created by potrace…" at bounding box center [784, 371] width 1568 height 743
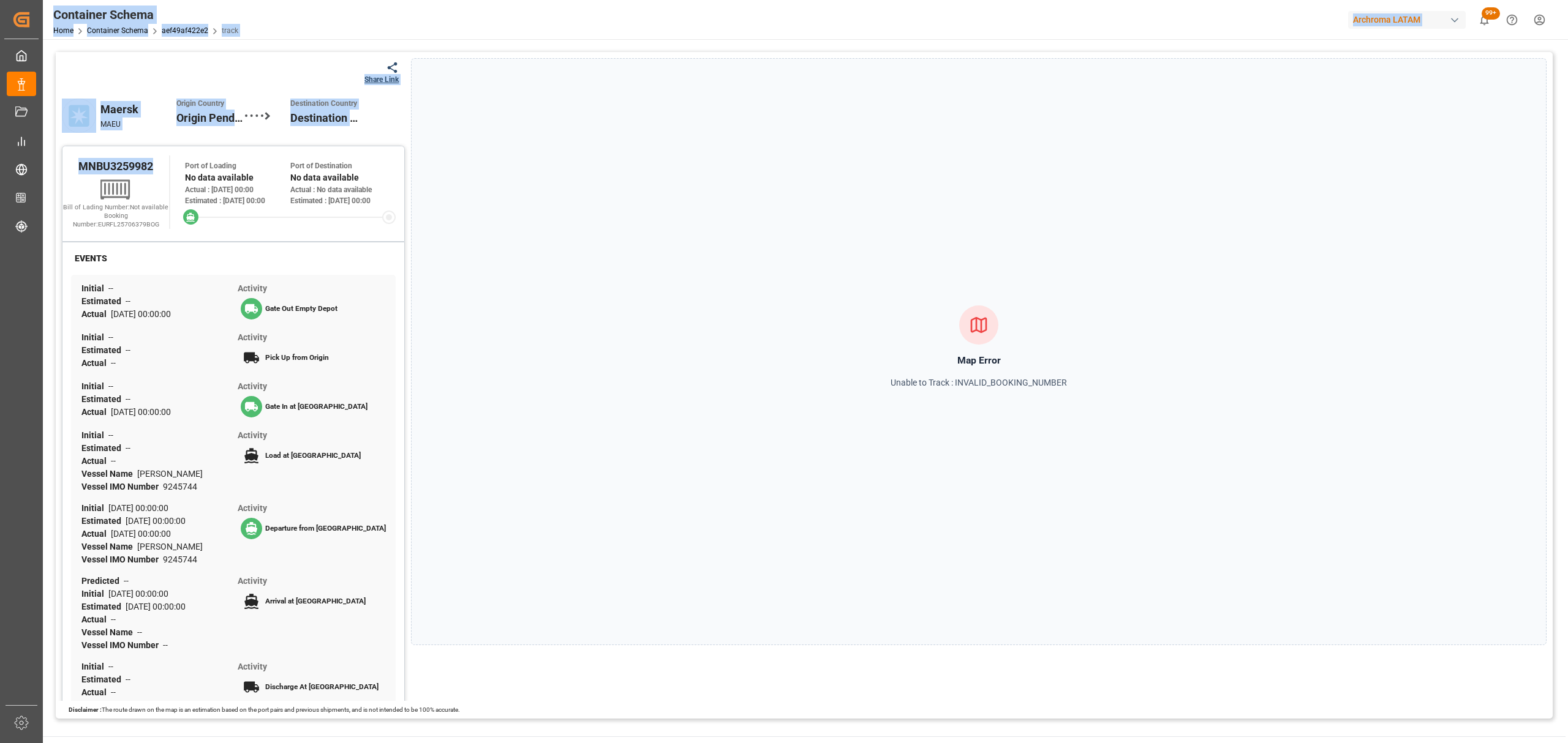
click at [162, 176] on div "MNBU3259982" at bounding box center [116, 165] width 107 height 21
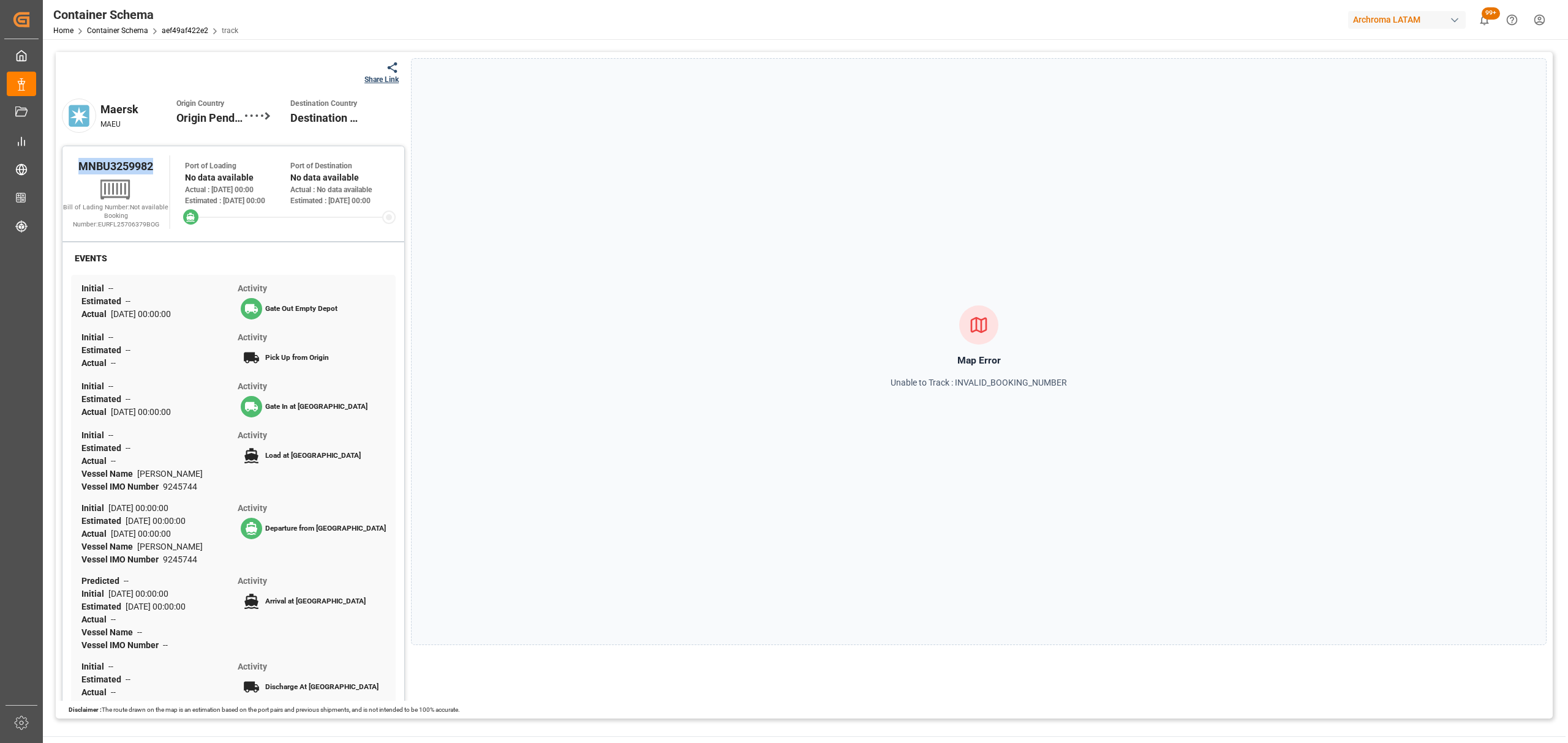
drag, startPoint x: 154, startPoint y: 171, endPoint x: 78, endPoint y: 168, distance: 76.1
click at [78, 168] on div "MNBU3259982" at bounding box center [116, 165] width 107 height 21
copy span "MNBU3259982"
click at [386, 71] on icon at bounding box center [392, 67] width 13 height 13
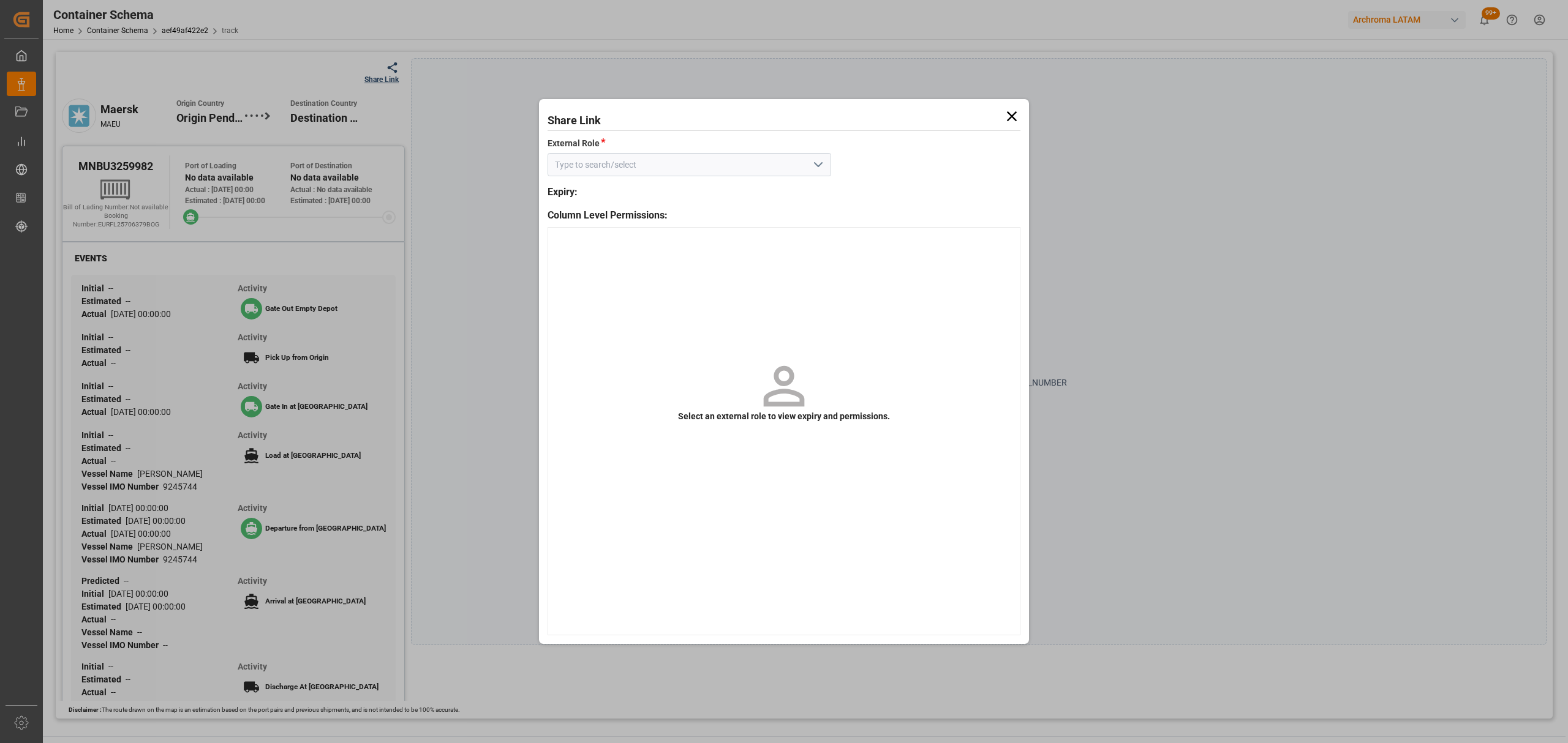
click at [816, 170] on icon "open menu" at bounding box center [818, 164] width 15 height 15
click at [752, 192] on div "Customer" at bounding box center [689, 192] width 282 height 28
type input "Customer"
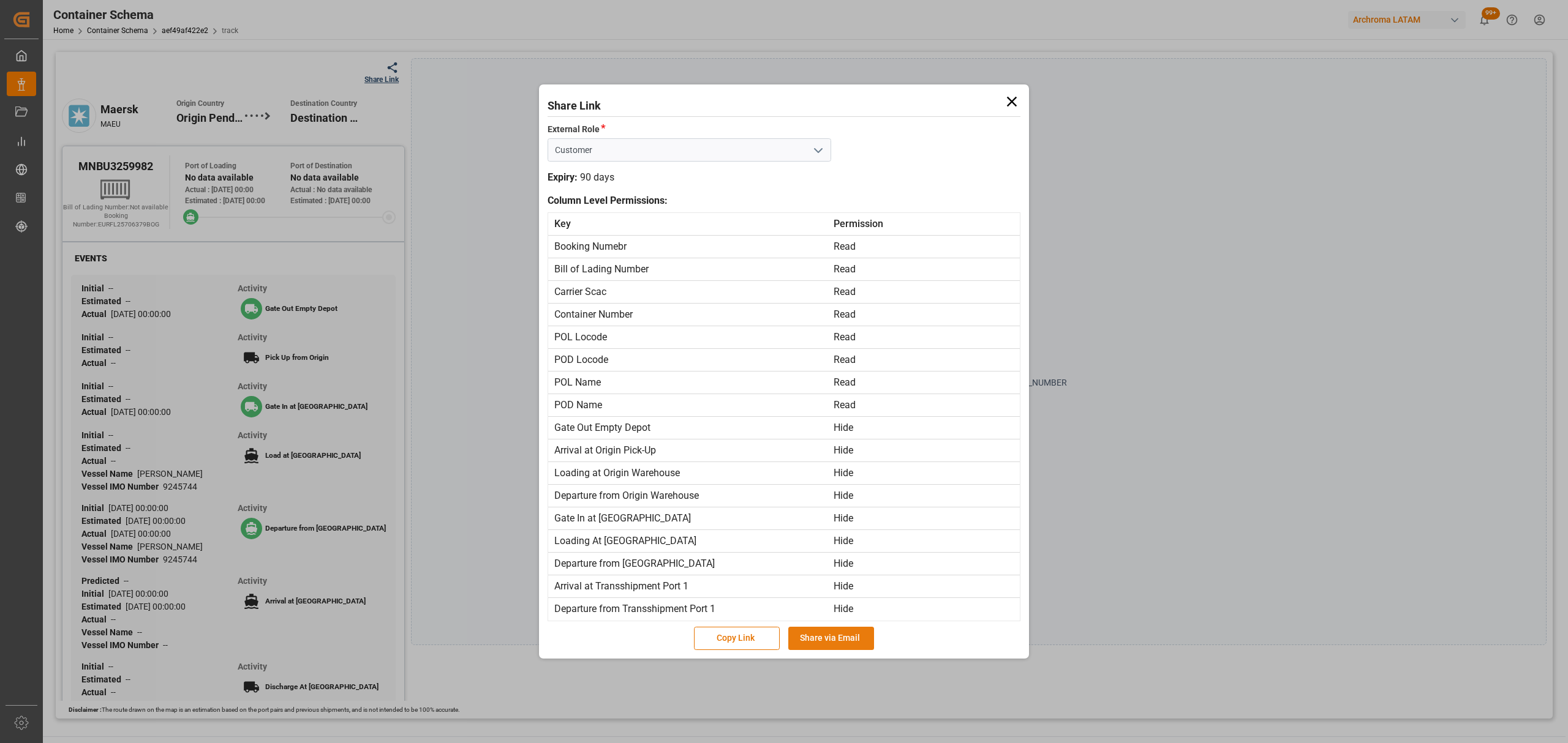
click at [834, 635] on button "Share via Email" at bounding box center [831, 639] width 86 height 24
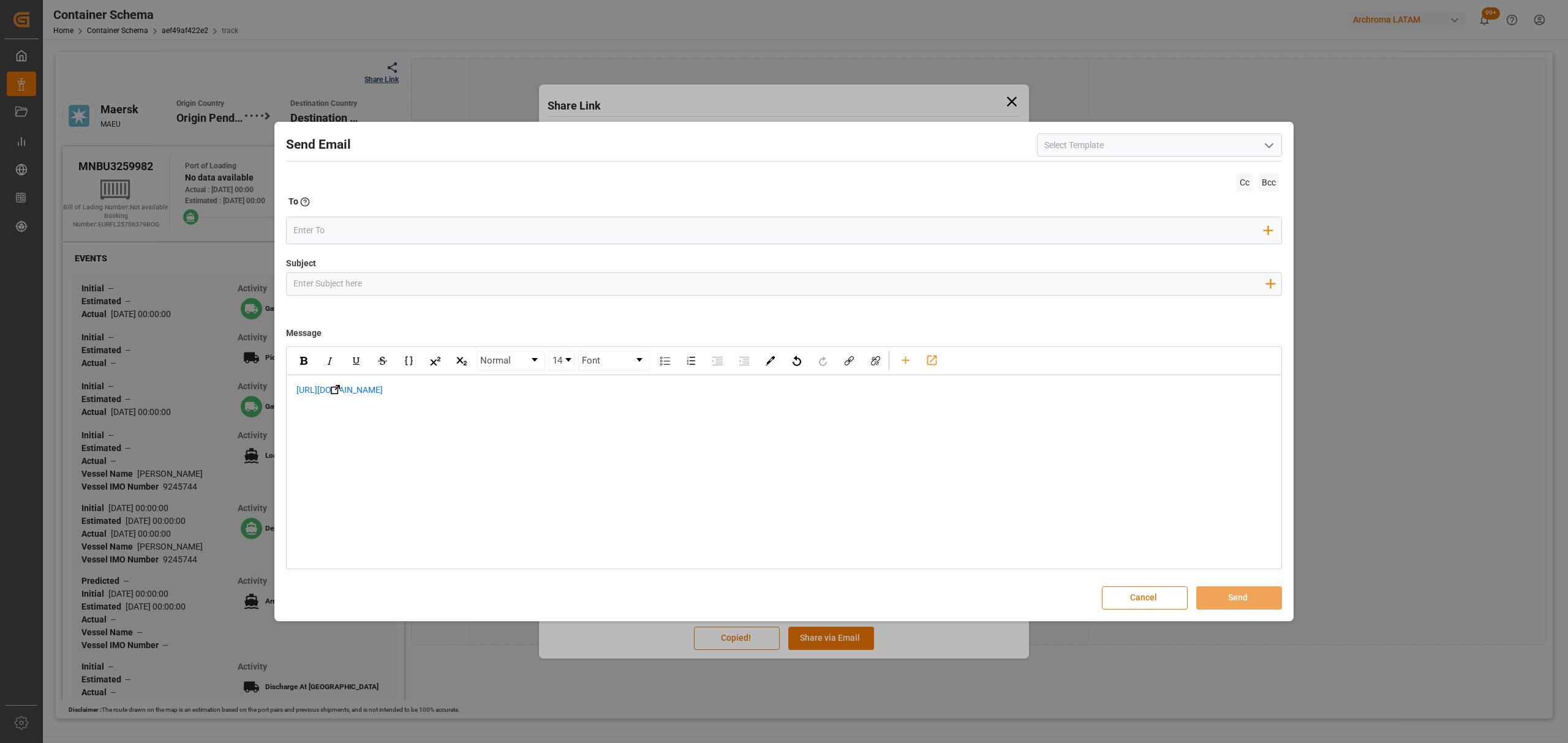
click at [301, 395] on span "https://app.logward.com/share/8dbd1cb78b96" at bounding box center [339, 390] width 86 height 10
click at [296, 394] on div "https://app.logward.com/share/8dbd1cb78b96" at bounding box center [784, 397] width 976 height 26
click at [295, 393] on div "https://app.logward.com/share/8dbd1cb78b96" at bounding box center [784, 416] width 994 height 81
paste div "rdw-editor"
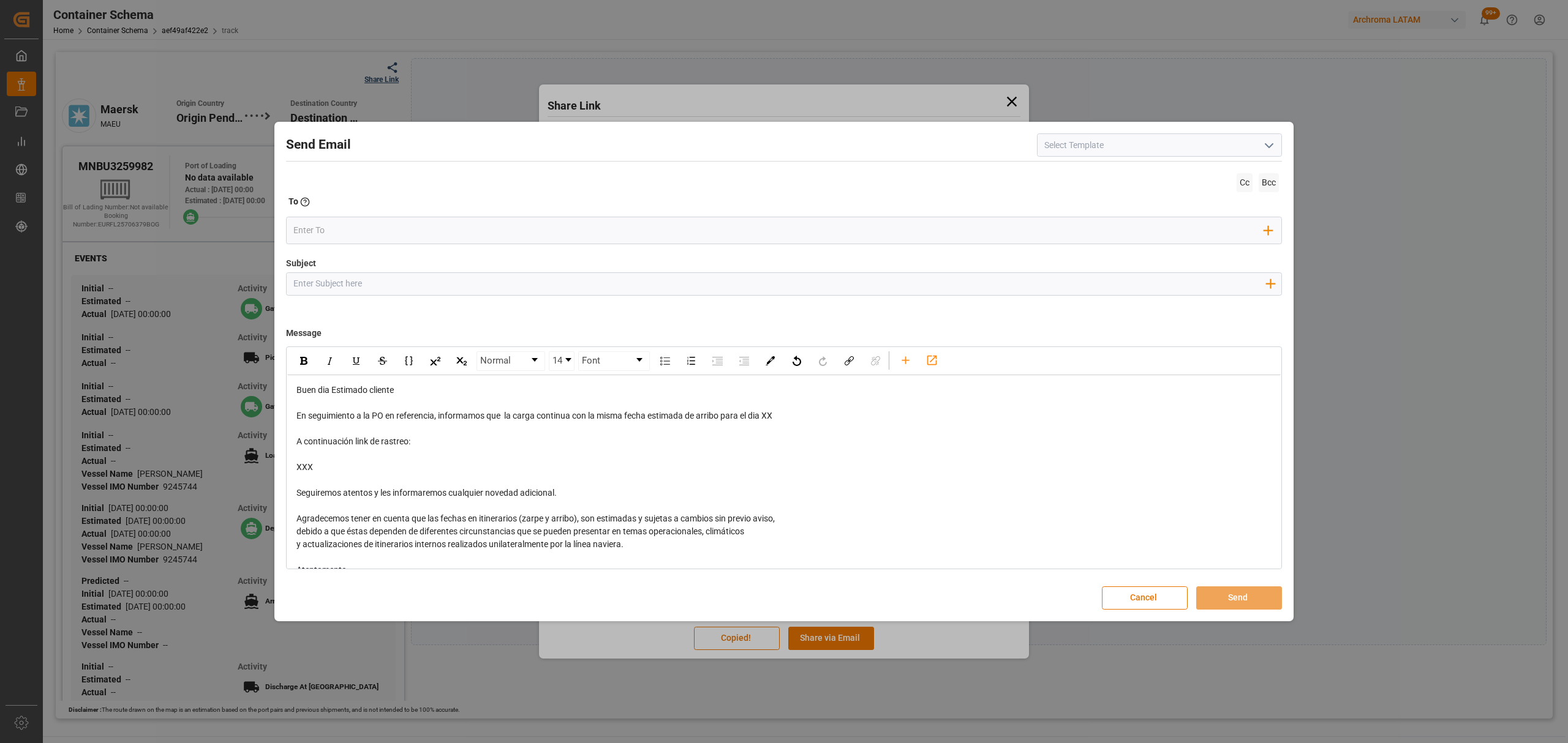
scroll to position [96, 0]
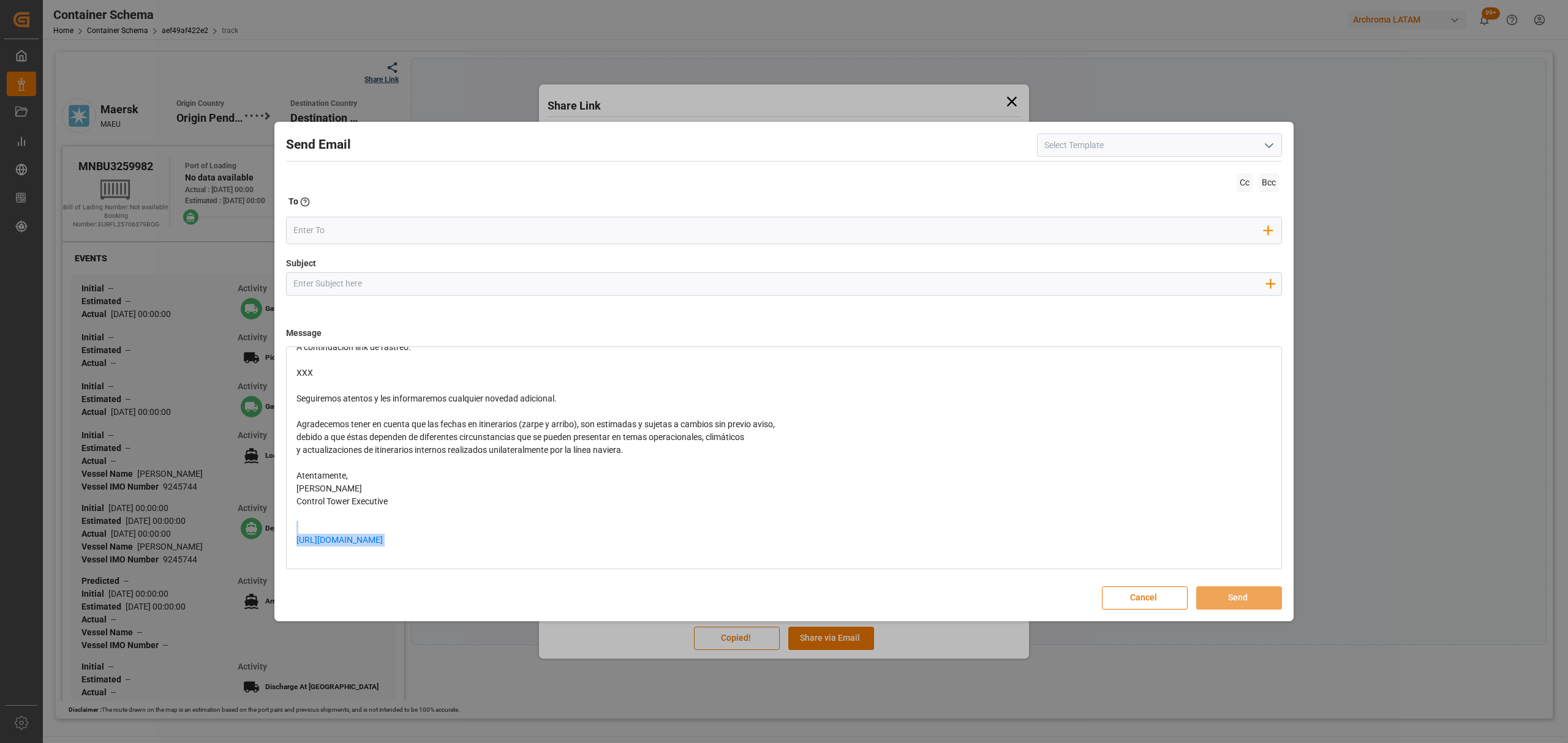
drag, startPoint x: 493, startPoint y: 530, endPoint x: 511, endPoint y: 537, distance: 19.3
click at [511, 537] on div "Buen dia Estimado cliente En seguimiento a la PO en referencia, informamos que …" at bounding box center [784, 424] width 976 height 270
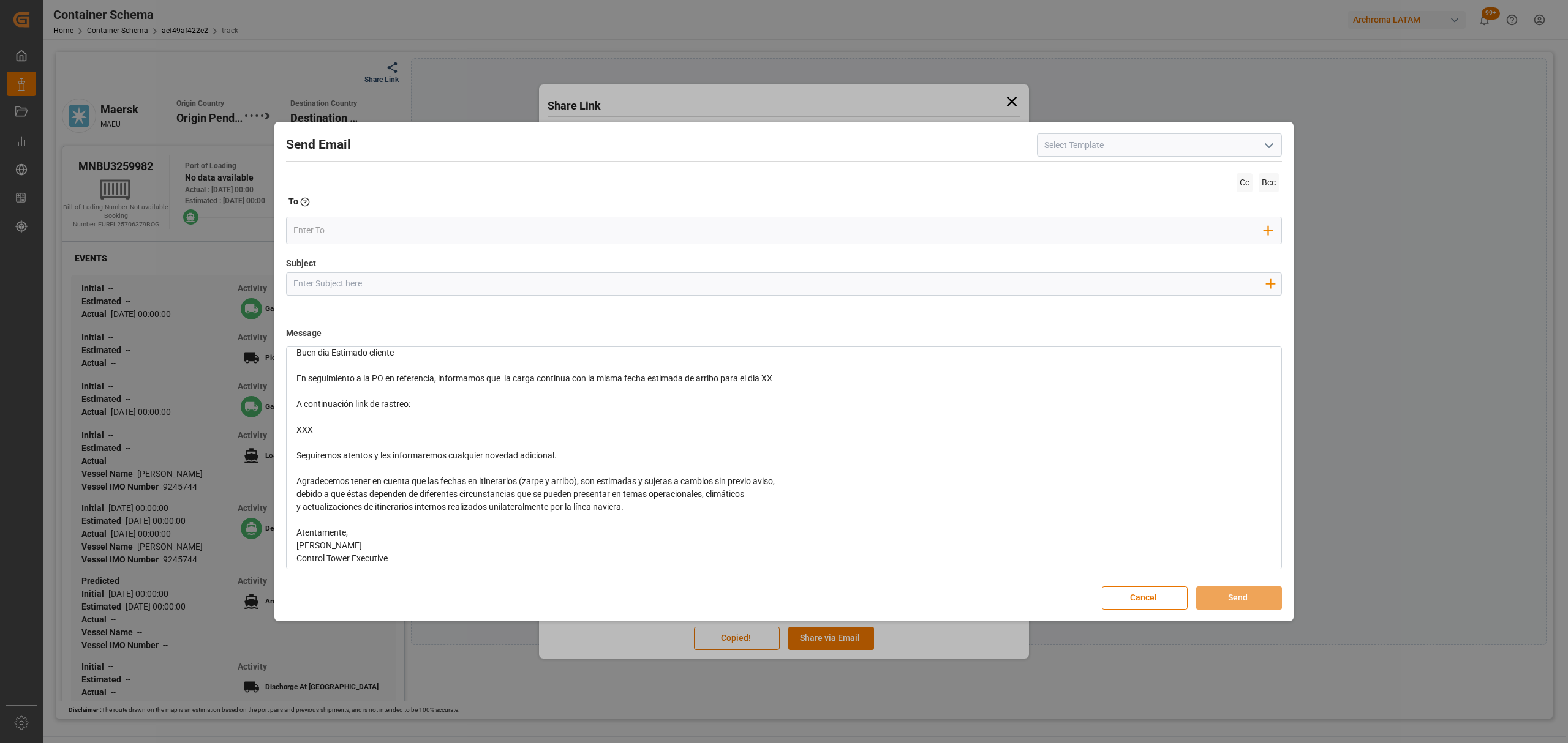
scroll to position [0, 0]
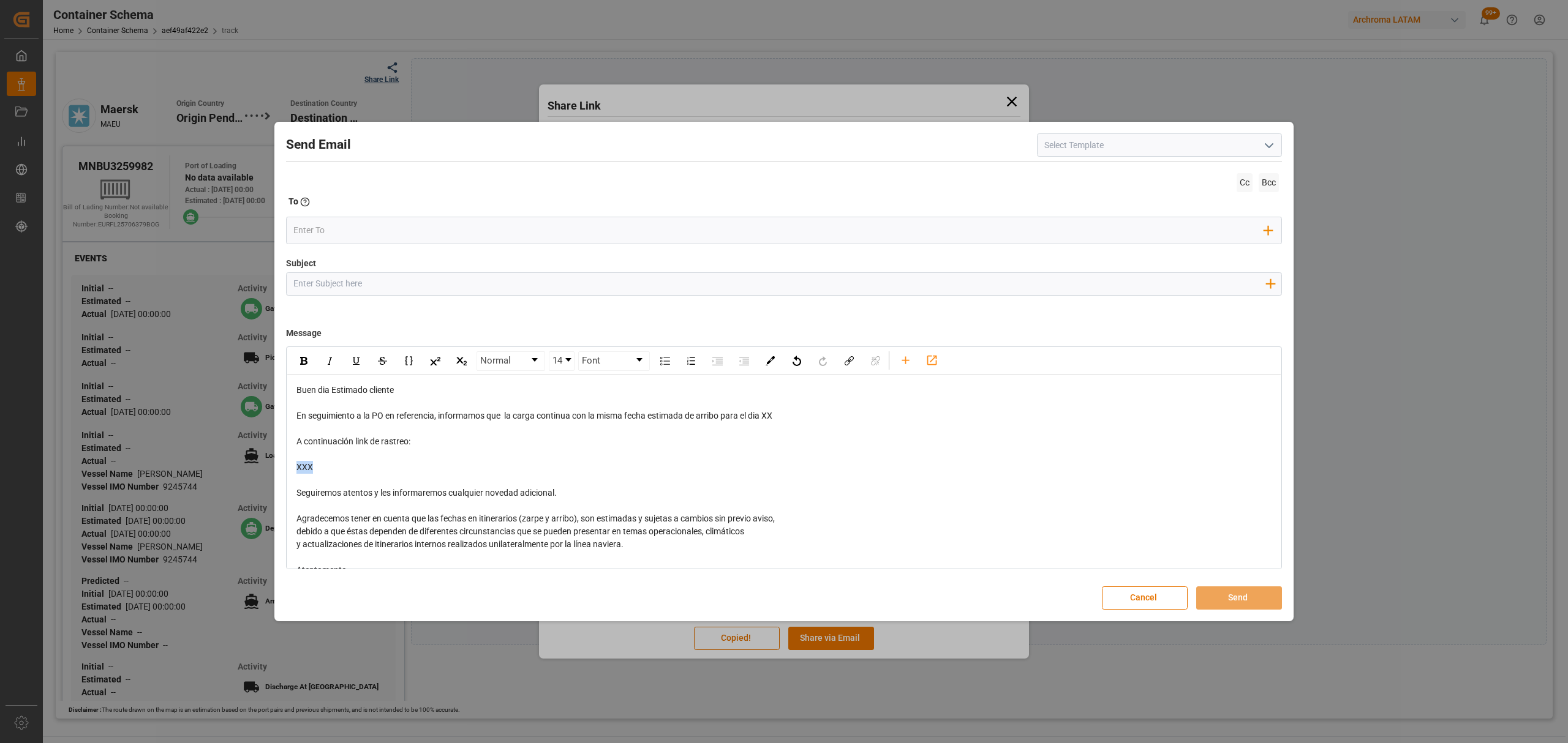
drag, startPoint x: 356, startPoint y: 470, endPoint x: 277, endPoint y: 465, distance: 79.2
click at [277, 465] on div "Send Email Cc Bcc To Enter the TO Email address Add Field to To Subject Add fie…" at bounding box center [783, 371] width 1013 height 494
drag, startPoint x: 784, startPoint y: 414, endPoint x: 768, endPoint y: 416, distance: 16.1
click at [768, 416] on div "En seguimiento a la PO en referencia, informamos que la carga continua con la m…" at bounding box center [784, 416] width 976 height 13
drag, startPoint x: 593, startPoint y: 506, endPoint x: 593, endPoint y: 514, distance: 8.0
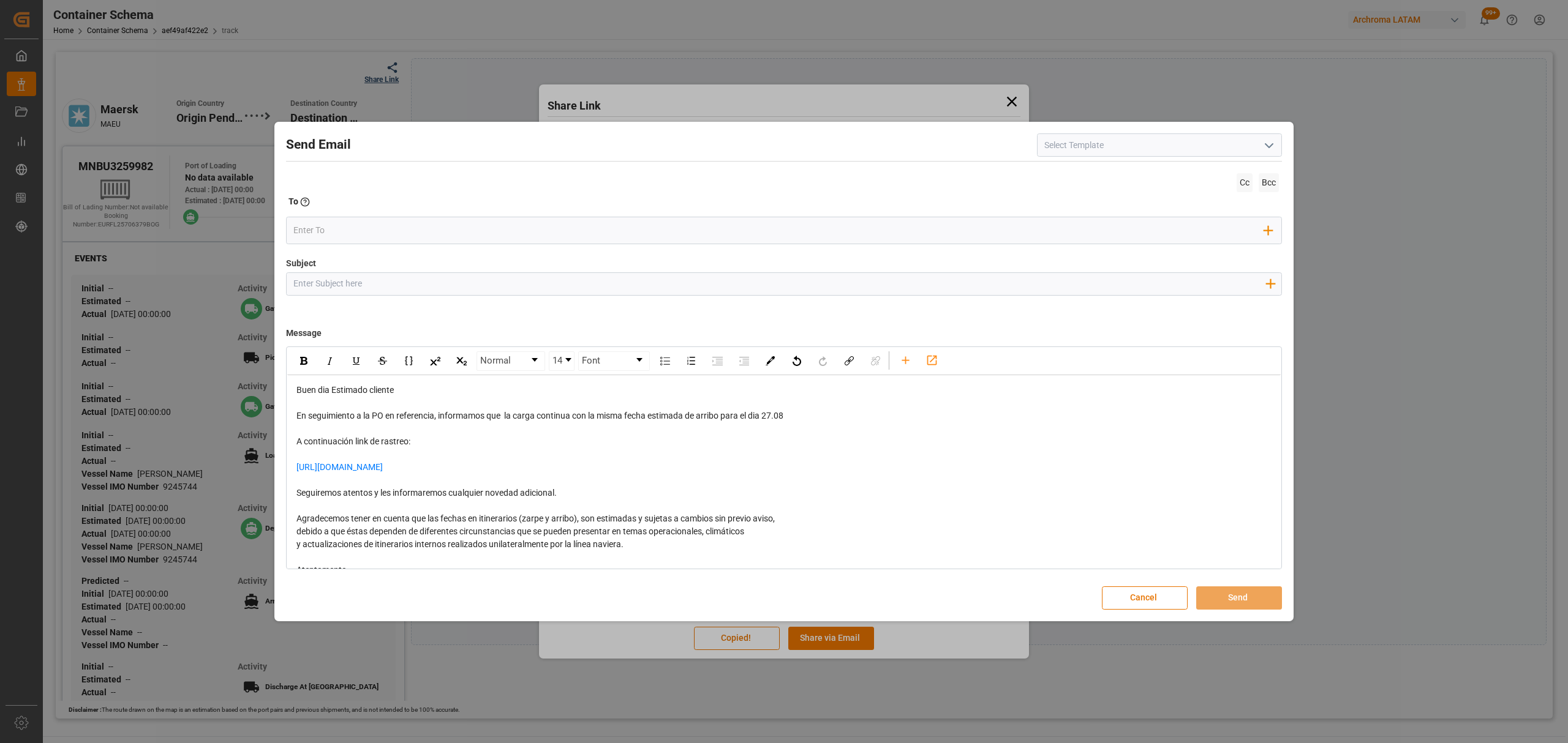
click at [593, 514] on div "Buen dia Estimado cliente En seguimiento a la PO en referencia, informamos que …" at bounding box center [784, 512] width 976 height 257
click at [634, 500] on div "Seguiremos atentos y les informaremos cualquier novedad adicional." at bounding box center [784, 493] width 976 height 13
drag, startPoint x: 502, startPoint y: 508, endPoint x: 274, endPoint y: 502, distance: 228.1
click at [274, 502] on div "Send Email Cc Bcc To Enter the TO Email address Add Field to To Subject Add fie…" at bounding box center [784, 371] width 1020 height 500
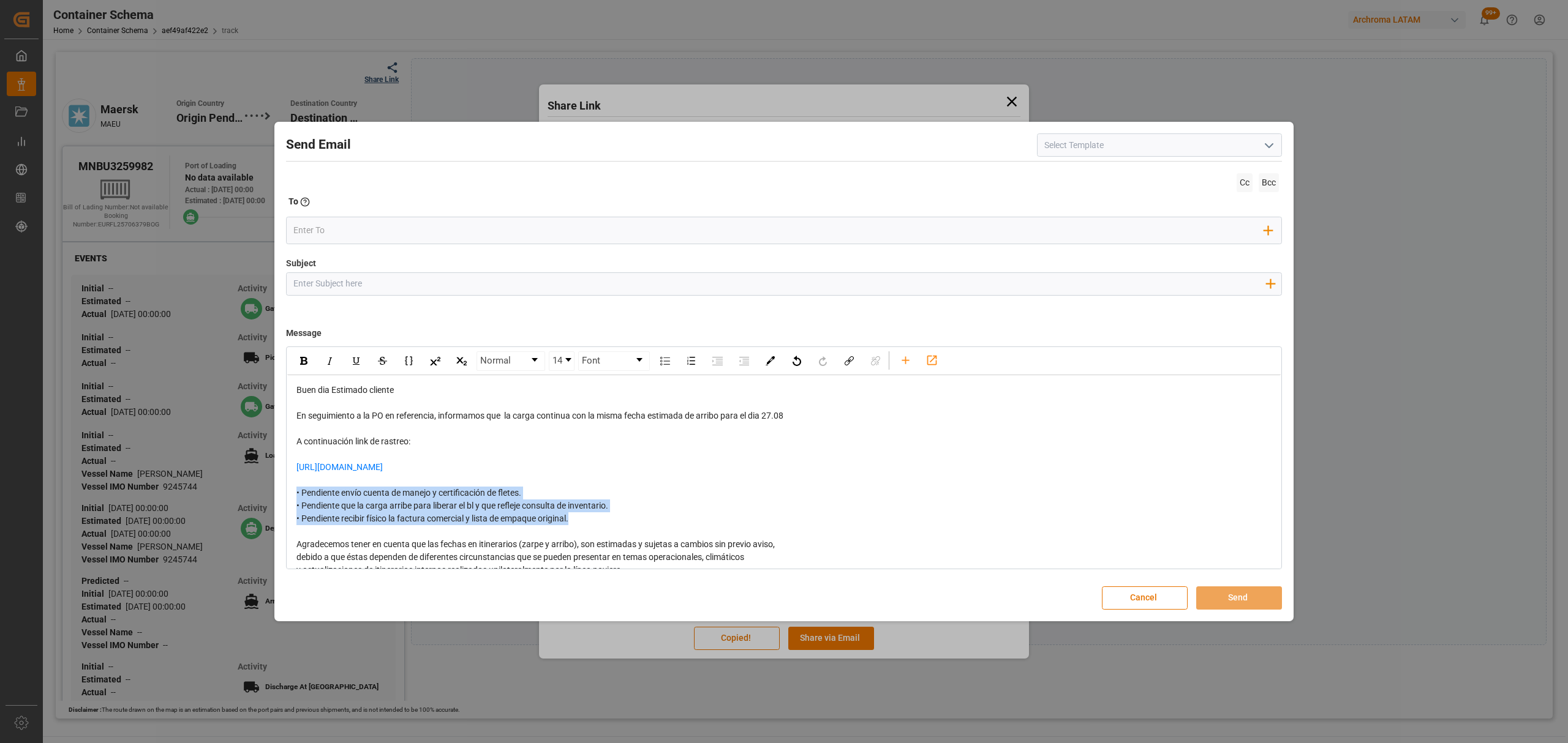
drag, startPoint x: 589, startPoint y: 530, endPoint x: 258, endPoint y: 503, distance: 332.1
click at [258, 503] on div "Send Email Cc Bcc To Enter the TO Email address Add Field to To Subject Add fie…" at bounding box center [784, 371] width 1568 height 743
click at [299, 368] on div "rdw-inline-control" at bounding box center [304, 361] width 22 height 19
drag, startPoint x: 324, startPoint y: 290, endPoint x: 309, endPoint y: 247, distance: 45.5
click at [324, 290] on input "Subject" at bounding box center [779, 284] width 985 height 22
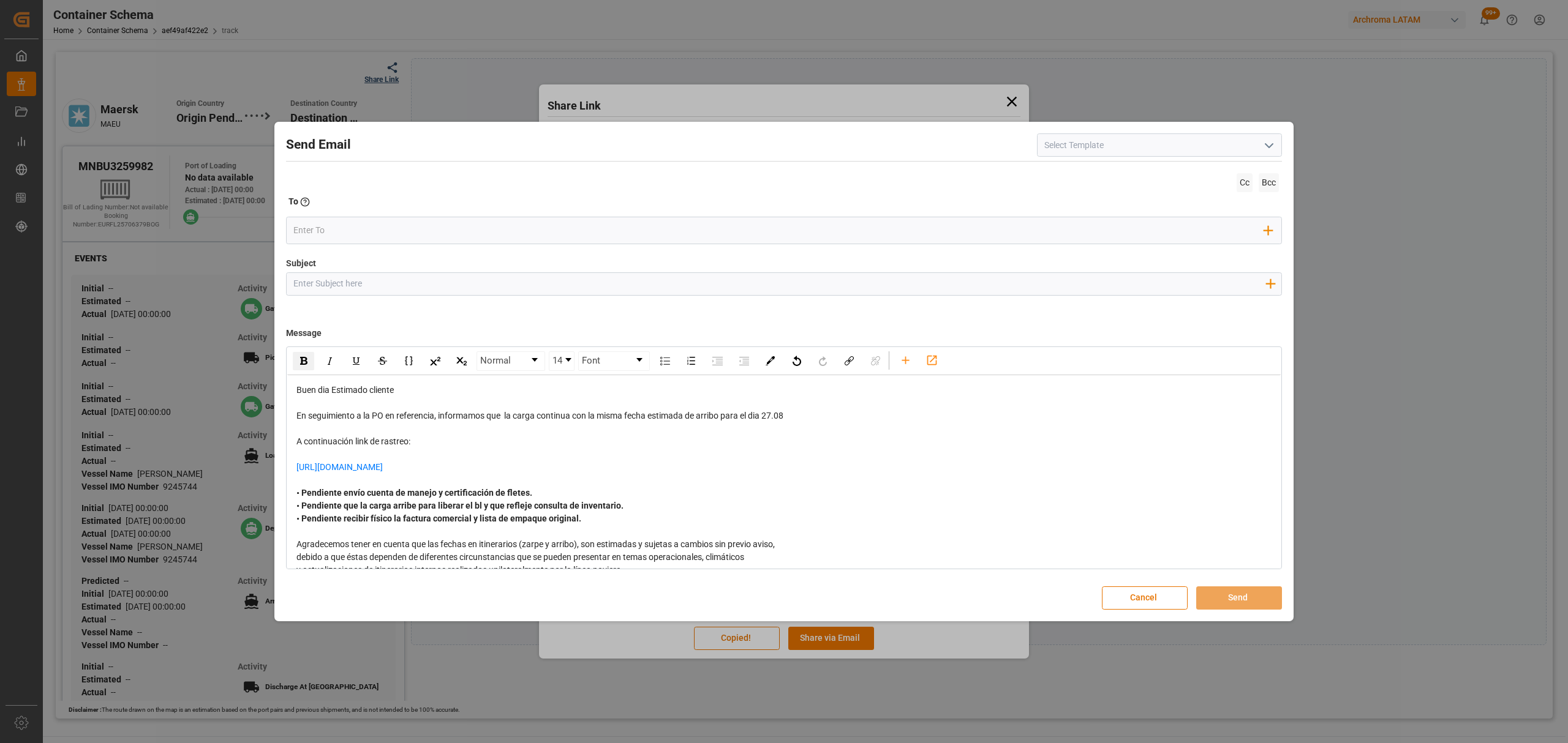
paste input "PO 4504640831 //TE//LOGWARD STATUS//WOR-BIZ INDUSTRIAL PRODUCT СO., LIMITED//AR…"
type input "PO 4504640831 //TE//LOGWARD STATUS//WOR-BIZ INDUSTRIAL PRODUCT СO., LIMITED//AR…"
drag, startPoint x: 804, startPoint y: 412, endPoint x: 768, endPoint y: 418, distance: 36.5
click at [768, 418] on div "En seguimiento a la PO en referencia, informamos que la carga continua con la m…" at bounding box center [784, 416] width 976 height 13
click at [299, 363] on div "rdw-inline-control" at bounding box center [304, 361] width 22 height 19
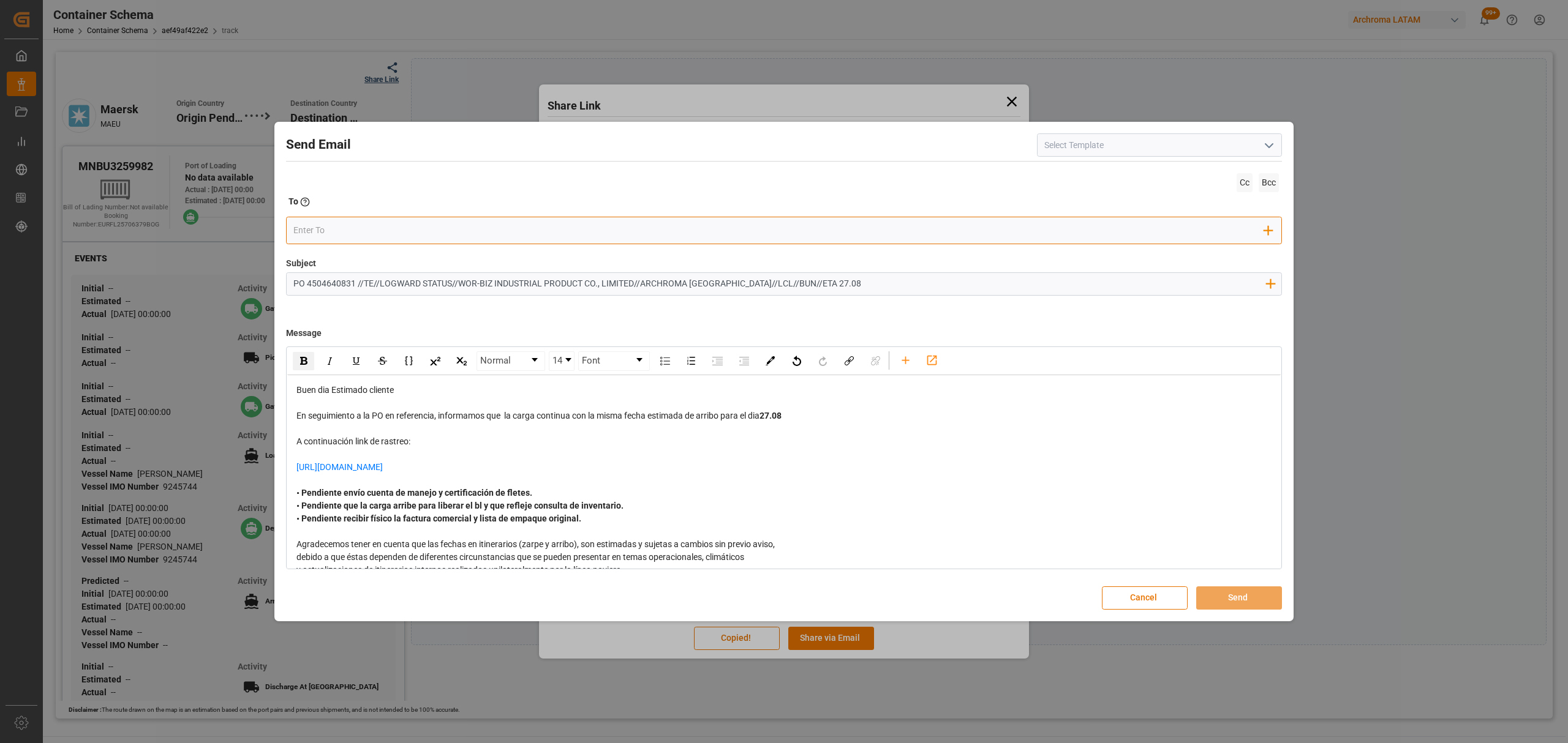
click at [344, 229] on input "email" at bounding box center [778, 231] width 971 height 19
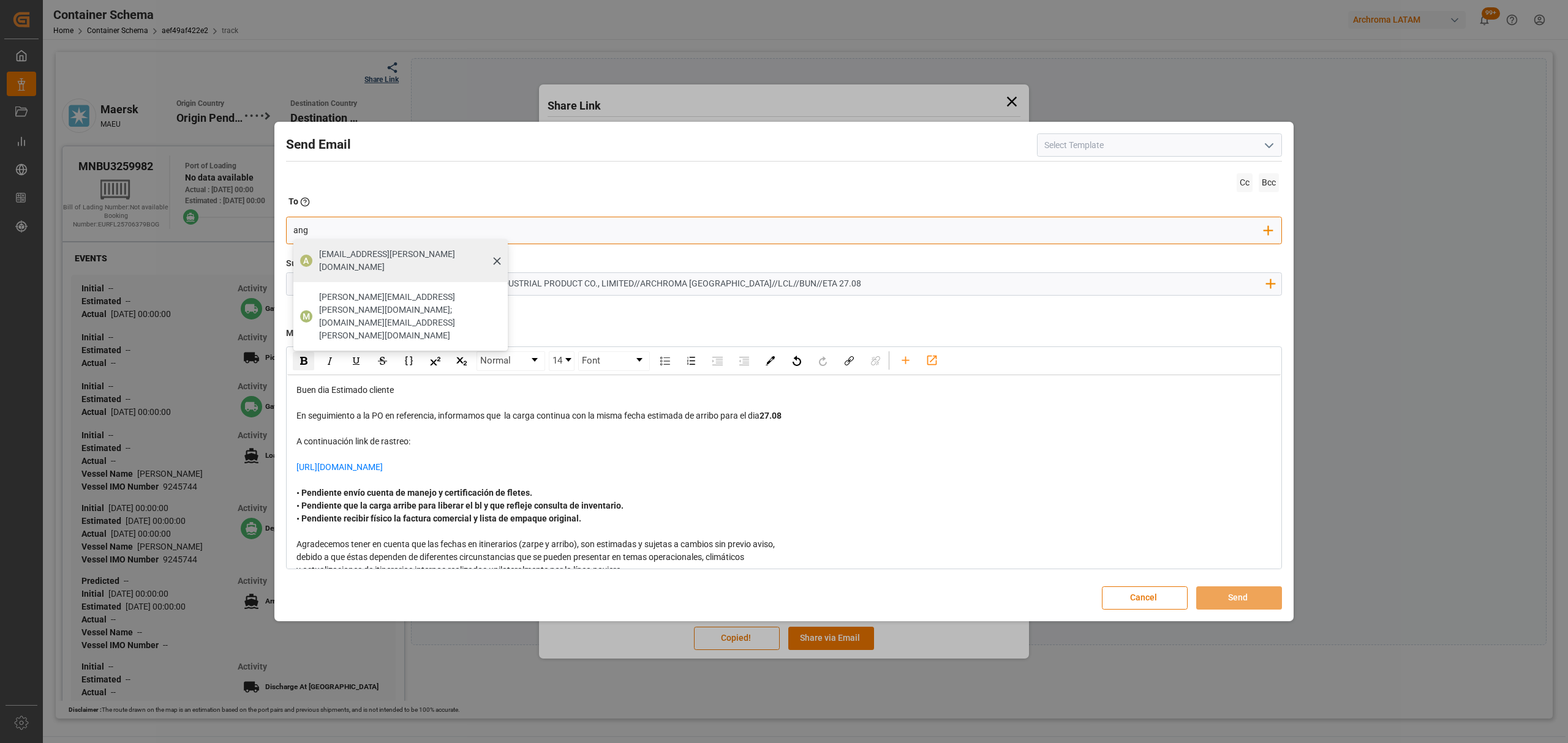
type input "ang"
click at [355, 249] on span "angiee.lamilla@archroma.com" at bounding box center [409, 261] width 180 height 26
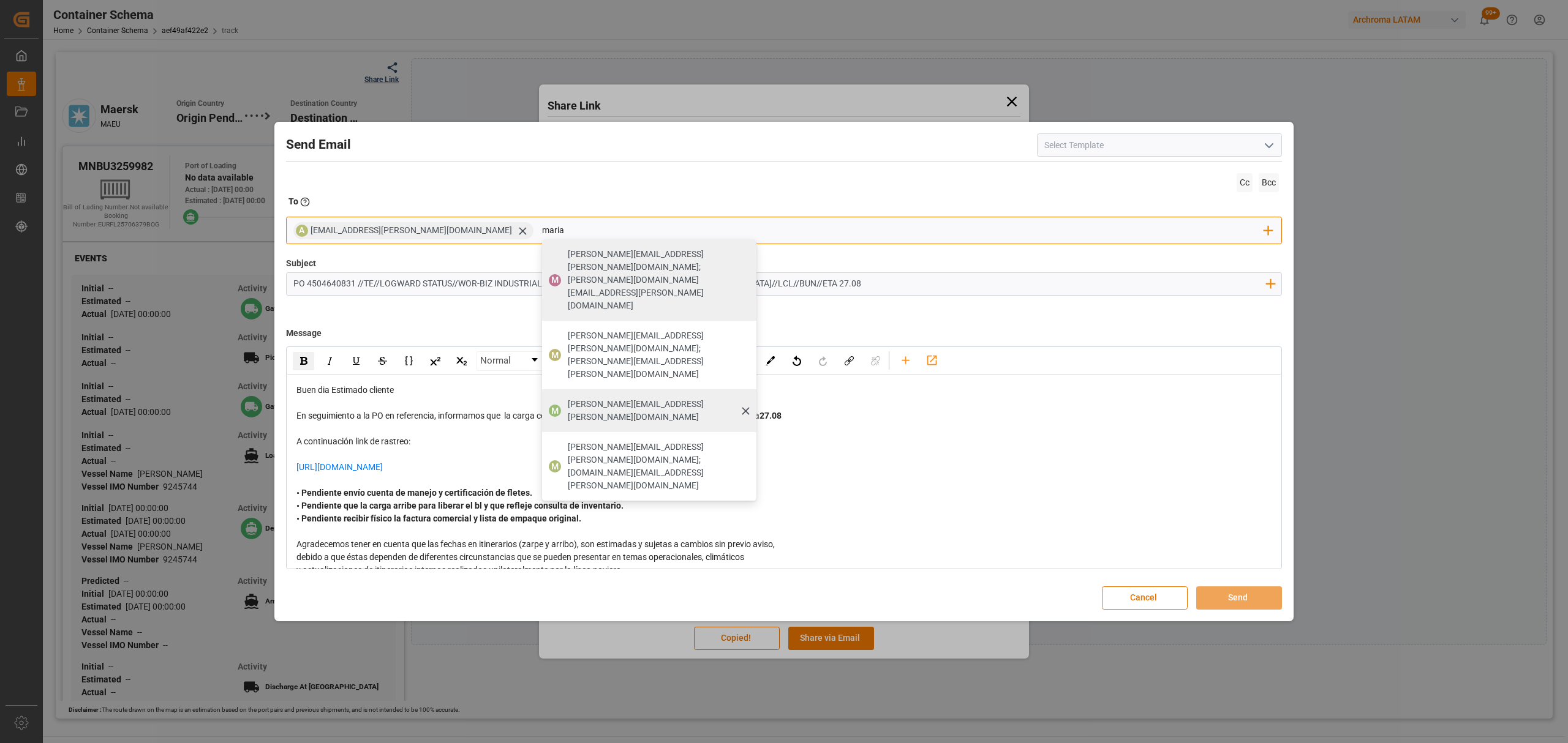
type input "maria"
click at [563, 394] on div "maria.piranquive@leschaco.com" at bounding box center [657, 411] width 189 height 35
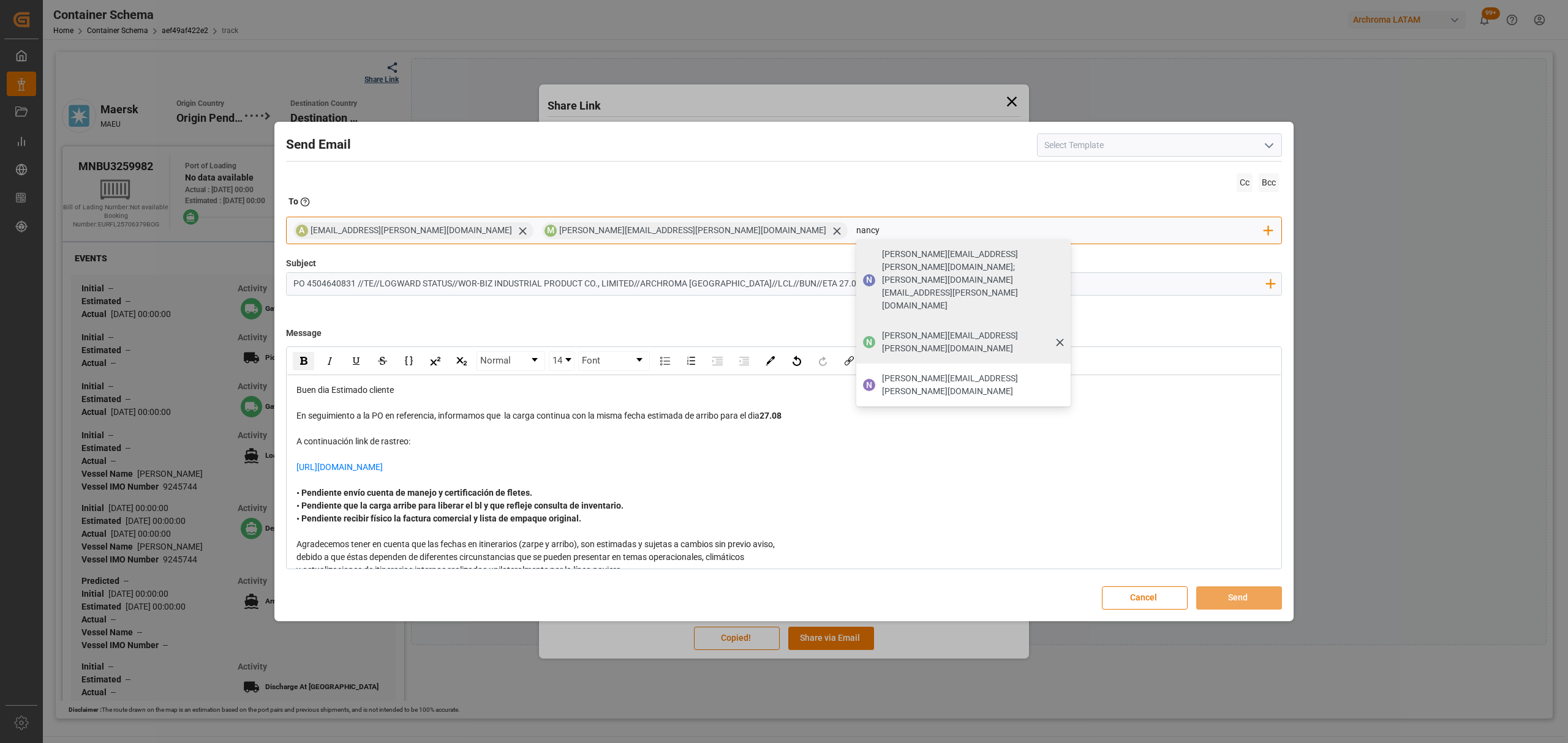
type input "nancy"
drag, startPoint x: 674, startPoint y: 292, endPoint x: 675, endPoint y: 285, distance: 7.1
click at [882, 329] on span "nancy.castellanos@archroma.com" at bounding box center [972, 342] width 180 height 26
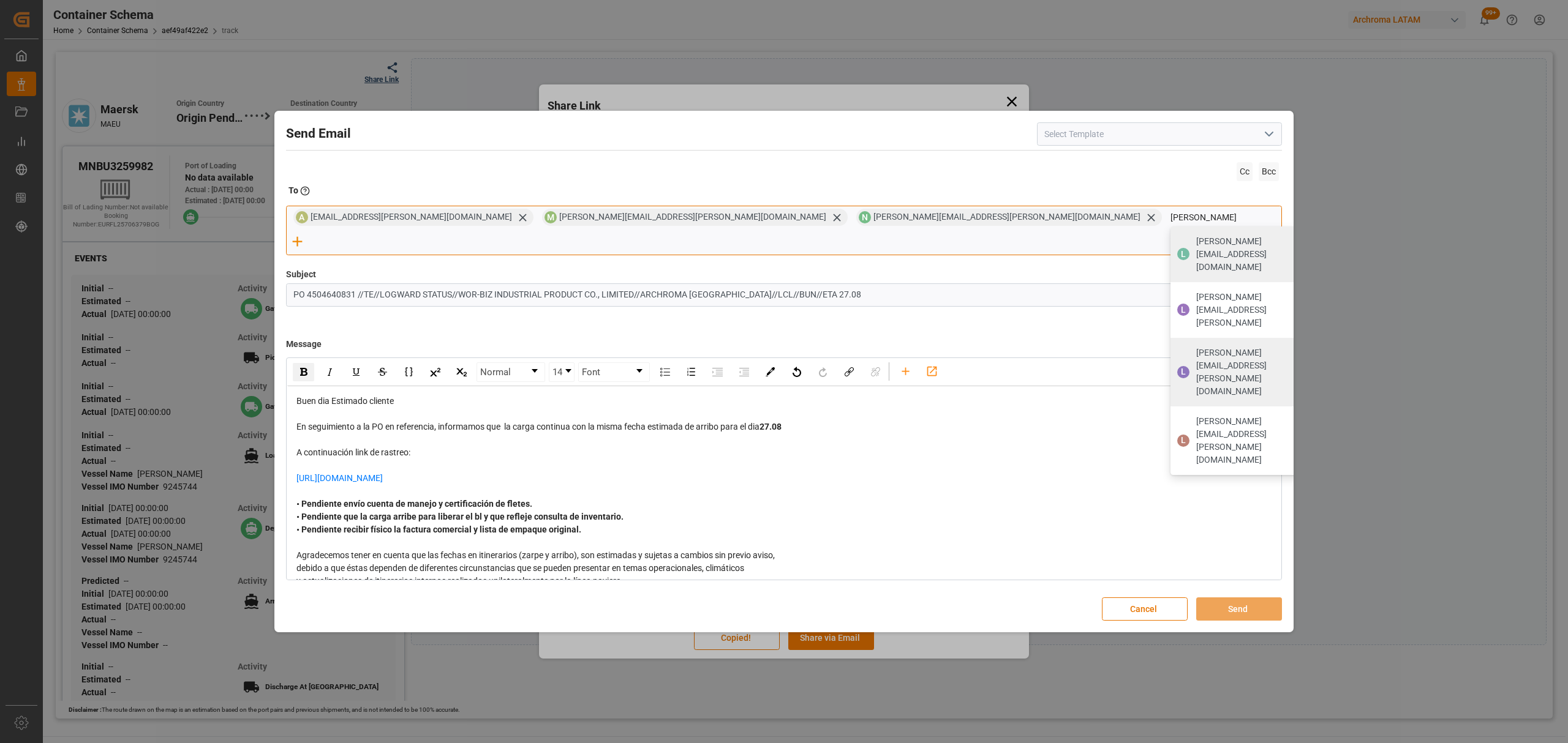
type input "luis"
click at [1192, 342] on div "luis.montoya@leschaco.com" at bounding box center [1255, 372] width 128 height 60
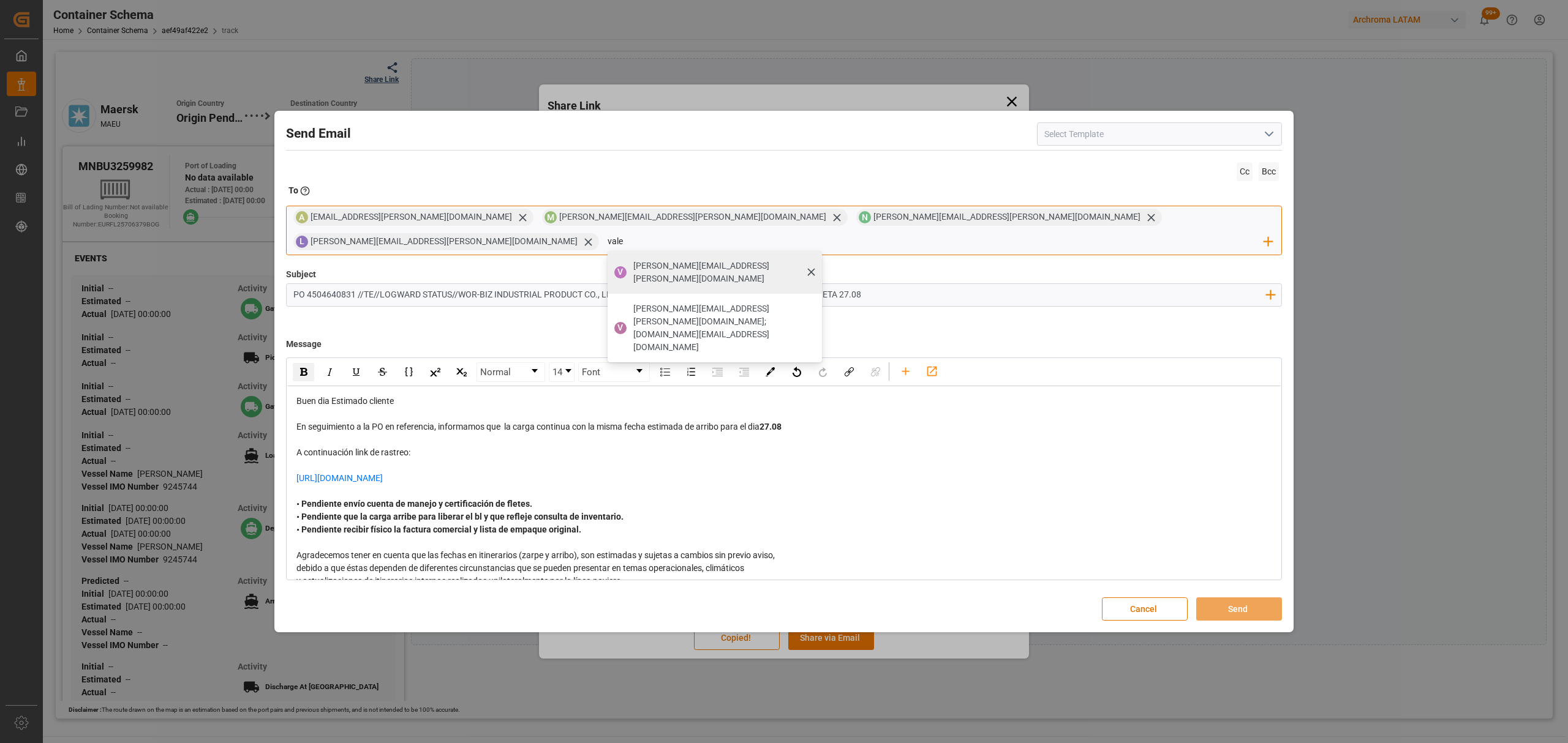
type input "vale"
click at [814, 259] on span "valeria.hurtado@leschaco.com" at bounding box center [724, 272] width 180 height 26
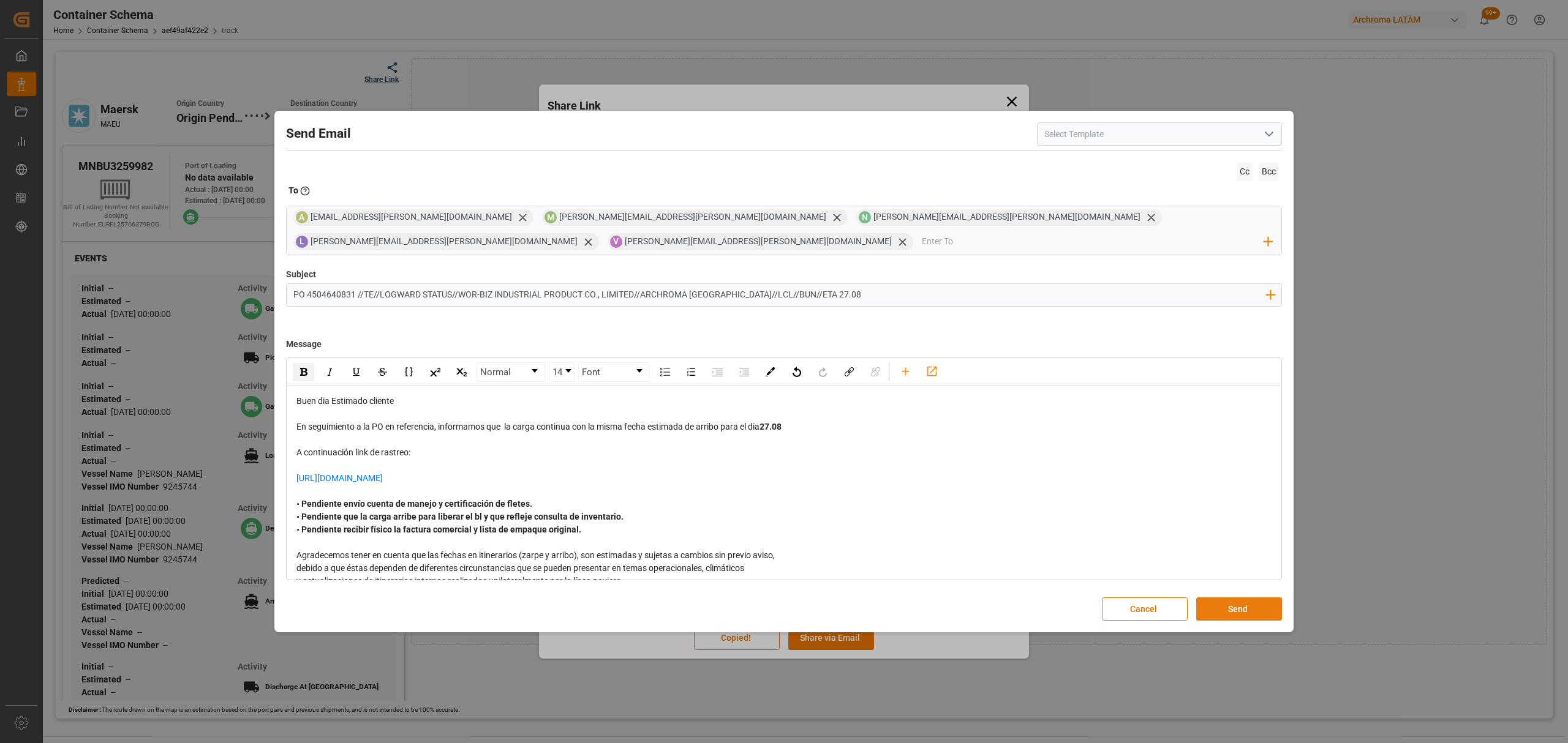
click at [1257, 600] on button "Send" at bounding box center [1238, 609] width 86 height 24
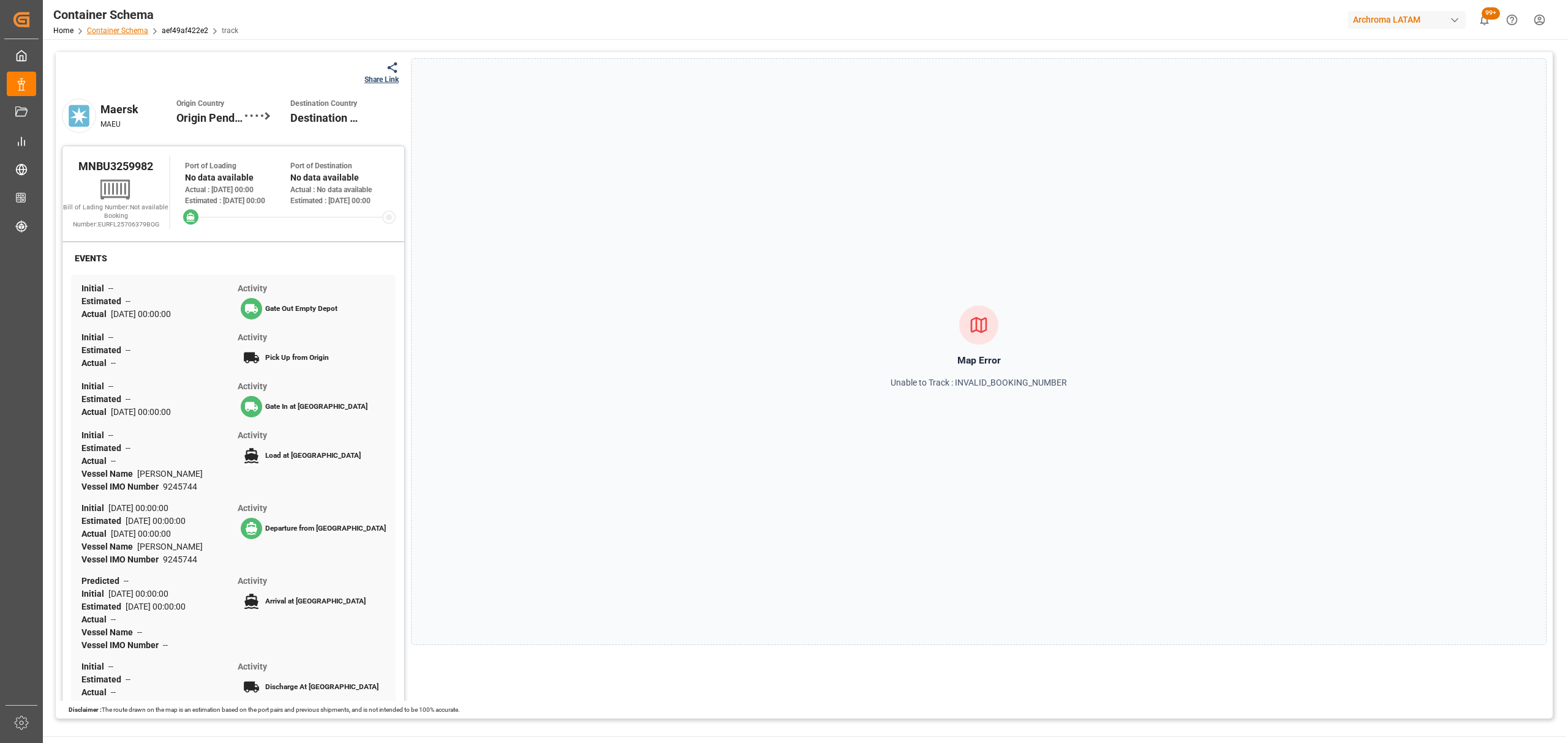
click at [133, 33] on link "Container Schema" at bounding box center [118, 31] width 61 height 9
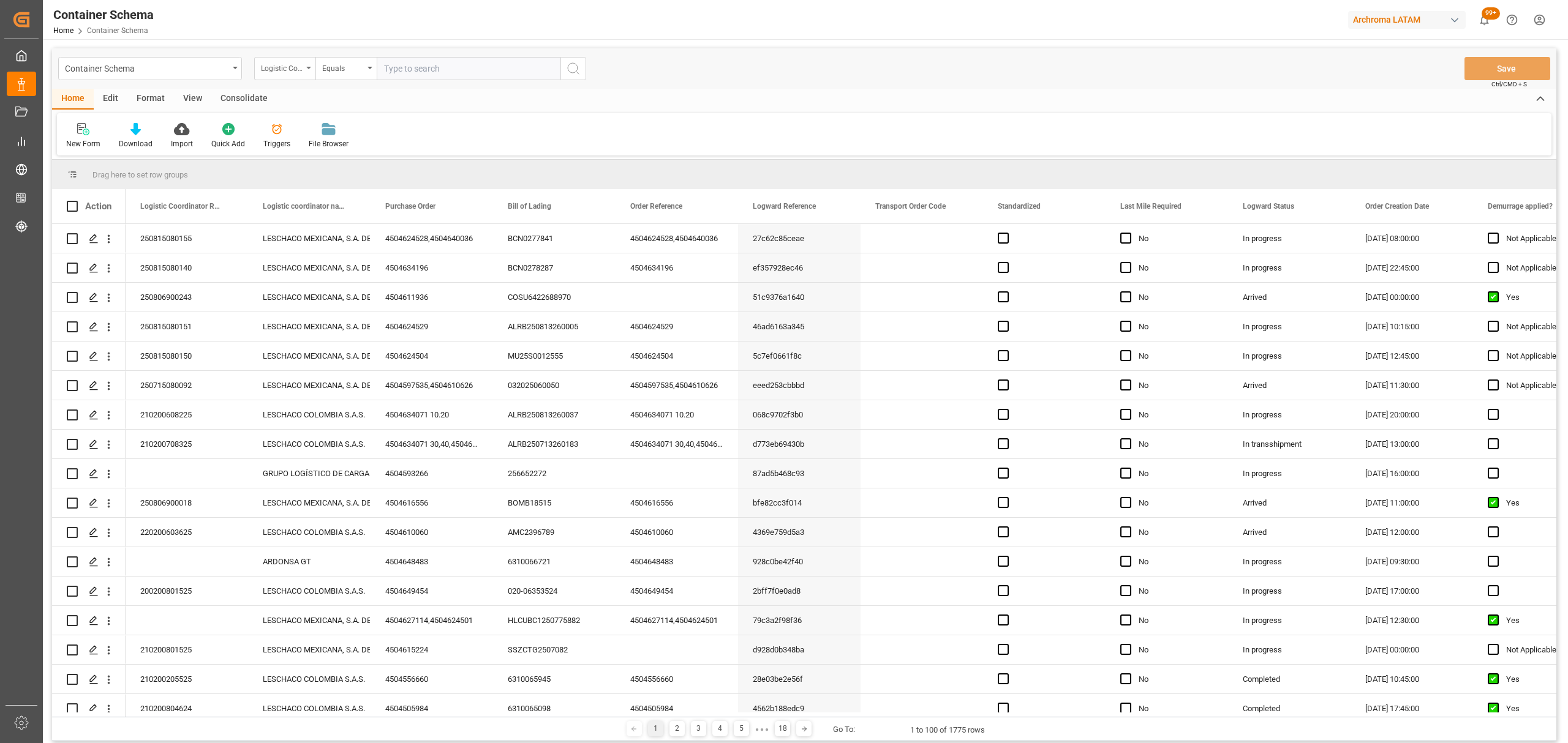
click at [300, 64] on div "Logistic Coordinator Reference Number" at bounding box center [282, 67] width 42 height 14
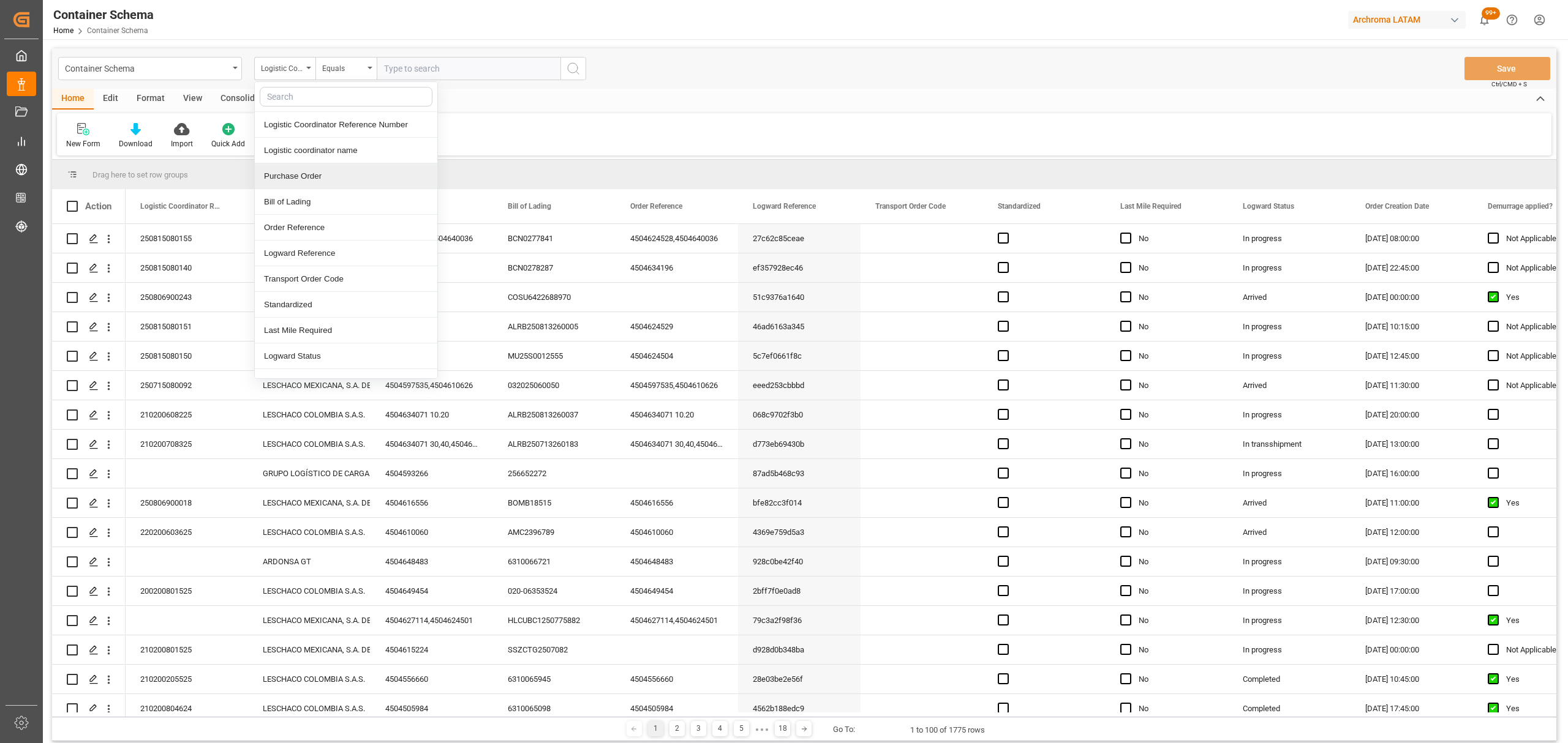
click at [307, 181] on div "Purchase Order" at bounding box center [345, 176] width 182 height 26
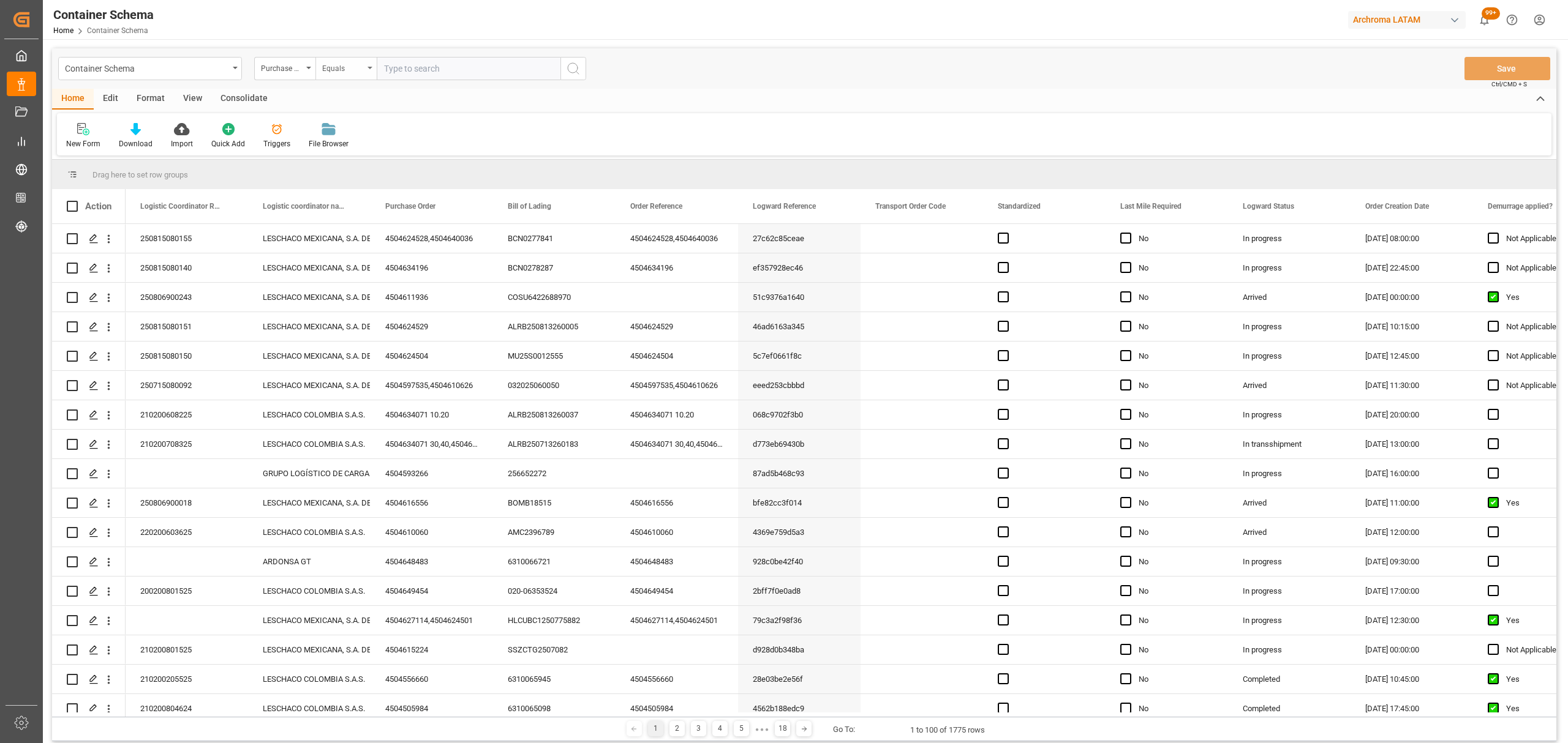
click at [341, 71] on div "Equals" at bounding box center [343, 67] width 42 height 14
click at [377, 153] on div "Fuzzy search" at bounding box center [407, 150] width 182 height 26
click at [428, 72] on input "text" at bounding box center [469, 69] width 184 height 24
paste input "4504610648"
type input "4504610648"
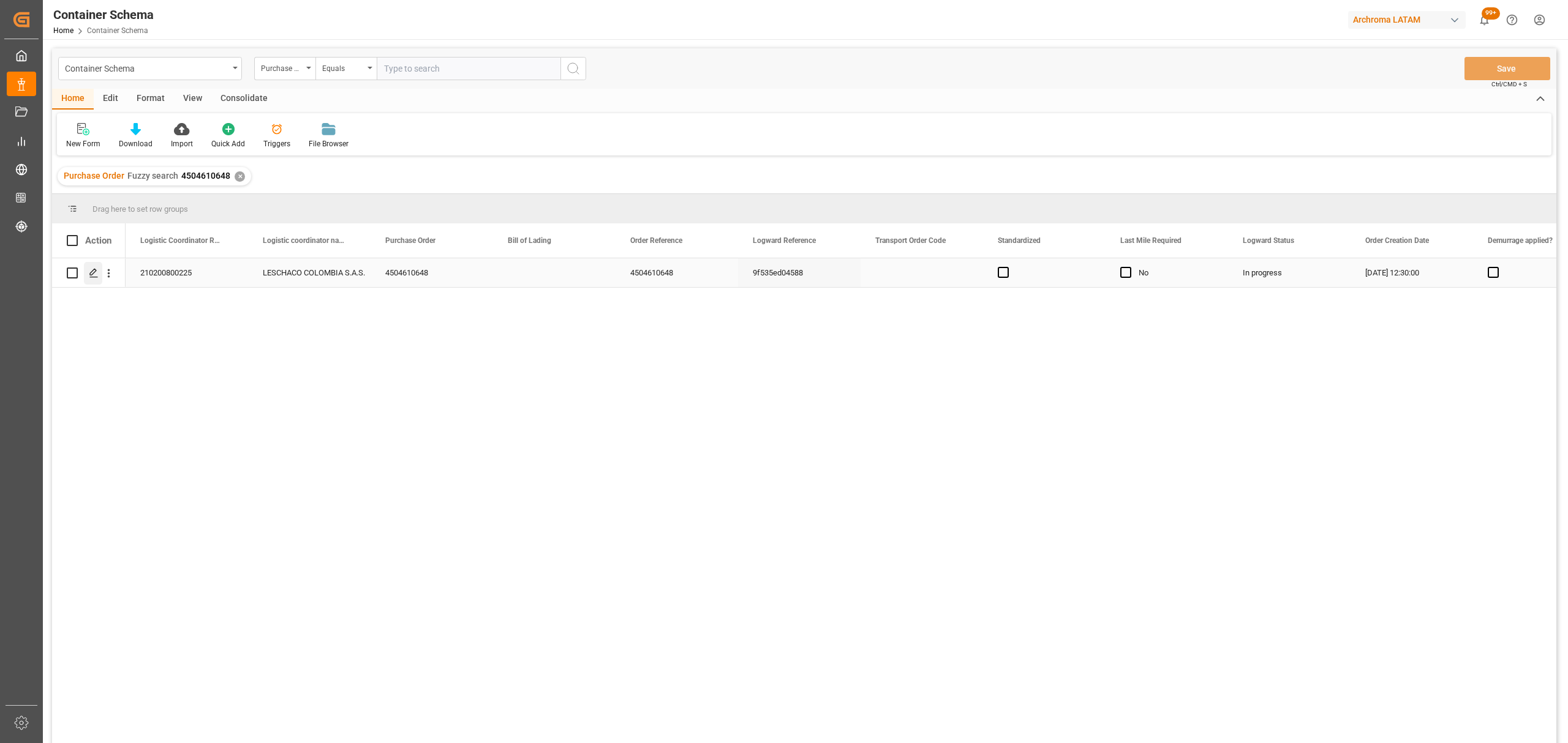
click at [94, 275] on icon "Press SPACE to select this row." at bounding box center [94, 273] width 10 height 10
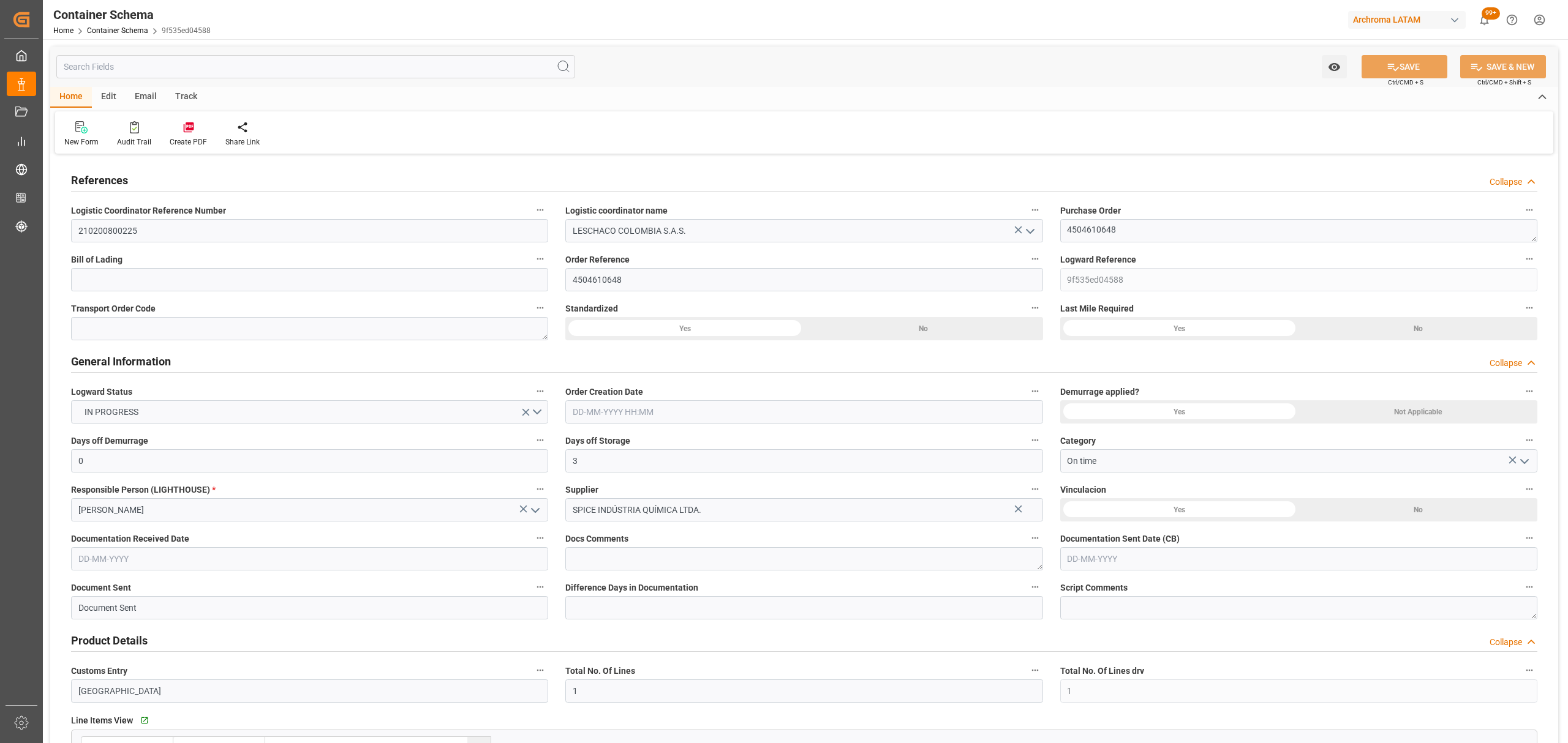
type input "0"
type input "3"
type input "1"
type input "22"
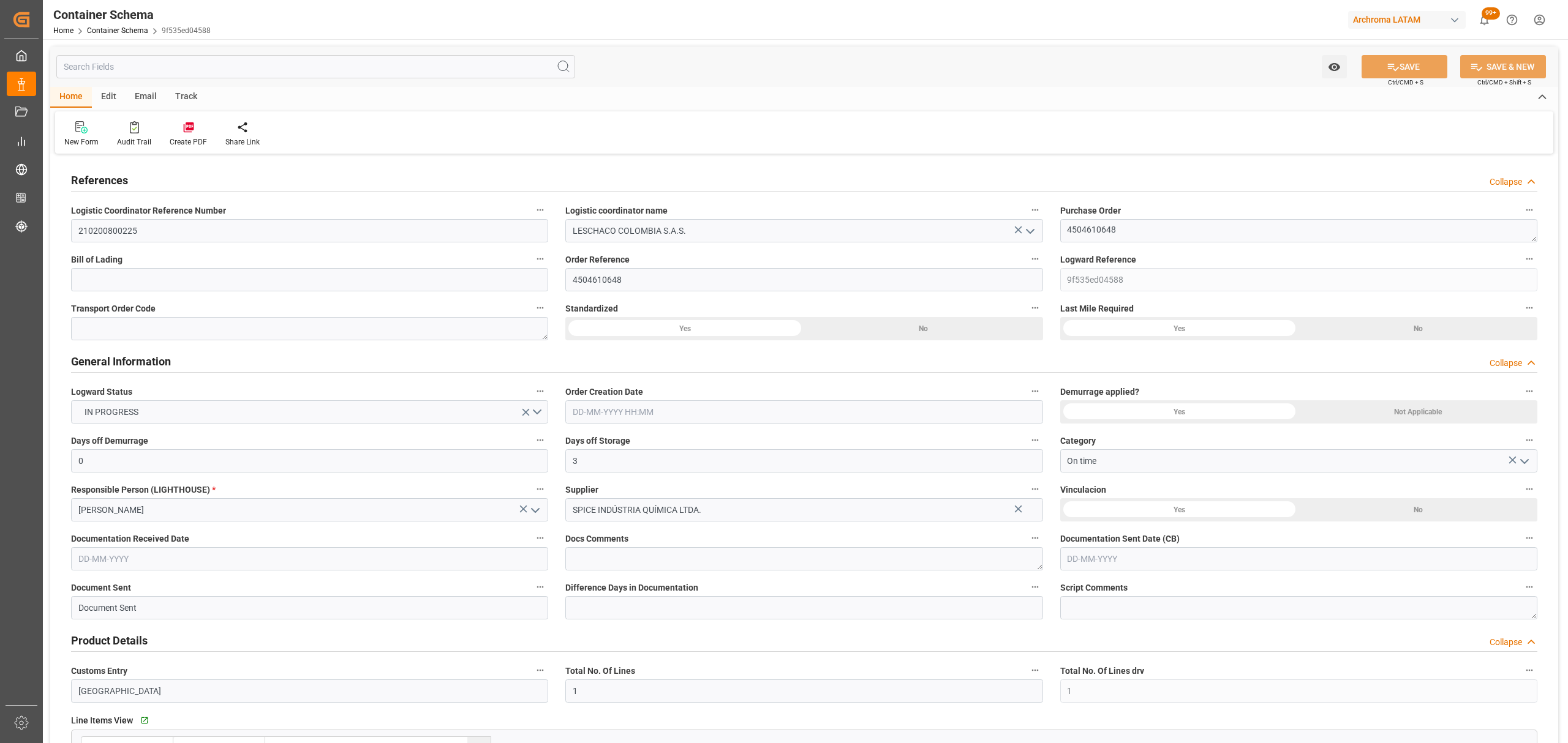
type input "5060"
type input "5385.4"
type input "BRSSZ"
type input "COCTG"
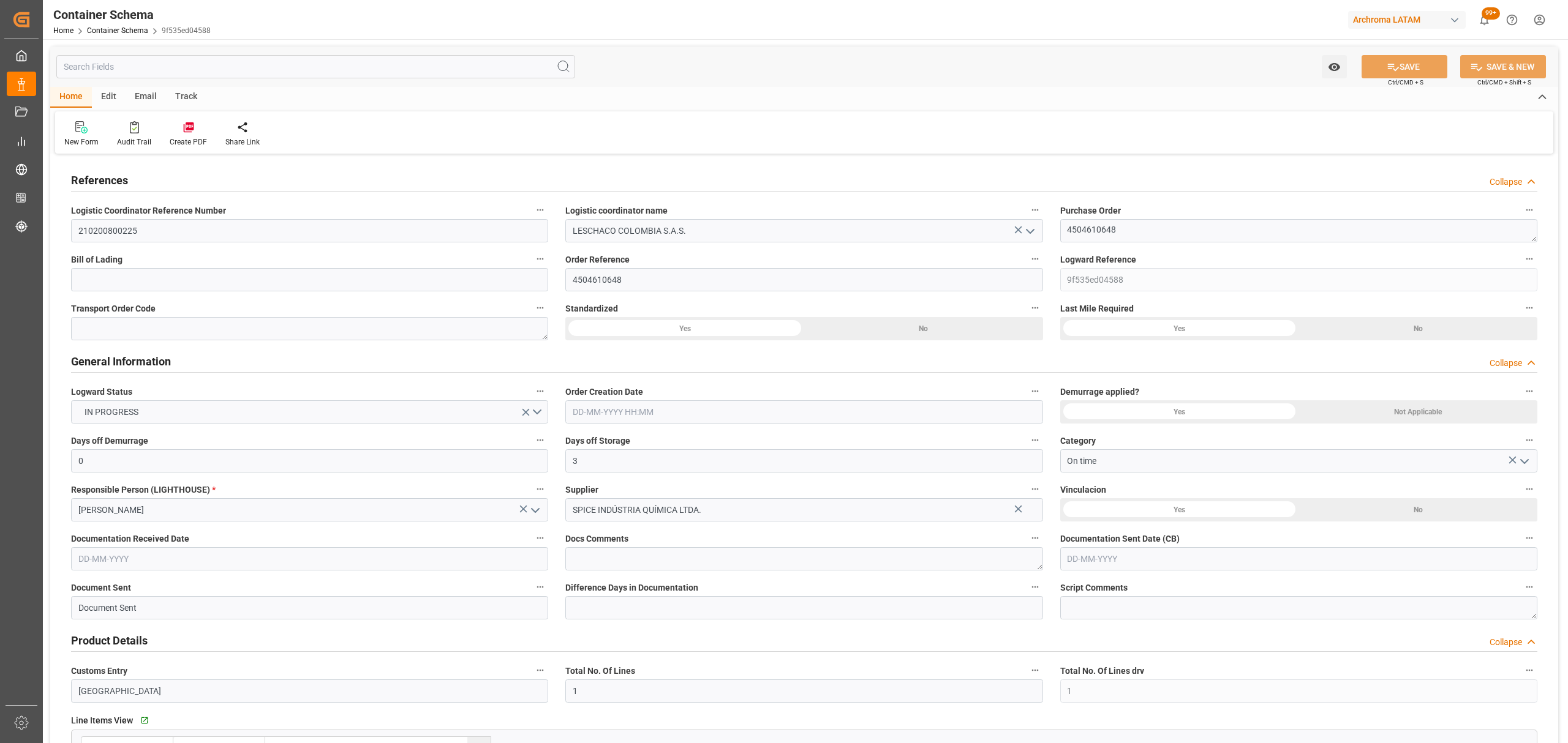
type input "0"
type input "03-08-2025 12:30"
type input "[DATE]"
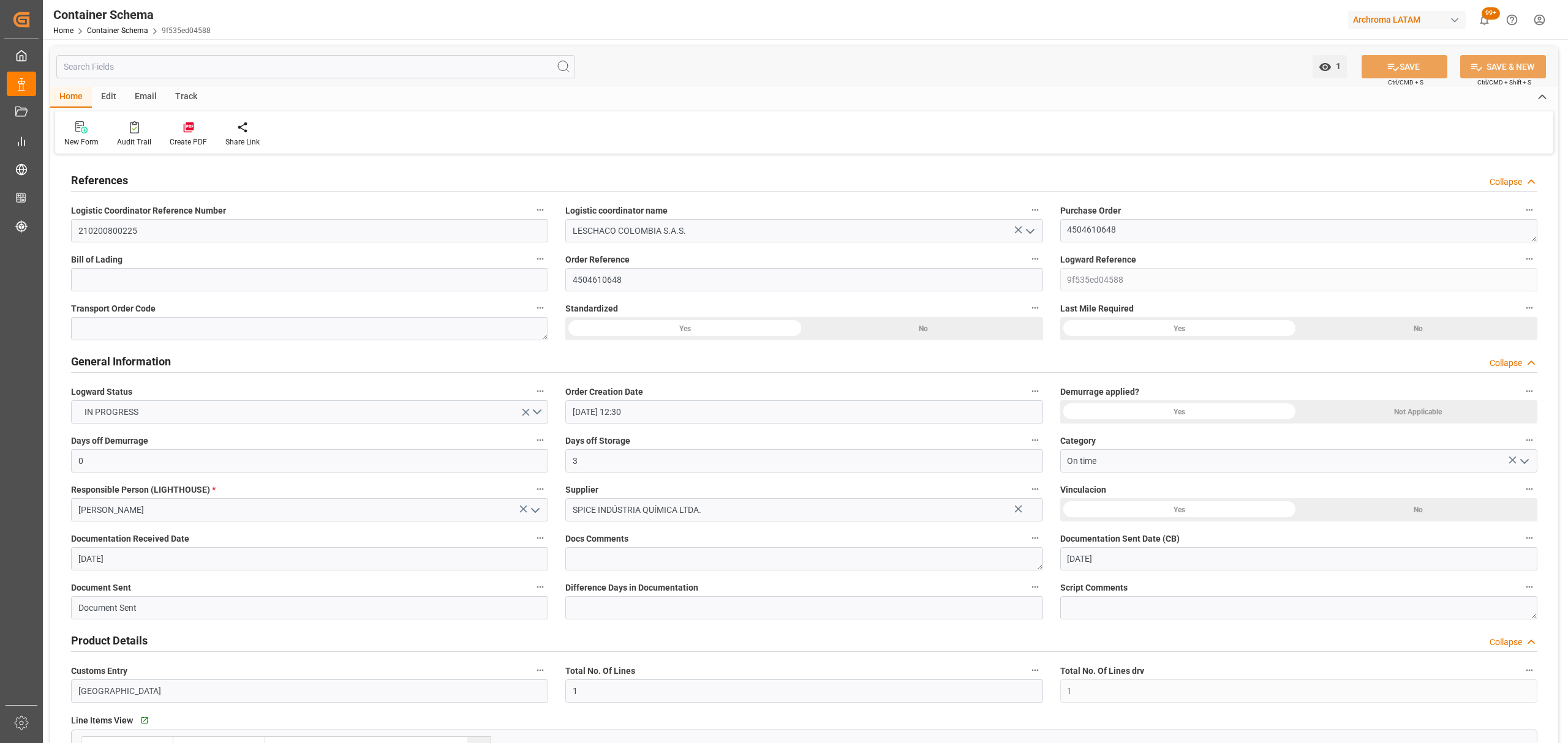
type input "[DATE]"
type input "13-08-2025 18:23"
type input "03-08-2025 17:40"
type input "[DATE]"
click at [182, 100] on div "Track" at bounding box center [186, 97] width 41 height 21
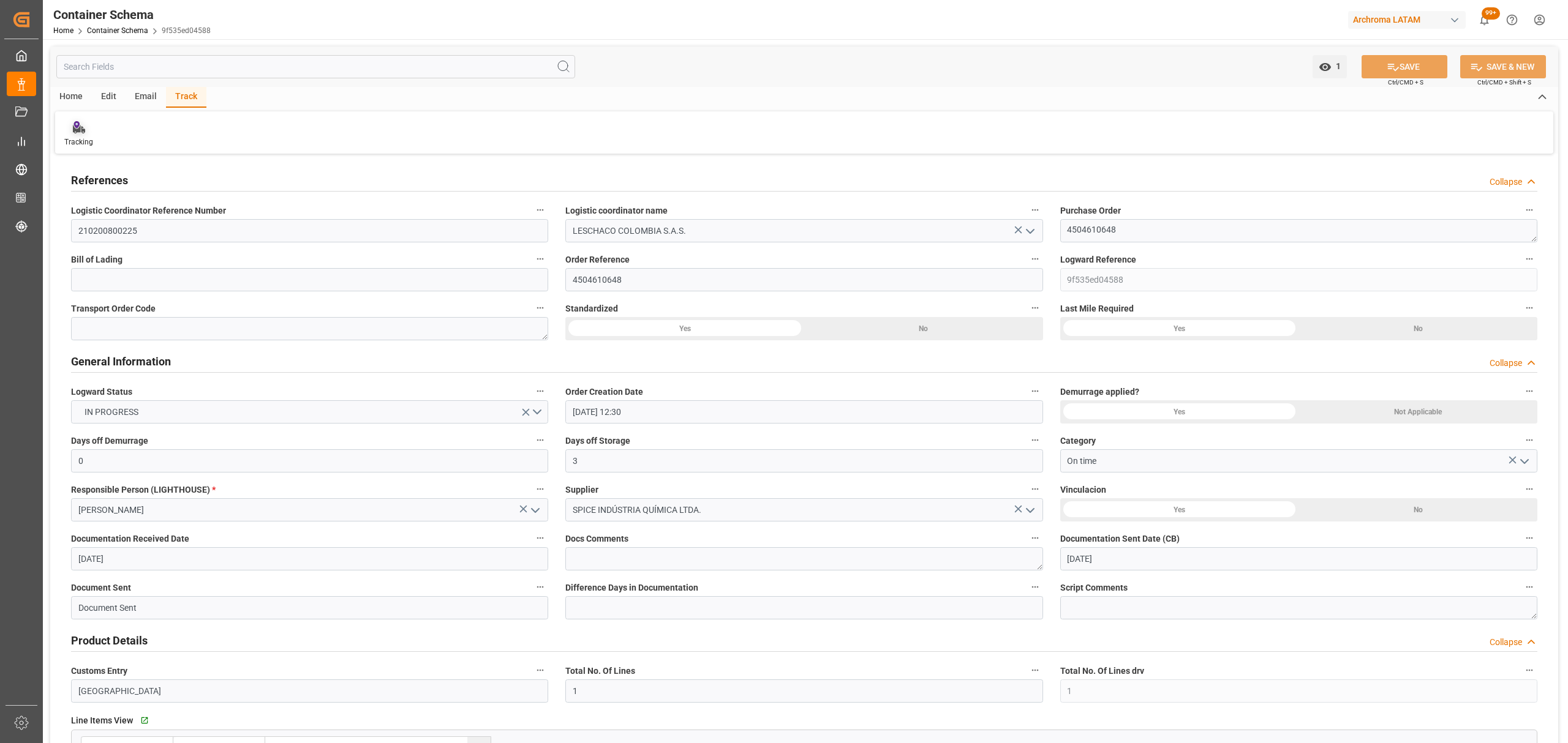
click at [84, 138] on div "Tracking" at bounding box center [78, 141] width 29 height 11
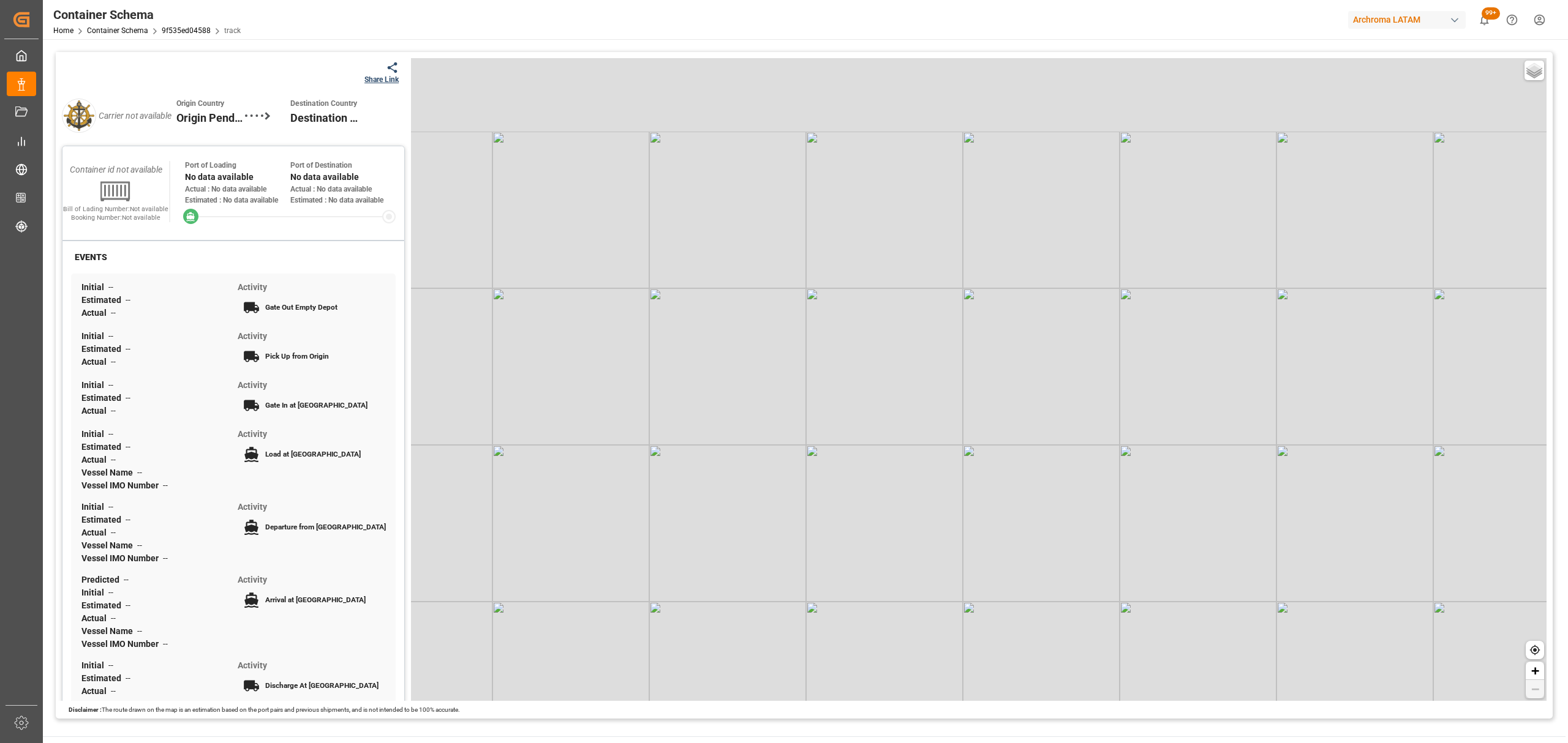
click at [366, 77] on div "Share Link" at bounding box center [381, 79] width 35 height 11
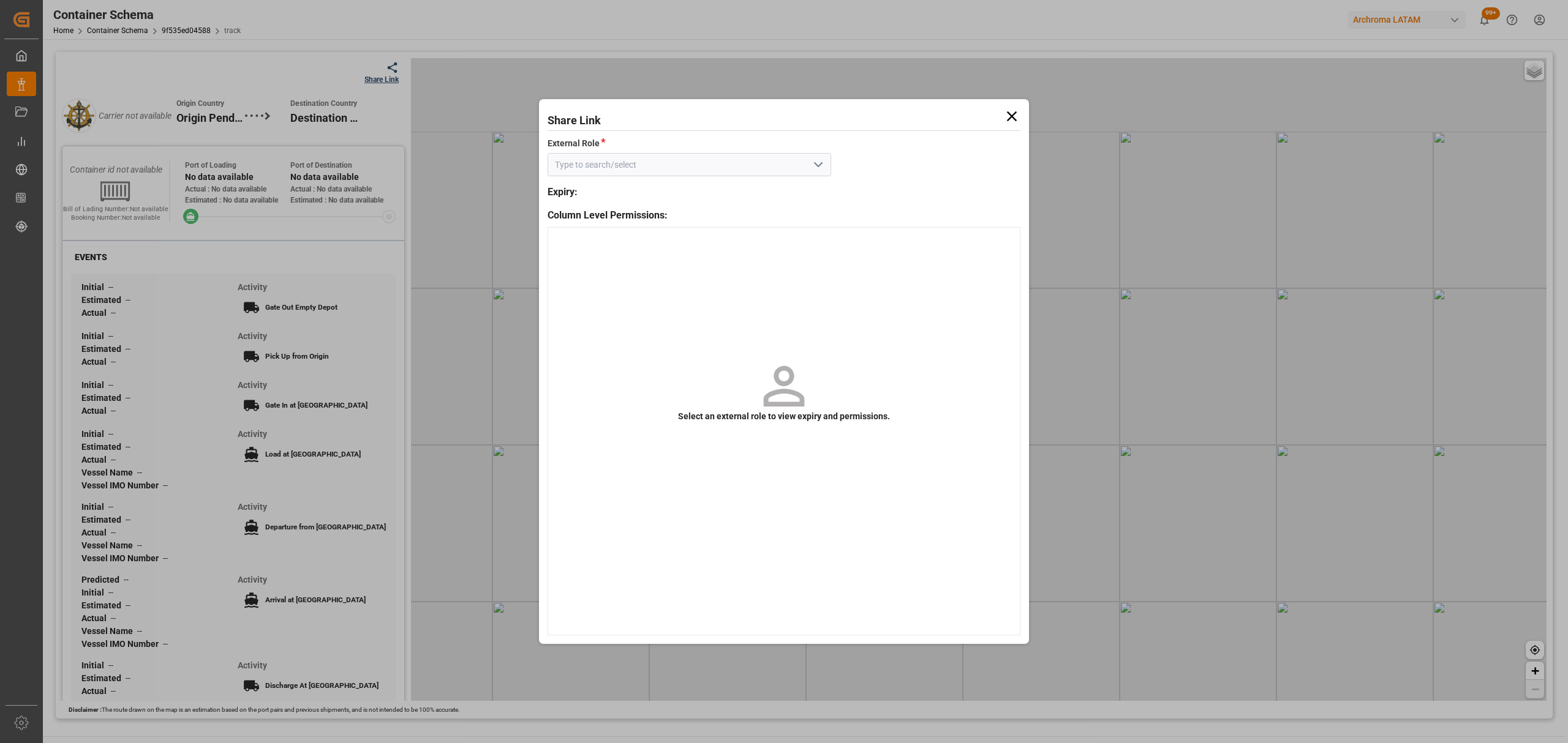
click at [829, 165] on input at bounding box center [689, 165] width 283 height 24
click at [812, 165] on icon "open menu" at bounding box center [818, 164] width 15 height 15
click at [721, 186] on div "Customer" at bounding box center [689, 192] width 282 height 28
type input "Customer"
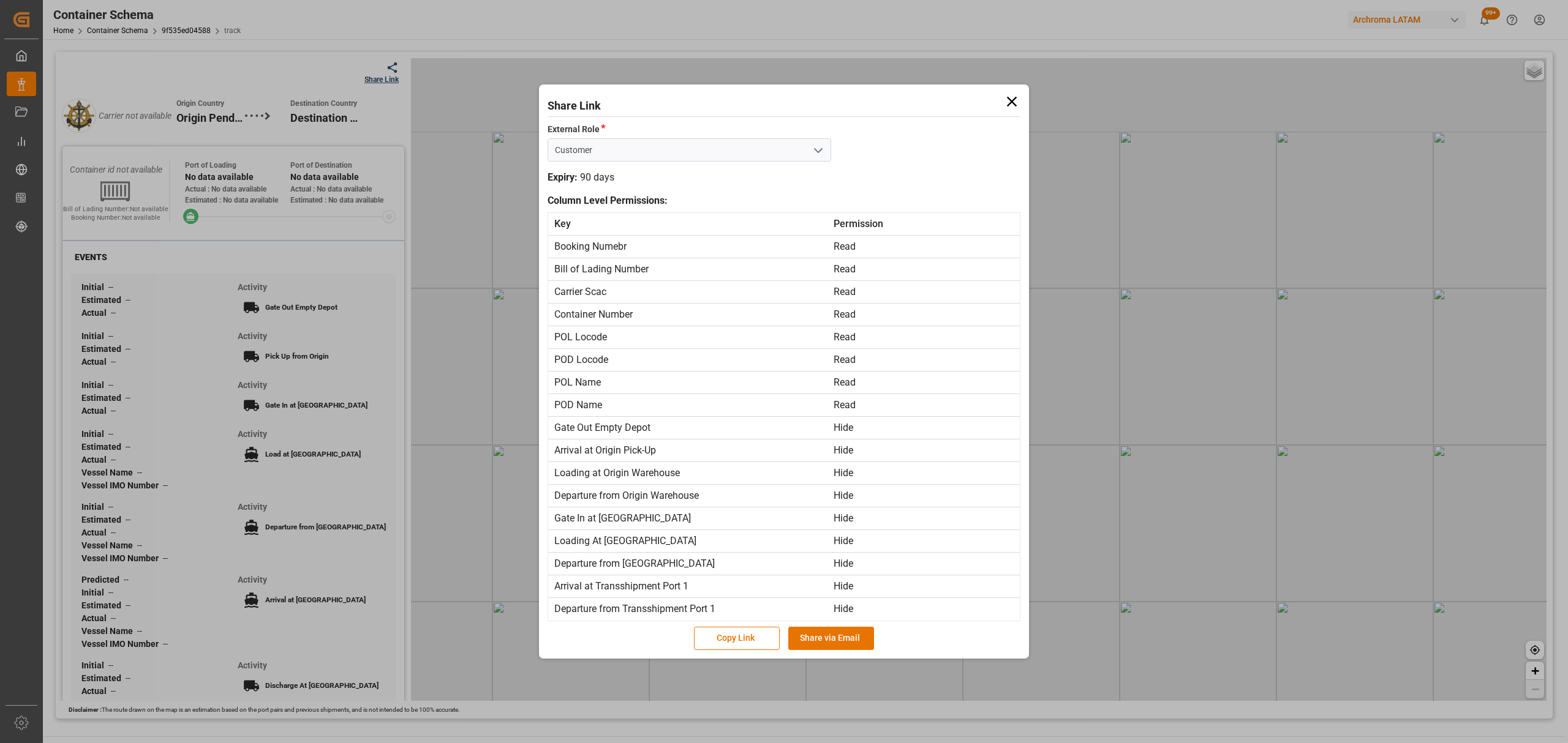
click at [857, 620] on div "Key Permission Booking Numebr Read Bill of Lading Number Read Carrier Scac Read…" at bounding box center [784, 417] width 473 height 409
click at [836, 647] on button "Share via Email" at bounding box center [831, 639] width 86 height 24
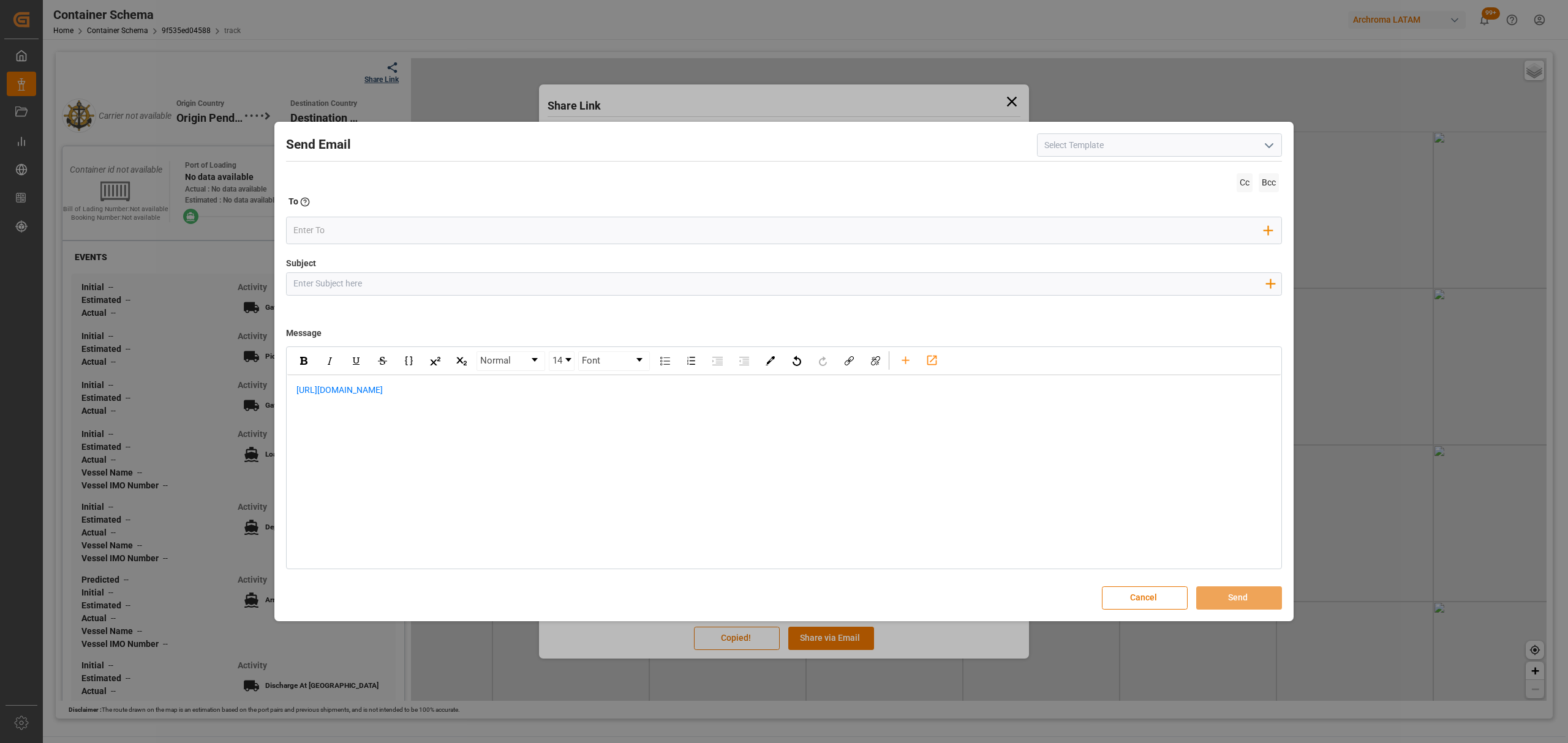
click at [525, 277] on input "Subject" at bounding box center [779, 284] width 985 height 22
paste input "PO 4504610648// TE//DOCUMENTOS//SPICE INDUSTRIA QUIMICA//ARCHROMA COLOMBIA//CTG…"
drag, startPoint x: 440, startPoint y: 285, endPoint x: 383, endPoint y: 282, distance: 57.1
click at [383, 282] on input "PO 4504610648// TE//DOCUMENTOS//SPICE INDUSTRIA QUIMICA//ARCHROMA COLOMBIA//CTG…" at bounding box center [779, 284] width 985 height 22
drag, startPoint x: 745, startPoint y: 282, endPoint x: 692, endPoint y: 285, distance: 53.1
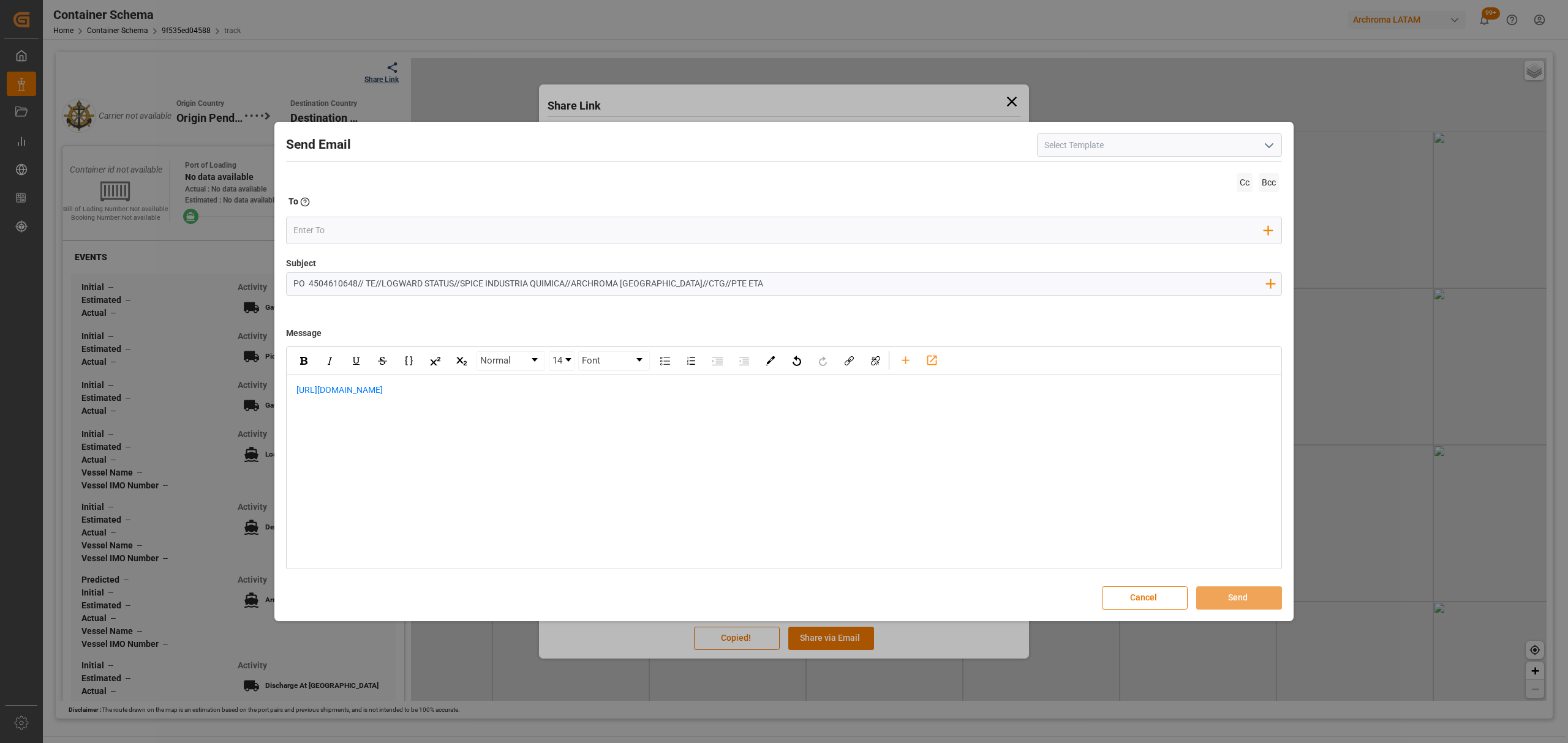
click at [692, 285] on input "PO 4504610648// TE//LOGWARD STATUS//SPICE INDUSTRIA QUIMICA//ARCHROMA COLOMBIA/…" at bounding box center [779, 284] width 985 height 22
type input "PO 4504610648// TE//LOGWARD STATUS//SPICE INDUSTRIA QUIMICA//ARCHROMA COLOMBIA/…"
click at [297, 390] on span "https://app.logward.com/share/6f16f5ee0a23" at bounding box center [339, 390] width 86 height 10
click at [440, 394] on div "rdw-editor" at bounding box center [784, 390] width 976 height 13
click at [332, 396] on div "rdw-editor" at bounding box center [784, 390] width 976 height 13
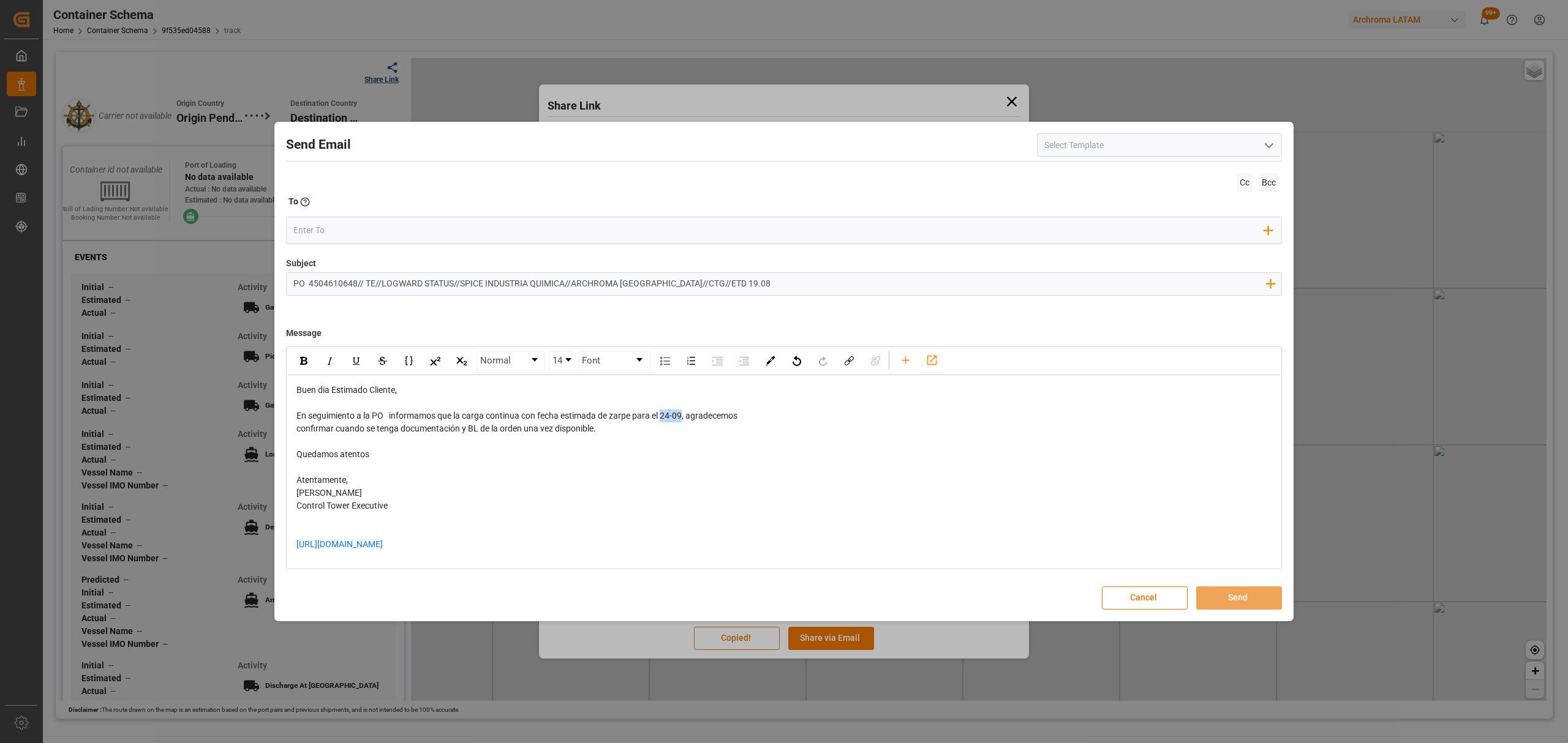
drag, startPoint x: 687, startPoint y: 417, endPoint x: 663, endPoint y: 417, distance: 24.0
click at [663, 417] on span "En seguimiento a la PO informamos que la carga continua con fecha estimada de z…" at bounding box center [517, 416] width 441 height 10
drag, startPoint x: 523, startPoint y: 418, endPoint x: 689, endPoint y: 421, distance: 166.0
click at [689, 421] on div "Buen dia Estimado Cliente, En seguimiento a la PO informamos que la carga conti…" at bounding box center [784, 474] width 976 height 180
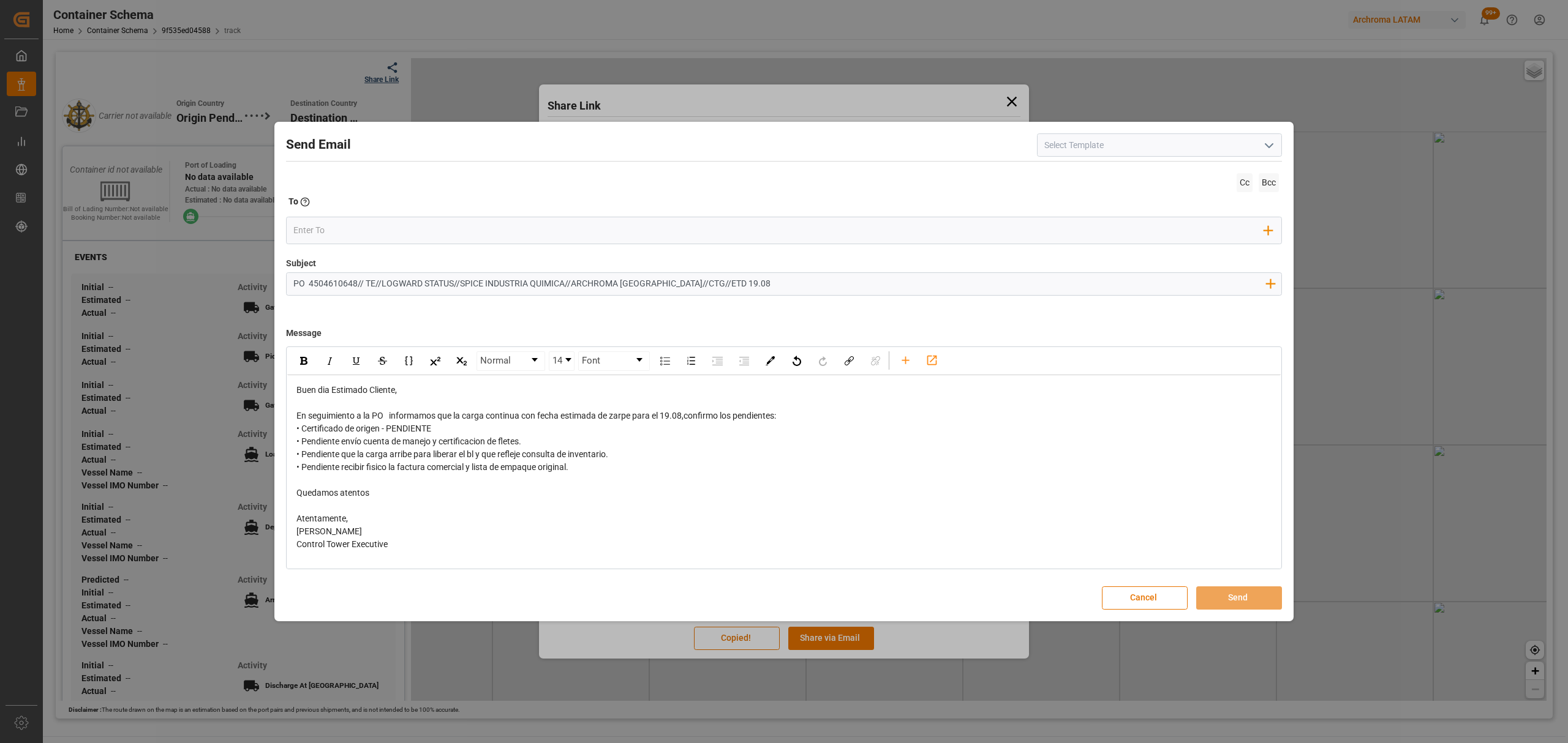
click at [802, 419] on div "En seguimiento a la PO informamos que la carga continua con fecha estimada de z…" at bounding box center [784, 416] width 976 height 13
drag, startPoint x: 684, startPoint y: 417, endPoint x: 664, endPoint y: 417, distance: 20.0
click at [664, 417] on span "En seguimiento a la PO informamos que la carga continua con fecha estimada de z…" at bounding box center [536, 416] width 480 height 10
drag, startPoint x: 300, startPoint y: 361, endPoint x: 312, endPoint y: 362, distance: 12.0
click at [300, 362] on img "rdw-inline-control" at bounding box center [303, 361] width 7 height 8
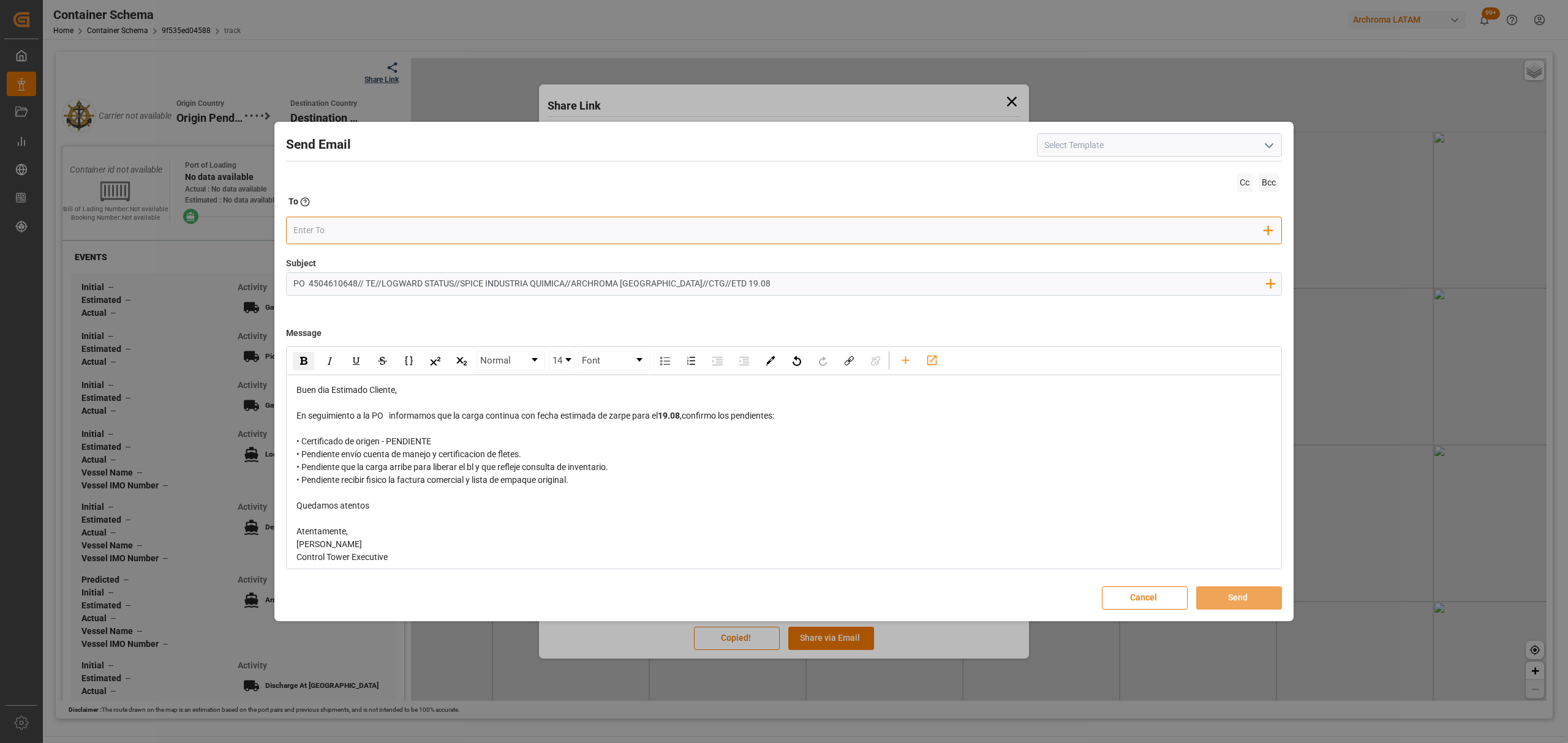
click at [381, 231] on input "email" at bounding box center [778, 231] width 971 height 19
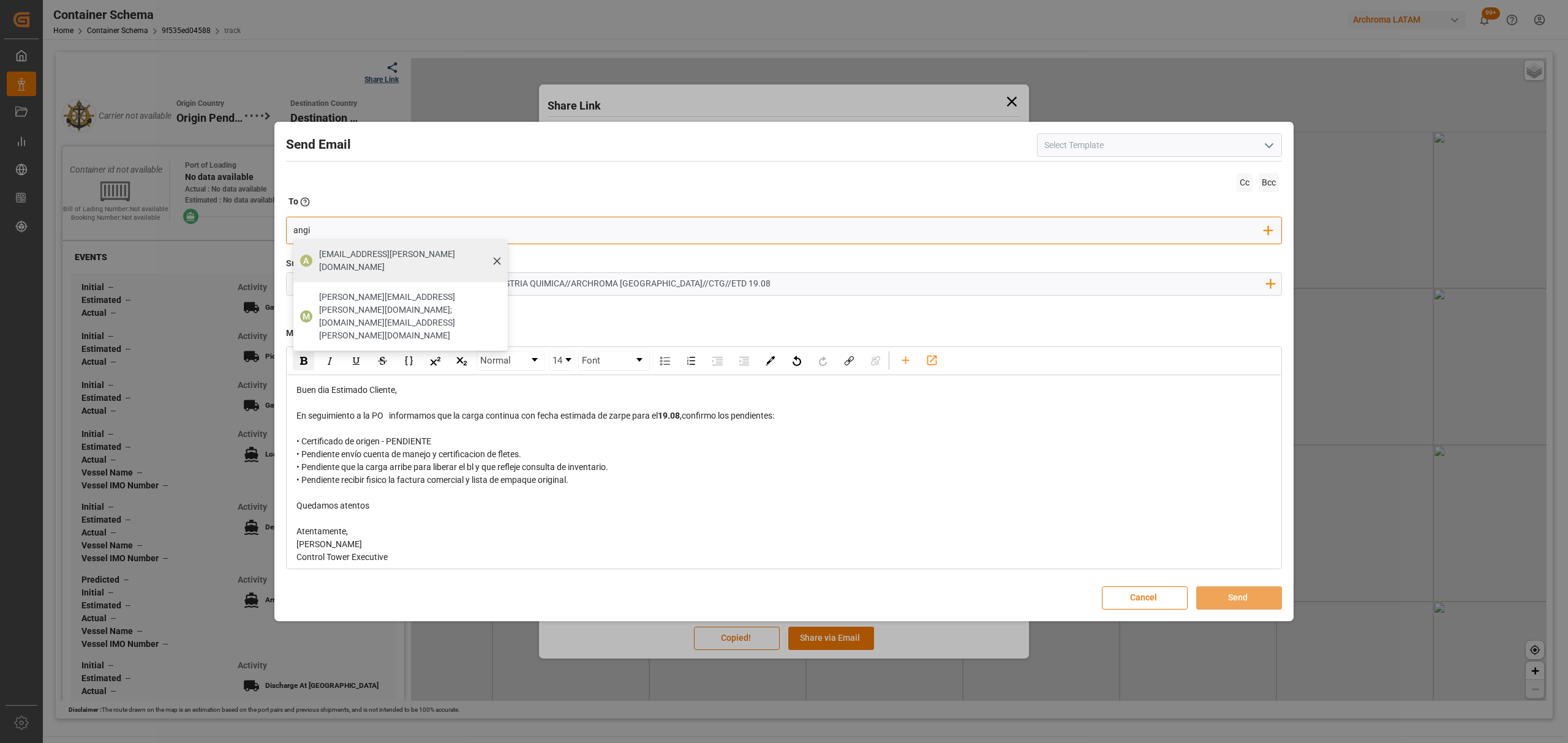
type input "angi"
click at [343, 264] on div "angiee.lamilla@archroma.com" at bounding box center [409, 260] width 189 height 35
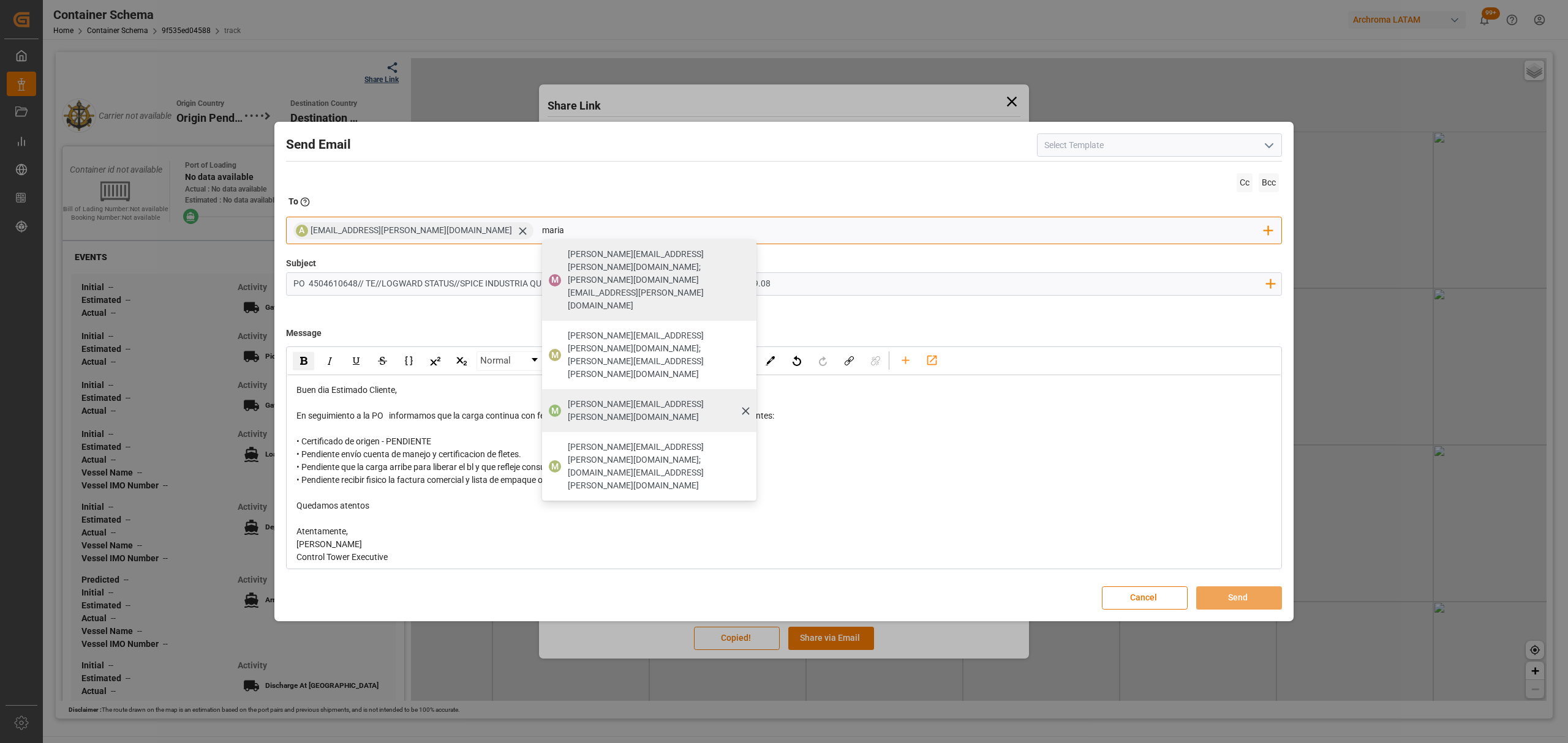
type input "maria"
click at [572, 398] on span "maria.piranquive@leschaco.com" at bounding box center [658, 411] width 180 height 26
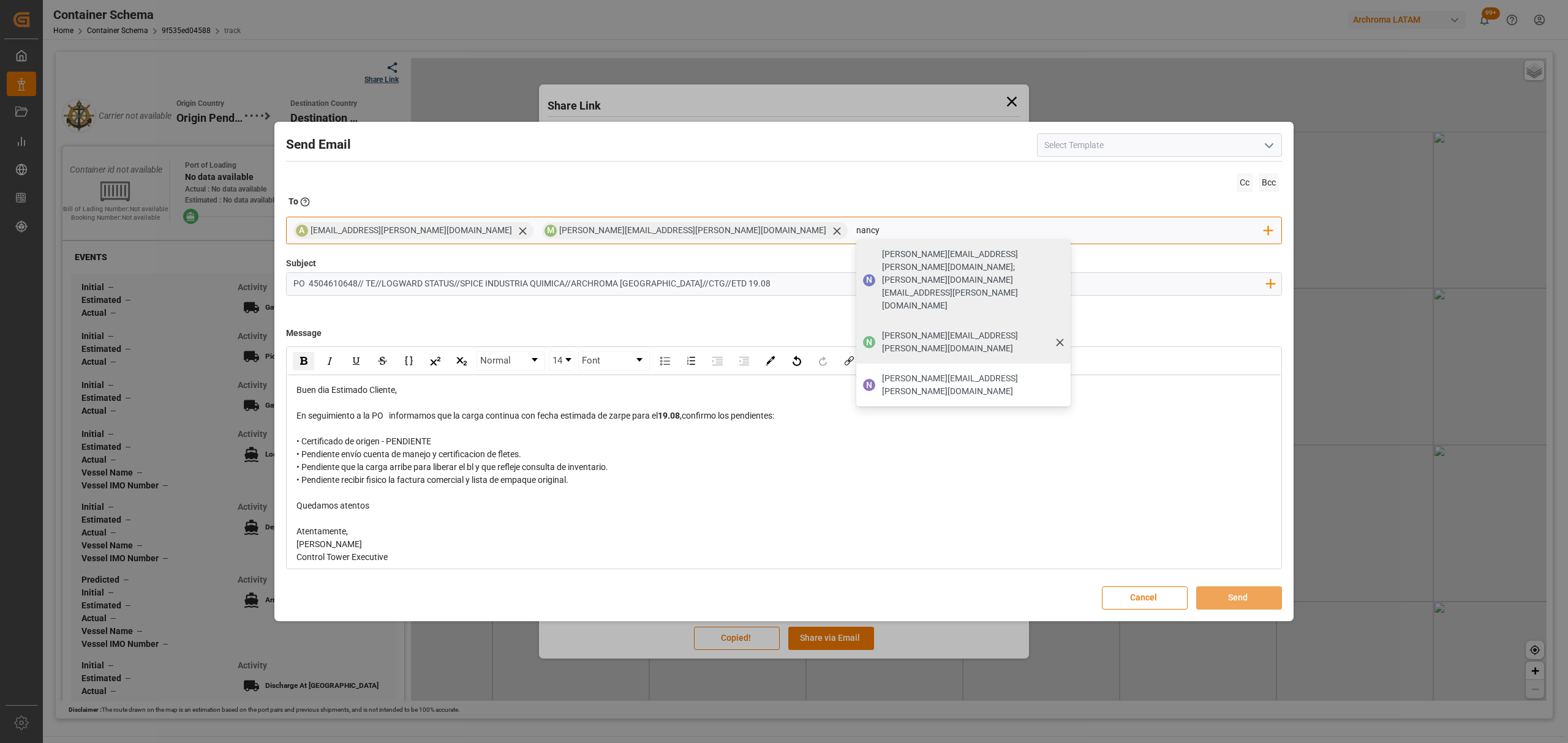
type input "nancy"
click at [882, 329] on span "nancy.castellanos@archroma.com" at bounding box center [972, 342] width 180 height 26
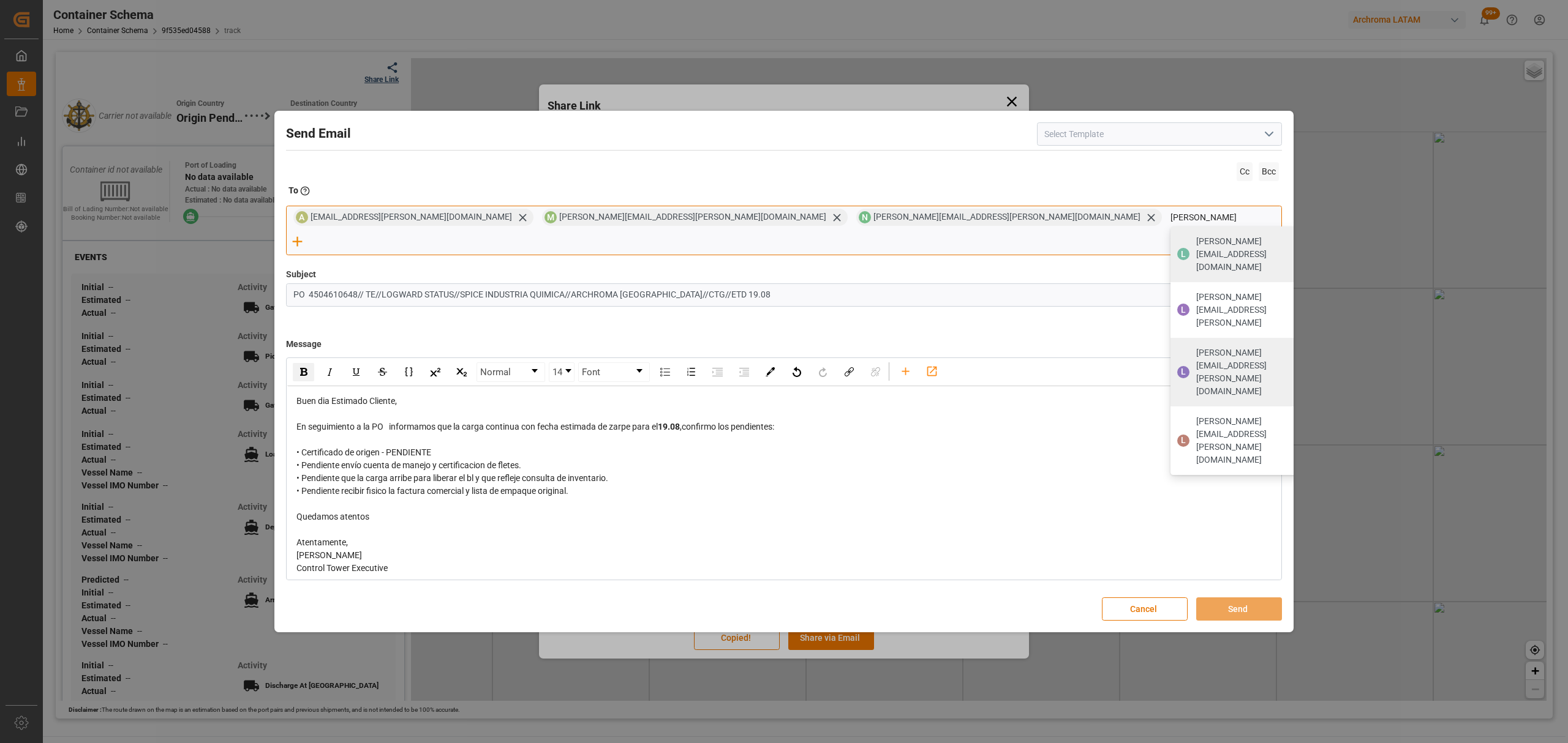
type input "luis"
click at [1196, 346] on span "luis.montoya@leschaco.com" at bounding box center [1255, 372] width 119 height 51
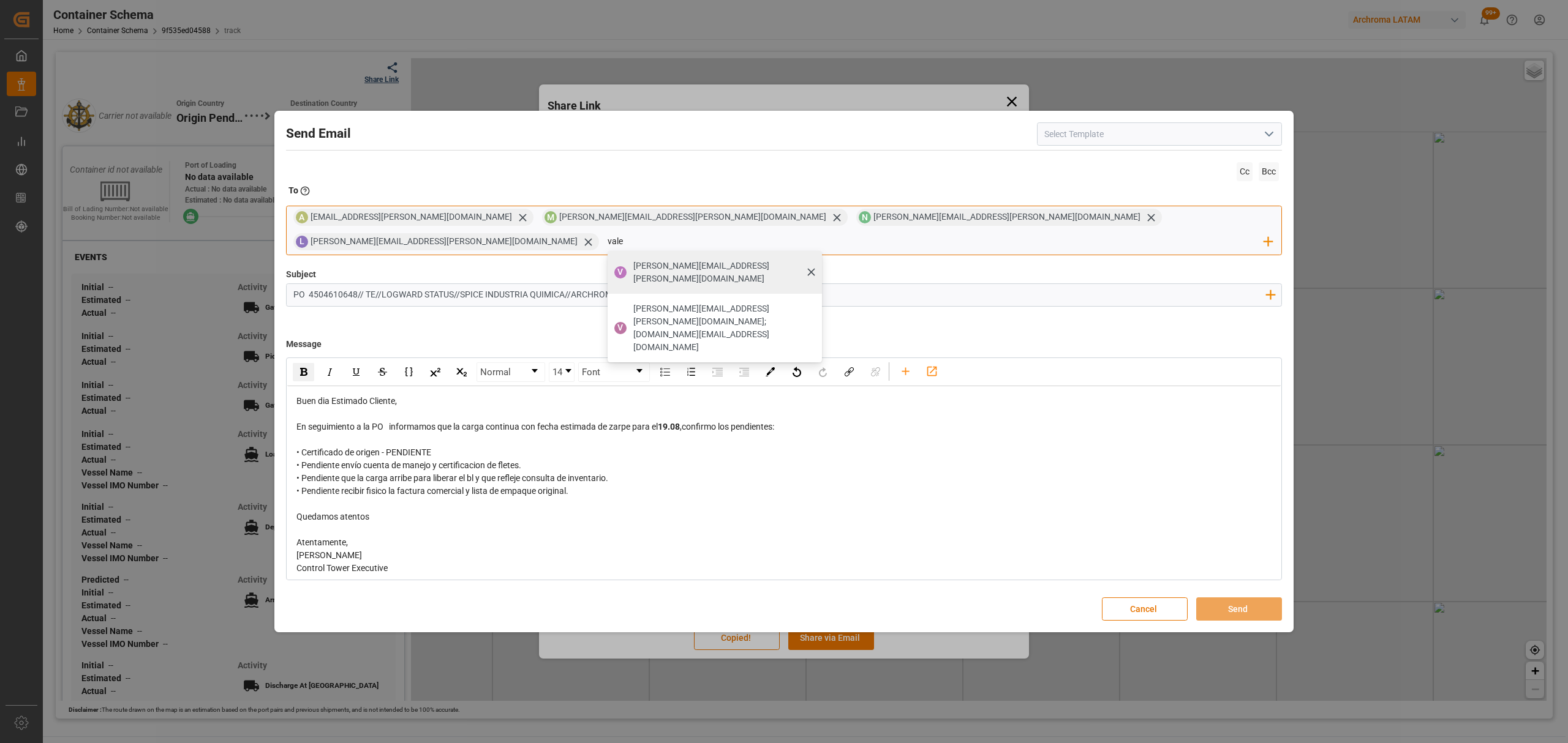
type input "vale"
click at [814, 259] on span "valeria.hurtado@leschaco.com" at bounding box center [724, 272] width 180 height 26
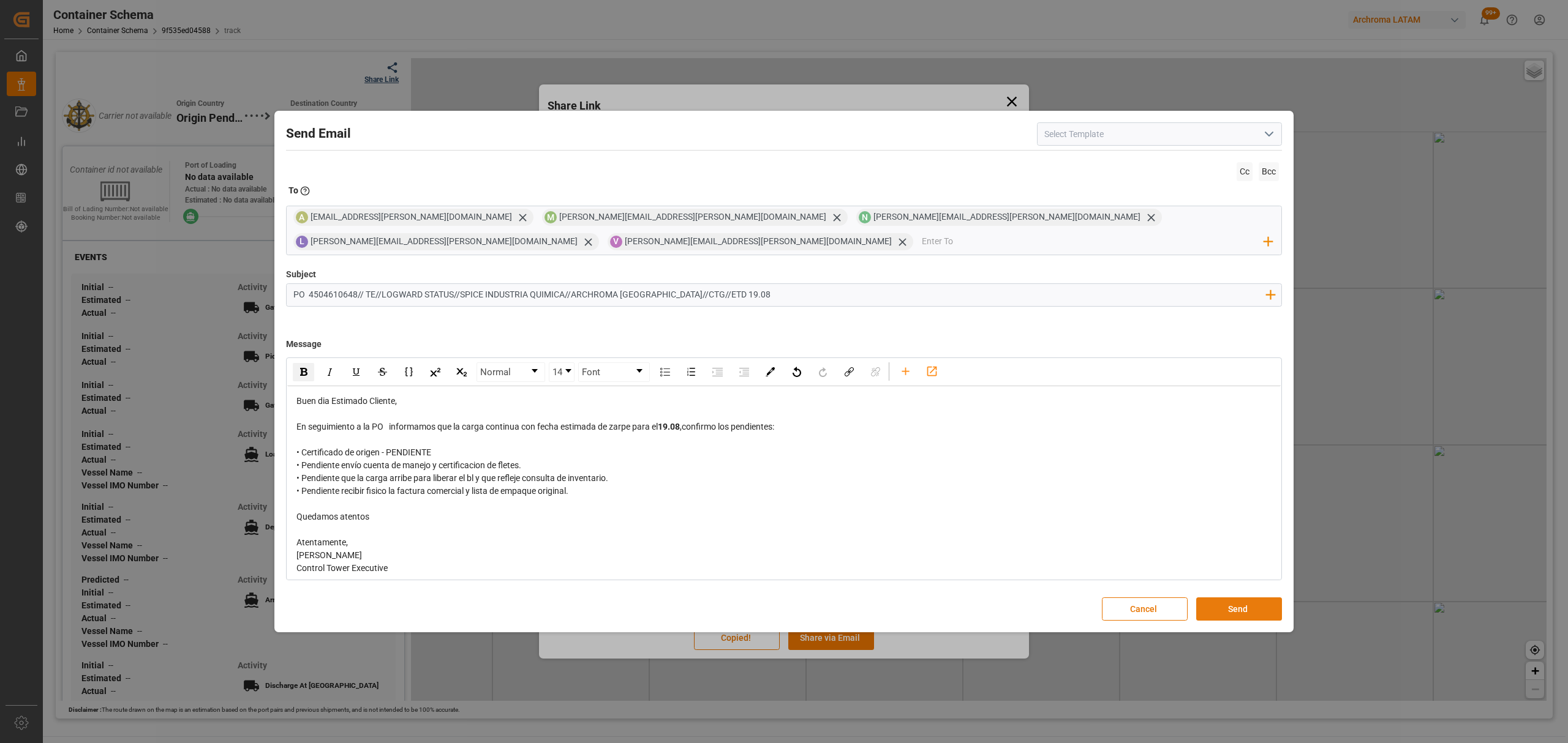
click at [1239, 602] on button "Send" at bounding box center [1238, 609] width 86 height 24
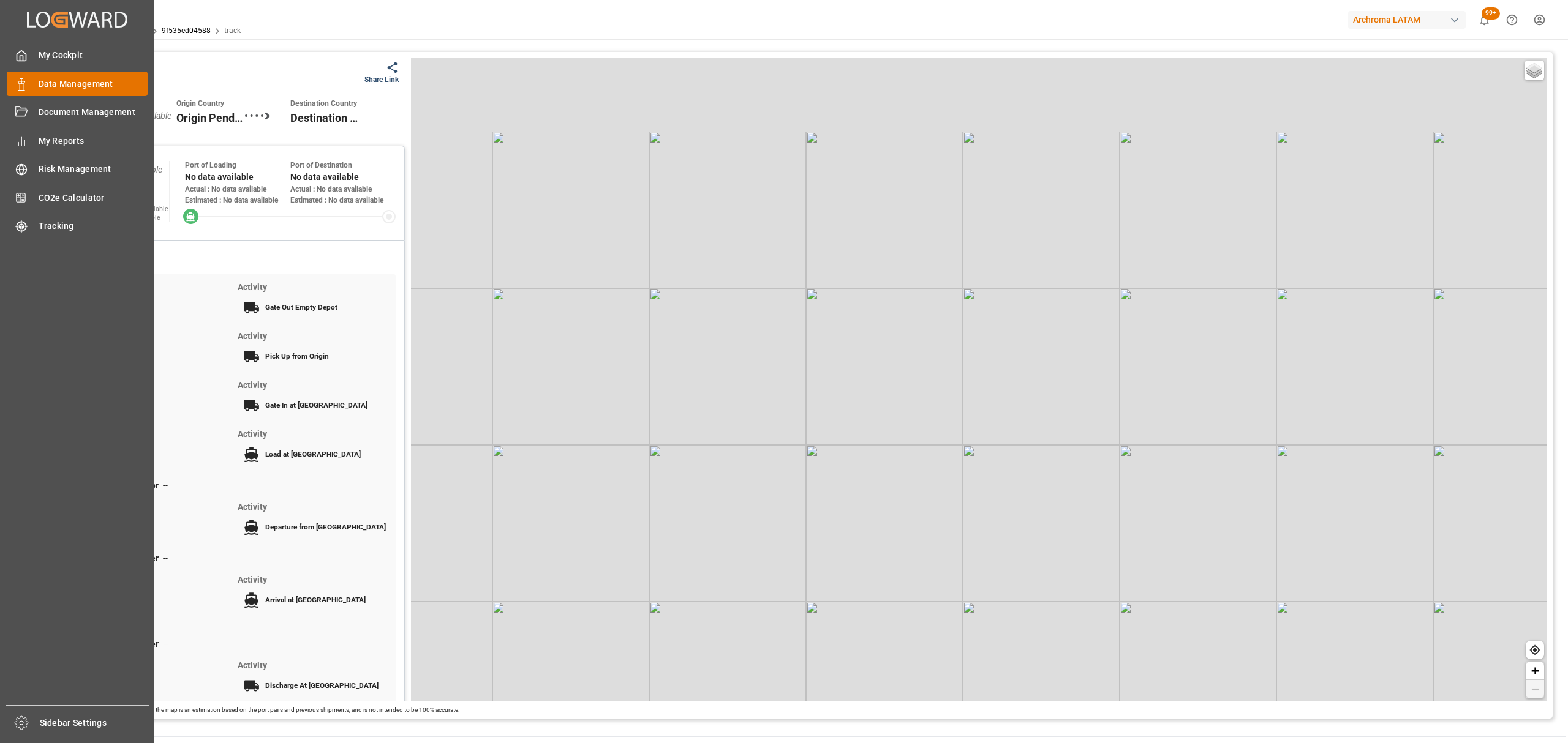
click at [45, 84] on span "Data Management" at bounding box center [93, 84] width 110 height 13
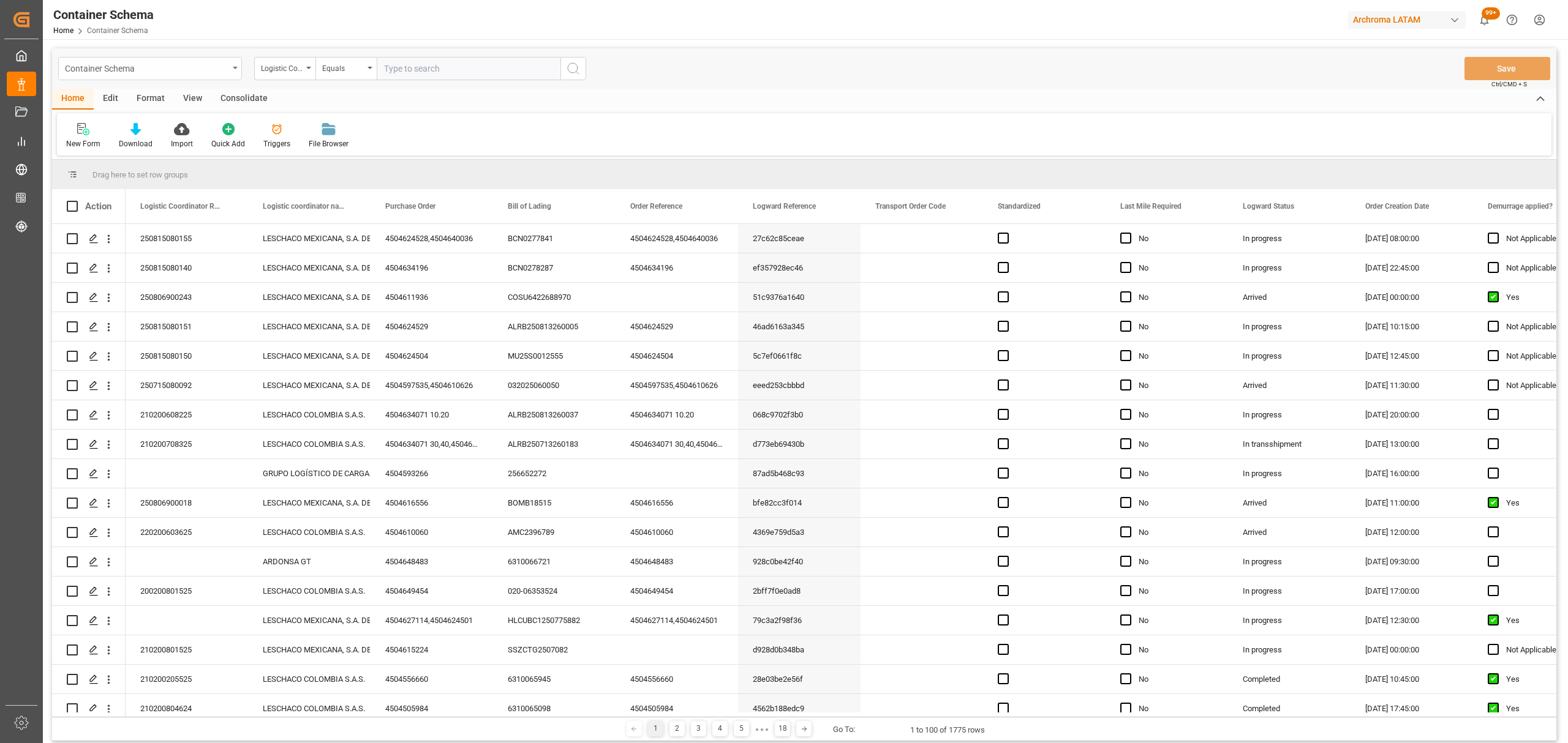
click at [200, 67] on div "Container Schema" at bounding box center [147, 67] width 163 height 15
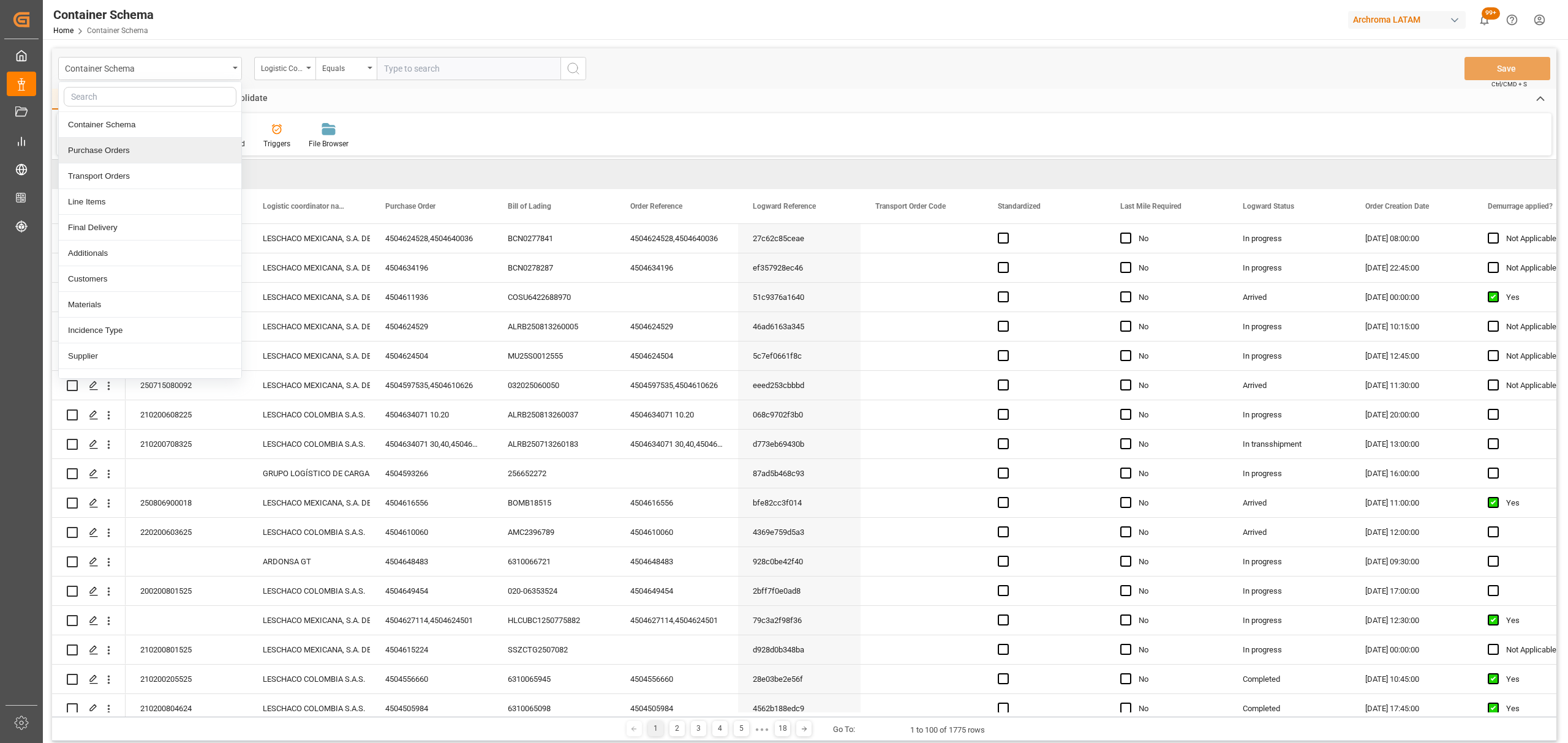
click at [143, 151] on div "Purchase Orders" at bounding box center [149, 150] width 182 height 26
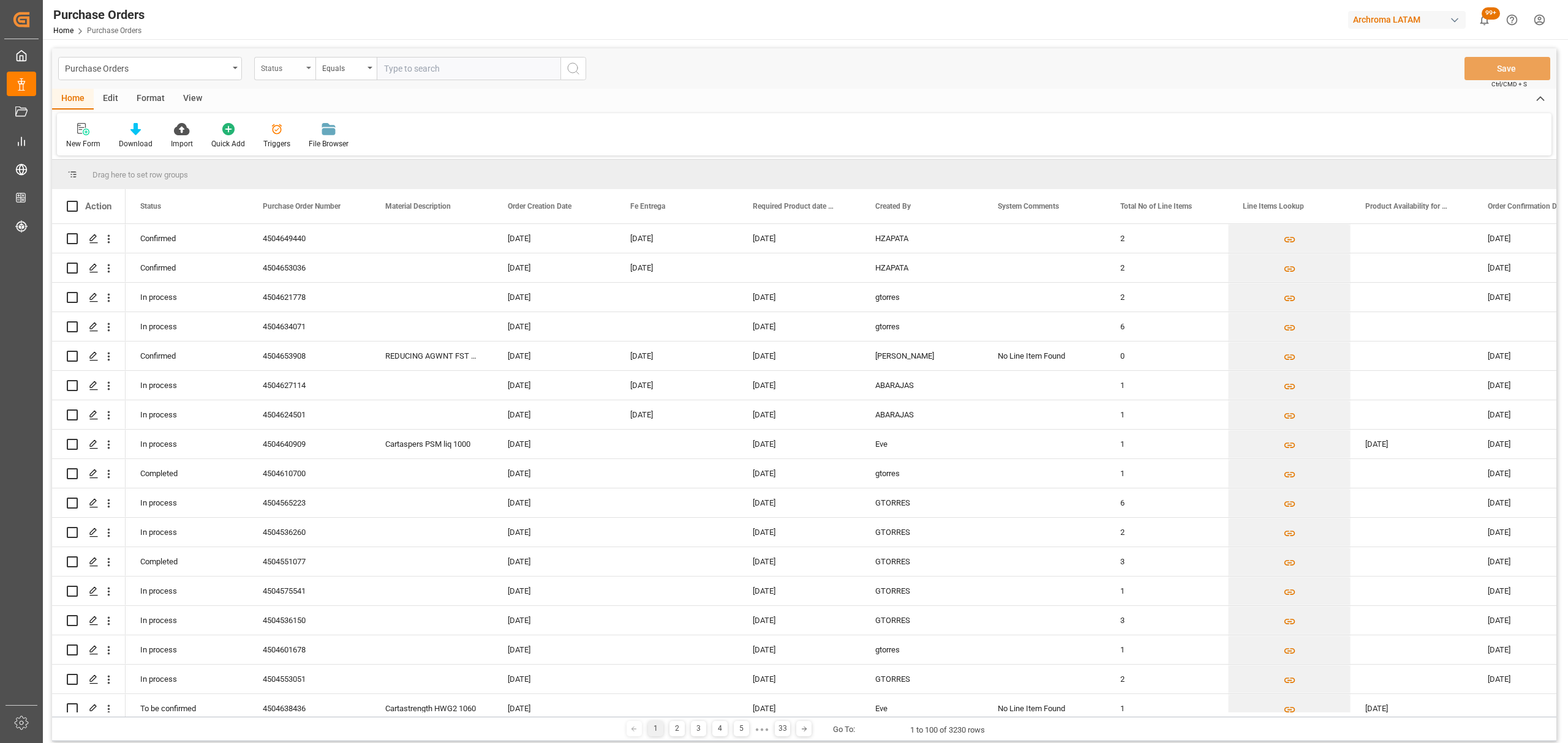
click at [305, 74] on div "Status" at bounding box center [285, 69] width 61 height 24
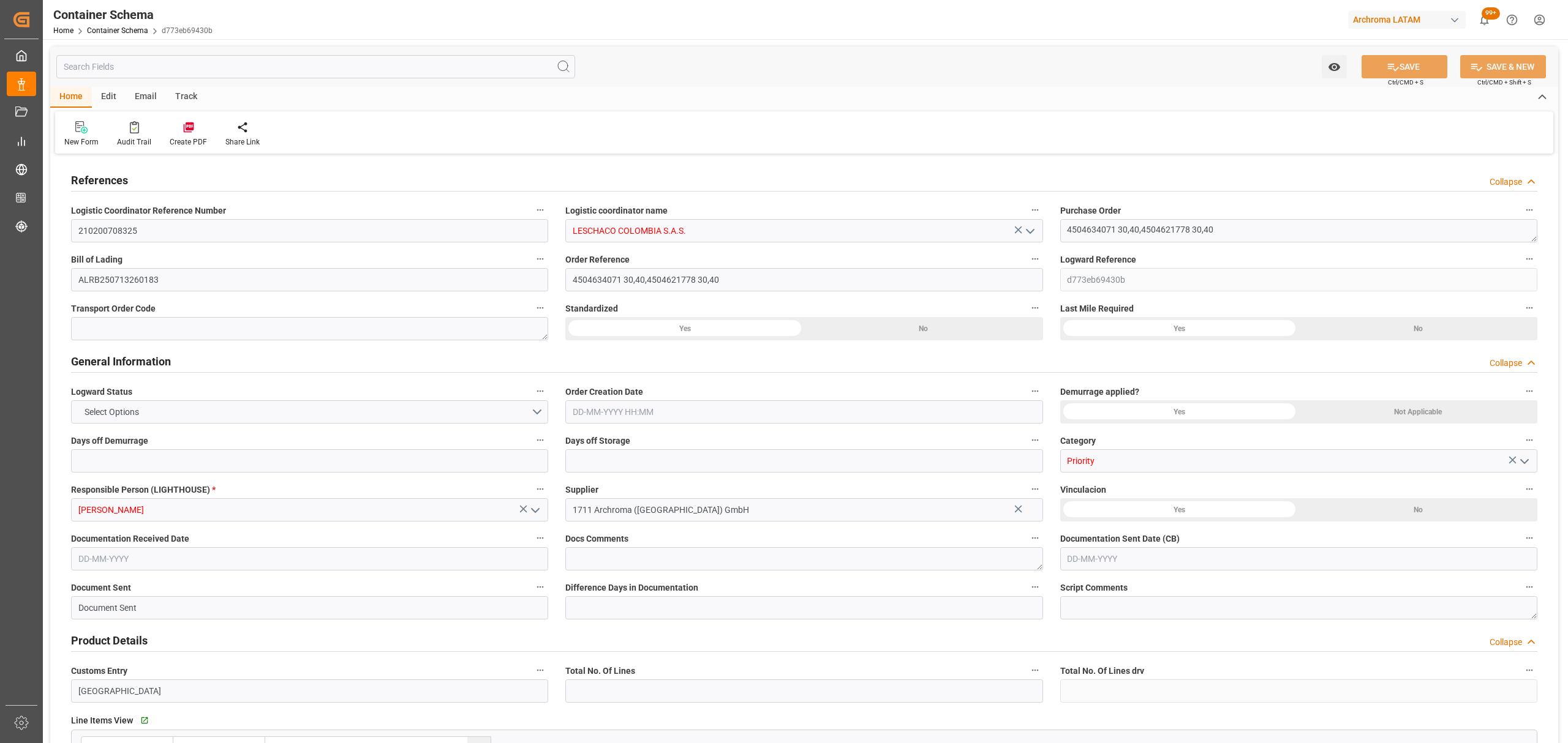
type input "0"
type input "3"
type input "2"
type input "4"
type input "9"
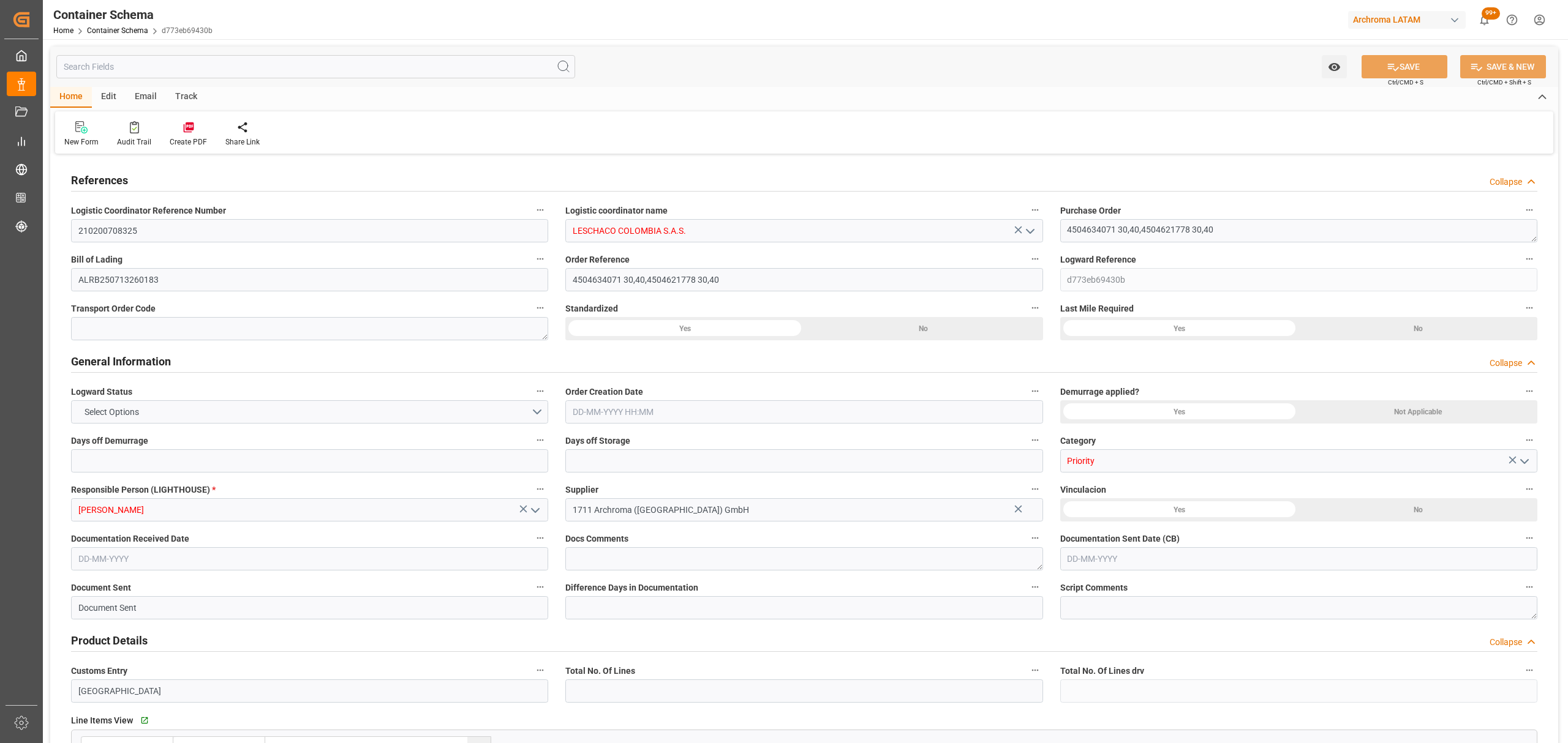
type input "1580"
type input "1648.44"
type input "MSC"
type input "Mediterranean Shipping Company"
type input "DEBRV"
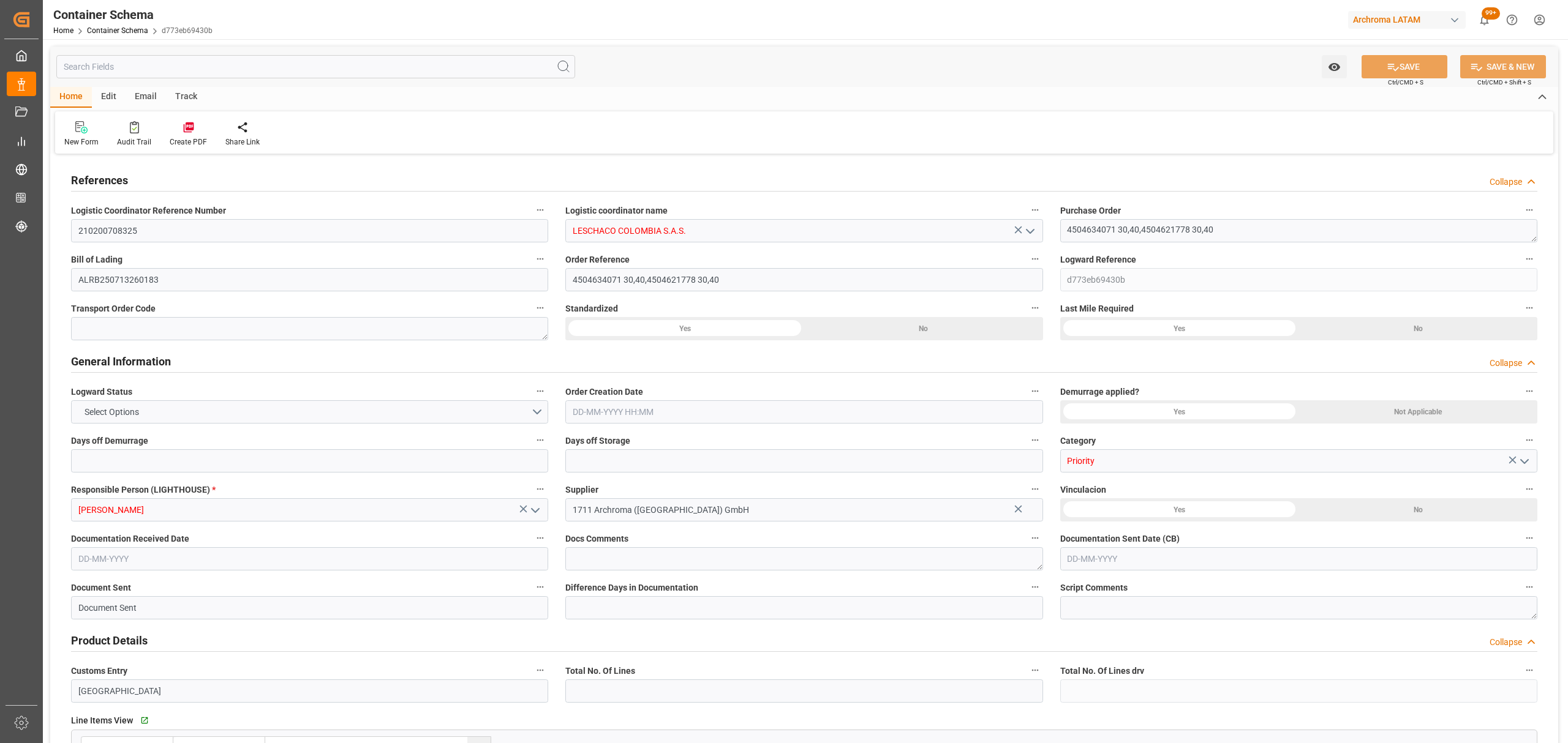
type input "COCTG"
type input "9244881"
type input "9535187"
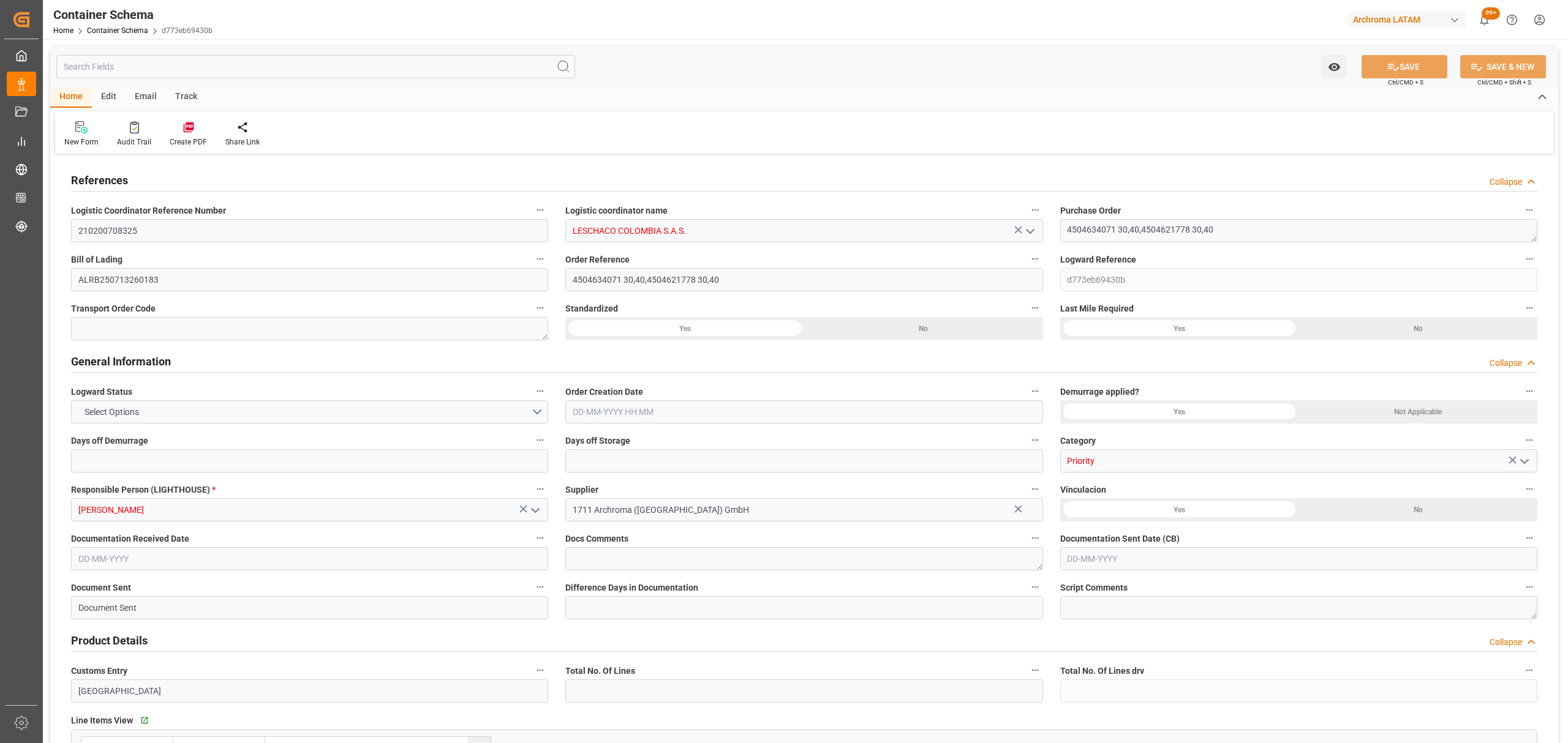
type input "5"
type input "0"
type input "19-07-2025 13:00"
type input "[DATE]"
type input "19-07-2025"
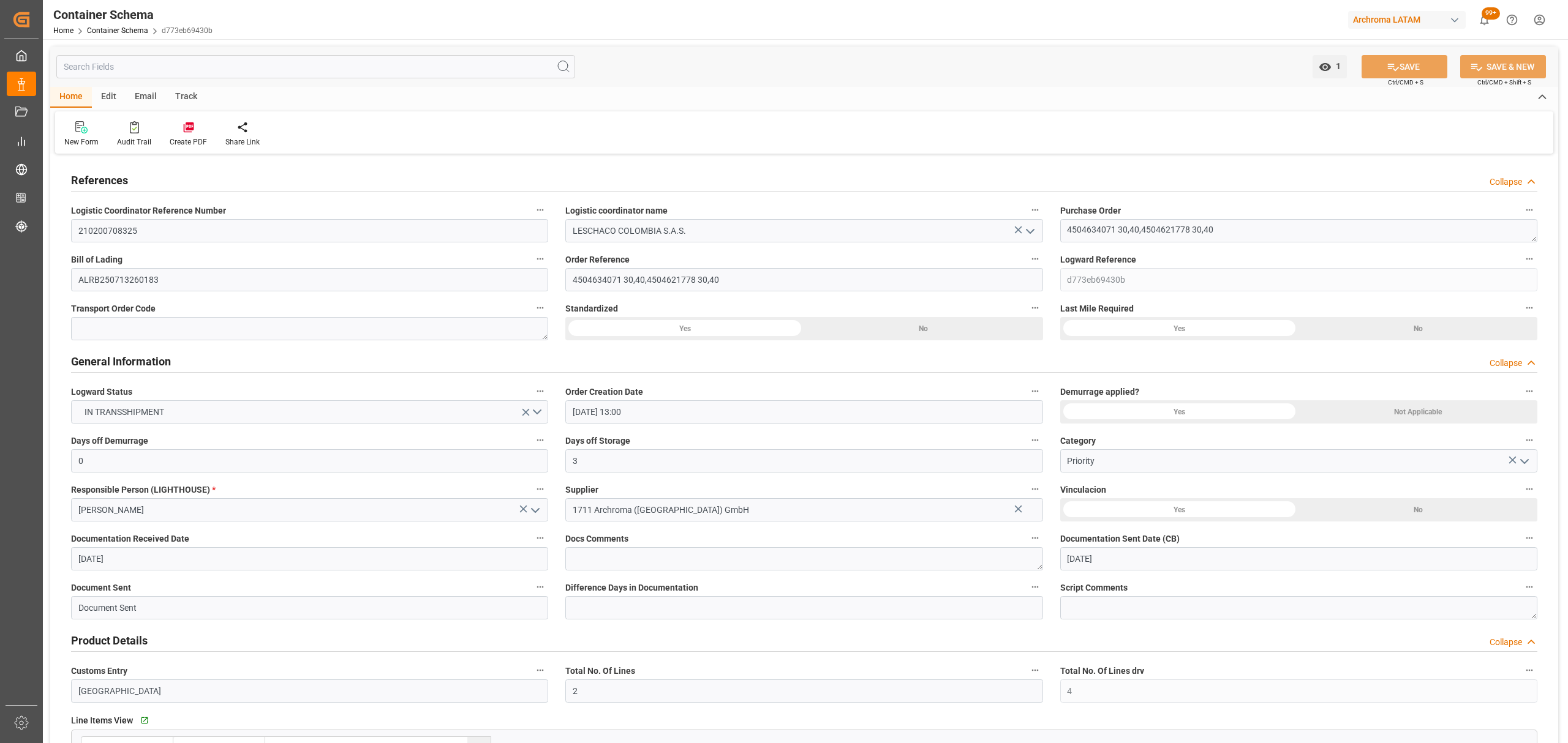
type input "[DATE]"
type input "19-07-2025"
type input "[DATE]"
type input "[DATE] 18:10"
type input "19-07-2025 17:52"
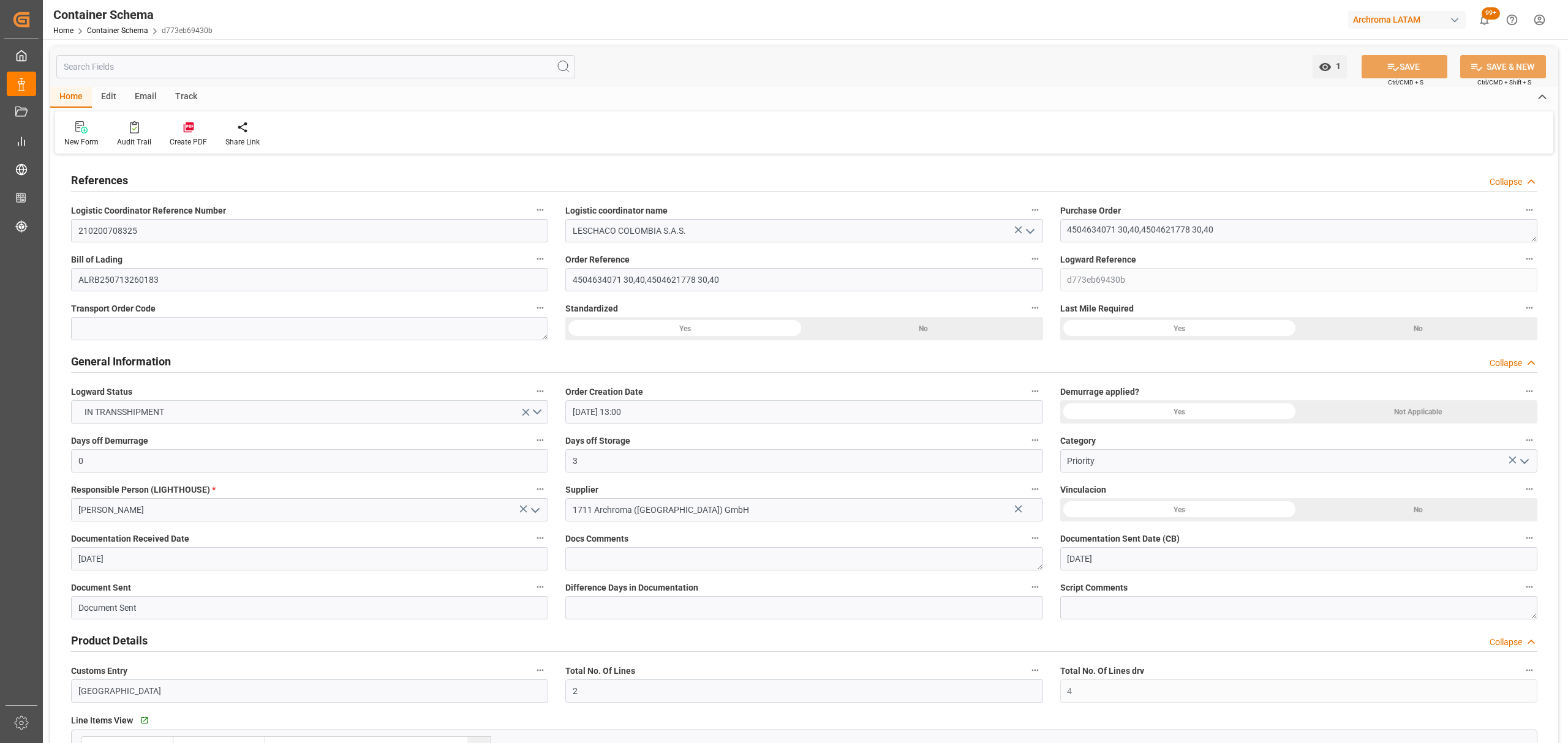
type input "[DATE]"
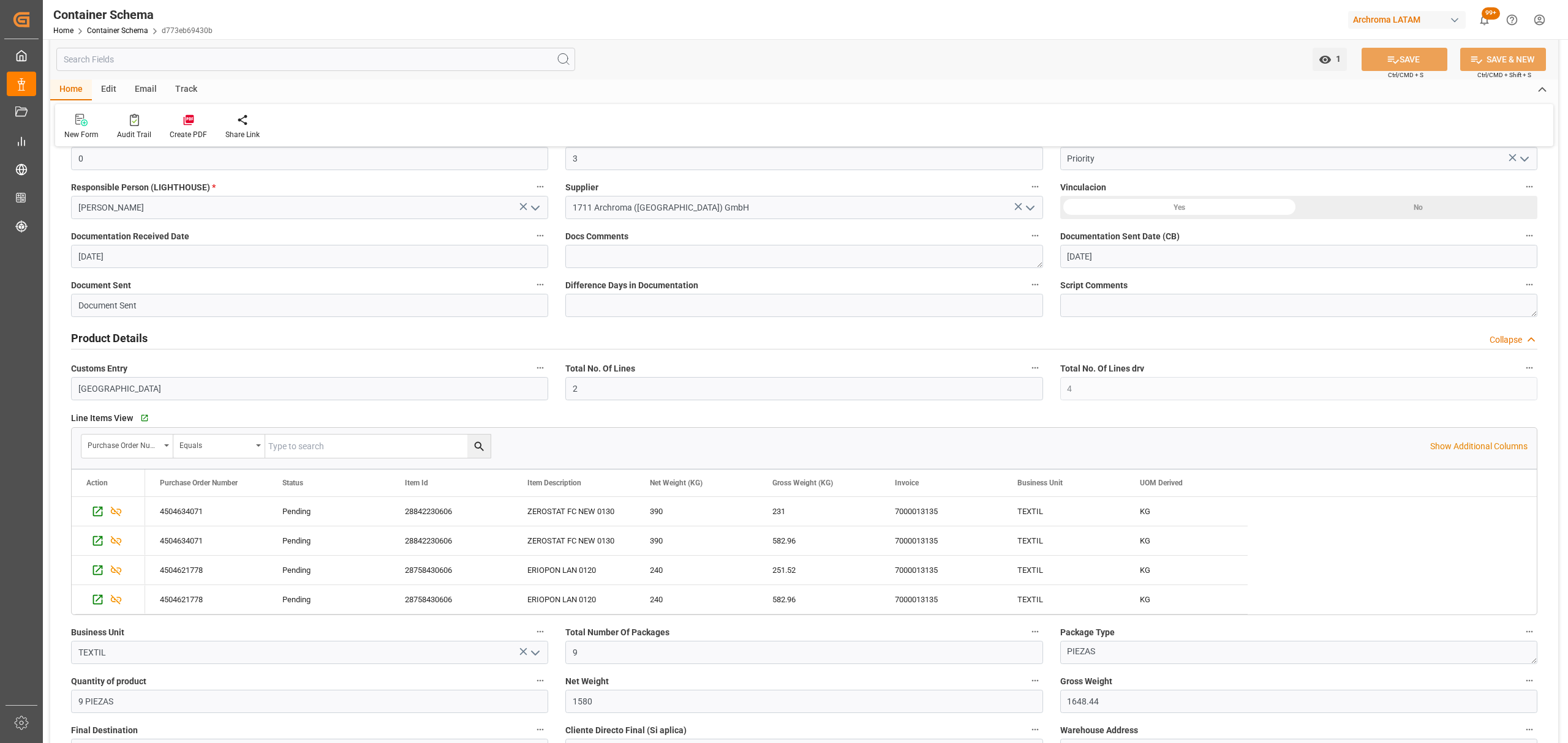
scroll to position [326, 0]
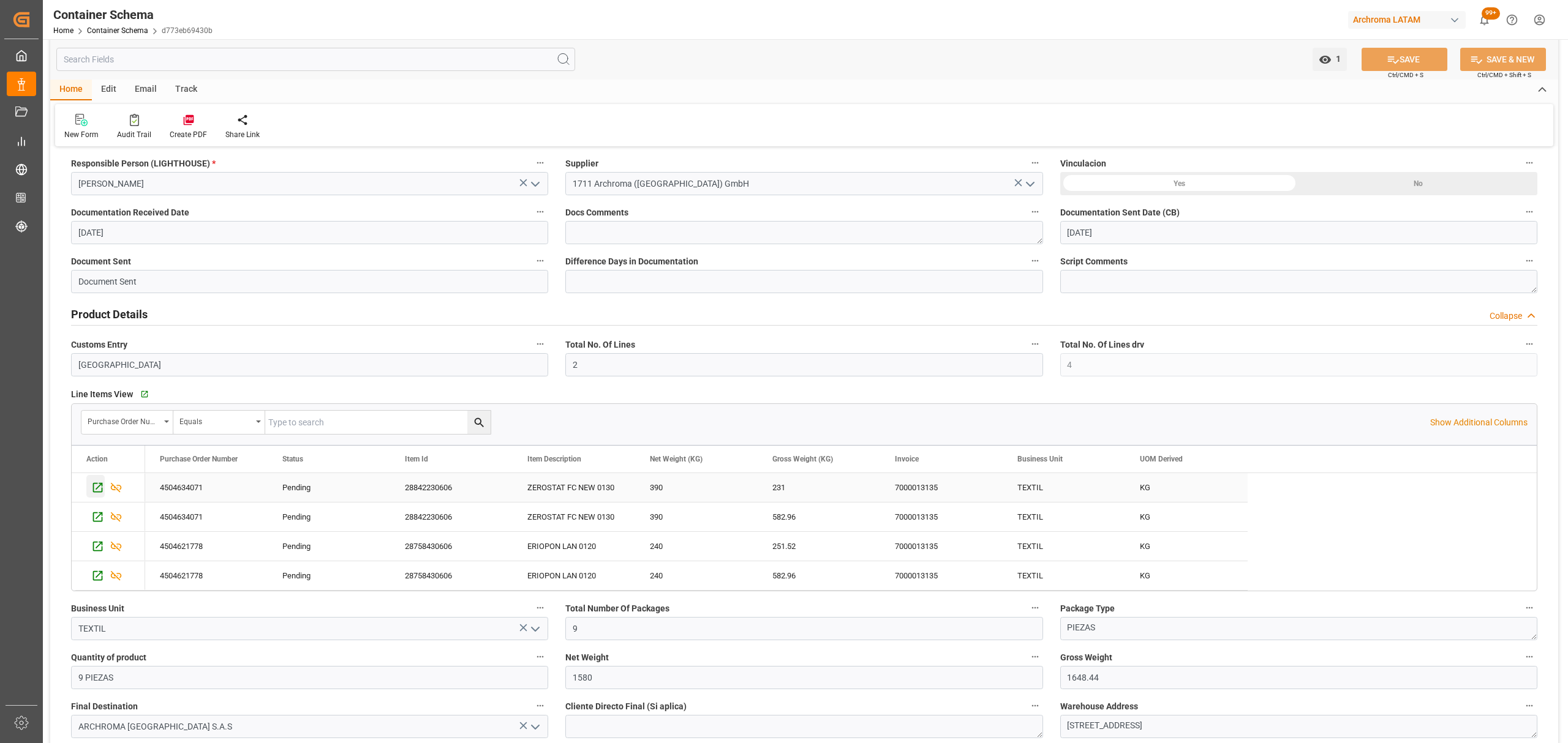
click at [101, 488] on icon "Press SPACE to select this row." at bounding box center [97, 487] width 13 height 13
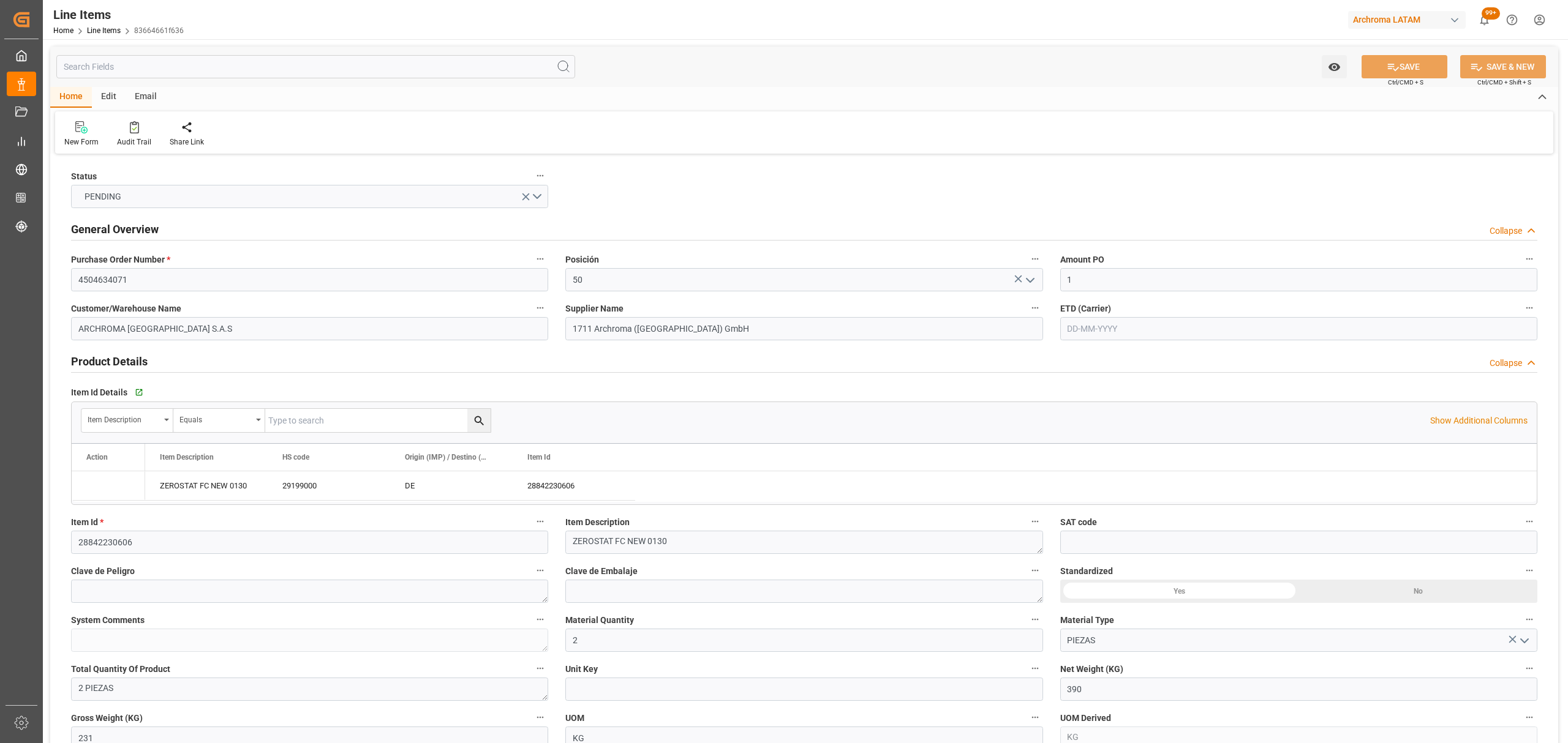
type input "[DATE]"
type input "30-06-2025"
type input "[DATE] 18:10"
type input "26-06-2025 15:28"
click at [652, 279] on input "50" at bounding box center [804, 280] width 477 height 24
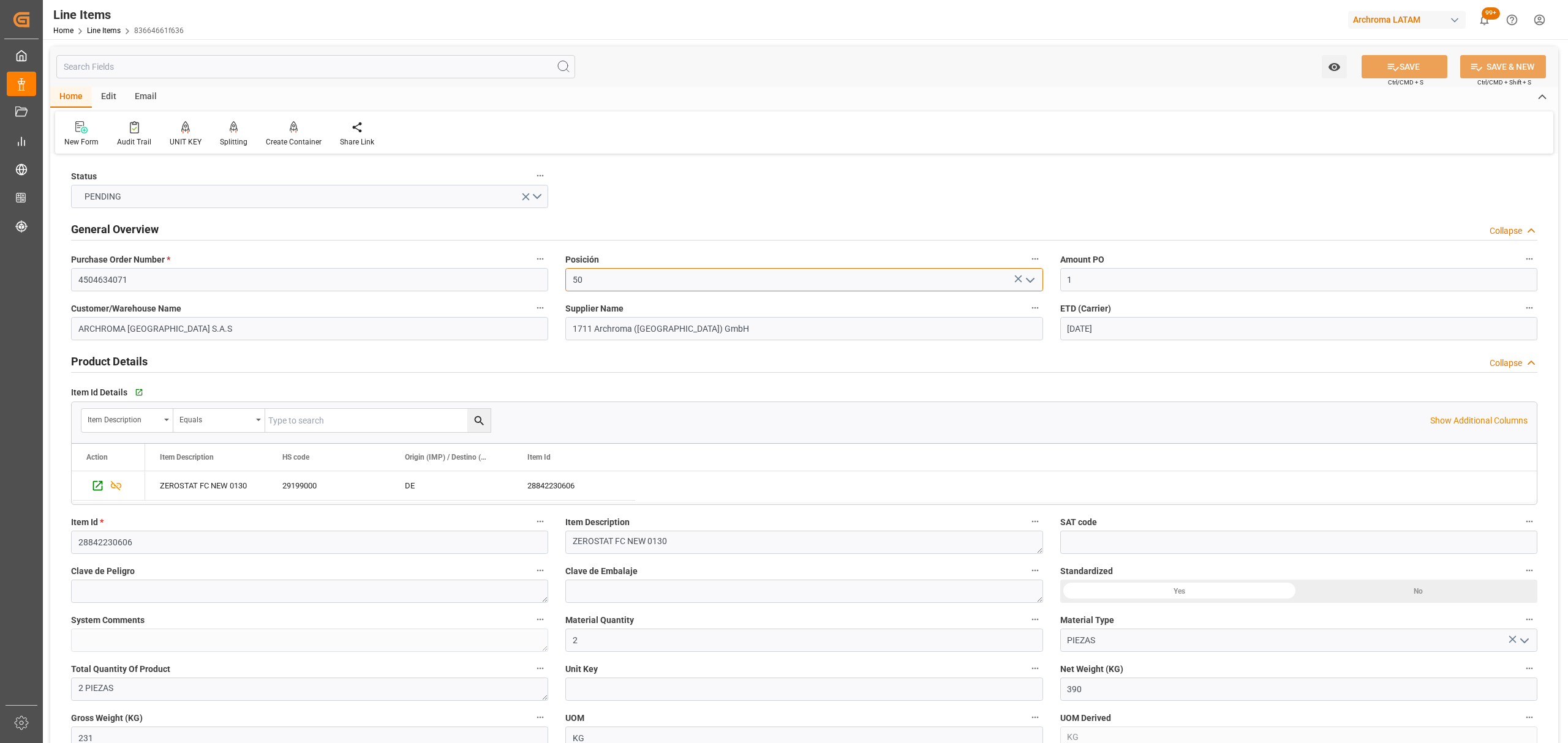
drag, startPoint x: 633, startPoint y: 283, endPoint x: 550, endPoint y: 283, distance: 83.0
click at [550, 283] on div "Status PENDING General Overview Collapse Purchase Order Number * 4504634071 Pos…" at bounding box center [804, 757] width 1508 height 1200
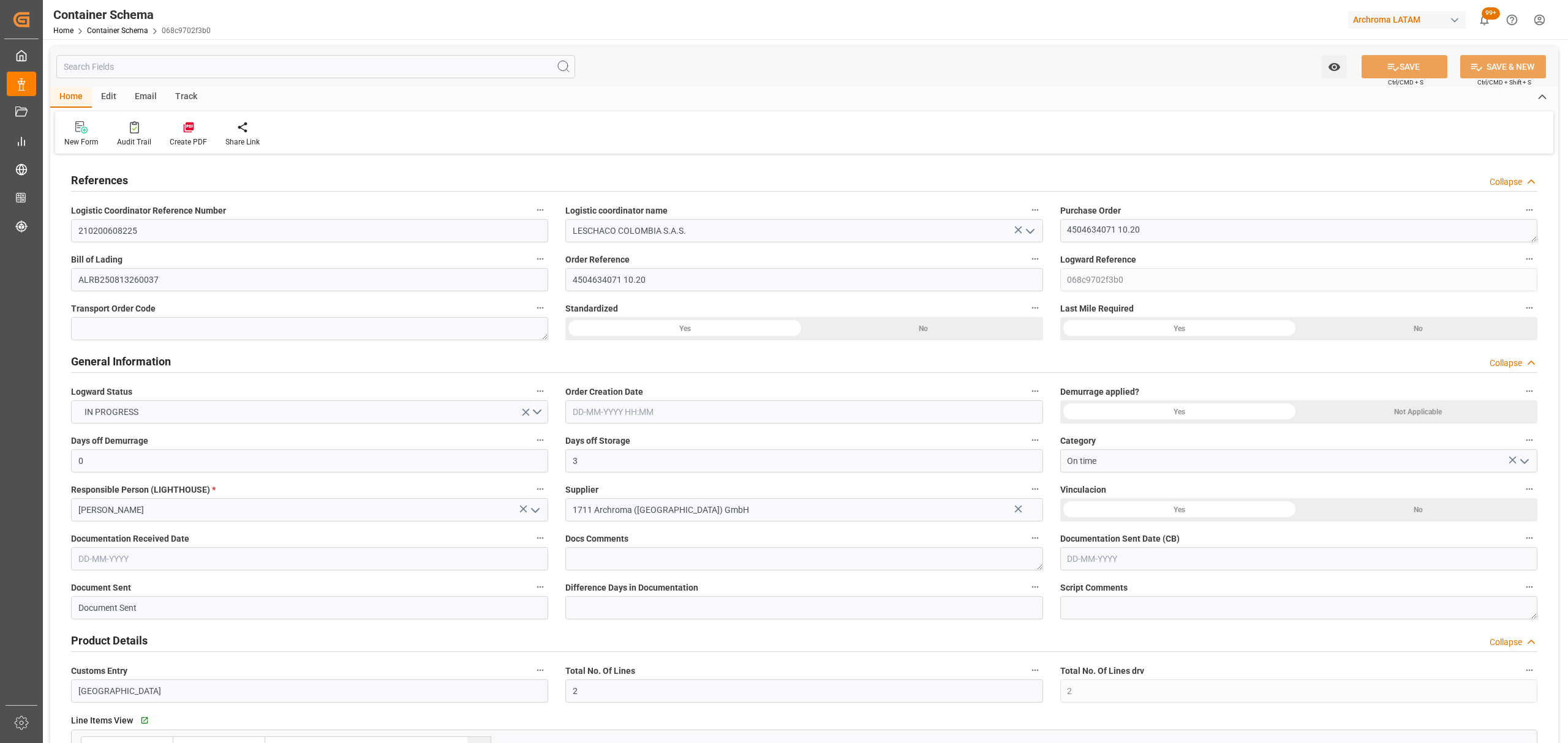
type input "0"
type input "3"
type input "2"
type input "17"
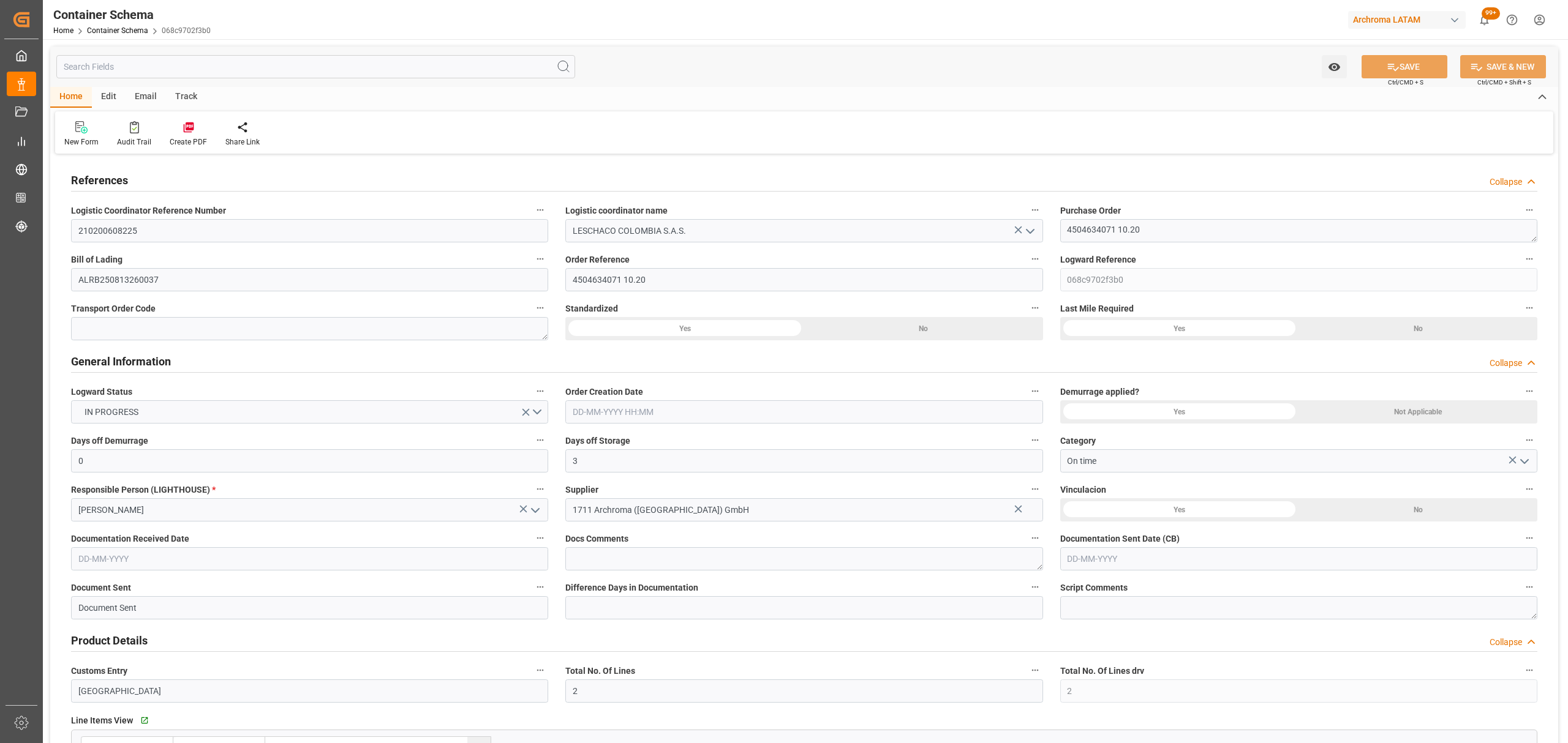
type input "2040"
type input "2137.92"
type input "DEBRV"
type input "COCTG"
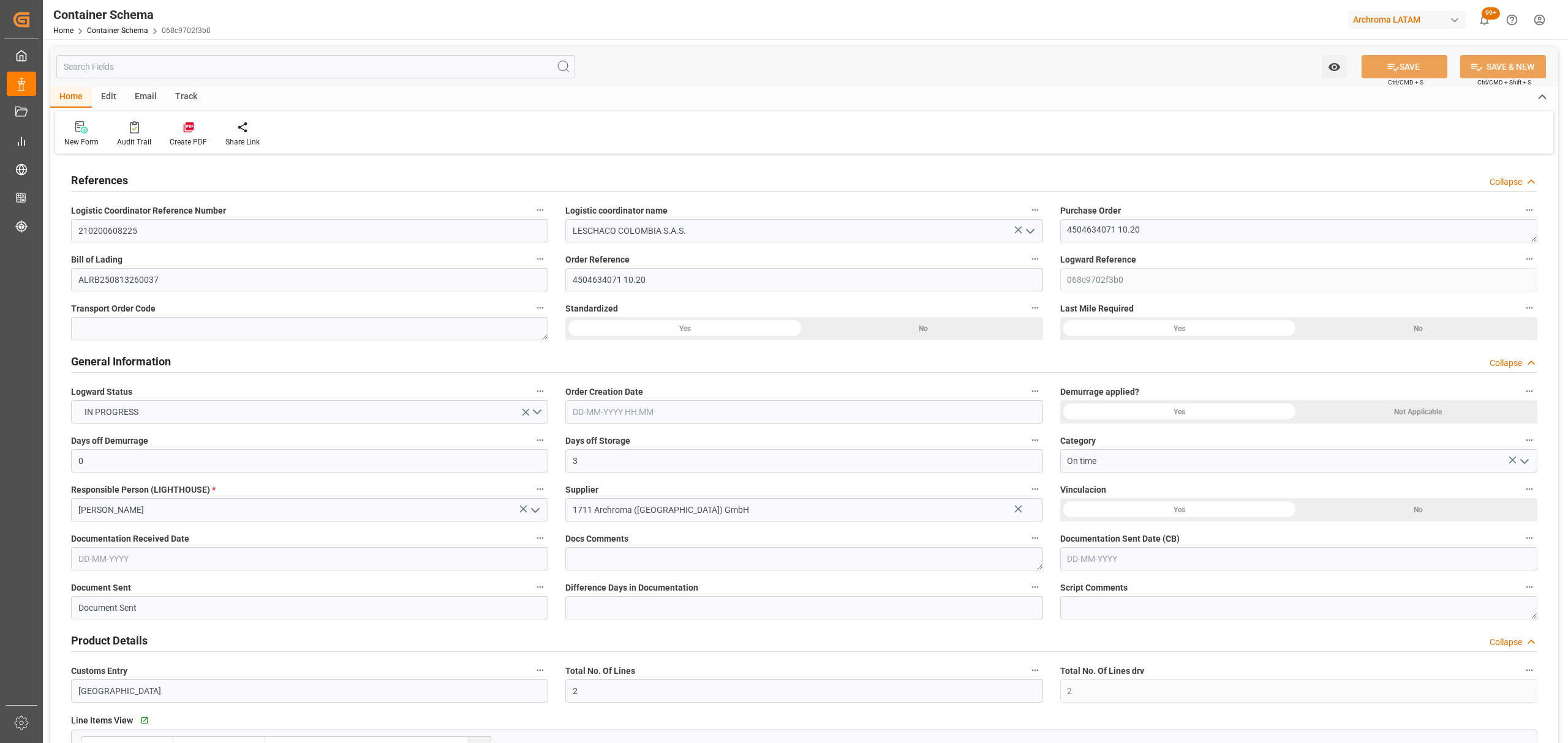
type input "9227338"
type input "0"
type input "[DATE] 20:00"
type input "[DATE]"
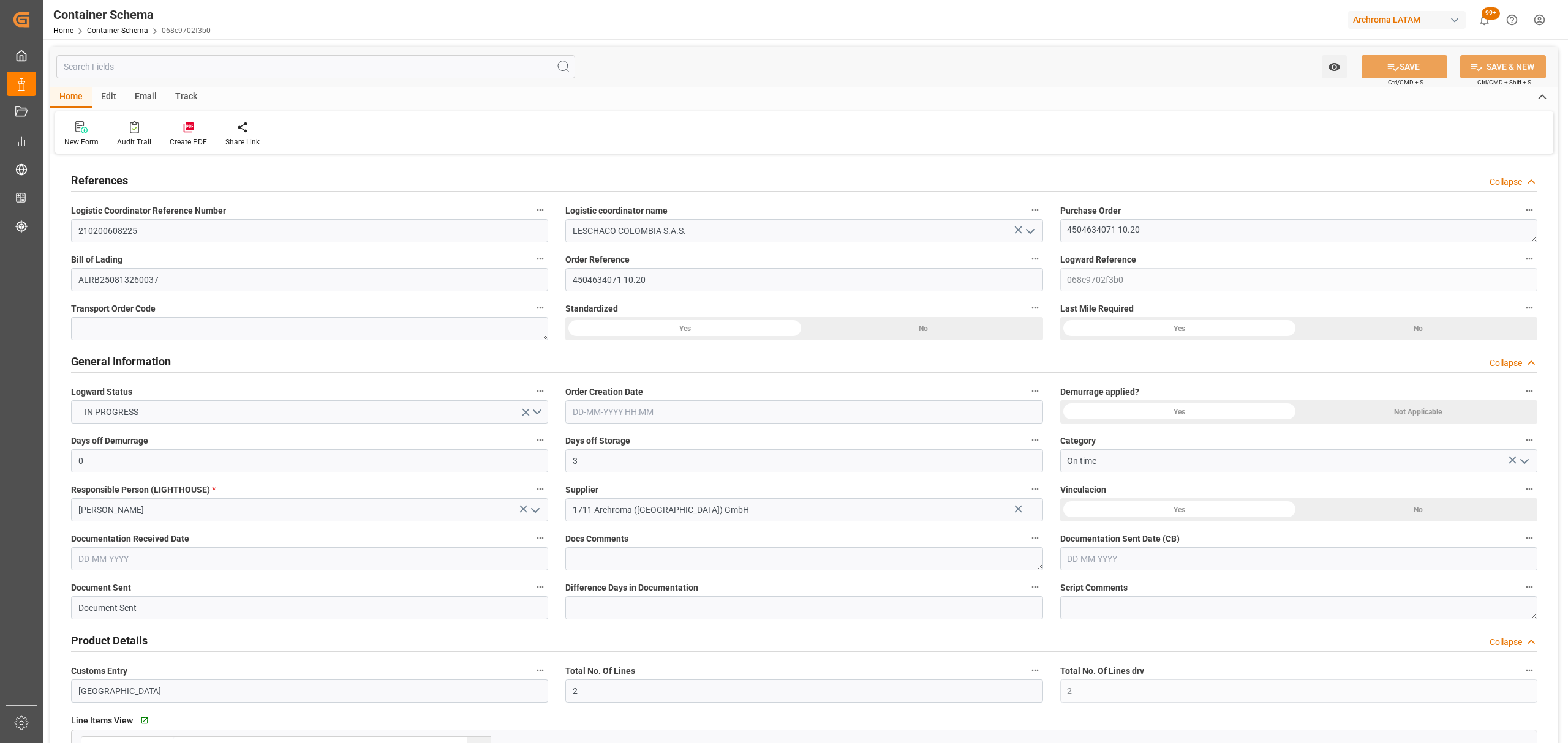
type input "[DATE]"
type input "[DATE] 18:10"
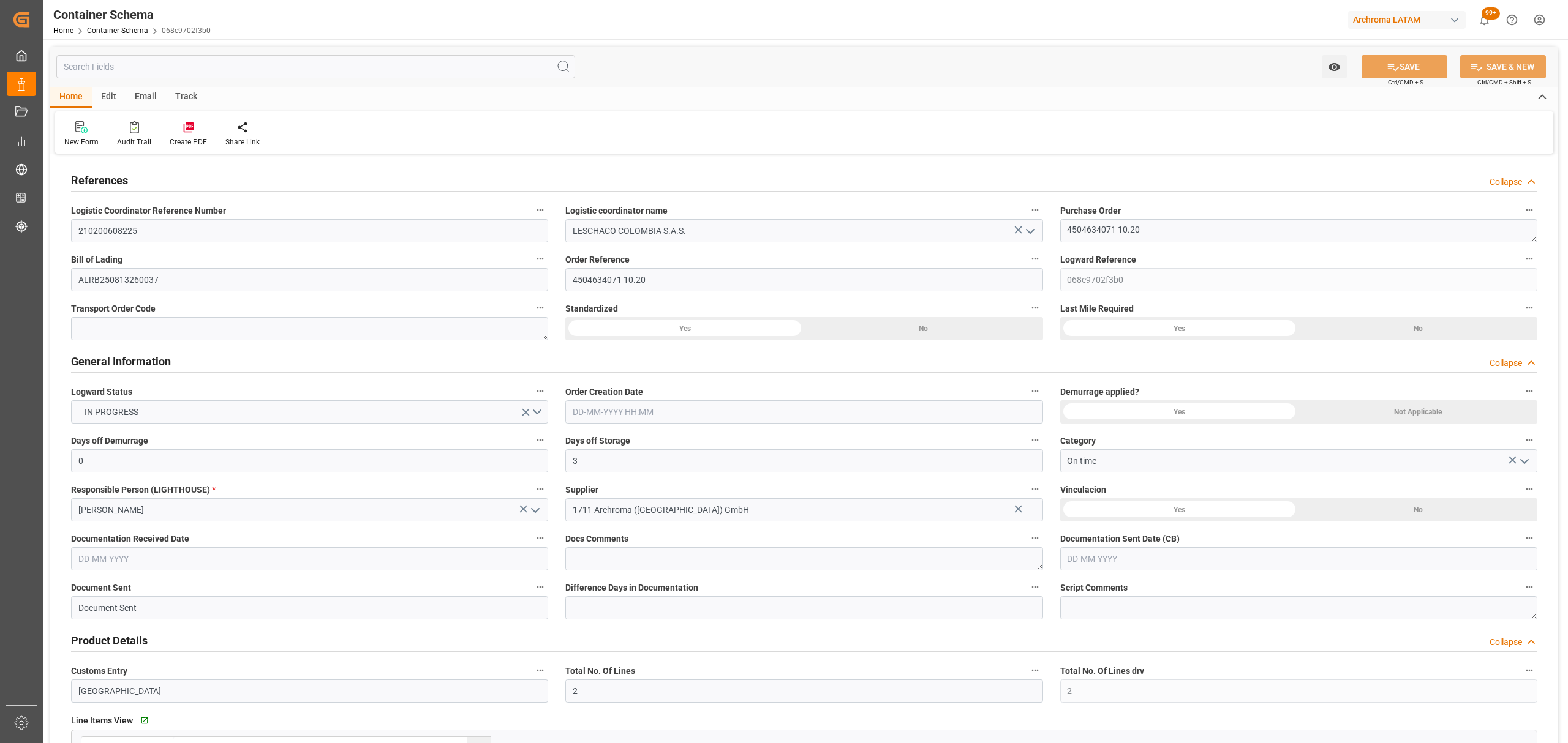
type input "[DATE] 01:22"
type input "[DATE]"
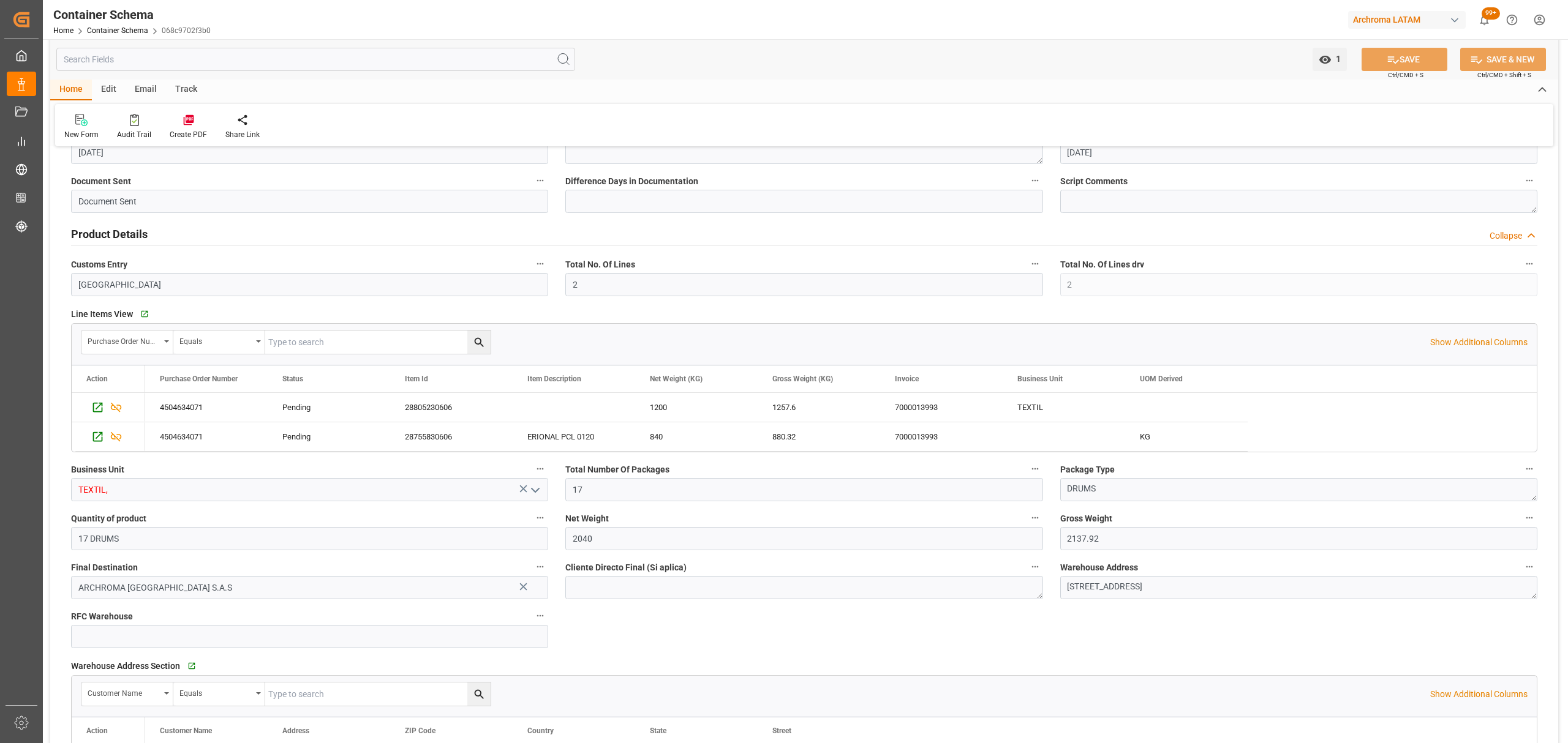
scroll to position [408, 0]
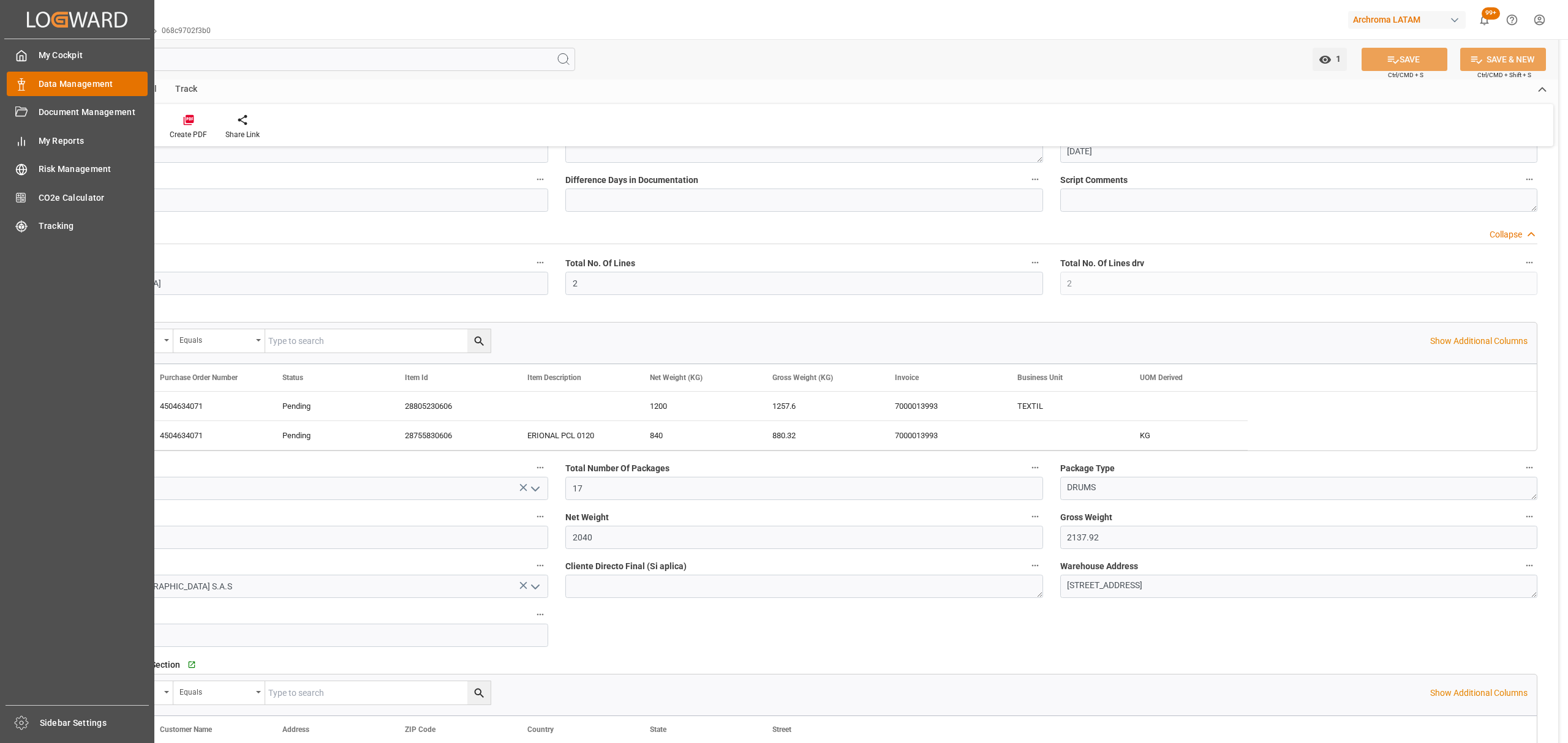
click at [37, 81] on div "Data Management Data Management" at bounding box center [77, 83] width 141 height 24
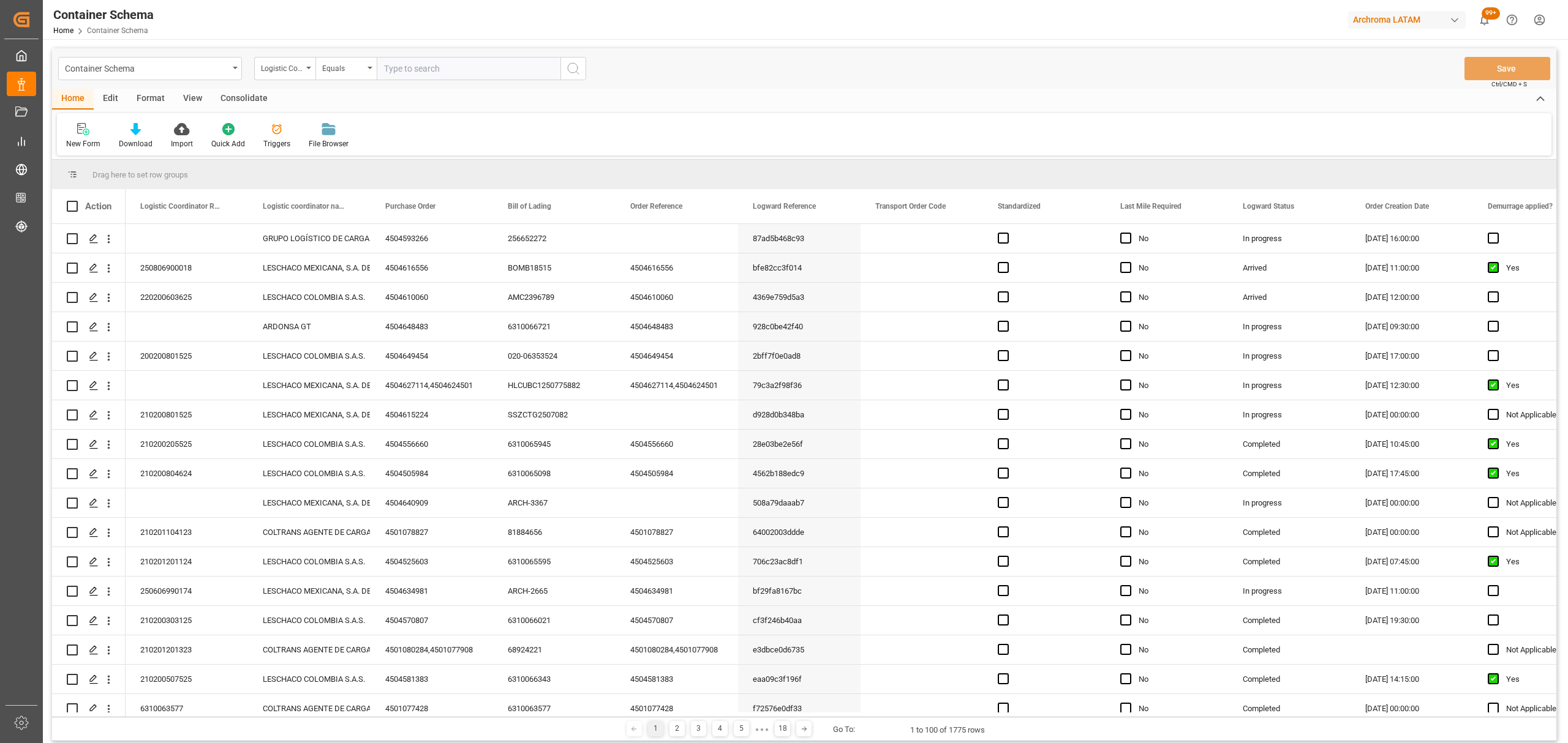
click at [209, 76] on div "Container Schema" at bounding box center [150, 69] width 184 height 24
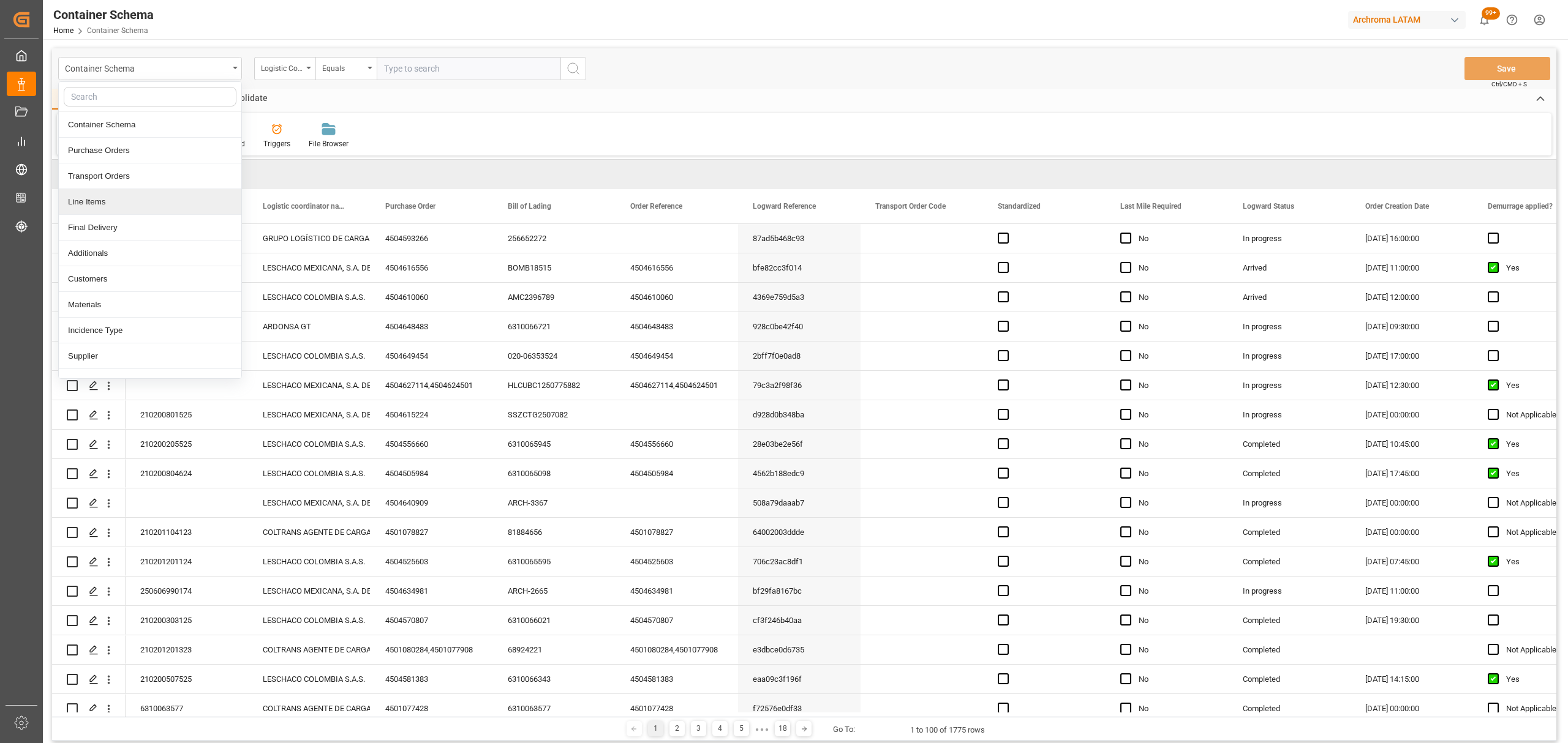
click at [105, 202] on div "Line Items" at bounding box center [149, 202] width 182 height 26
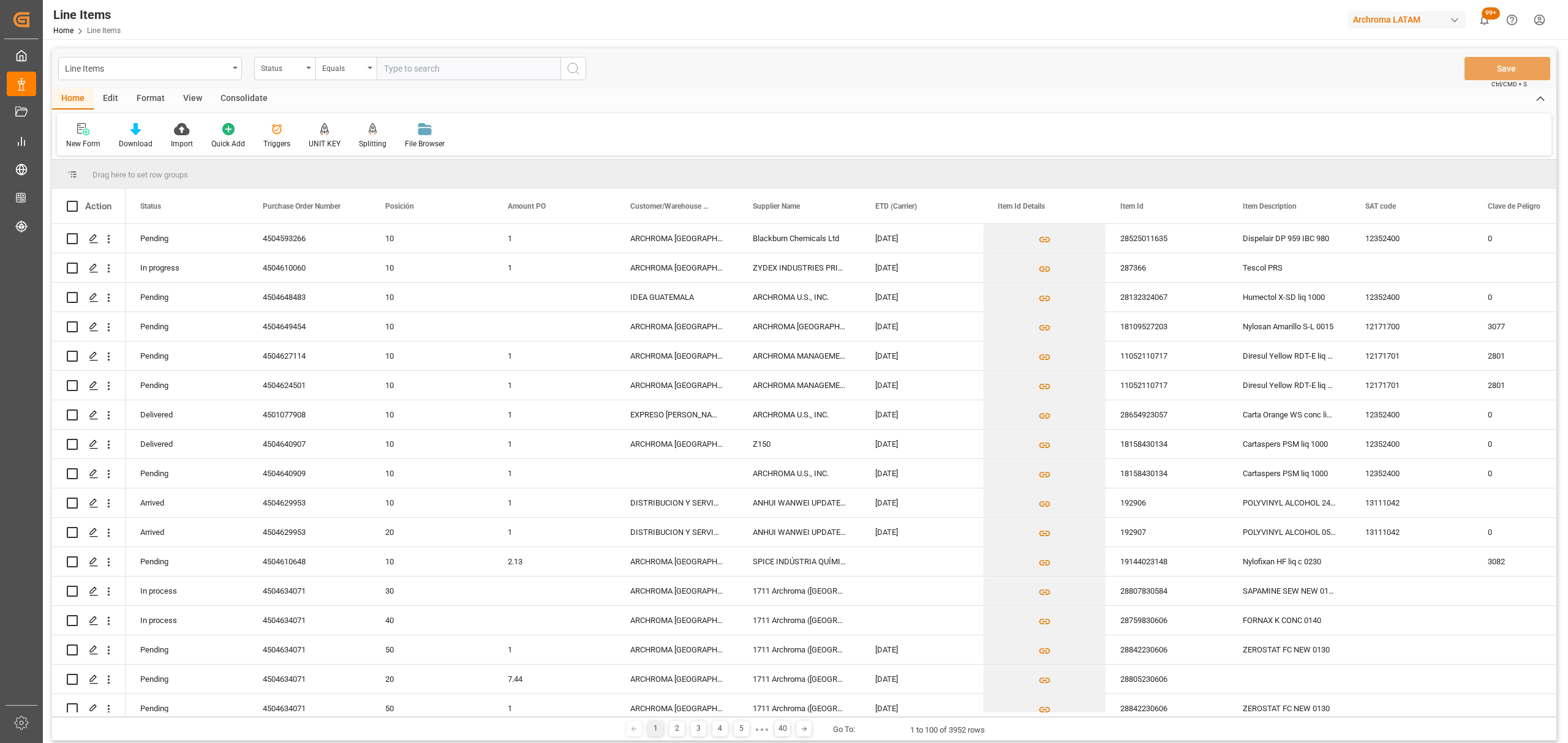
click at [285, 71] on div "Status" at bounding box center [282, 67] width 42 height 14
click at [314, 147] on div "Purchase Order Number" at bounding box center [345, 150] width 182 height 26
click at [345, 70] on div "Equals" at bounding box center [343, 67] width 42 height 14
drag, startPoint x: 355, startPoint y: 151, endPoint x: 393, endPoint y: 102, distance: 62.0
click at [356, 150] on div "Fuzzy search" at bounding box center [407, 150] width 182 height 26
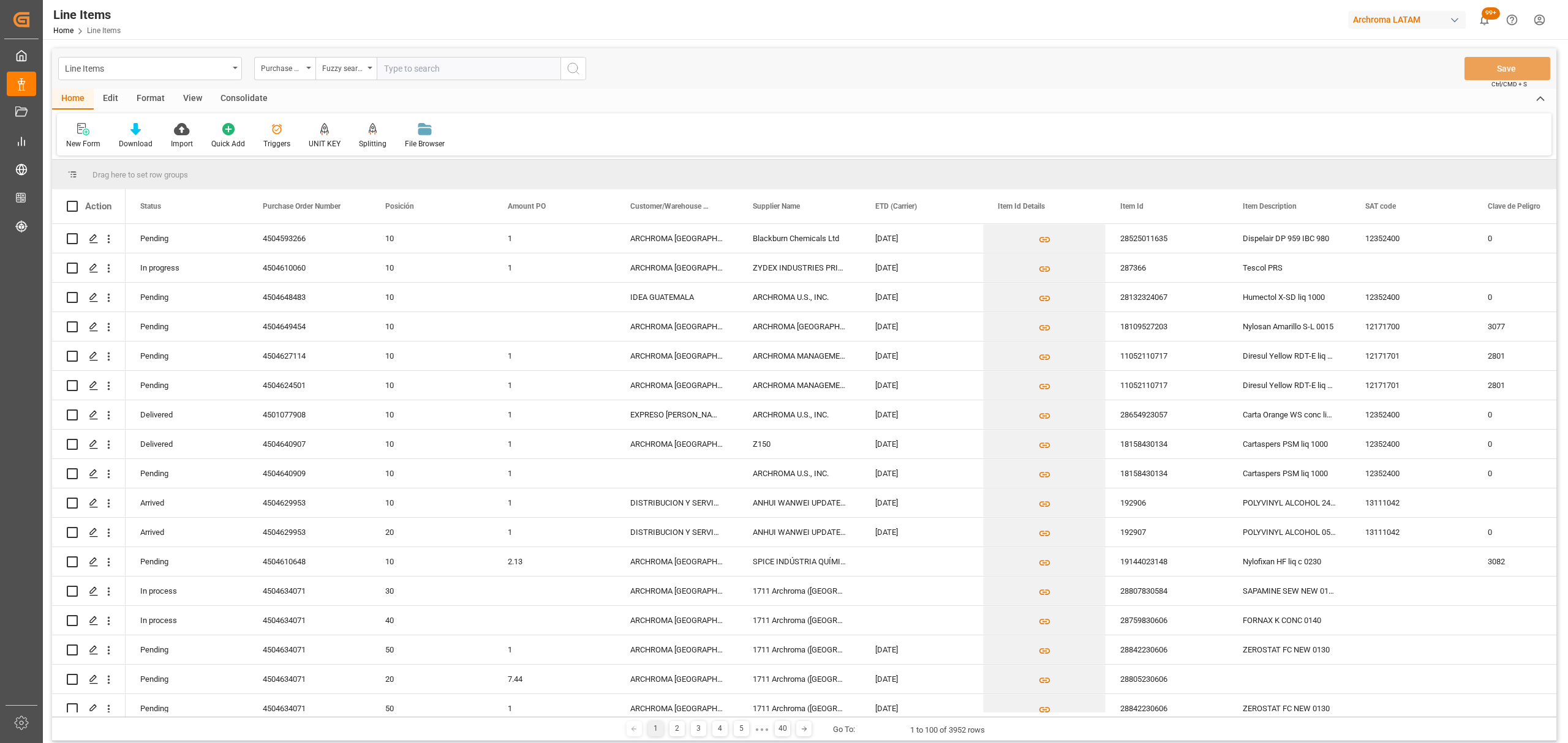
click at [422, 66] on input "text" at bounding box center [469, 69] width 184 height 24
paste input "4504634071"
type input "4504634071"
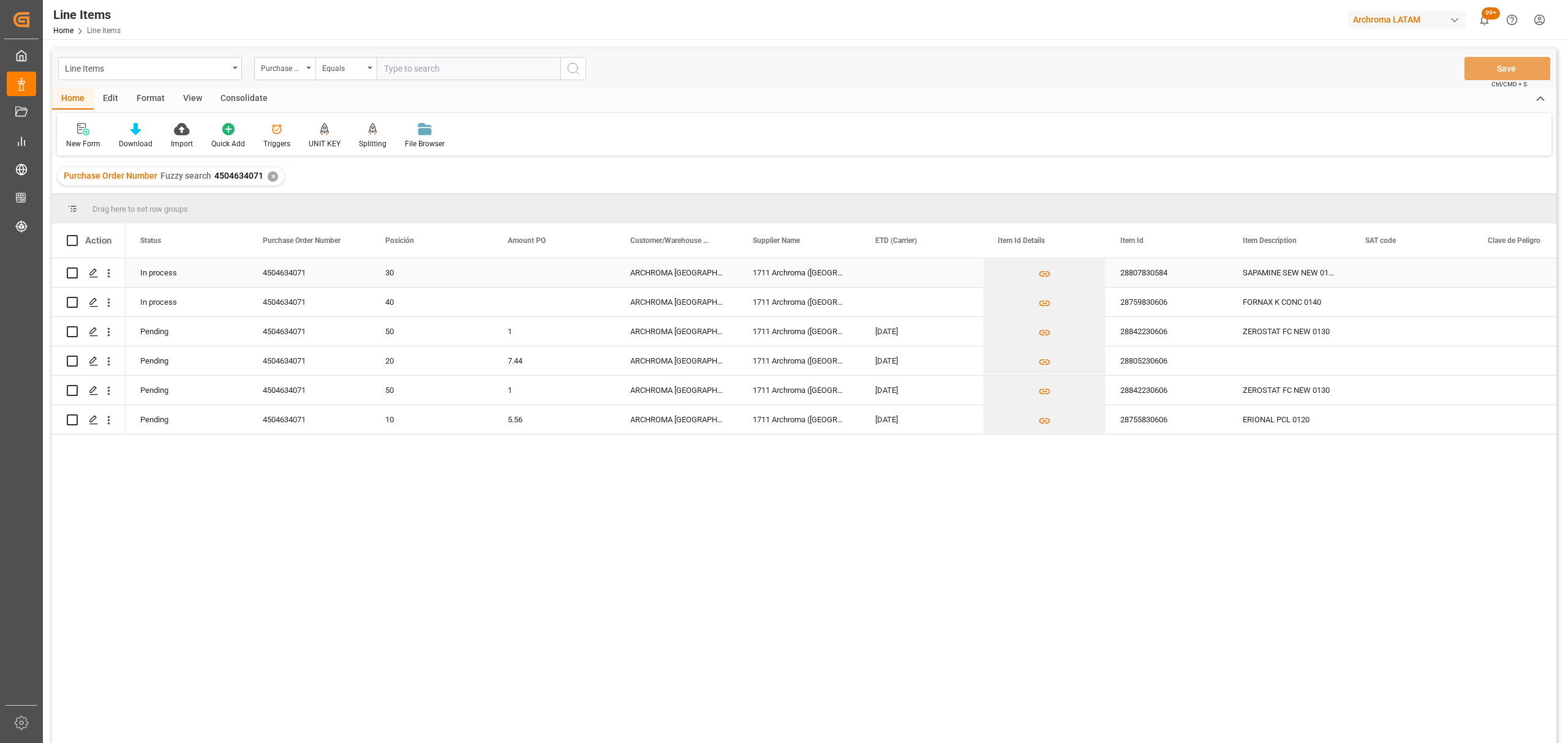
click at [550, 277] on div "Press SPACE to select this row." at bounding box center [554, 272] width 123 height 29
click at [550, 277] on input "Press SPACE to select this row." at bounding box center [554, 280] width 103 height 24
type input "3.16"
click at [685, 267] on div "ARCHROMA [GEOGRAPHIC_DATA] S.A.S" at bounding box center [677, 272] width 123 height 29
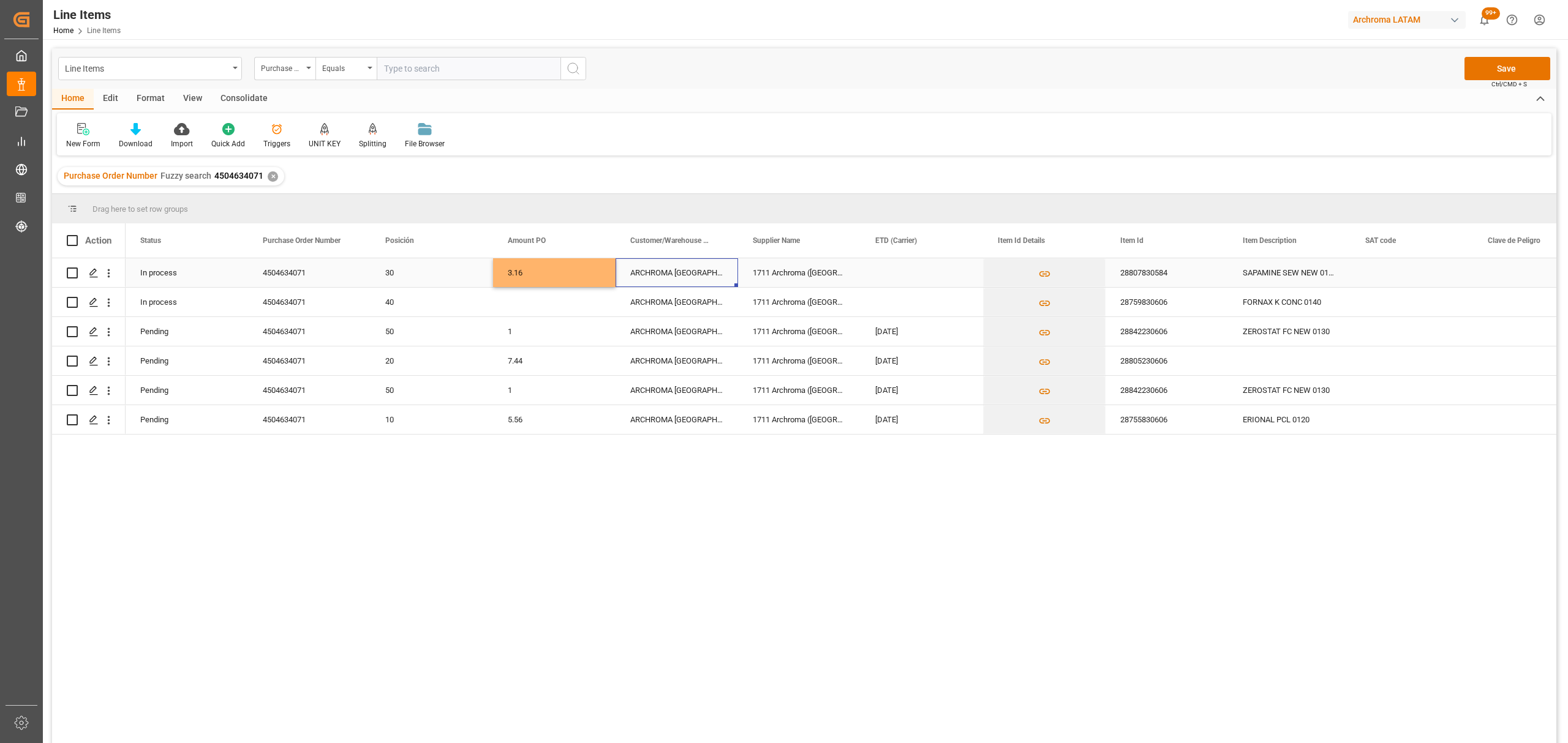
click at [939, 277] on div "Press SPACE to select this row." at bounding box center [922, 272] width 123 height 29
click at [930, 275] on div "Press SPACE to select this row." at bounding box center [922, 272] width 123 height 29
click at [882, 314] on button "Previous Month" at bounding box center [880, 313] width 7 height 7
click at [883, 454] on span "28" at bounding box center [886, 454] width 8 height 9
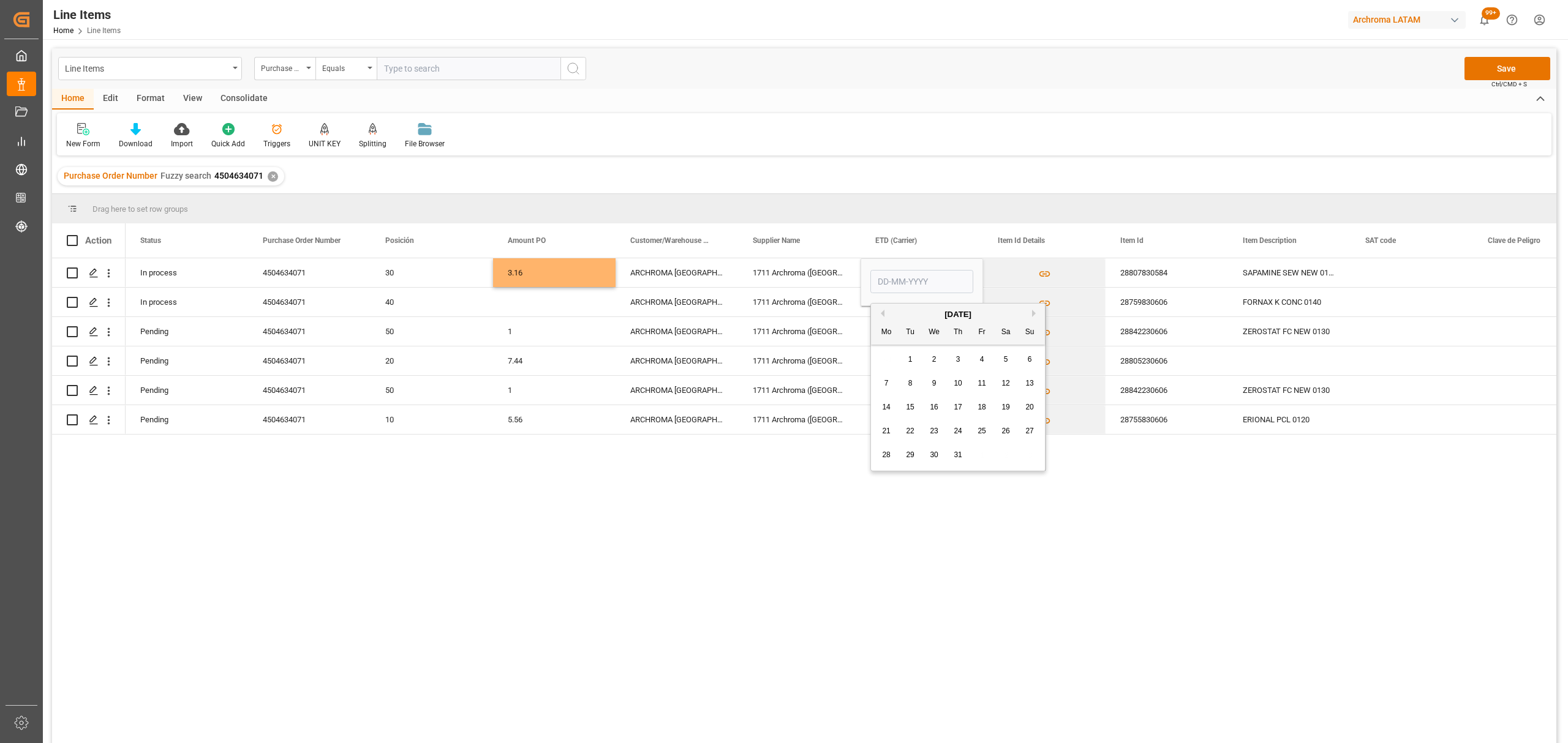
type input "[DATE]"
click at [1140, 275] on div "28807830584" at bounding box center [1167, 272] width 123 height 29
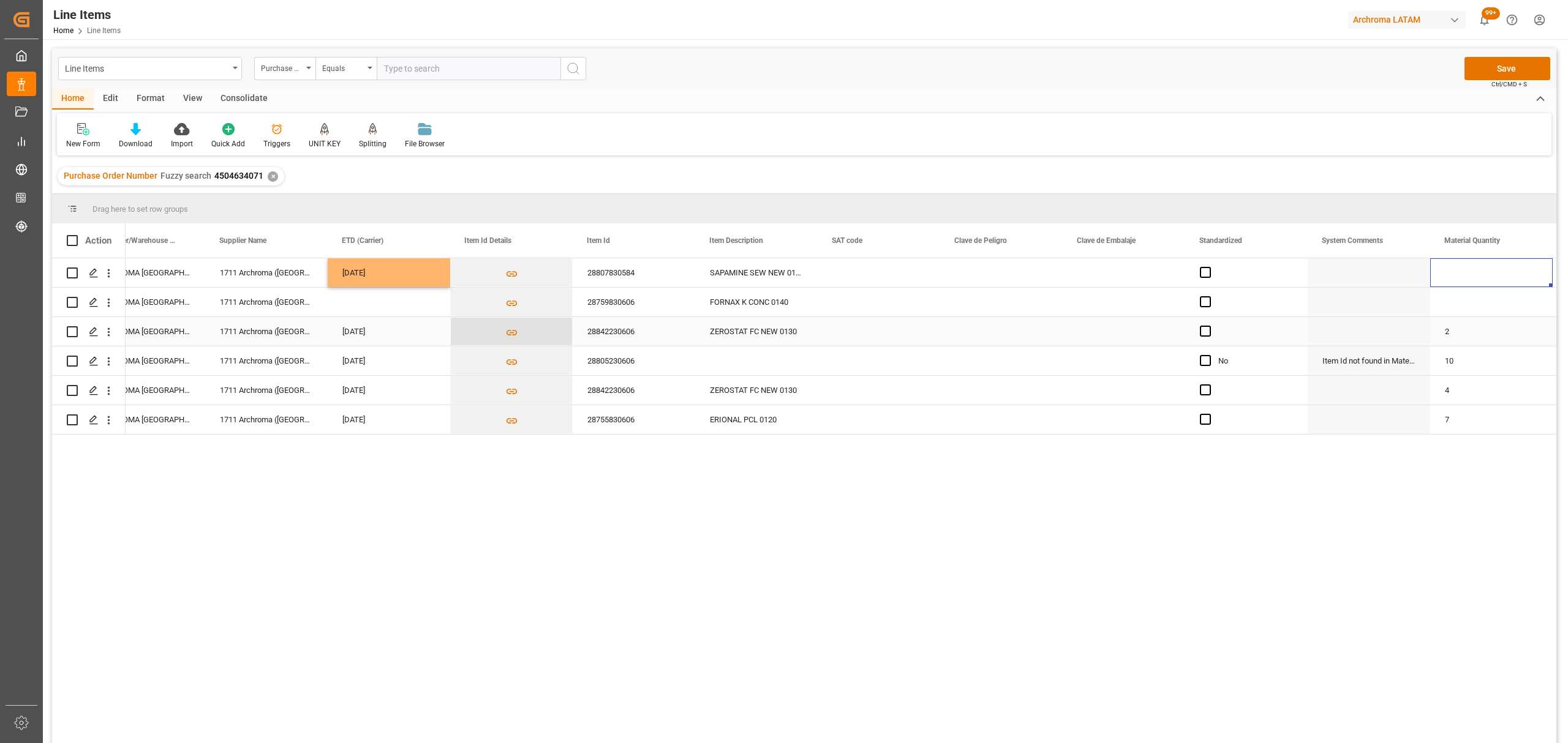
scroll to position [0, 655]
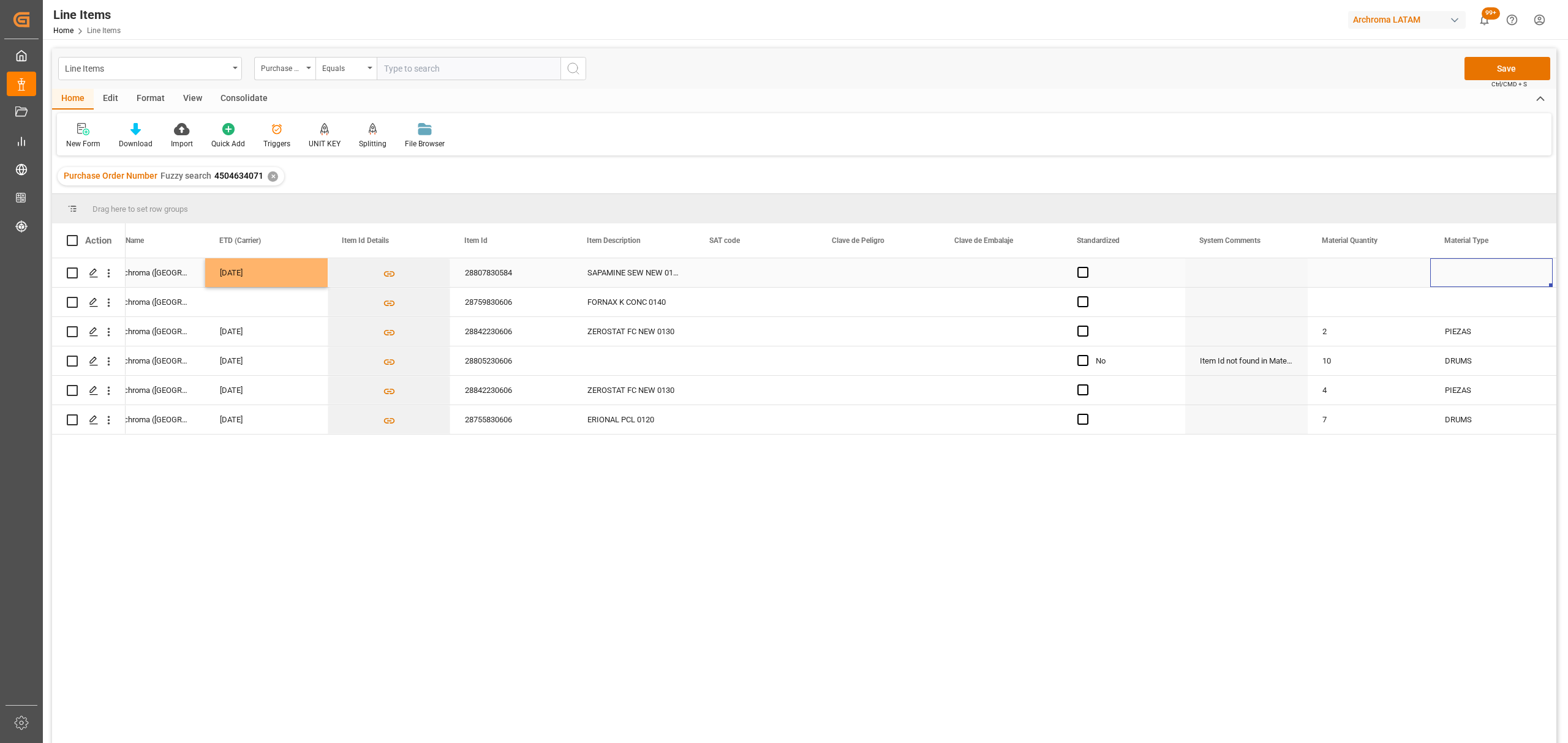
click at [1345, 271] on div "Press SPACE to select this row." at bounding box center [1369, 272] width 123 height 29
click at [1345, 271] on input "Press SPACE to select this row." at bounding box center [1369, 280] width 103 height 24
type input "2"
click at [1485, 270] on div "Press SPACE to select this row." at bounding box center [1492, 272] width 123 height 29
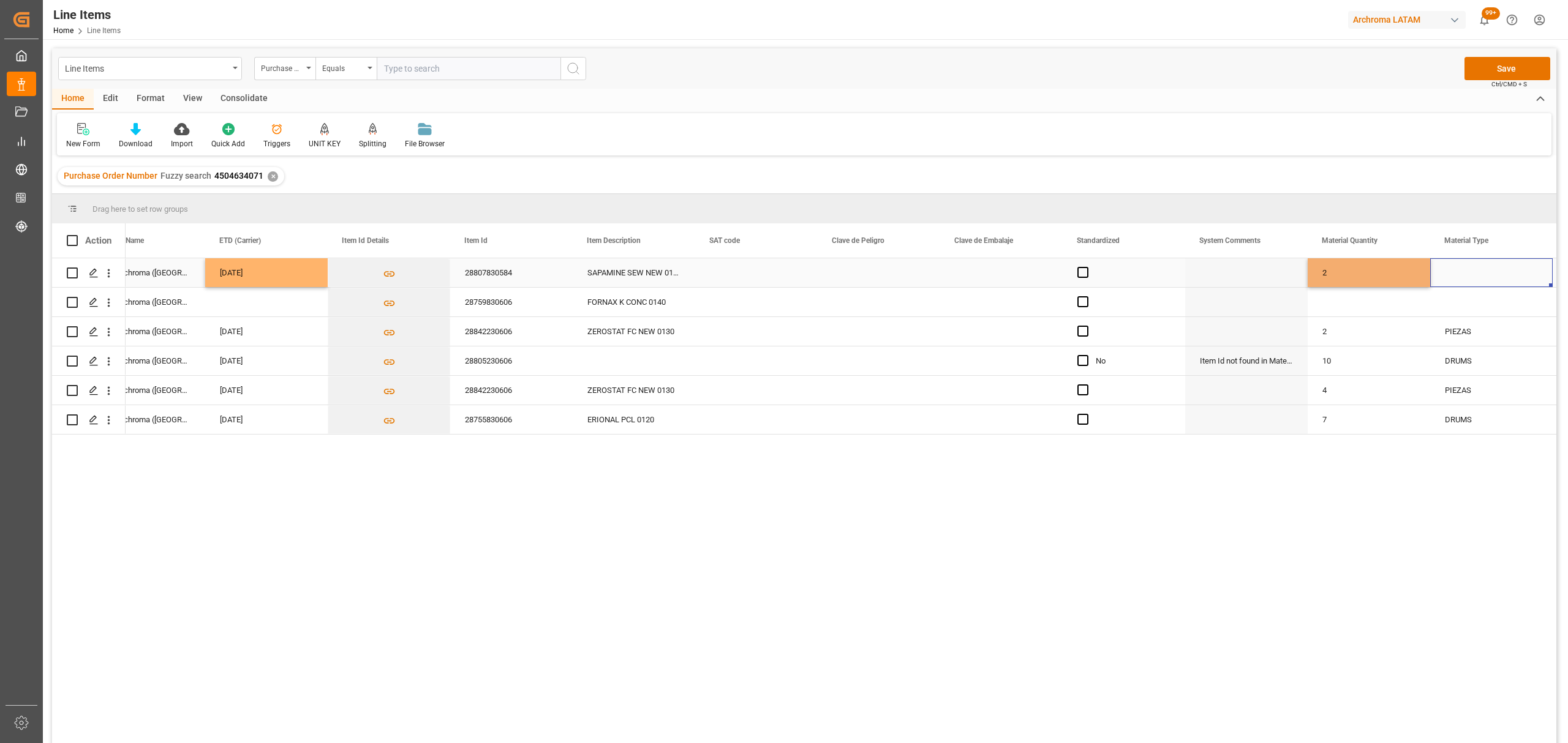
click at [1485, 270] on div "Press SPACE to select this row." at bounding box center [1492, 272] width 123 height 29
click at [1533, 280] on icon "open menu" at bounding box center [1529, 280] width 15 height 15
click at [1470, 365] on div "DRUMS" at bounding box center [1491, 357] width 102 height 43
type input "DRUMS"
click at [1393, 273] on div "2" at bounding box center [1369, 272] width 123 height 29
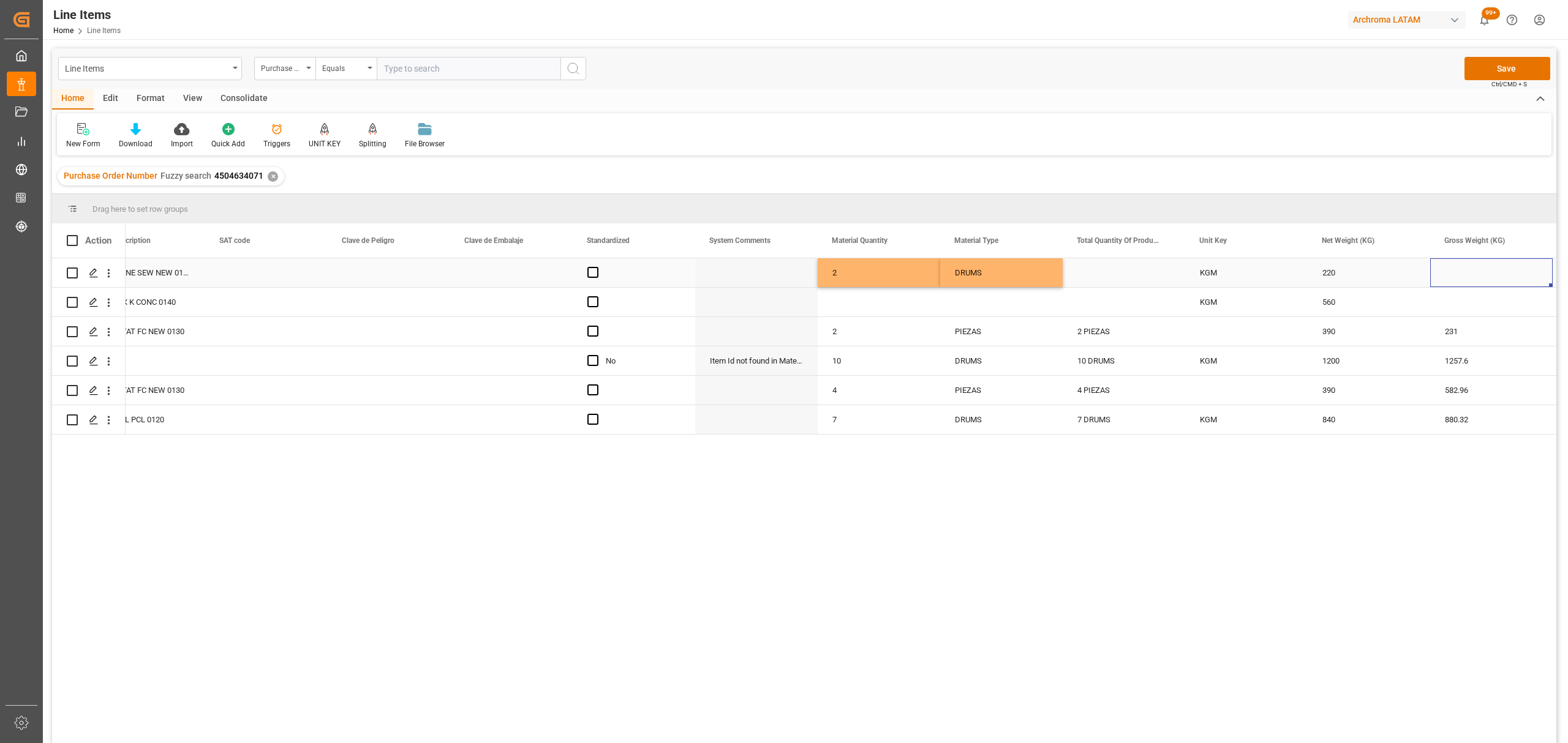
scroll to position [0, 1268]
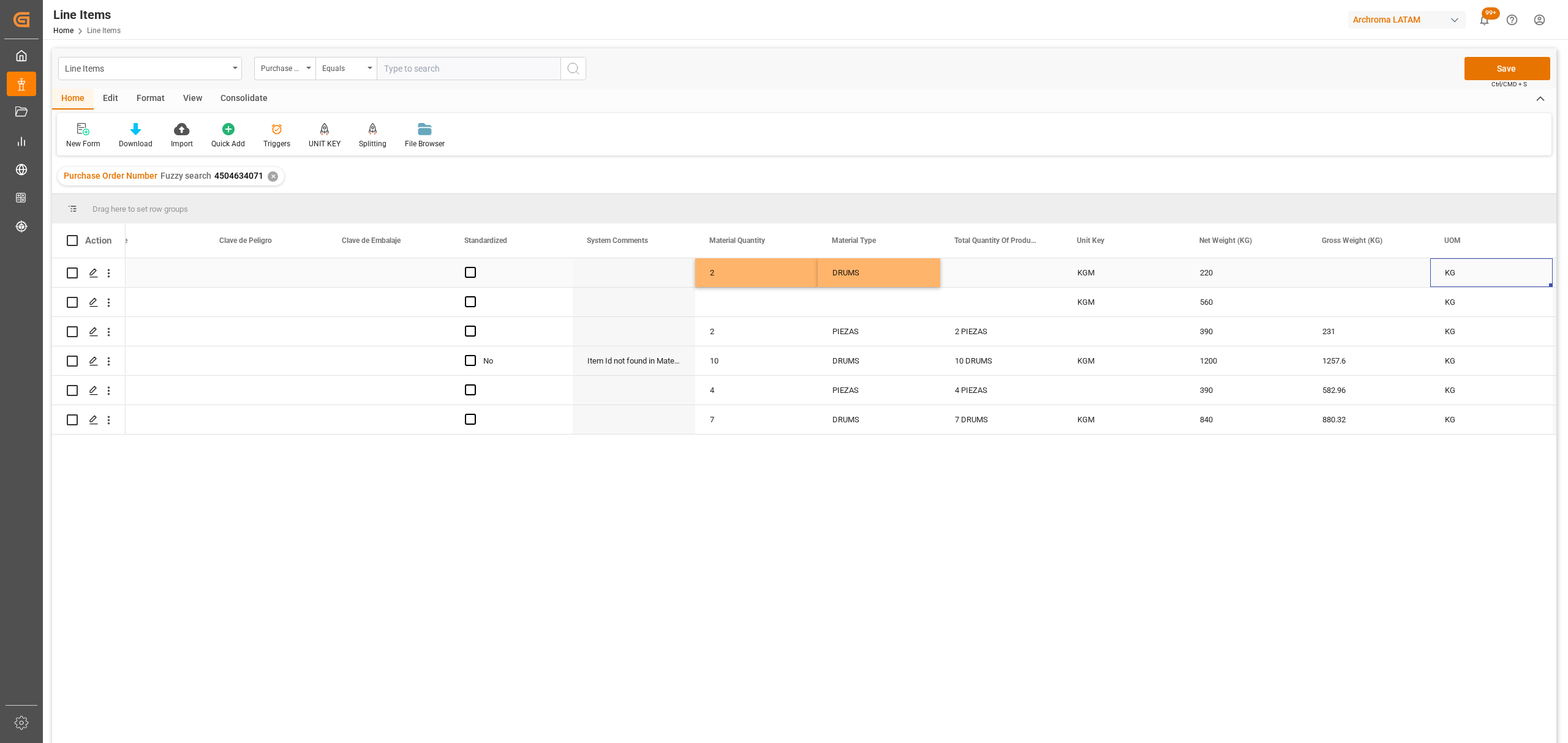
click at [1331, 280] on div "Press SPACE to select this row." at bounding box center [1369, 272] width 123 height 29
click at [1331, 280] on input "Press SPACE to select this row." at bounding box center [1369, 280] width 103 height 24
click at [1357, 277] on input "231000" at bounding box center [1369, 280] width 103 height 24
type input "231.00"
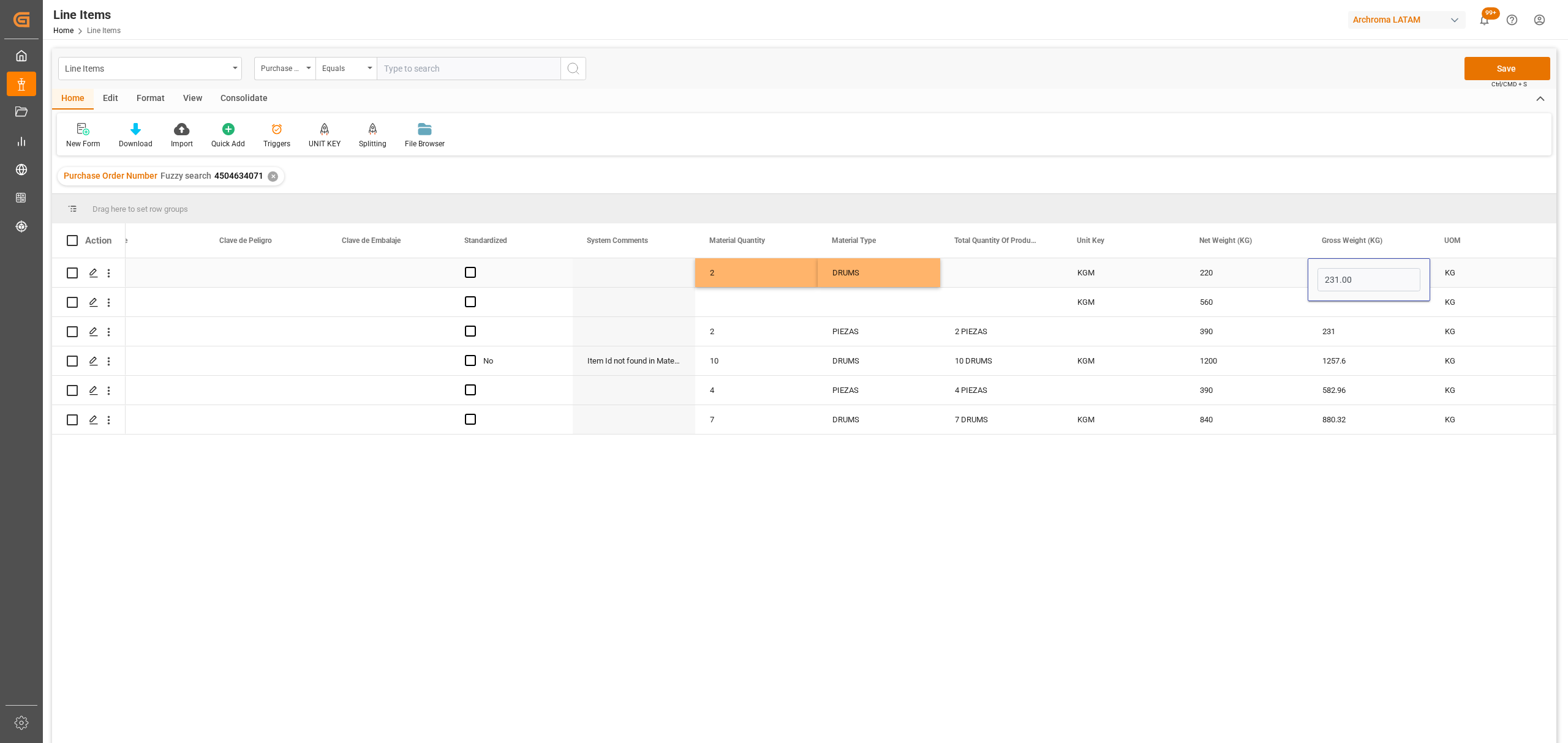
click at [1277, 275] on div "220" at bounding box center [1246, 272] width 123 height 29
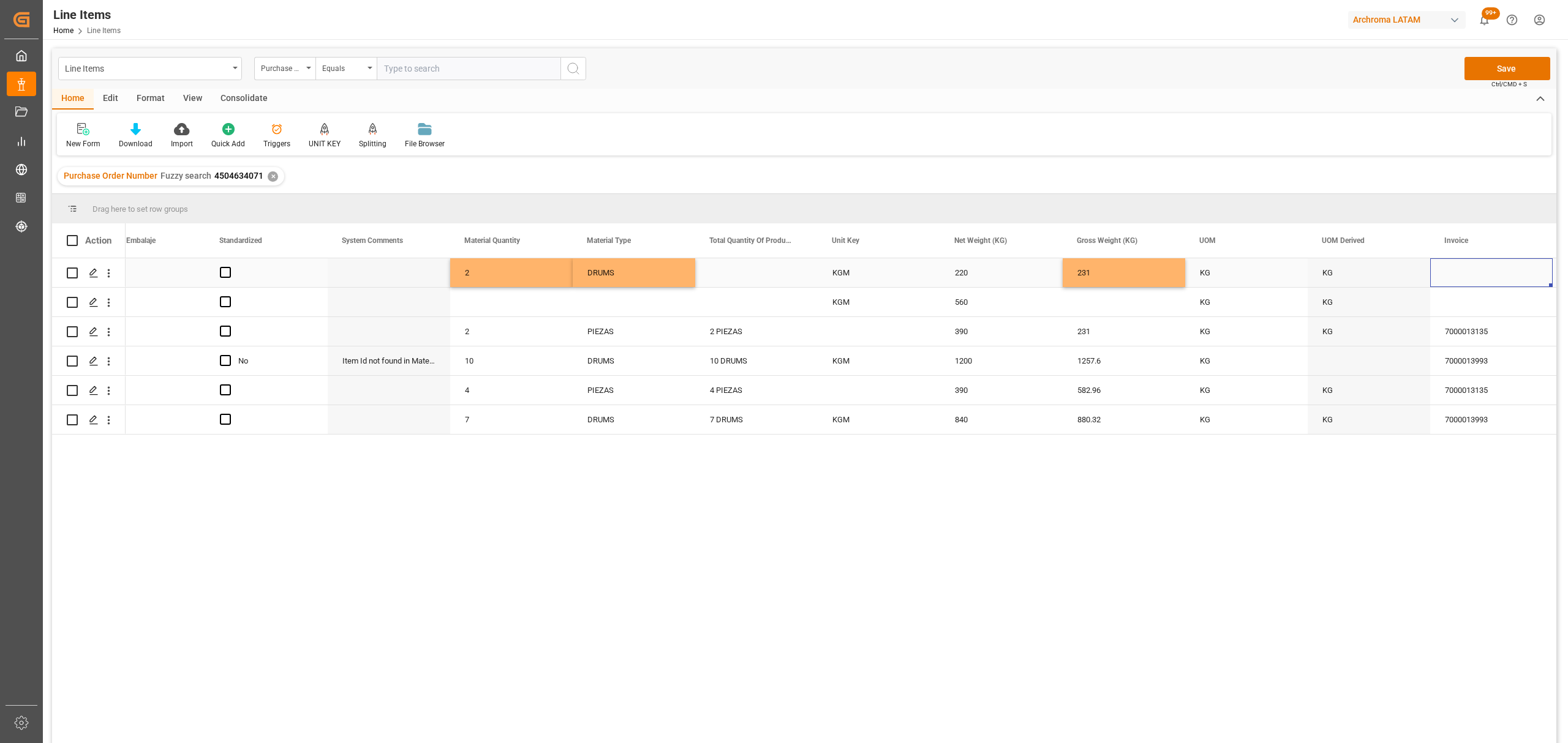
scroll to position [0, 1635]
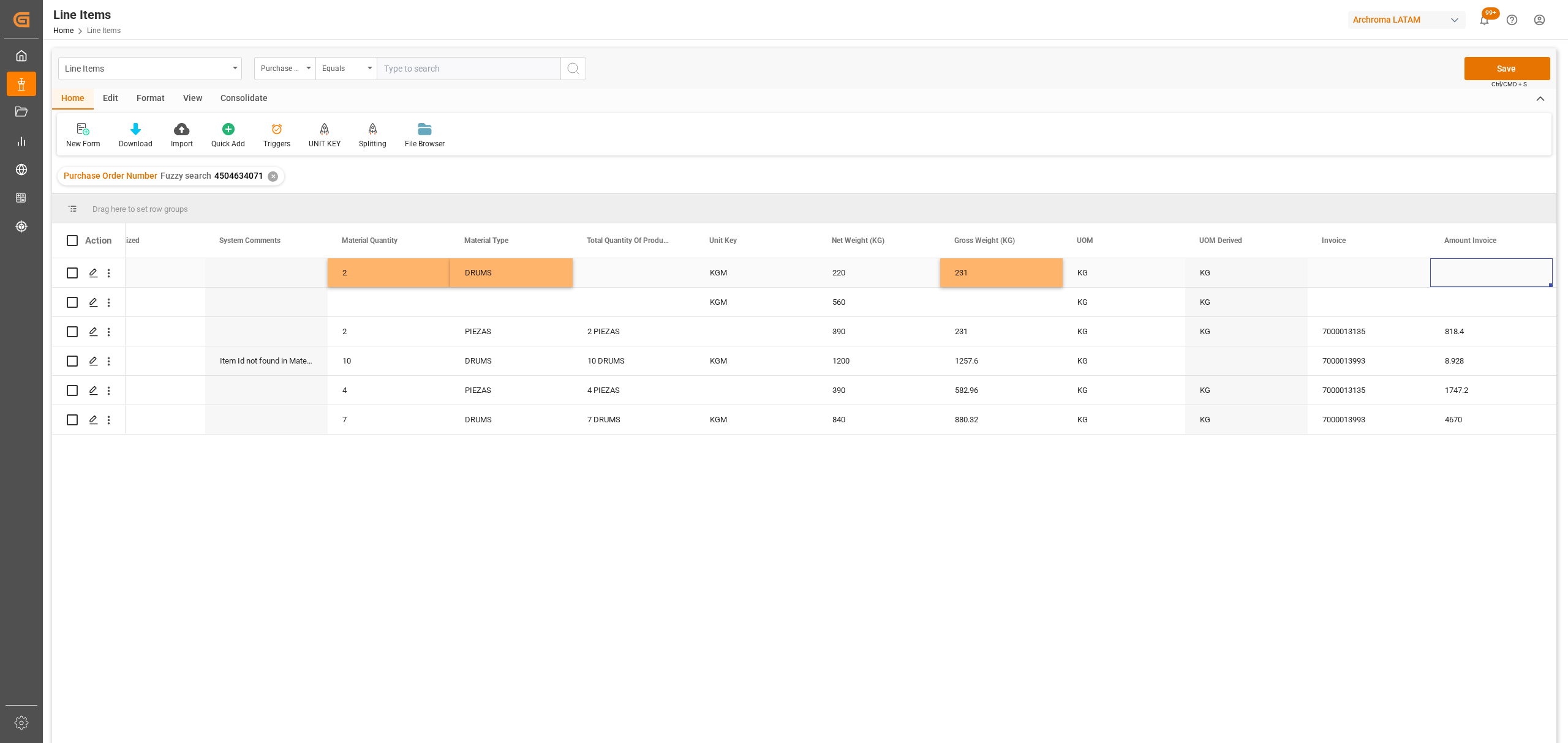
click at [1343, 273] on div "Press SPACE to select this row." at bounding box center [1369, 272] width 123 height 29
click at [1343, 273] on input "Press SPACE to select this row." at bounding box center [1369, 280] width 103 height 24
type input "7000013135"
click at [1461, 280] on div "Press SPACE to select this row." at bounding box center [1492, 272] width 123 height 29
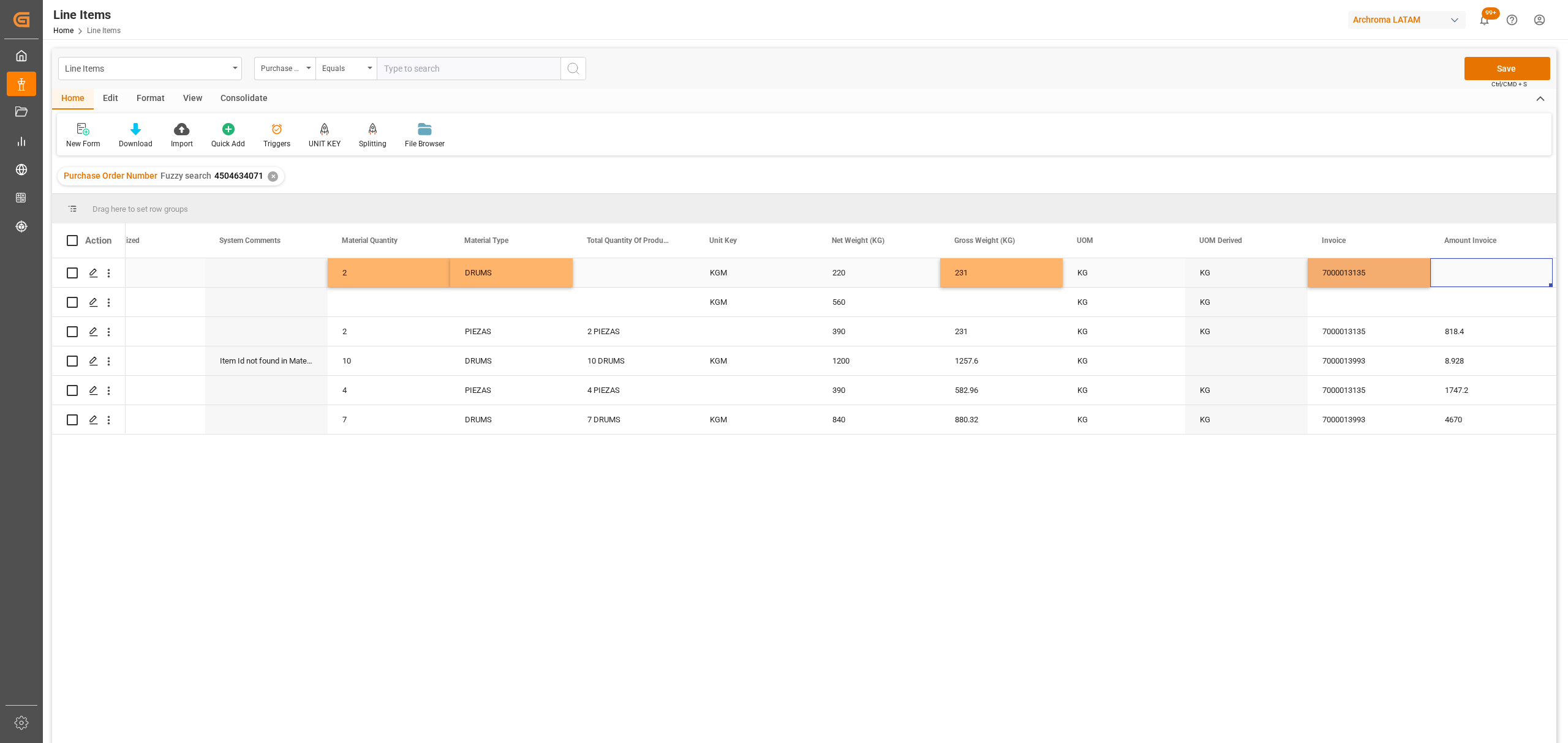
click at [1461, 280] on div "Press SPACE to select this row." at bounding box center [1492, 272] width 123 height 29
click at [1461, 280] on input "Press SPACE to select this row." at bounding box center [1492, 280] width 103 height 24
type input "818.40"
click at [1354, 282] on div "7000013135" at bounding box center [1369, 272] width 123 height 29
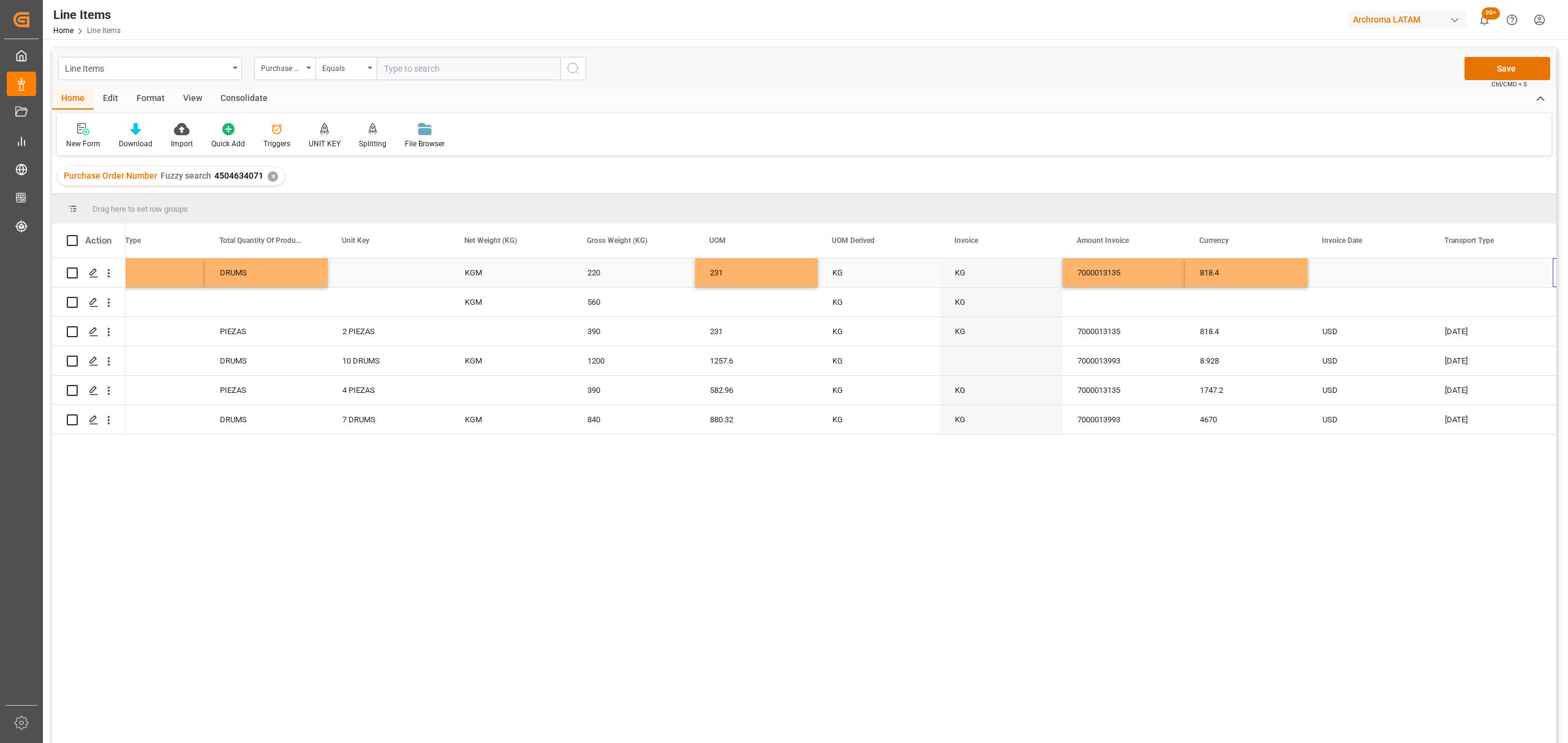
scroll to position [0, 2003]
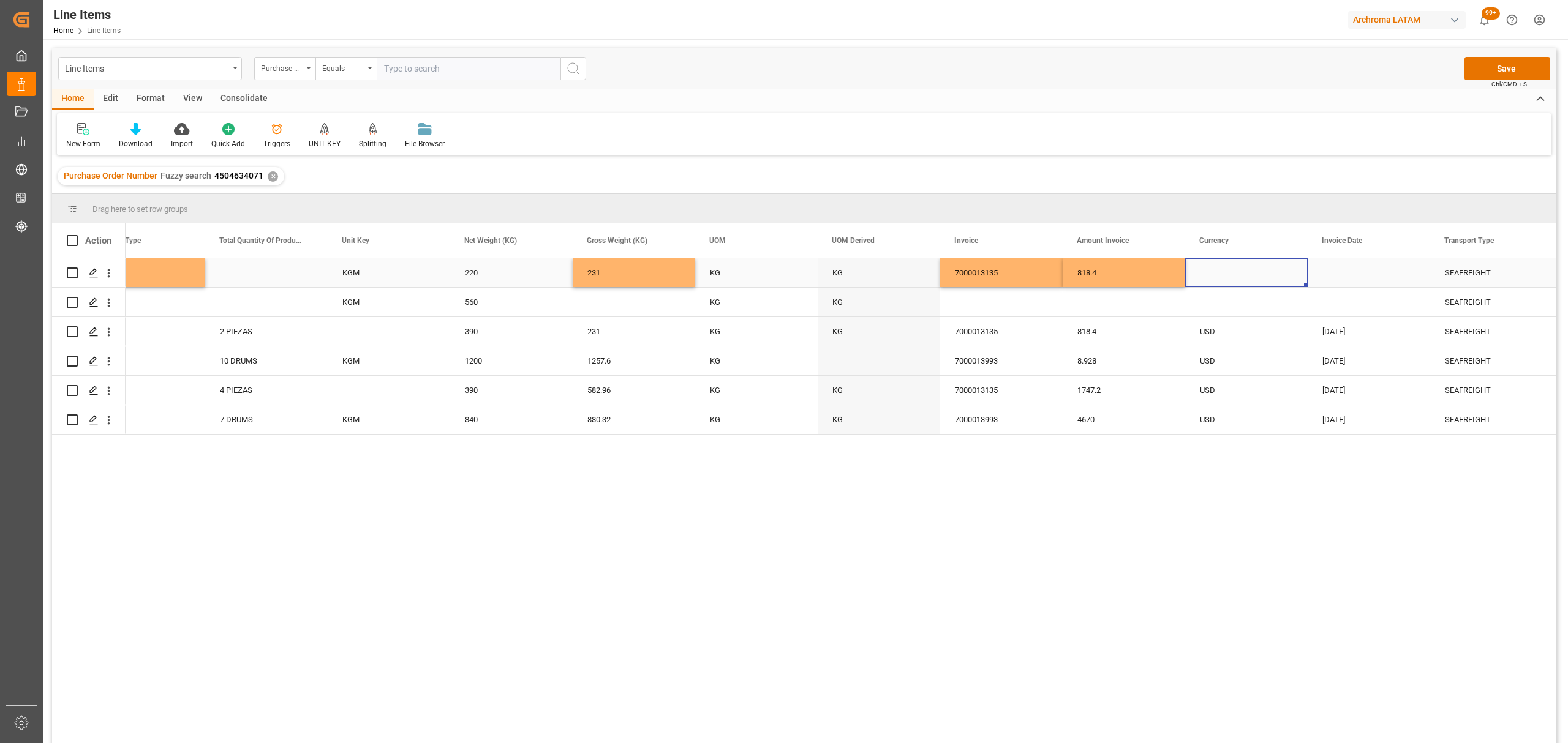
click at [1262, 280] on div "Press SPACE to select this row." at bounding box center [1246, 272] width 123 height 29
click at [1230, 275] on div "Press SPACE to select this row." at bounding box center [1246, 272] width 123 height 29
click at [1278, 282] on icon "open menu" at bounding box center [1285, 280] width 15 height 15
click at [1246, 318] on div "USD" at bounding box center [1246, 314] width 102 height 43
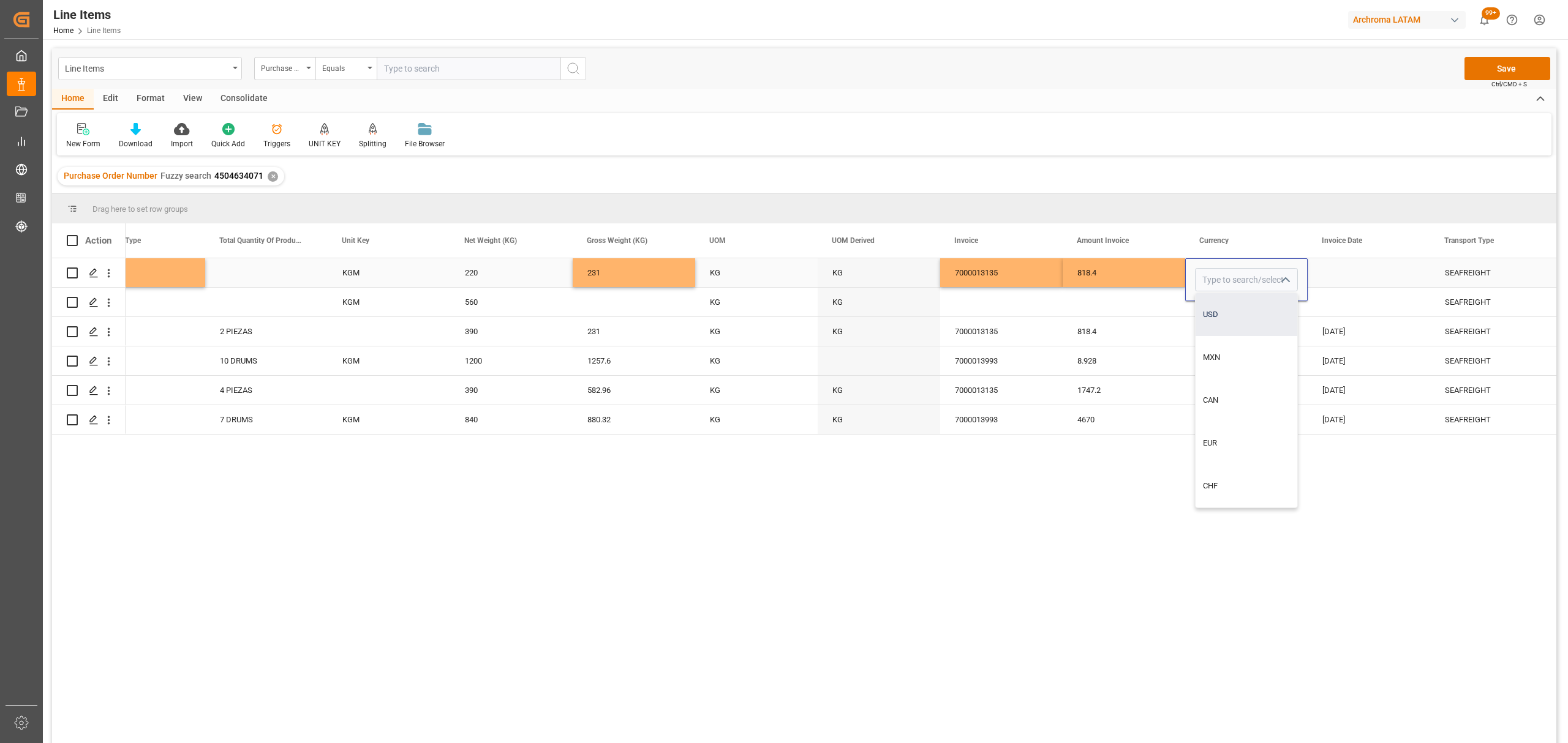
type input "USD"
click at [1332, 266] on div "Press SPACE to select this row." at bounding box center [1369, 272] width 123 height 29
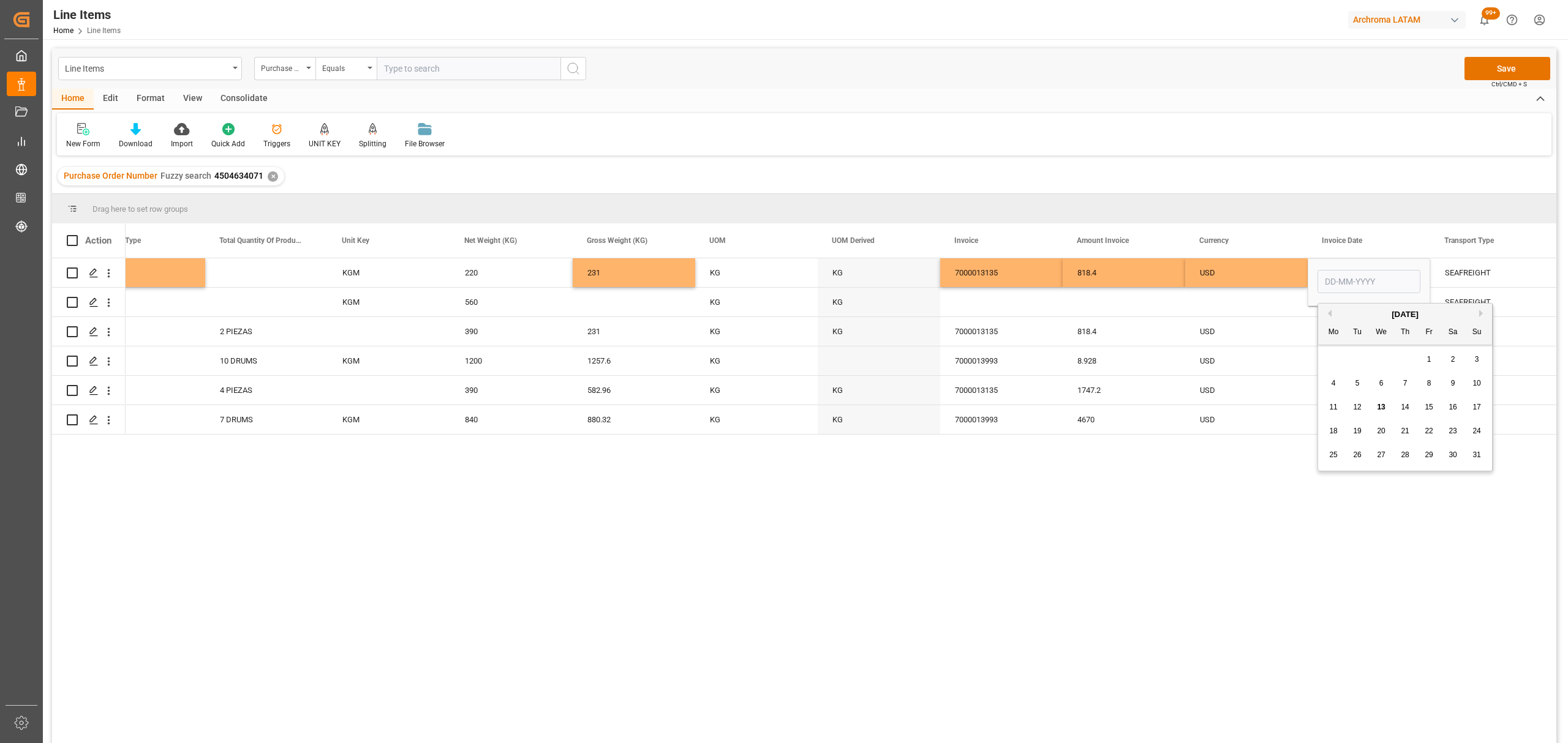
click at [1328, 314] on button "Previous Month" at bounding box center [1327, 313] width 7 height 7
click at [1342, 485] on div "30 1 2 3 4 5 6" at bounding box center [1405, 479] width 167 height 24
click at [1339, 479] on div "30" at bounding box center [1333, 479] width 15 height 15
type input "[DATE]"
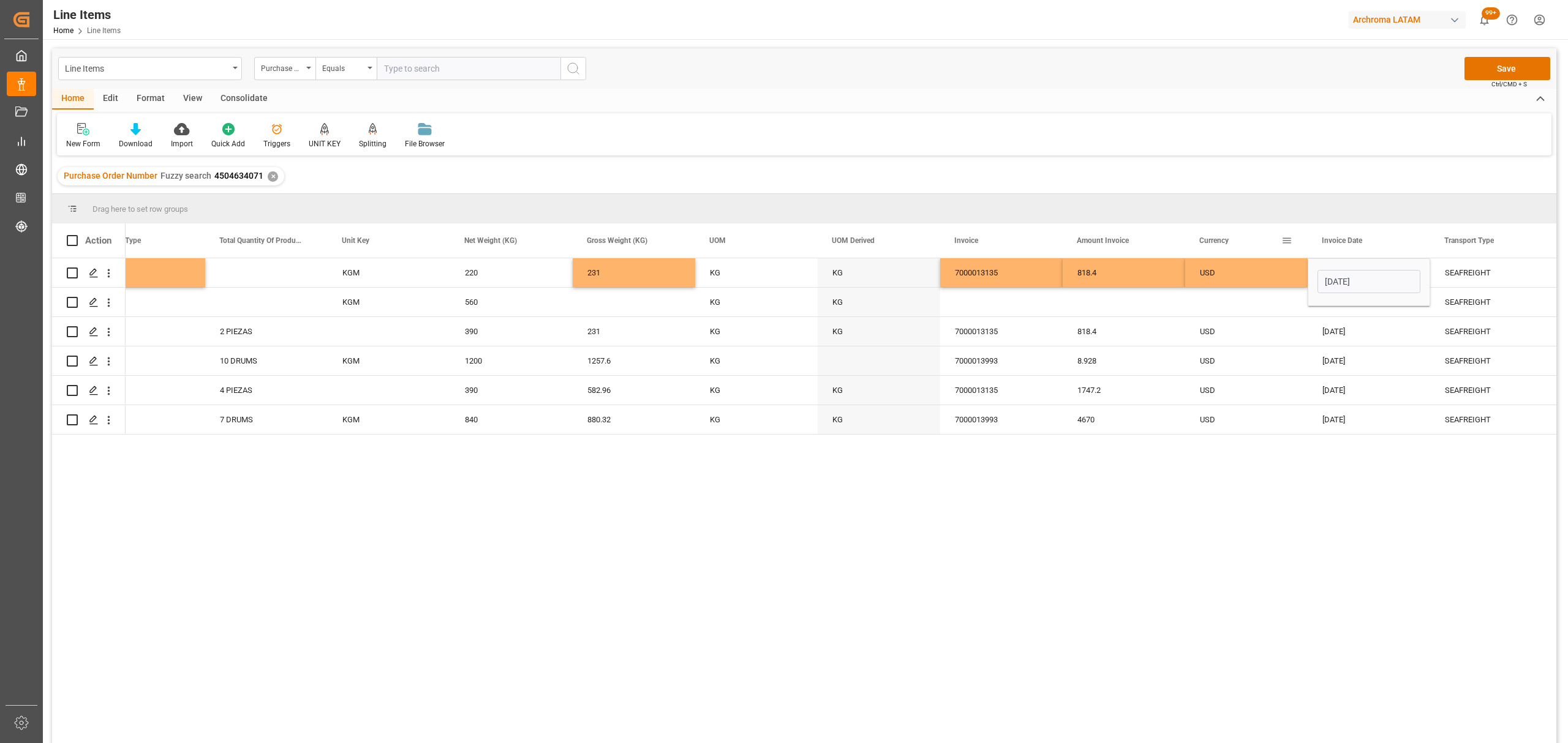
click at [1270, 256] on div "Currency" at bounding box center [1240, 240] width 82 height 35
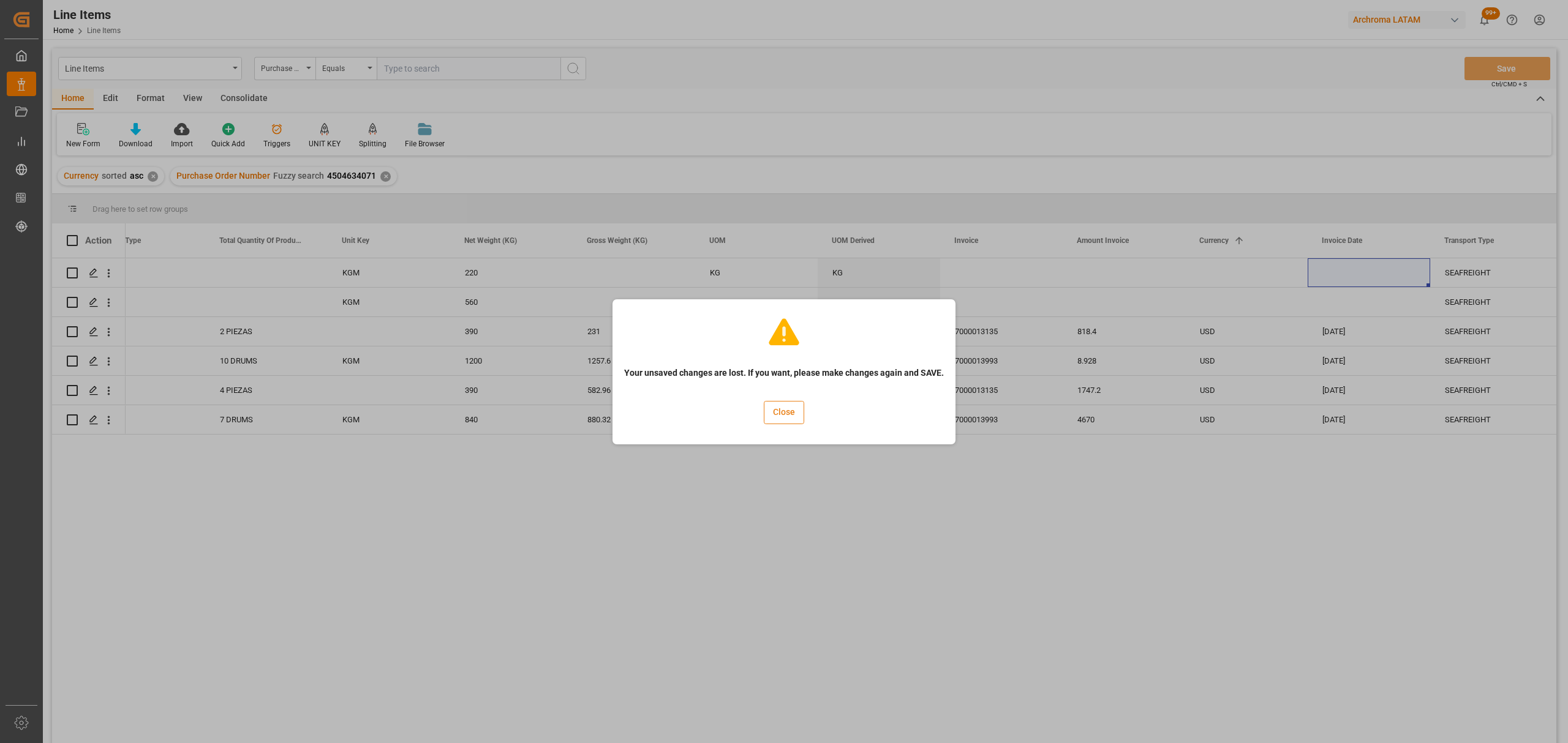
click at [782, 409] on button "Close" at bounding box center [784, 413] width 41 height 24
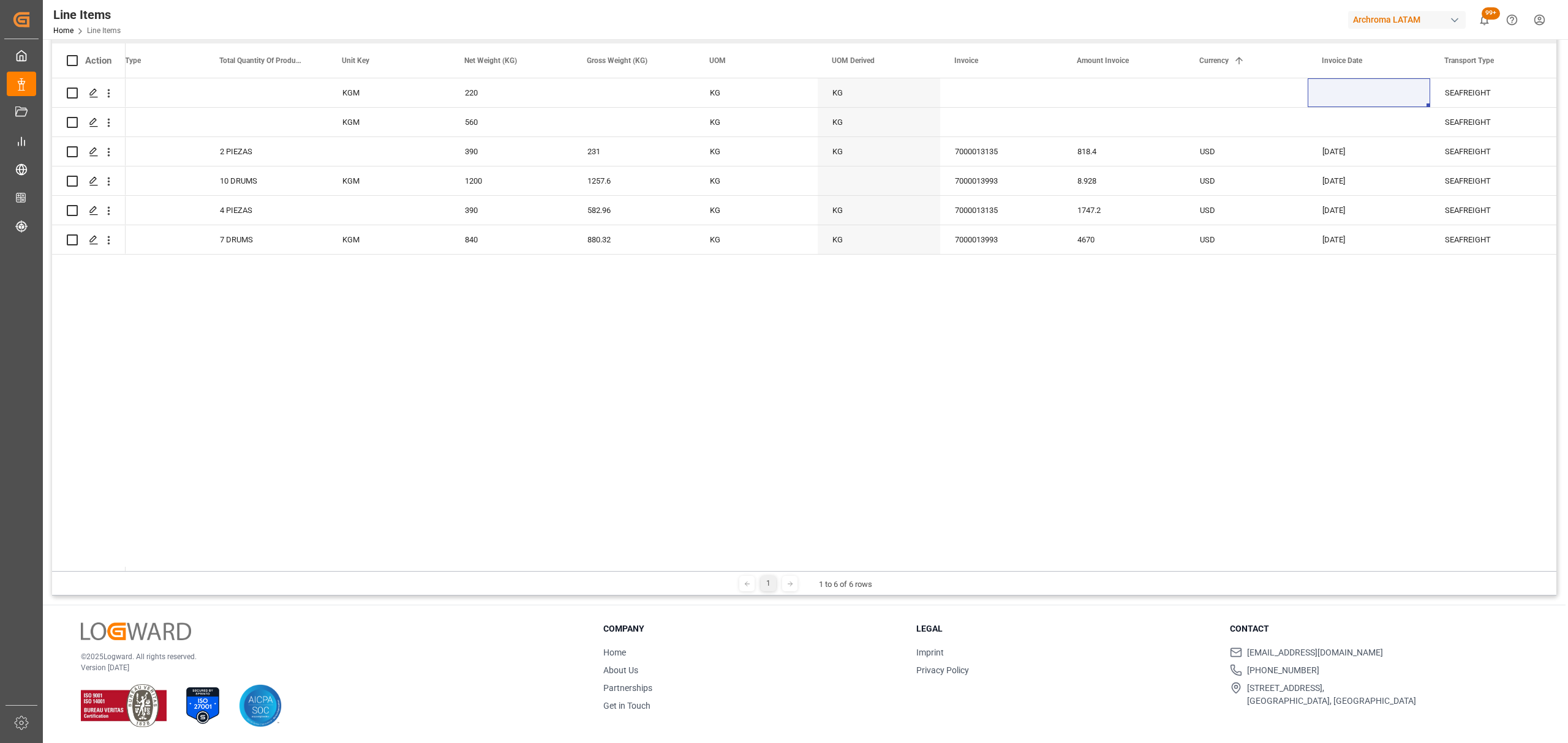
scroll to position [181, 0]
drag, startPoint x: 614, startPoint y: 566, endPoint x: 383, endPoint y: 564, distance: 231.0
click at [324, 557] on div "Action Material Quantity Material Type Total Quantity Of Product UOM 1 2" at bounding box center [805, 306] width 1505 height 527
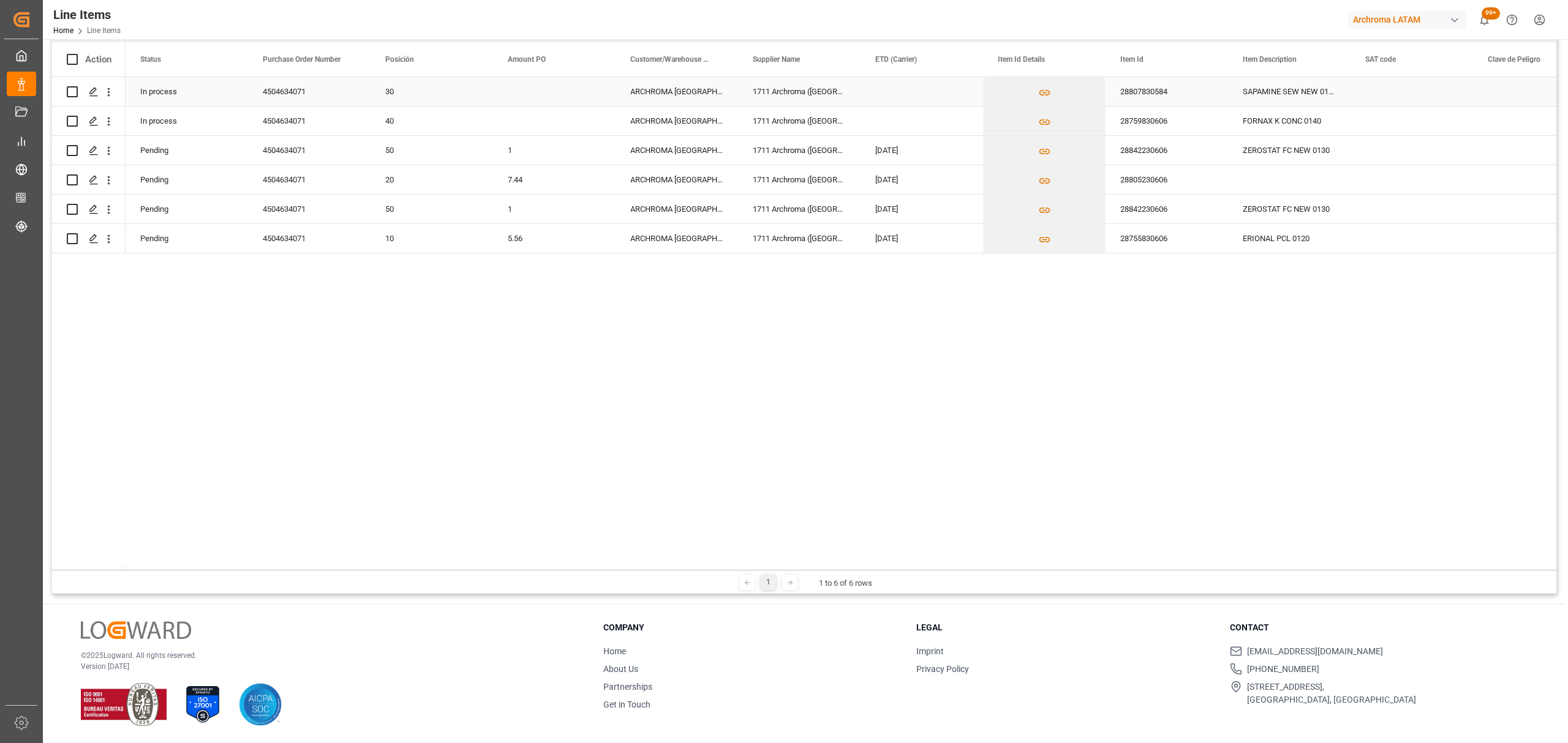
click at [522, 91] on div "Press SPACE to select this row." at bounding box center [554, 91] width 123 height 29
click at [522, 91] on input "Press SPACE to select this row." at bounding box center [554, 99] width 103 height 24
type input "3.16"
click at [883, 96] on div "Press SPACE to select this row." at bounding box center [922, 91] width 123 height 29
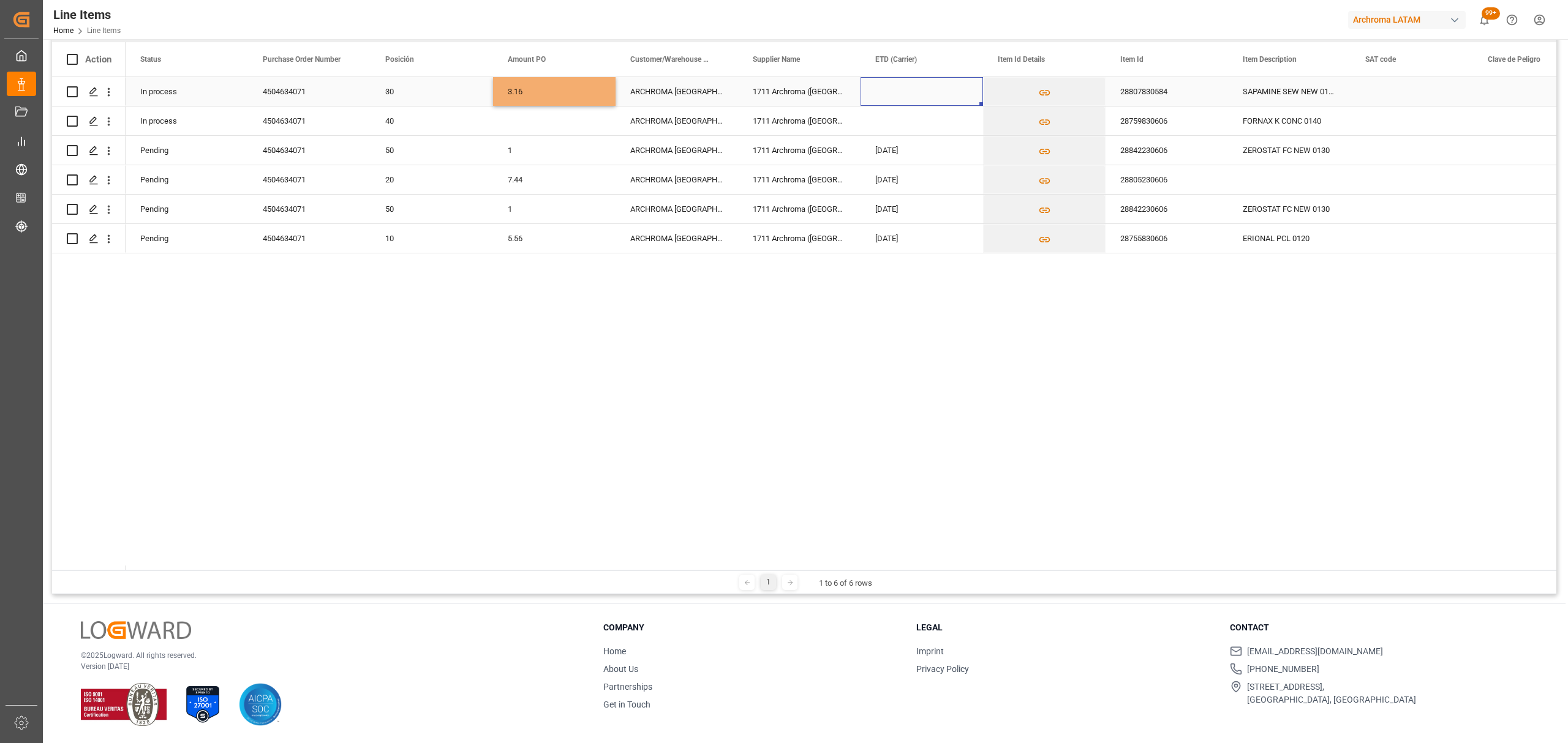
click at [883, 96] on div "Press SPACE to select this row." at bounding box center [922, 91] width 123 height 29
click at [880, 135] on button "Previous Month" at bounding box center [880, 132] width 7 height 7
click at [881, 274] on div "28" at bounding box center [886, 274] width 15 height 15
type input "[DATE]"
click at [1195, 93] on div "28807830584" at bounding box center [1167, 91] width 123 height 29
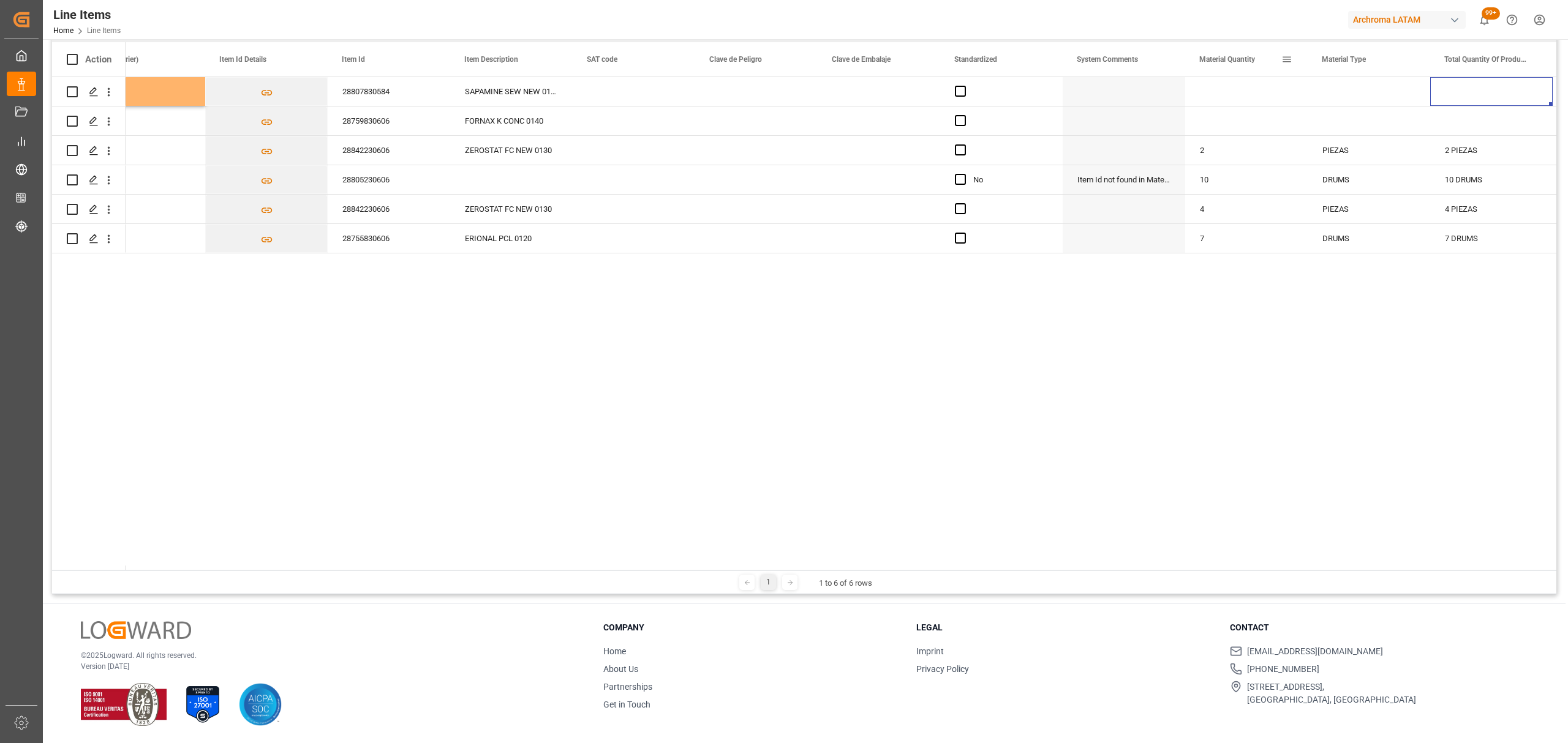
click at [1277, 74] on div "Material Quantity" at bounding box center [1240, 59] width 82 height 35
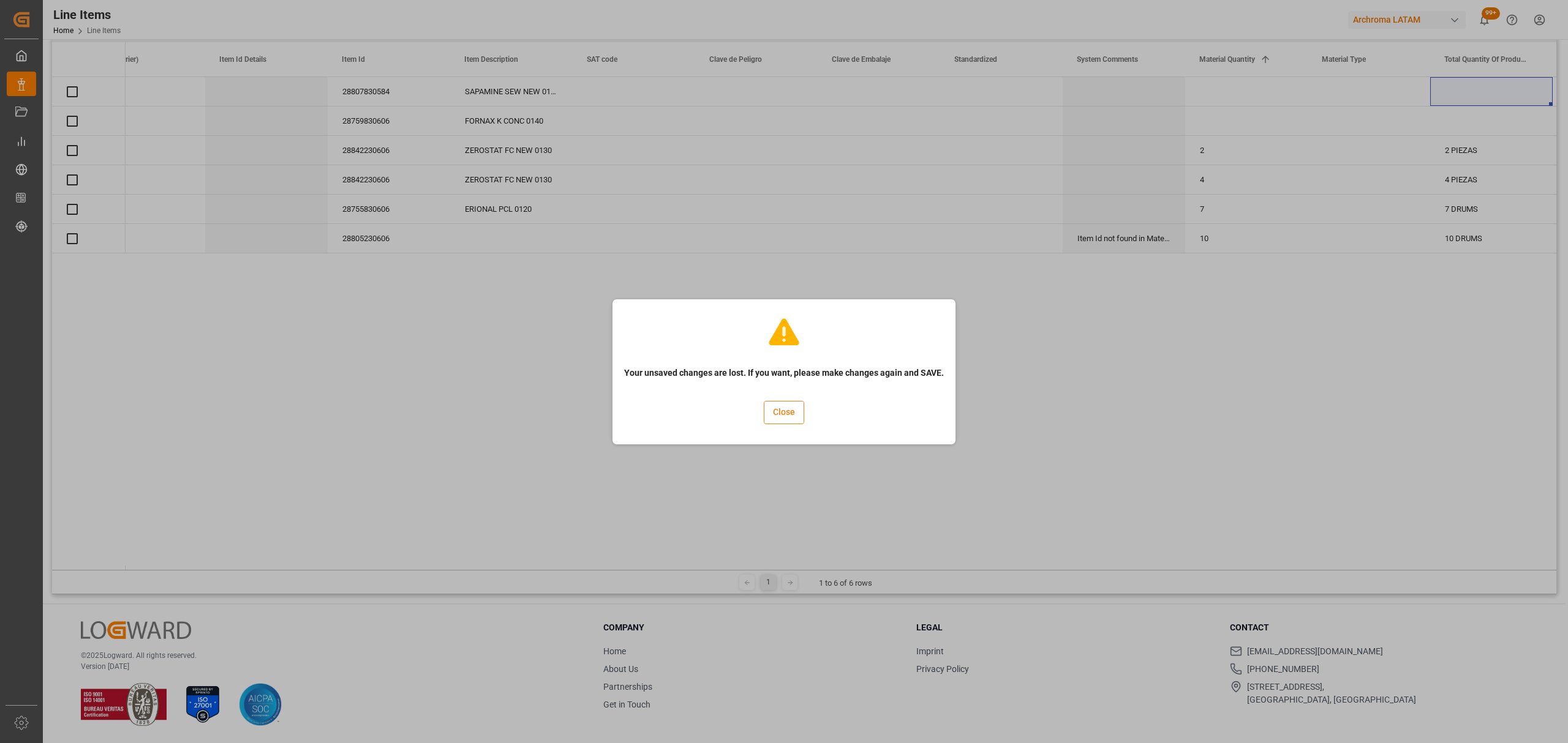
click at [782, 408] on button "Close" at bounding box center [784, 413] width 41 height 24
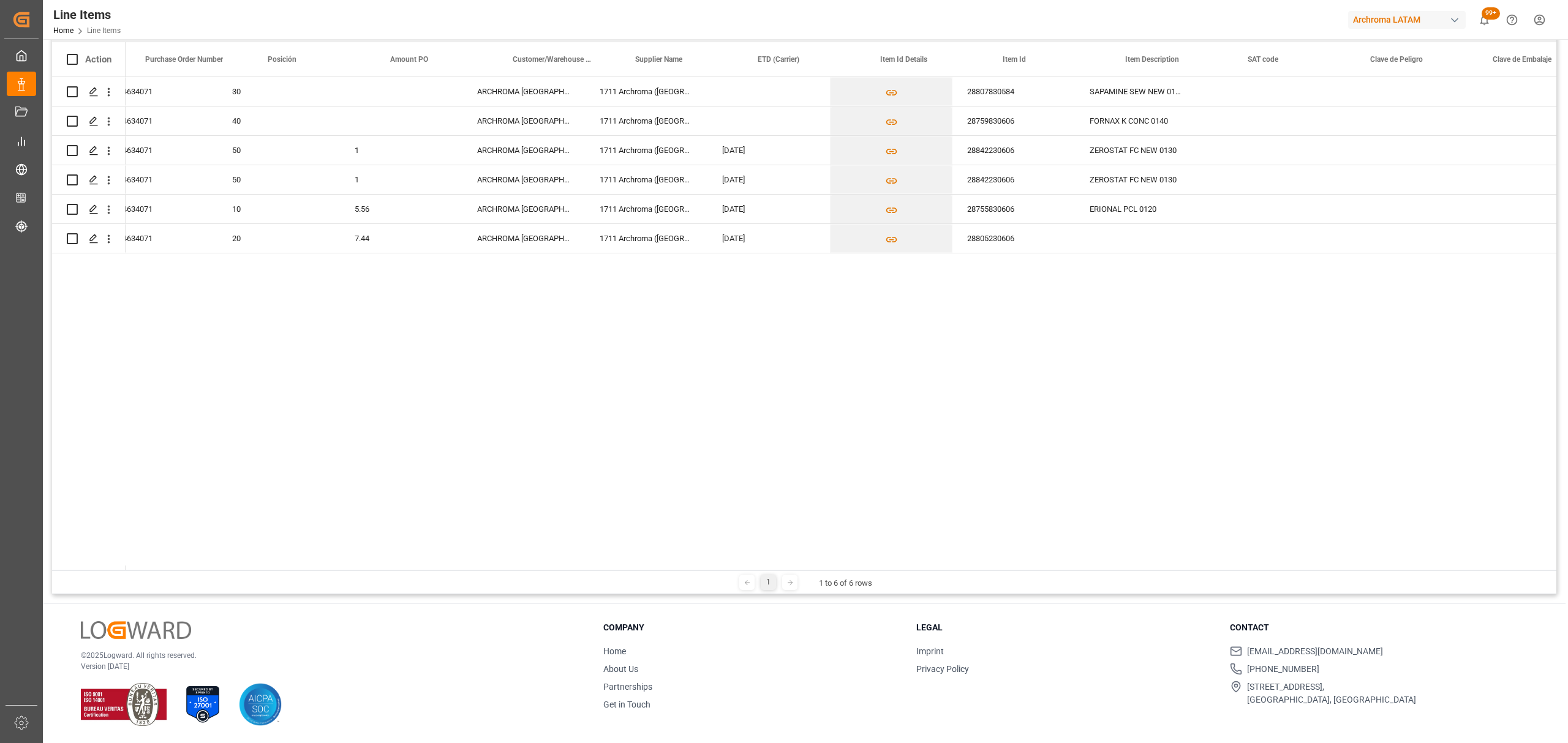
scroll to position [0, 84]
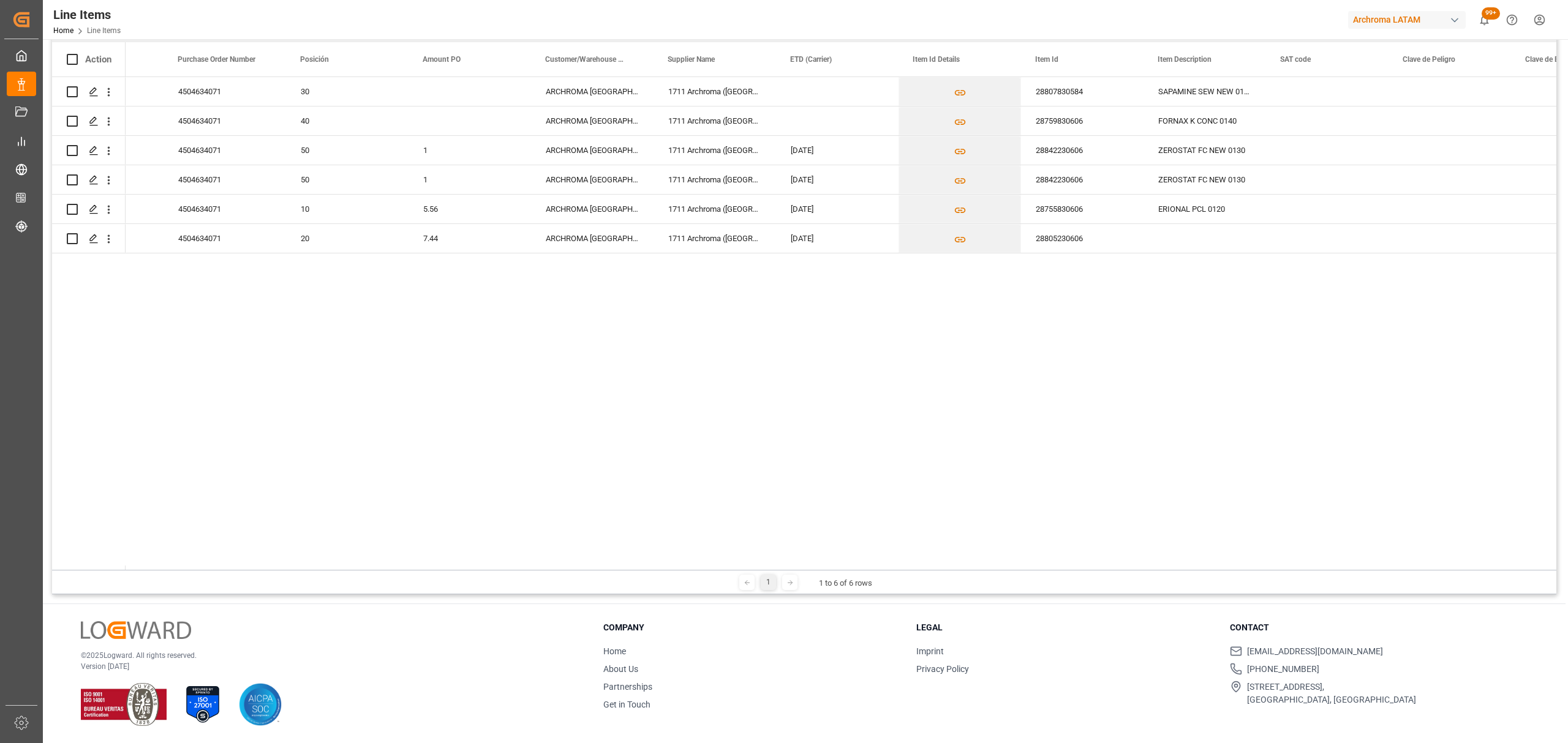
click at [302, 556] on div "1711 Archroma ([GEOGRAPHIC_DATA]) GmbH 28807830584 SAPAMINE SEW NEW 0110 ARCHRO…" at bounding box center [840, 324] width 1430 height 493
click at [456, 84] on div "Press SPACE to select this row." at bounding box center [470, 91] width 123 height 29
click at [459, 98] on input "Press SPACE to select this row." at bounding box center [470, 99] width 103 height 24
type input "3.56"
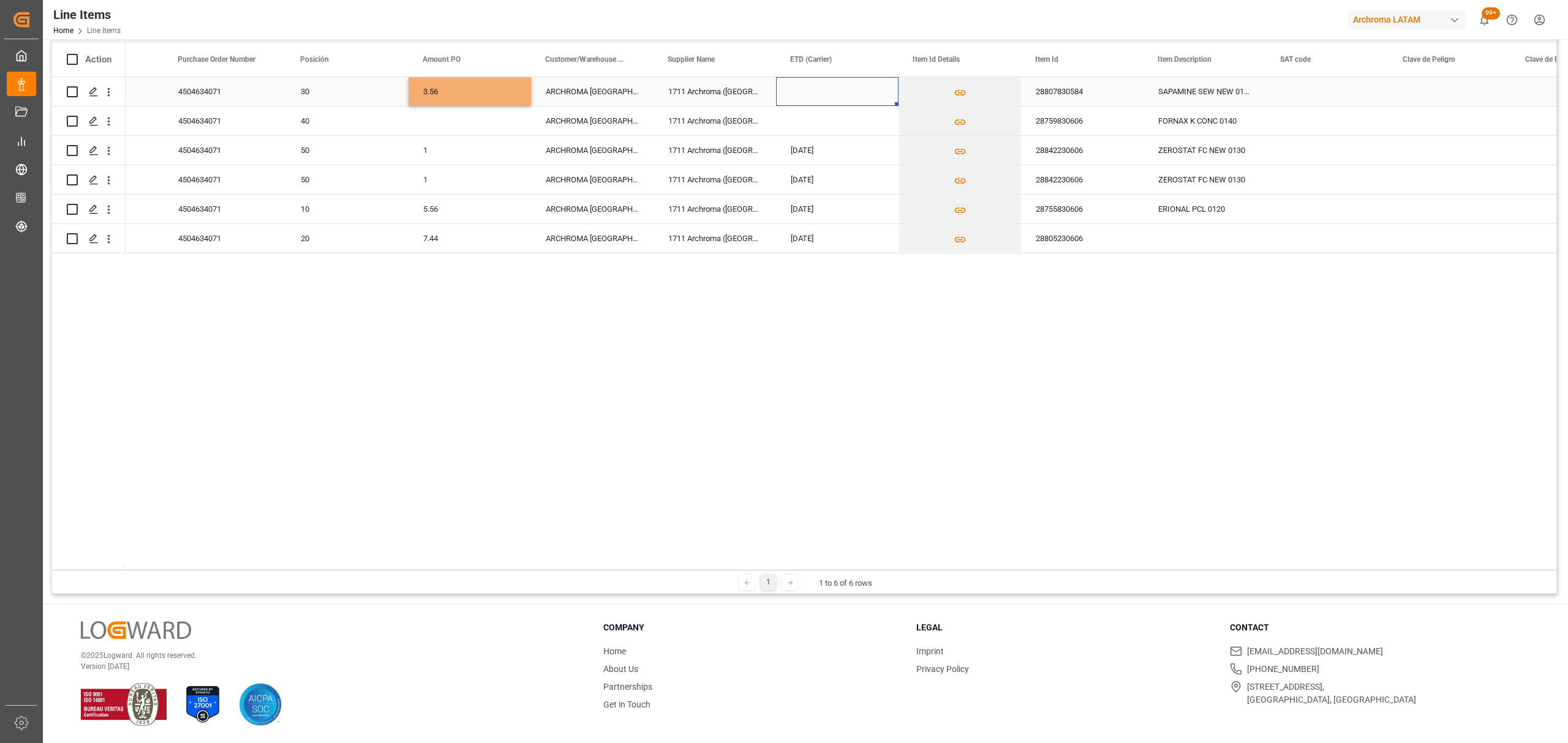
click at [809, 93] on div "Press SPACE to select this row." at bounding box center [837, 91] width 123 height 29
click at [795, 136] on button "Previous Month" at bounding box center [796, 132] width 7 height 7
click at [808, 275] on div "28" at bounding box center [802, 274] width 15 height 15
type input "[DATE]"
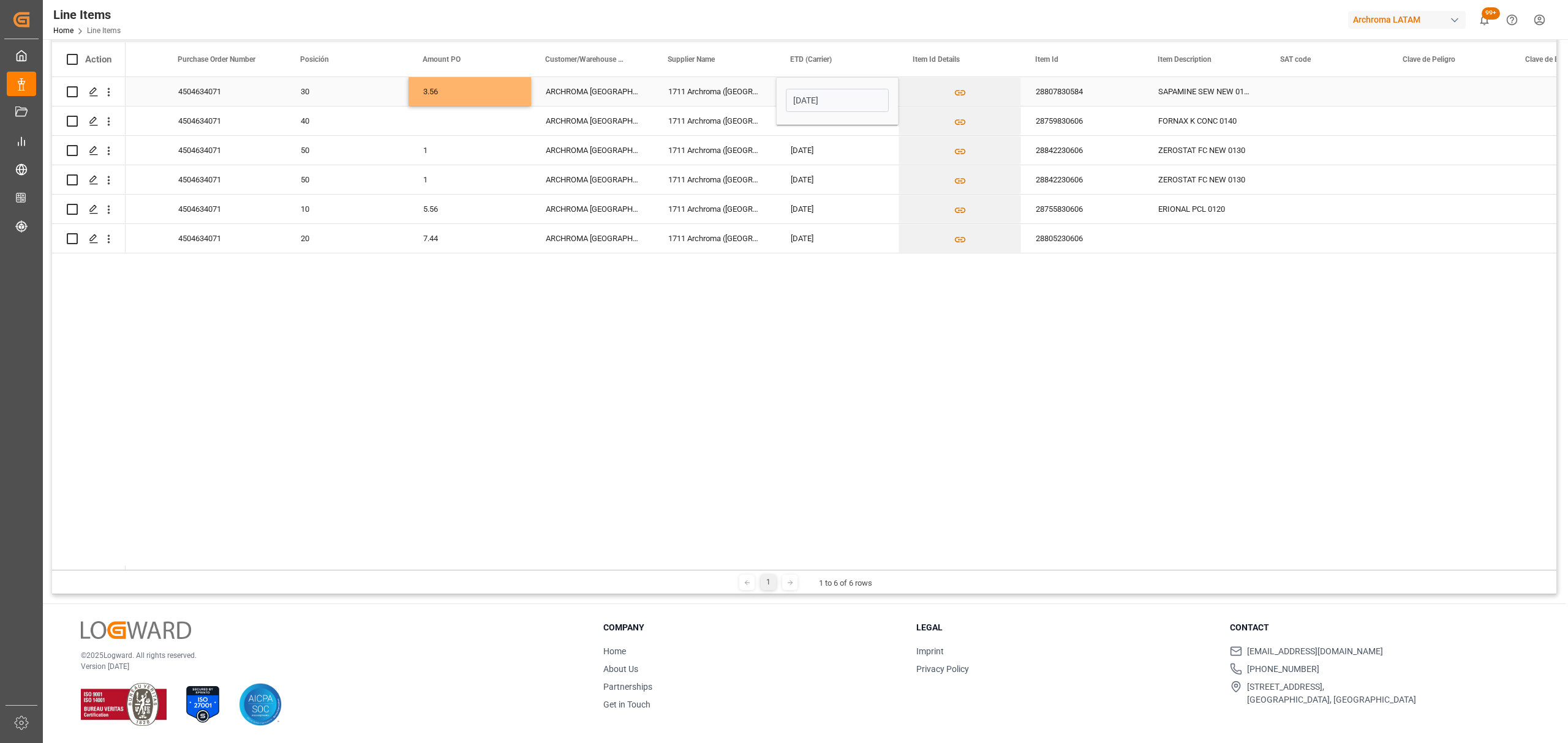
click at [1428, 96] on div "Press SPACE to select this row." at bounding box center [1450, 91] width 123 height 29
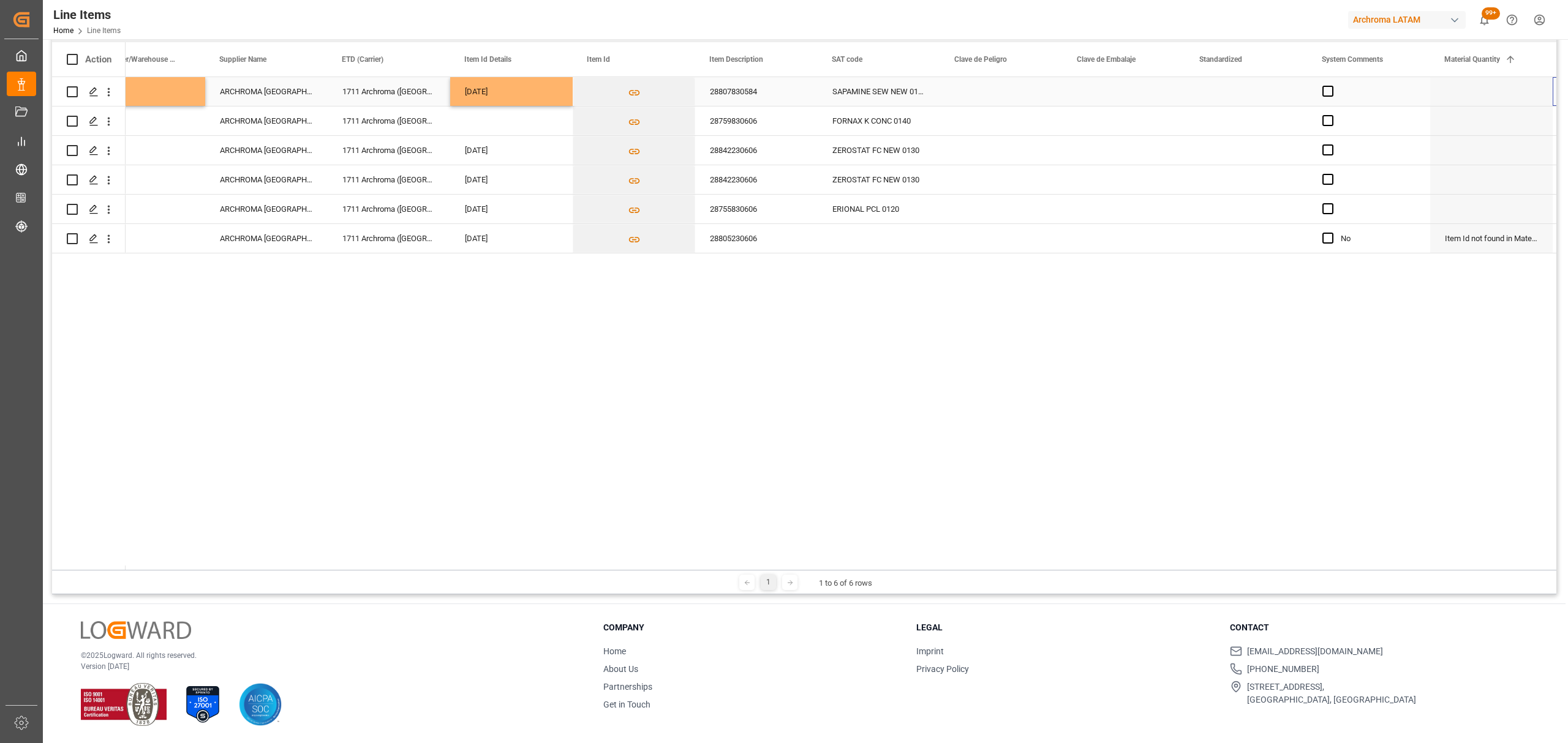
scroll to position [0, 533]
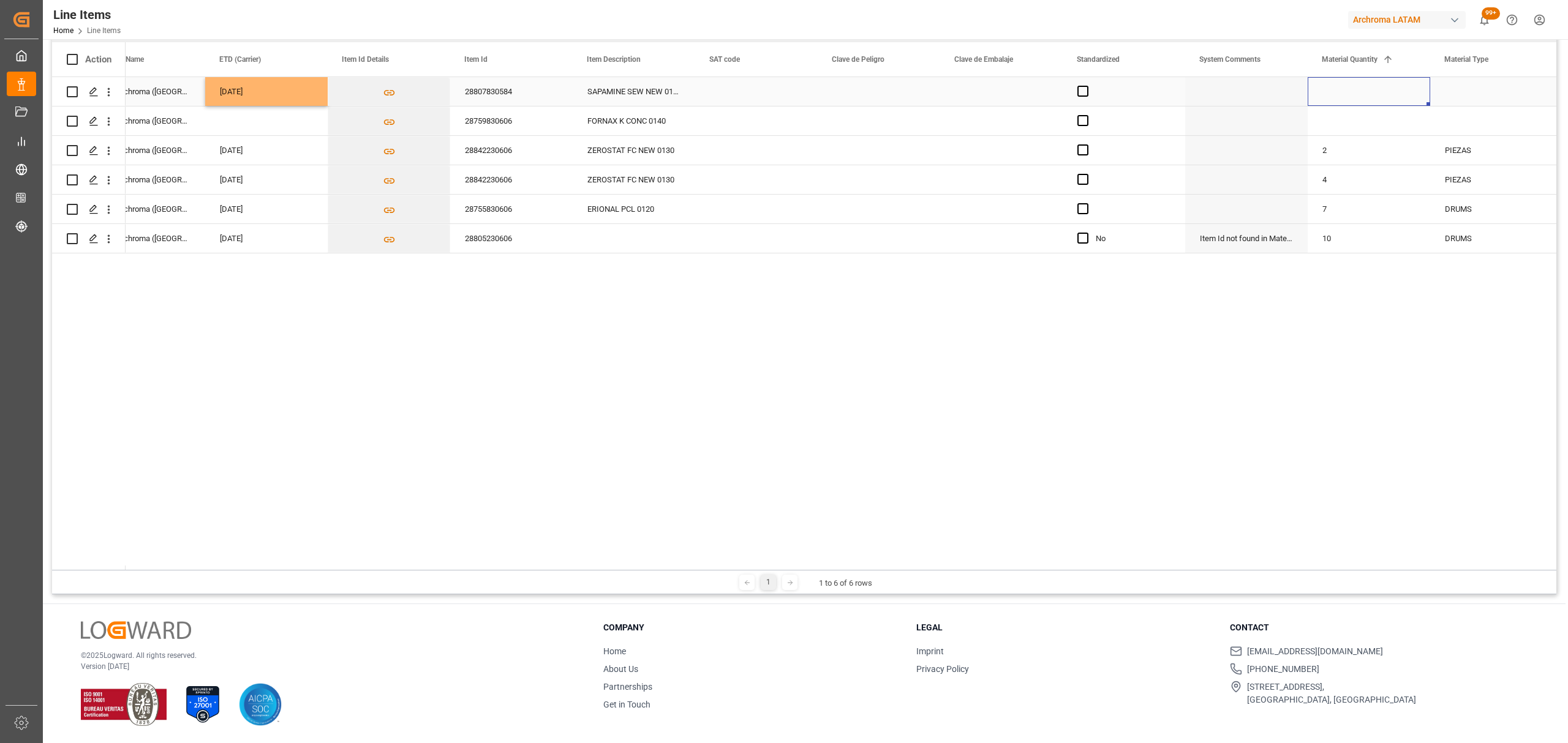
click at [1368, 83] on div "Press SPACE to select this row." at bounding box center [1369, 91] width 123 height 29
click at [1370, 94] on input "Press SPACE to select this row." at bounding box center [1369, 99] width 103 height 24
type input "2"
click at [1468, 89] on div "Press SPACE to select this row." at bounding box center [1492, 91] width 123 height 29
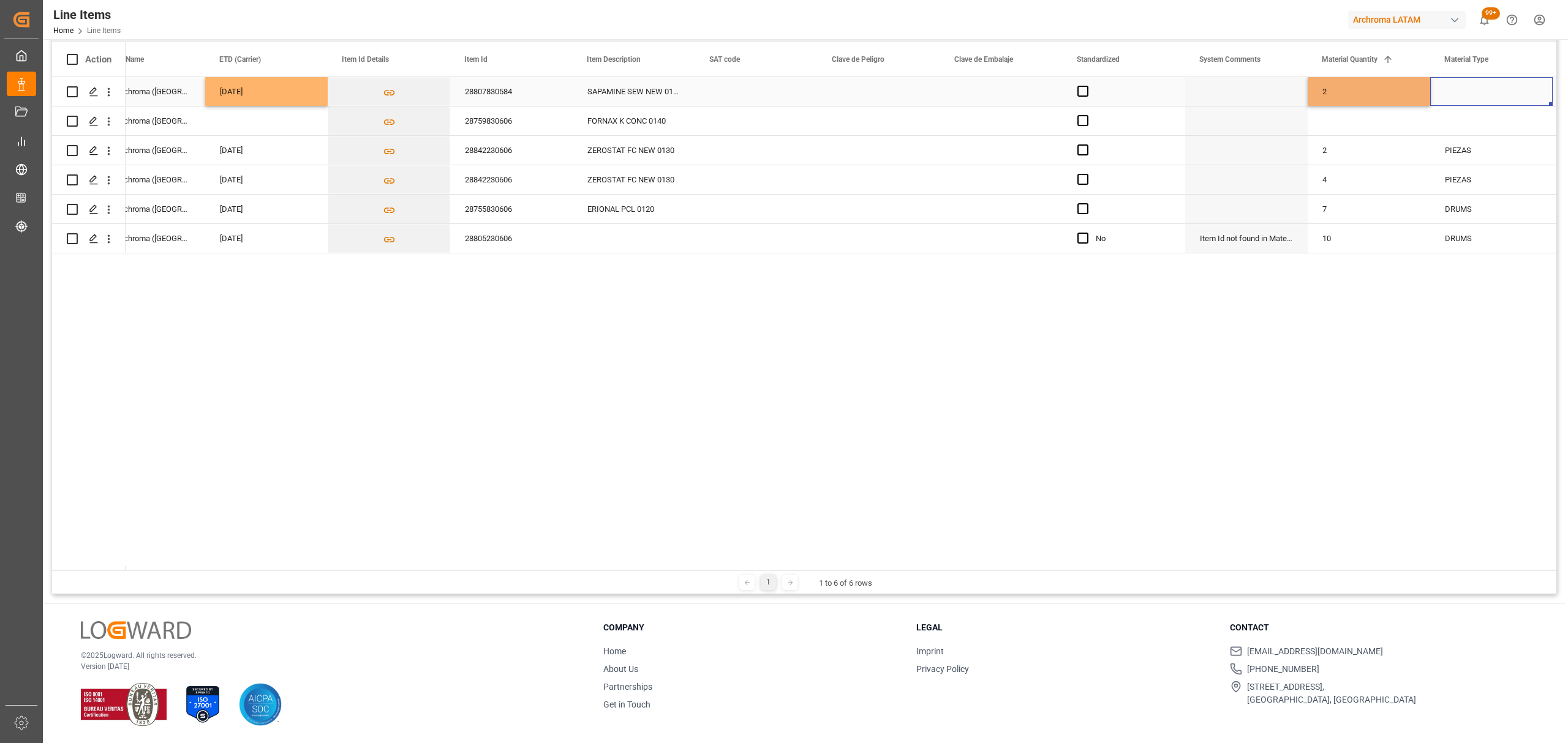
click at [1468, 89] on div "Press SPACE to select this row." at bounding box center [1492, 91] width 123 height 29
click at [1526, 99] on polyline "open menu" at bounding box center [1529, 99] width 7 height 4
click at [1473, 181] on div "DRUMS" at bounding box center [1491, 176] width 102 height 43
type input "DRUMS"
click at [1381, 99] on div "2" at bounding box center [1369, 91] width 123 height 29
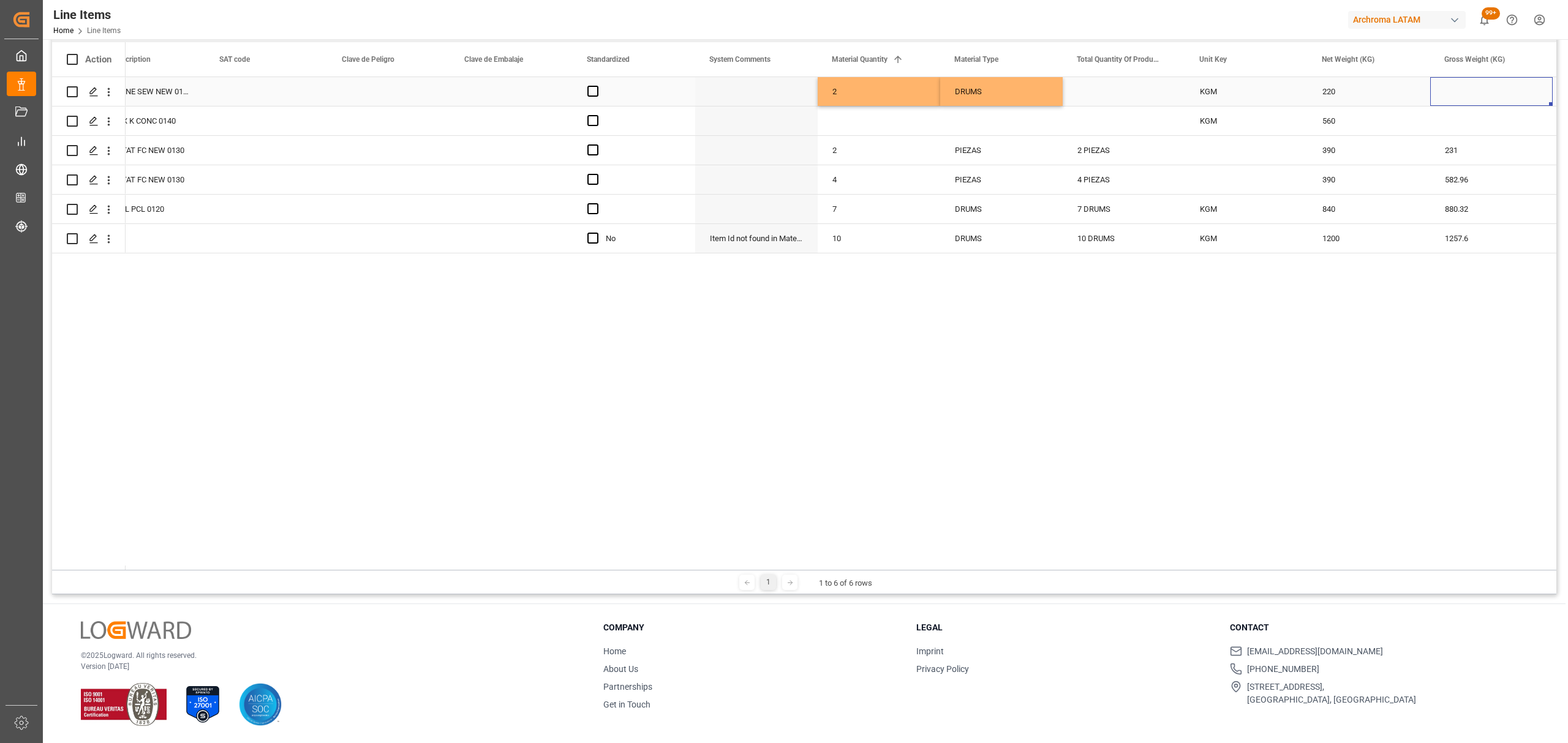
click at [1460, 94] on div "Press SPACE to select this row." at bounding box center [1492, 91] width 123 height 29
click at [1460, 94] on input "Press SPACE to select this row." at bounding box center [1492, 99] width 103 height 24
type input "231.000"
click at [1387, 91] on div "220" at bounding box center [1369, 91] width 123 height 29
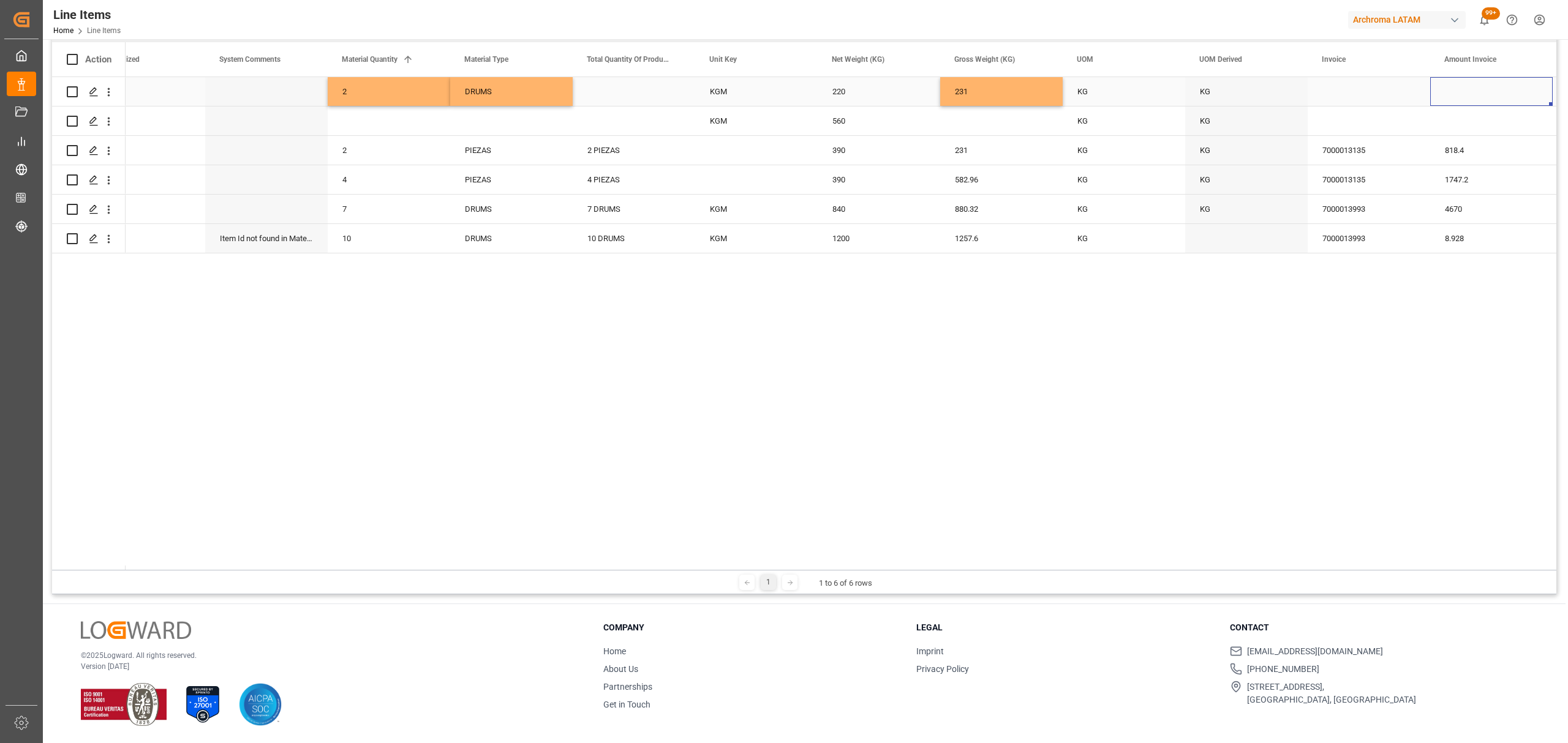
click at [1345, 87] on div "Press SPACE to select this row." at bounding box center [1369, 91] width 123 height 29
click at [1345, 94] on input "Press SPACE to select this row." at bounding box center [1369, 99] width 103 height 24
type input "7000013135"
click at [1506, 94] on div "Press SPACE to select this row." at bounding box center [1492, 91] width 123 height 29
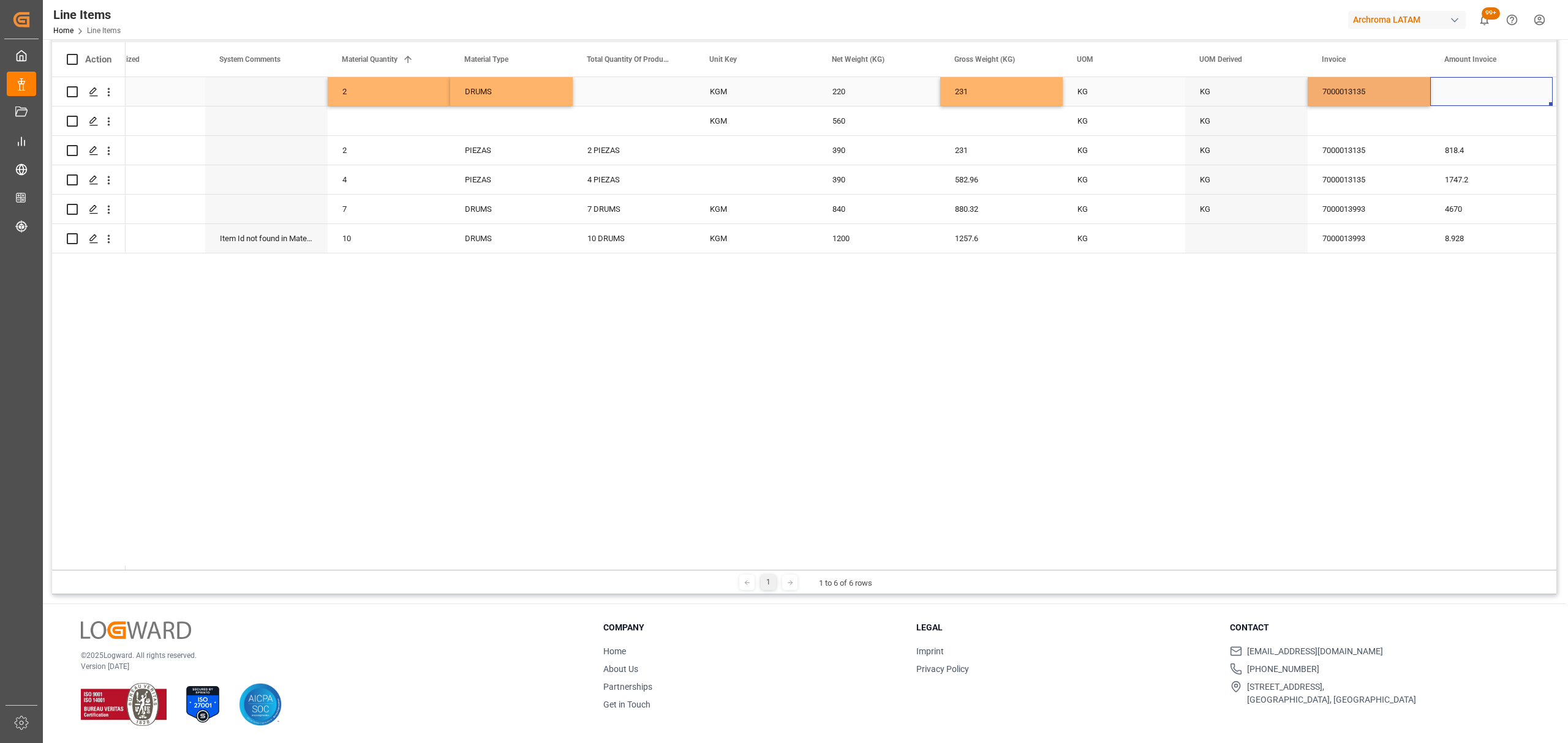
click at [1506, 94] on div "Press SPACE to select this row." at bounding box center [1492, 91] width 123 height 29
click at [1506, 94] on input "Press SPACE to select this row." at bounding box center [1492, 99] width 103 height 24
click at [1483, 100] on input "Press SPACE to select this row." at bounding box center [1492, 99] width 103 height 24
type input "818.40"
click at [1403, 92] on div "7000013135" at bounding box center [1369, 91] width 123 height 29
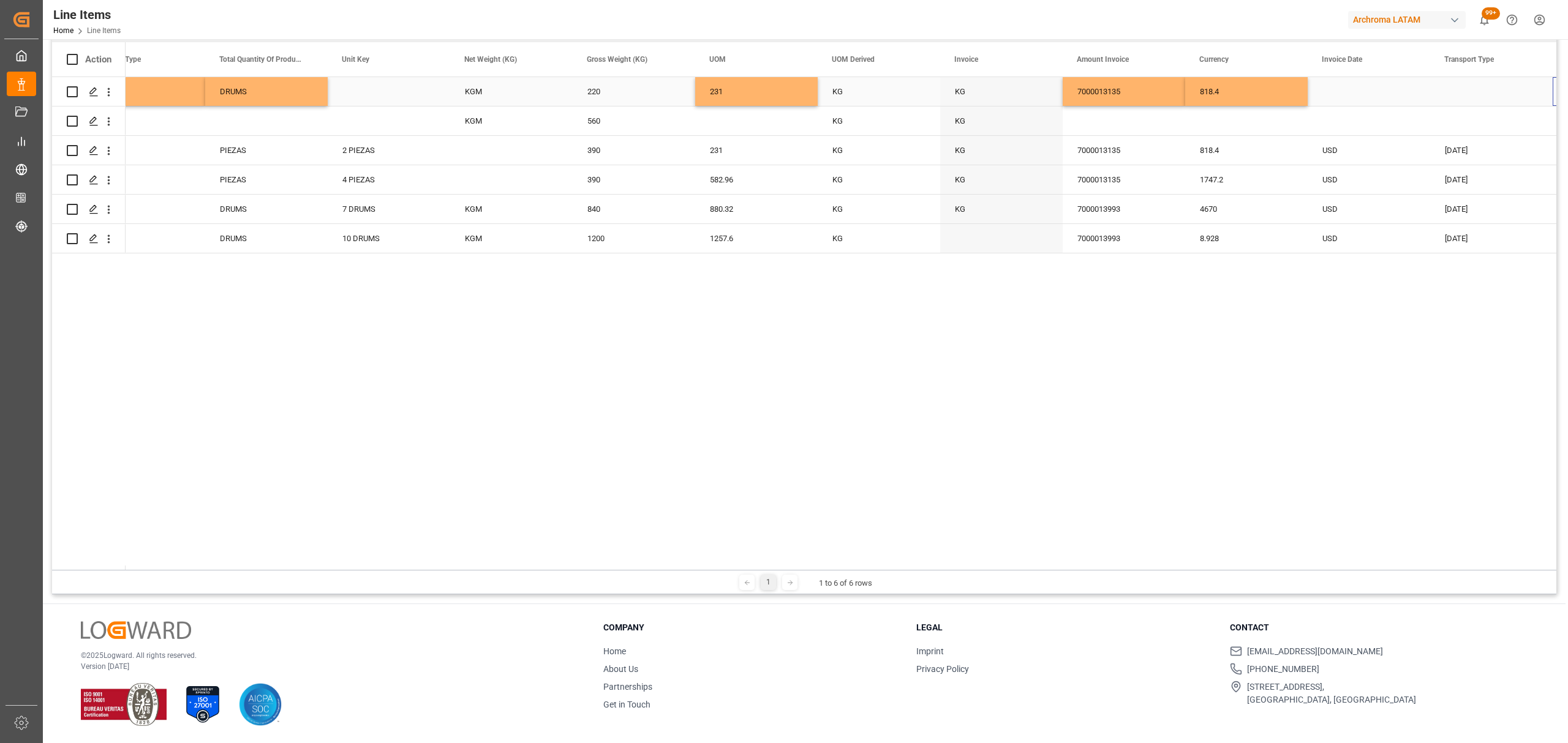
scroll to position [0, 2003]
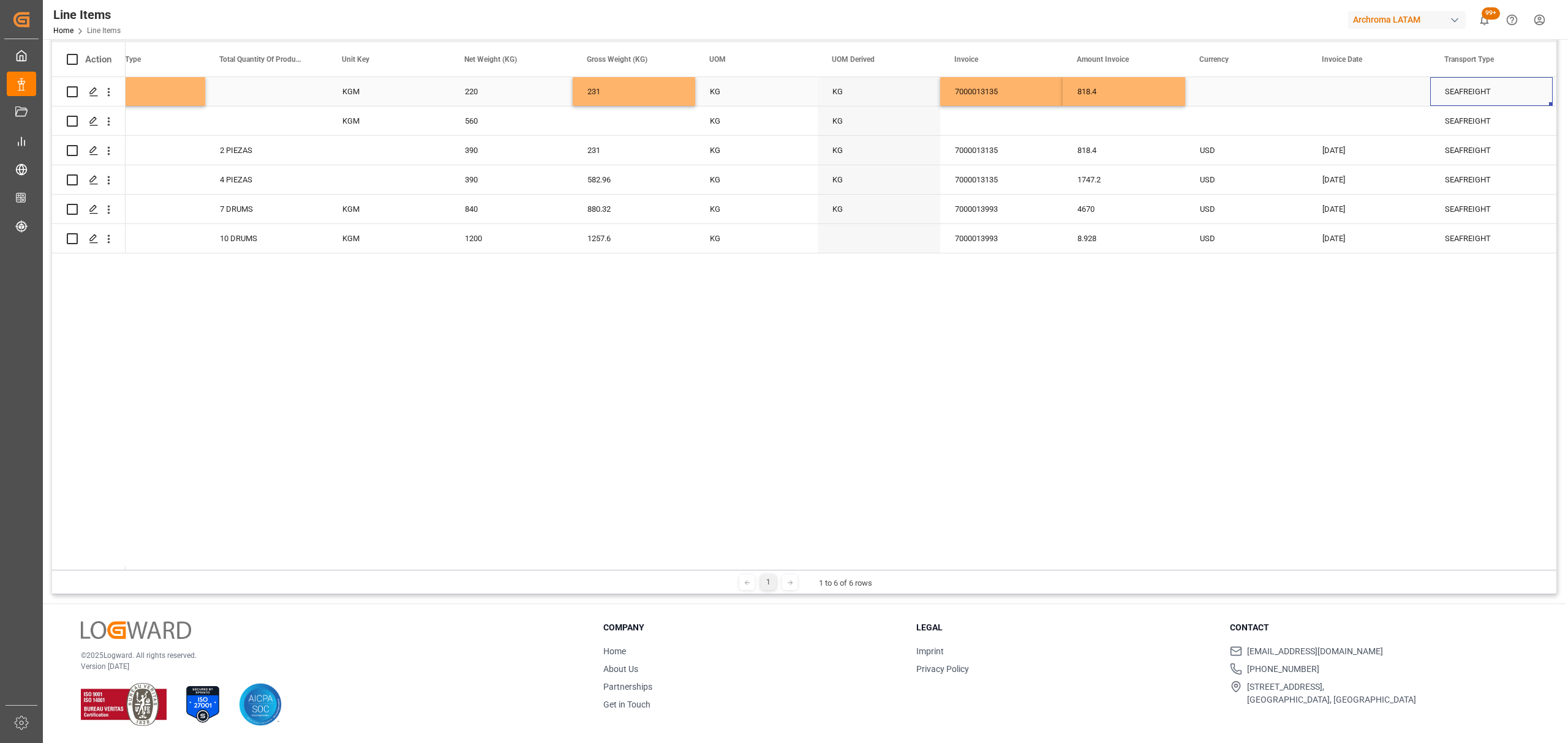
click at [1219, 92] on div "Press SPACE to select this row." at bounding box center [1246, 91] width 123 height 29
click at [1280, 101] on icon "open menu" at bounding box center [1285, 99] width 15 height 15
click at [1248, 128] on div "USD" at bounding box center [1246, 133] width 102 height 43
type input "USD"
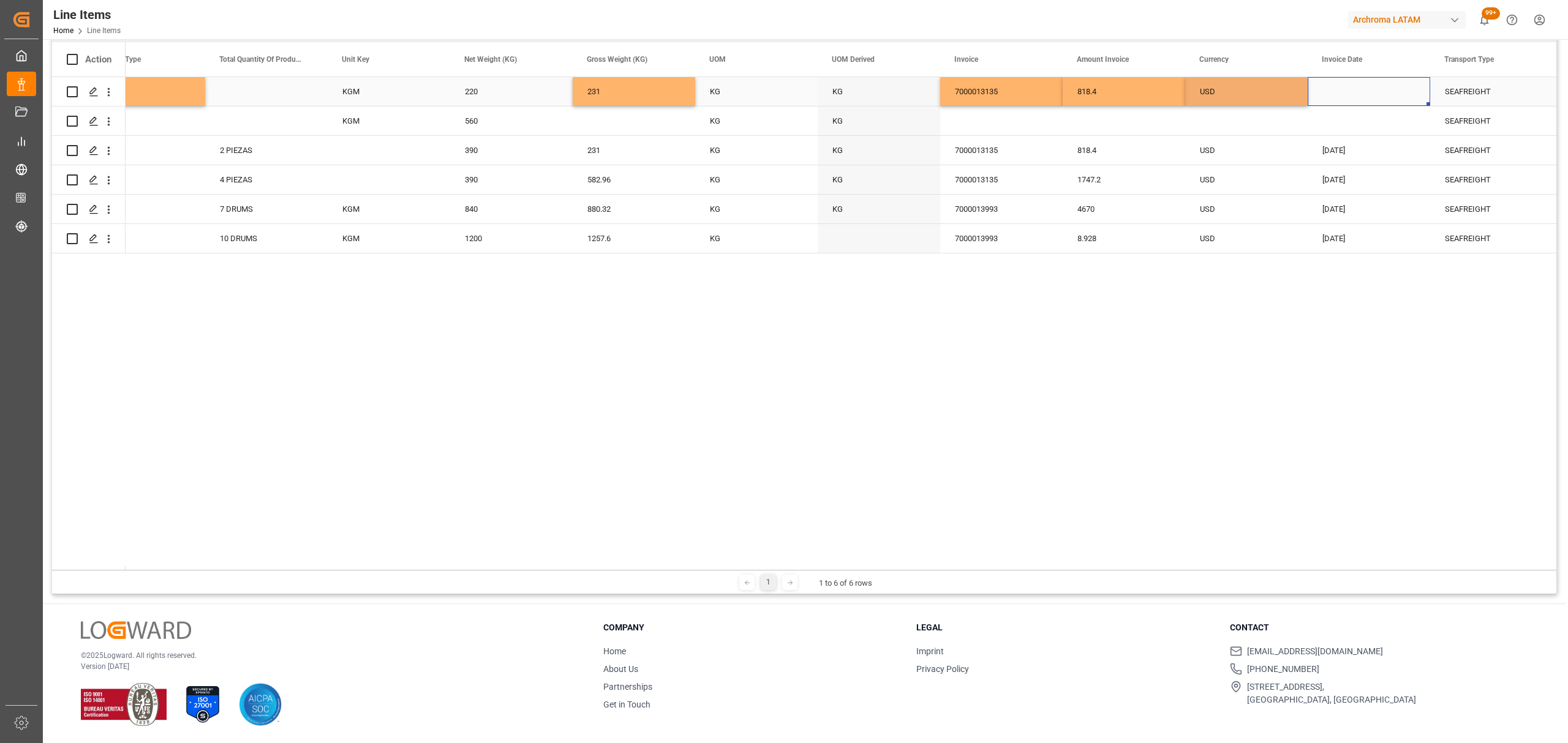
click at [1346, 91] on div "Press SPACE to select this row." at bounding box center [1369, 91] width 123 height 29
click at [1339, 94] on input "Press SPACE to select this row." at bounding box center [1369, 101] width 103 height 24
click at [1336, 175] on div "28 29 30 31 1 2 3" at bounding box center [1405, 178] width 167 height 24
click at [1328, 133] on button "Previous Month" at bounding box center [1327, 132] width 7 height 7
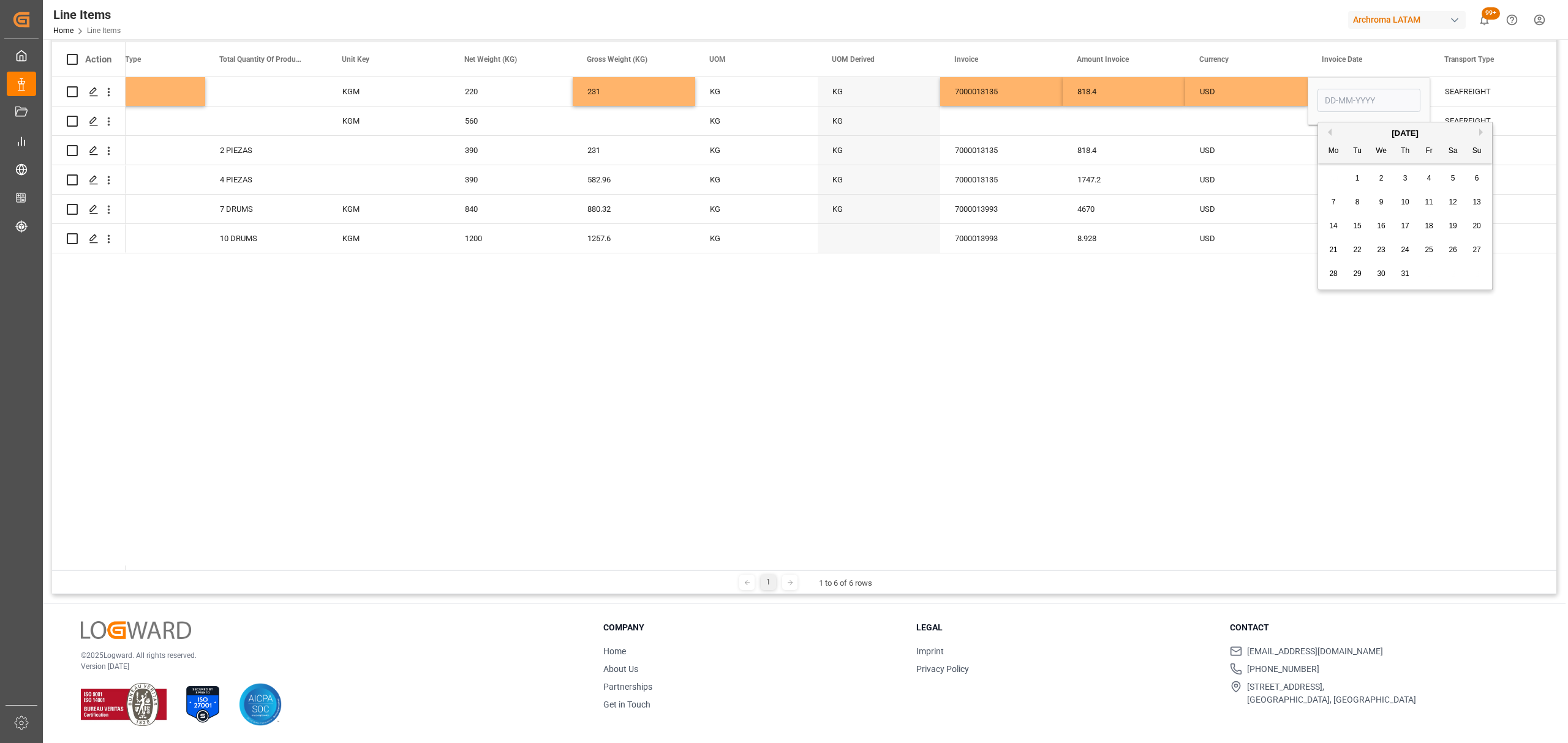
click at [1328, 133] on button "Previous Month" at bounding box center [1327, 132] width 7 height 7
click at [1336, 299] on span "30" at bounding box center [1333, 297] width 8 height 9
type input "30-06-2025"
click at [1257, 99] on div "USD" at bounding box center [1246, 92] width 93 height 28
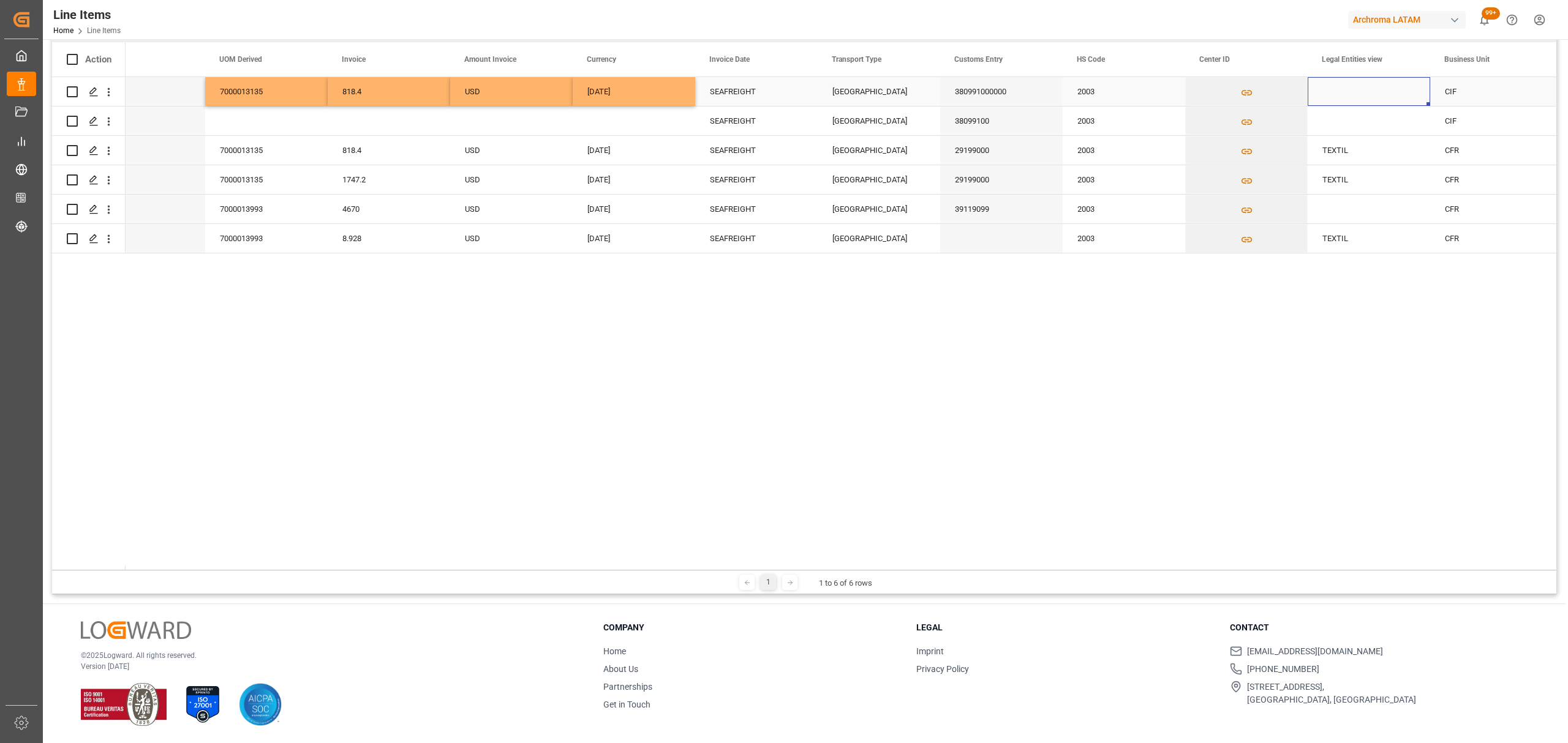
scroll to position [0, 2738]
click at [1353, 92] on div "Press SPACE to select this row." at bounding box center [1369, 91] width 123 height 29
click at [1353, 92] on input "Press SPACE to select this row." at bounding box center [1369, 99] width 103 height 24
type input "TEXTIL"
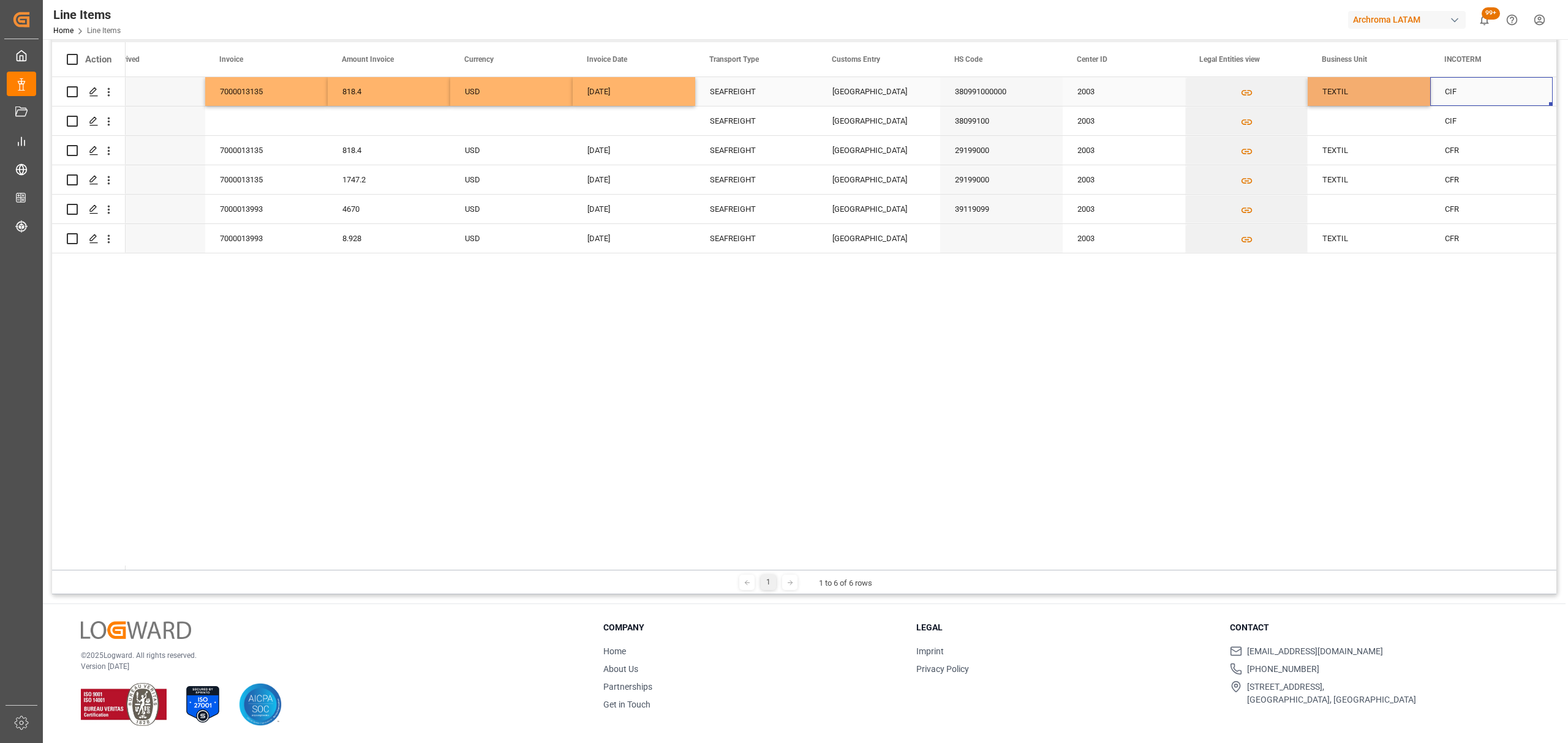
click at [1492, 93] on div "CIF" at bounding box center [1492, 92] width 93 height 28
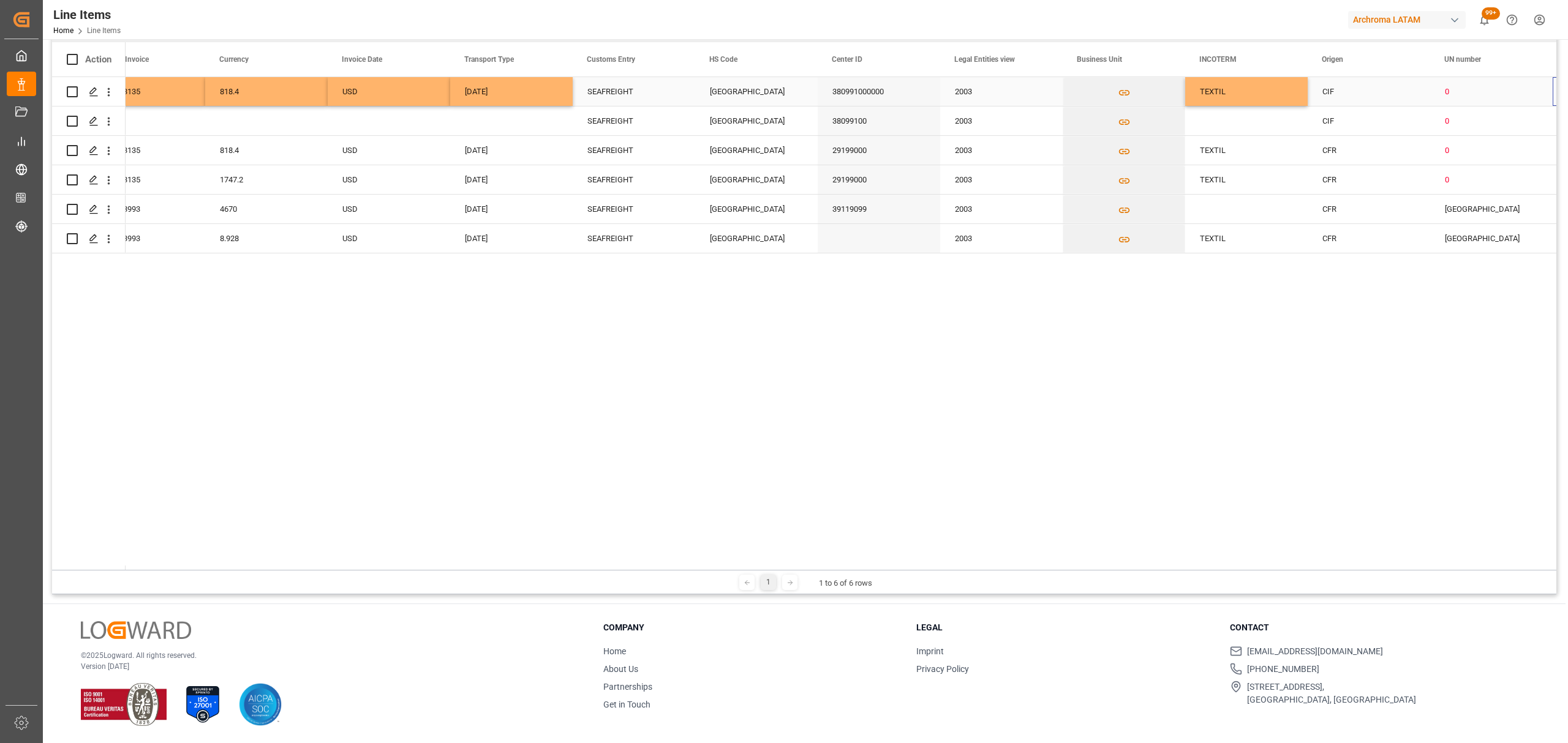
scroll to position [0, 2983]
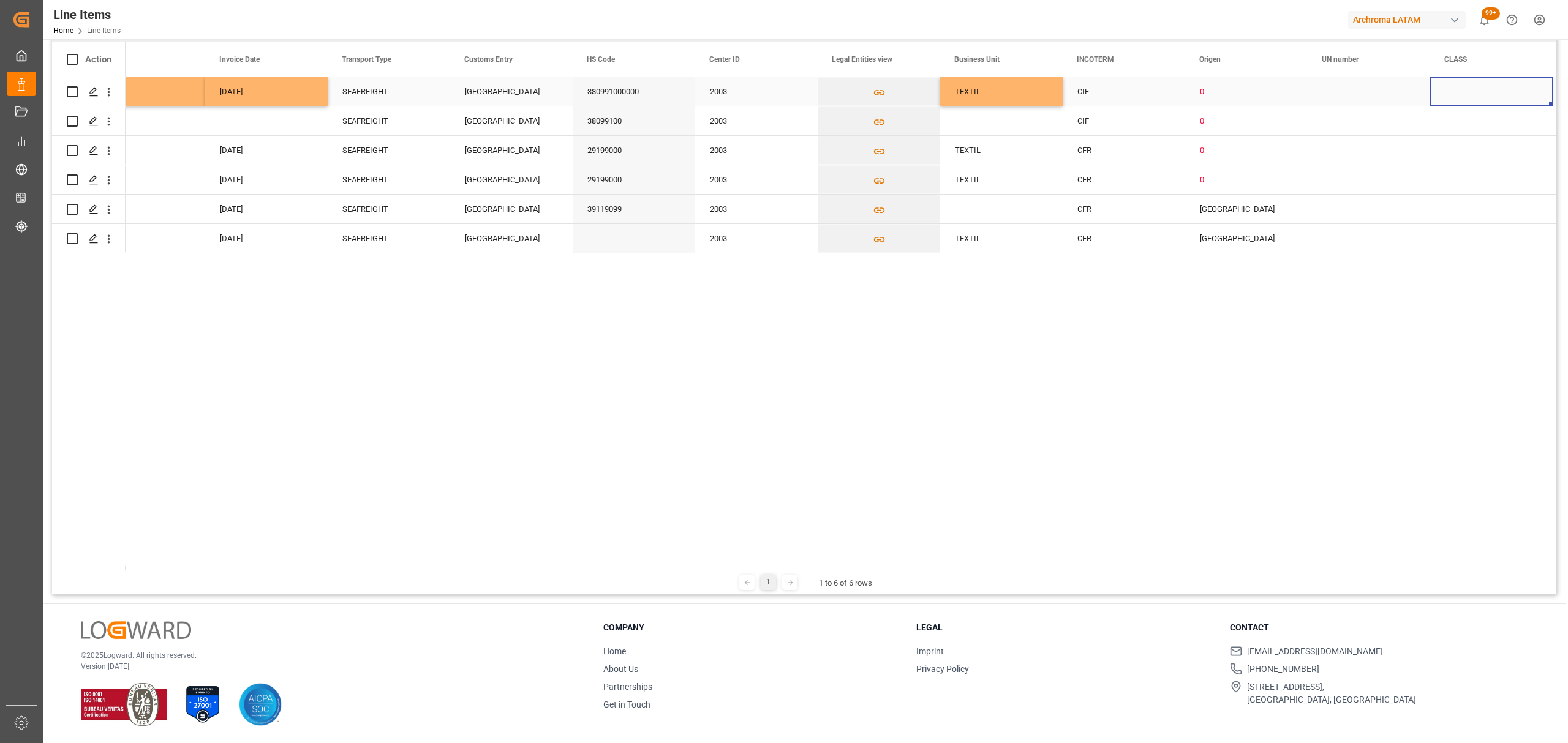
click at [1226, 94] on div "0" at bounding box center [1246, 92] width 93 height 28
click at [1286, 99] on polyline "open menu" at bounding box center [1285, 99] width 7 height 4
click at [1242, 267] on div "ALEMANIA" at bounding box center [1270, 270] width 148 height 43
type input "ALEMANIA"
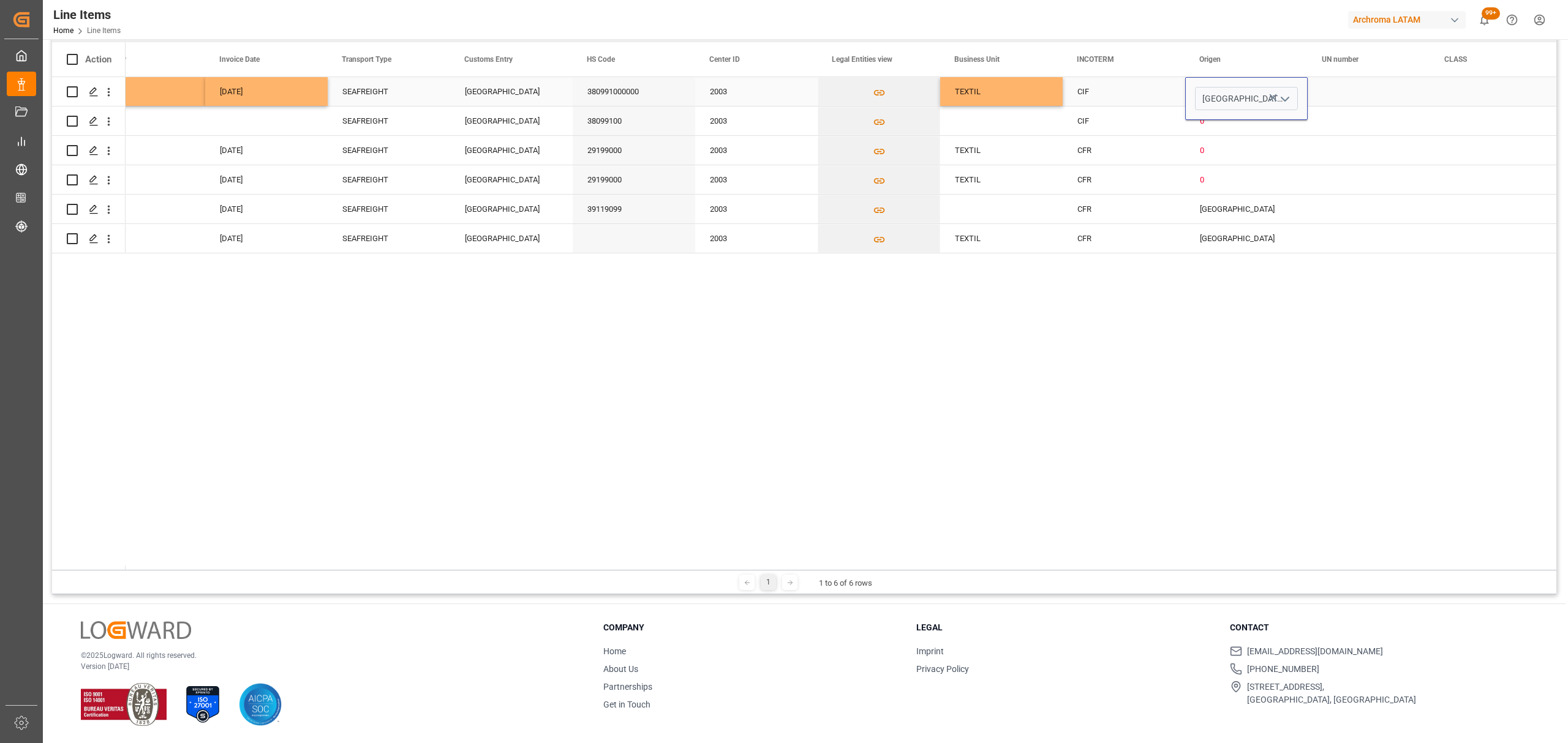
click at [1372, 94] on div "Press SPACE to select this row." at bounding box center [1369, 91] width 123 height 29
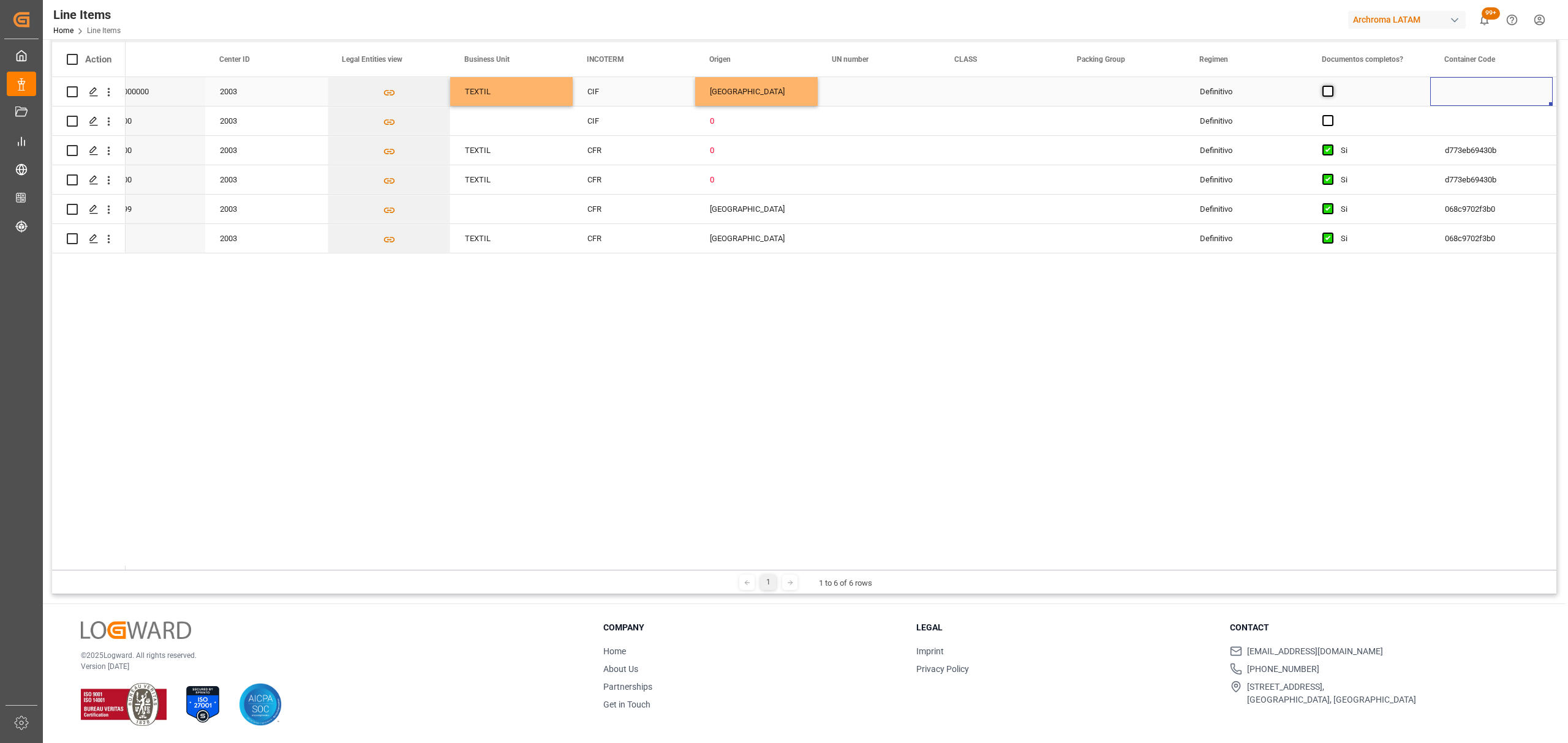
click at [1331, 94] on span "Press SPACE to select this row." at bounding box center [1327, 91] width 11 height 11
click at [1331, 86] on input "Press SPACE to select this row." at bounding box center [1331, 86] width 0 height 0
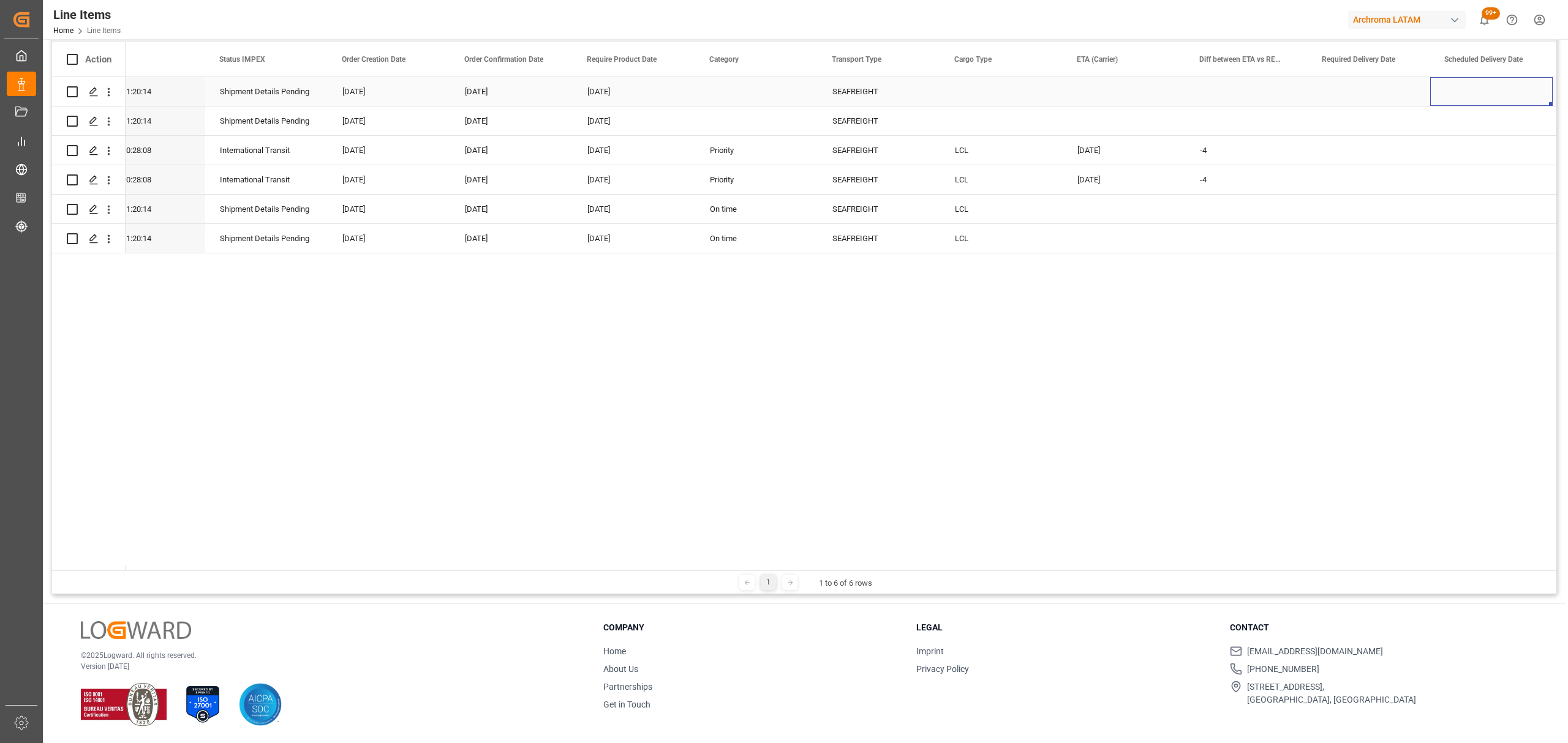
click at [1145, 89] on div "Press SPACE to select this row." at bounding box center [1125, 91] width 123 height 29
click at [1207, 252] on span "23" at bounding box center [1208, 249] width 8 height 9
type input "23-08-2025"
click at [1315, 97] on div "Press SPACE to select this row." at bounding box center [1369, 91] width 123 height 29
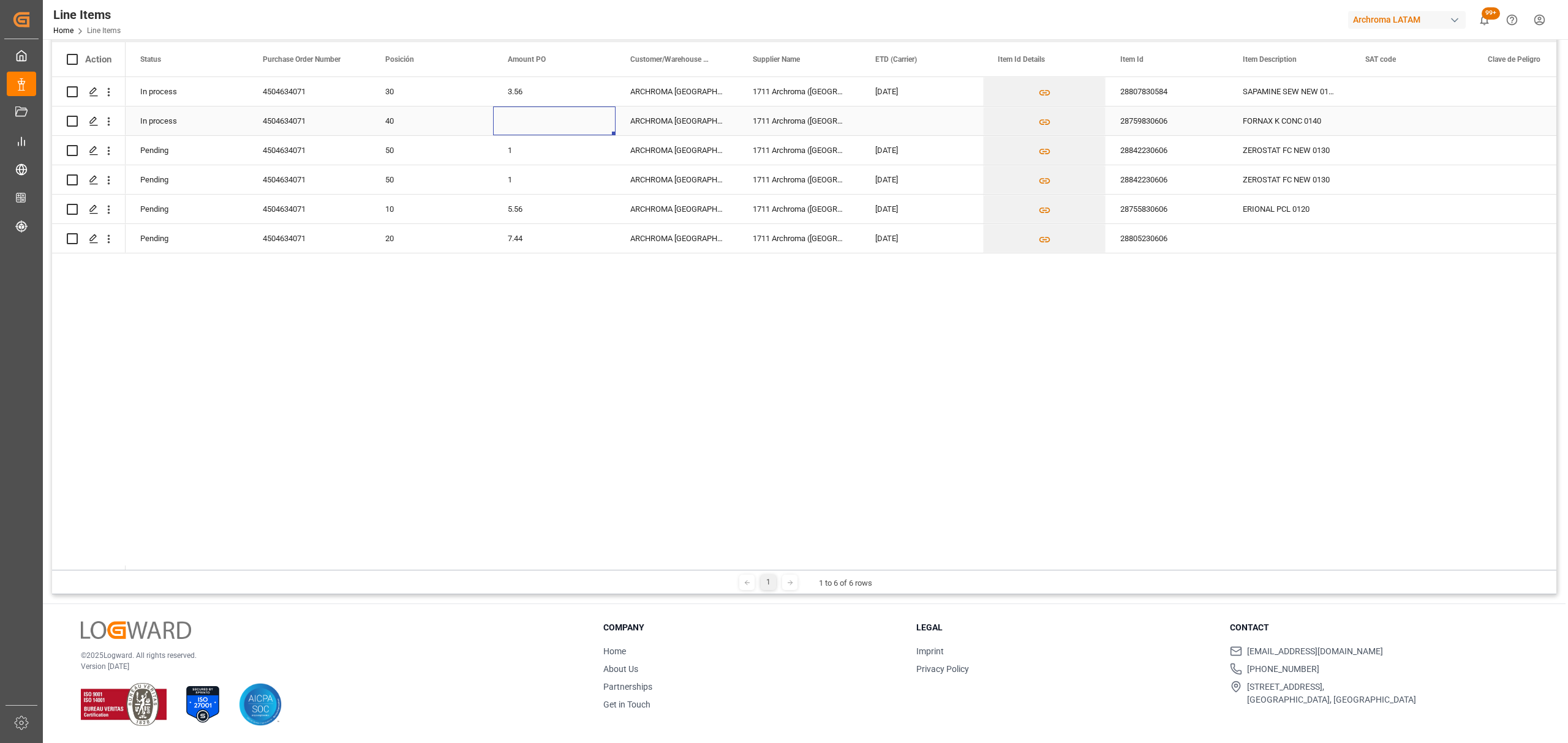
click at [520, 122] on div "Press SPACE to select this row." at bounding box center [554, 121] width 123 height 29
click at [540, 123] on div "Press SPACE to select this row." at bounding box center [554, 121] width 123 height 29
click at [540, 123] on input "Press SPACE to select this row." at bounding box center [554, 129] width 103 height 24
type input "2.50"
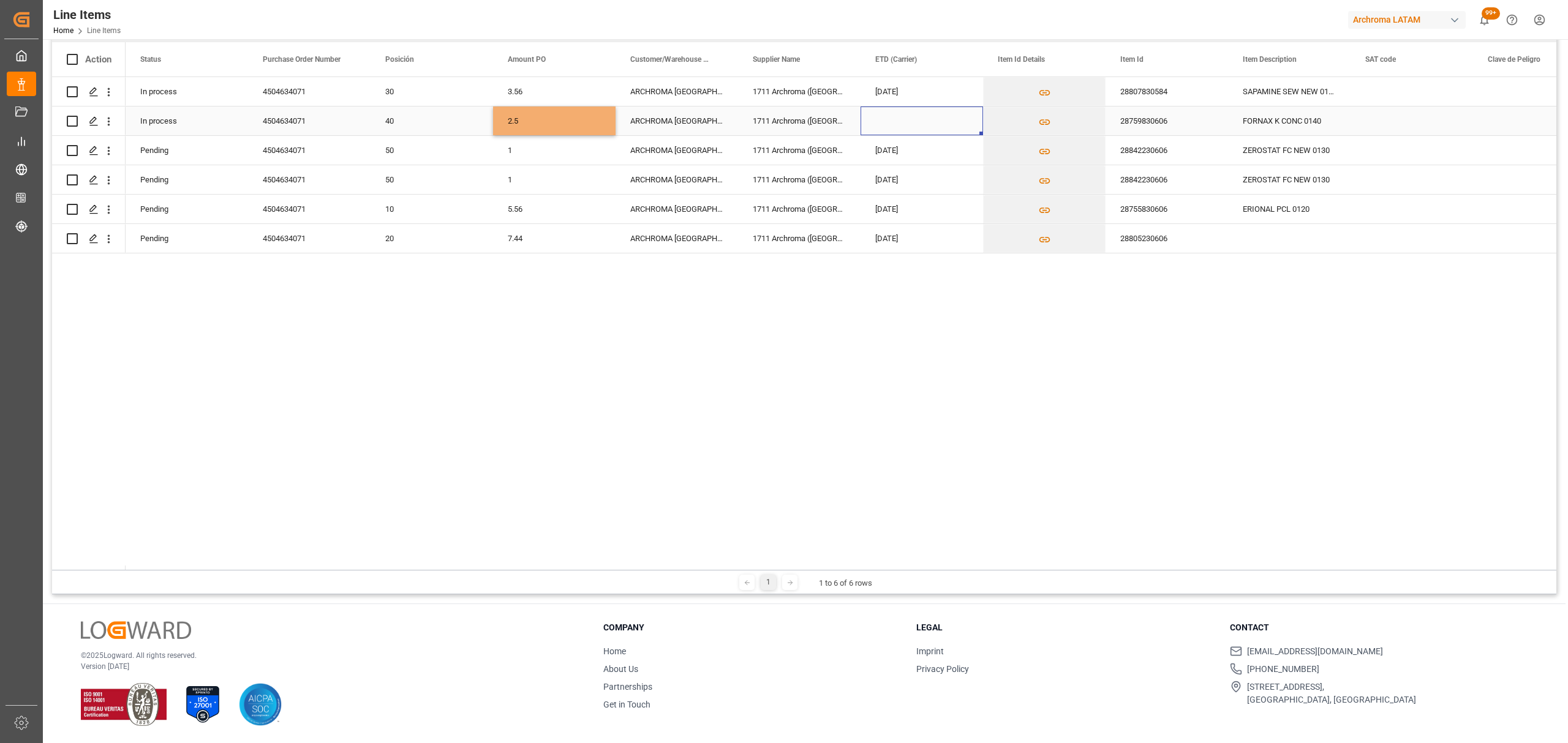
click at [883, 124] on div "Press SPACE to select this row." at bounding box center [922, 121] width 123 height 29
click at [881, 164] on button "Previous Month" at bounding box center [880, 161] width 7 height 7
click at [891, 303] on div "28" at bounding box center [886, 303] width 15 height 15
type input "[DATE]"
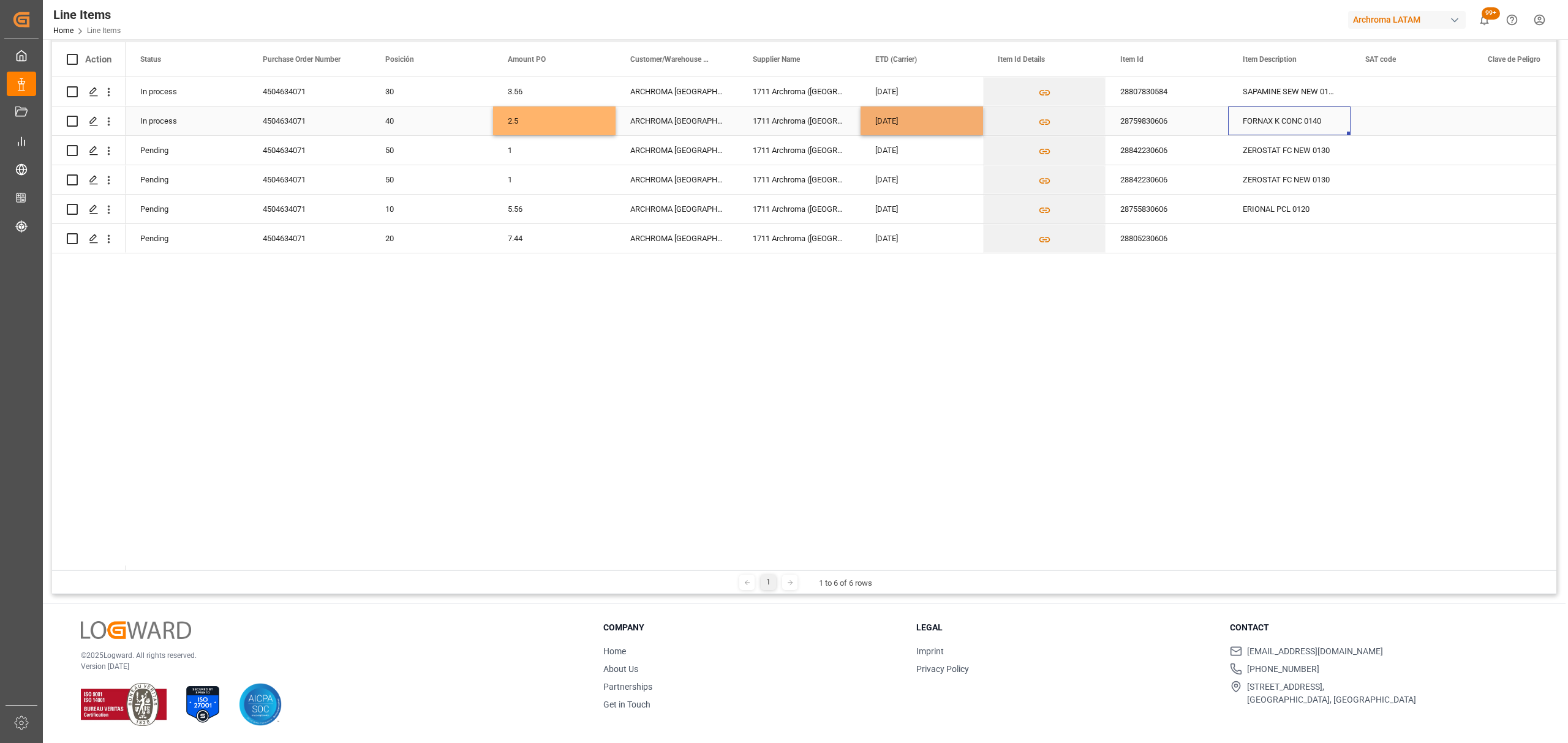
click at [1288, 128] on div "FORNAX K CONC 0140" at bounding box center [1290, 121] width 123 height 29
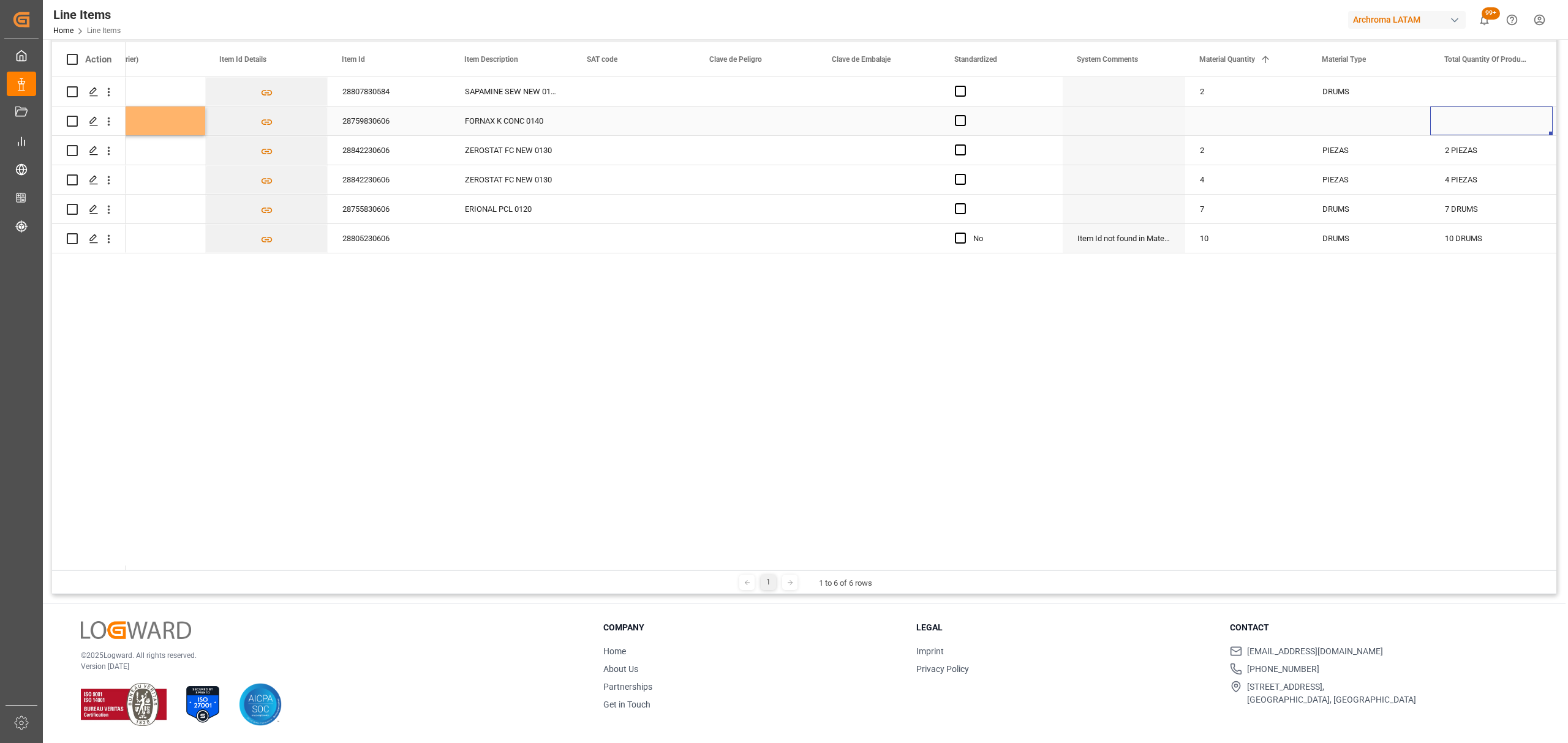
click at [1204, 117] on div "Press SPACE to select this row." at bounding box center [1246, 121] width 123 height 29
click at [1204, 117] on input "Press SPACE to select this row." at bounding box center [1246, 129] width 103 height 24
click at [1224, 130] on input "Press SPACE to select this row." at bounding box center [1246, 129] width 103 height 24
click at [1247, 128] on input "Press SPACE to select this row." at bounding box center [1246, 129] width 103 height 24
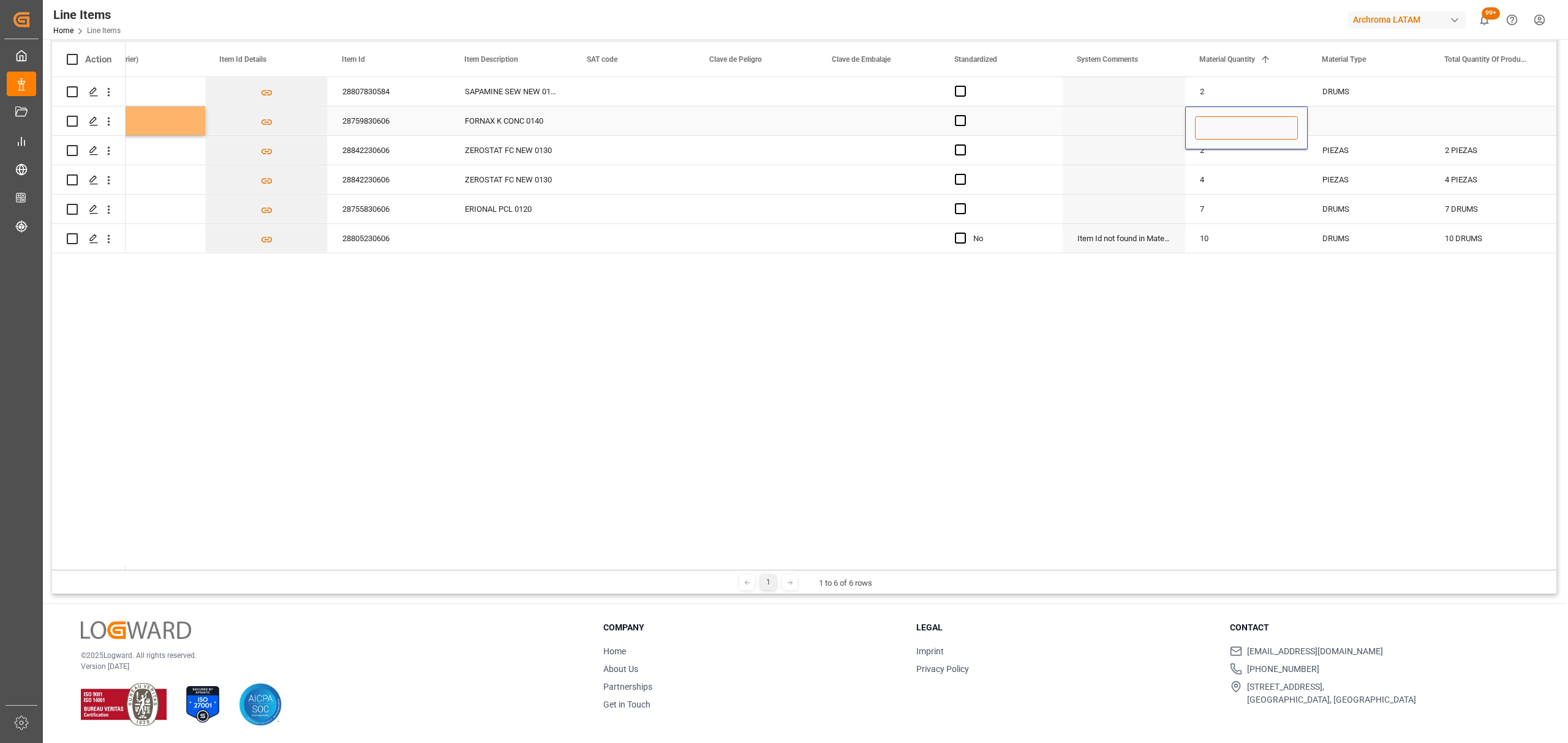
click at [1224, 135] on input "Press SPACE to select this row." at bounding box center [1246, 129] width 103 height 24
type input "4"
click at [1350, 129] on div "Press SPACE to select this row." at bounding box center [1369, 121] width 123 height 29
click at [1412, 129] on icon "open menu" at bounding box center [1408, 129] width 15 height 15
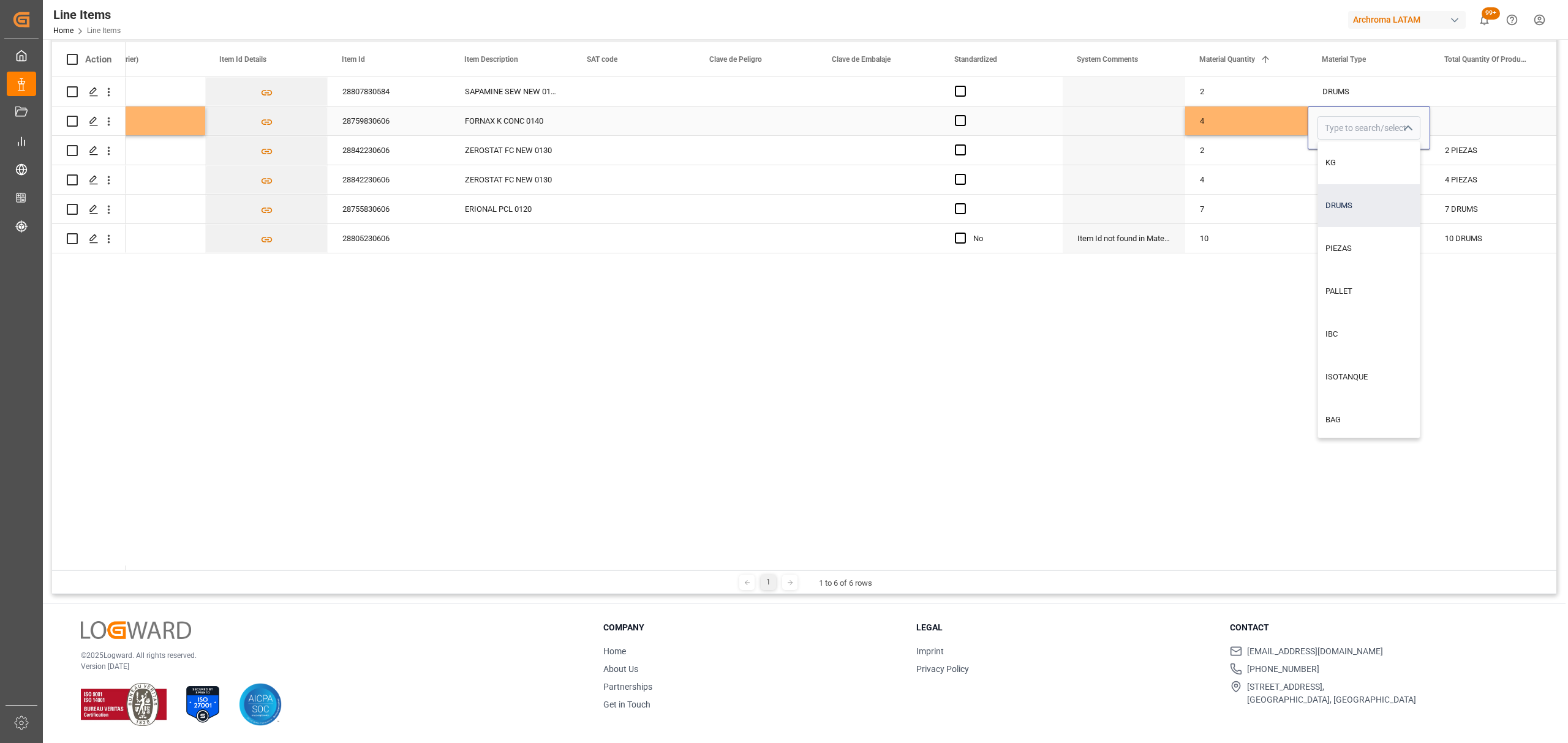
click at [1350, 202] on div "DRUMS" at bounding box center [1369, 205] width 102 height 43
type input "DRUMS"
click at [1460, 120] on div "Press SPACE to select this row." at bounding box center [1492, 121] width 123 height 29
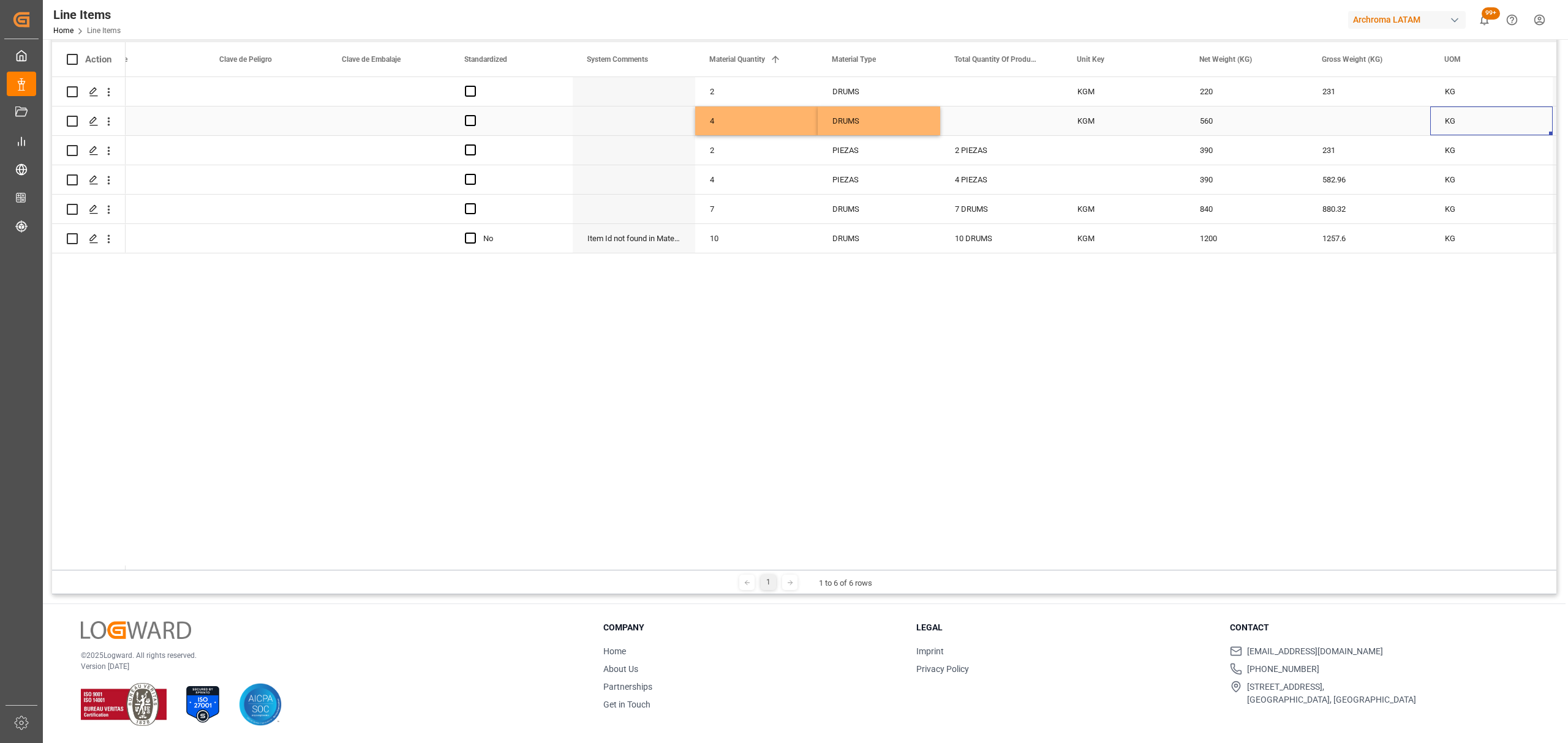
scroll to position [0, 1391]
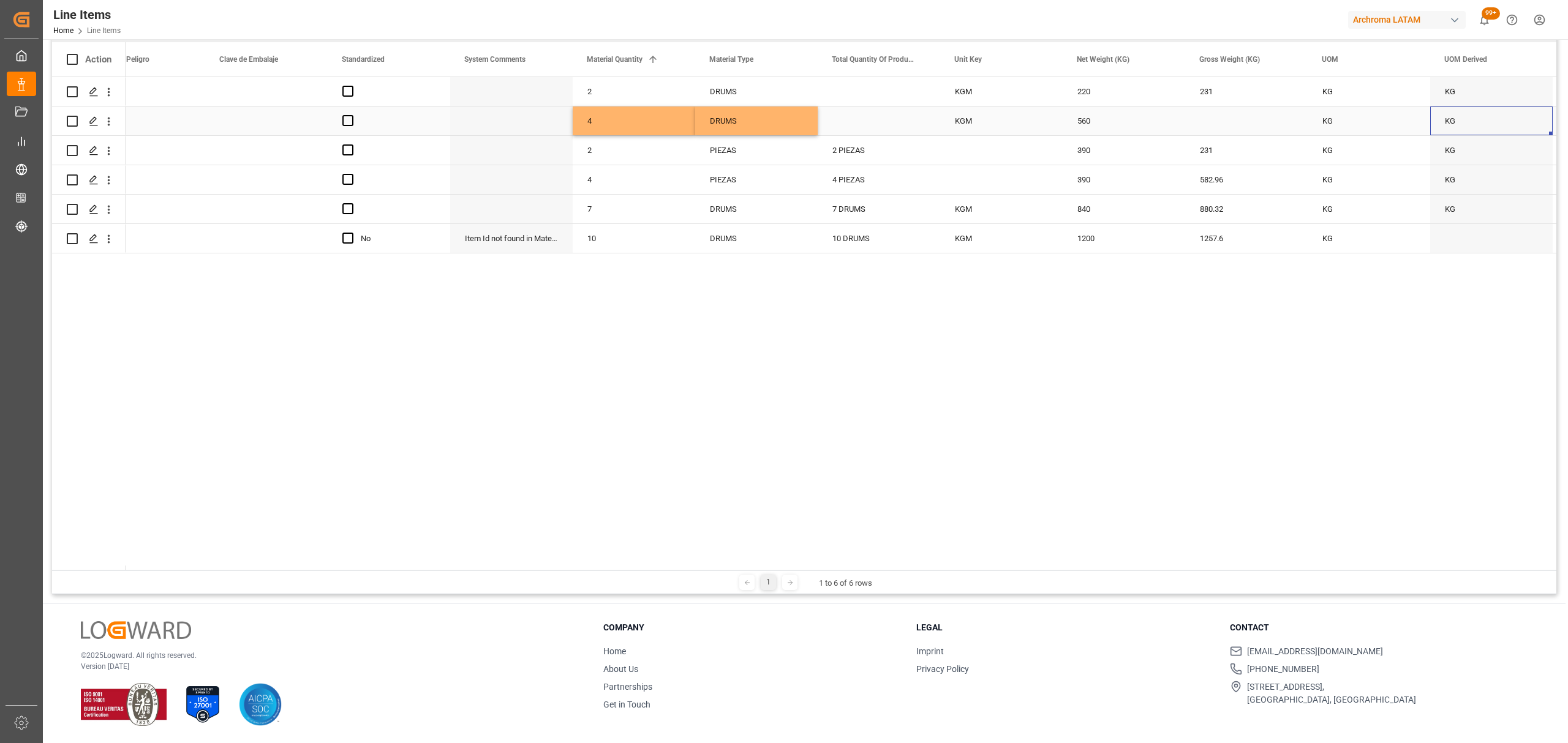
click at [1225, 119] on div "Press SPACE to select this row." at bounding box center [1246, 121] width 123 height 29
click at [1225, 119] on input "Press SPACE to select this row." at bounding box center [1246, 129] width 103 height 24
type input "582.960"
click at [1347, 118] on div "KG" at bounding box center [1369, 121] width 123 height 29
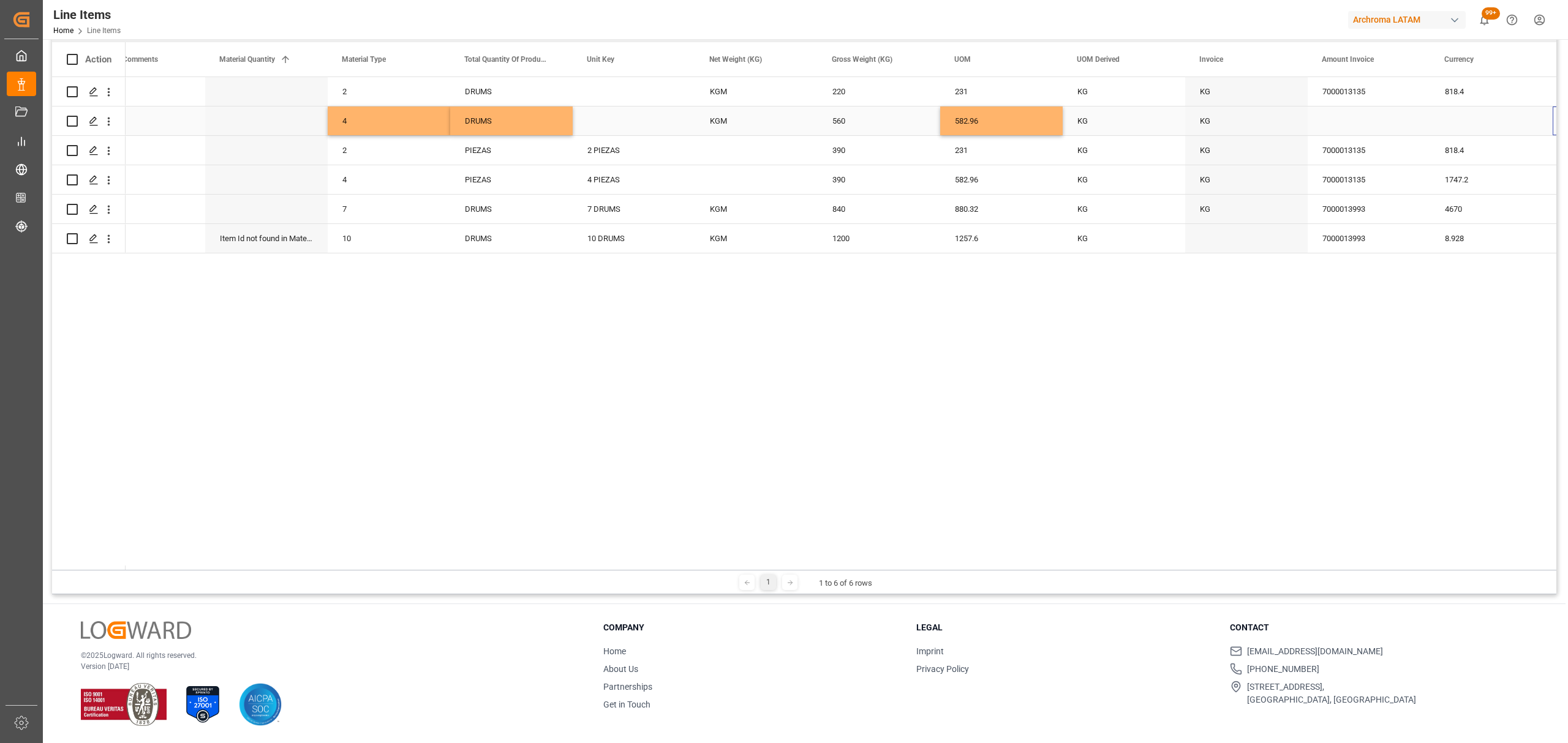
scroll to position [0, 1758]
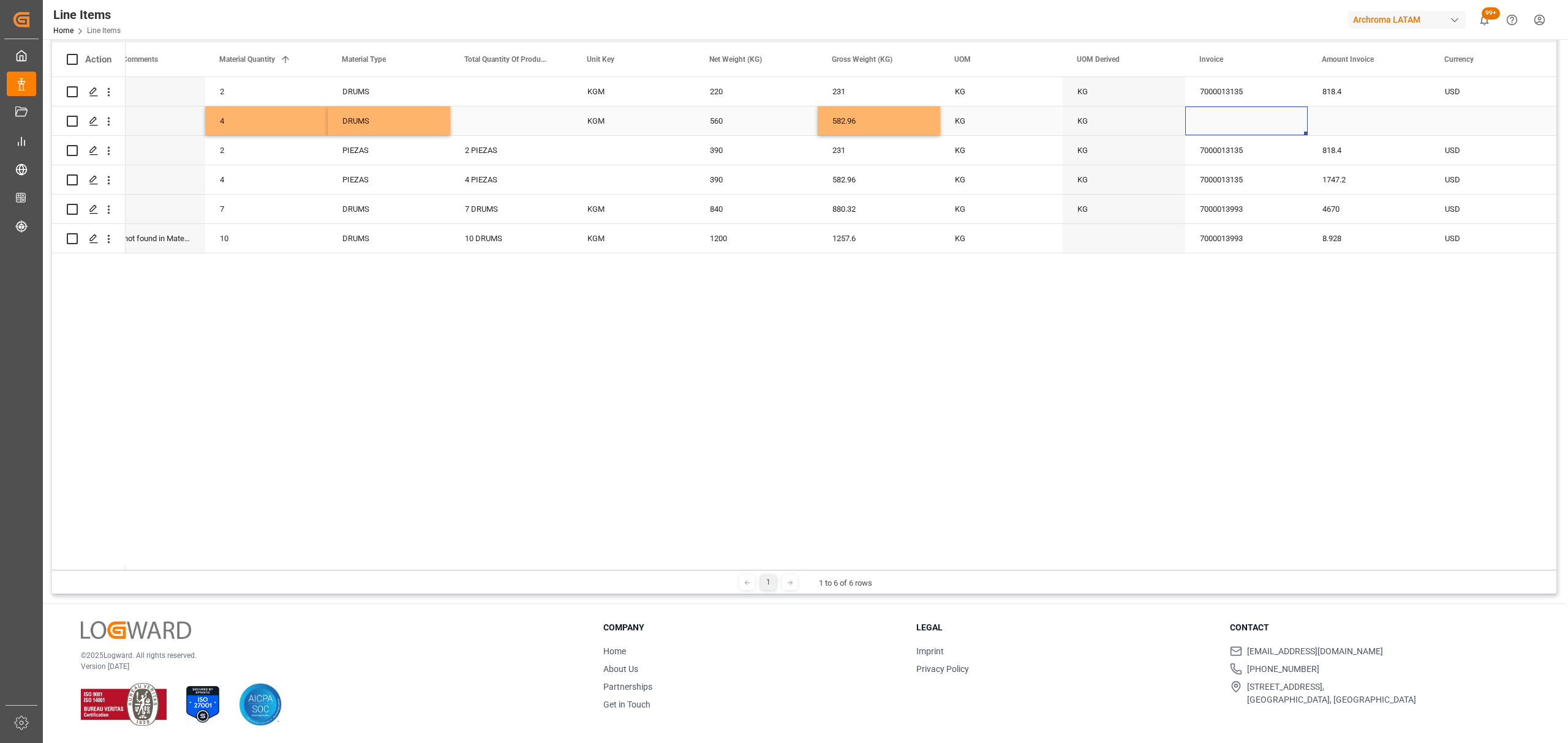
click at [1260, 124] on div "Press SPACE to select this row." at bounding box center [1246, 121] width 123 height 29
click at [1260, 124] on input "Press SPACE to select this row." at bounding box center [1246, 129] width 103 height 24
click at [1256, 94] on div "7000013135" at bounding box center [1246, 91] width 123 height 29
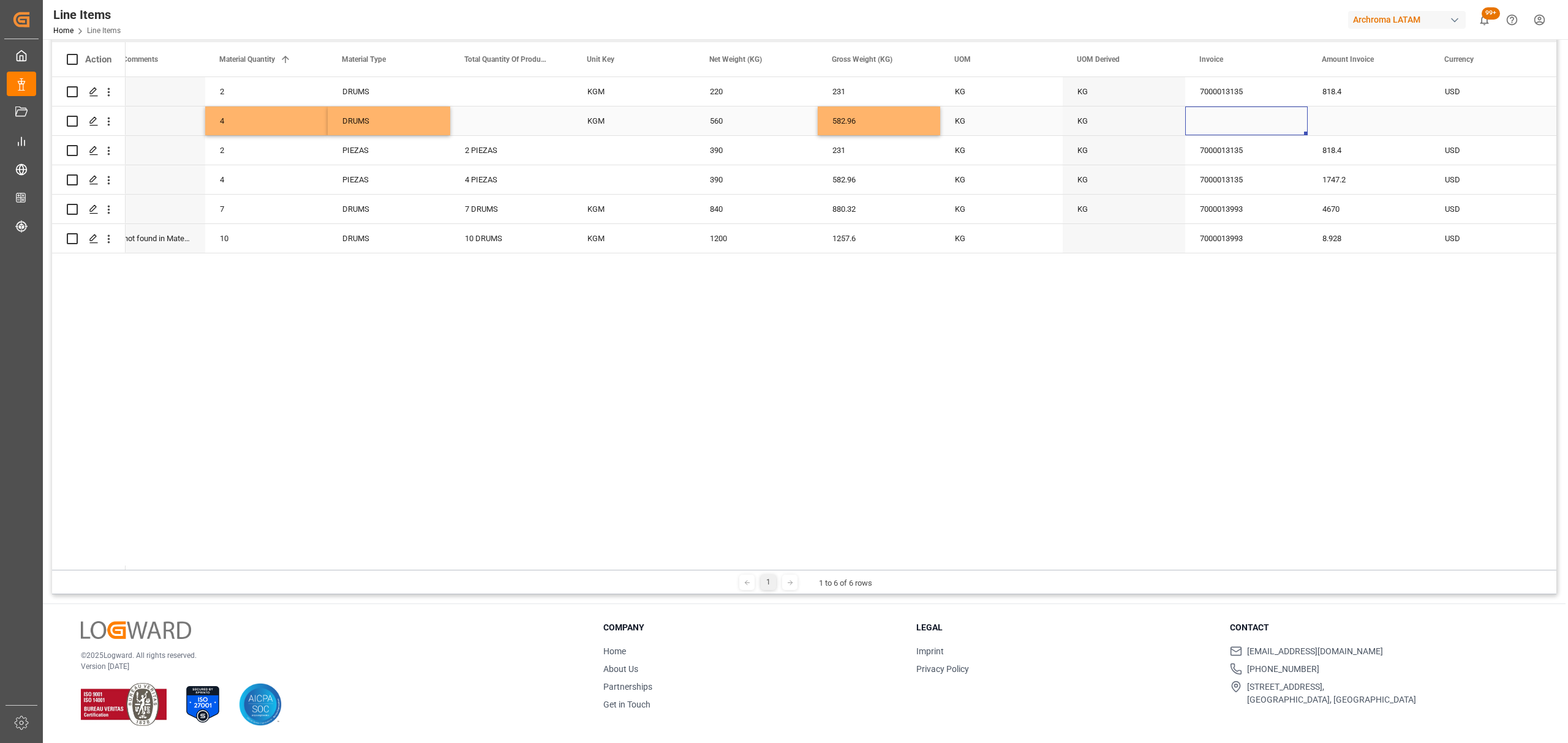
click at [1219, 125] on div "Press SPACE to select this row." at bounding box center [1246, 121] width 123 height 29
click at [1221, 123] on input "Press SPACE to select this row." at bounding box center [1246, 129] width 103 height 24
paste input "7000013135"
type input "7000013135"
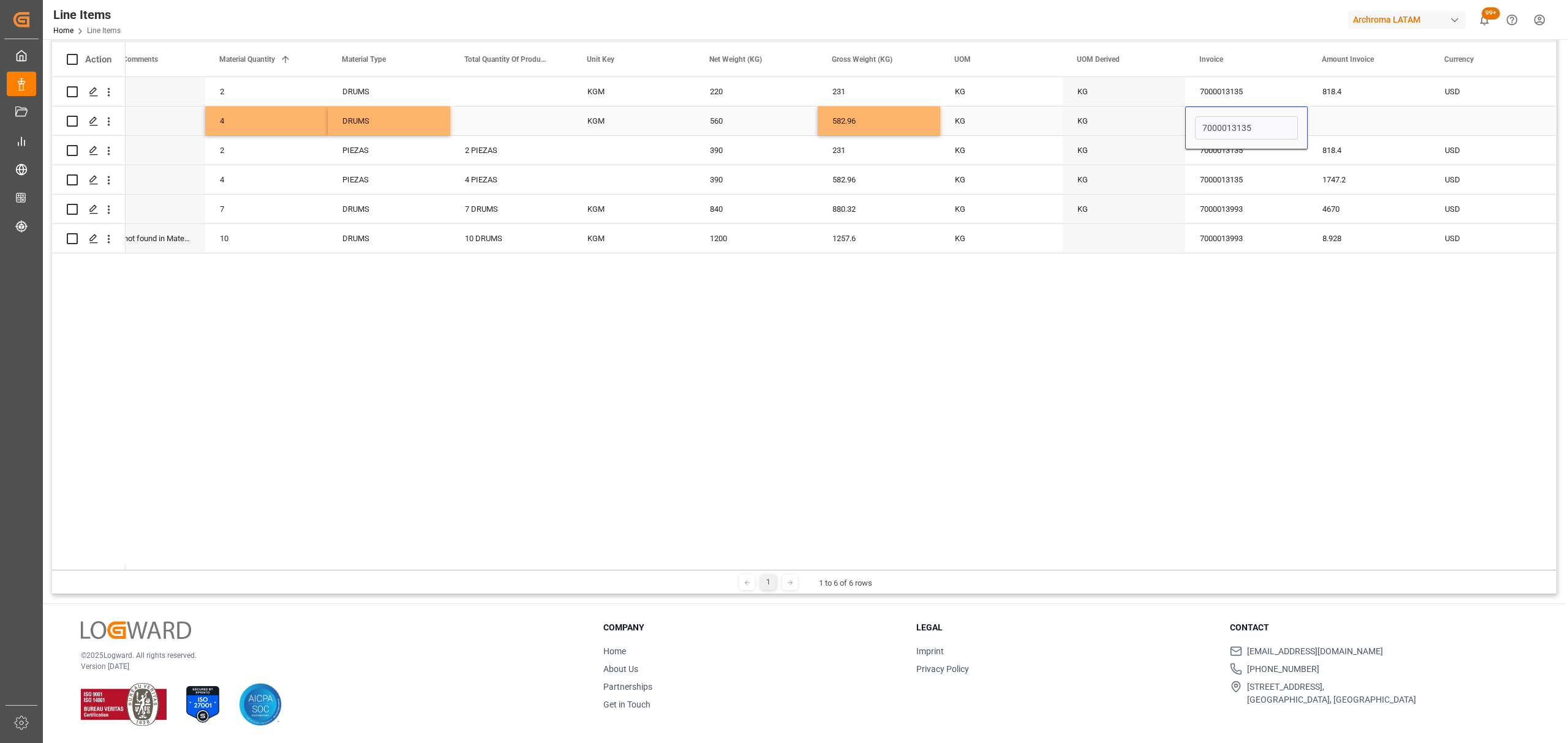
click at [1343, 121] on div "Press SPACE to select this row." at bounding box center [1369, 121] width 123 height 29
click at [1355, 131] on div "Press SPACE to select this row." at bounding box center [1369, 121] width 123 height 29
click at [1365, 124] on input "Press SPACE to select this row." at bounding box center [1369, 129] width 103 height 24
type input "1747.20"
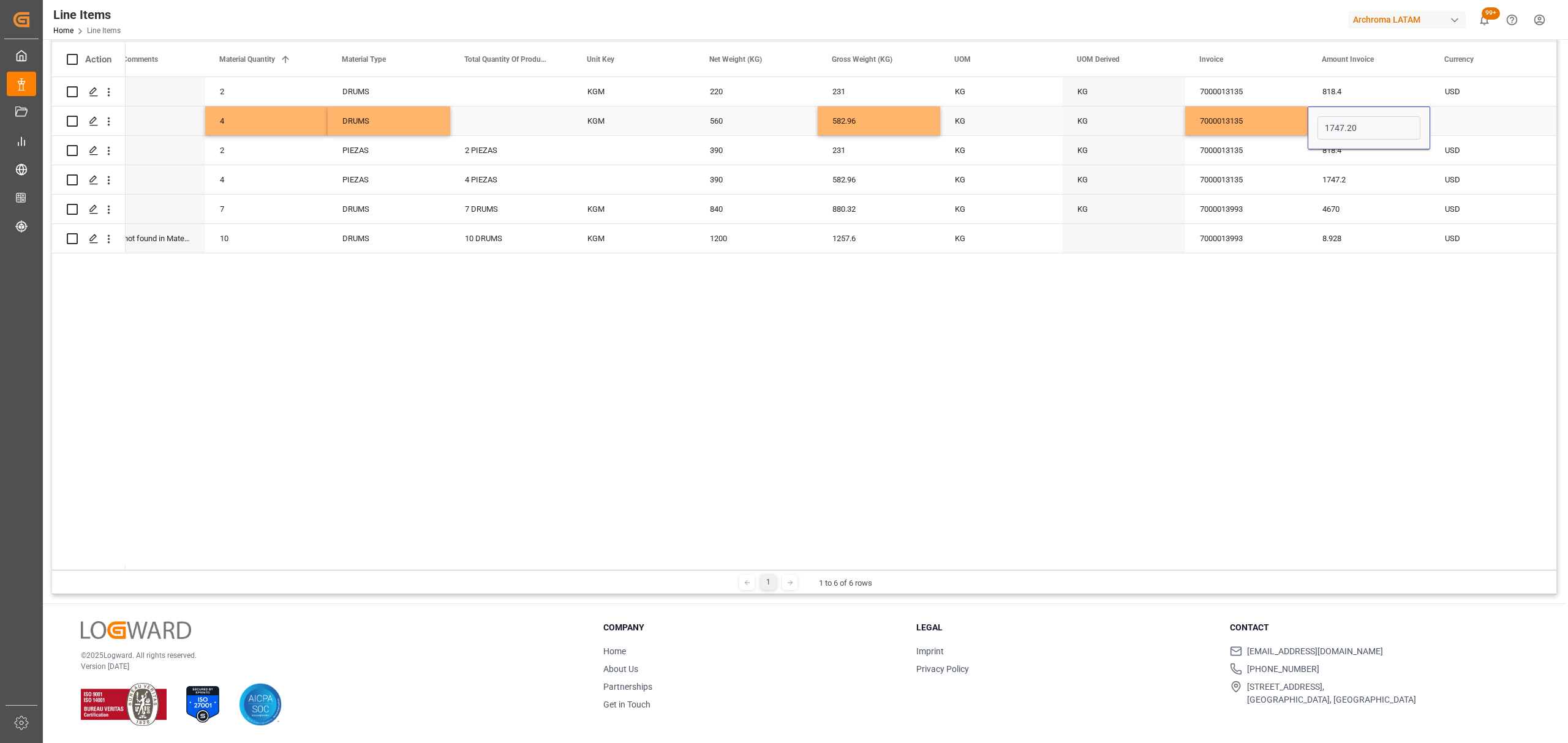
click at [1496, 116] on div "Press SPACE to select this row." at bounding box center [1492, 121] width 123 height 29
click at [1520, 130] on button "open menu" at bounding box center [1529, 128] width 19 height 19
click at [1452, 153] on div "USD" at bounding box center [1491, 162] width 102 height 43
type input "USD"
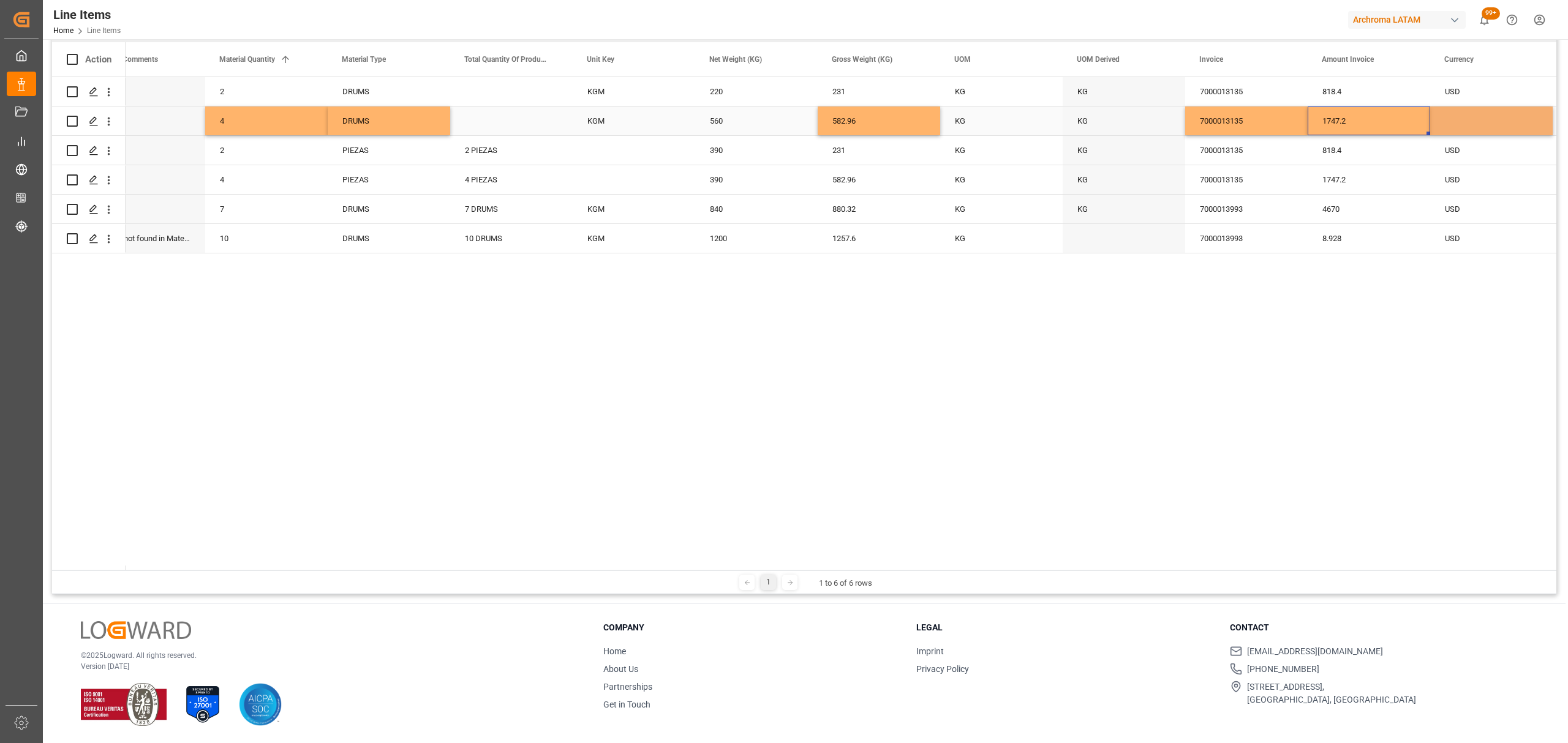
click at [1353, 113] on div "1747.2" at bounding box center [1369, 121] width 123 height 29
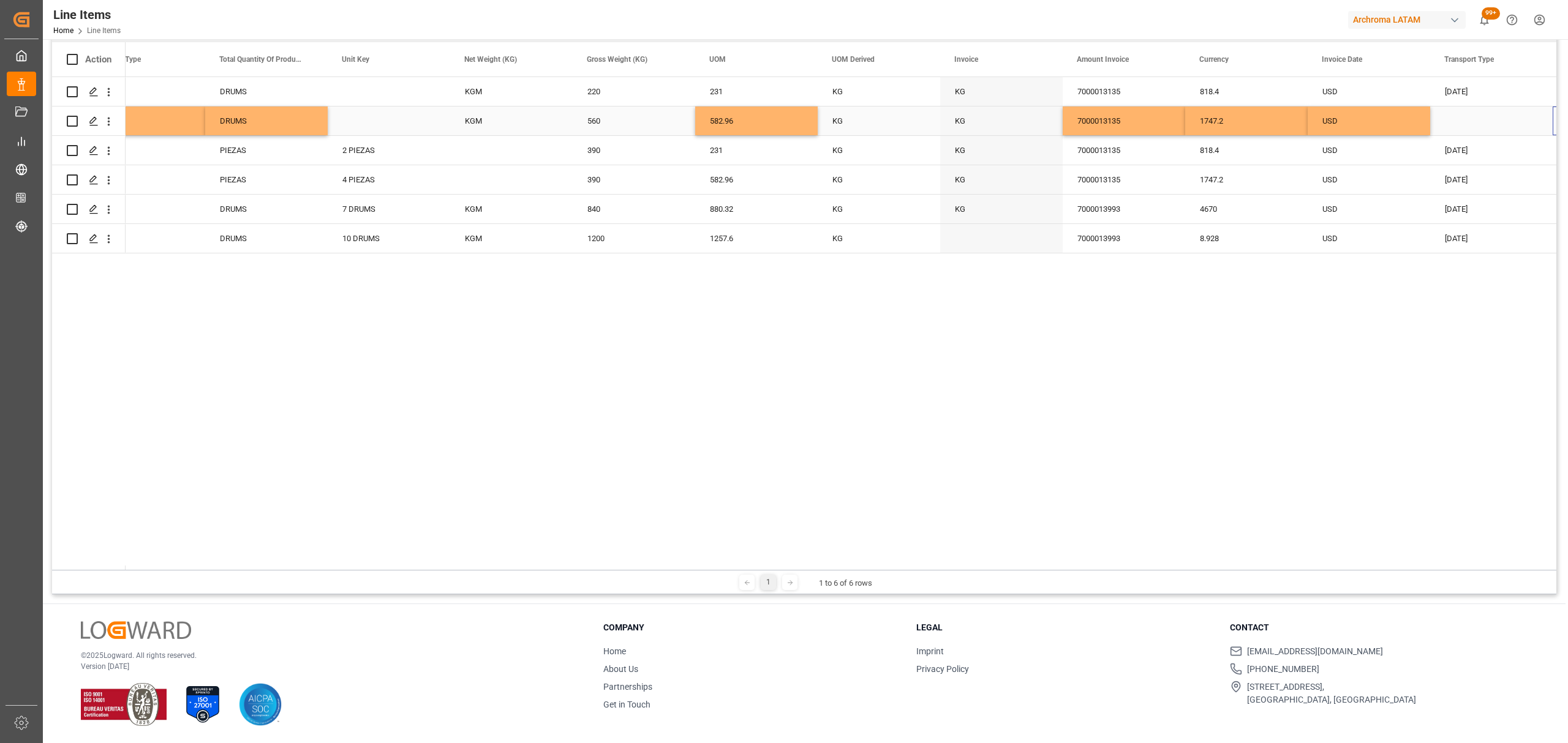
scroll to position [0, 2003]
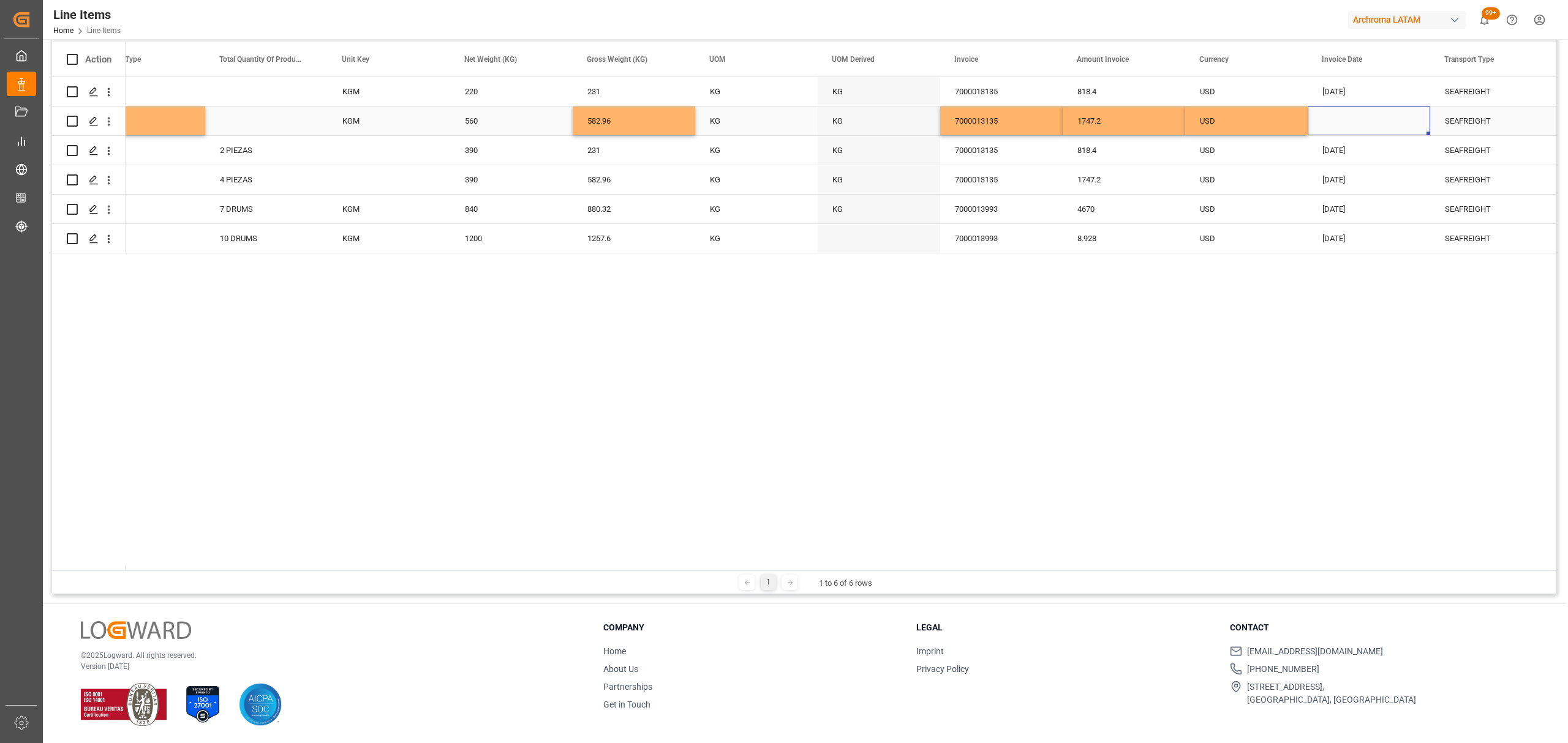
click at [1332, 111] on div "Press SPACE to select this row." at bounding box center [1369, 121] width 123 height 29
click at [1333, 111] on div "Press SPACE to select this row." at bounding box center [1369, 121] width 123 height 29
click at [1328, 163] on button "Previous Month" at bounding box center [1327, 161] width 7 height 7
click at [1328, 322] on div "30" at bounding box center [1333, 327] width 15 height 15
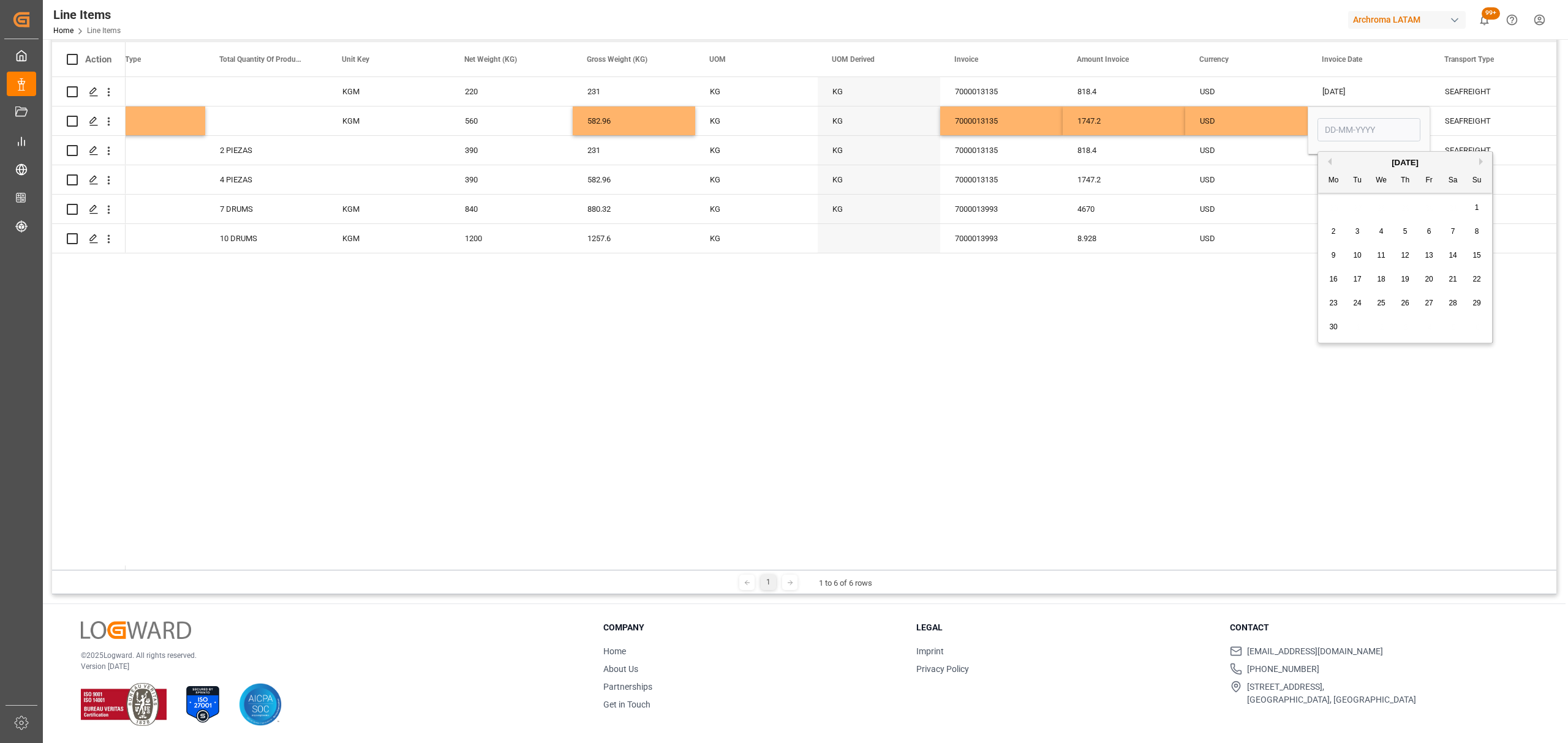
type input "30-06-2025"
click at [1478, 126] on div "SEAFREIGHT" at bounding box center [1492, 121] width 93 height 28
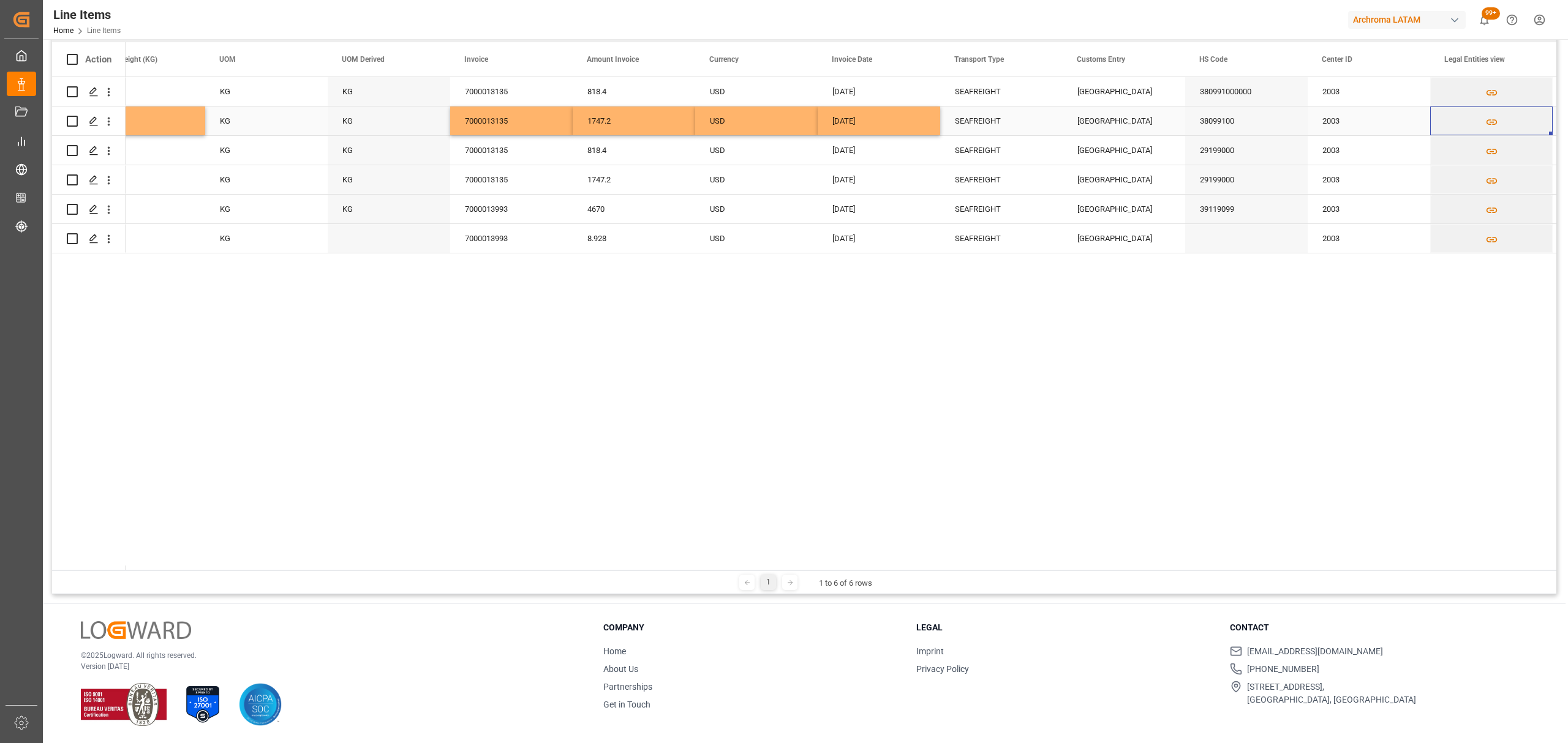
scroll to position [0, 2615]
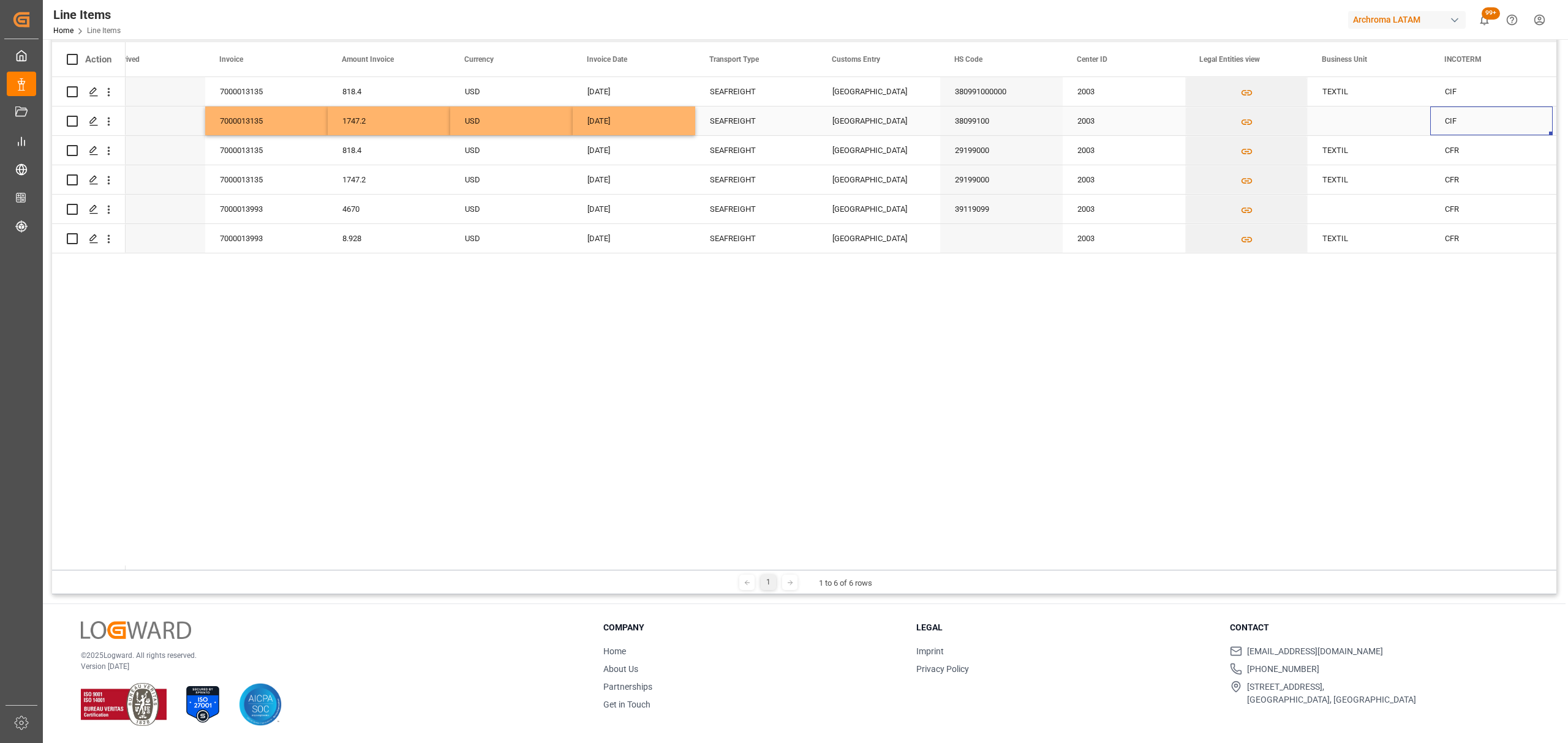
click at [1363, 121] on div "Press SPACE to select this row." at bounding box center [1369, 121] width 123 height 29
click at [1363, 121] on input "Press SPACE to select this row." at bounding box center [1369, 129] width 103 height 24
type input "TEXTIL"
click at [1475, 130] on div "CIF" at bounding box center [1492, 121] width 93 height 28
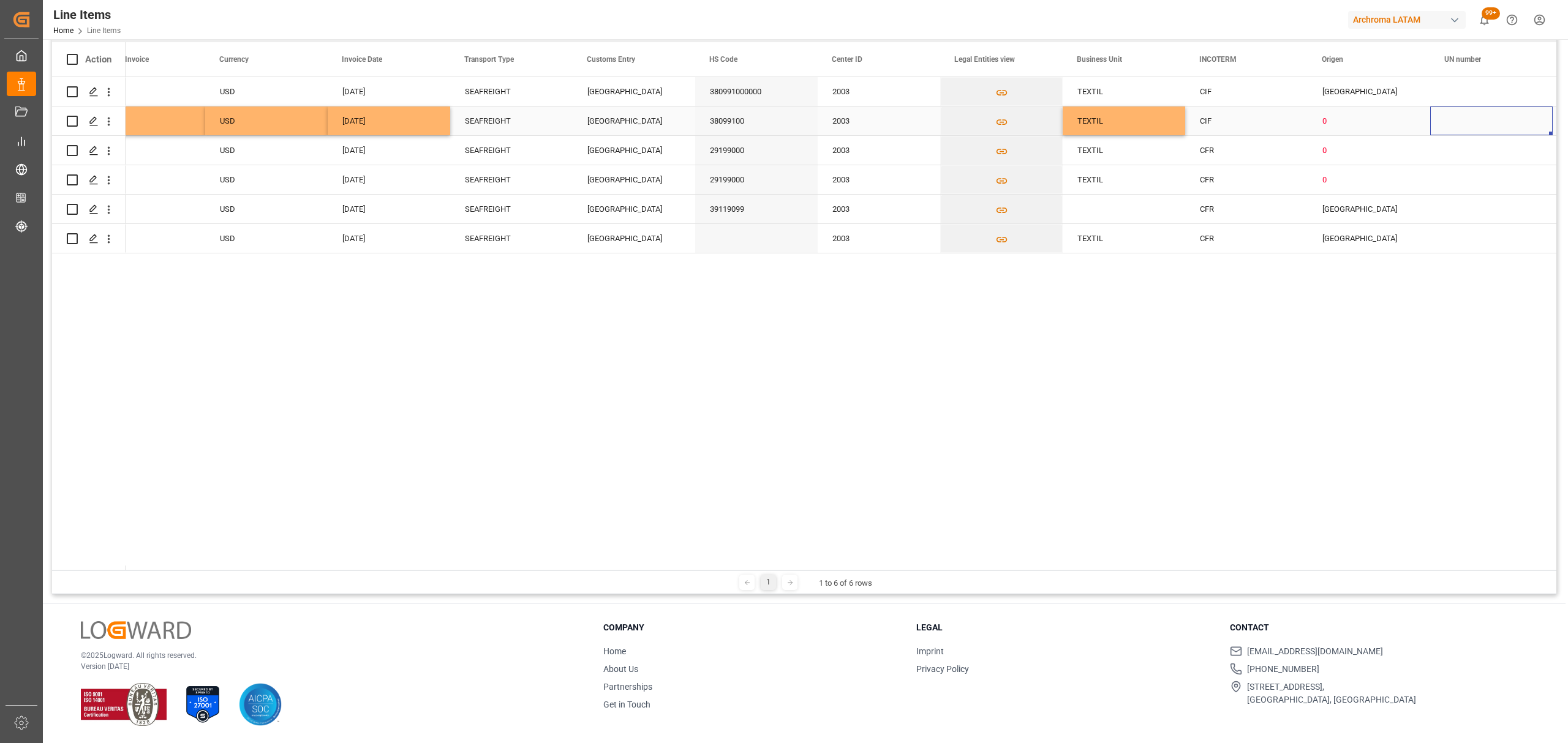
click at [1388, 119] on div "0" at bounding box center [1369, 121] width 93 height 28
click at [1401, 123] on icon "open menu" at bounding box center [1408, 129] width 15 height 15
click at [1350, 300] on div "ALEMANIA" at bounding box center [1393, 300] width 148 height 43
type input "ALEMANIA"
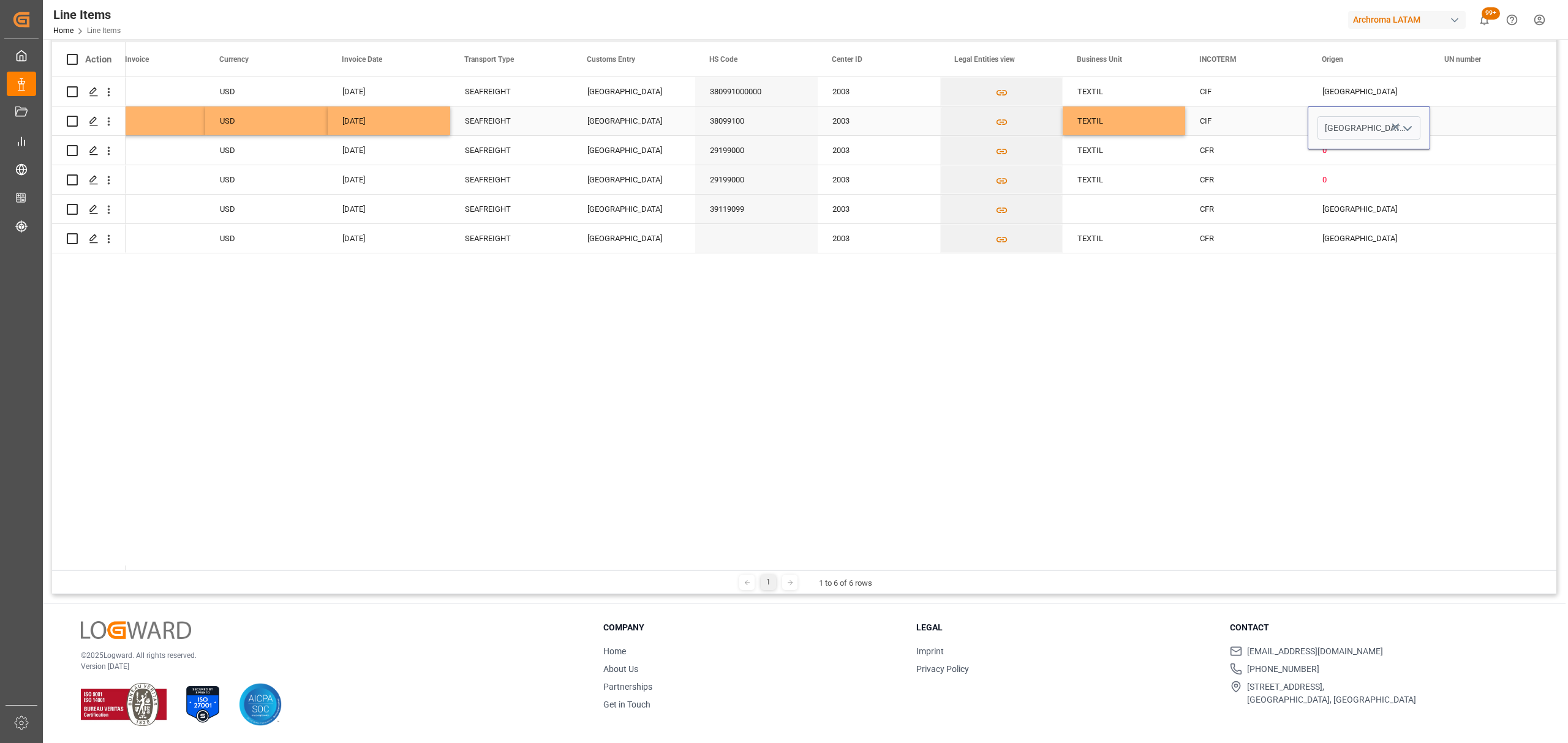
click at [1473, 113] on div "Press SPACE to select this row." at bounding box center [1492, 121] width 123 height 29
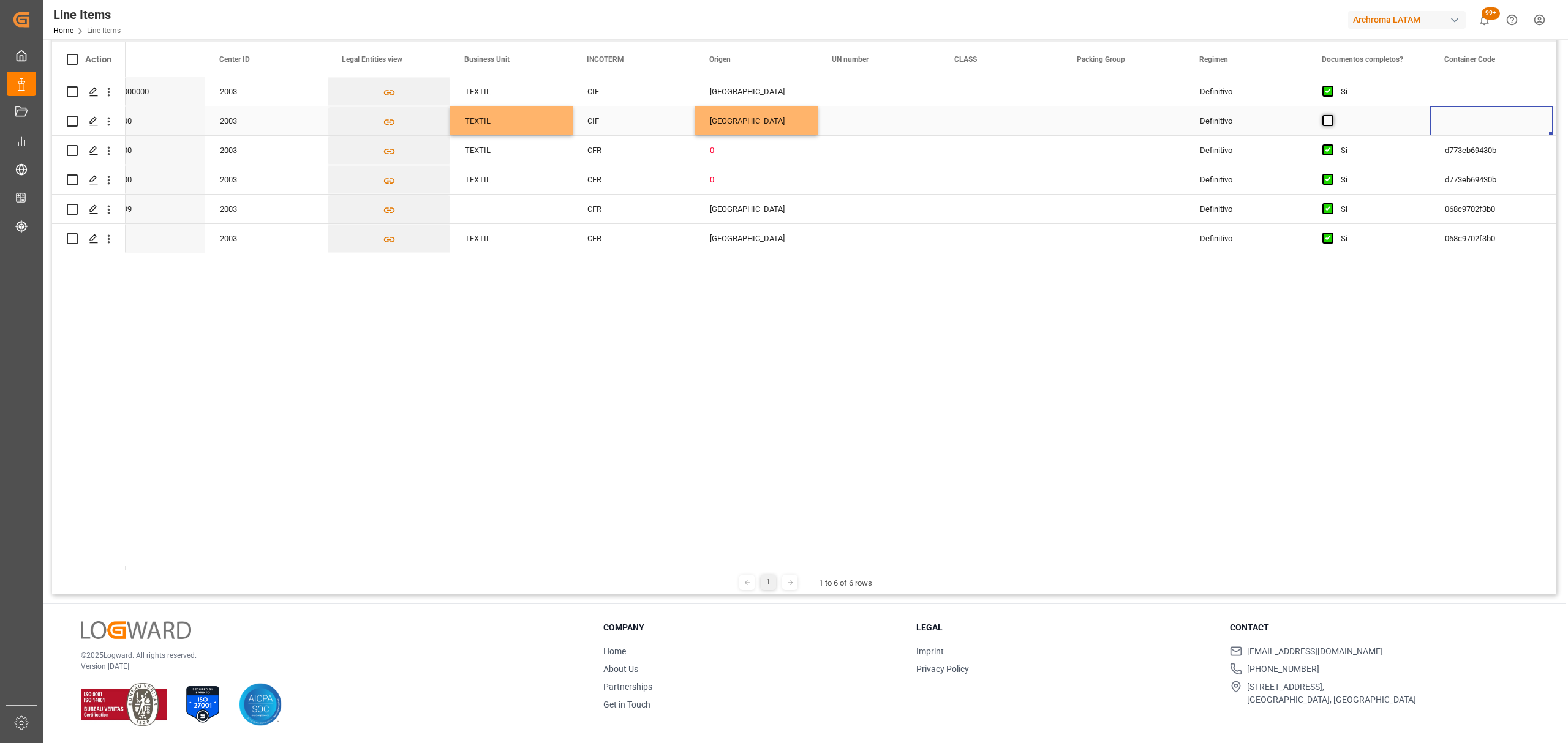
click at [1326, 122] on span "Press SPACE to select this row." at bounding box center [1327, 120] width 11 height 11
click at [1331, 115] on input "Press SPACE to select this row." at bounding box center [1331, 115] width 0 height 0
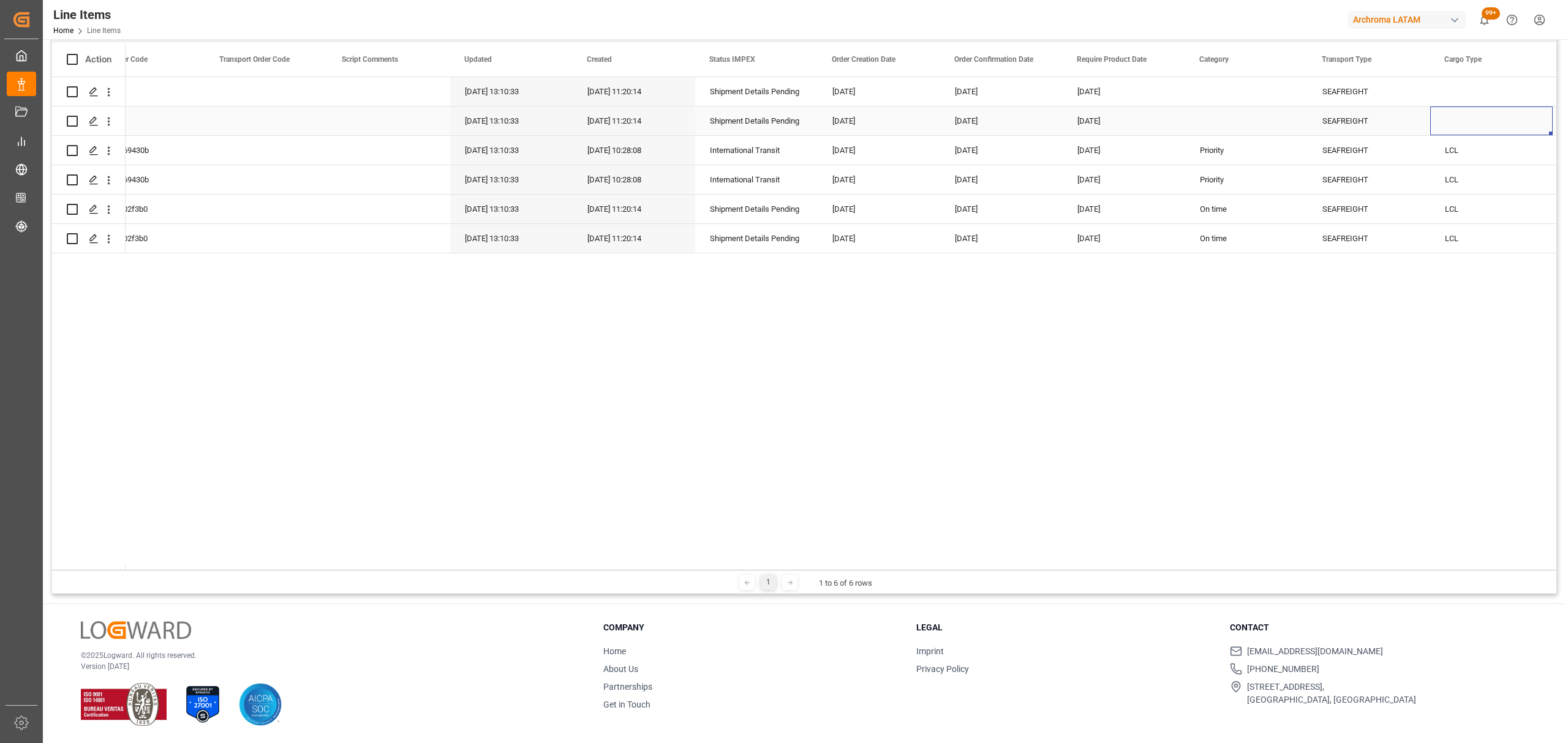
click at [1256, 121] on div "Press SPACE to select this row." at bounding box center [1246, 121] width 123 height 29
click at [1282, 125] on input "Press SPACE to select this row." at bounding box center [1246, 129] width 103 height 24
click at [1455, 120] on div "Press SPACE to select this row." at bounding box center [1492, 121] width 123 height 29
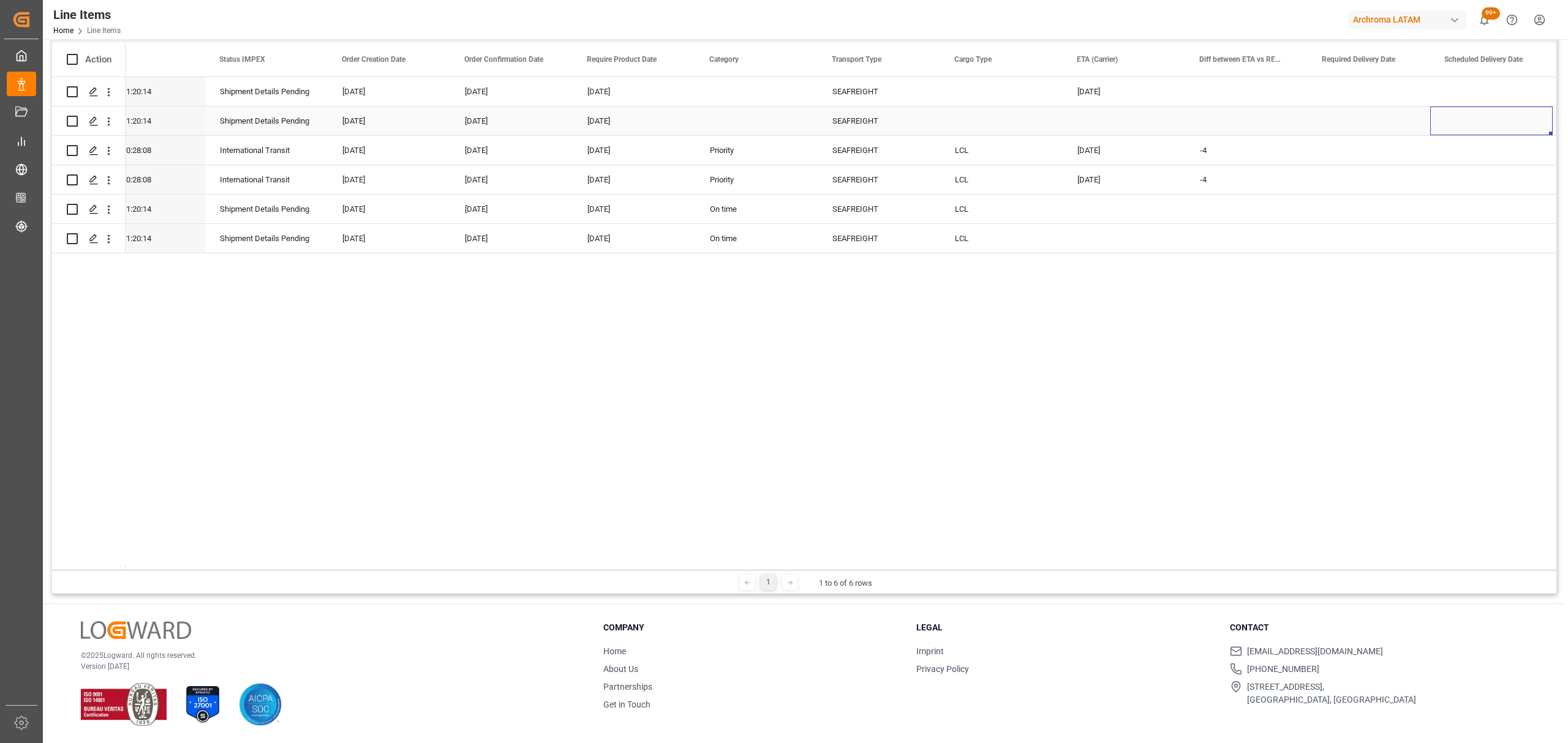
click at [1127, 120] on div "Press SPACE to select this row." at bounding box center [1125, 121] width 123 height 29
click at [1205, 279] on span "23" at bounding box center [1208, 279] width 8 height 9
type input "23-08-2025"
click at [1016, 121] on div "Press SPACE to select this row." at bounding box center [1002, 121] width 123 height 29
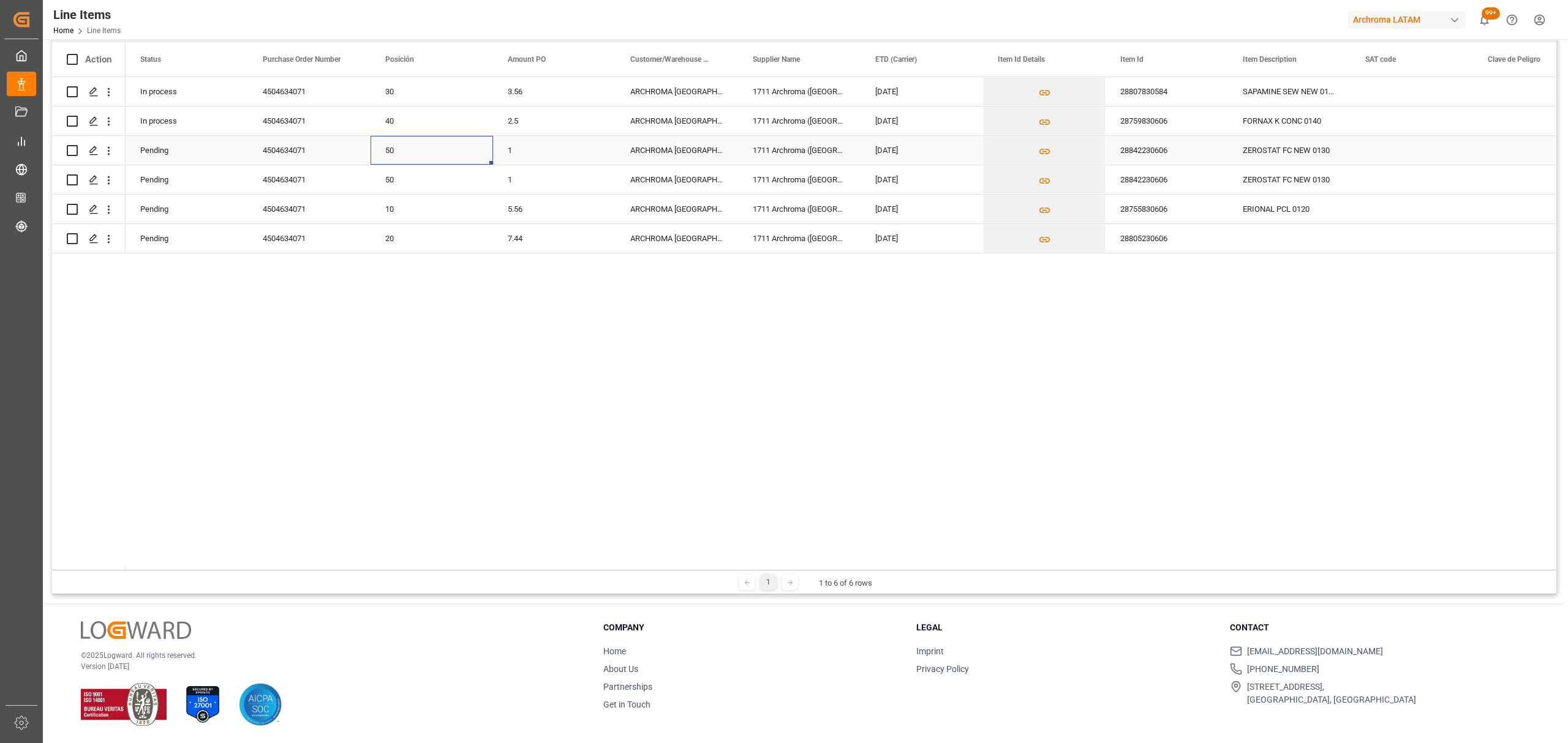
click at [435, 149] on div "50" at bounding box center [432, 150] width 93 height 28
click at [887, 151] on div "[DATE]" at bounding box center [922, 149] width 123 height 29
click at [912, 150] on div "[DATE]" at bounding box center [922, 149] width 123 height 29
click at [1223, 150] on div "28842230606" at bounding box center [1167, 149] width 123 height 29
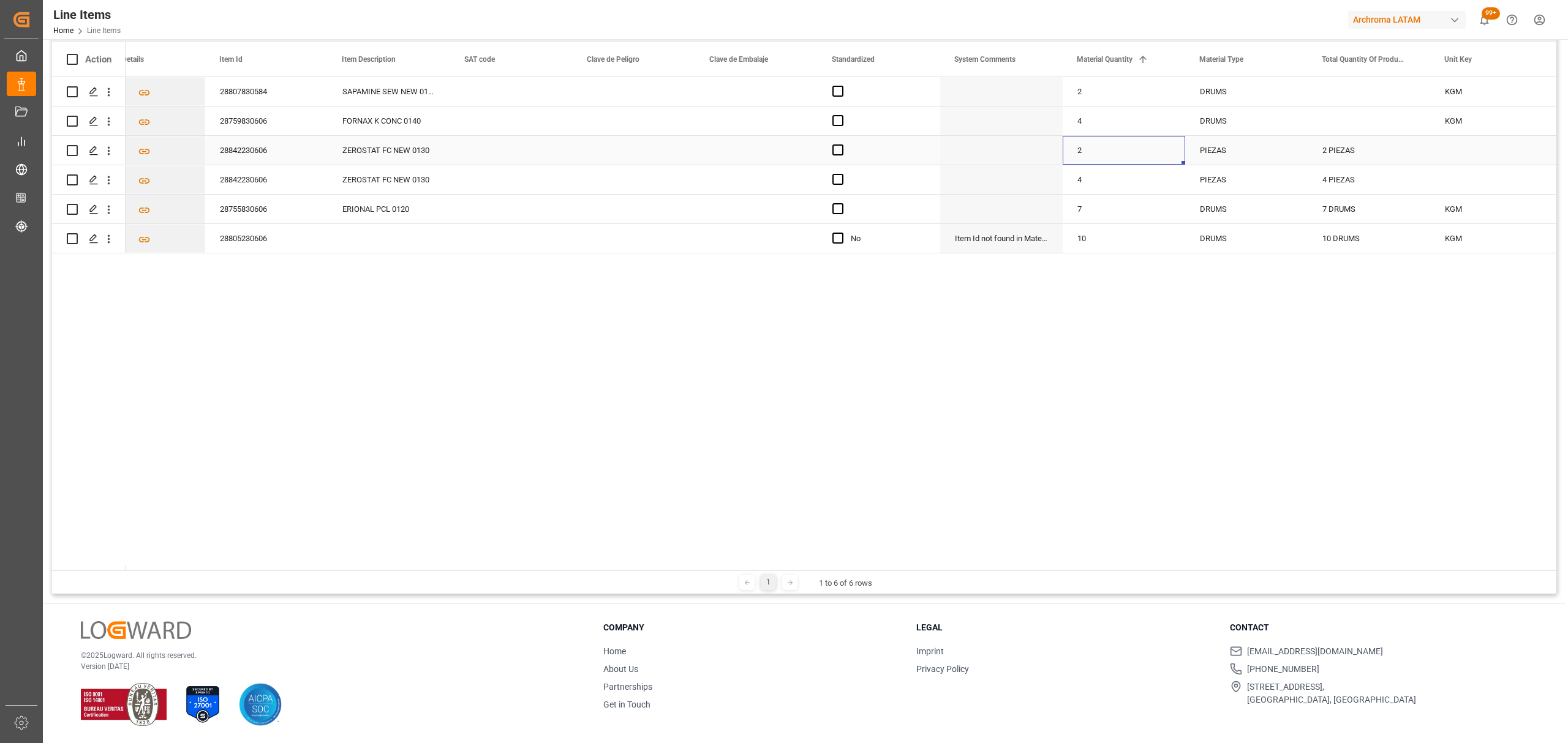
click at [1135, 152] on div "2" at bounding box center [1125, 149] width 123 height 29
click at [1123, 155] on input "2" at bounding box center [1124, 157] width 103 height 24
type input "0"
click at [1225, 151] on div "PIEZAS" at bounding box center [1246, 150] width 93 height 28
click at [1226, 149] on div "PIEZAS" at bounding box center [1246, 150] width 93 height 28
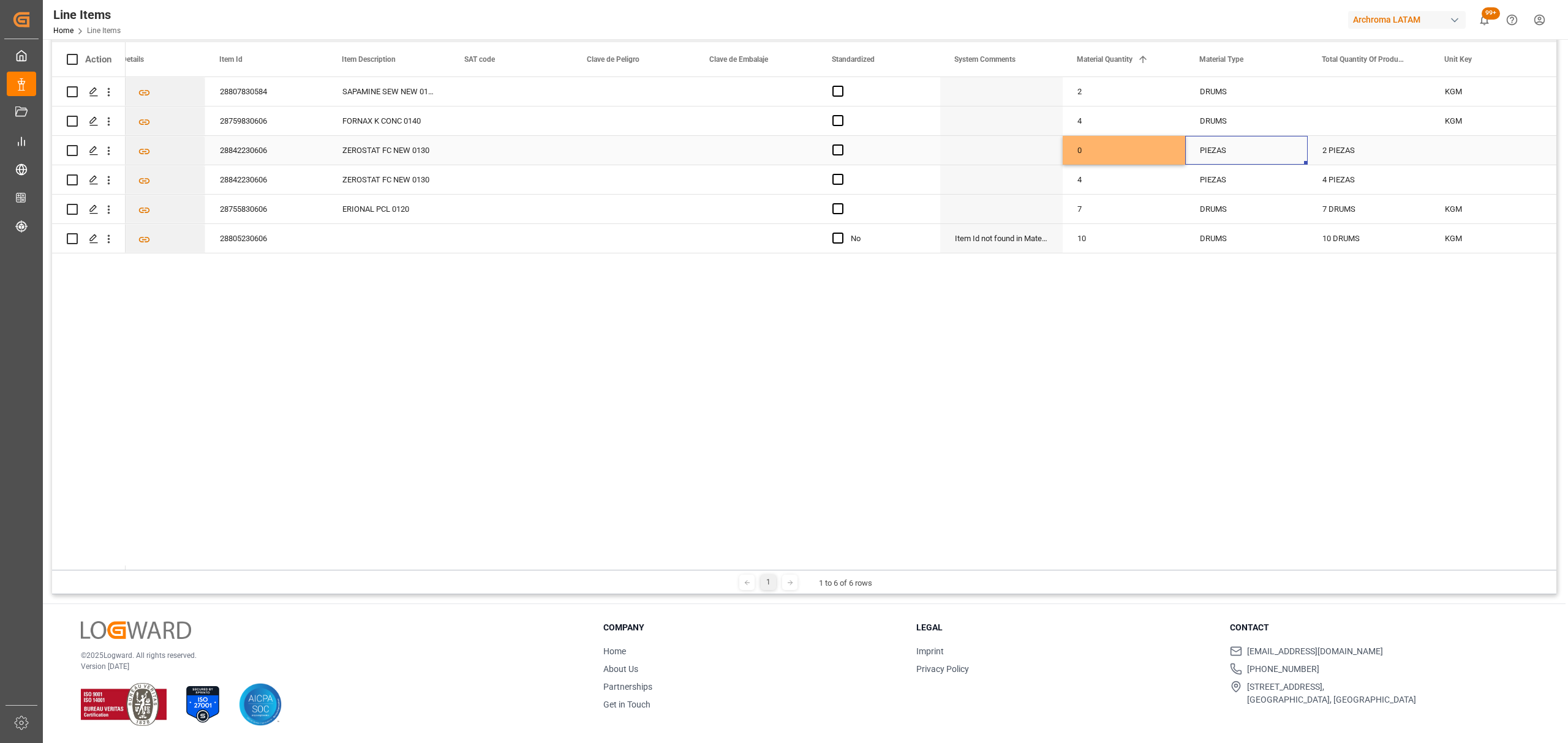
click at [1226, 149] on div "PIEZAS" at bounding box center [1246, 150] width 93 height 28
drag, startPoint x: 1241, startPoint y: 151, endPoint x: 1132, endPoint y: 159, distance: 109.3
click at [1114, 150] on div "0" at bounding box center [1125, 149] width 123 height 29
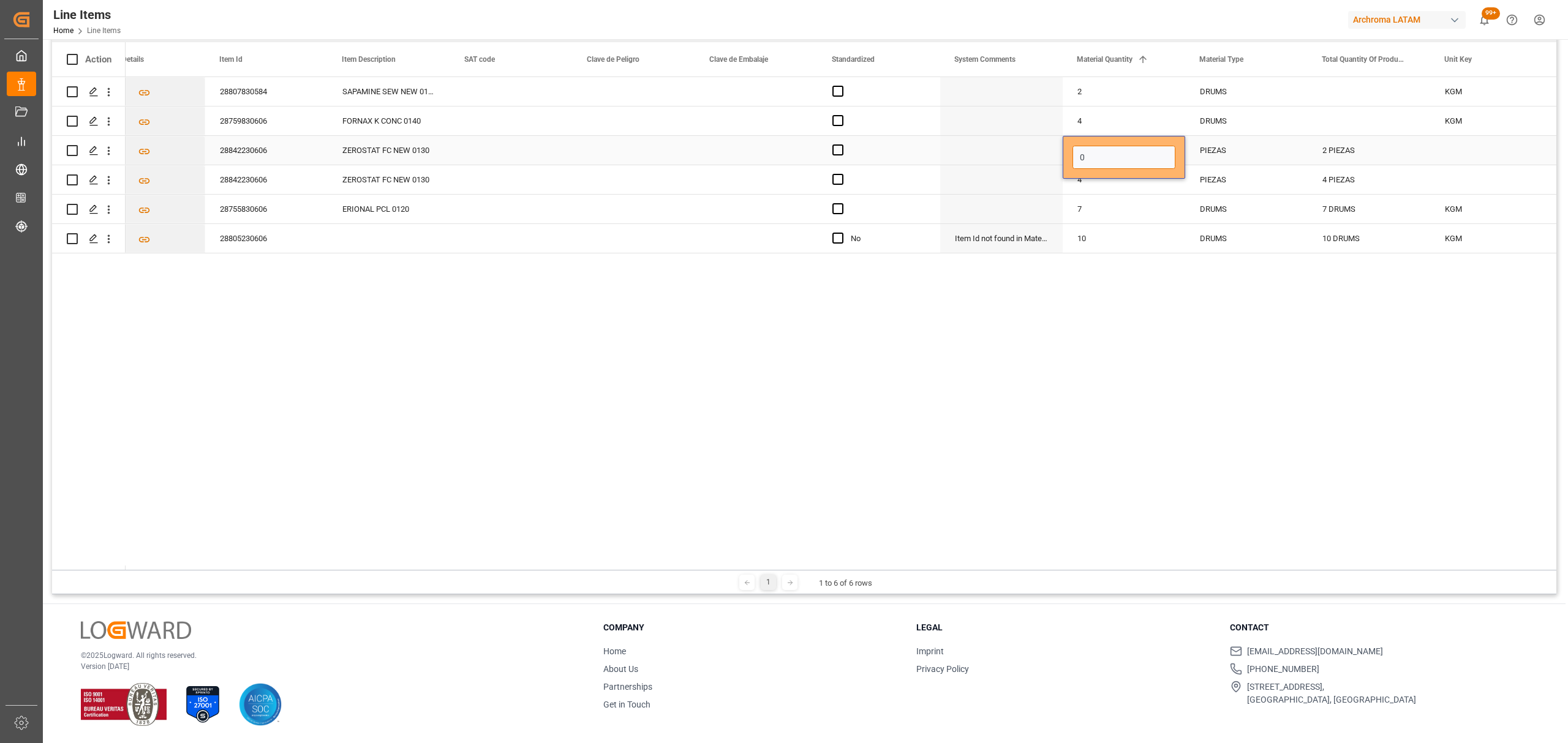
click at [1108, 155] on input "0" at bounding box center [1124, 157] width 103 height 24
click at [1371, 151] on div "2 PIEZAS" at bounding box center [1369, 149] width 123 height 29
click at [1494, 150] on div "Press SPACE to select this row." at bounding box center [1492, 149] width 123 height 29
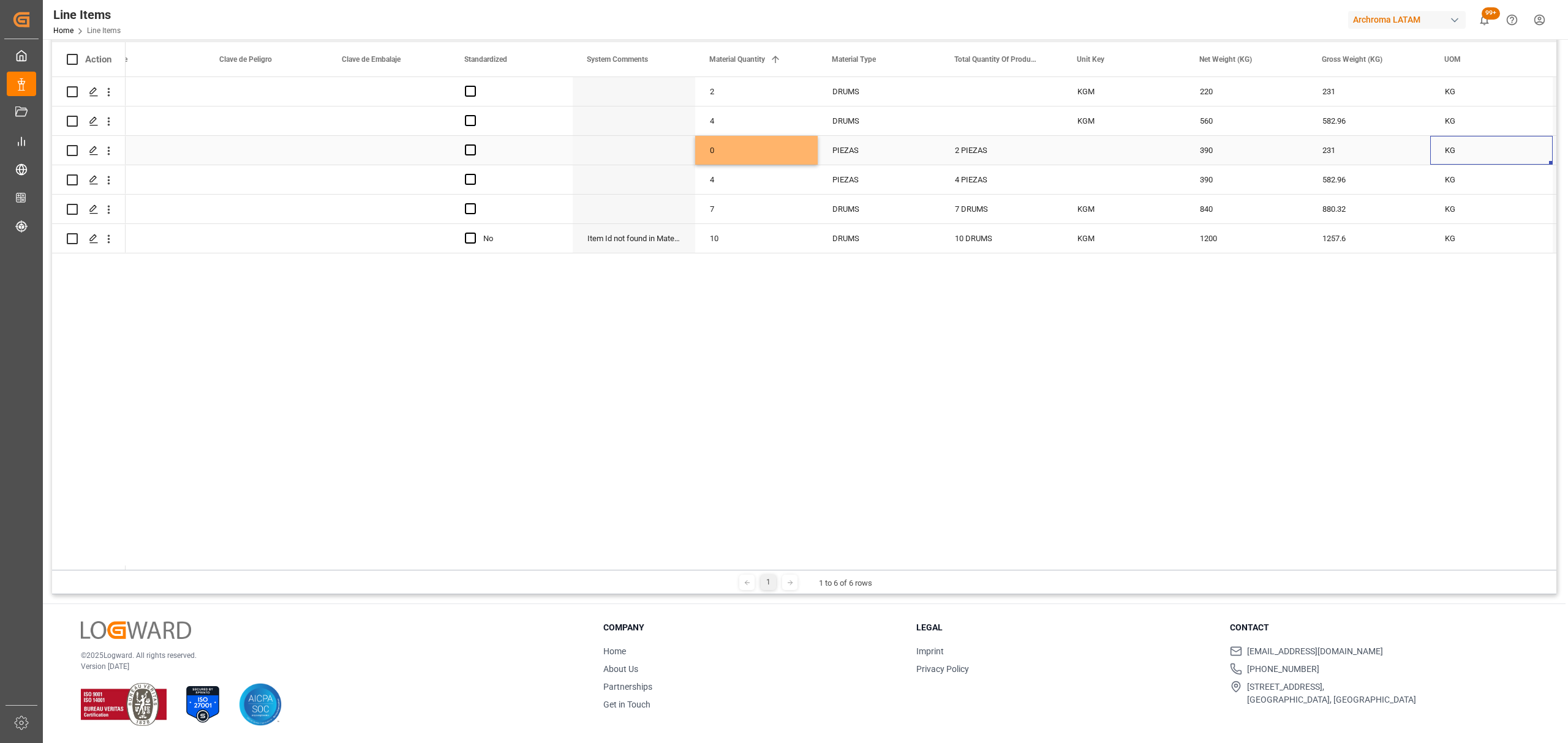
click at [1365, 151] on div "231" at bounding box center [1369, 149] width 123 height 29
type input "0"
click at [1485, 151] on div "KG" at bounding box center [1492, 149] width 123 height 29
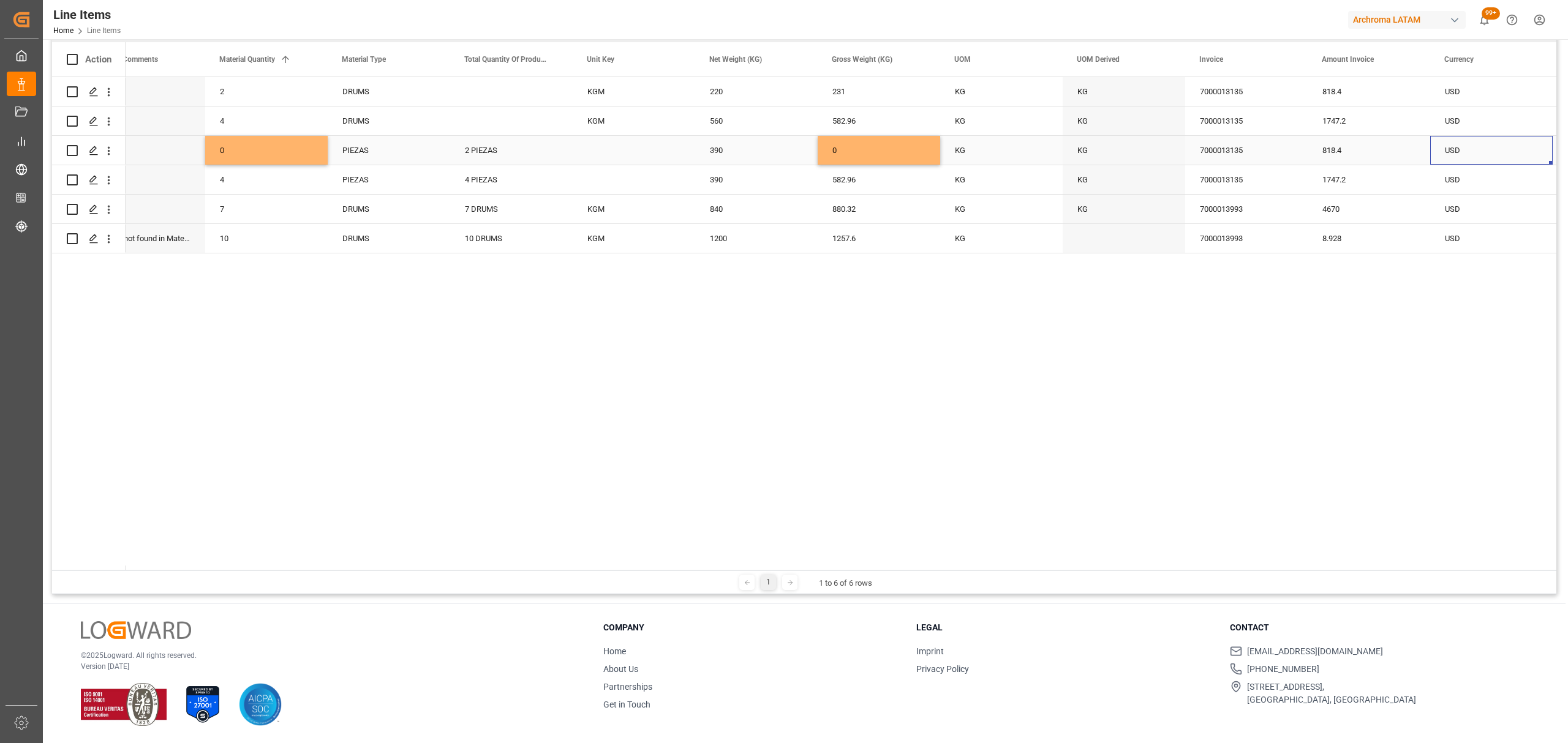
click at [1264, 155] on div "7000013135" at bounding box center [1246, 149] width 123 height 29
drag, startPoint x: 1264, startPoint y: 155, endPoint x: 1202, endPoint y: 159, distance: 62.1
click at [1202, 159] on input "7000013135" at bounding box center [1246, 157] width 103 height 24
click at [1350, 145] on div "818.4" at bounding box center [1369, 149] width 123 height 29
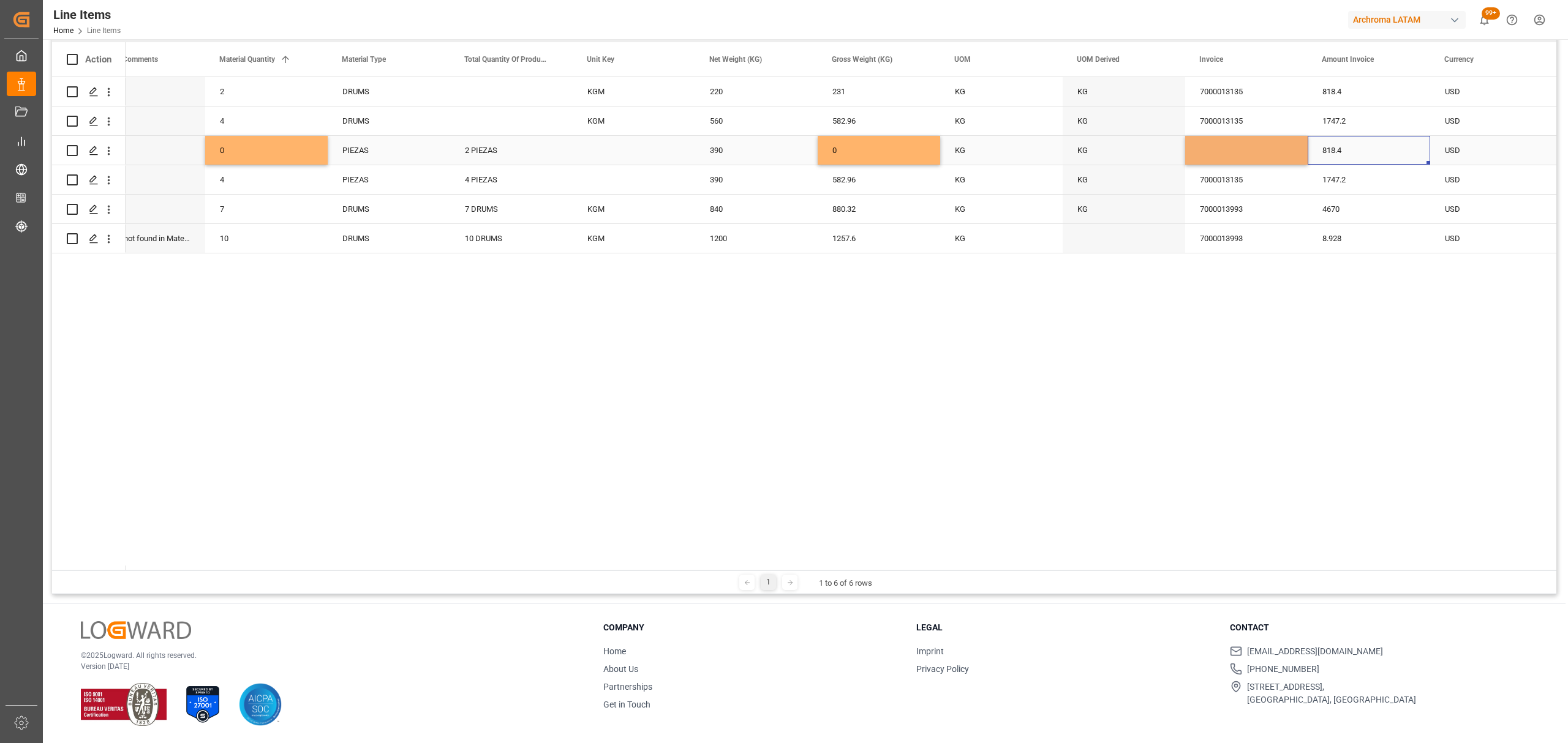
click at [1350, 145] on div "818.4" at bounding box center [1369, 149] width 123 height 29
click at [1350, 145] on input "818.4" at bounding box center [1369, 157] width 103 height 24
type input "0"
click at [1468, 148] on div "USD" at bounding box center [1492, 150] width 93 height 28
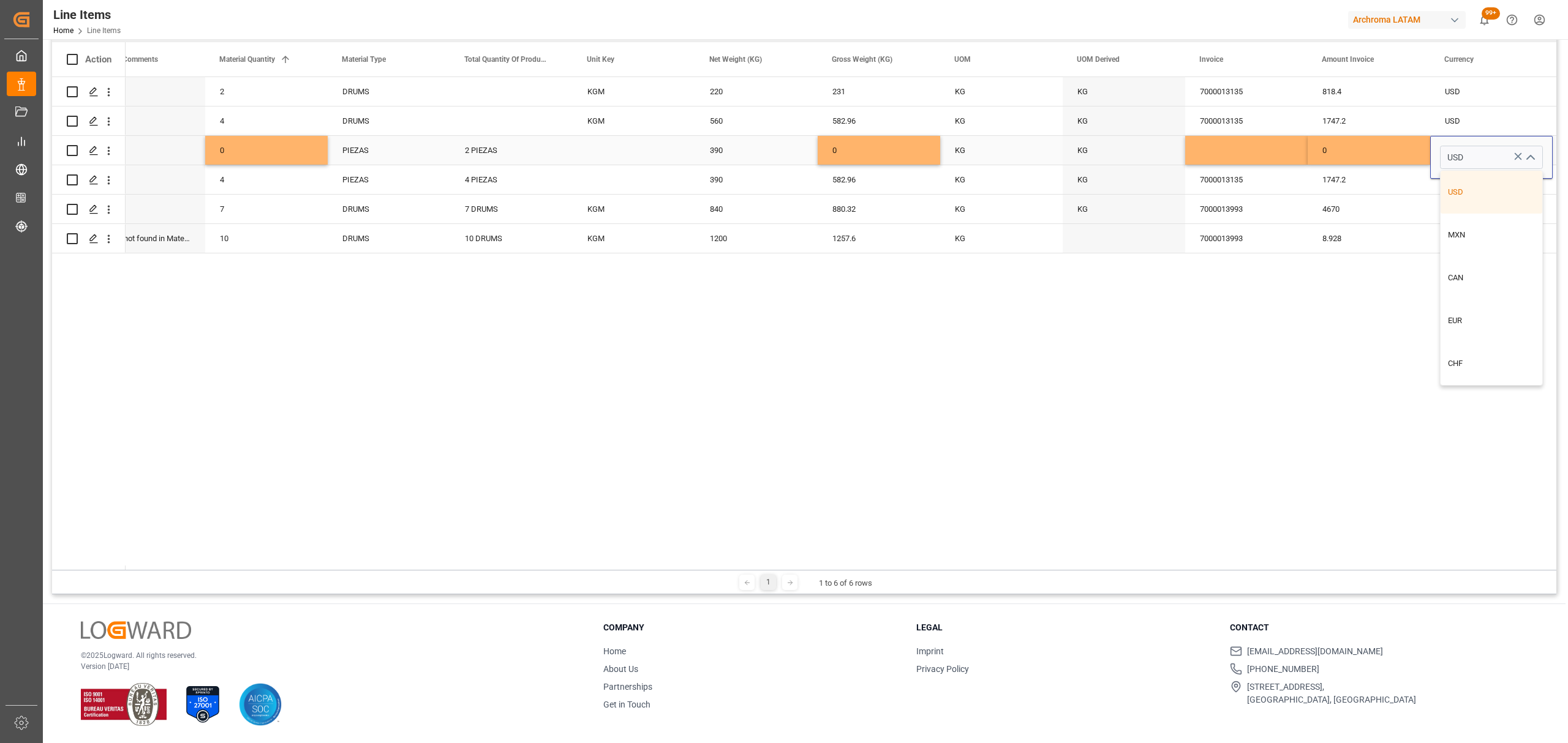
click at [1368, 154] on div "0" at bounding box center [1369, 149] width 123 height 29
click at [1353, 144] on div "0" at bounding box center [1369, 149] width 123 height 29
click at [1479, 155] on div "USD" at bounding box center [1492, 150] width 93 height 28
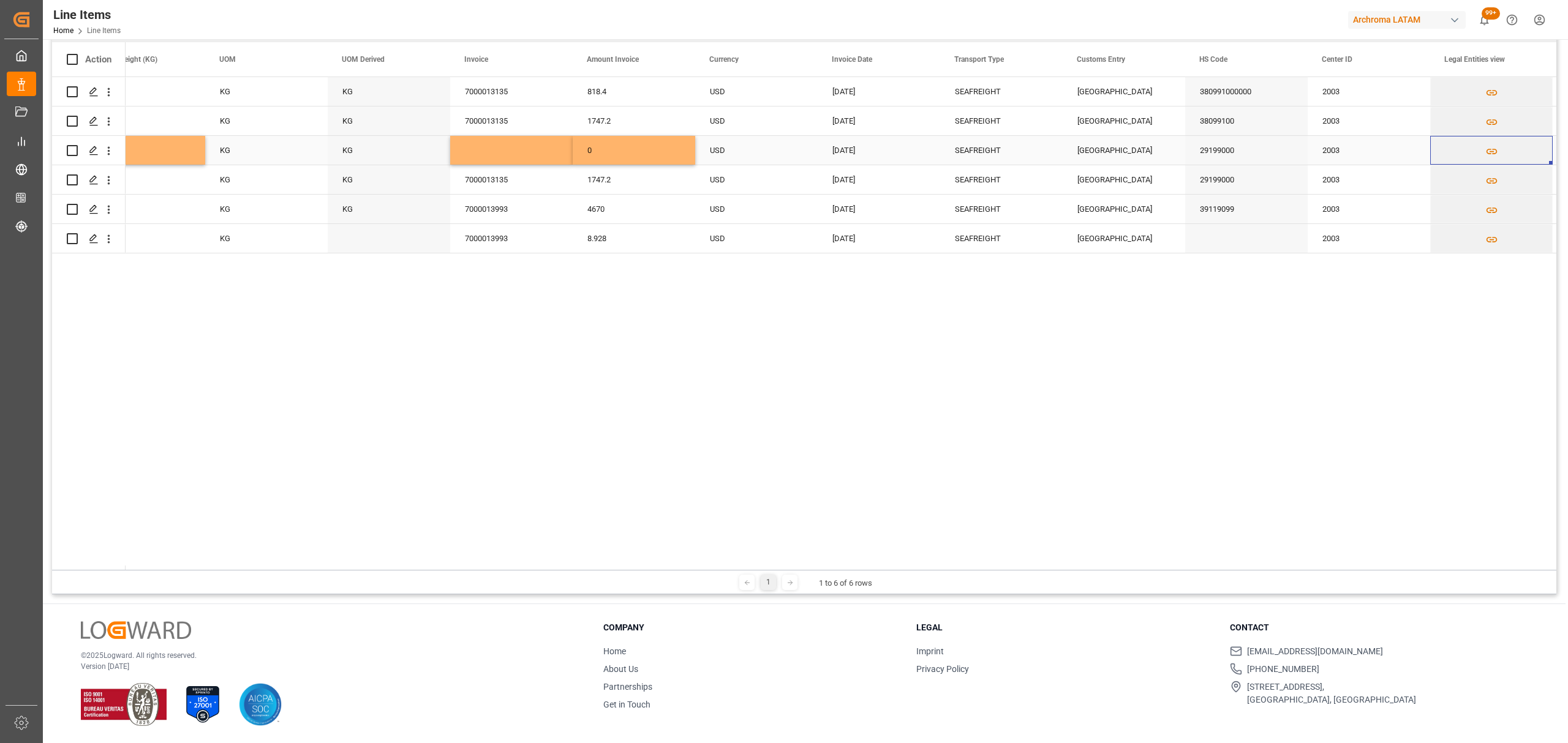
click at [891, 155] on div "30-06-2025" at bounding box center [879, 149] width 123 height 29
click at [1360, 145] on div "2003" at bounding box center [1369, 149] width 123 height 29
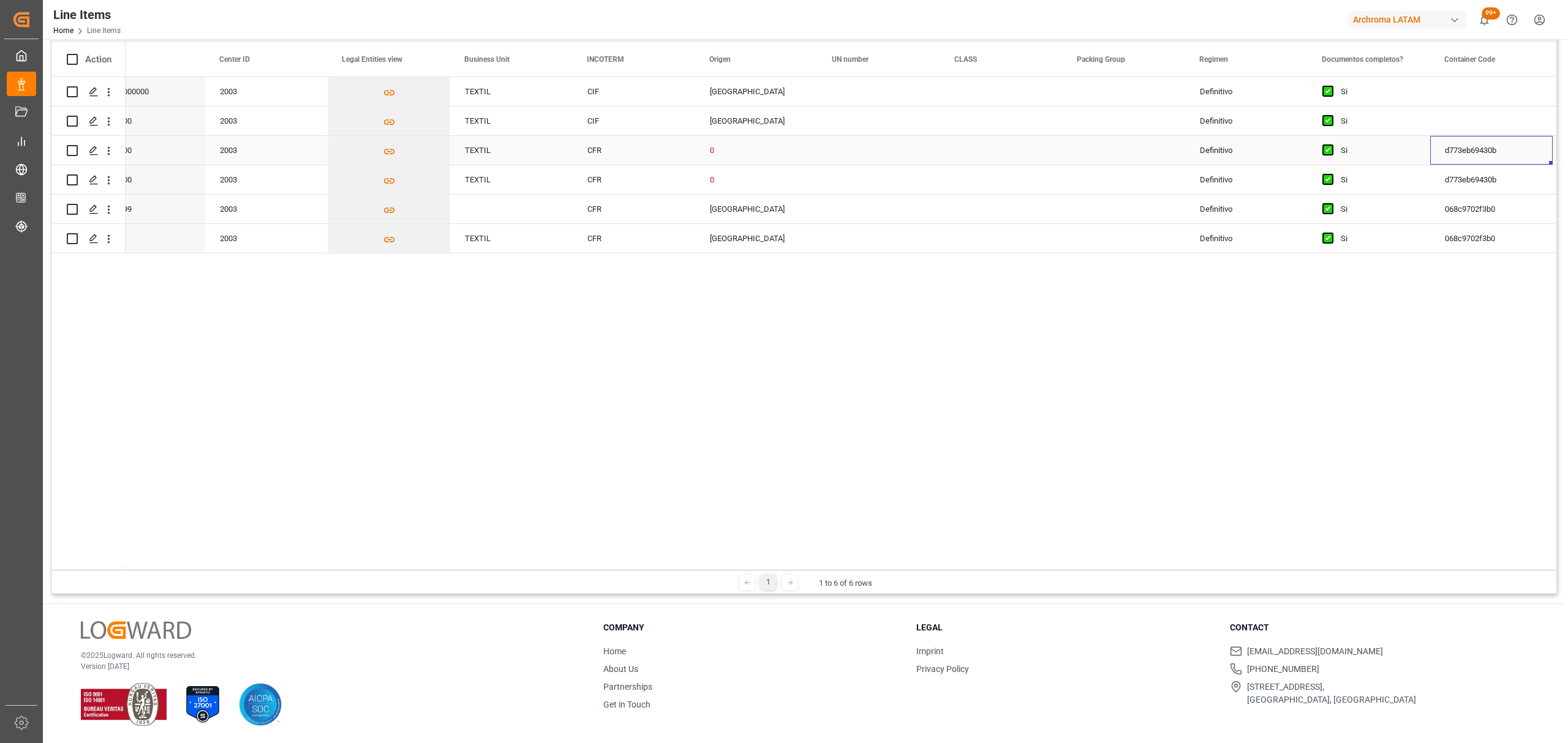
click at [1321, 151] on div "Si" at bounding box center [1369, 149] width 123 height 29
click at [1326, 152] on span "Press SPACE to select this row." at bounding box center [1327, 149] width 11 height 11
click at [1331, 144] on input "Press SPACE to select this row." at bounding box center [1331, 144] width 0 height 0
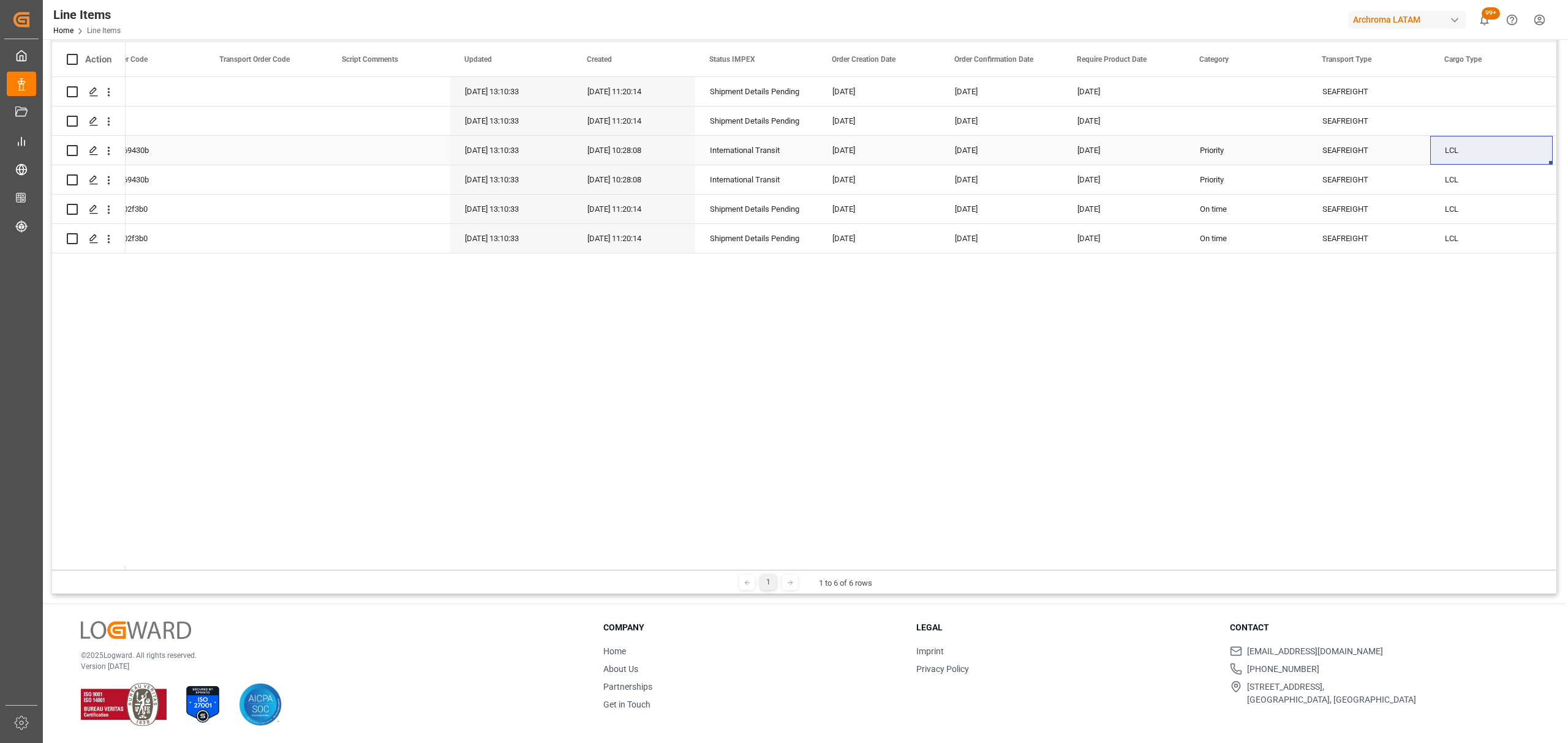
click at [883, 150] on div "[DATE]" at bounding box center [879, 149] width 123 height 29
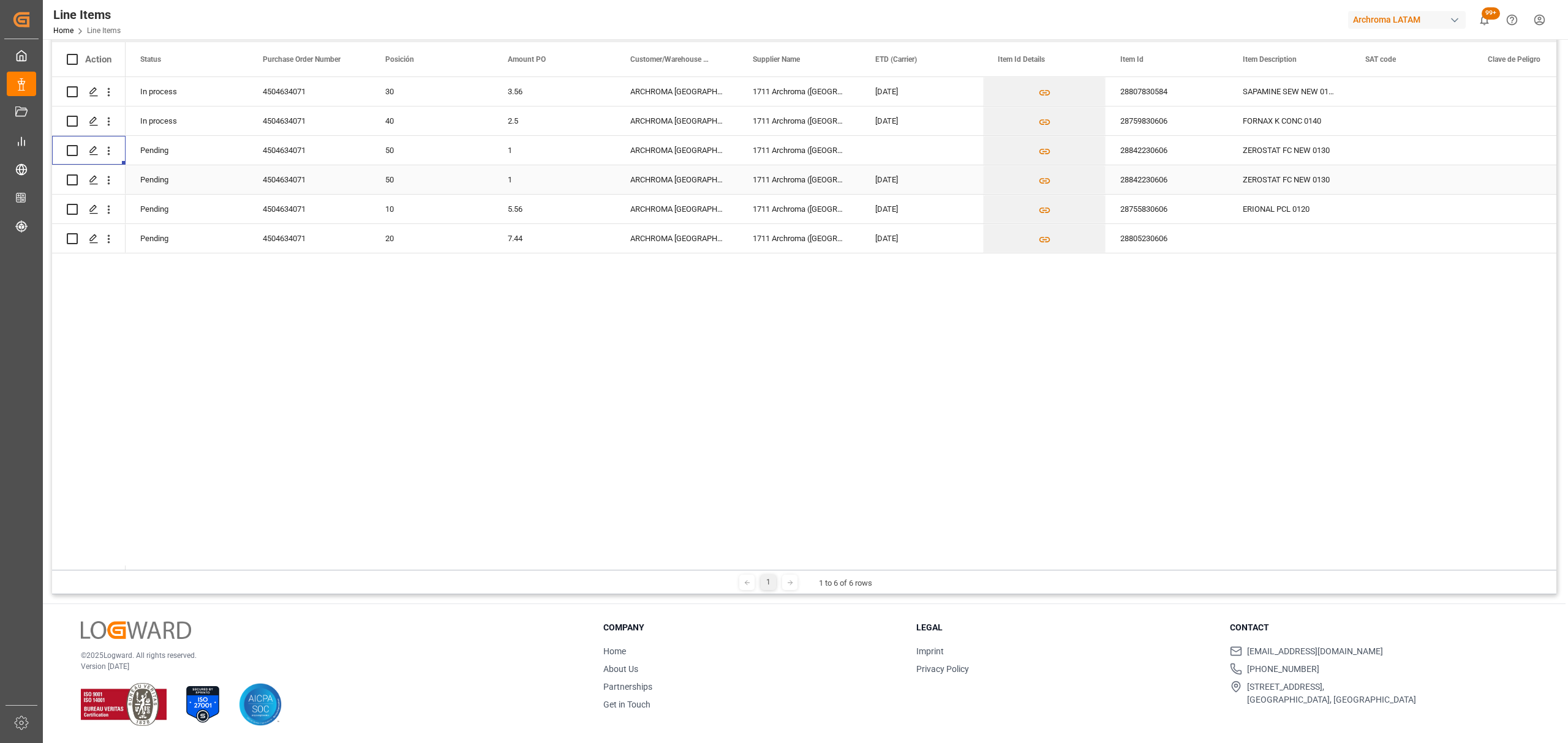
click at [419, 182] on div "50" at bounding box center [432, 180] width 93 height 28
click at [910, 180] on div "[DATE]" at bounding box center [922, 179] width 123 height 29
click at [1368, 182] on div "Press SPACE to select this row." at bounding box center [1412, 179] width 123 height 29
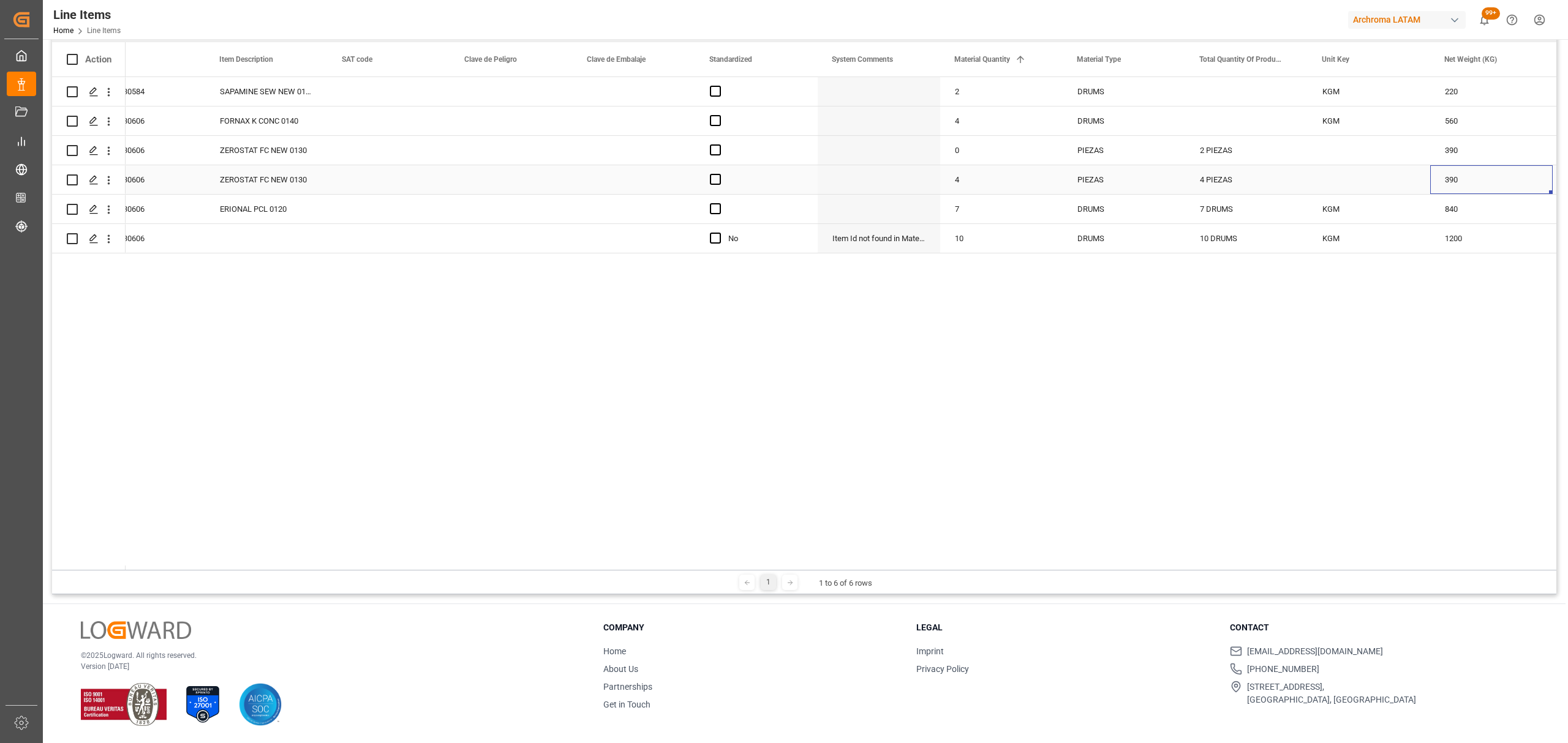
click at [1005, 185] on div "4" at bounding box center [1002, 179] width 123 height 29
click at [991, 182] on input "4" at bounding box center [1002, 187] width 103 height 24
type input "0"
click at [1105, 181] on div "PIEZAS" at bounding box center [1124, 180] width 93 height 28
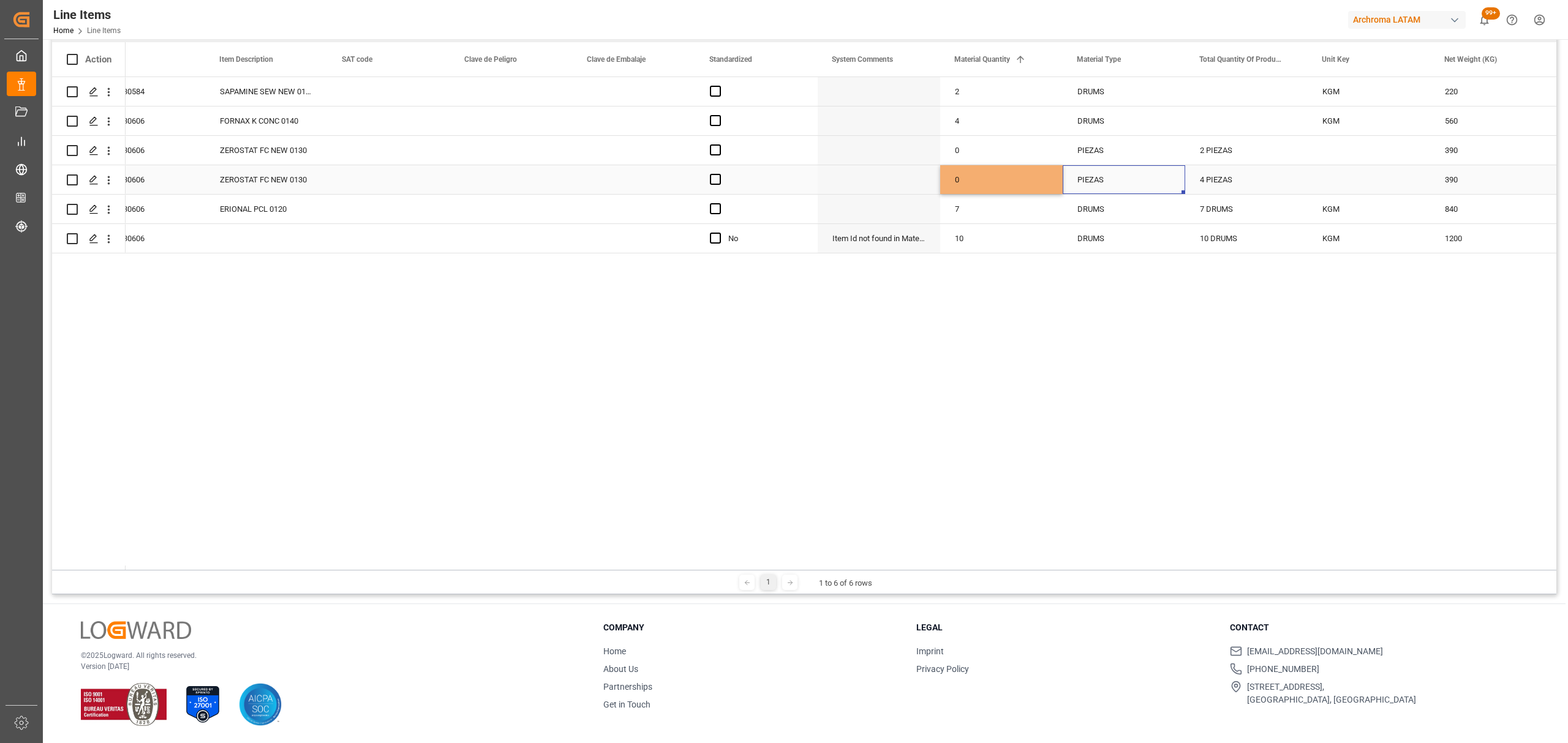
click at [1105, 181] on div "PIEZAS" at bounding box center [1124, 180] width 93 height 28
click at [1105, 181] on input "PIEZAS" at bounding box center [1124, 187] width 103 height 24
click at [1149, 184] on icon "Press SPACE to select this row." at bounding box center [1150, 185] width 13 height 13
click at [1272, 176] on div "4 PIEZAS" at bounding box center [1246, 179] width 123 height 29
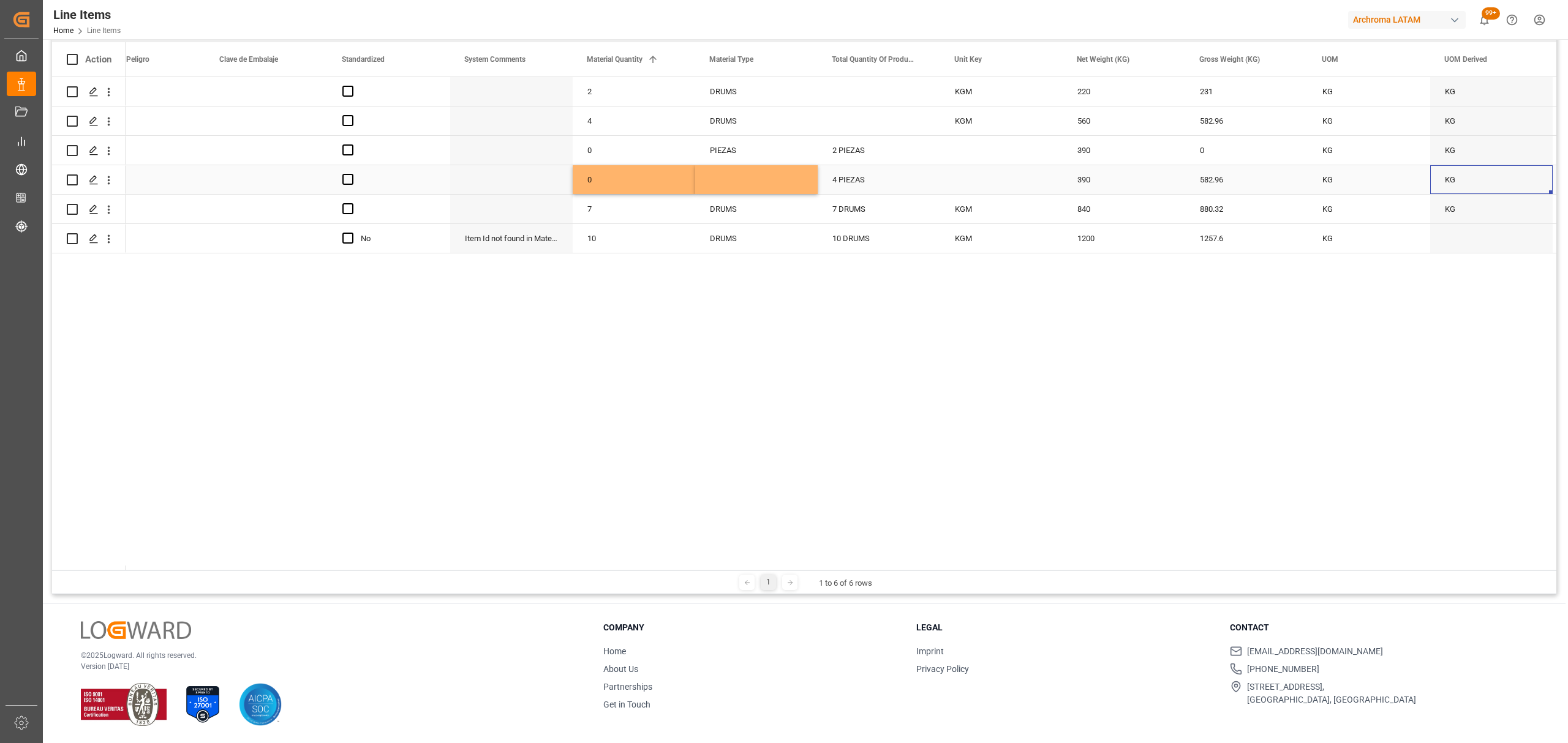
click at [1225, 184] on div "582.96" at bounding box center [1246, 179] width 123 height 29
click at [1225, 184] on input "582.96" at bounding box center [1246, 187] width 103 height 24
type input "0"
click at [1368, 184] on div "KG" at bounding box center [1369, 179] width 123 height 29
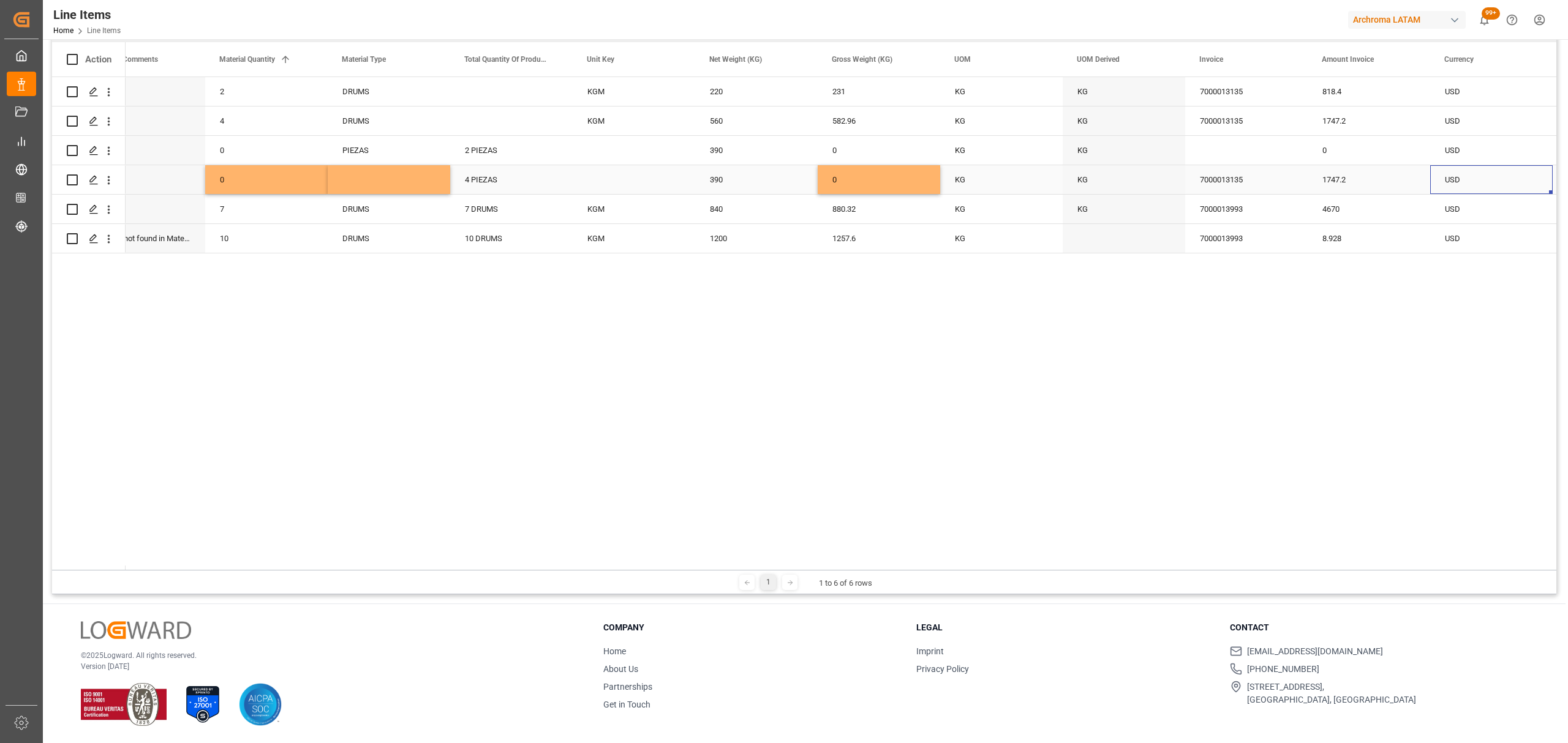
click at [1262, 184] on div "7000013135" at bounding box center [1246, 179] width 123 height 29
drag, startPoint x: 1263, startPoint y: 189, endPoint x: 1156, endPoint y: 192, distance: 107.0
click at [1378, 176] on div "1747.2" at bounding box center [1369, 179] width 123 height 29
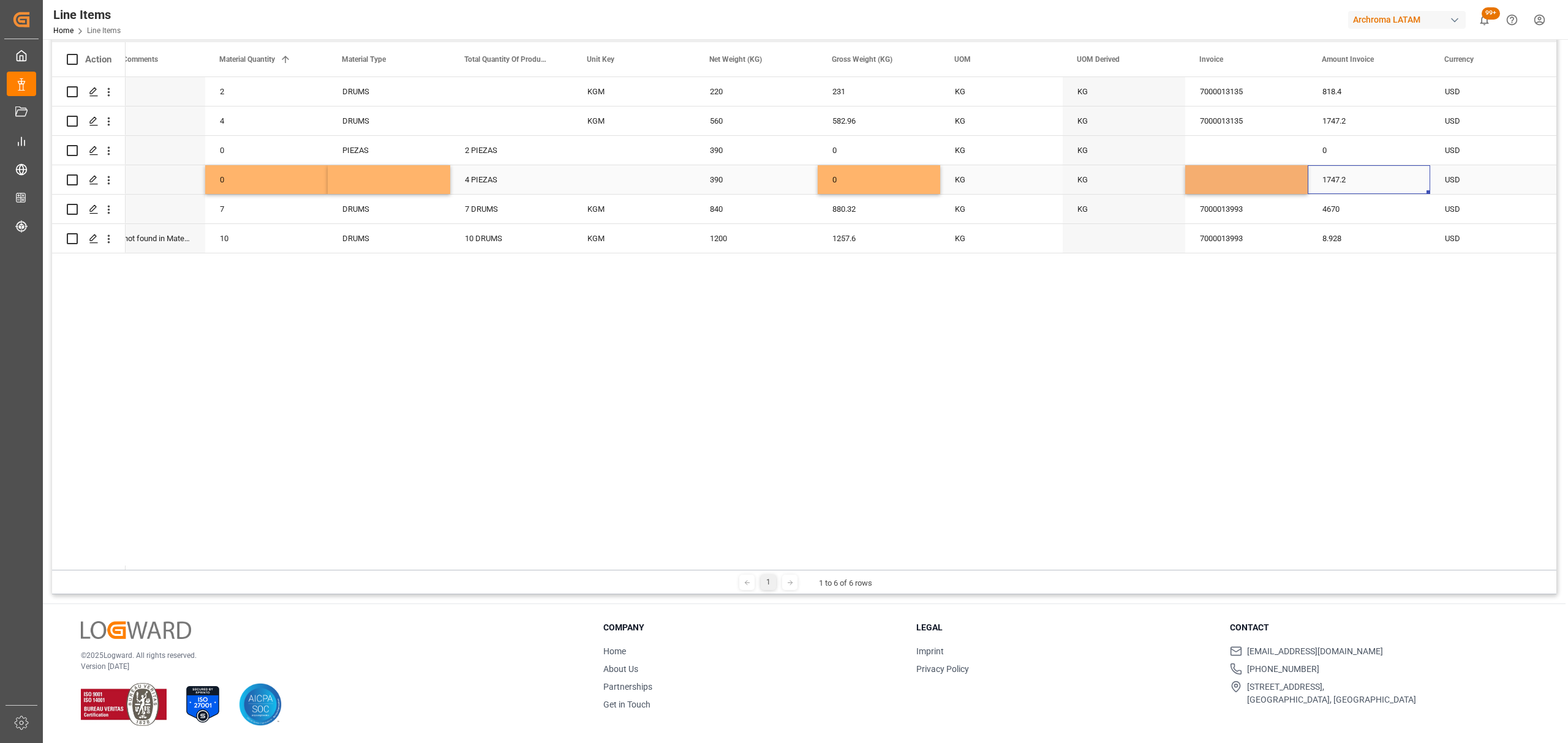
click at [1378, 176] on div "1747.2" at bounding box center [1369, 179] width 123 height 29
drag, startPoint x: 1366, startPoint y: 190, endPoint x: 1322, endPoint y: 190, distance: 44.0
click at [1322, 190] on input "1747.2" at bounding box center [1369, 187] width 103 height 24
type input "0"
click at [1473, 180] on div "USD" at bounding box center [1492, 180] width 93 height 28
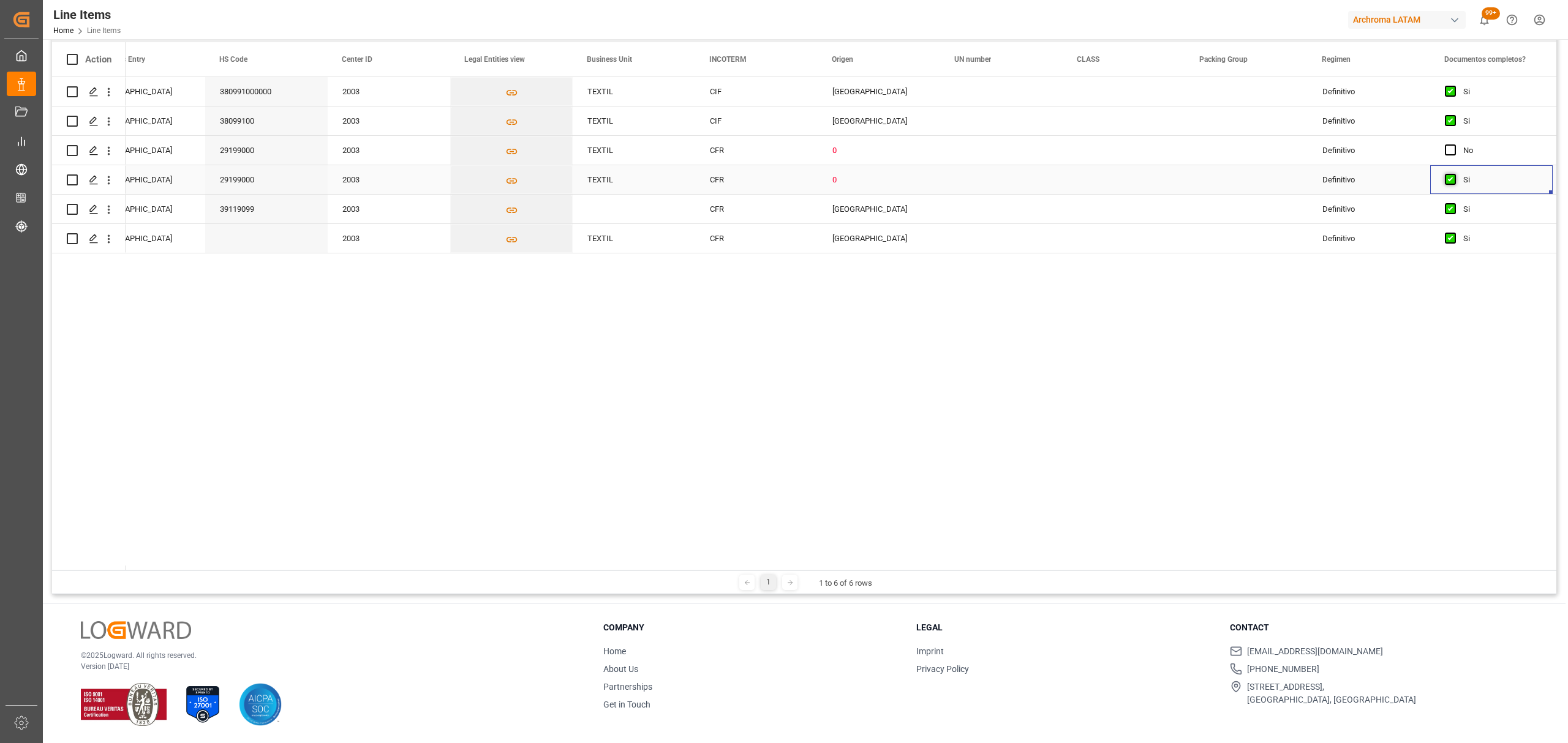
click at [1453, 179] on span "Press SPACE to select this row." at bounding box center [1450, 179] width 11 height 11
click at [1454, 174] on input "Press SPACE to select this row." at bounding box center [1454, 174] width 0 height 0
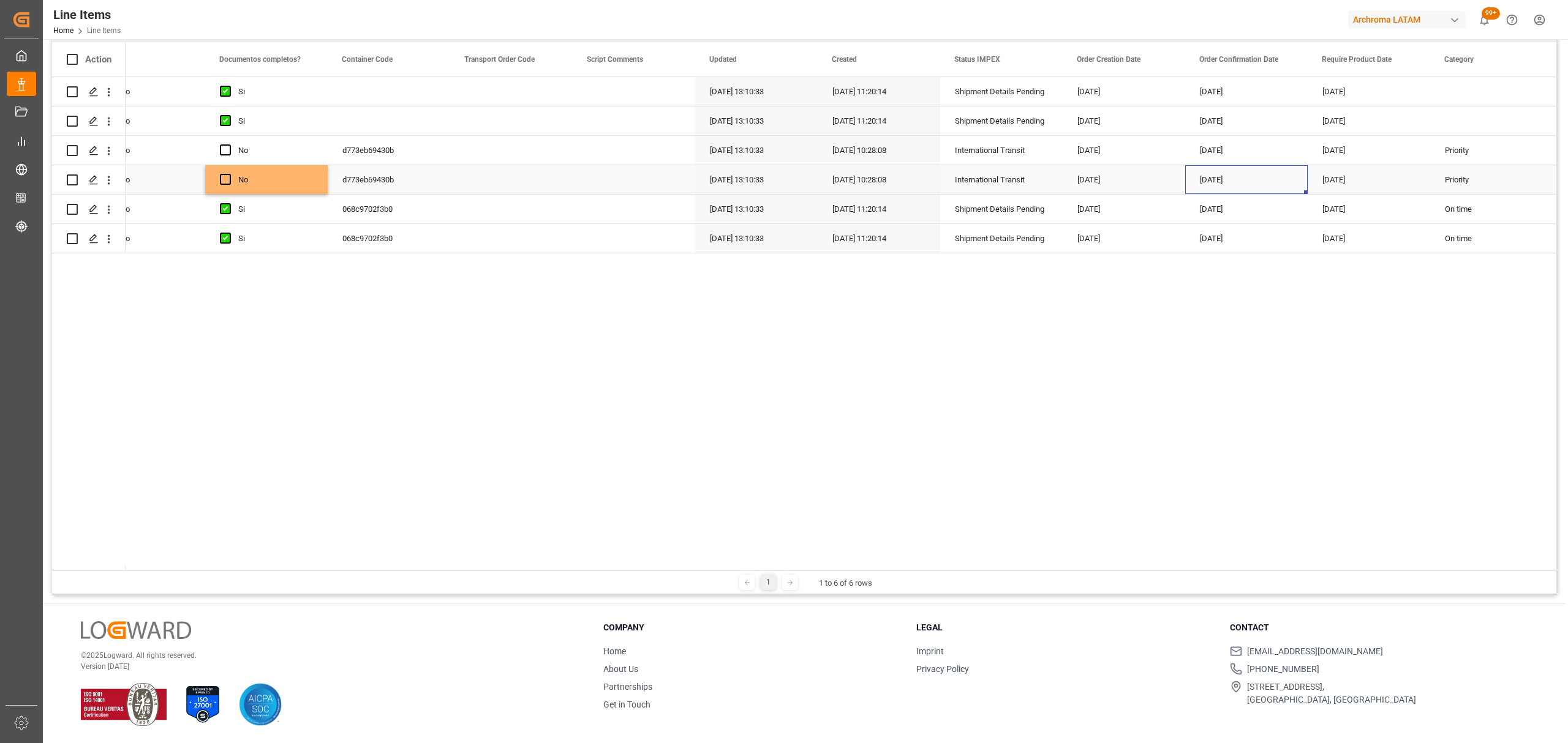
click at [1258, 186] on div "[DATE]" at bounding box center [1246, 179] width 123 height 29
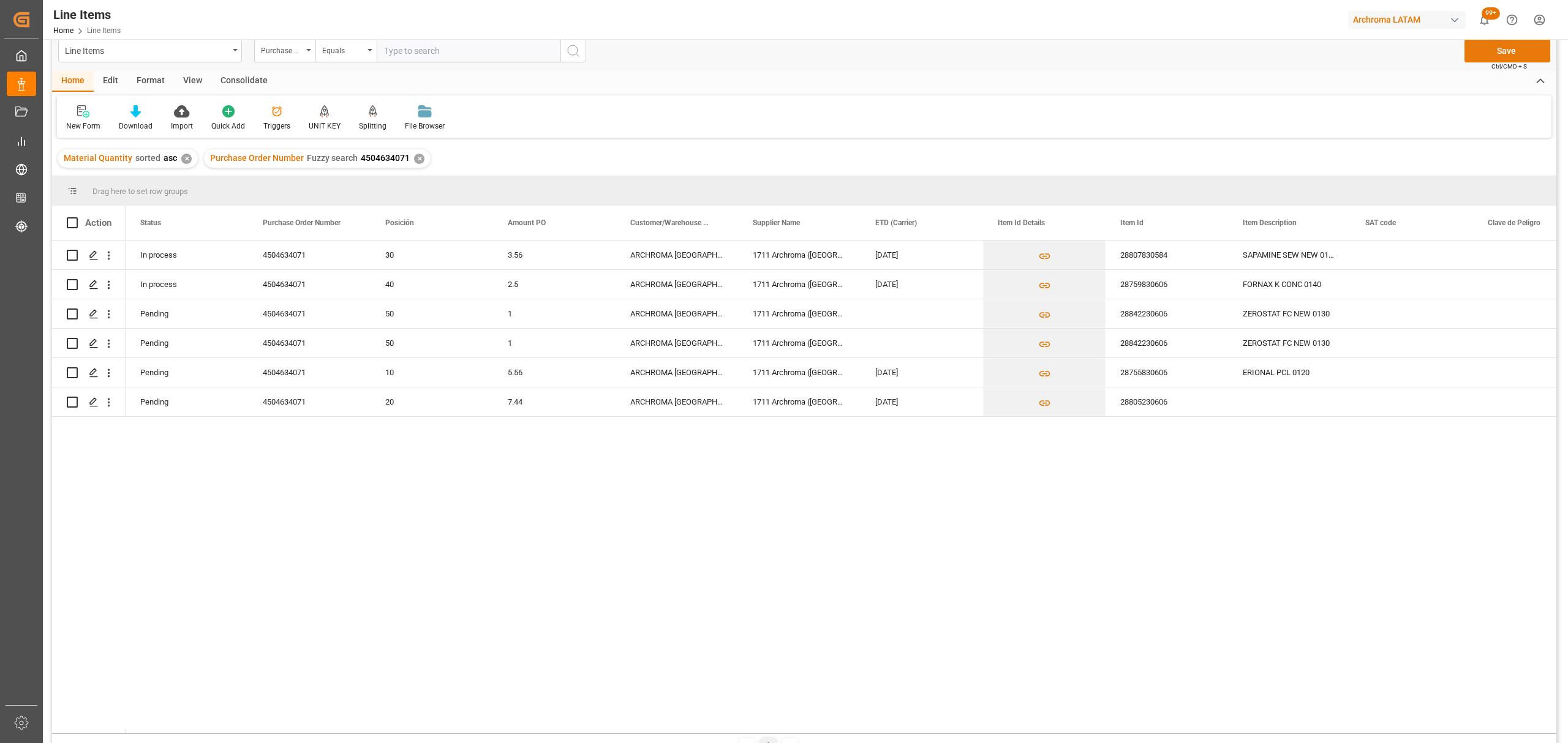
click at [1497, 52] on button "Save" at bounding box center [1508, 51] width 86 height 24
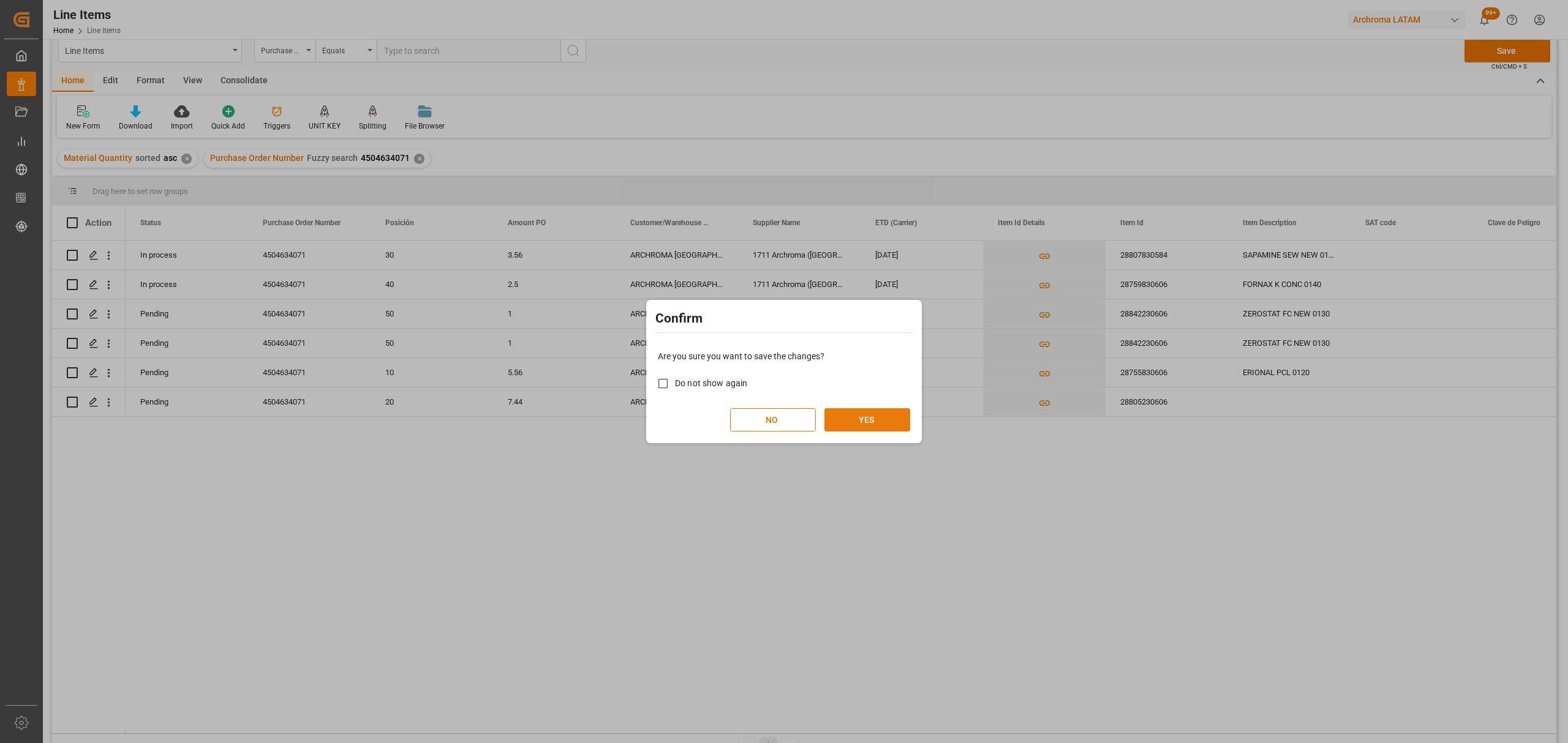
click at [857, 421] on button "YES" at bounding box center [867, 420] width 86 height 24
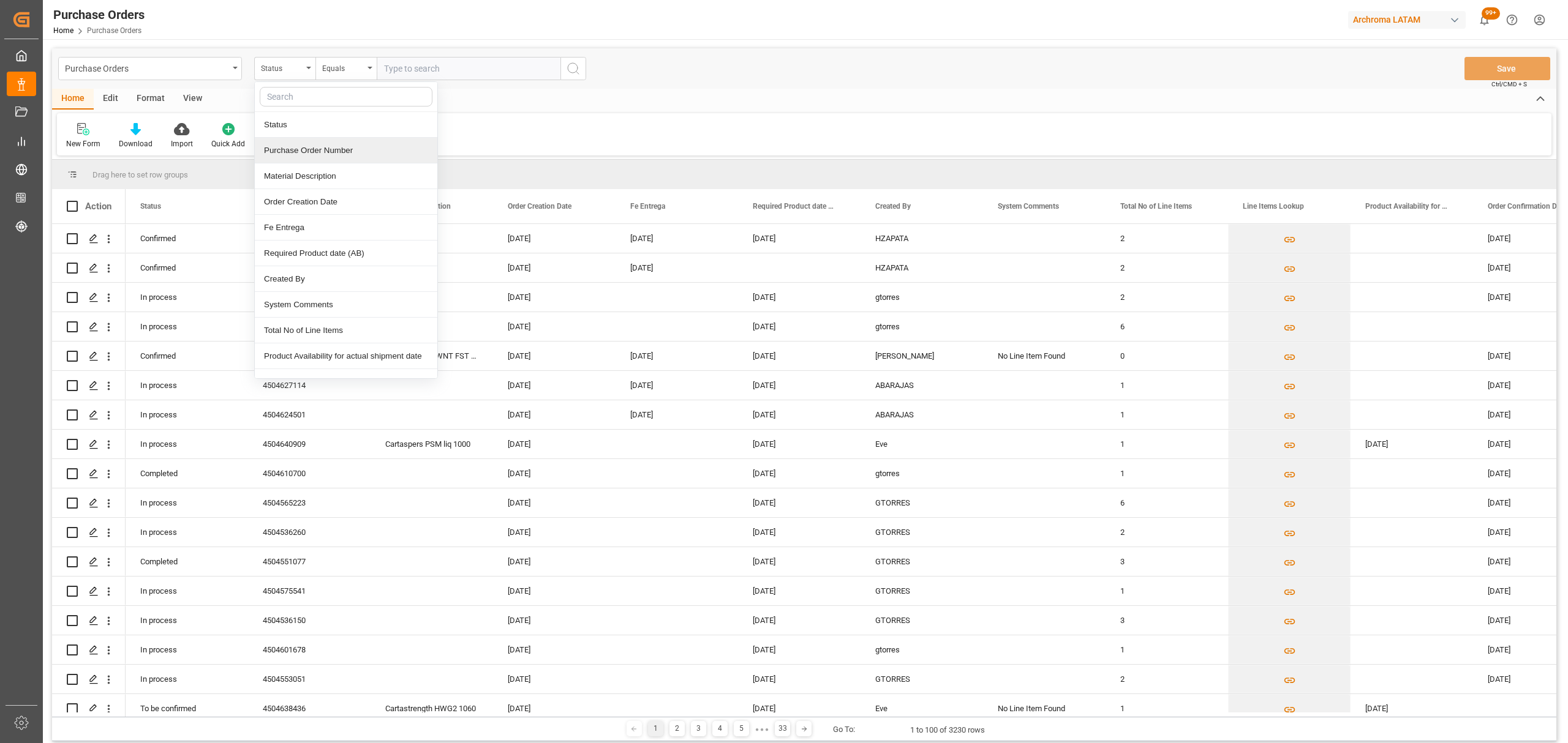
click at [326, 148] on div "Purchase Order Number" at bounding box center [345, 150] width 182 height 26
click at [378, 52] on div "Purchase Orders Purchase Order Number Equals Save Ctrl/CMD + S" at bounding box center [805, 68] width 1505 height 41
click at [351, 68] on div "Equals" at bounding box center [343, 67] width 42 height 14
click at [375, 144] on div "Fuzzy search" at bounding box center [407, 150] width 182 height 26
click at [410, 69] on input "text" at bounding box center [469, 69] width 184 height 24
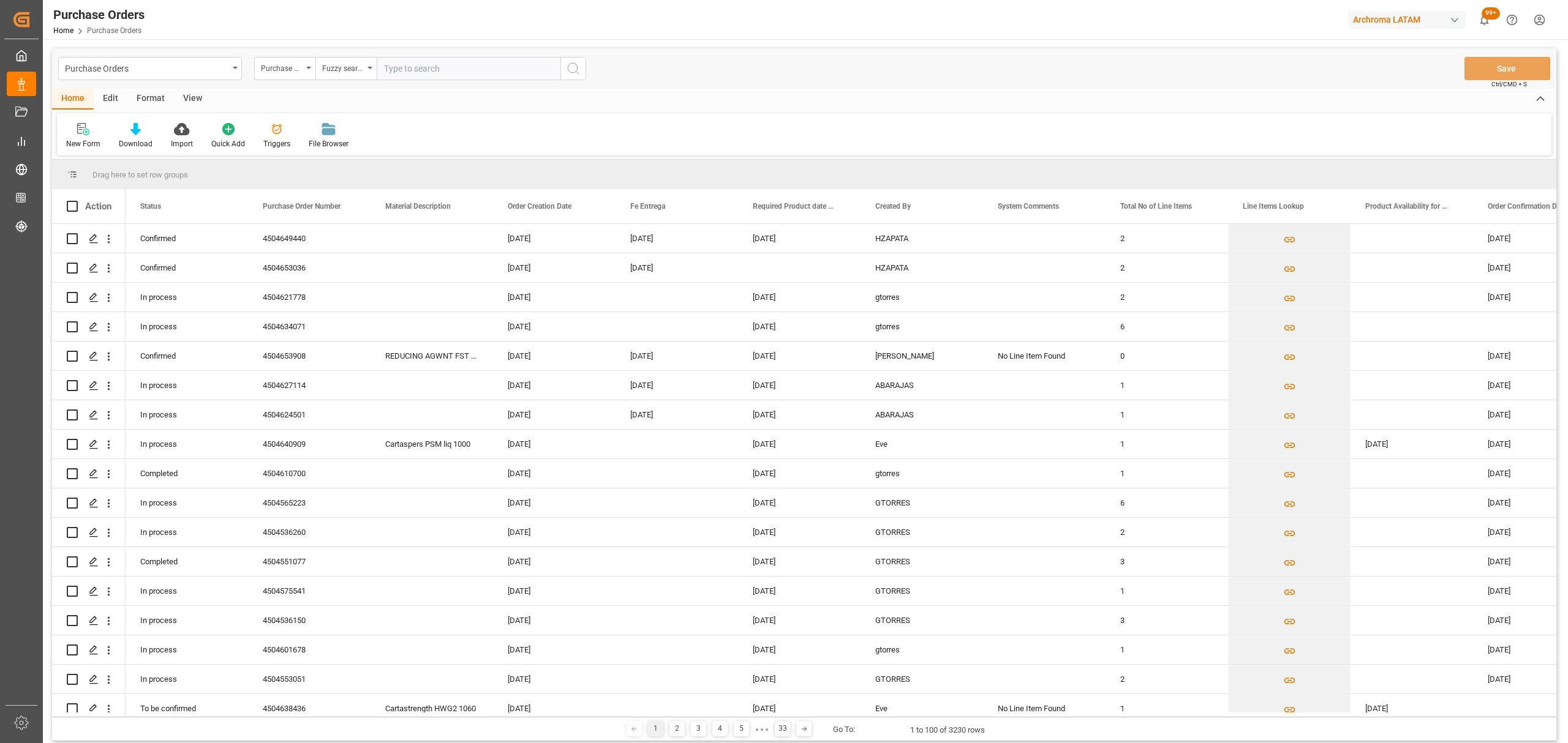
paste input "4504641379"
type input "4504641379"
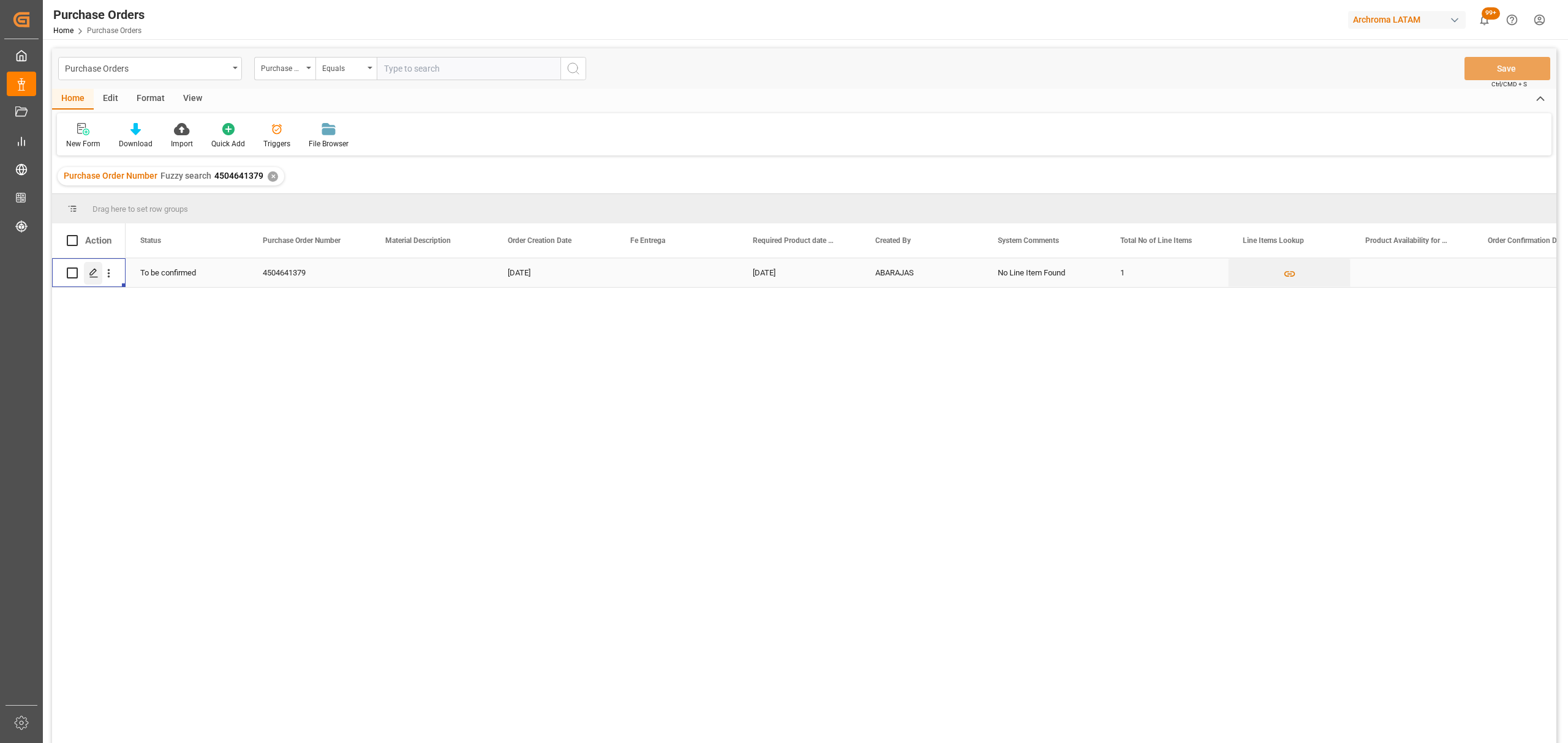
click at [88, 275] on div "Press SPACE to select this row." at bounding box center [93, 273] width 19 height 23
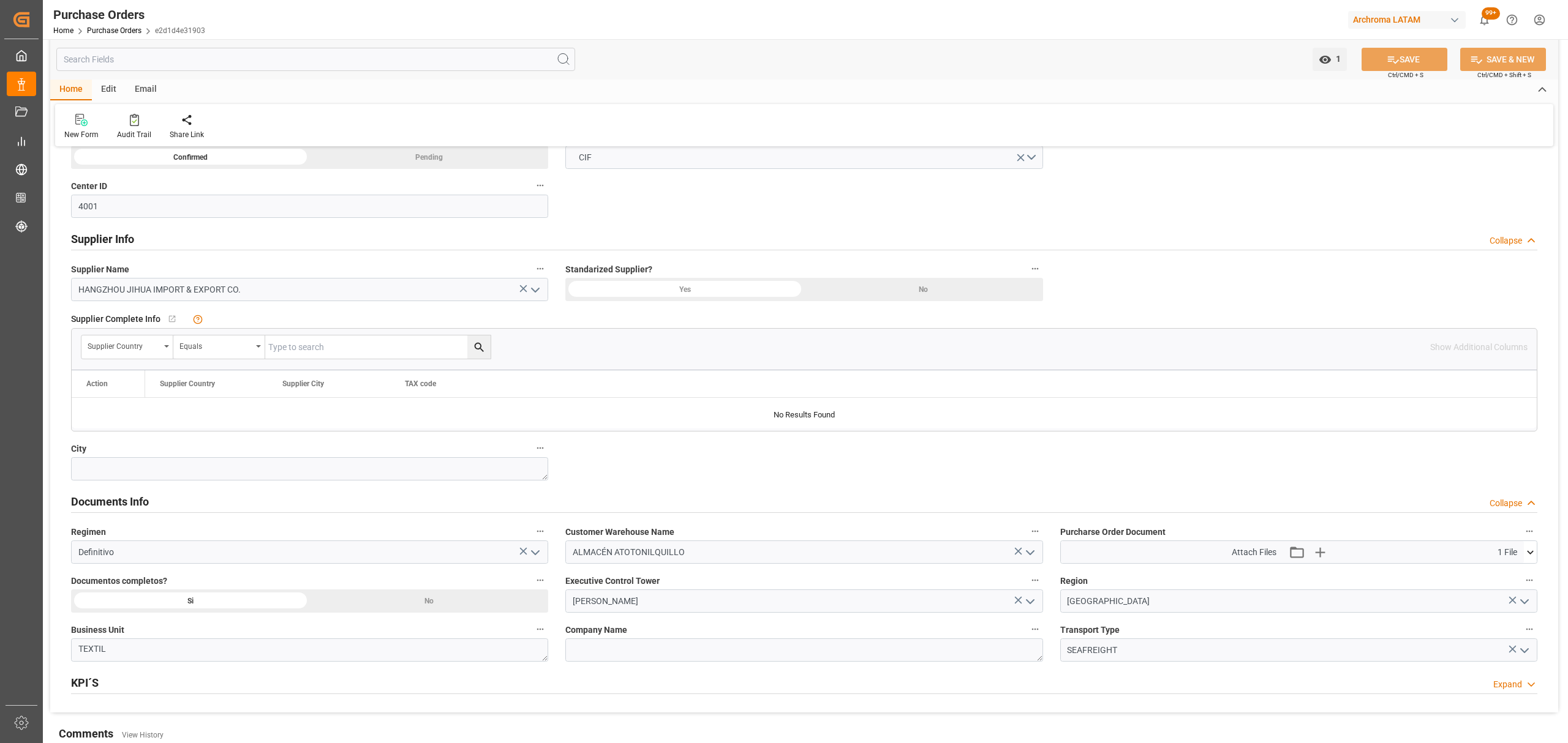
scroll to position [490, 0]
